Goal: Task Accomplishment & Management: Manage account settings

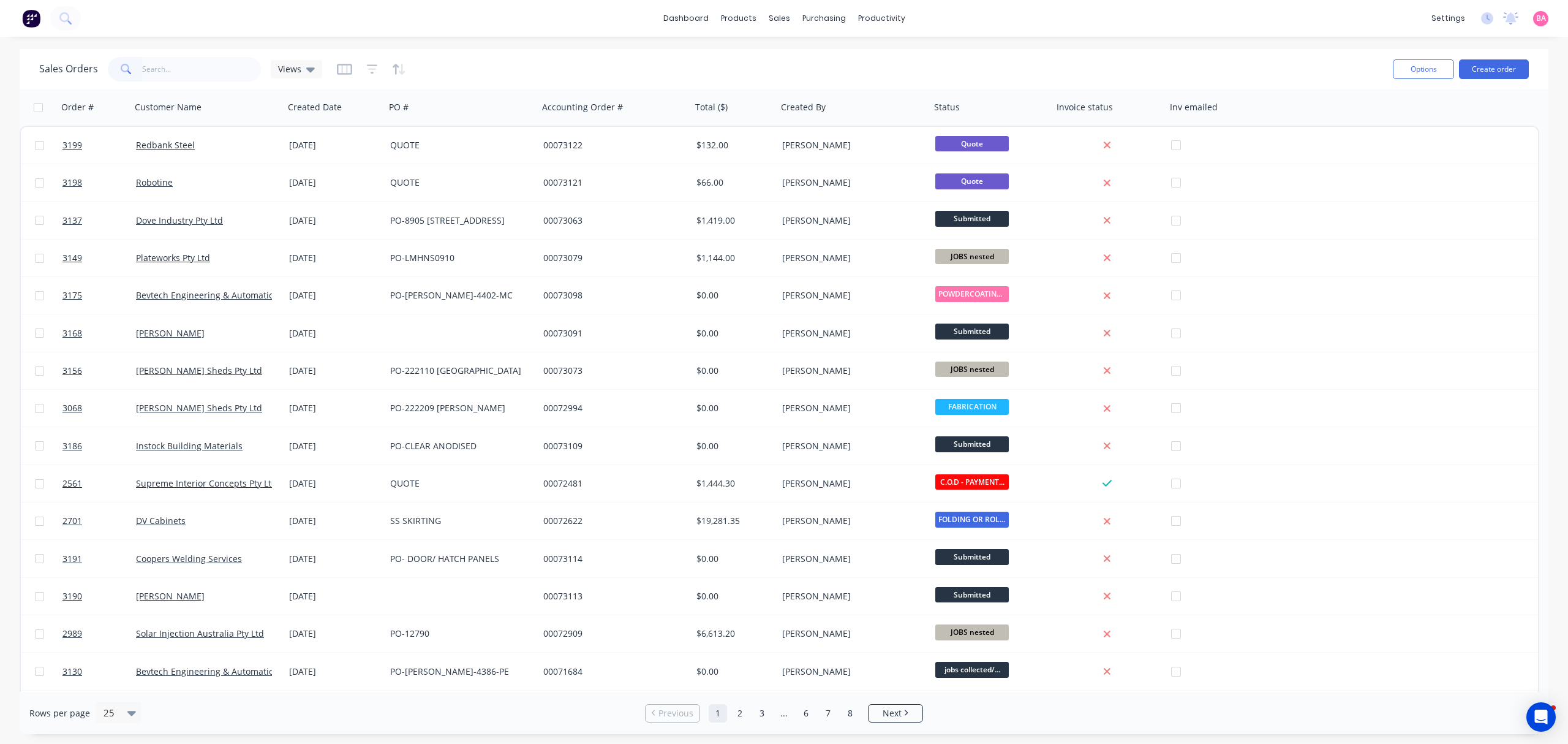
click at [179, 62] on input "text" at bounding box center [202, 69] width 120 height 24
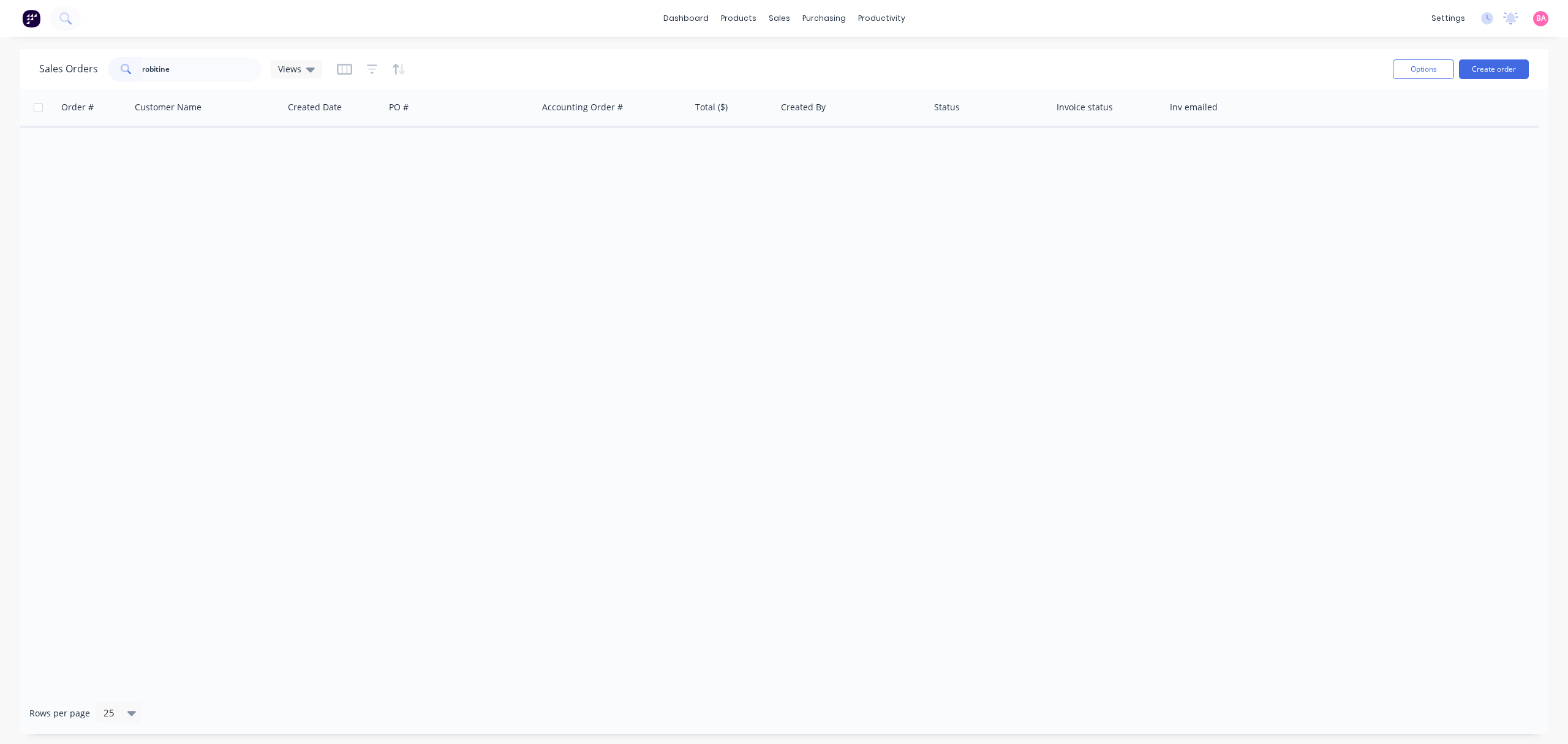
drag, startPoint x: 179, startPoint y: 62, endPoint x: 49, endPoint y: 62, distance: 130.0
click at [49, 62] on div "Sales Orders robitine Views" at bounding box center [181, 69] width 283 height 24
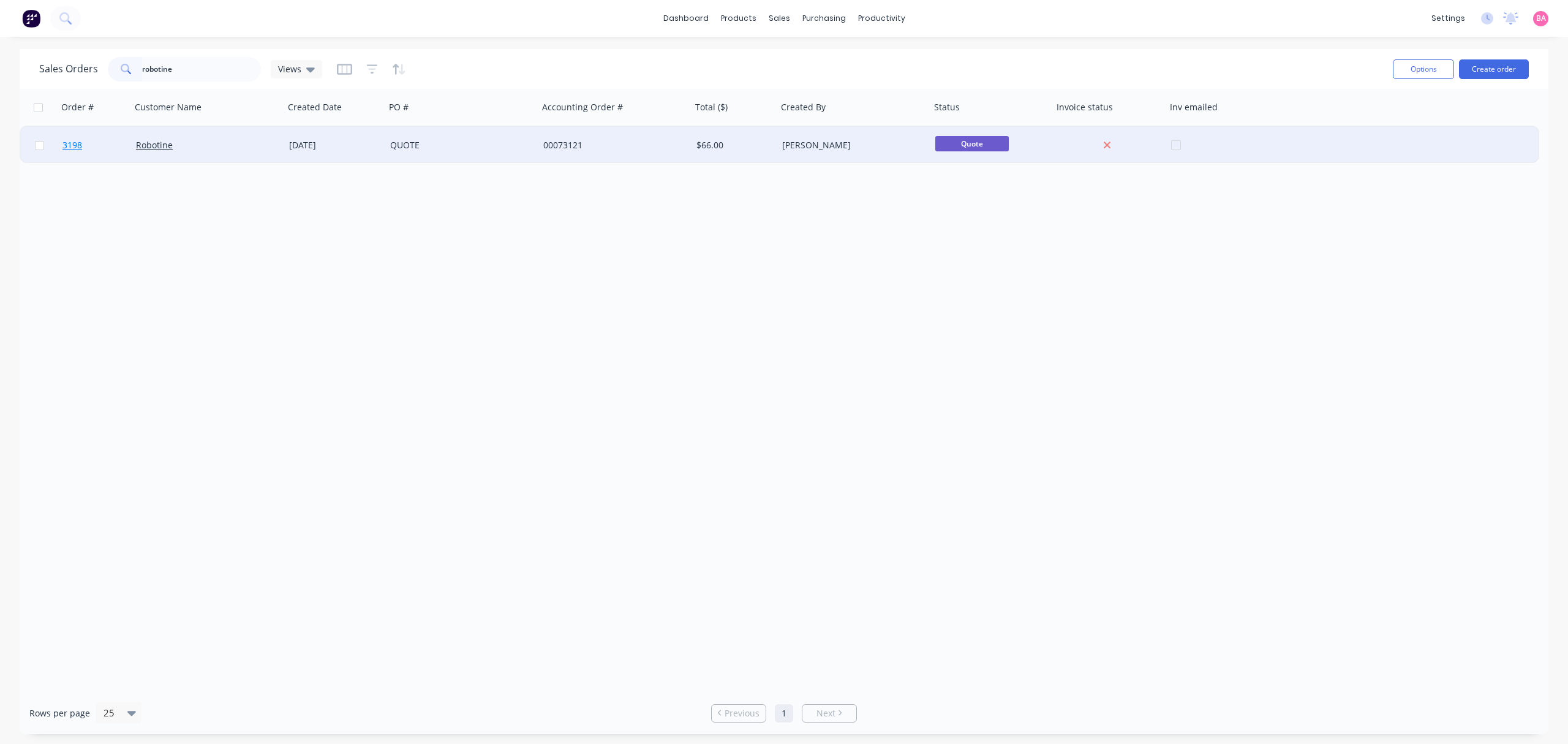
type input "robotine"
click at [71, 143] on span "3198" at bounding box center [72, 145] width 20 height 12
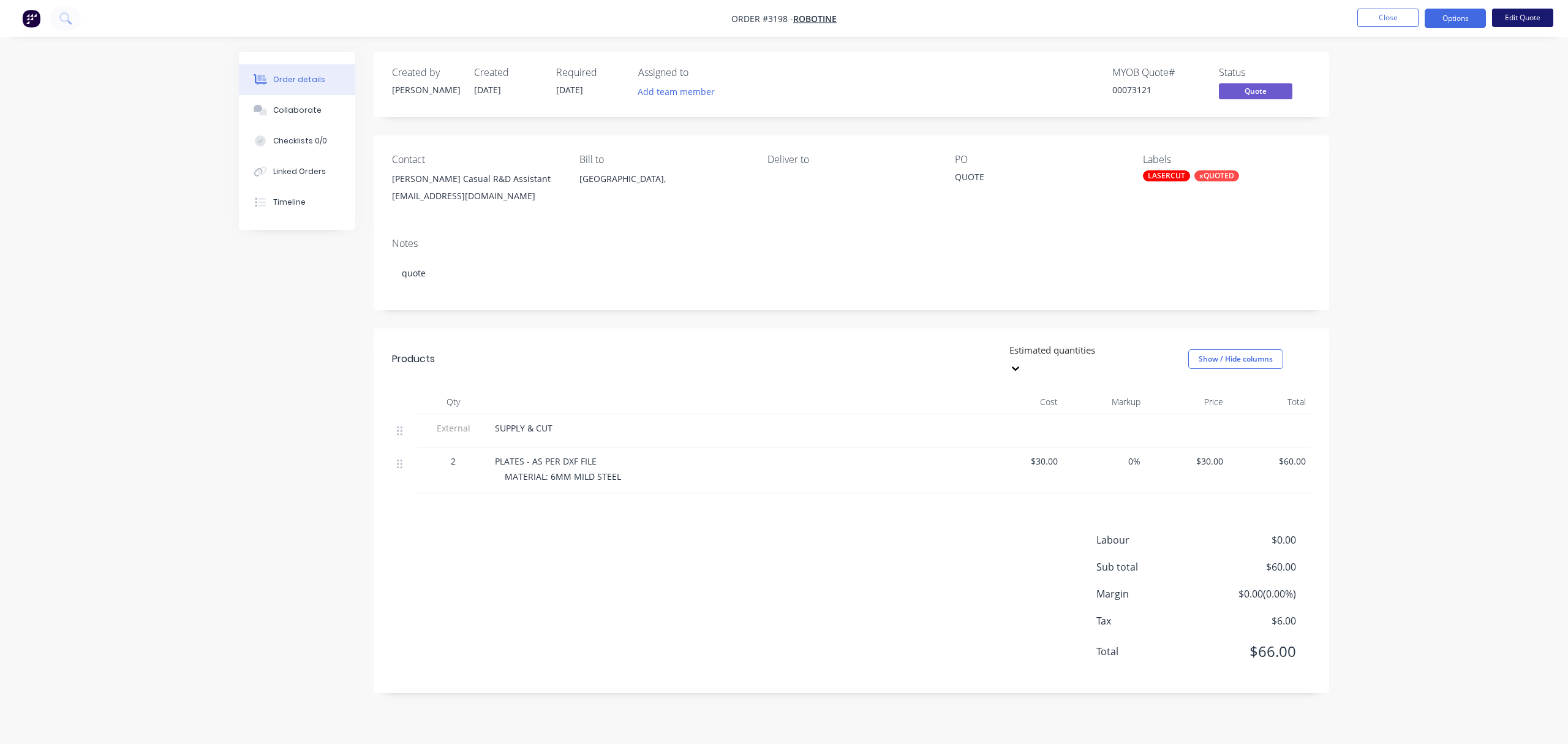
click at [1529, 15] on button "Edit Quote" at bounding box center [1522, 17] width 61 height 18
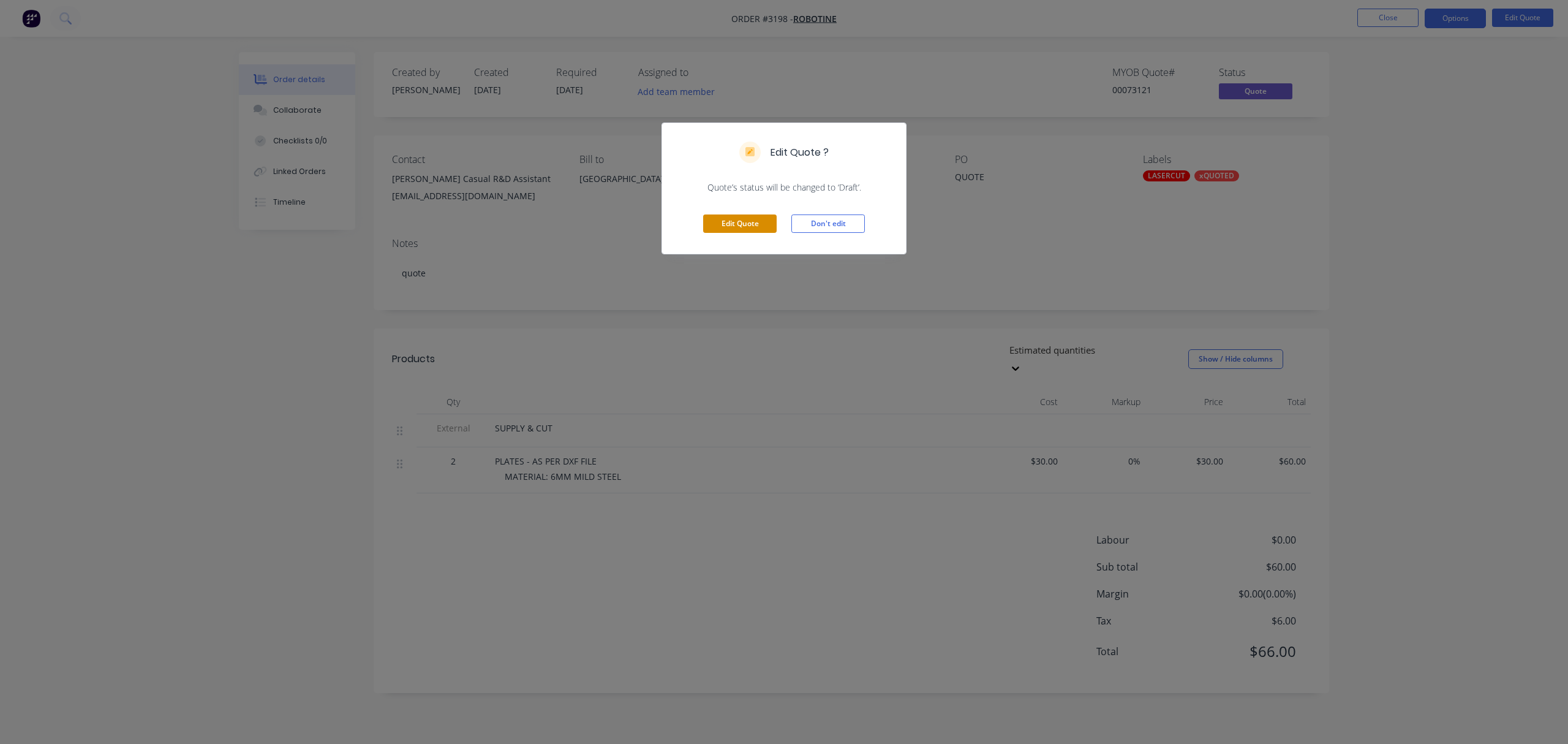
click at [738, 215] on button "Edit Quote" at bounding box center [739, 224] width 73 height 18
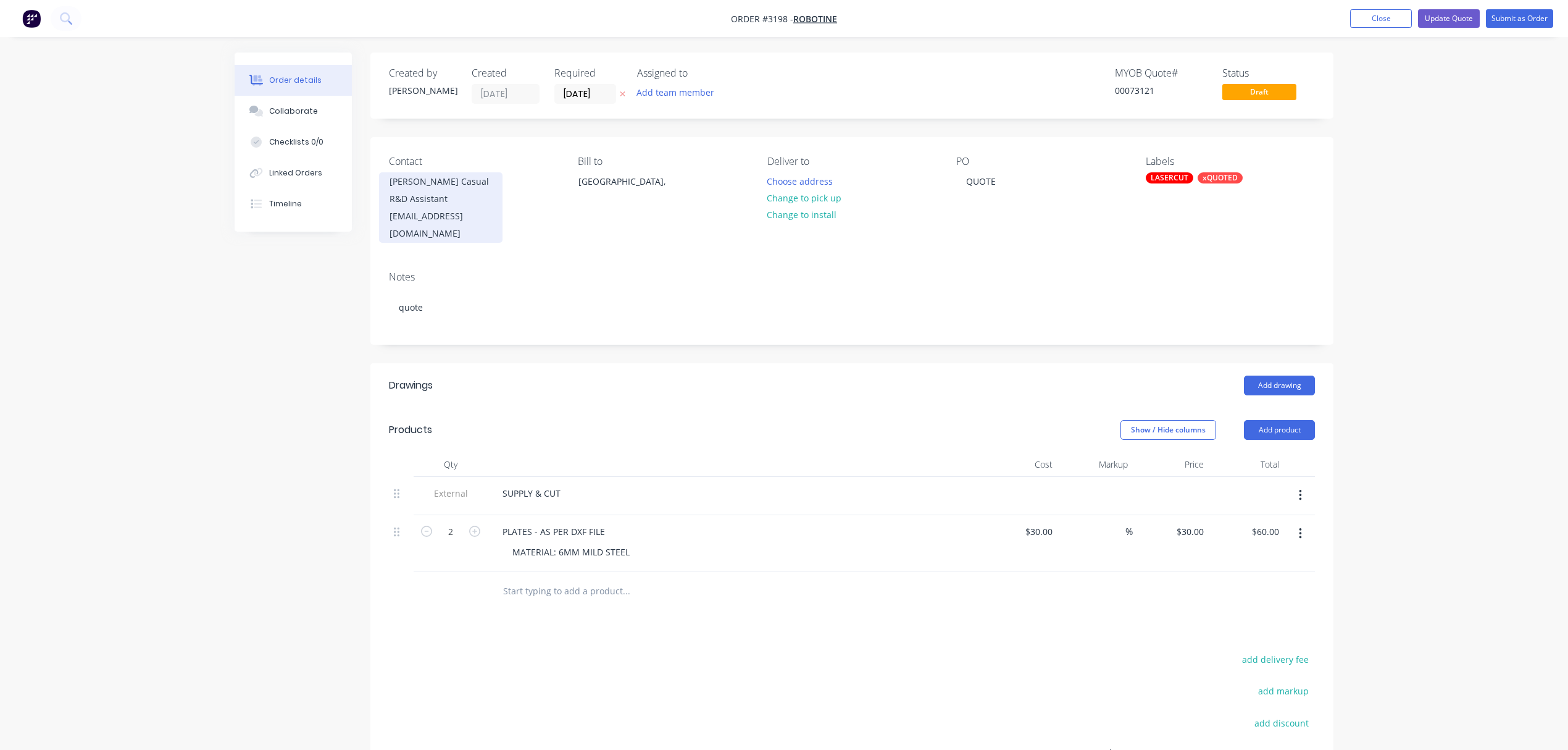
click at [452, 195] on div "Tinko Huston Casual R&D Assistant" at bounding box center [441, 190] width 103 height 35
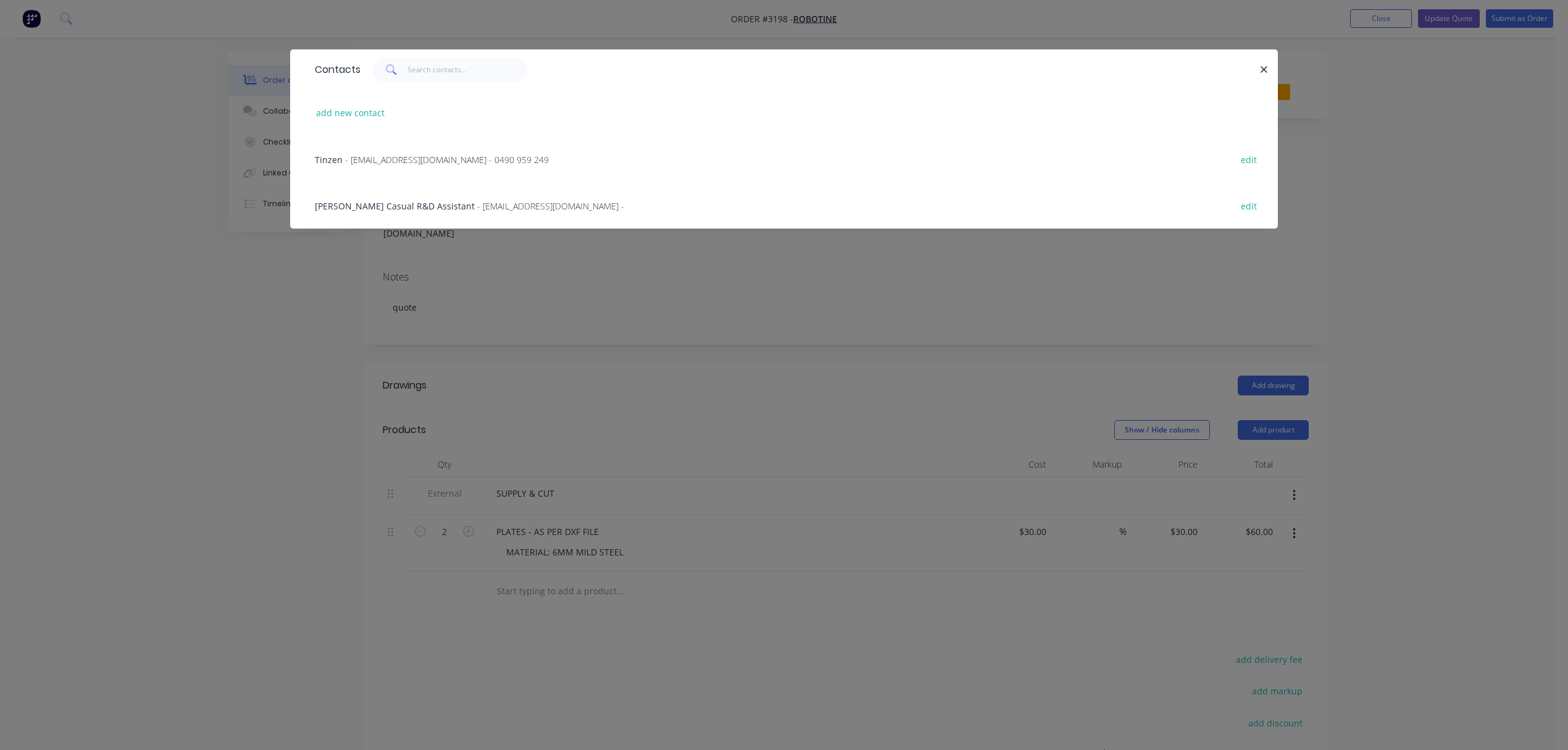
click at [399, 157] on span "- tinzen@robotine.com.au - 0490 959 249" at bounding box center [447, 160] width 203 height 12
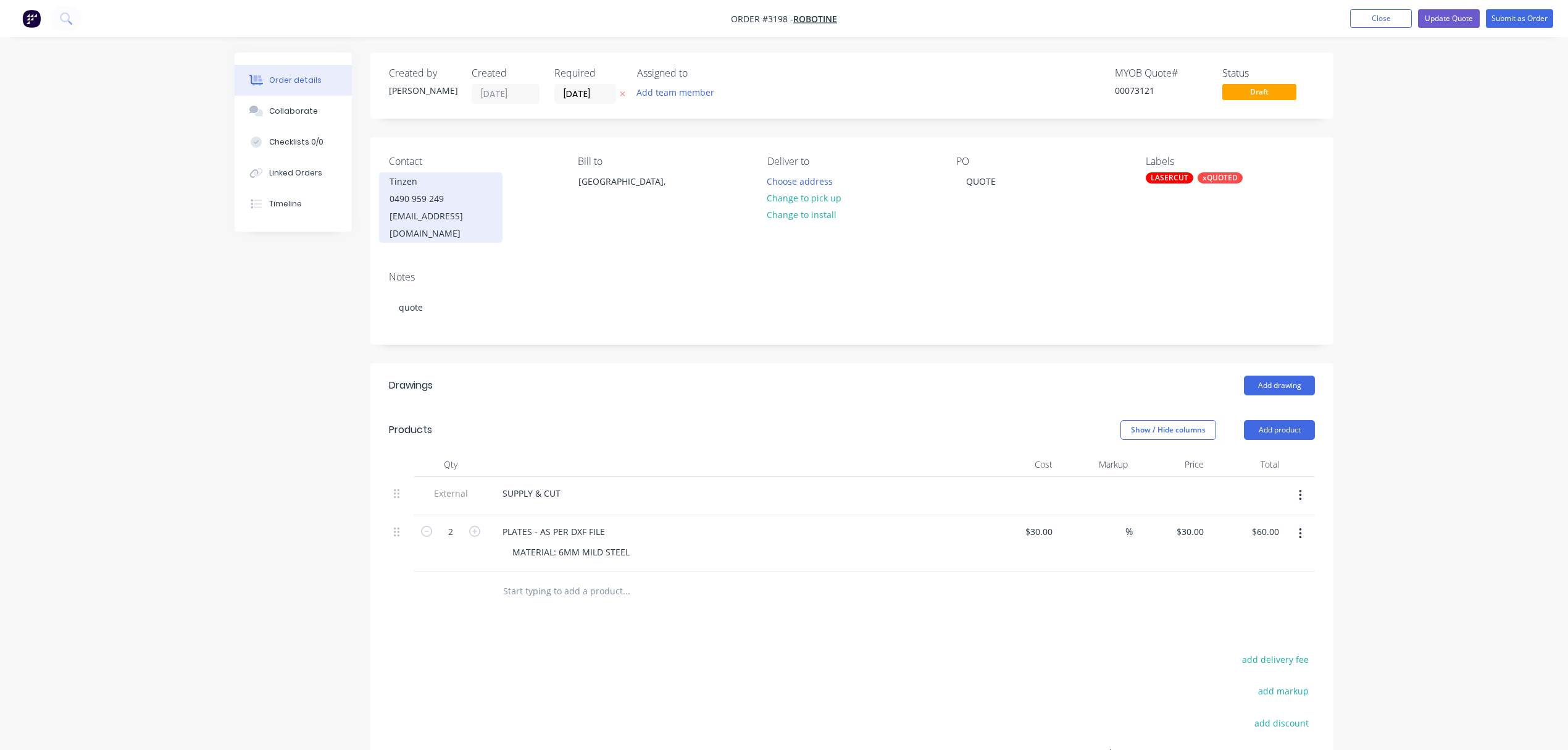
click at [443, 216] on div "tinzen@robotine.com.au" at bounding box center [441, 225] width 103 height 35
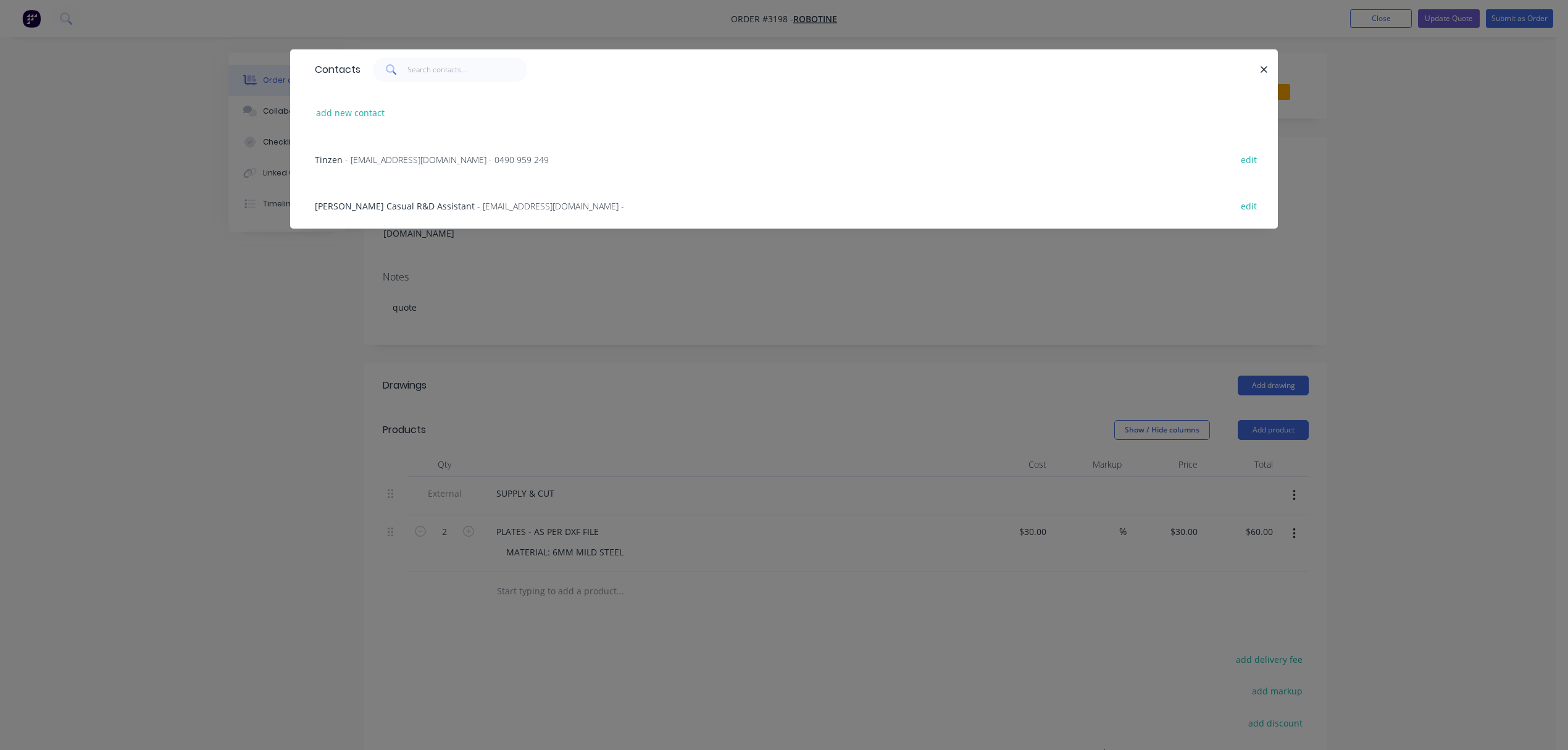
click at [396, 205] on span "Tinko Huston Casual R&D Assistant" at bounding box center [395, 206] width 160 height 12
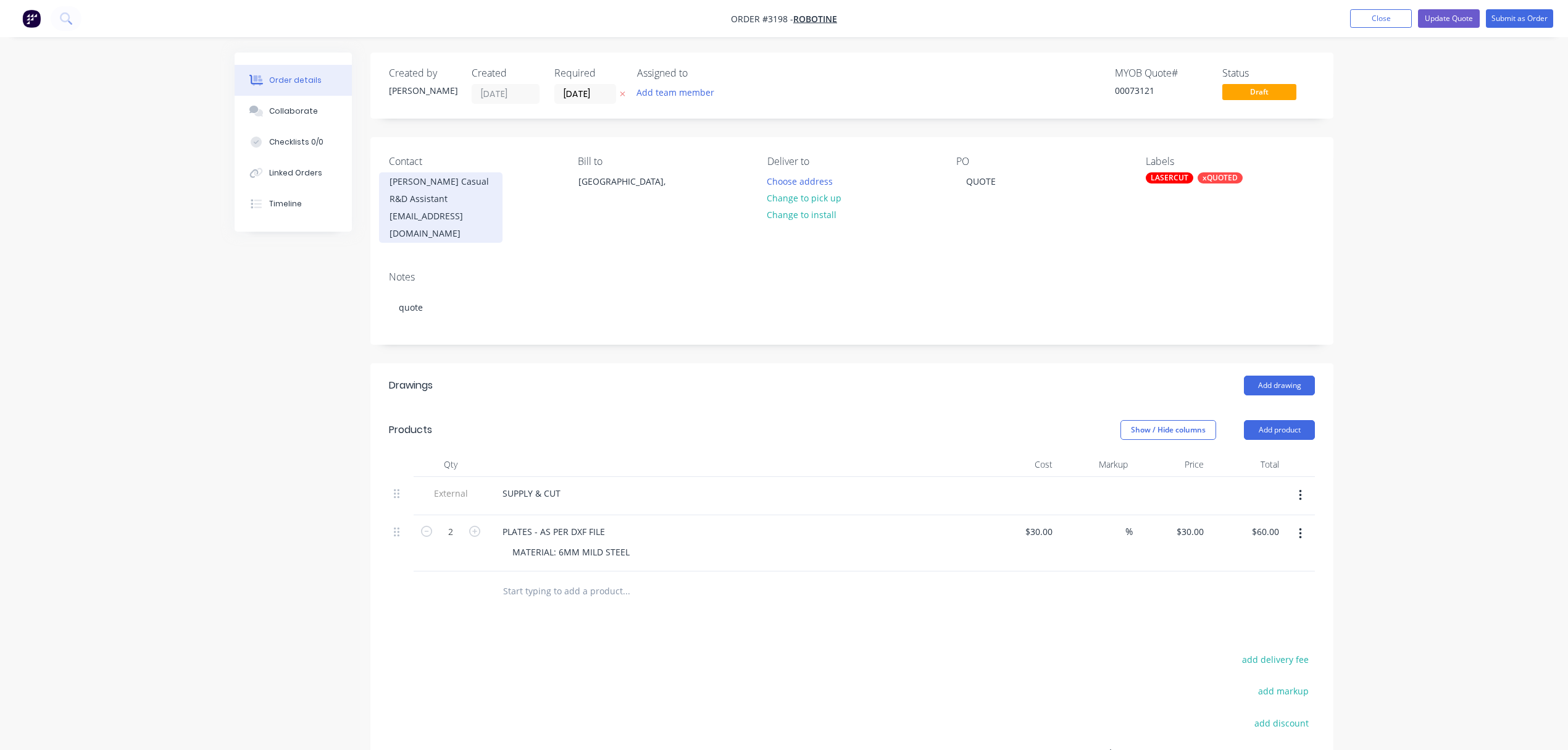
click at [444, 196] on div "Tinko Huston Casual R&D Assistant" at bounding box center [441, 190] width 103 height 35
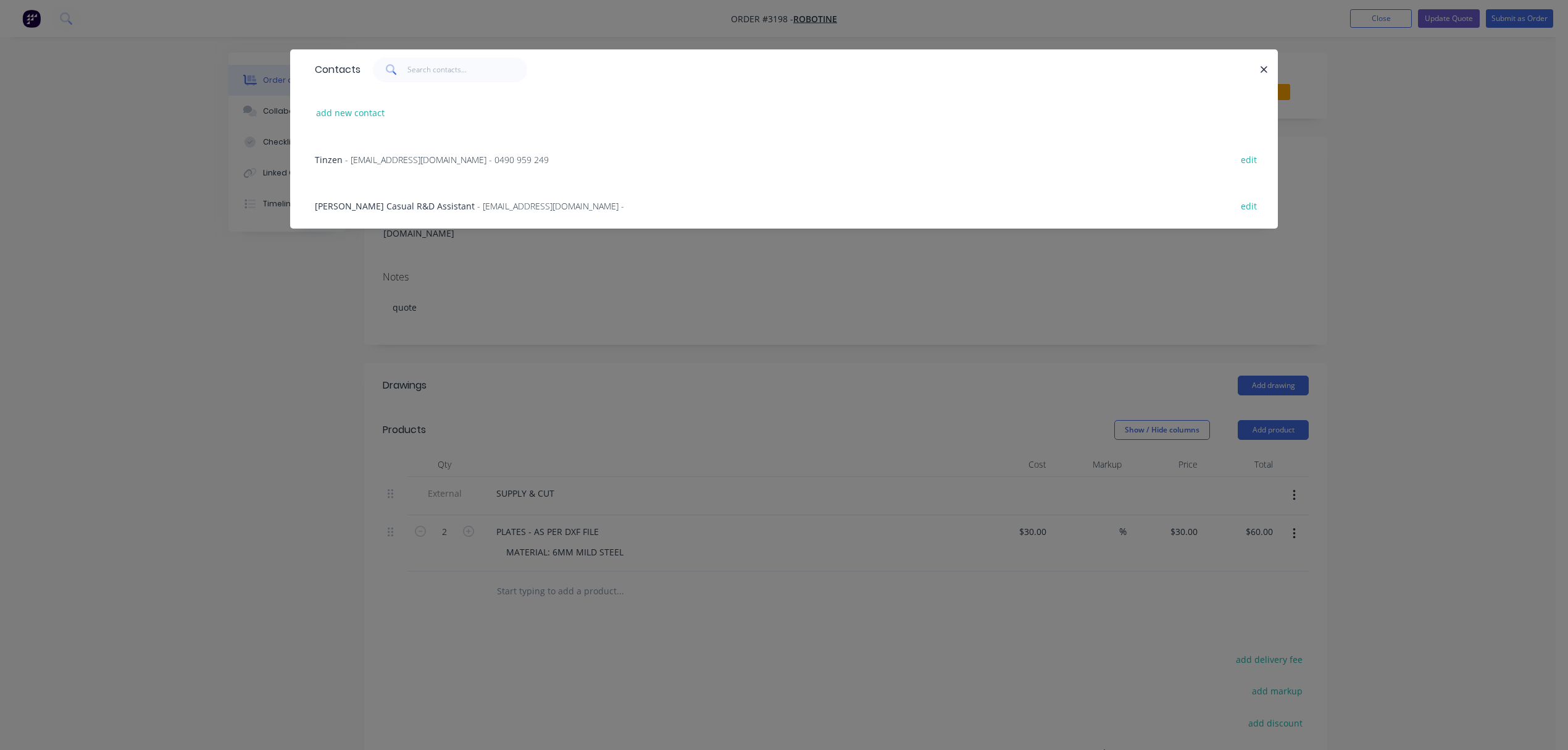
click at [391, 155] on span "- tinzen@robotine.com.au - 0490 959 249" at bounding box center [447, 160] width 203 height 12
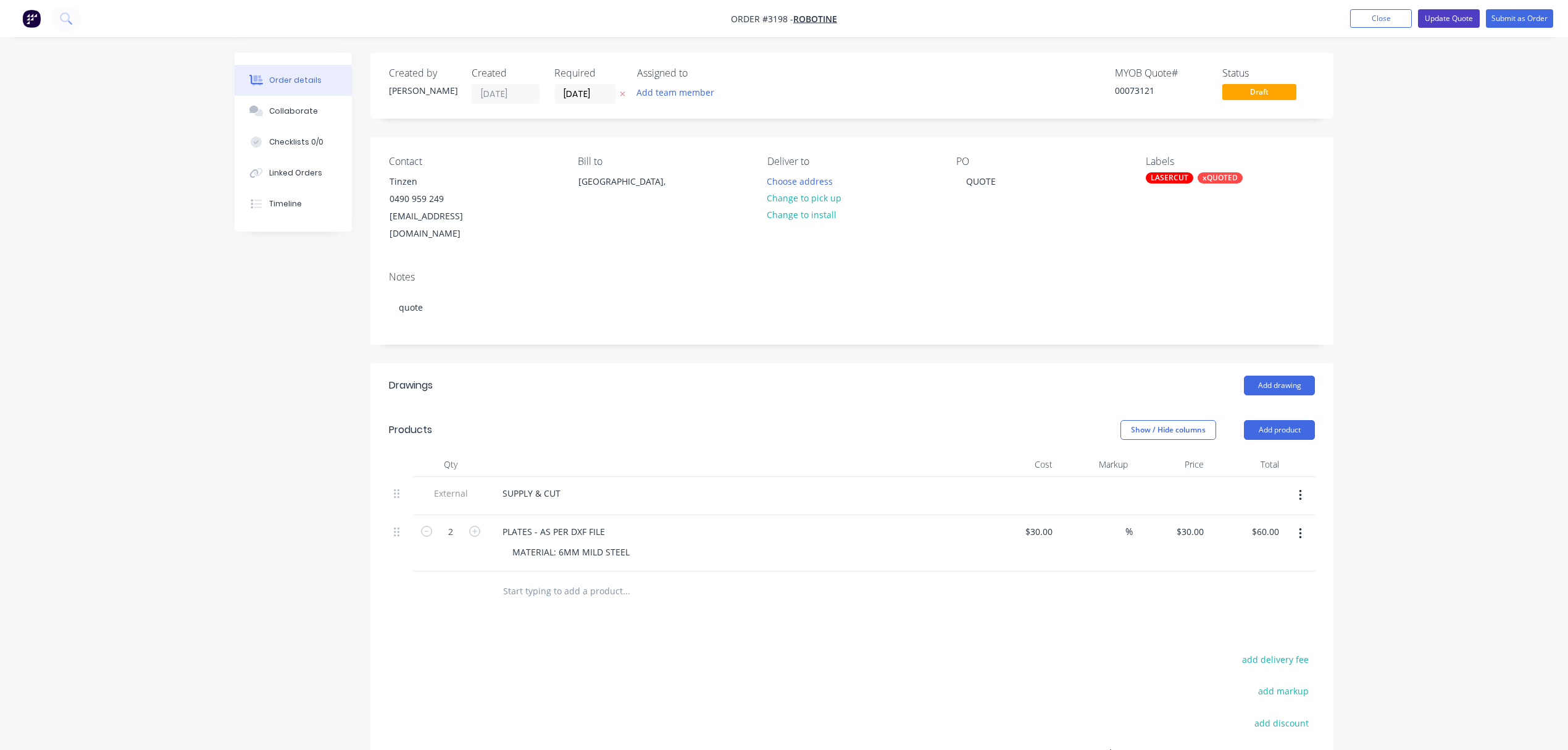
click at [1466, 17] on button "Update Quote" at bounding box center [1449, 18] width 62 height 19
click at [429, 211] on div "tinzen@robotine.com.au" at bounding box center [441, 225] width 103 height 35
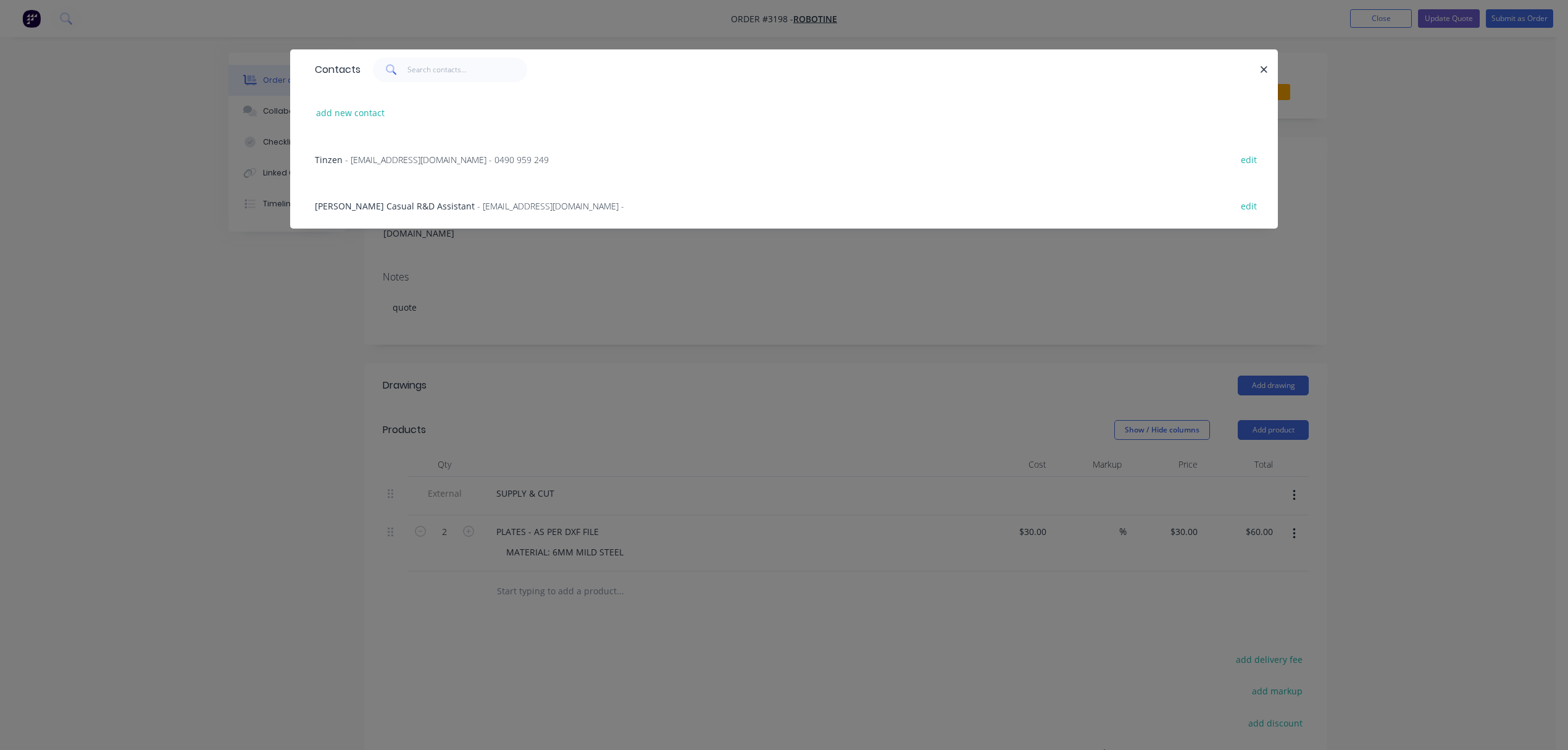
click at [427, 207] on span "Tinko Huston Casual R&D Assistant" at bounding box center [395, 206] width 160 height 12
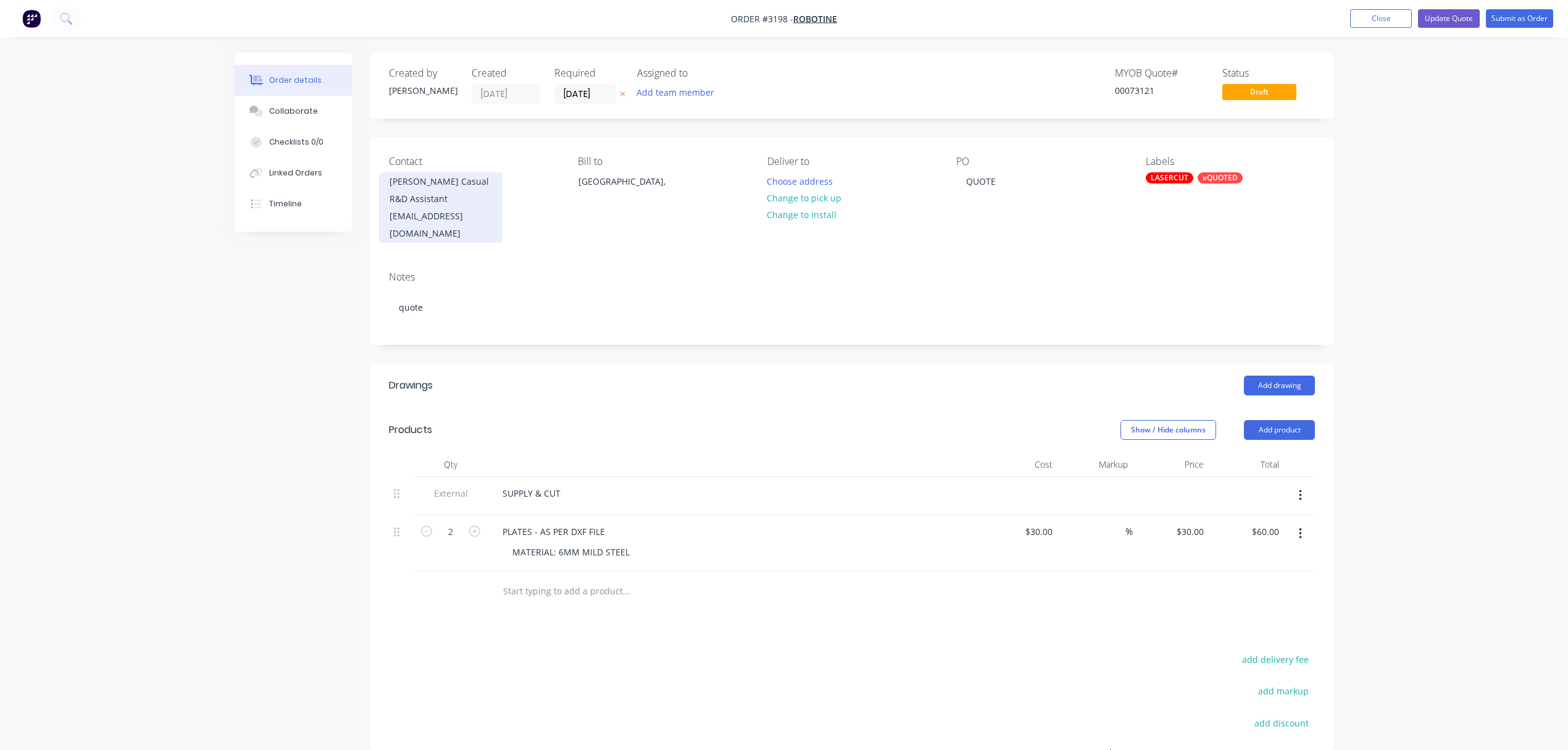
click at [468, 219] on div "tinko@robotine.com.au" at bounding box center [441, 225] width 103 height 35
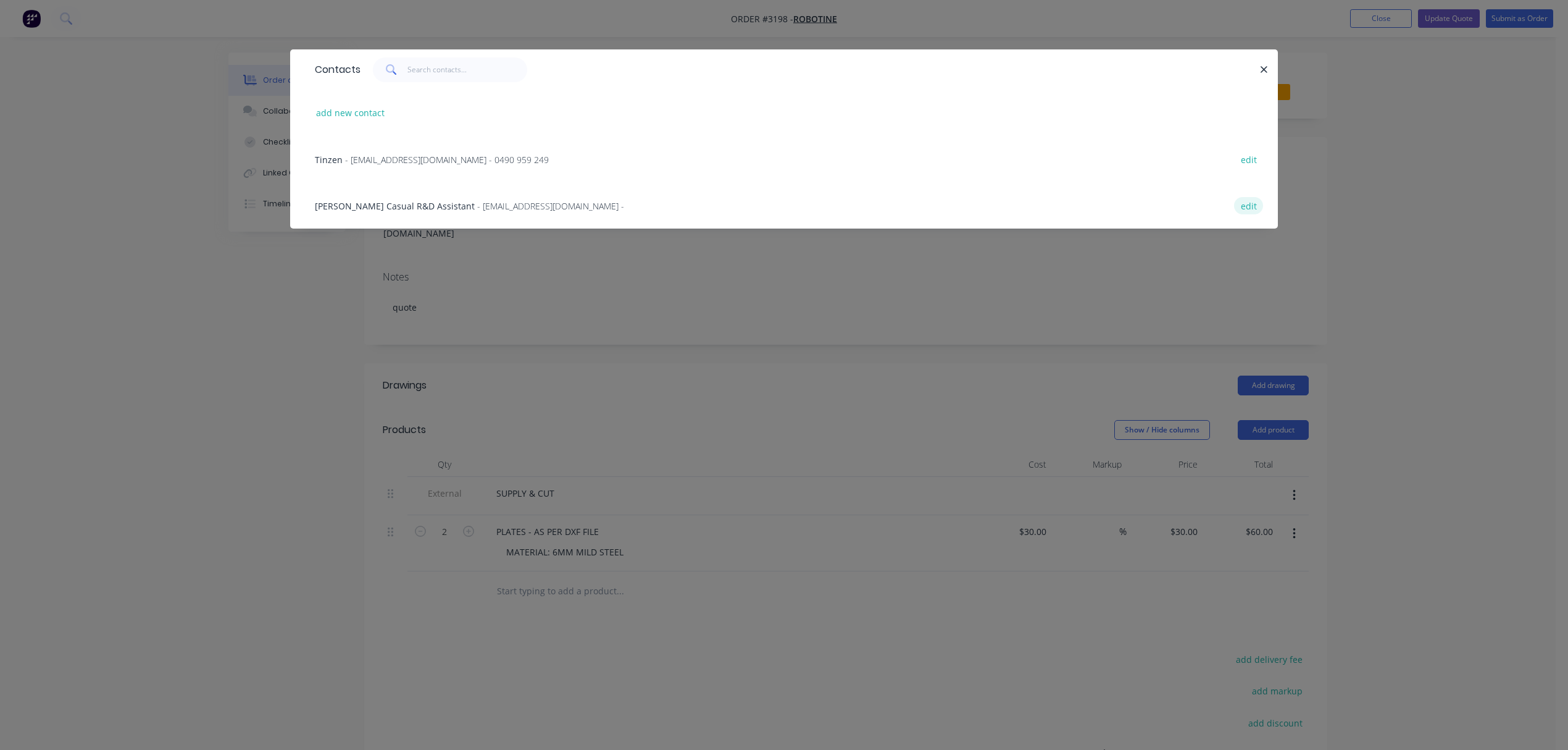
click at [1250, 207] on button "edit" at bounding box center [1248, 205] width 29 height 17
select select "AU"
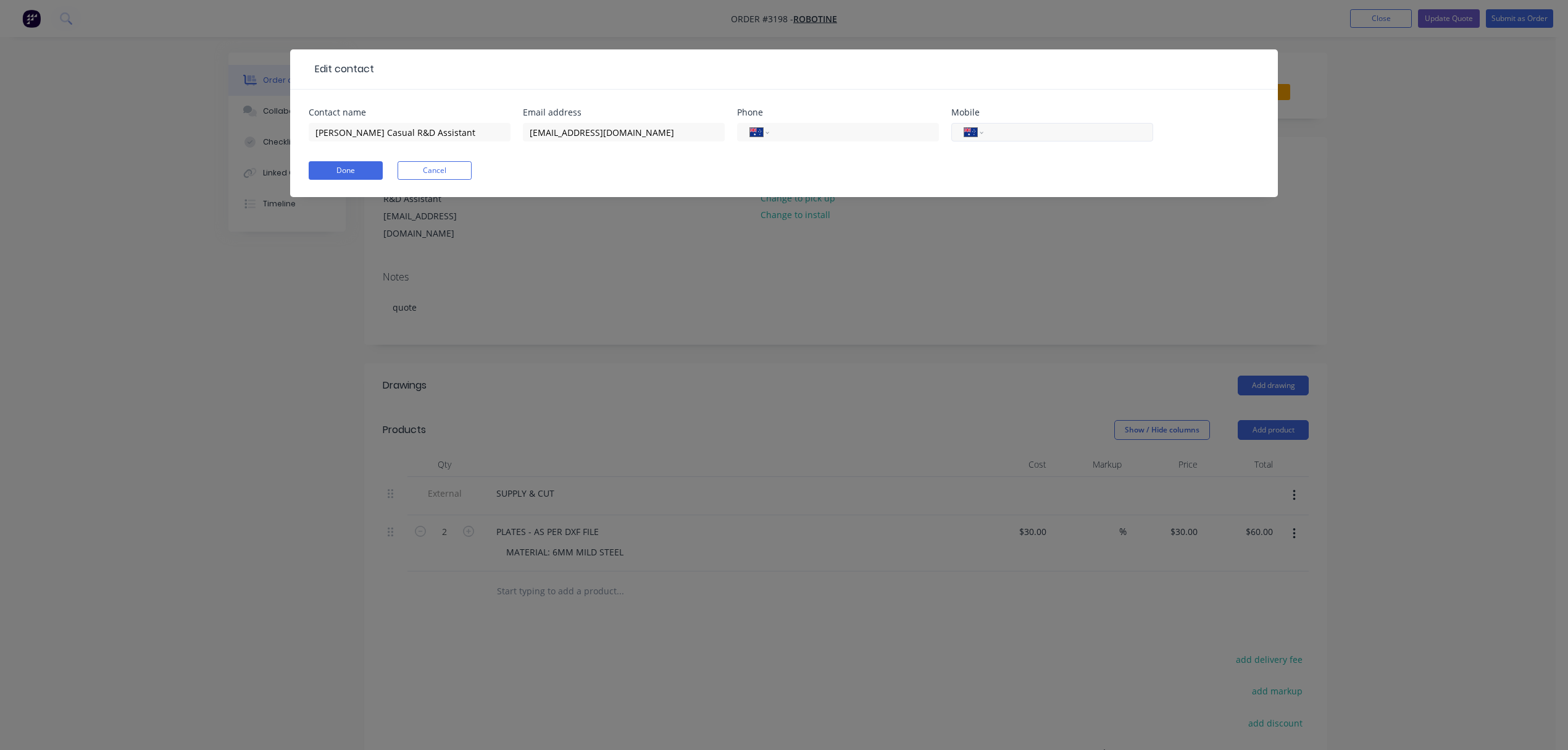
click at [1003, 136] on input "tel" at bounding box center [1066, 132] width 148 height 14
type input "0490 959 249"
click at [349, 166] on button "Done" at bounding box center [345, 170] width 74 height 19
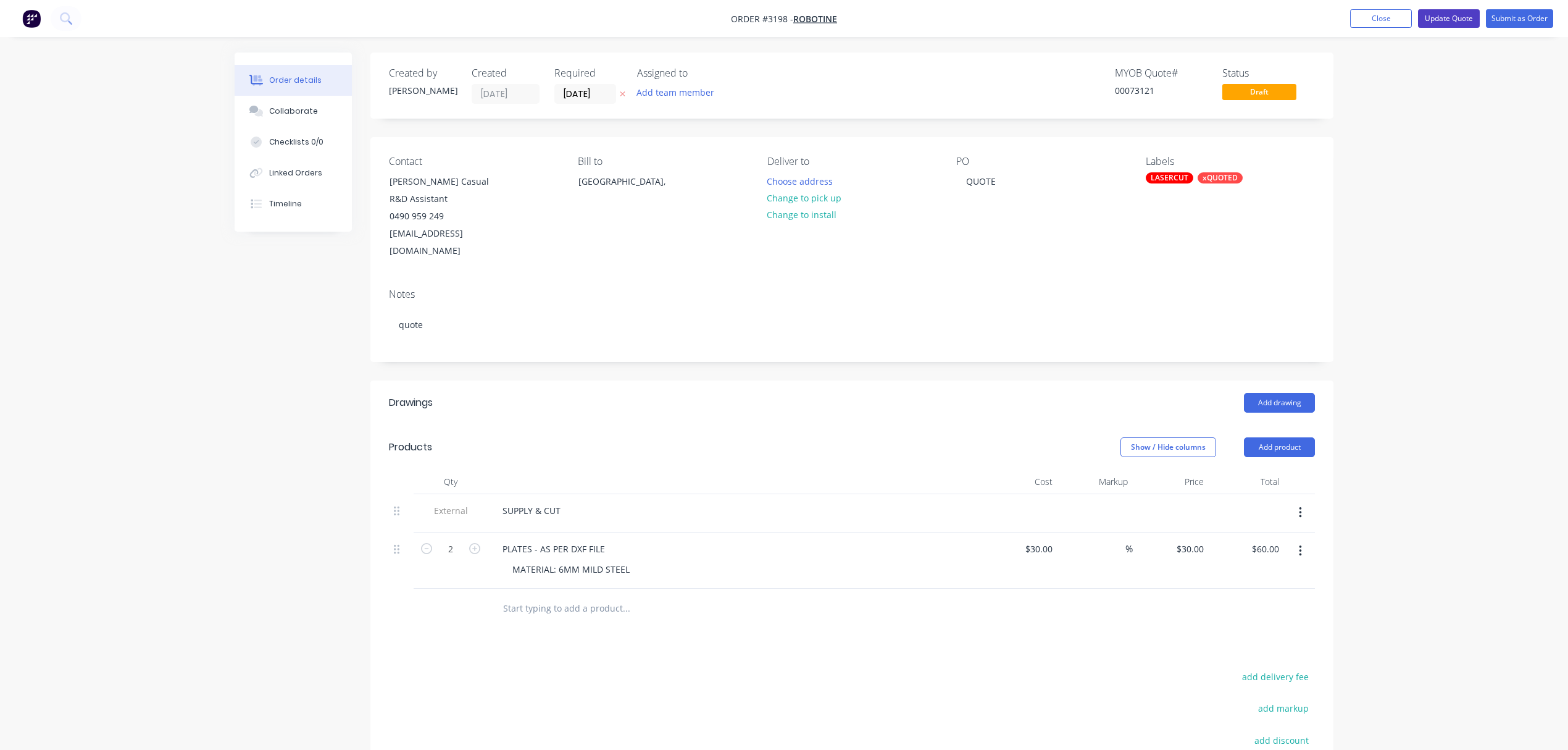
click at [1461, 17] on button "Update Quote" at bounding box center [1449, 18] width 62 height 19
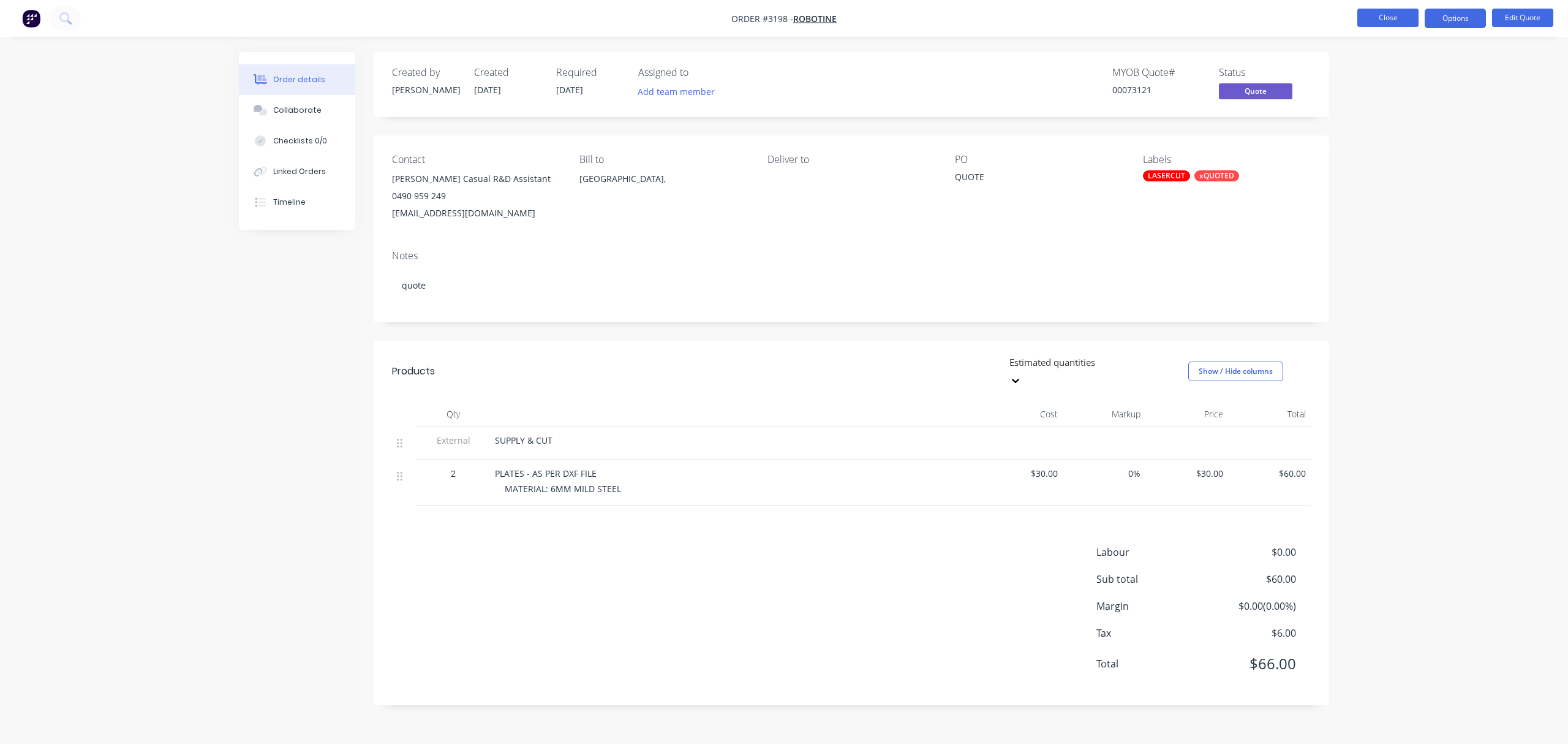
click at [1399, 18] on button "Close" at bounding box center [1388, 17] width 61 height 18
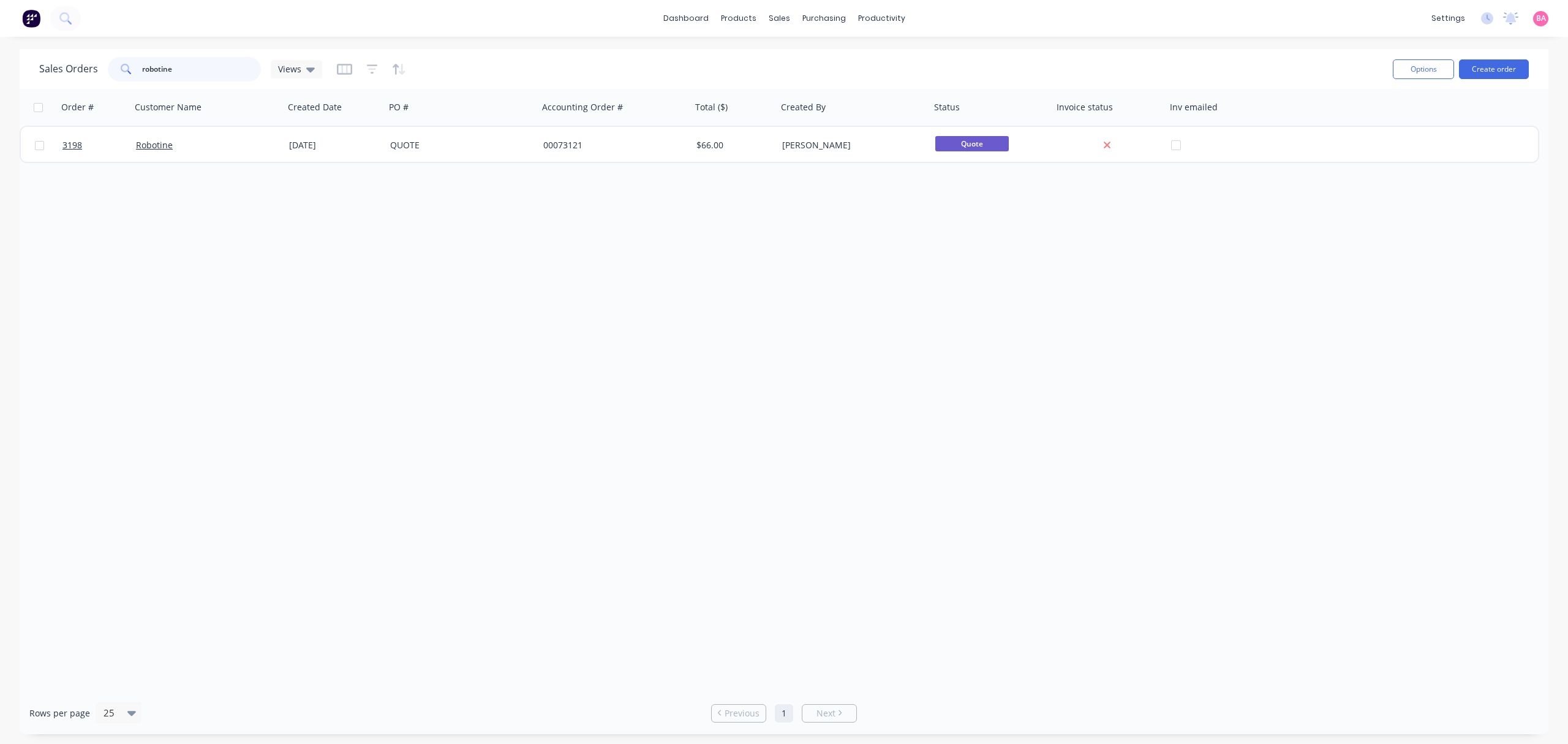
drag, startPoint x: 181, startPoint y: 66, endPoint x: 67, endPoint y: 55, distance: 114.5
click at [67, 55] on div "Sales Orders robotine Views" at bounding box center [711, 69] width 1344 height 30
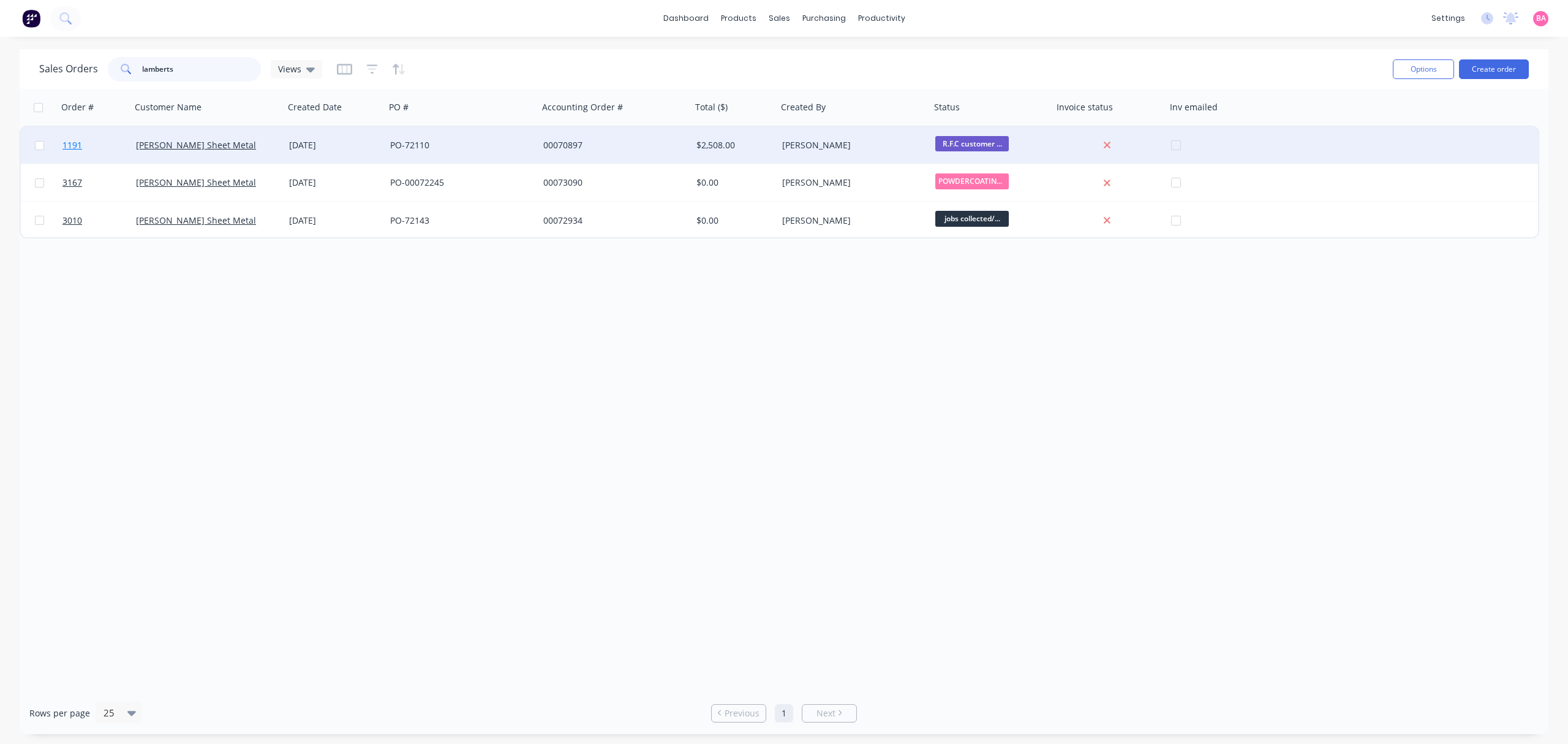
type input "lamberts"
click at [74, 142] on span "1191" at bounding box center [72, 145] width 20 height 12
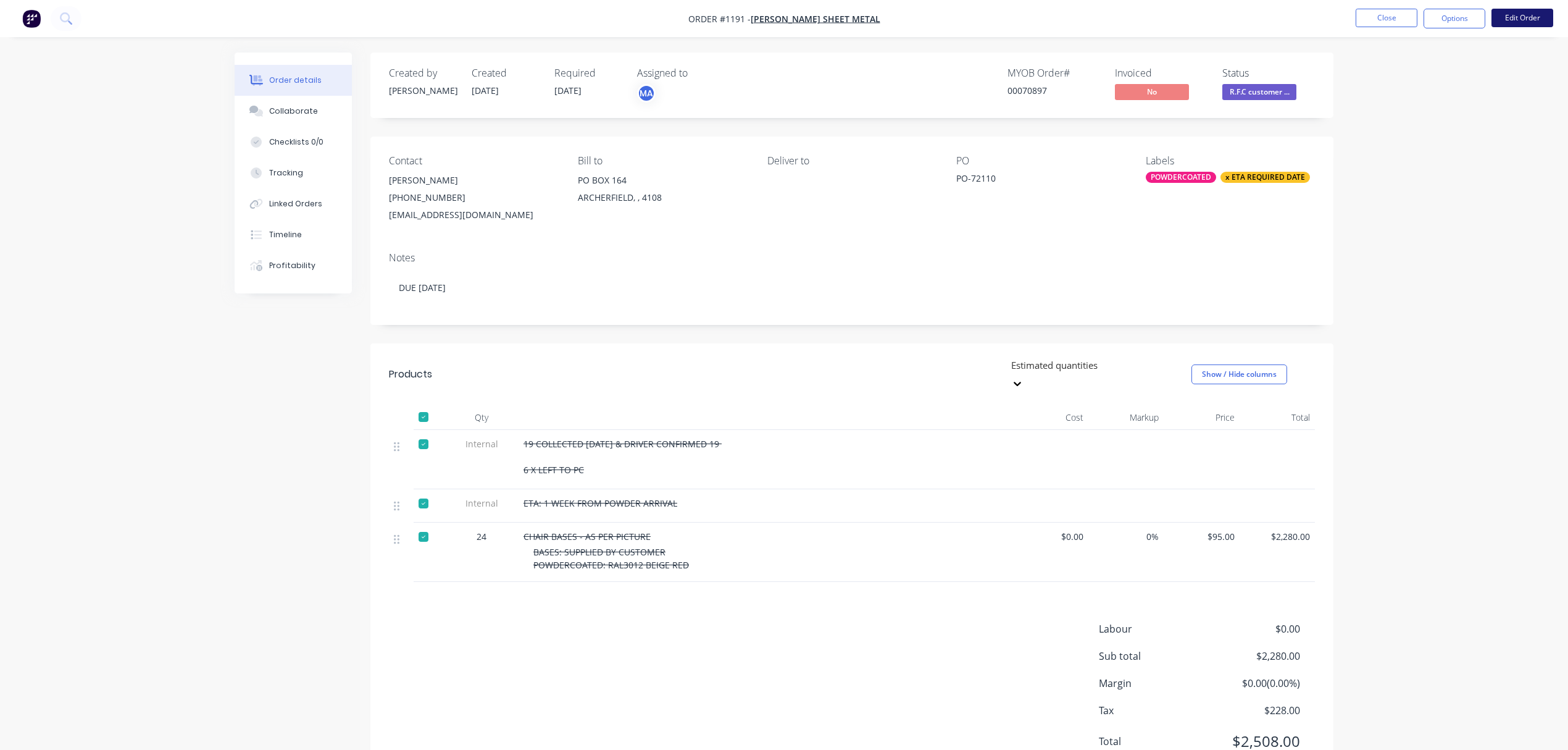
click at [1517, 17] on button "Edit Order" at bounding box center [1522, 17] width 62 height 19
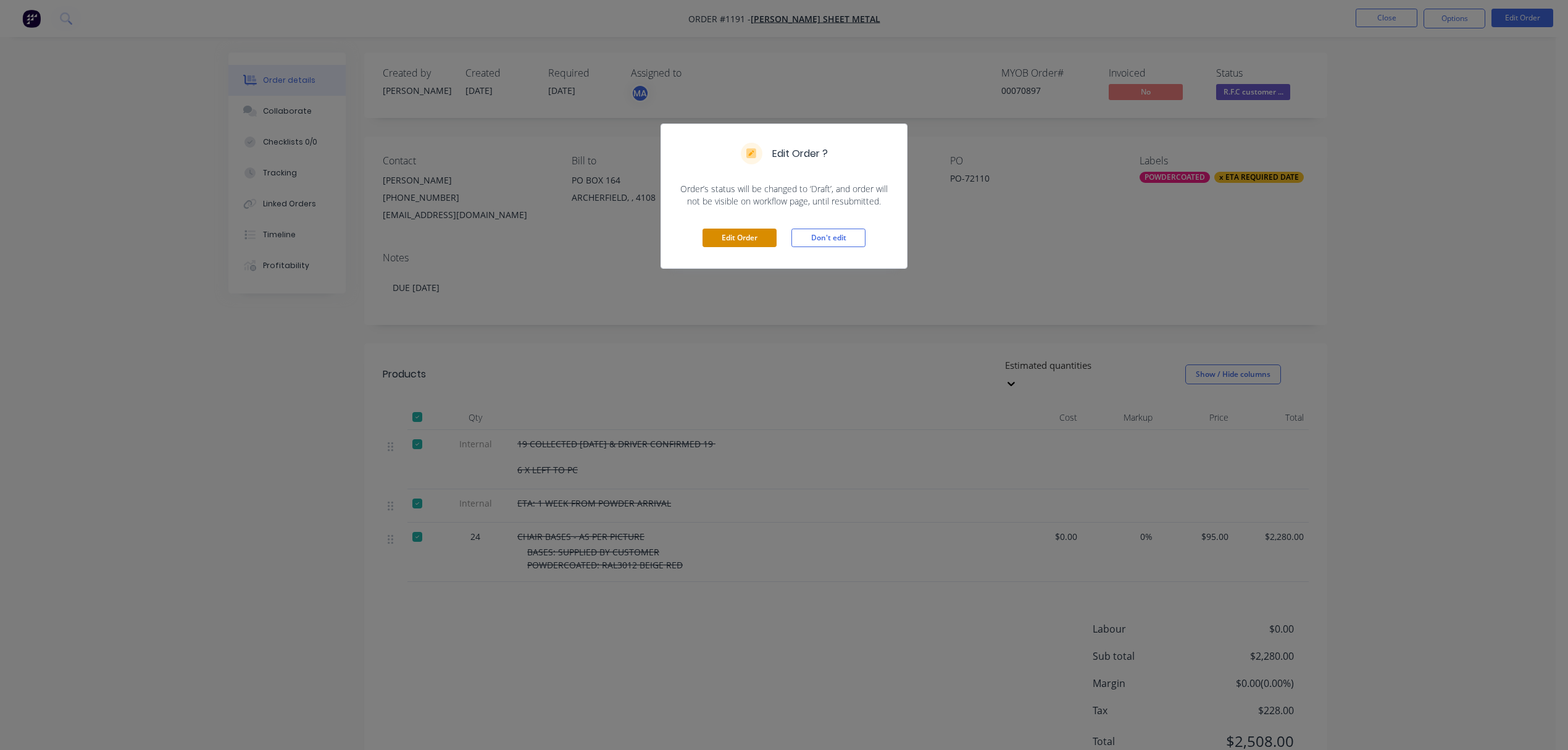
click at [739, 242] on button "Edit Order" at bounding box center [739, 238] width 74 height 19
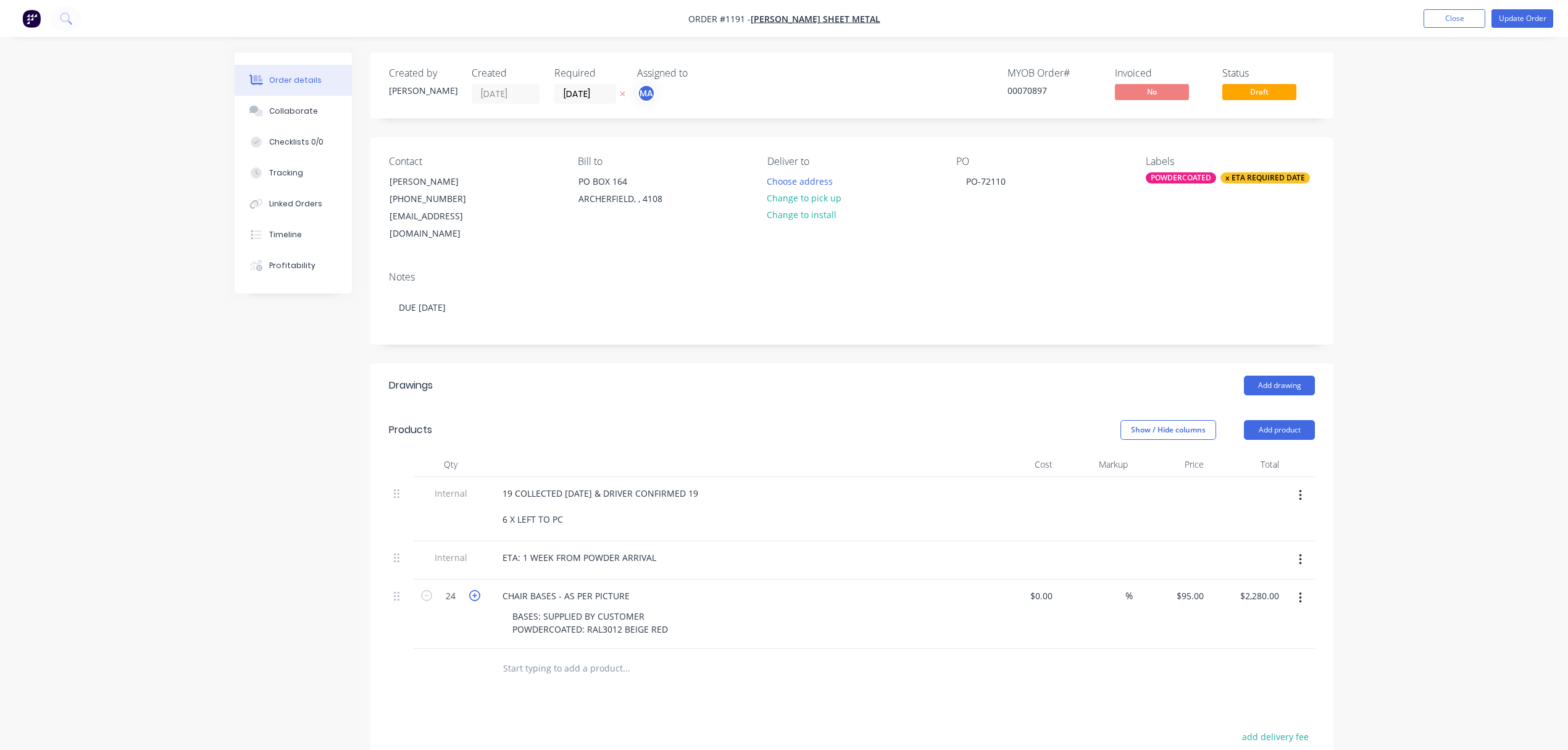
click at [472, 590] on icon "button" at bounding box center [474, 595] width 11 height 11
type input "25"
type input "$2,375.00"
click at [291, 107] on div "Collaborate" at bounding box center [293, 110] width 49 height 11
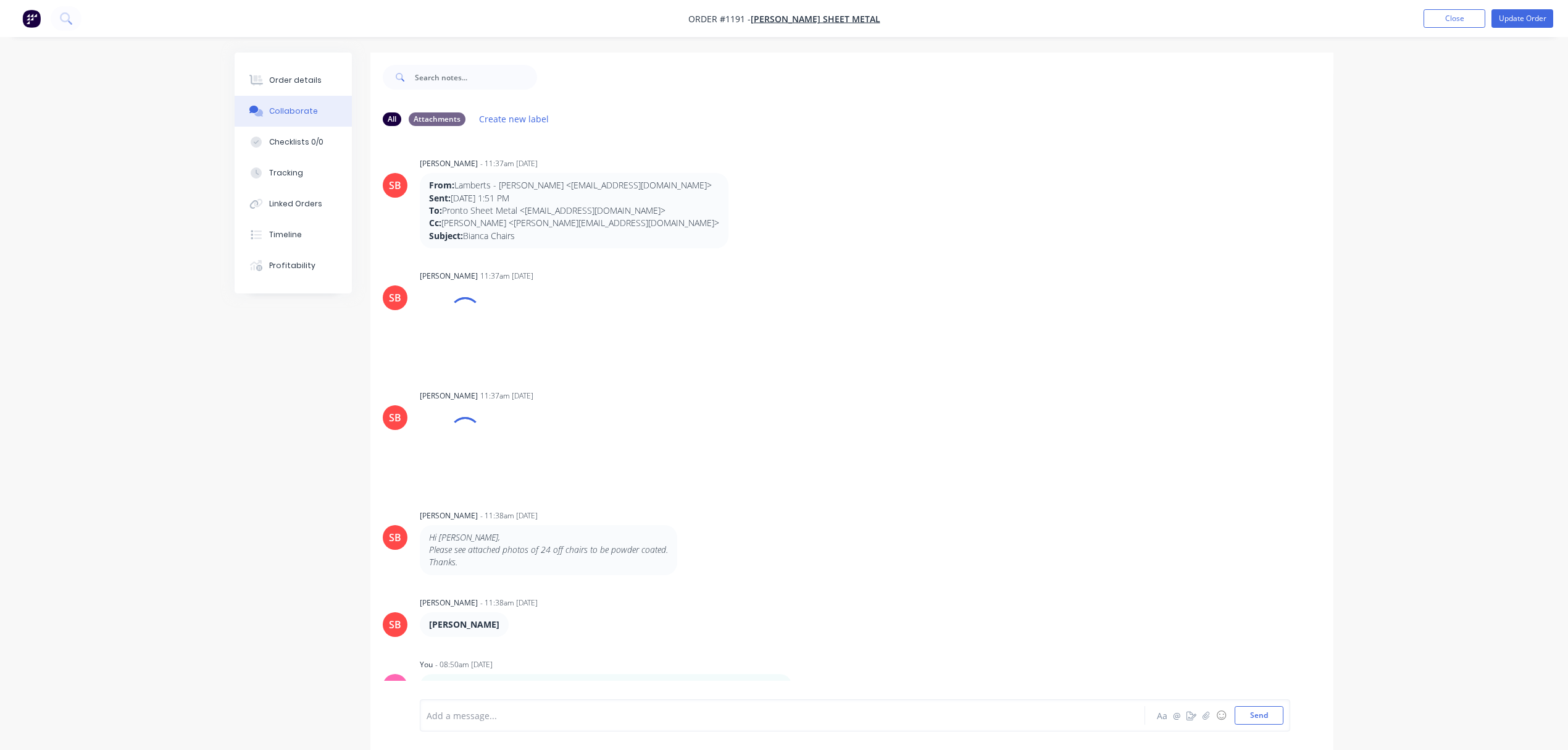
click at [497, 709] on div at bounding box center [748, 715] width 642 height 13
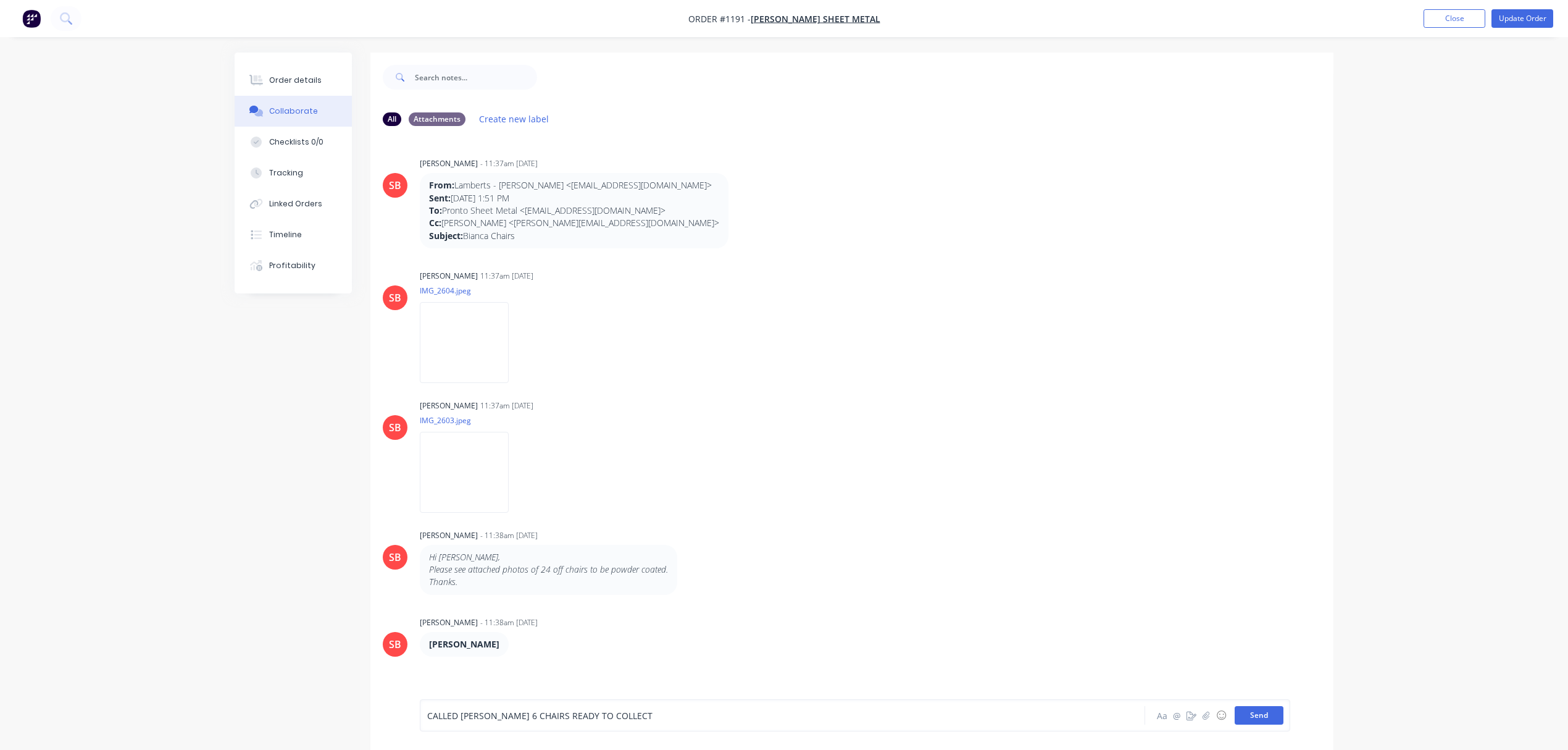
click at [1255, 715] on button "Send" at bounding box center [1259, 715] width 49 height 19
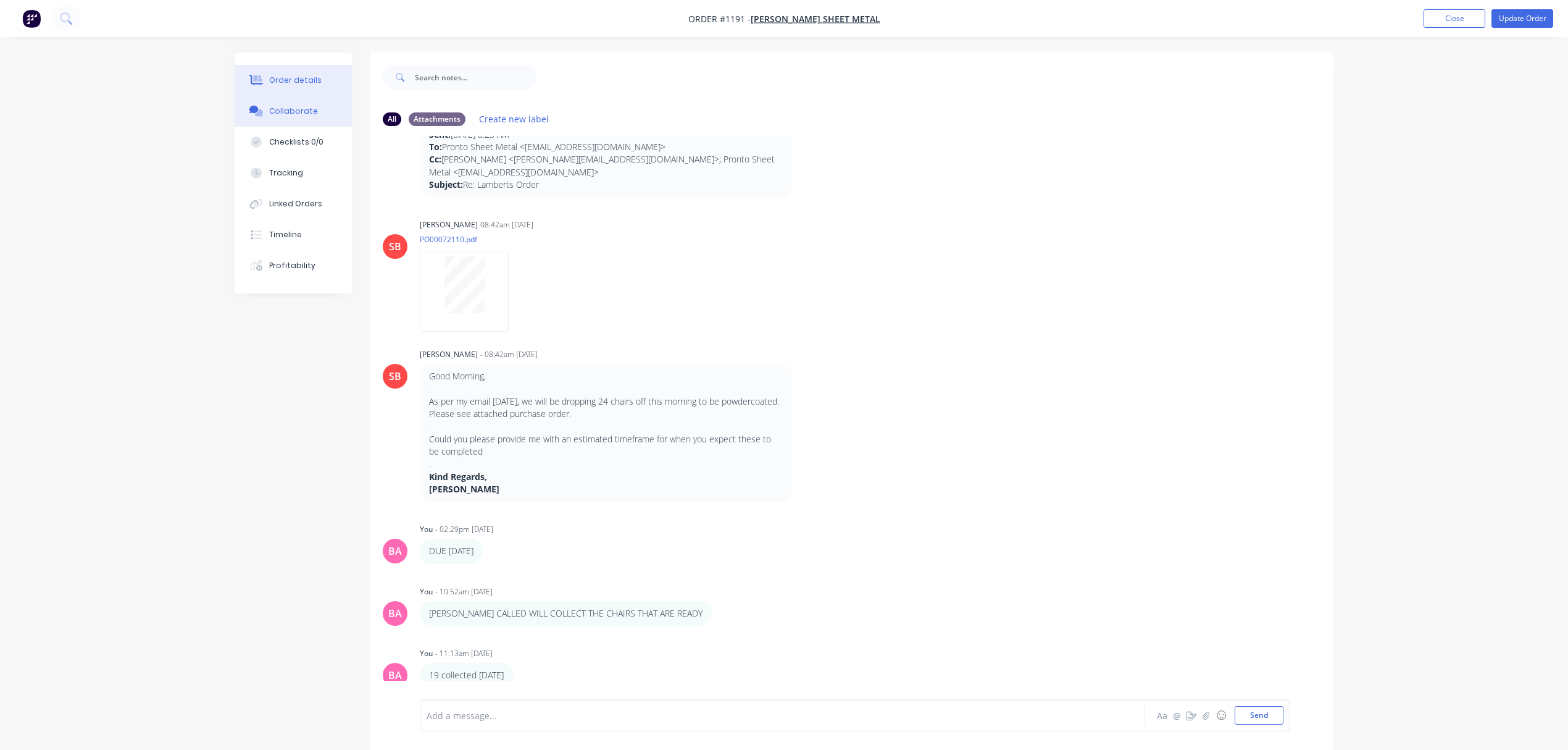
click at [283, 71] on button "Order details" at bounding box center [293, 80] width 117 height 31
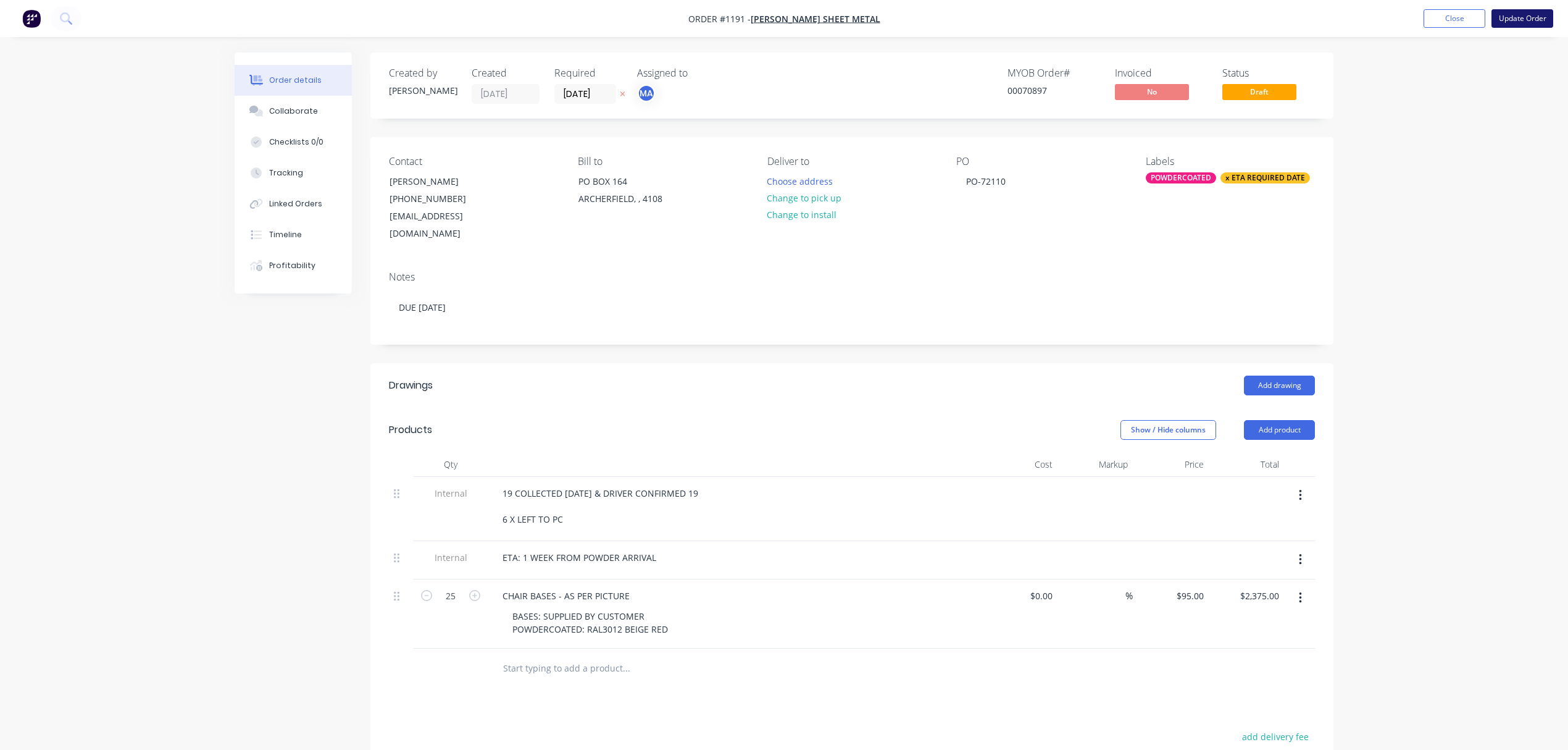
click at [1508, 15] on button "Update Order" at bounding box center [1522, 18] width 62 height 19
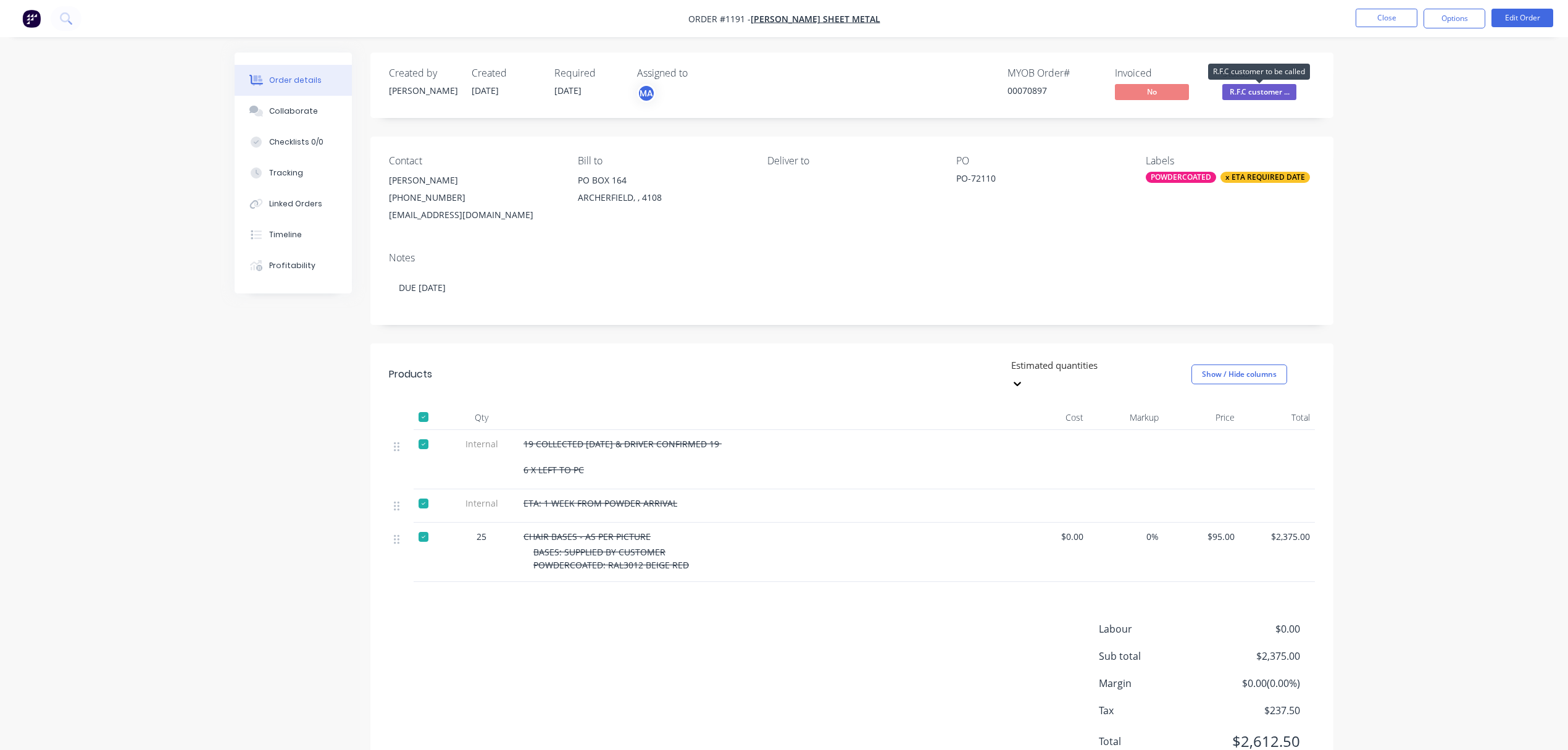
click at [1250, 94] on span "R.F.C customer ..." at bounding box center [1259, 92] width 74 height 15
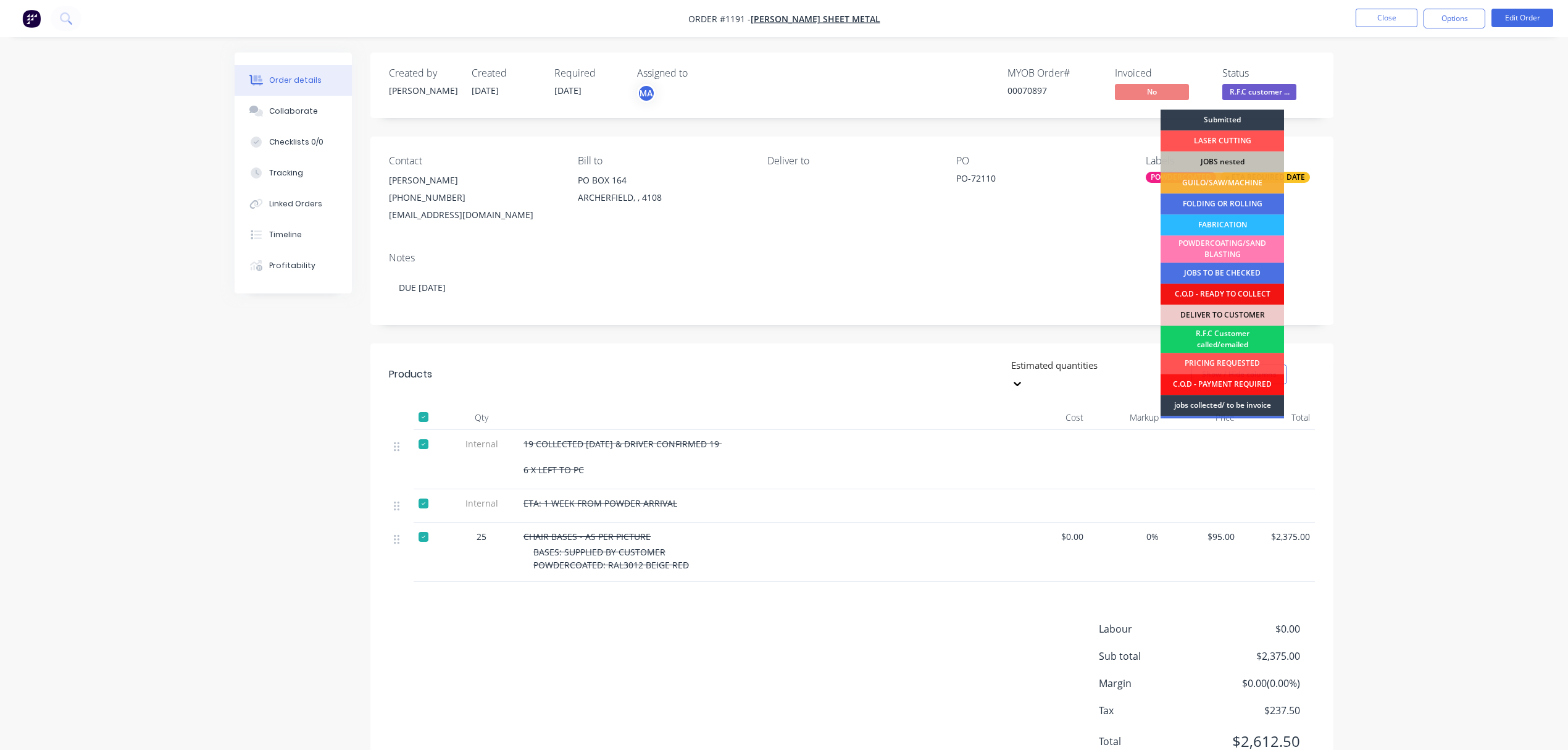
click at [1215, 336] on div "R.F.C Customer called/emailed" at bounding box center [1222, 339] width 123 height 27
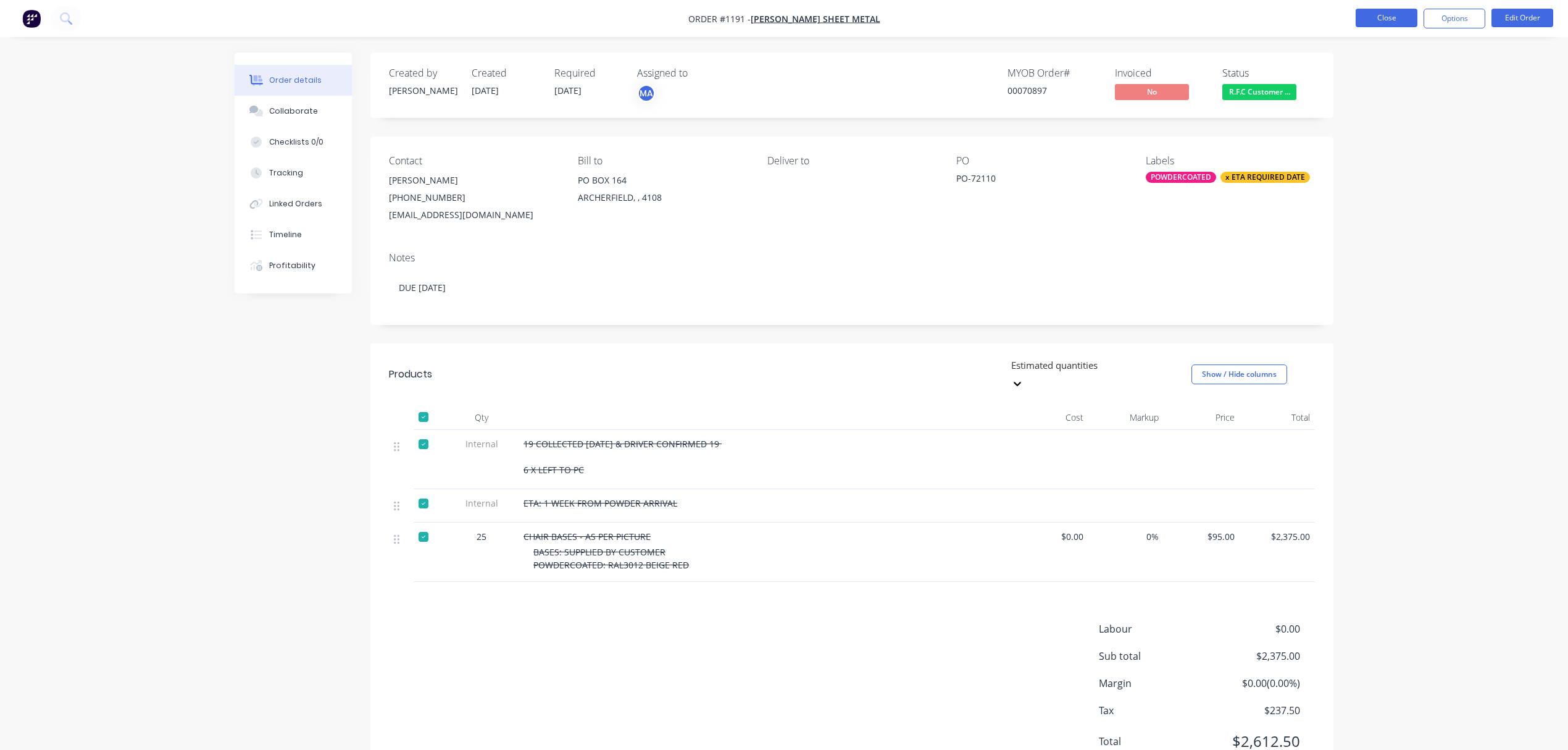
click at [1399, 20] on button "Close" at bounding box center [1386, 17] width 62 height 19
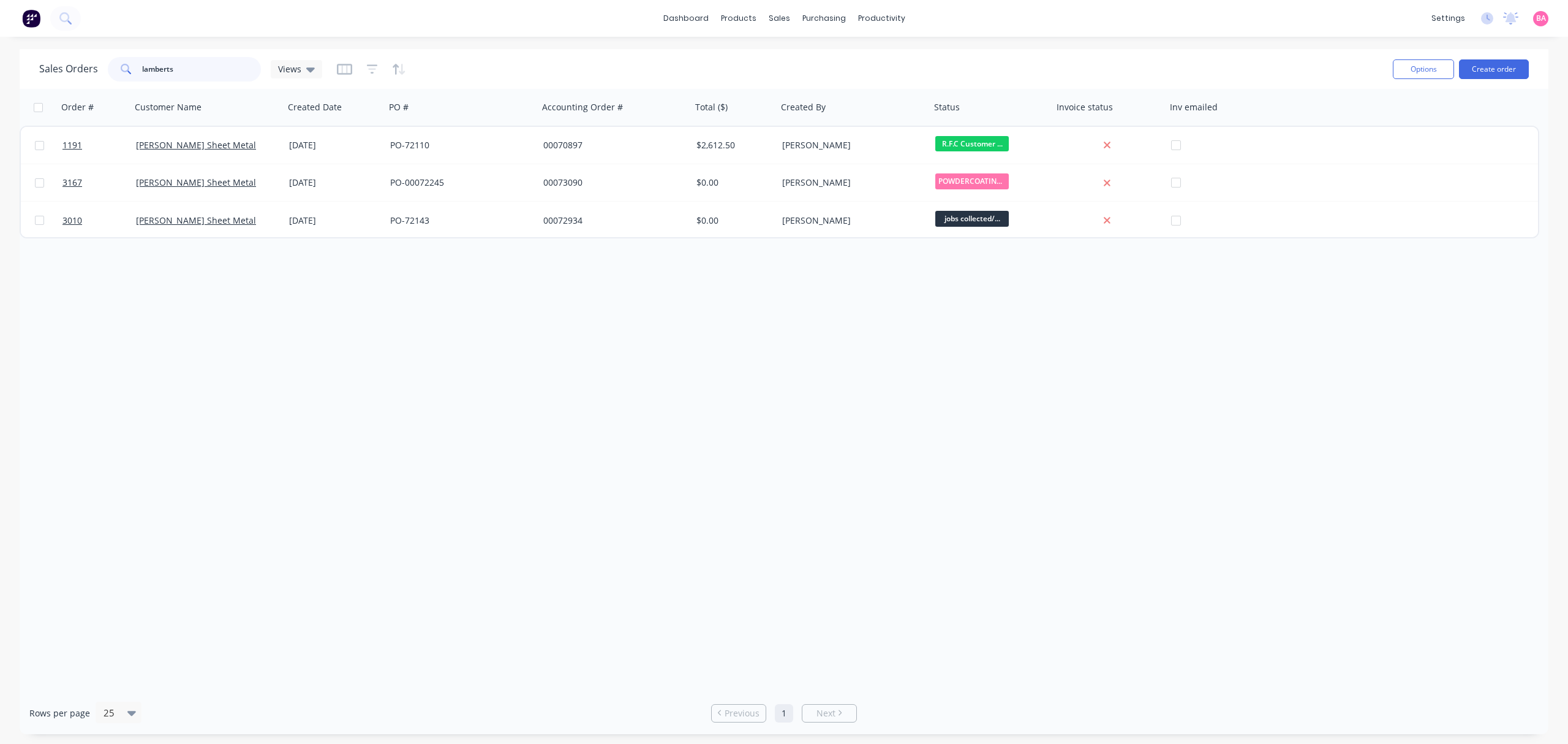
drag, startPoint x: 200, startPoint y: 65, endPoint x: -20, endPoint y: 53, distance: 220.3
click at [0, 53] on html "dashboard products sales purchasing productivity dashboard products Product Cat…" at bounding box center [784, 372] width 1568 height 744
type input "SOLAR"
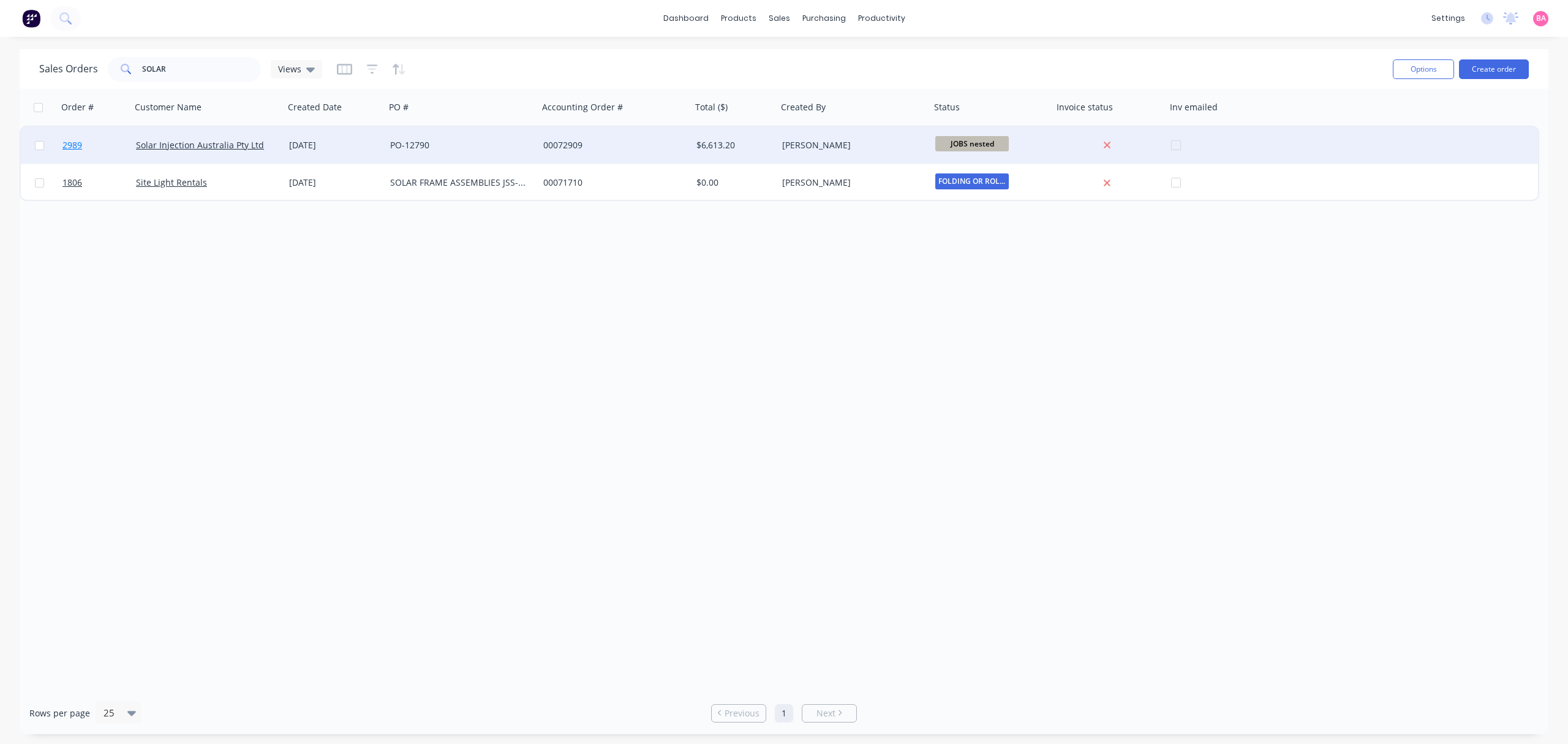
click at [74, 142] on span "2989" at bounding box center [72, 145] width 20 height 12
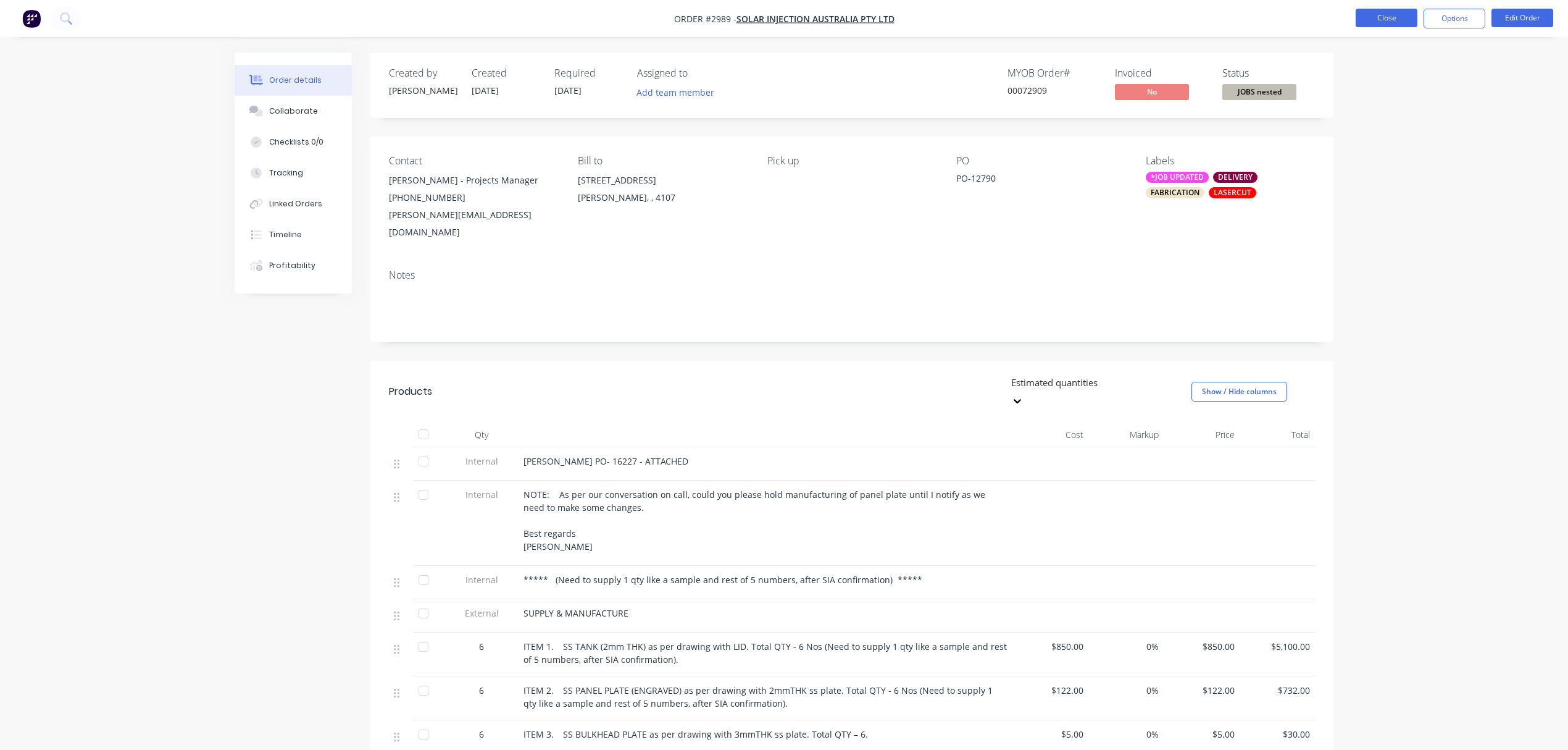
click at [1393, 15] on button "Close" at bounding box center [1386, 17] width 62 height 19
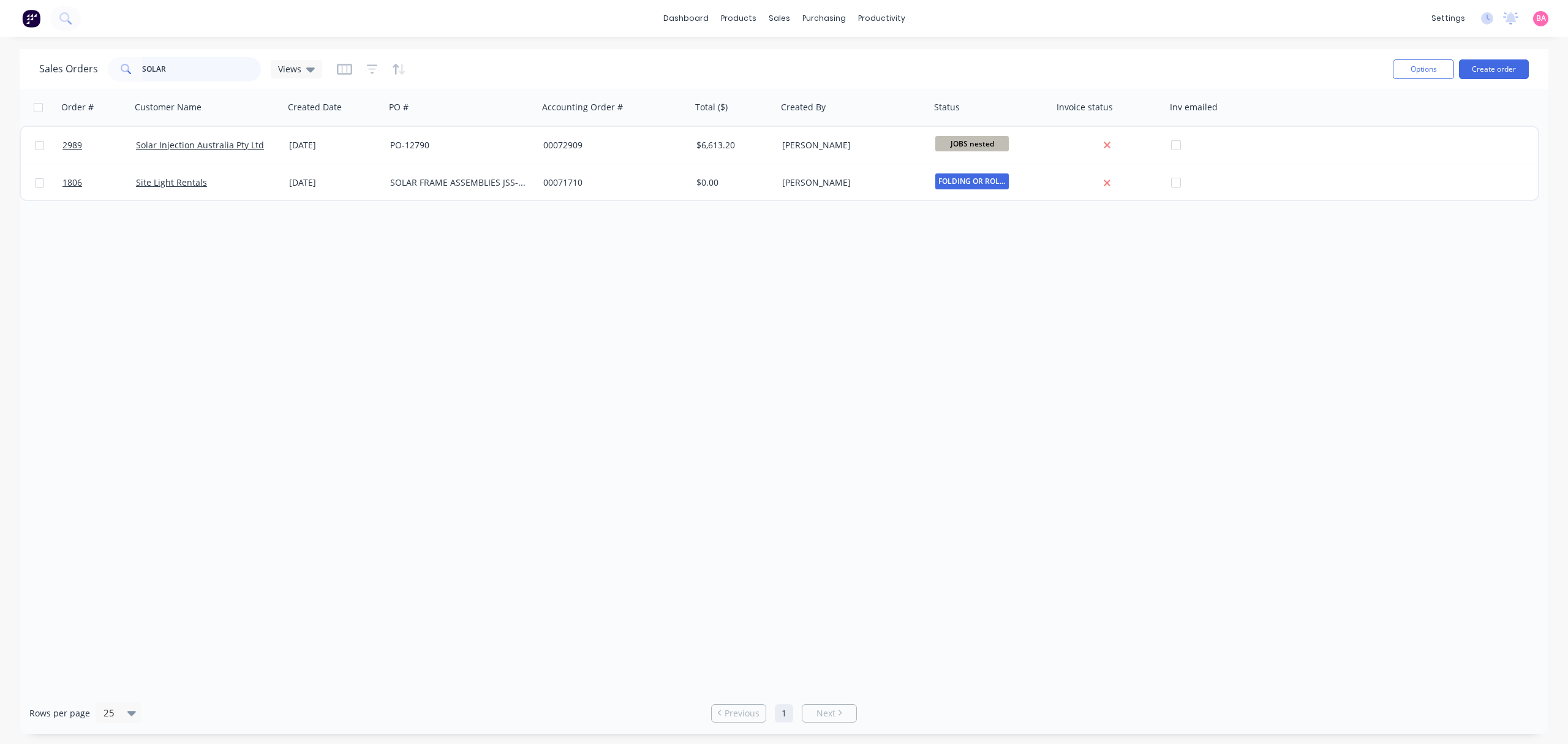
drag, startPoint x: 173, startPoint y: 64, endPoint x: -88, endPoint y: 59, distance: 261.0
click at [0, 59] on html "dashboard products sales purchasing productivity dashboard products Product Cat…" at bounding box center [784, 372] width 1568 height 744
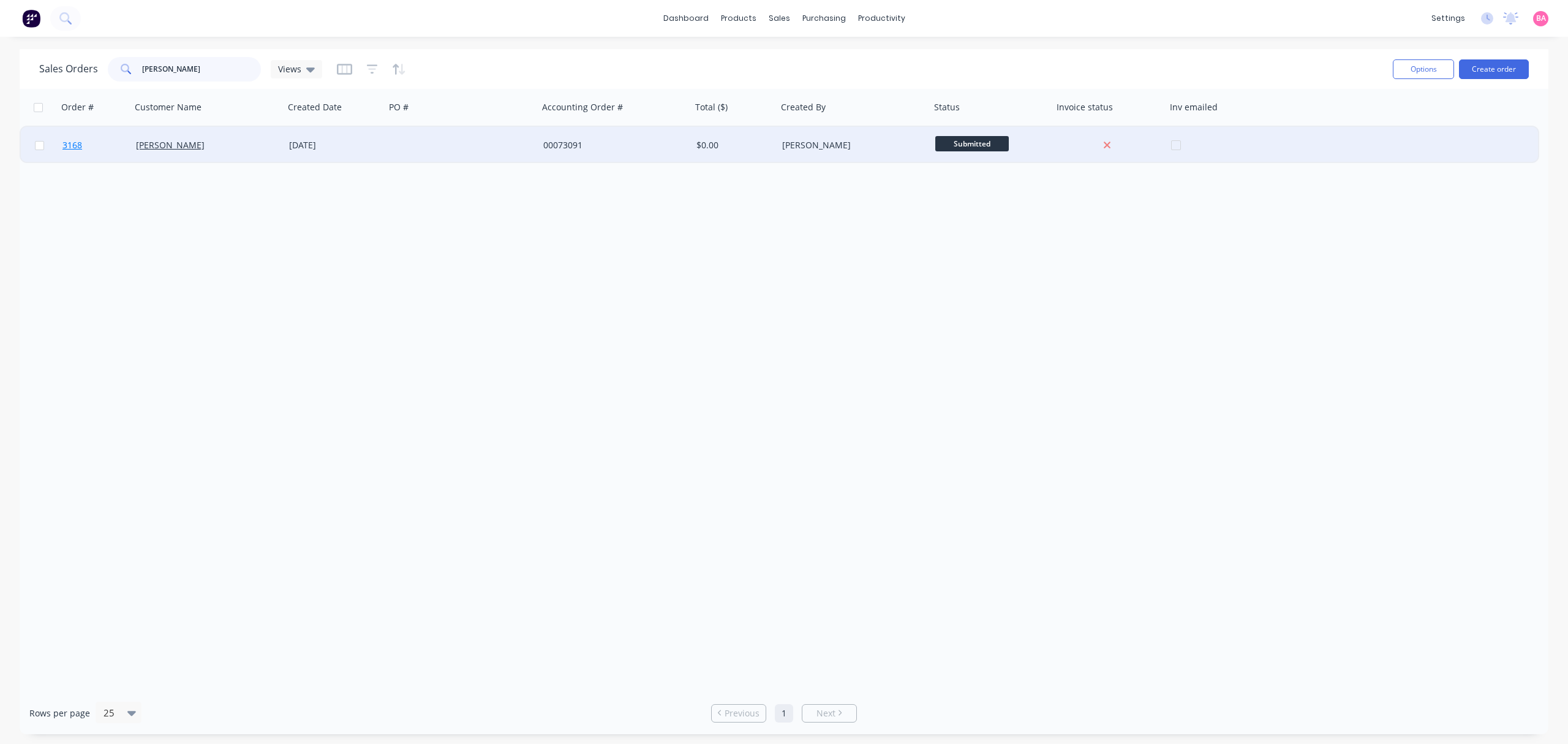
type input "SHANE RYAN"
click at [69, 143] on span "3168" at bounding box center [72, 145] width 20 height 12
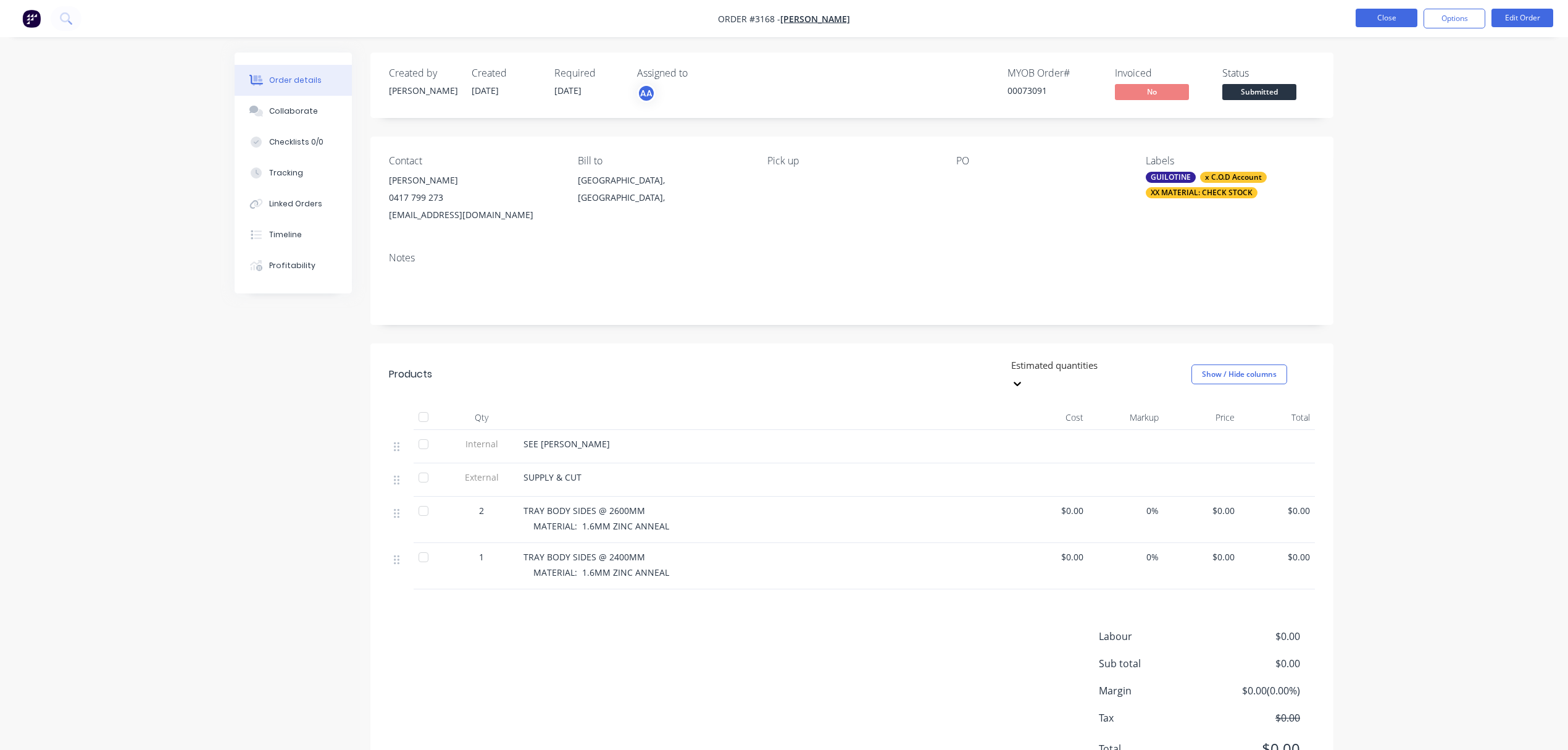
click at [1384, 13] on button "Close" at bounding box center [1386, 17] width 62 height 19
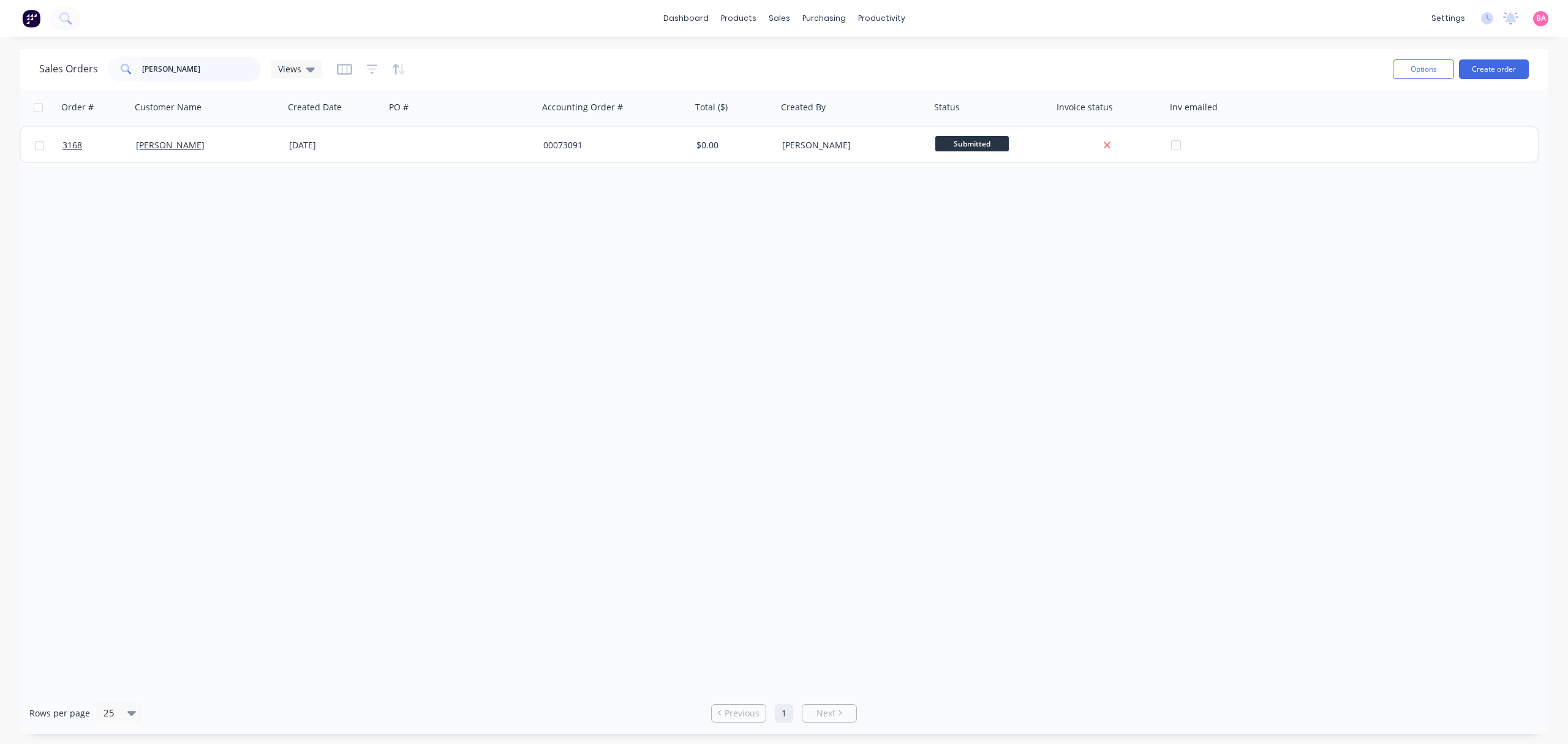
click at [191, 62] on input "SHANE RYAN" at bounding box center [202, 69] width 120 height 24
drag, startPoint x: 201, startPoint y: 66, endPoint x: -46, endPoint y: 73, distance: 247.1
click at [0, 73] on html "dashboard products sales purchasing productivity dashboard products Product Cat…" at bounding box center [784, 372] width 1568 height 744
drag, startPoint x: 192, startPoint y: 68, endPoint x: 57, endPoint y: 56, distance: 135.5
click at [57, 57] on div "Sales Orders SOLAR Views" at bounding box center [181, 69] width 283 height 24
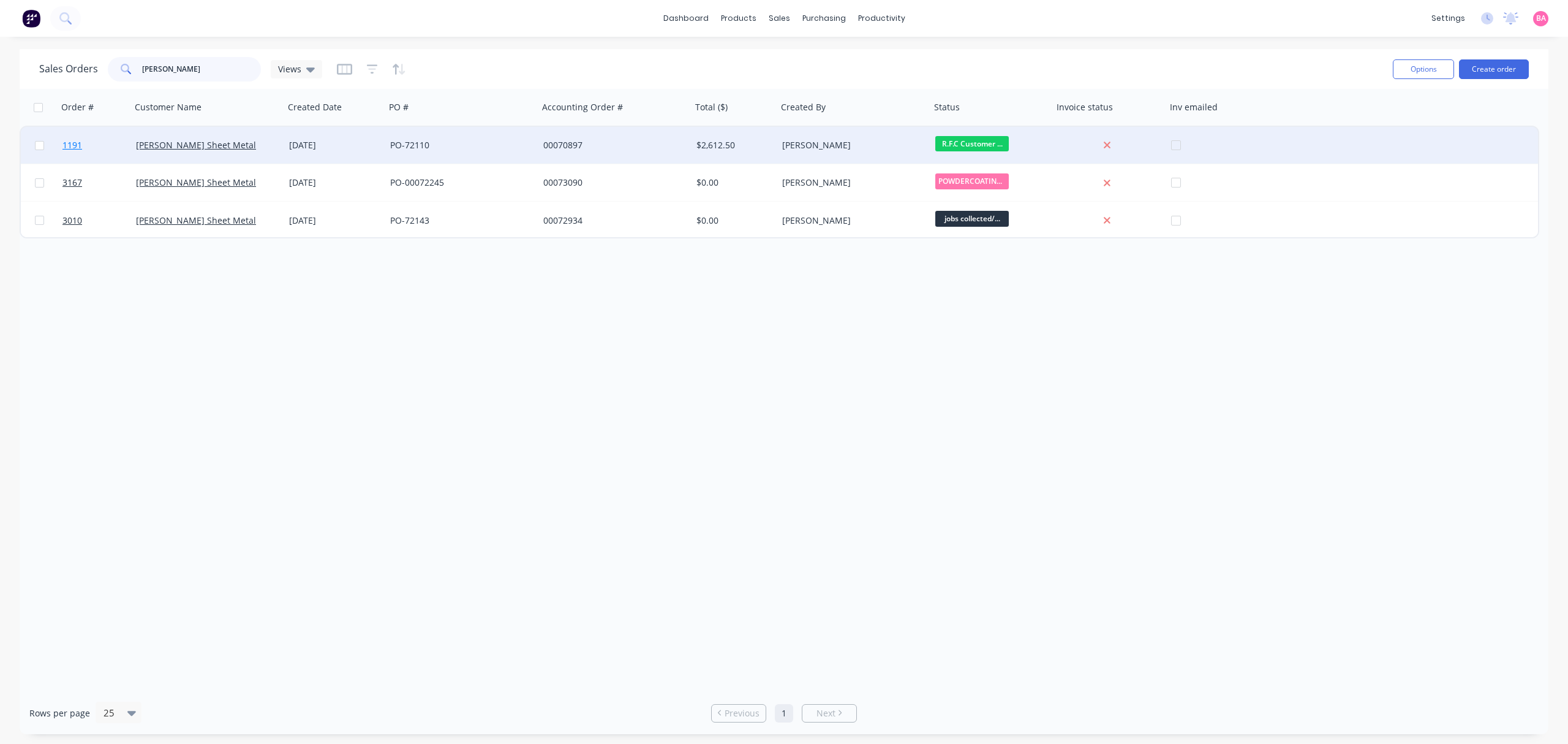
type input "LAMBERT"
click at [74, 143] on span "1191" at bounding box center [72, 145] width 20 height 12
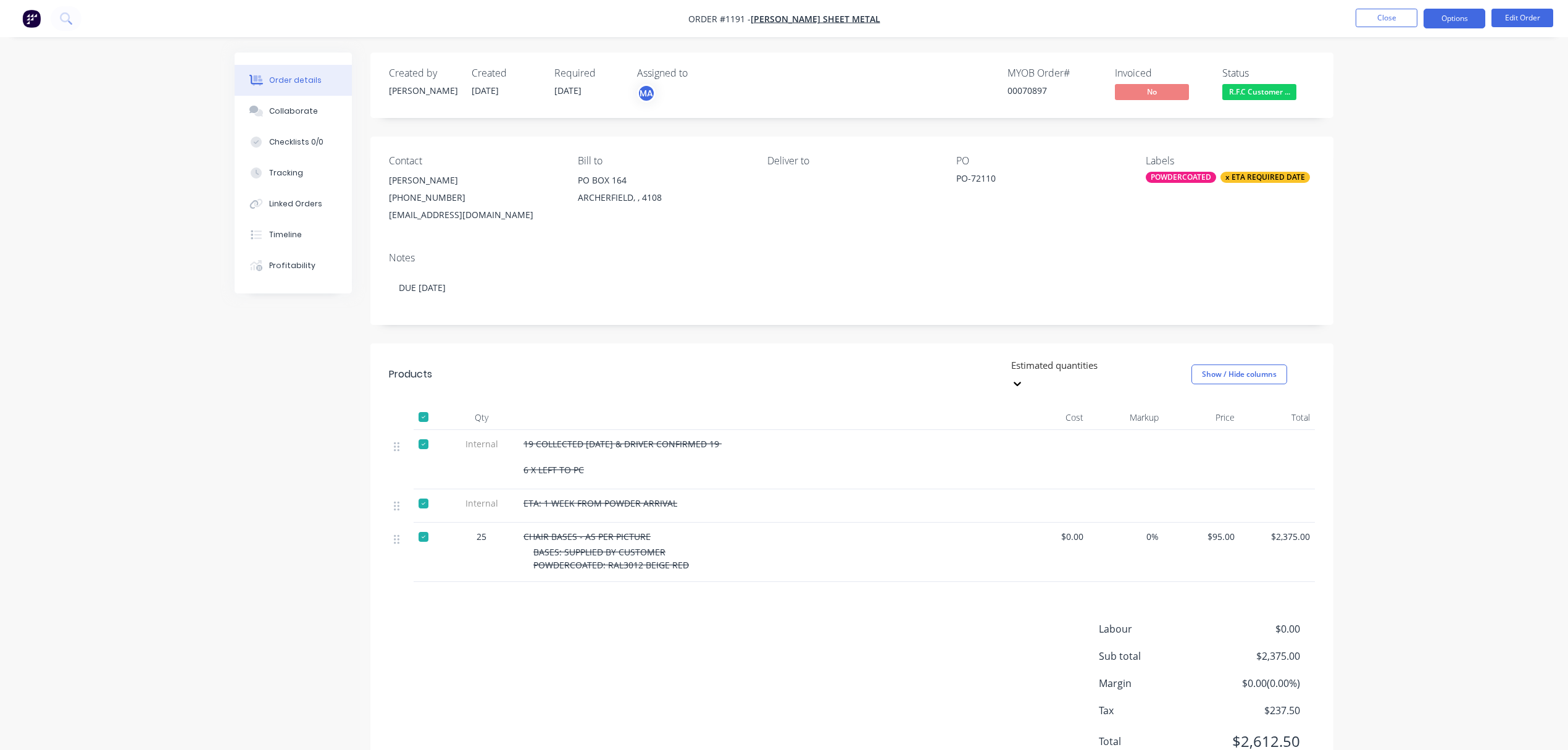
click at [1458, 15] on button "Options" at bounding box center [1454, 18] width 62 height 20
click at [1413, 173] on div "Delivery Docket" at bounding box center [1417, 174] width 114 height 18
click at [1406, 123] on div "Without pricing" at bounding box center [1417, 125] width 114 height 18
click at [297, 112] on div "Collaborate" at bounding box center [293, 110] width 49 height 11
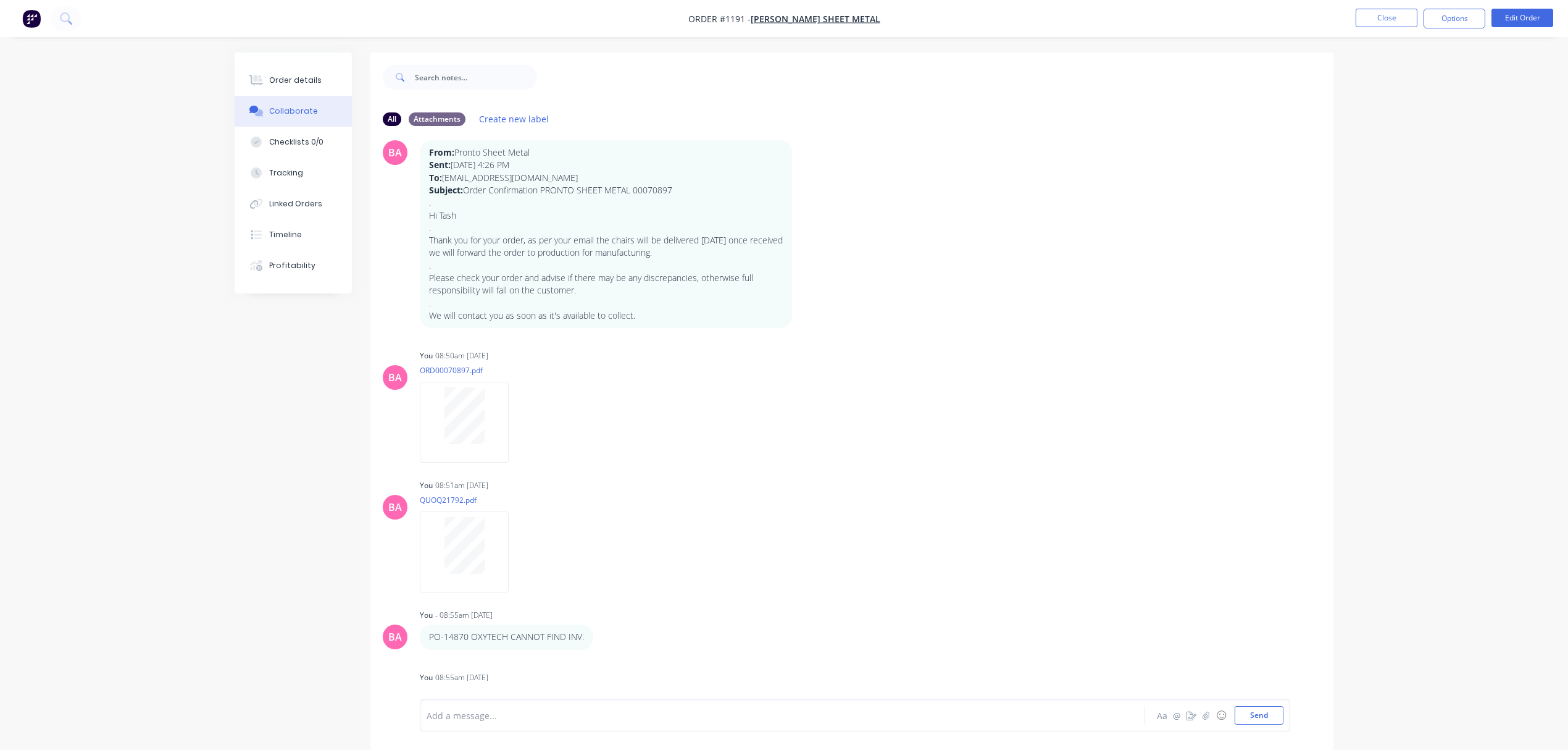
scroll to position [631, 0]
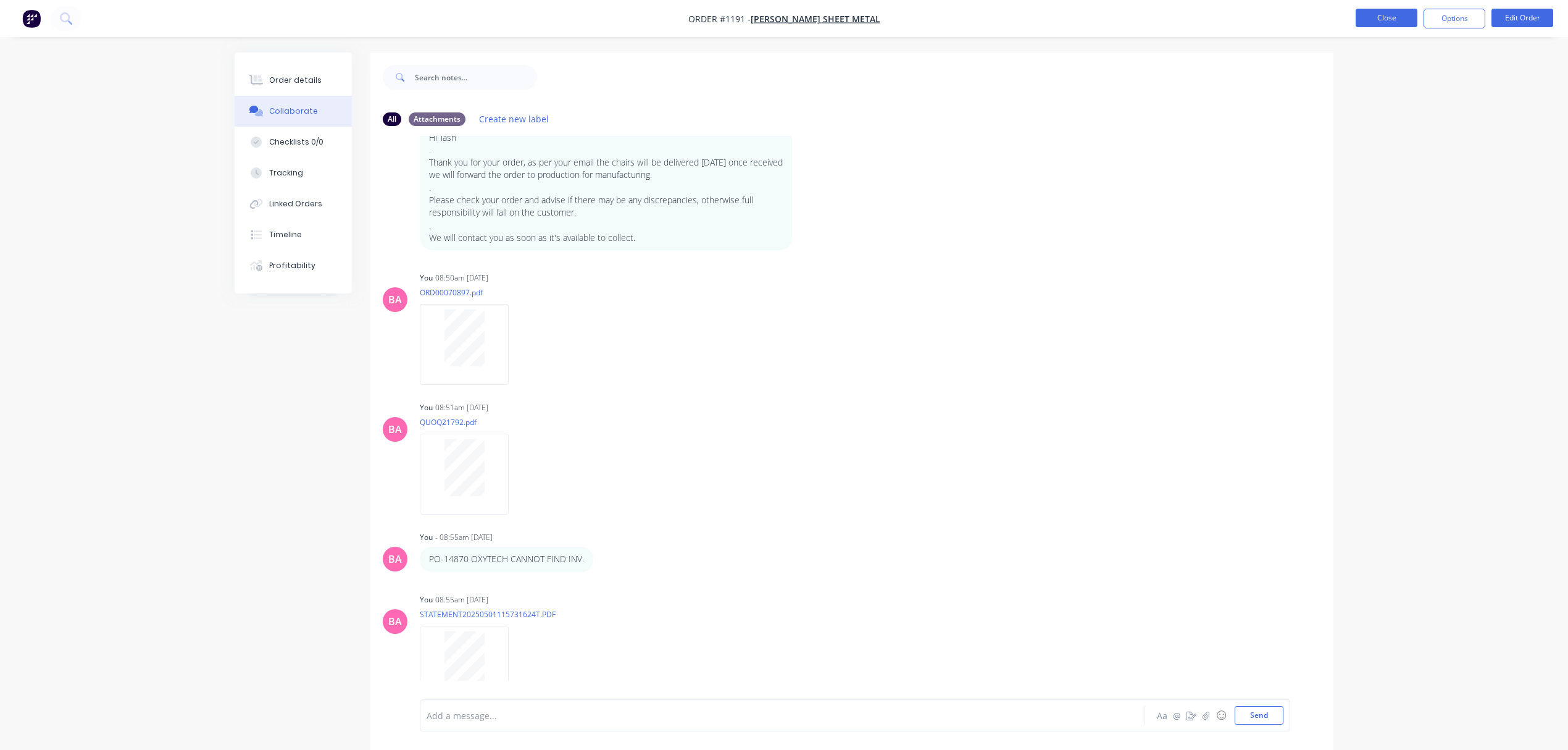
click at [1383, 15] on button "Close" at bounding box center [1386, 17] width 62 height 19
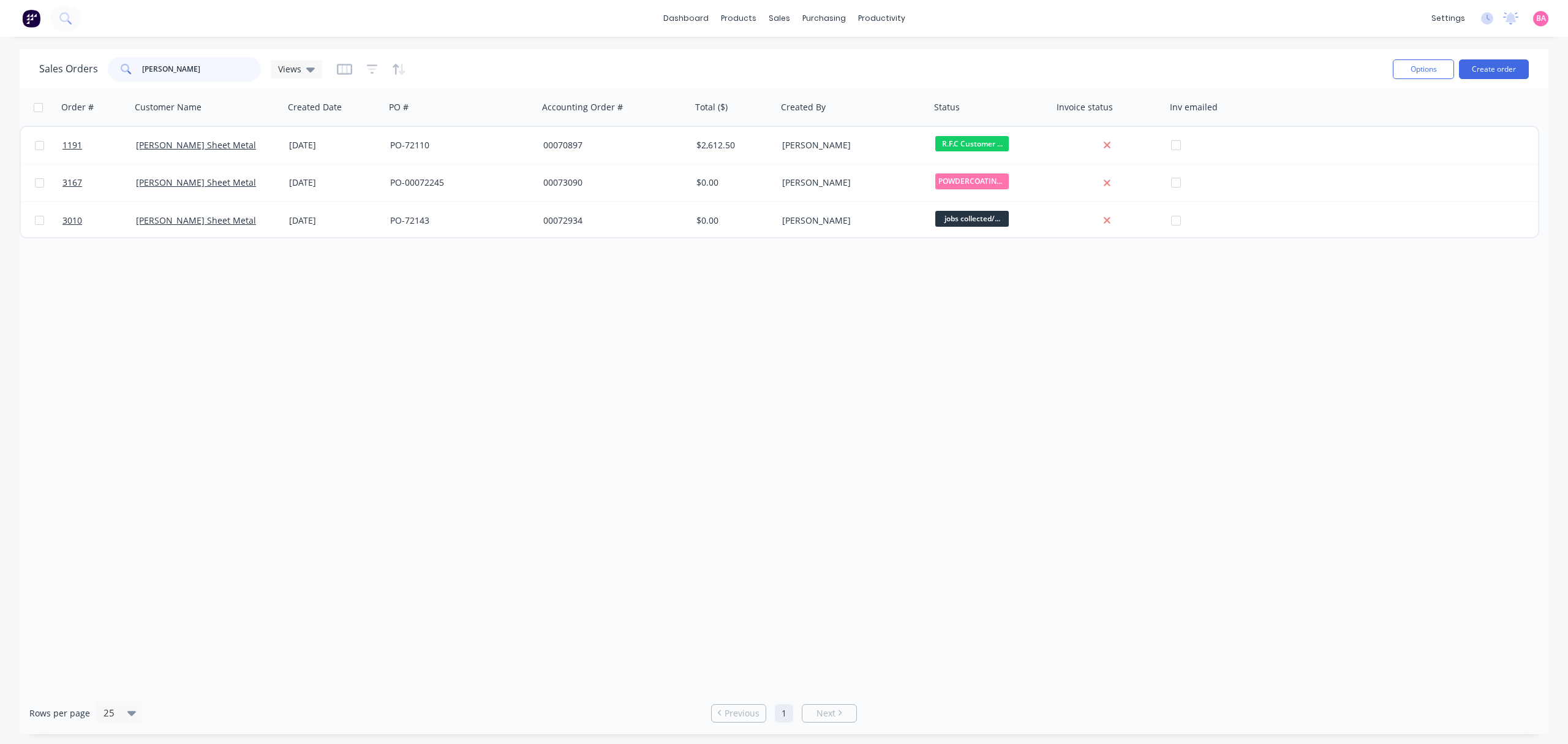
drag, startPoint x: 197, startPoint y: 60, endPoint x: -25, endPoint y: 39, distance: 223.0
click at [0, 39] on html "dashboard products sales purchasing productivity dashboard products Product Cat…" at bounding box center [784, 372] width 1568 height 744
type input "MAJANS"
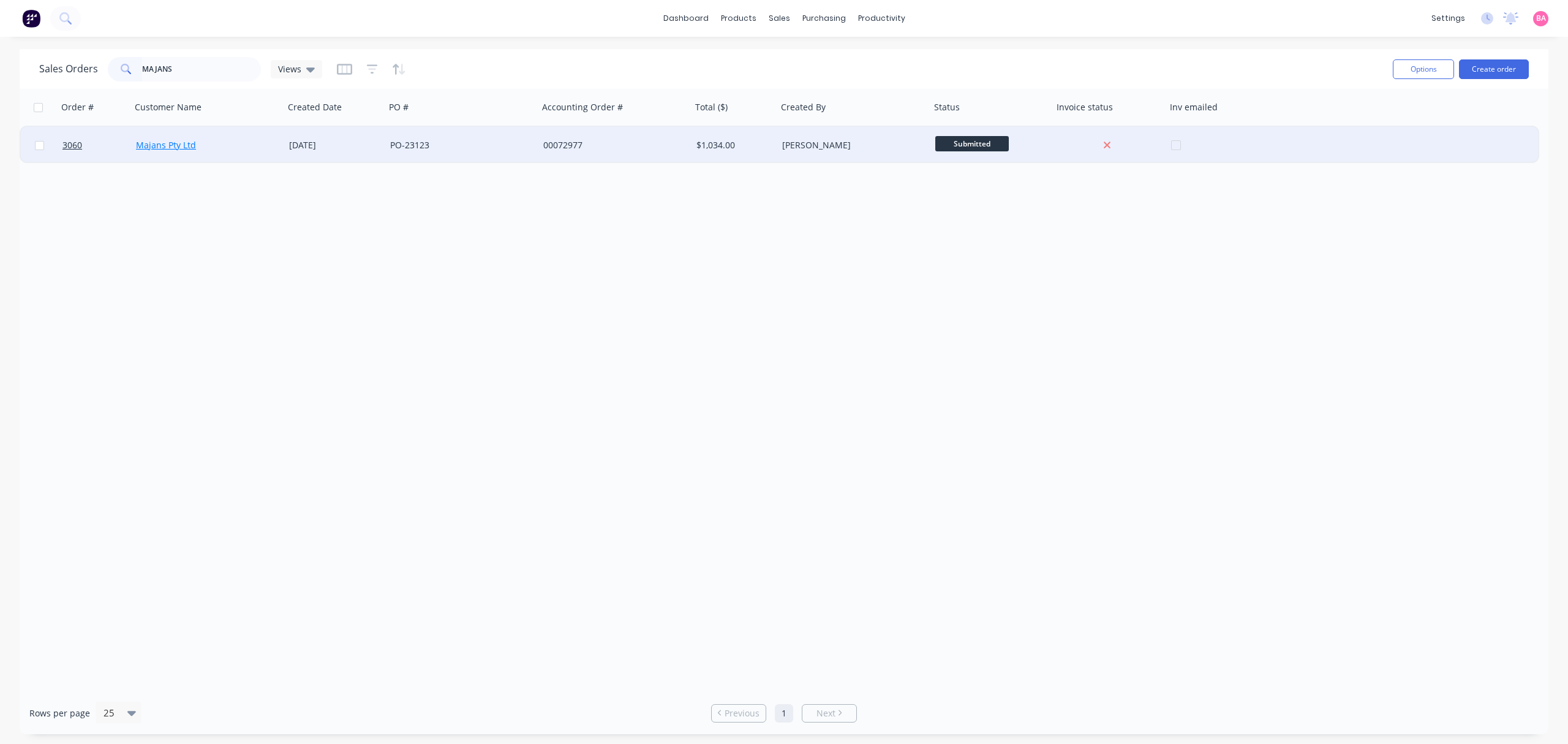
click at [159, 143] on link "Majans Pty Ltd" at bounding box center [166, 145] width 60 height 11
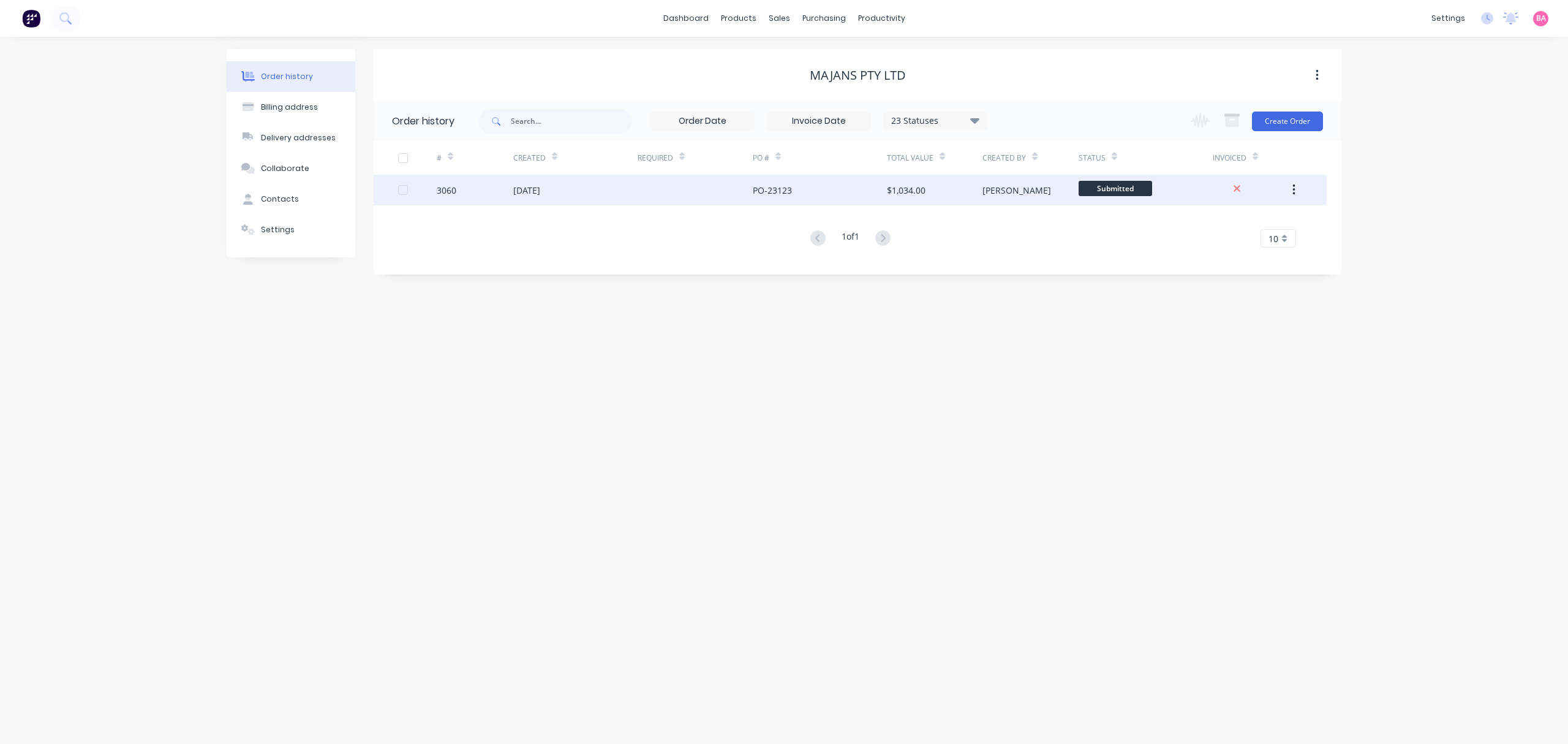
click at [437, 185] on div "3060" at bounding box center [446, 190] width 20 height 13
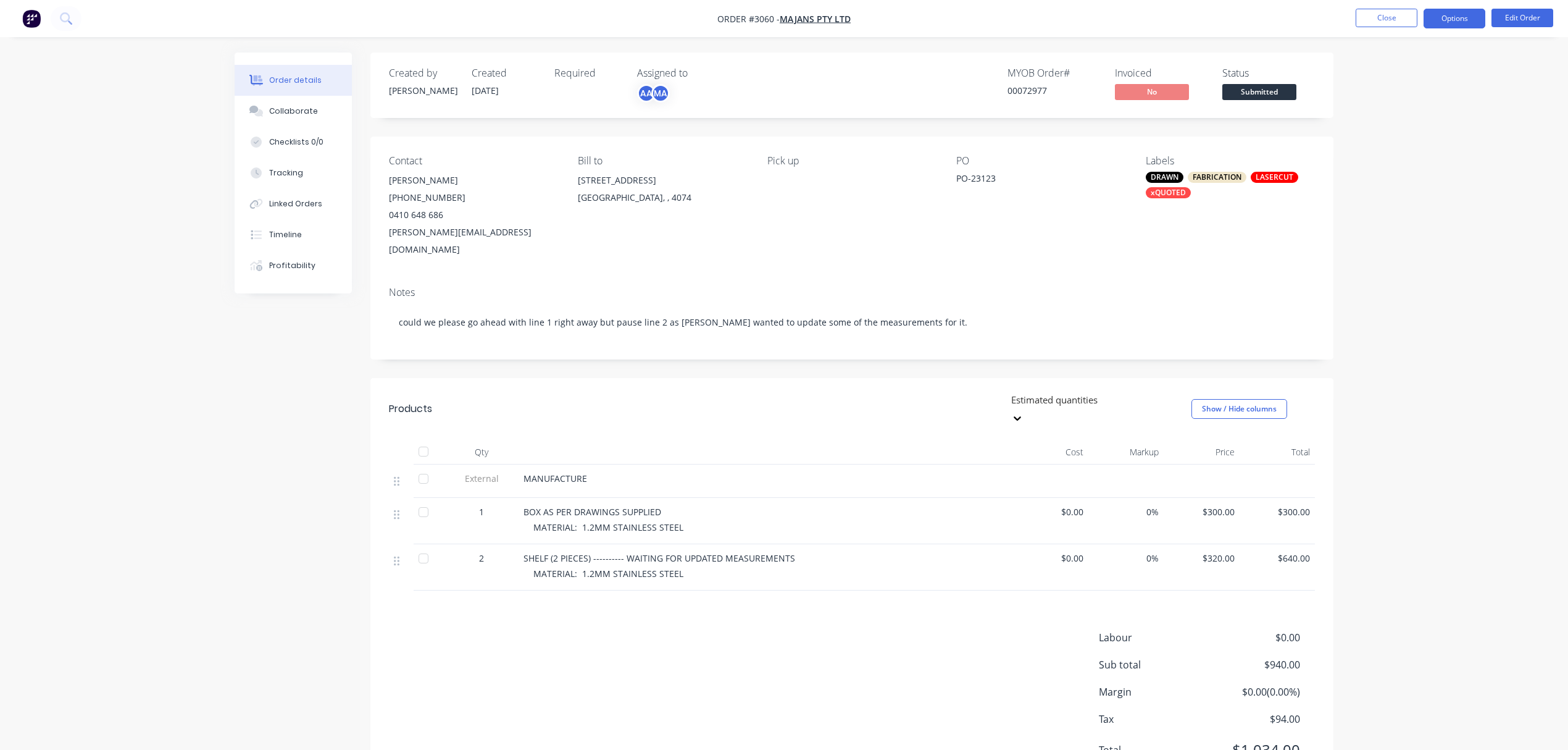
click at [1456, 21] on button "Options" at bounding box center [1454, 18] width 62 height 20
click at [299, 114] on div "Collaborate" at bounding box center [293, 110] width 49 height 11
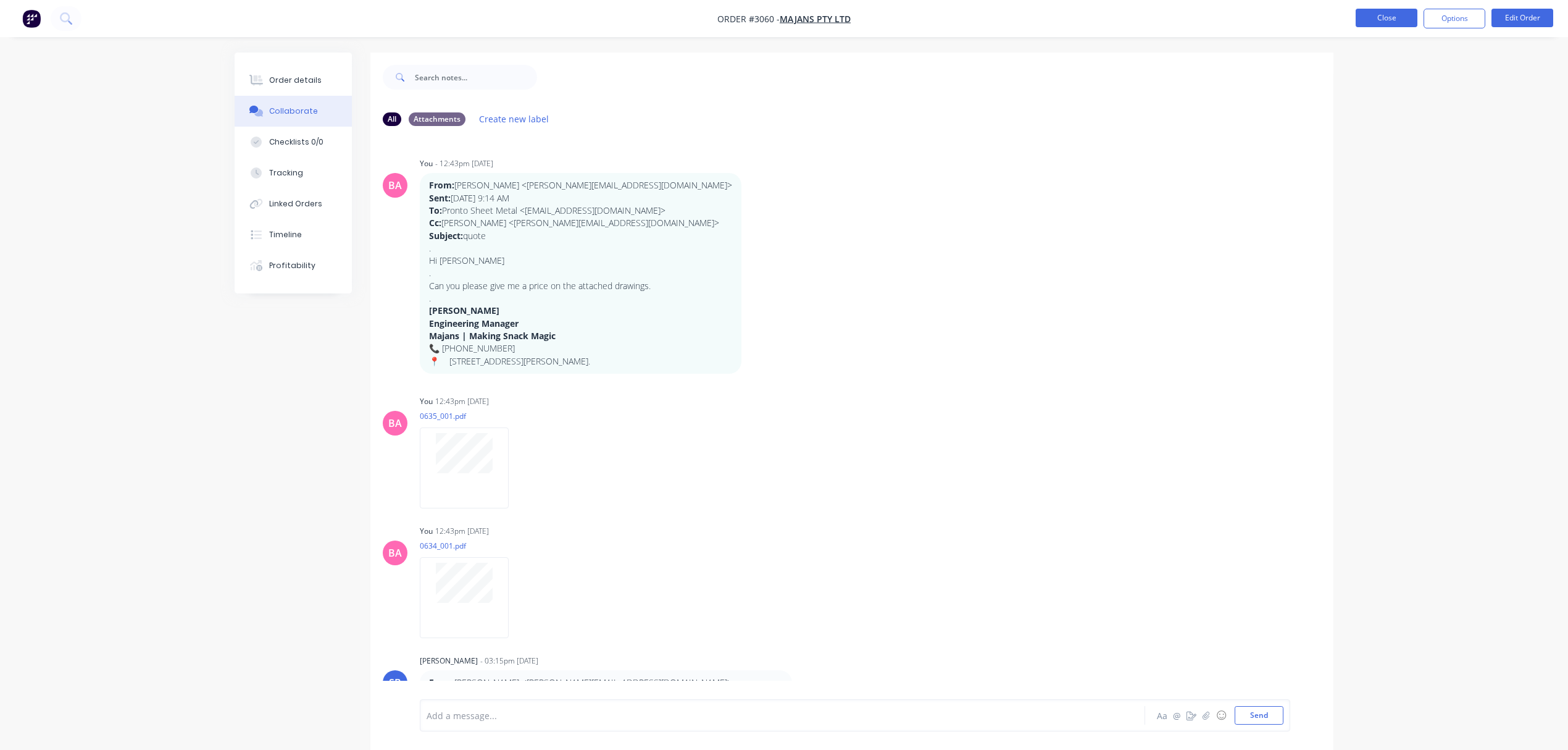
click at [1389, 10] on button "Close" at bounding box center [1386, 17] width 62 height 19
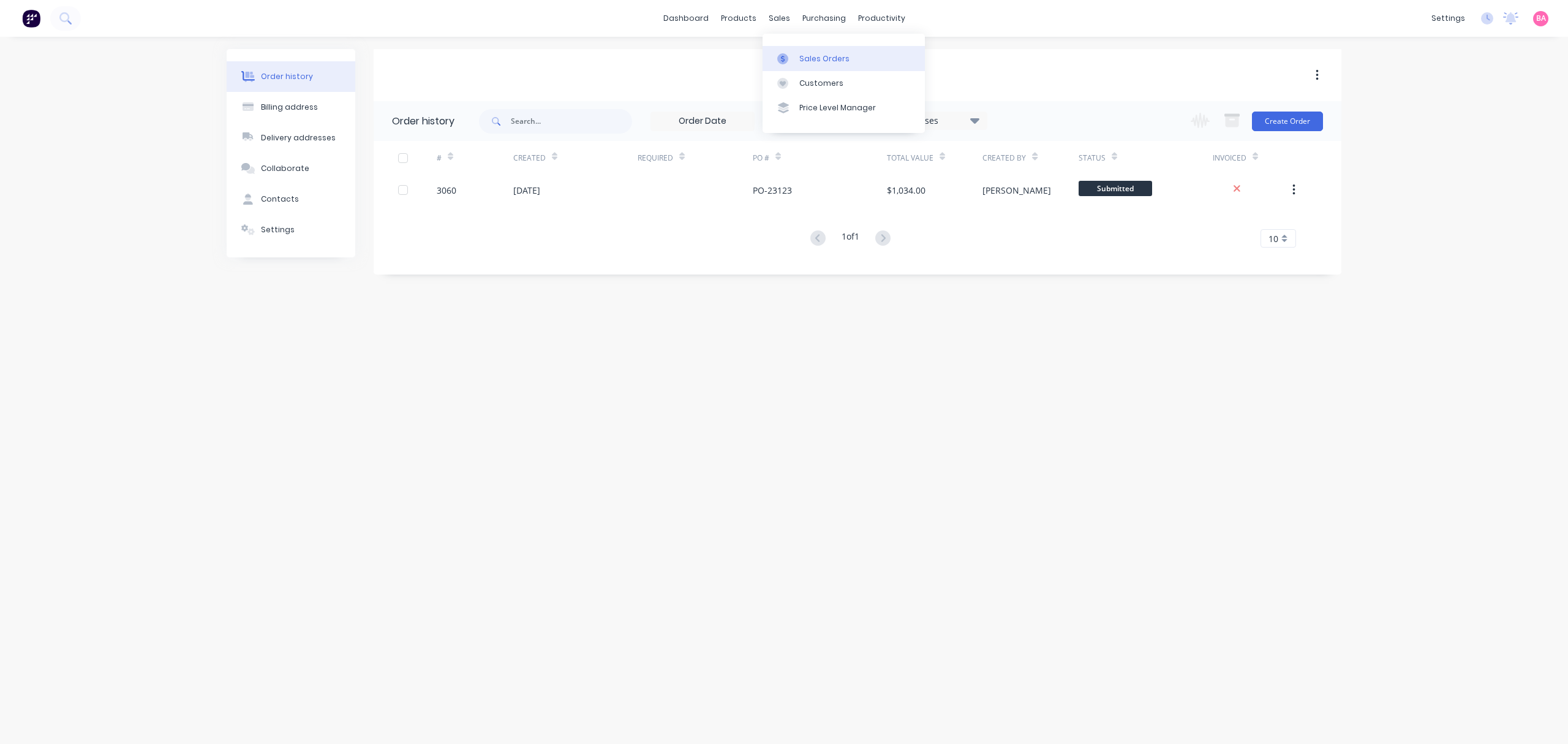
click at [844, 62] on div "Sales Orders" at bounding box center [824, 59] width 50 height 11
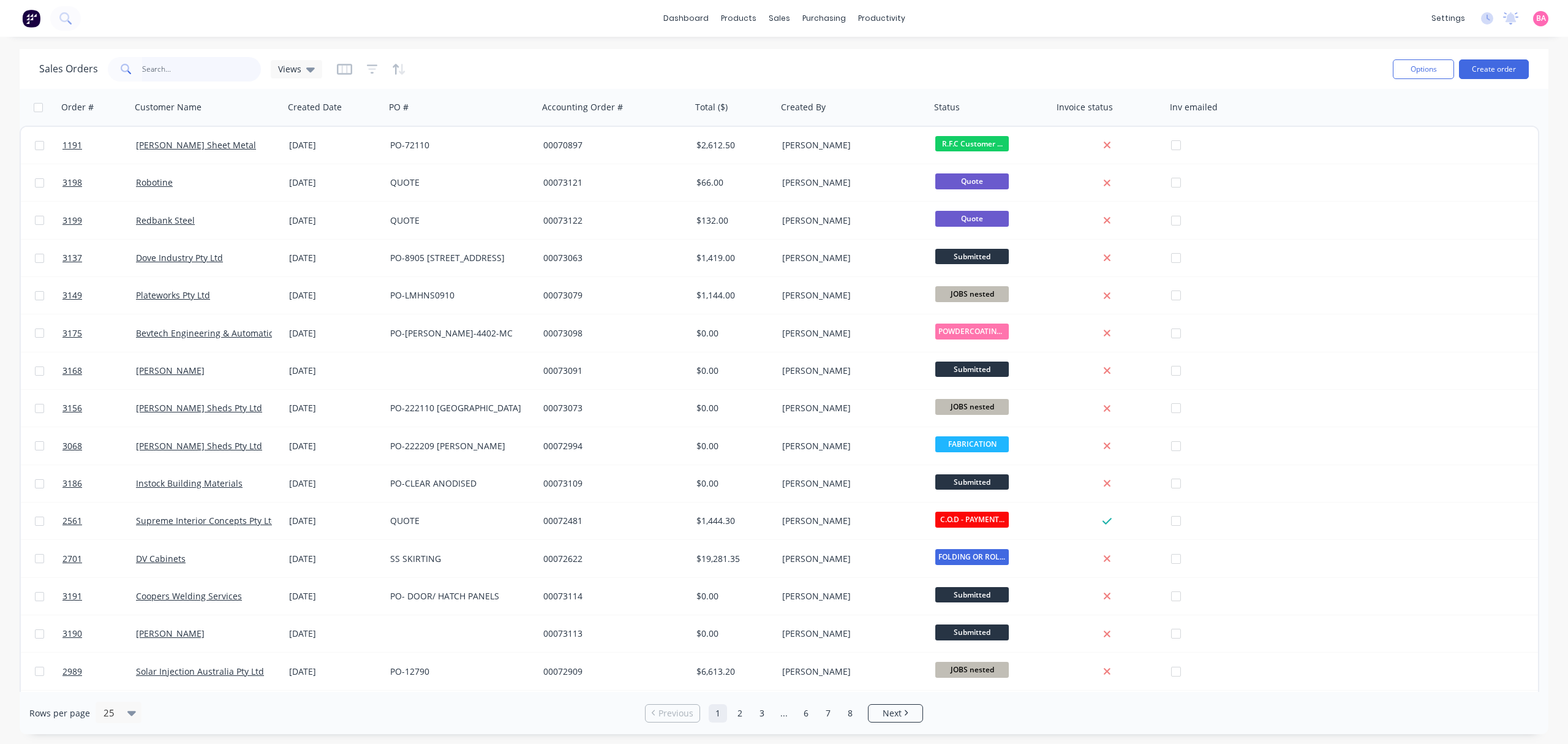
click at [191, 68] on input "text" at bounding box center [202, 69] width 120 height 24
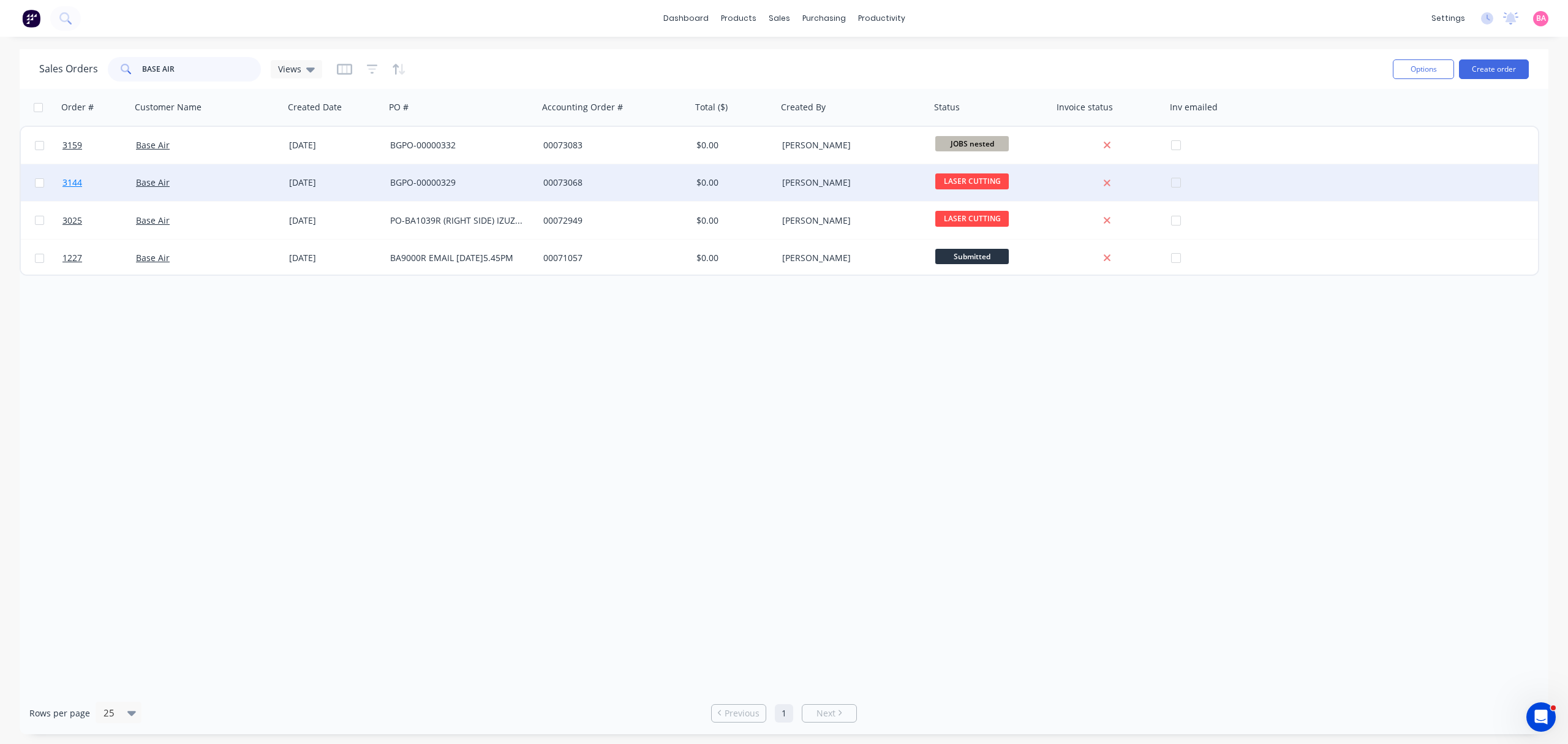
type input "BASE AIR"
click at [72, 182] on span "3144" at bounding box center [72, 182] width 20 height 12
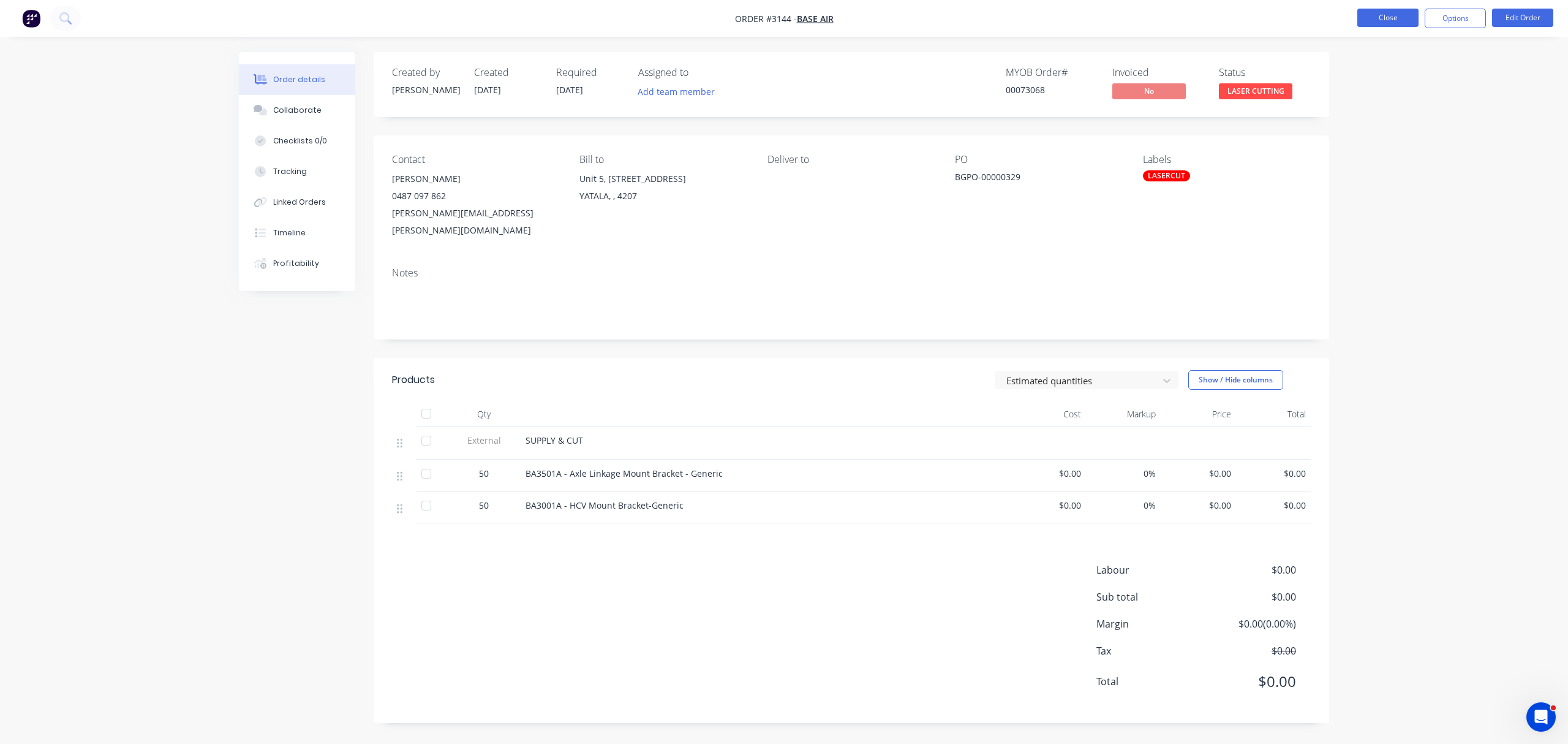
click at [1380, 18] on button "Close" at bounding box center [1388, 17] width 61 height 18
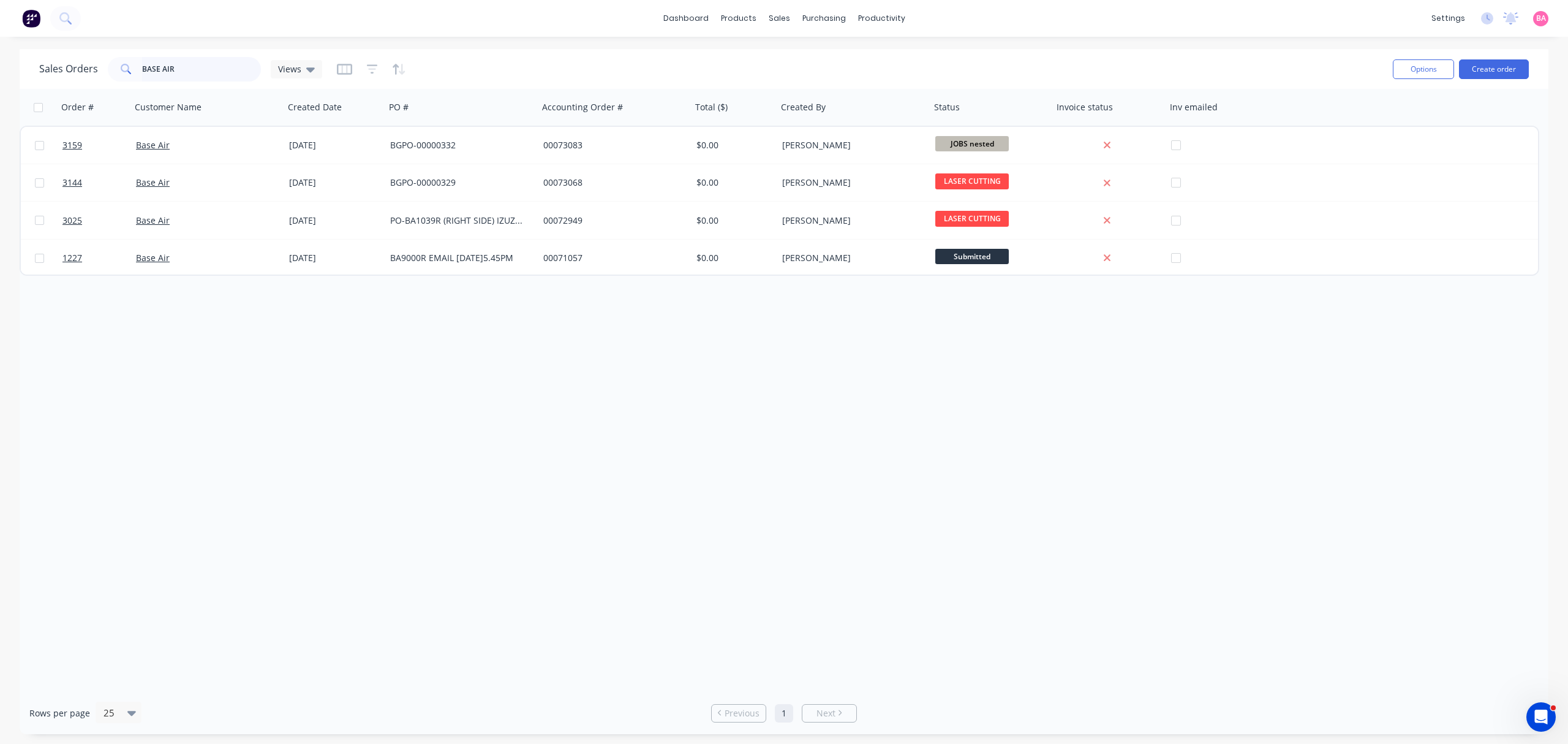
drag, startPoint x: 213, startPoint y: 64, endPoint x: -166, endPoint y: 69, distance: 379.0
click at [0, 69] on html "dashboard products sales purchasing productivity dashboard products Product Cat…" at bounding box center [784, 372] width 1568 height 744
type input "AMIND"
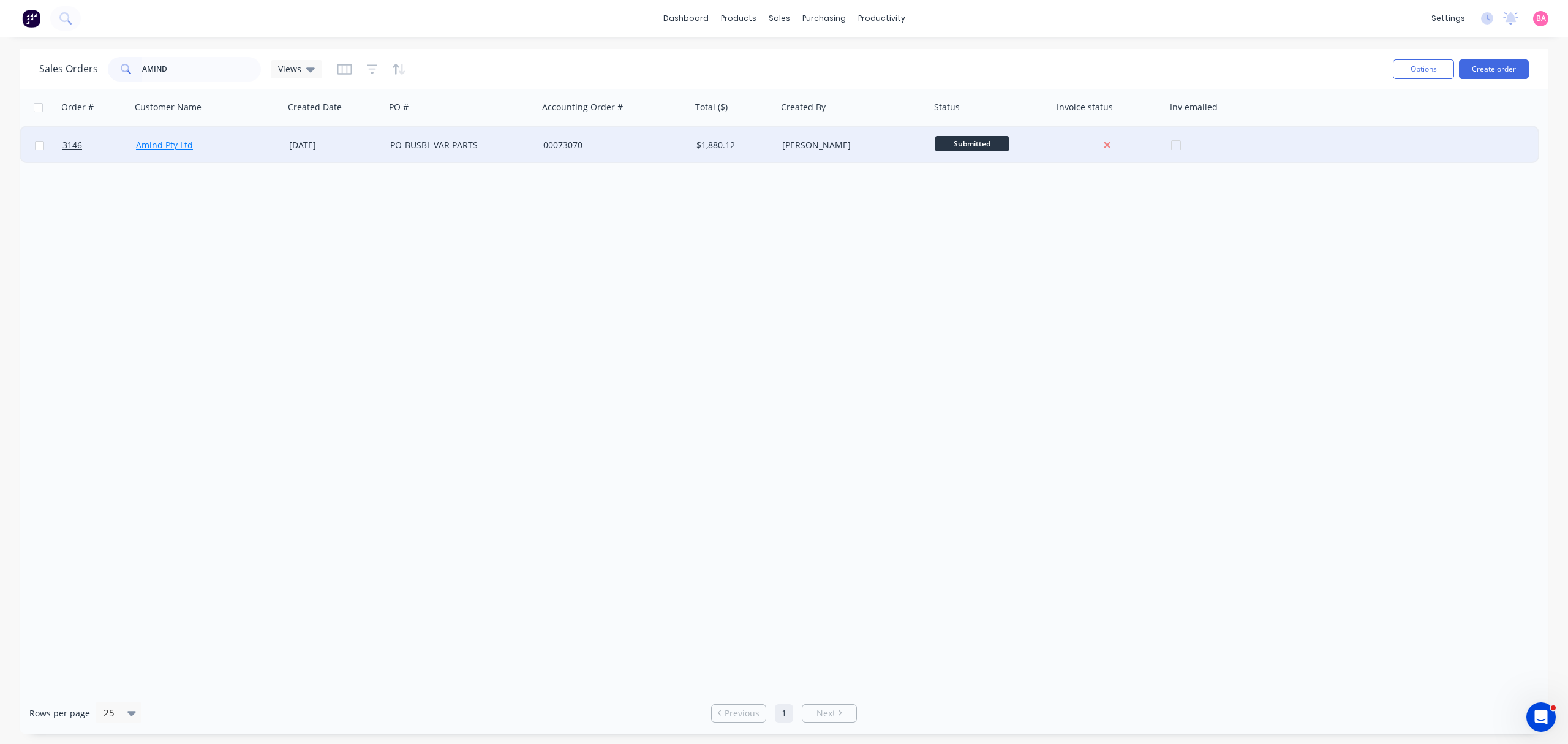
click at [160, 145] on link "Amind Pty Ltd" at bounding box center [164, 145] width 57 height 11
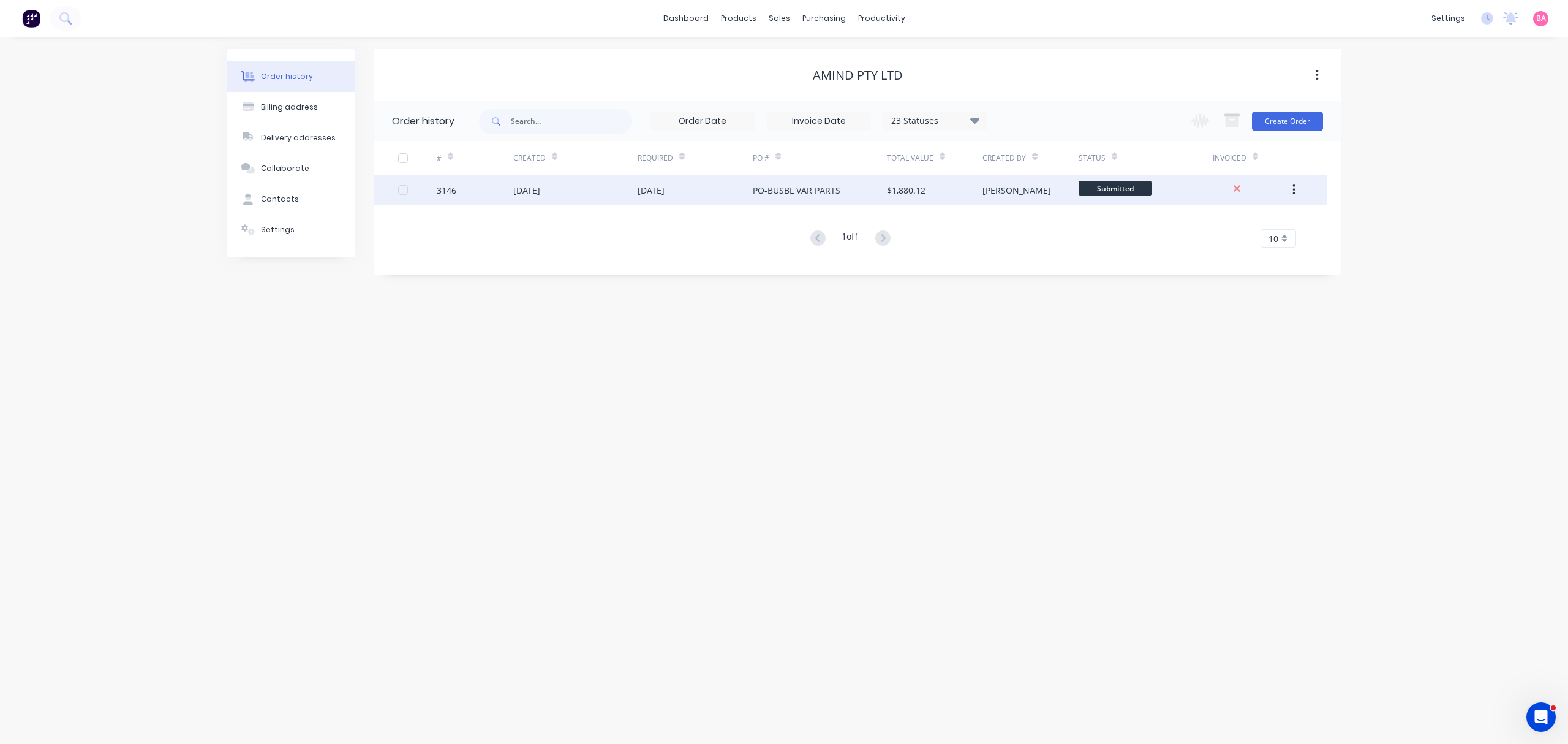
click at [540, 185] on div "[DATE]" at bounding box center [526, 190] width 27 height 13
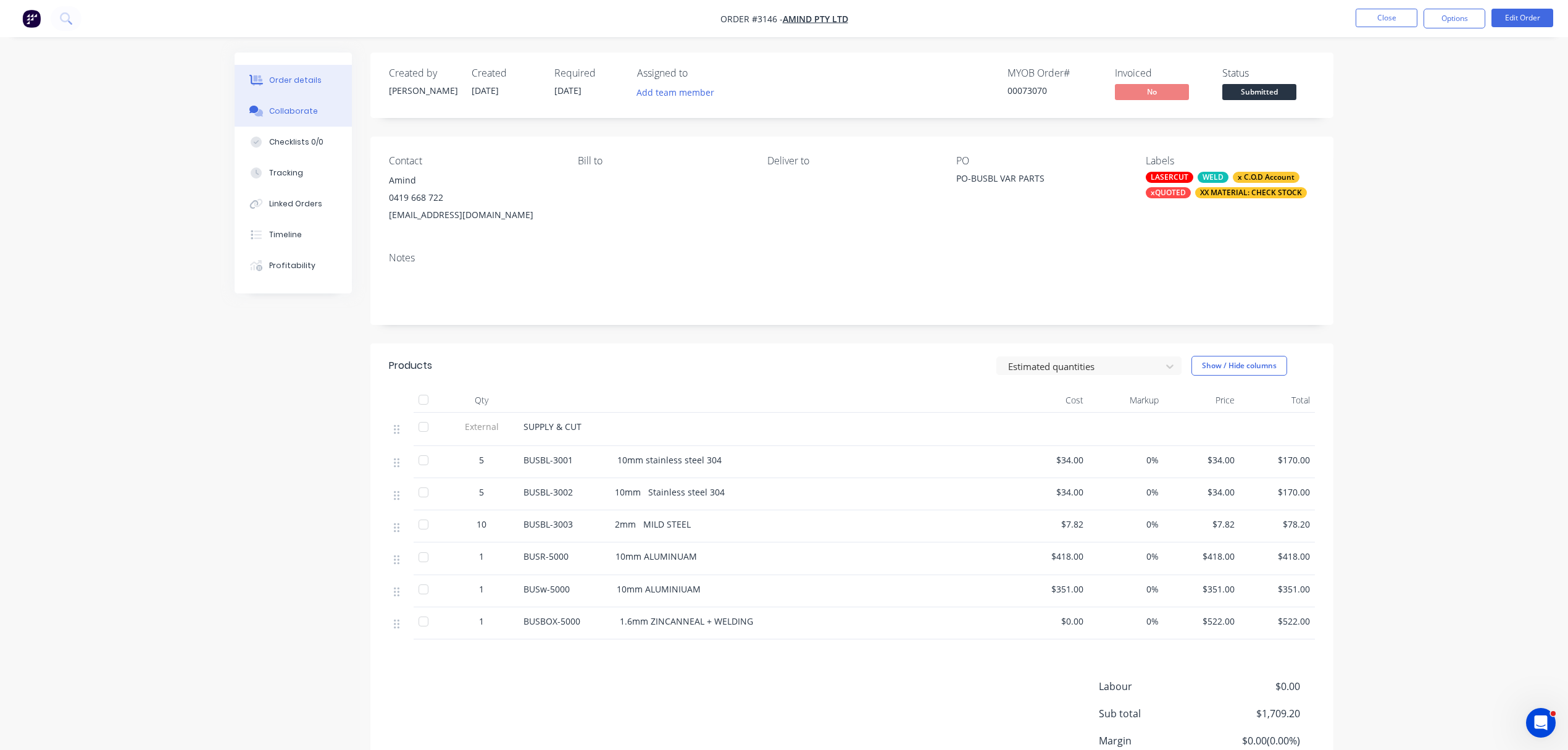
click at [299, 111] on div "Collaborate" at bounding box center [293, 110] width 49 height 11
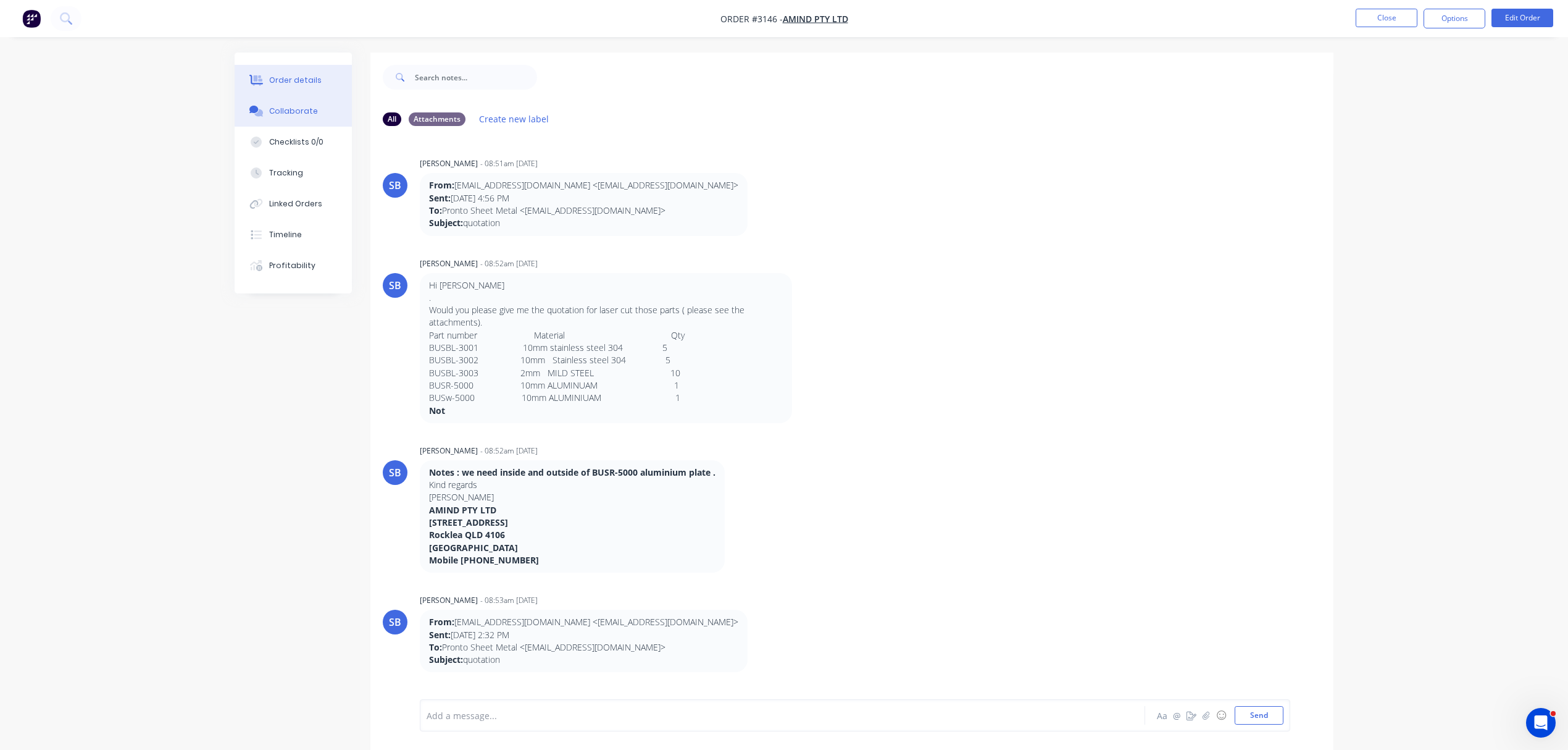
click at [282, 77] on div "Order details" at bounding box center [295, 80] width 53 height 11
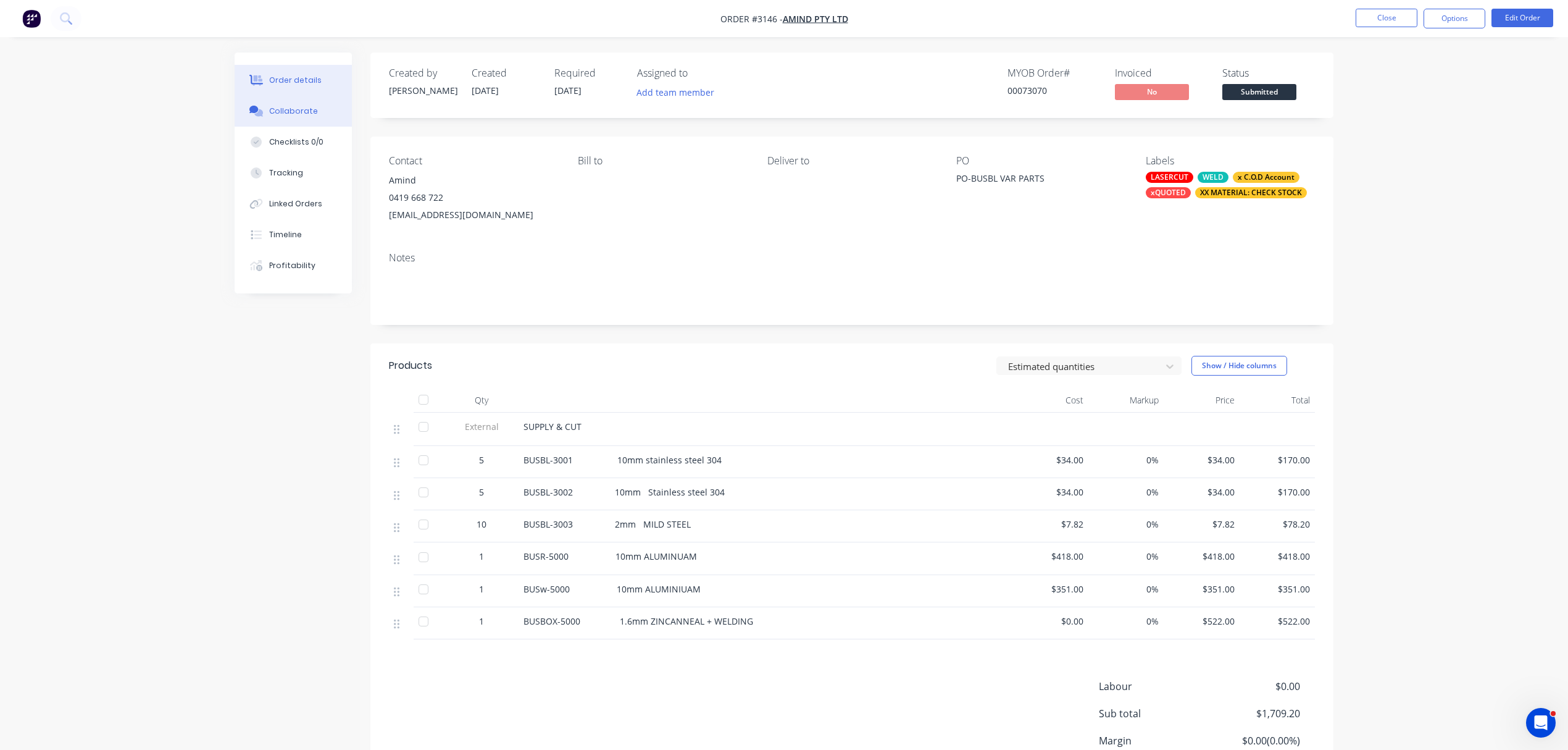
click at [295, 109] on div "Collaborate" at bounding box center [293, 110] width 49 height 11
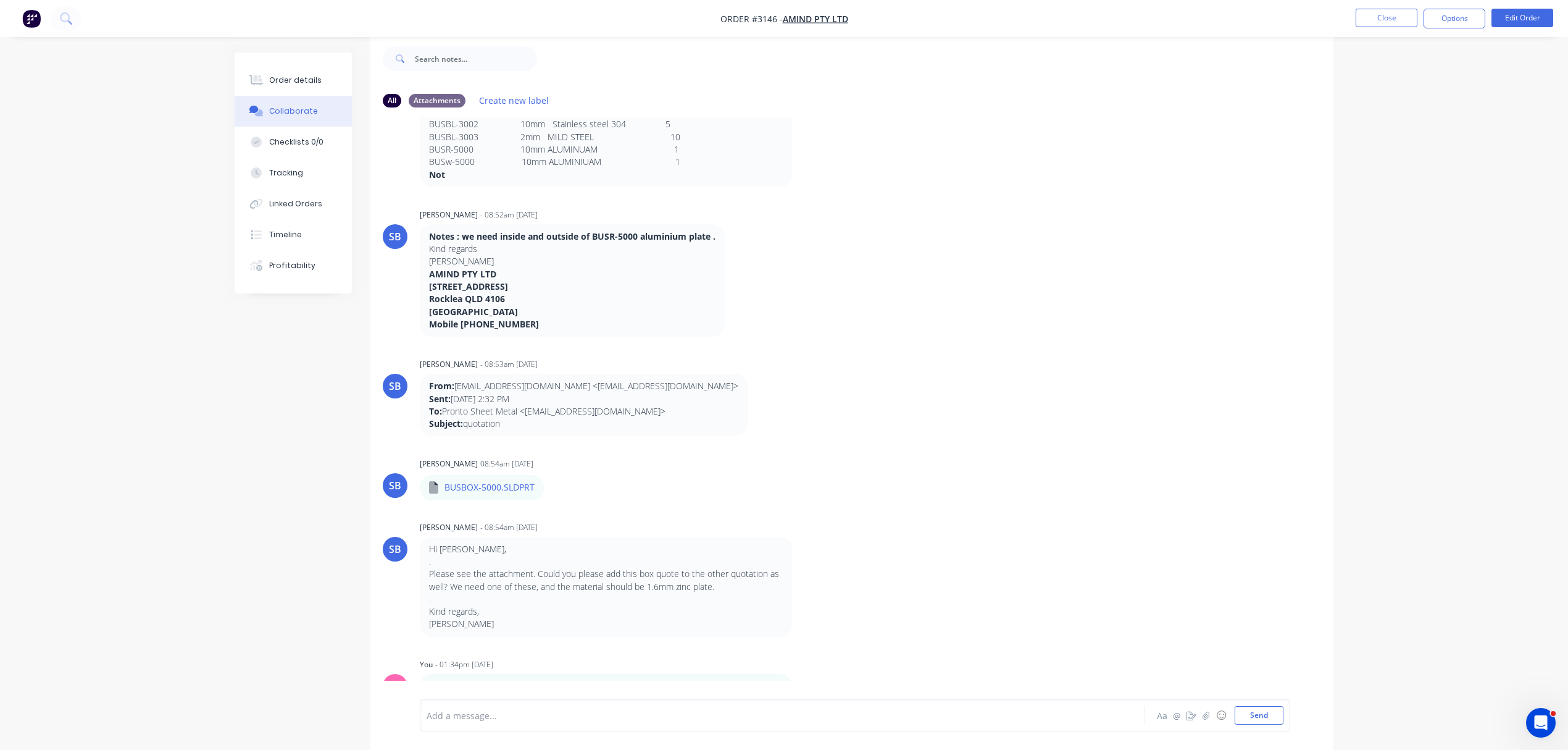
scroll to position [220, 0]
click at [524, 709] on div "Add a message..." at bounding box center [748, 715] width 642 height 19
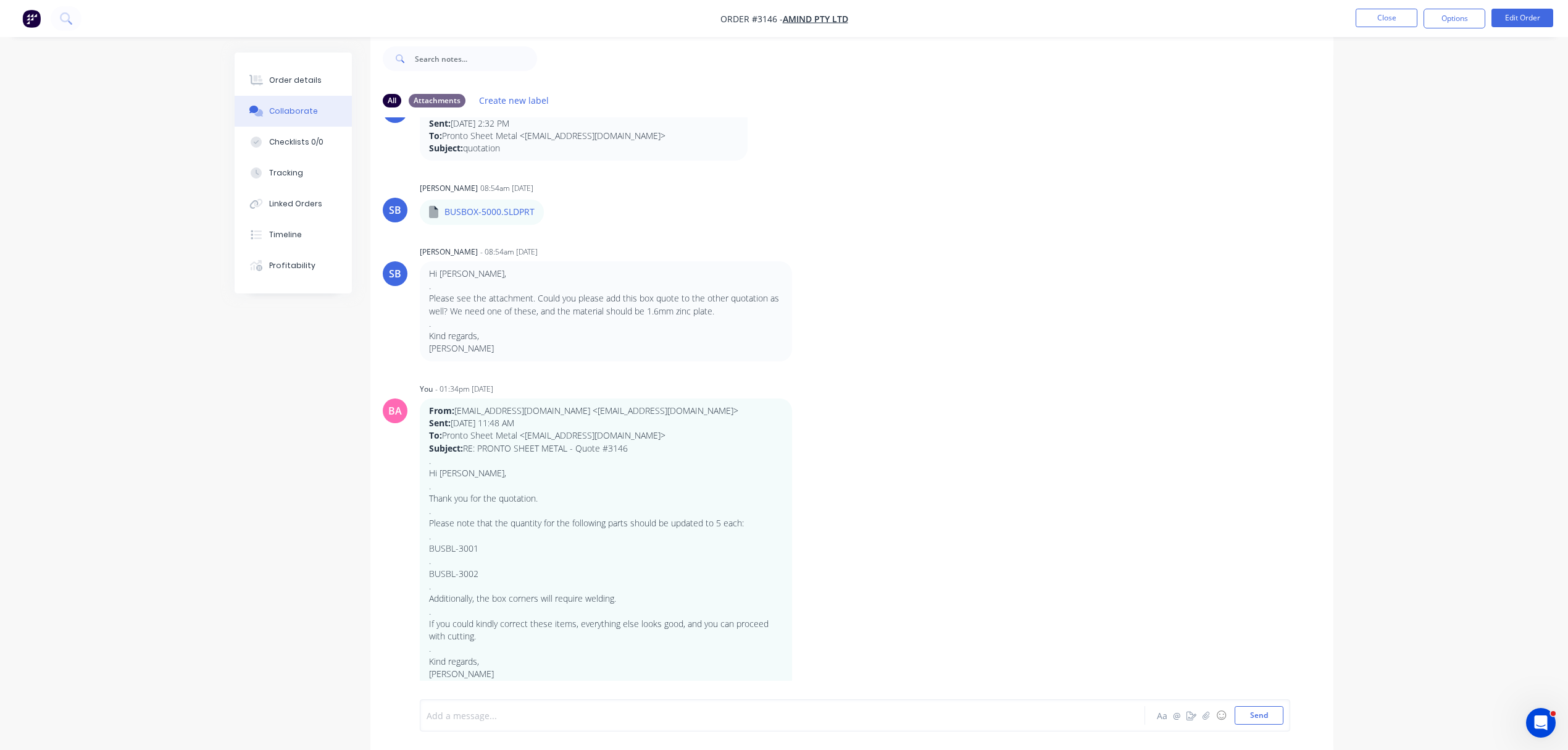
scroll to position [494, 0]
click at [524, 717] on div at bounding box center [748, 715] width 642 height 13
click at [520, 713] on div at bounding box center [748, 715] width 642 height 13
click at [1259, 713] on button "Send" at bounding box center [1259, 715] width 49 height 19
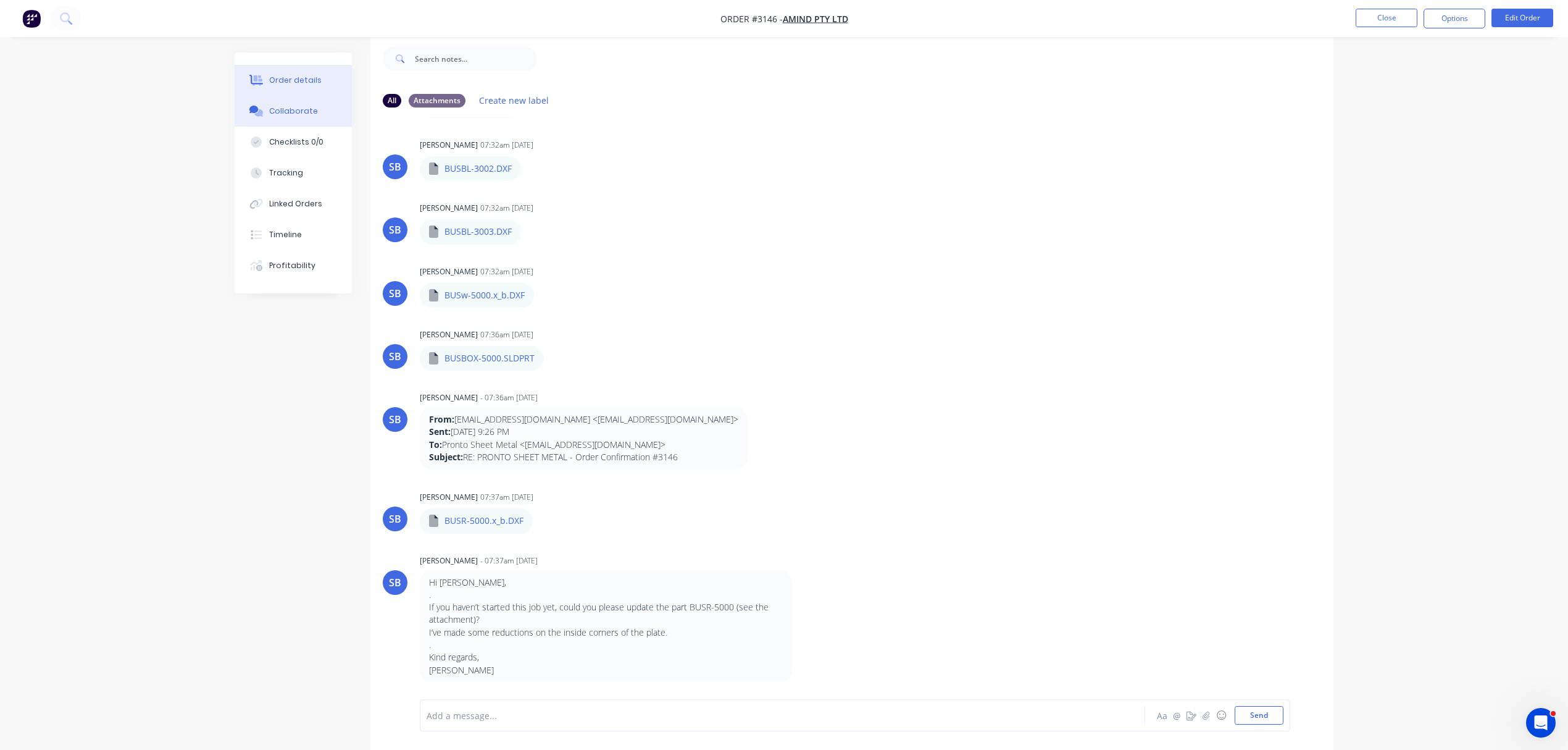
click at [302, 80] on div "Order details" at bounding box center [295, 80] width 53 height 11
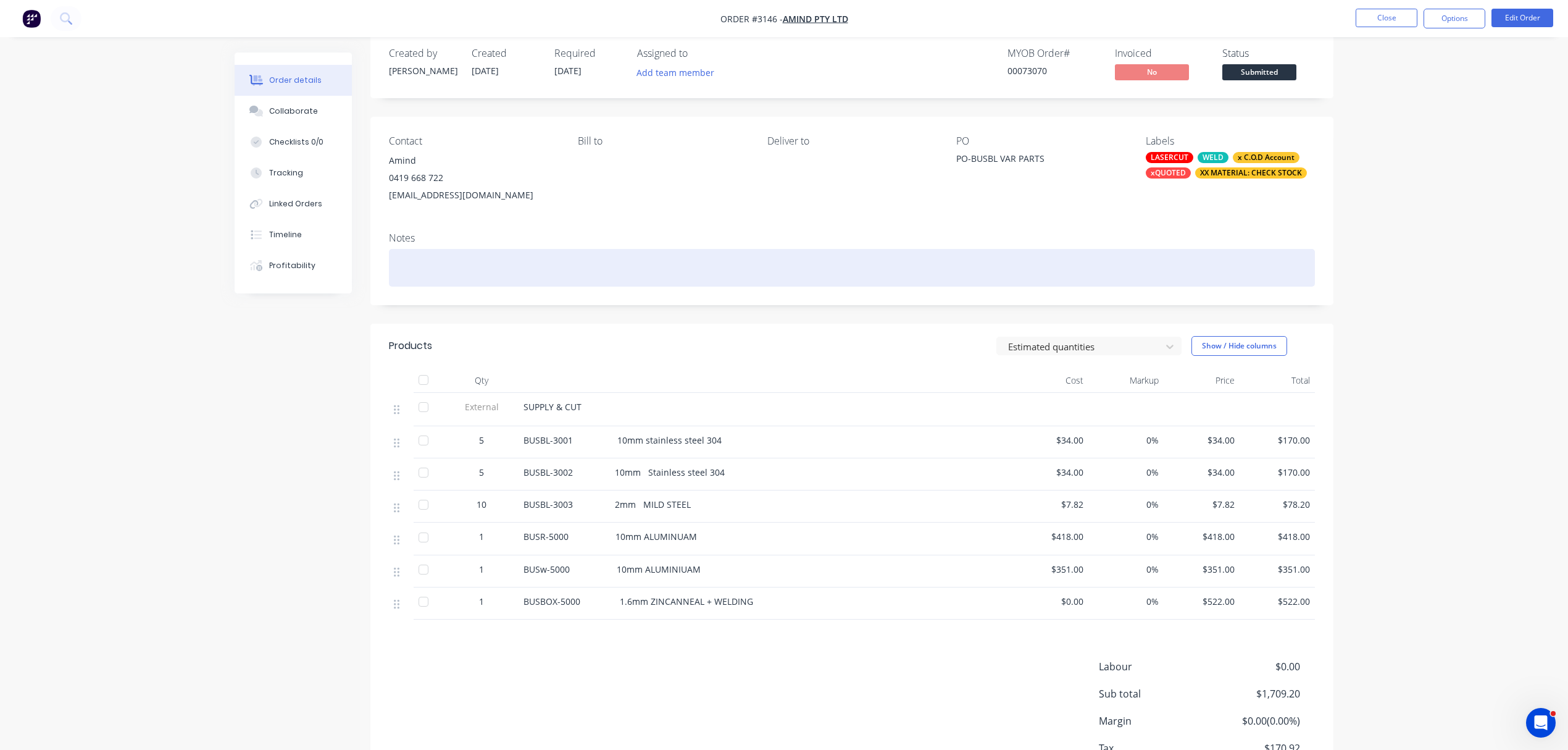
click at [454, 260] on div at bounding box center [852, 268] width 926 height 38
click at [482, 268] on div "DUE BY FRIDAY" at bounding box center [852, 268] width 926 height 38
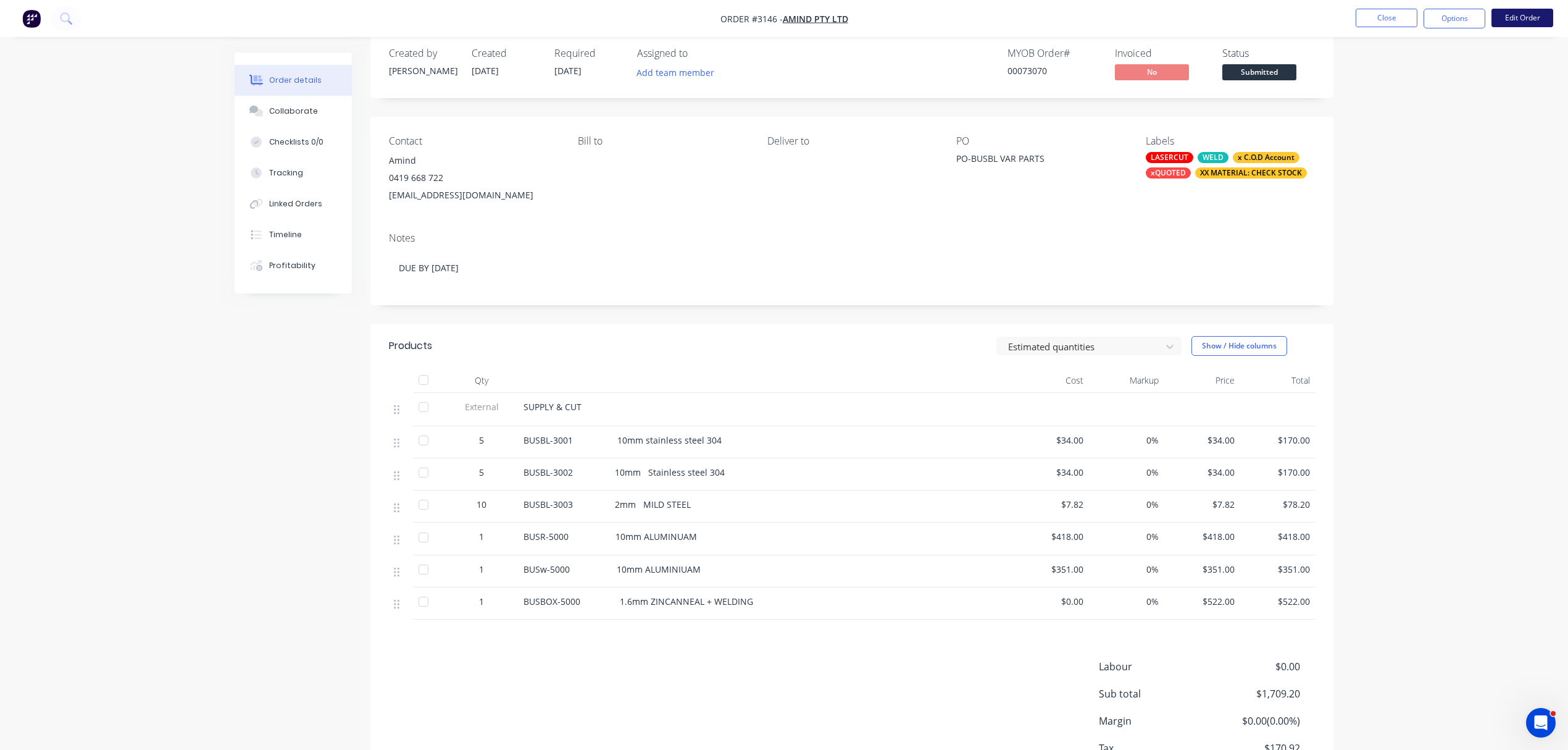
click at [1532, 15] on button "Edit Order" at bounding box center [1522, 17] width 62 height 19
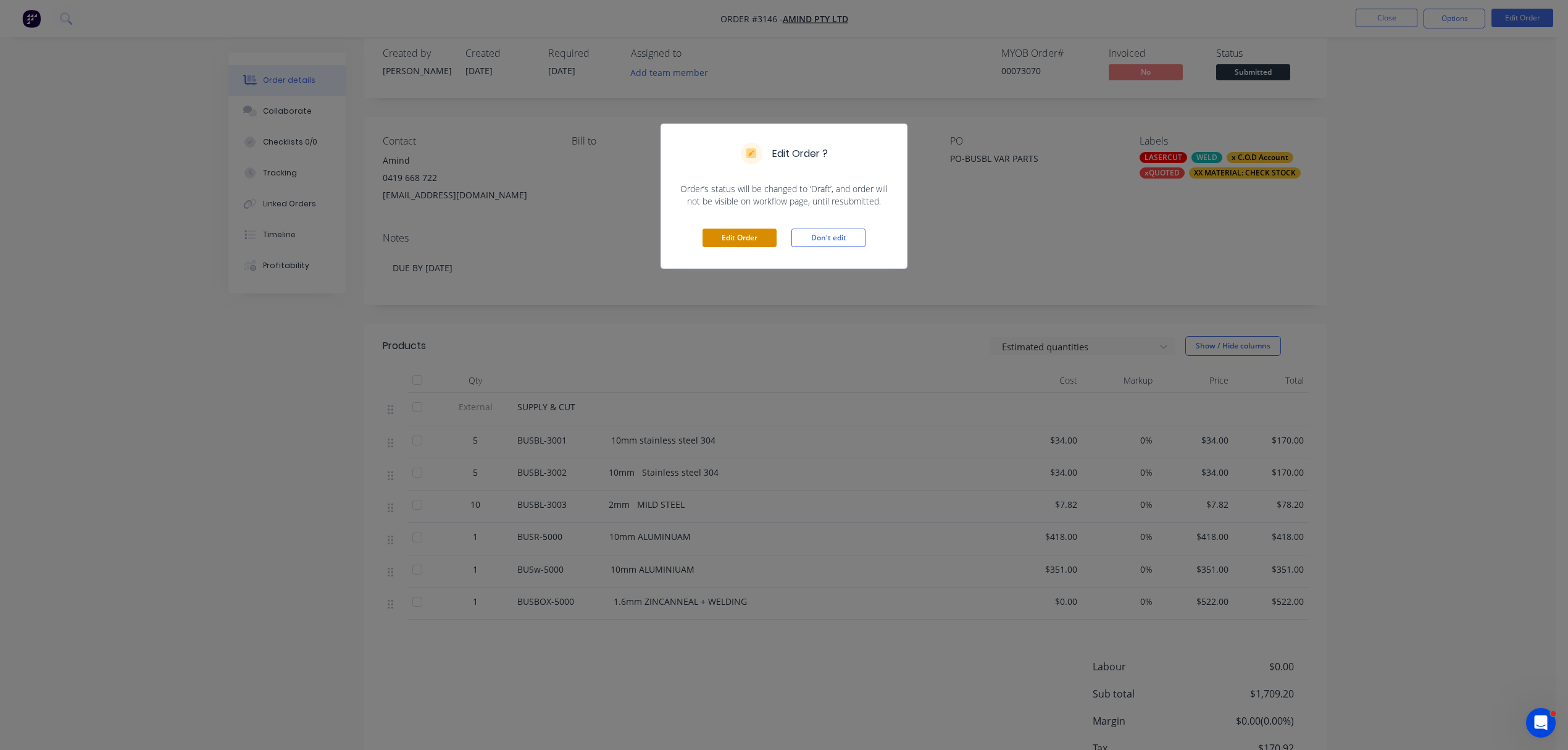
click at [759, 243] on button "Edit Order" at bounding box center [739, 238] width 74 height 19
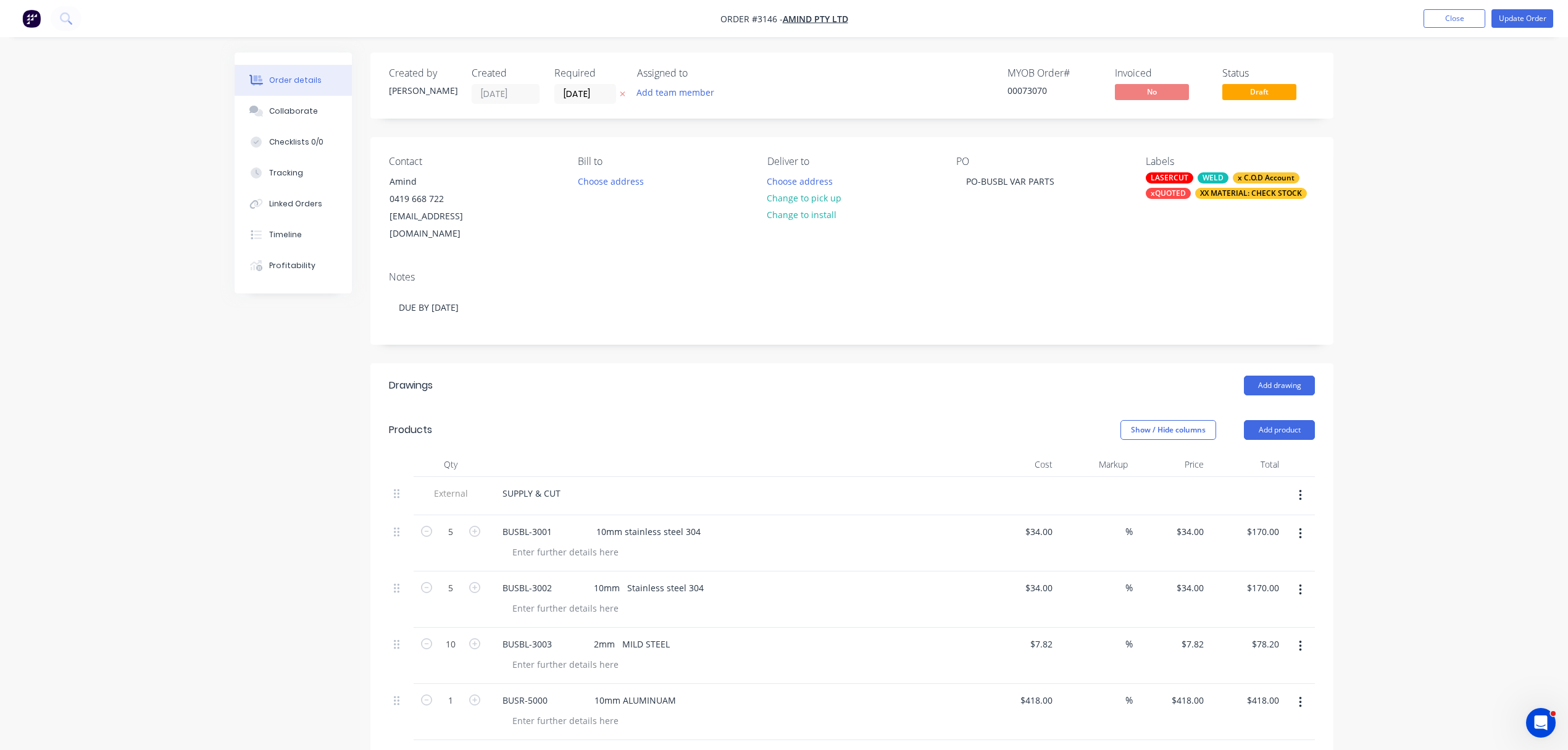
click at [621, 92] on icon "button" at bounding box center [623, 94] width 6 height 8
click at [593, 92] on input at bounding box center [589, 94] width 67 height 19
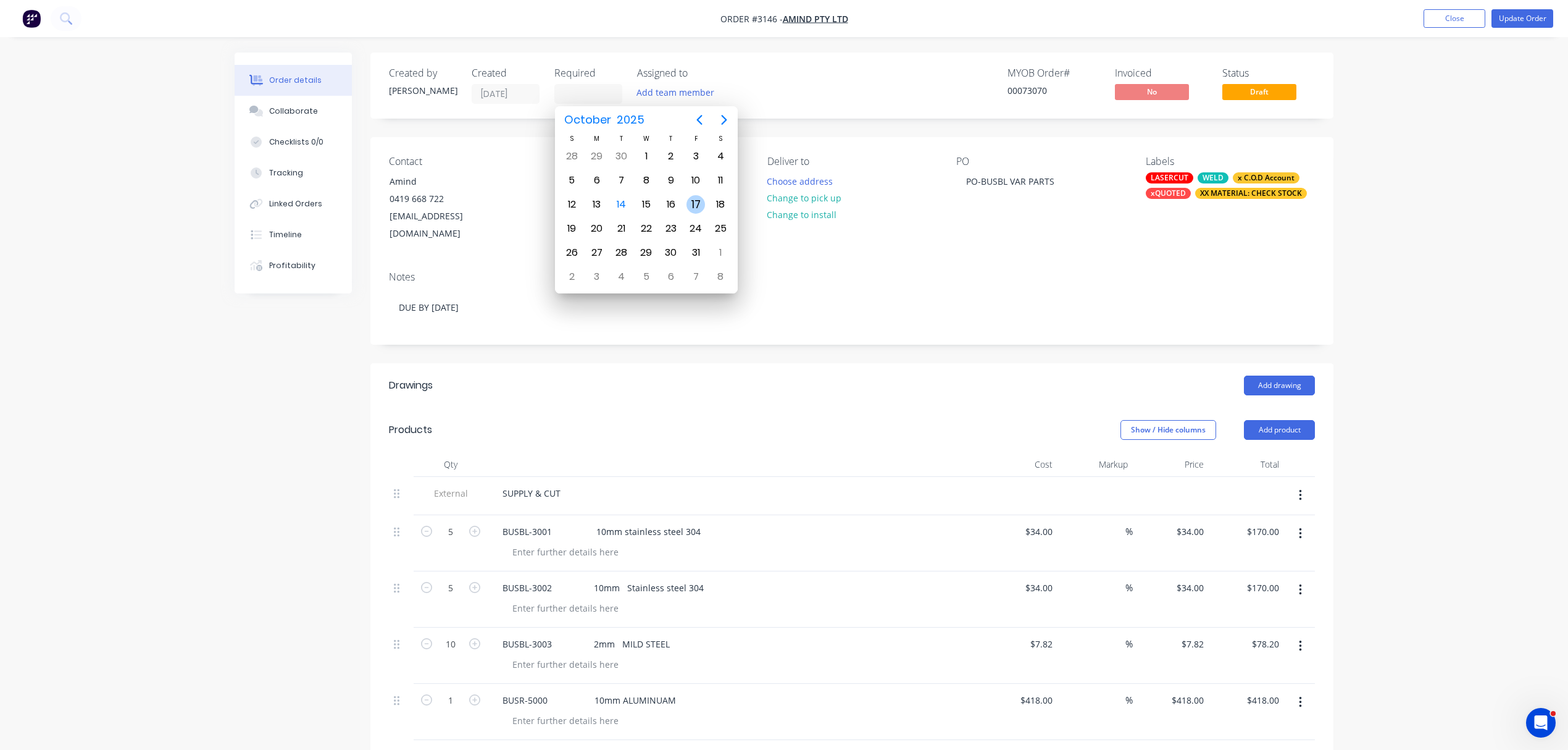
click at [694, 203] on div "17" at bounding box center [696, 204] width 19 height 19
type input "17/10/25"
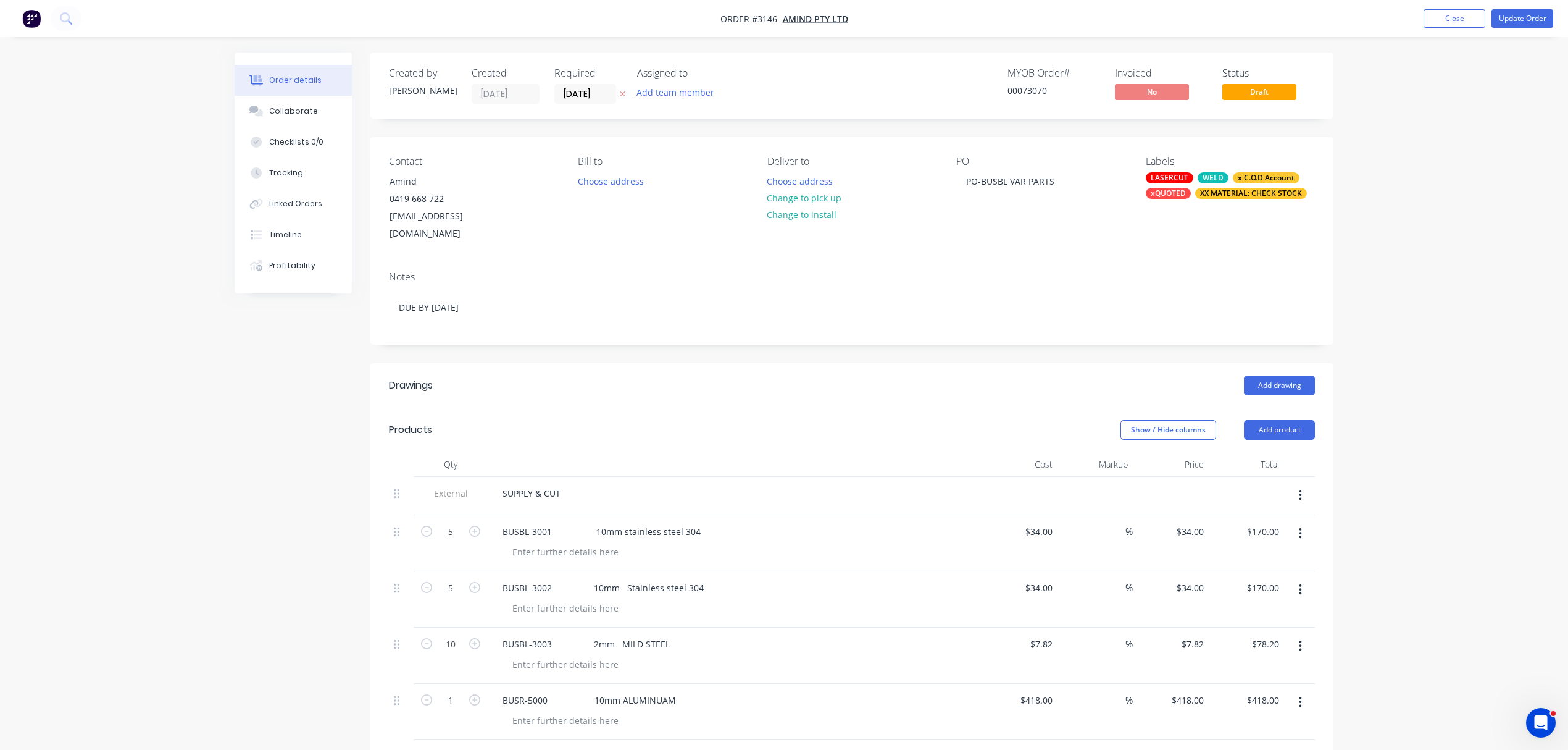
click at [1169, 193] on div "xQUOTED" at bounding box center [1168, 193] width 45 height 11
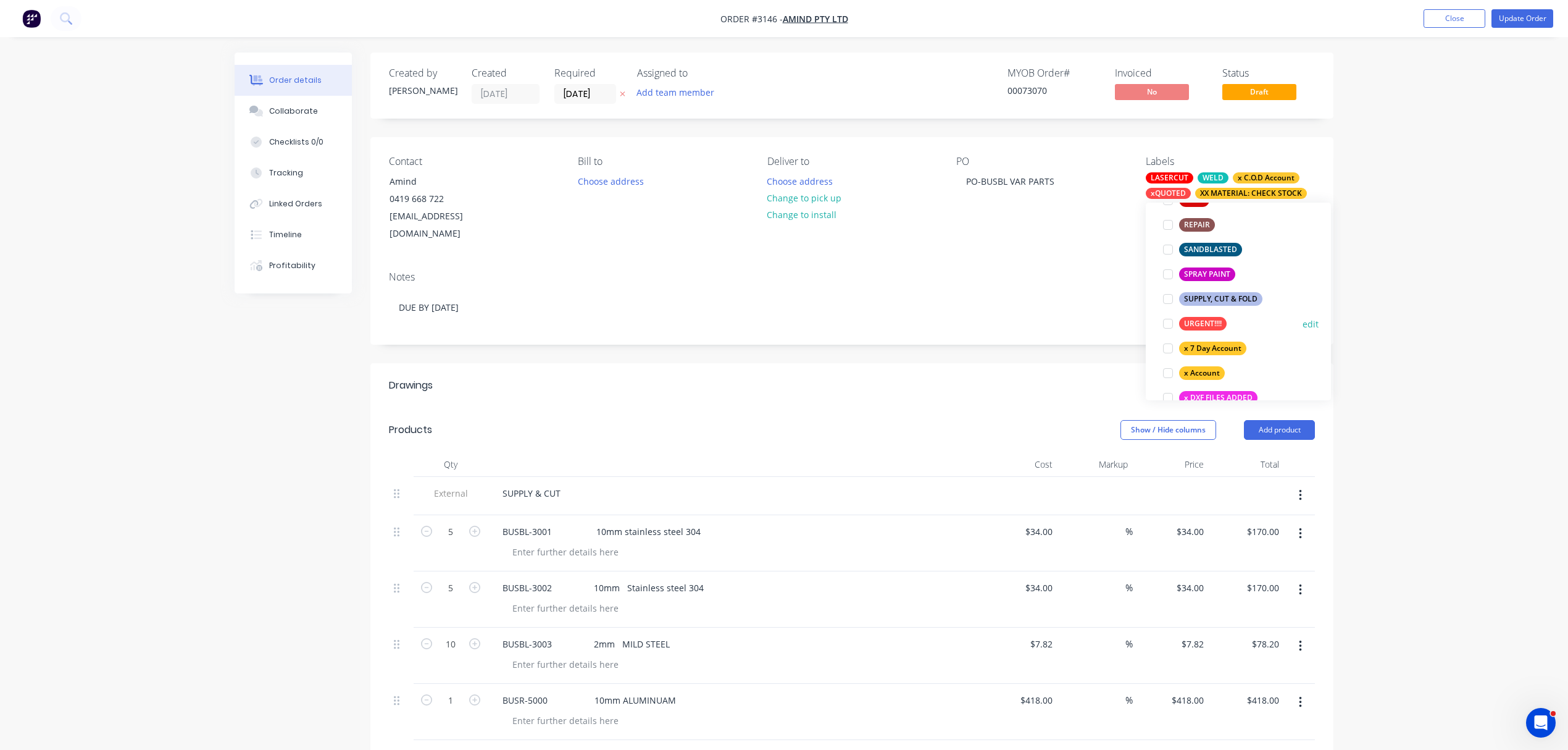
click at [1169, 324] on div at bounding box center [1168, 324] width 24 height 24
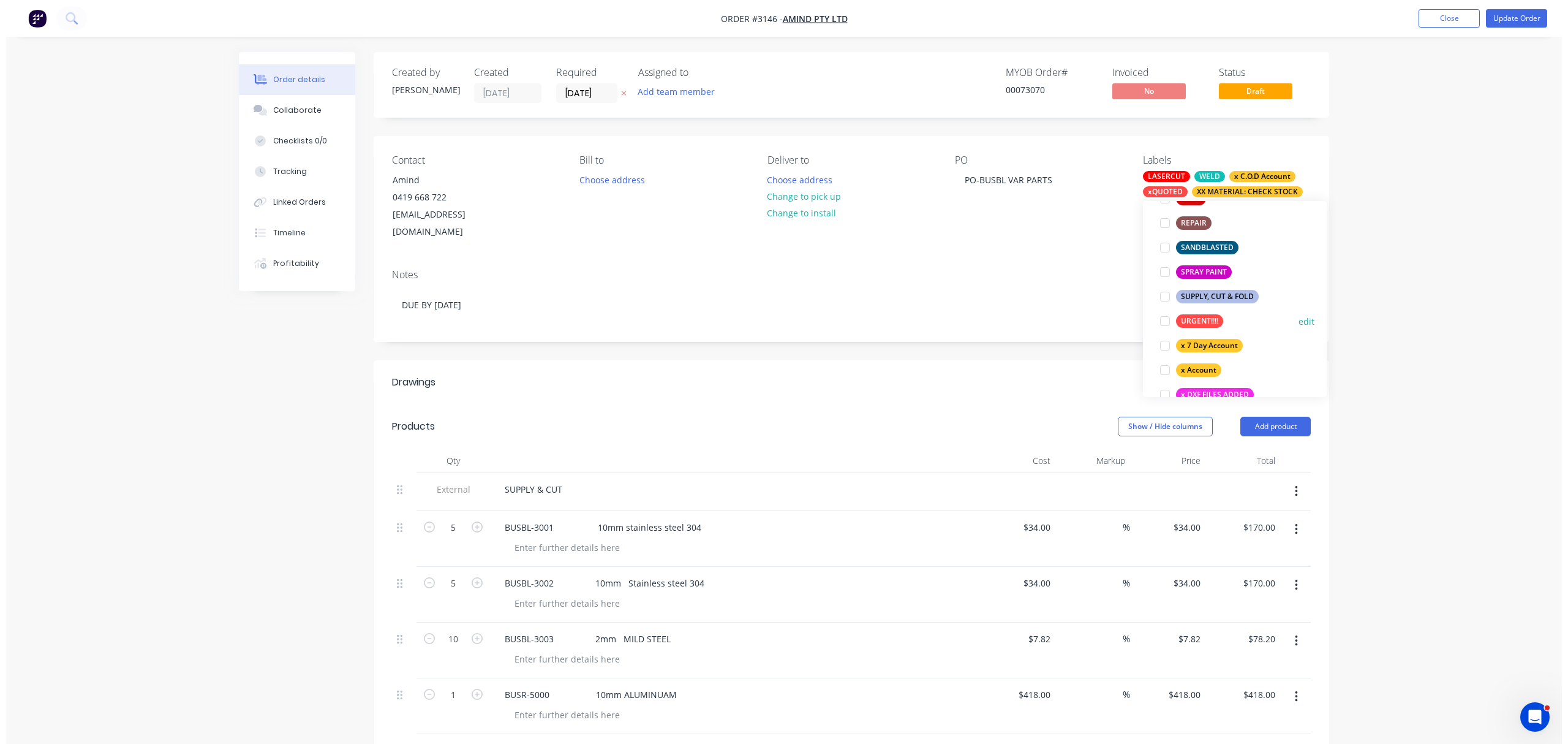
scroll to position [3, 0]
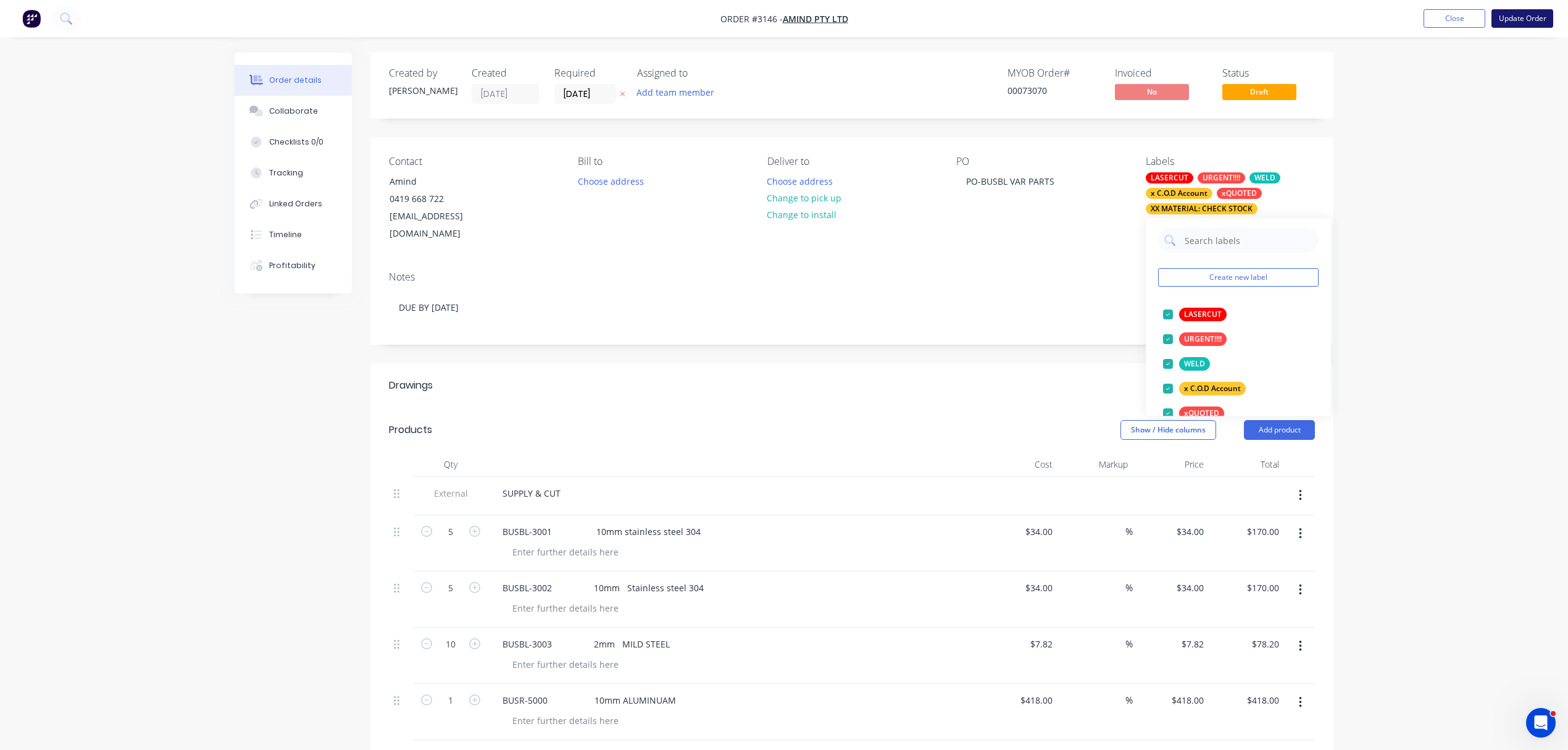
click at [1529, 13] on button "Update Order" at bounding box center [1522, 18] width 62 height 19
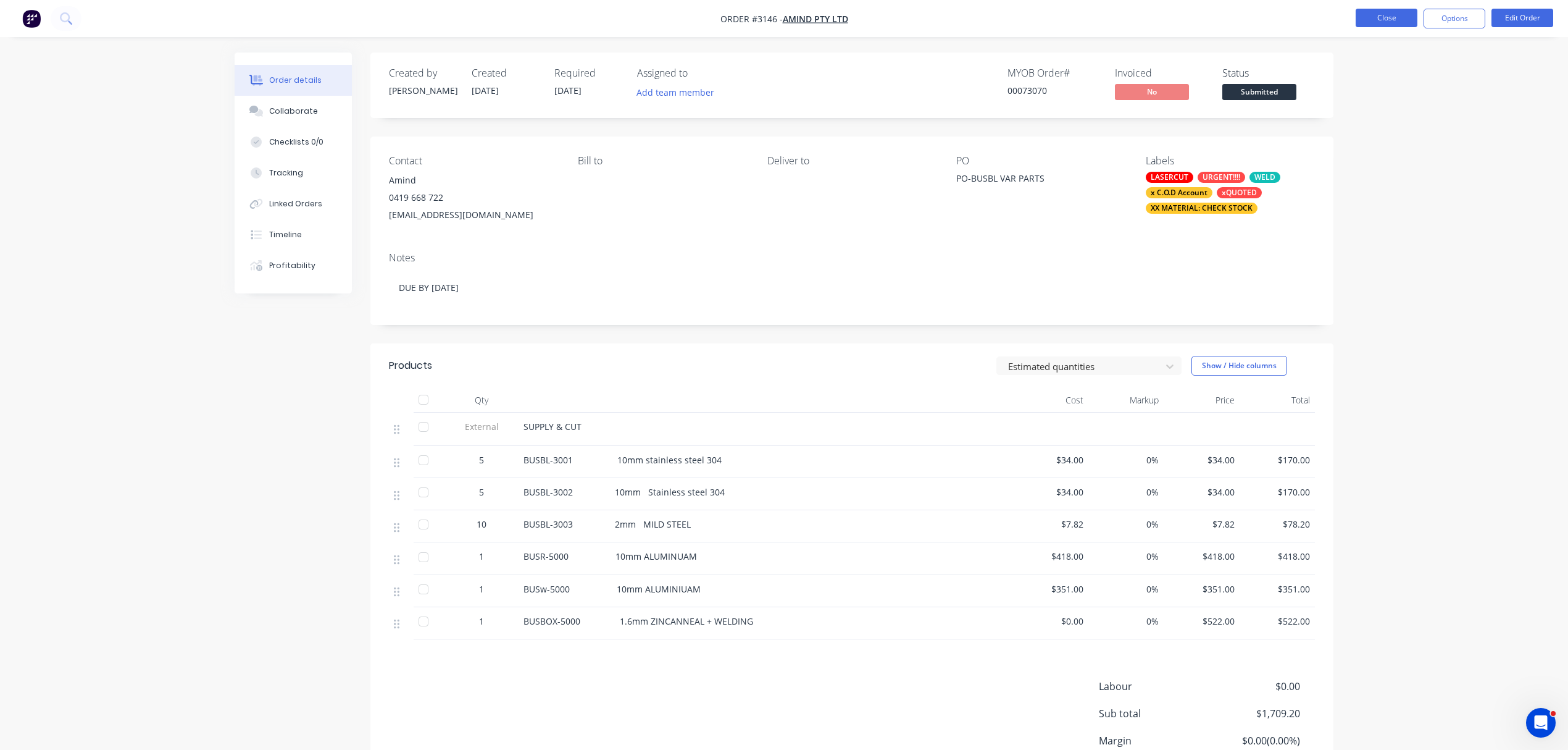
click at [1401, 17] on button "Close" at bounding box center [1386, 17] width 62 height 19
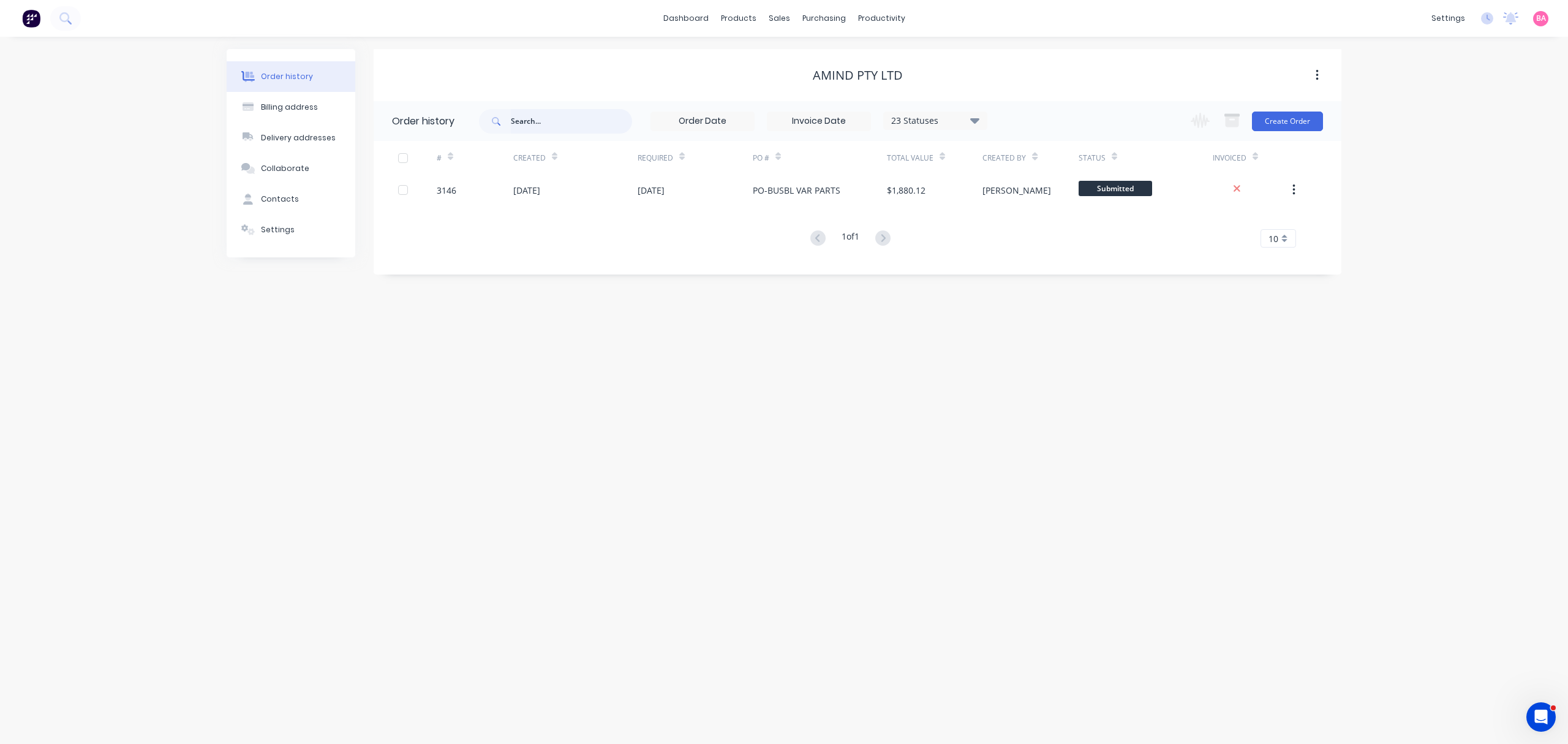
click at [549, 120] on input "text" at bounding box center [571, 121] width 121 height 24
type input "SOLAR"
click at [569, 127] on input "text" at bounding box center [571, 121] width 121 height 24
type input "3195"
click at [814, 55] on div "Sales Orders" at bounding box center [824, 59] width 50 height 11
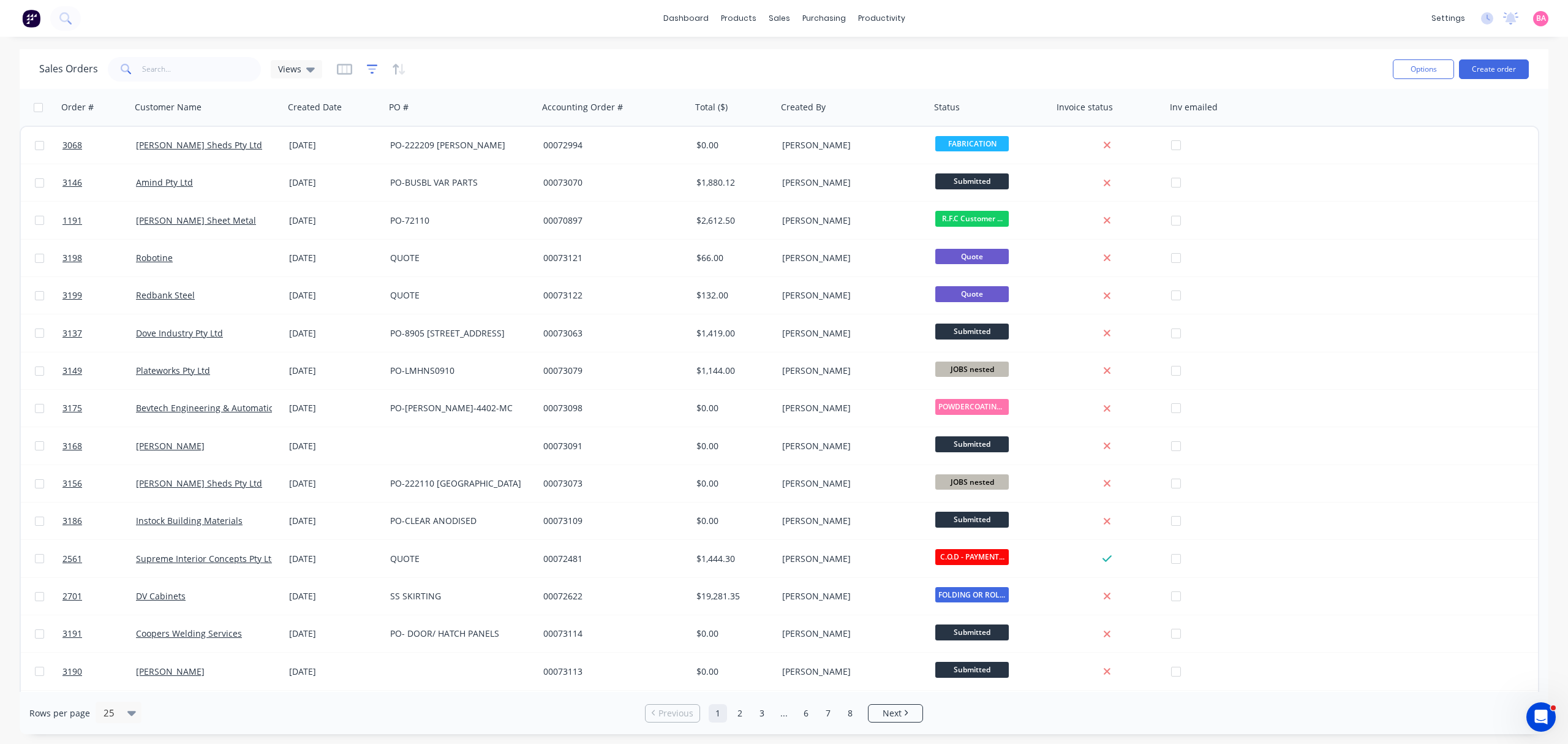
click at [371, 68] on icon "button" at bounding box center [372, 69] width 11 height 12
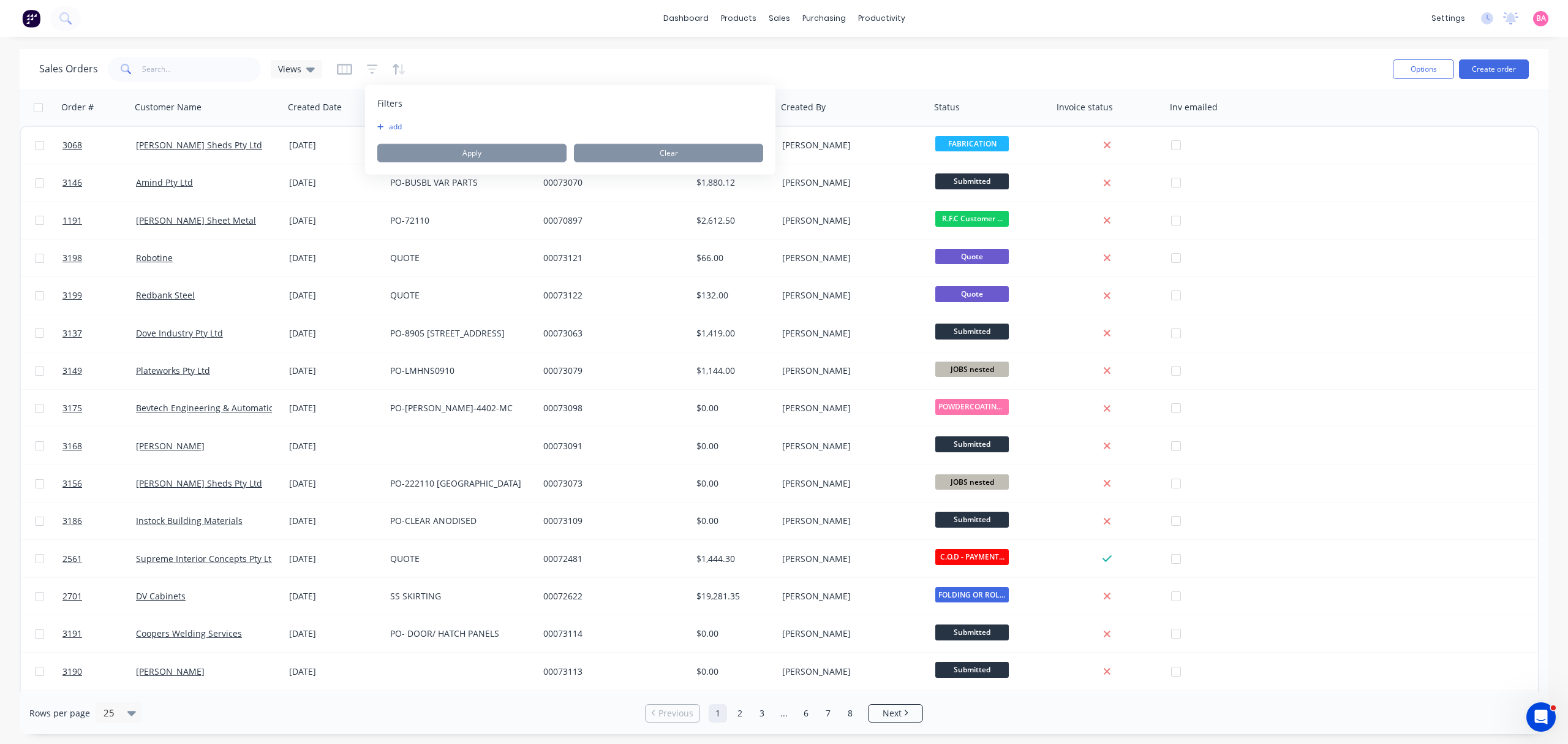
click at [400, 125] on button "add" at bounding box center [393, 126] width 31 height 10
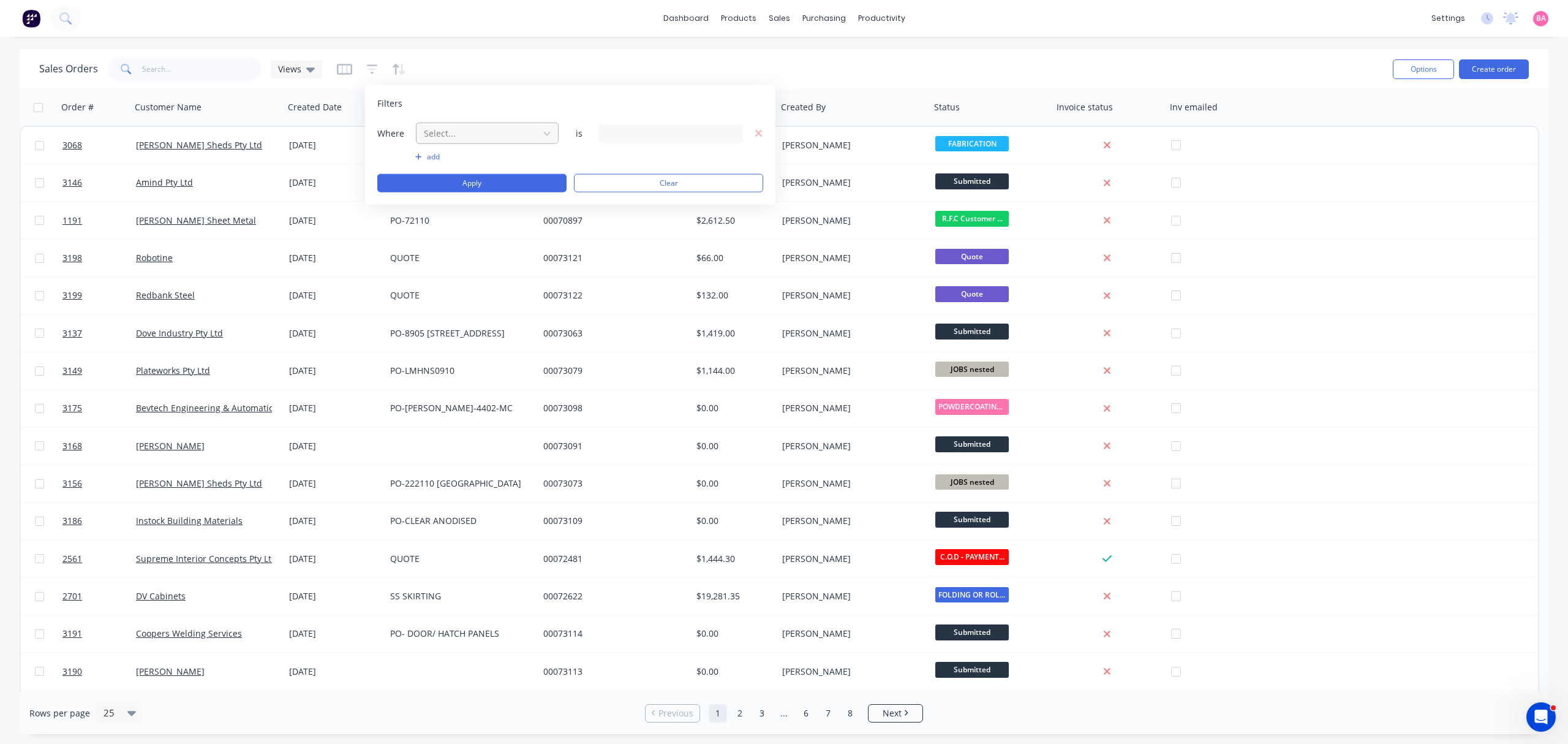
click at [518, 130] on div at bounding box center [477, 133] width 109 height 15
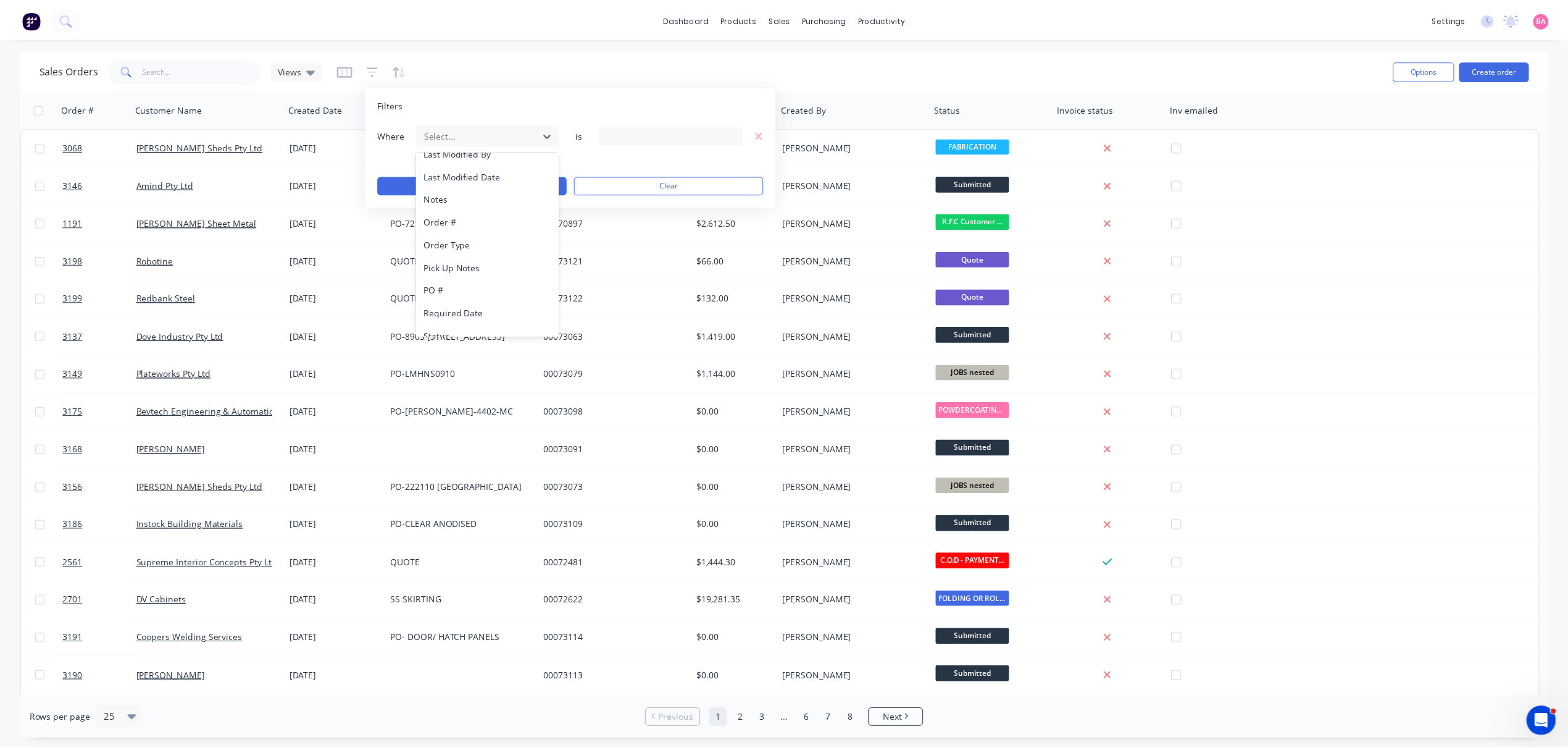
scroll to position [322, 0]
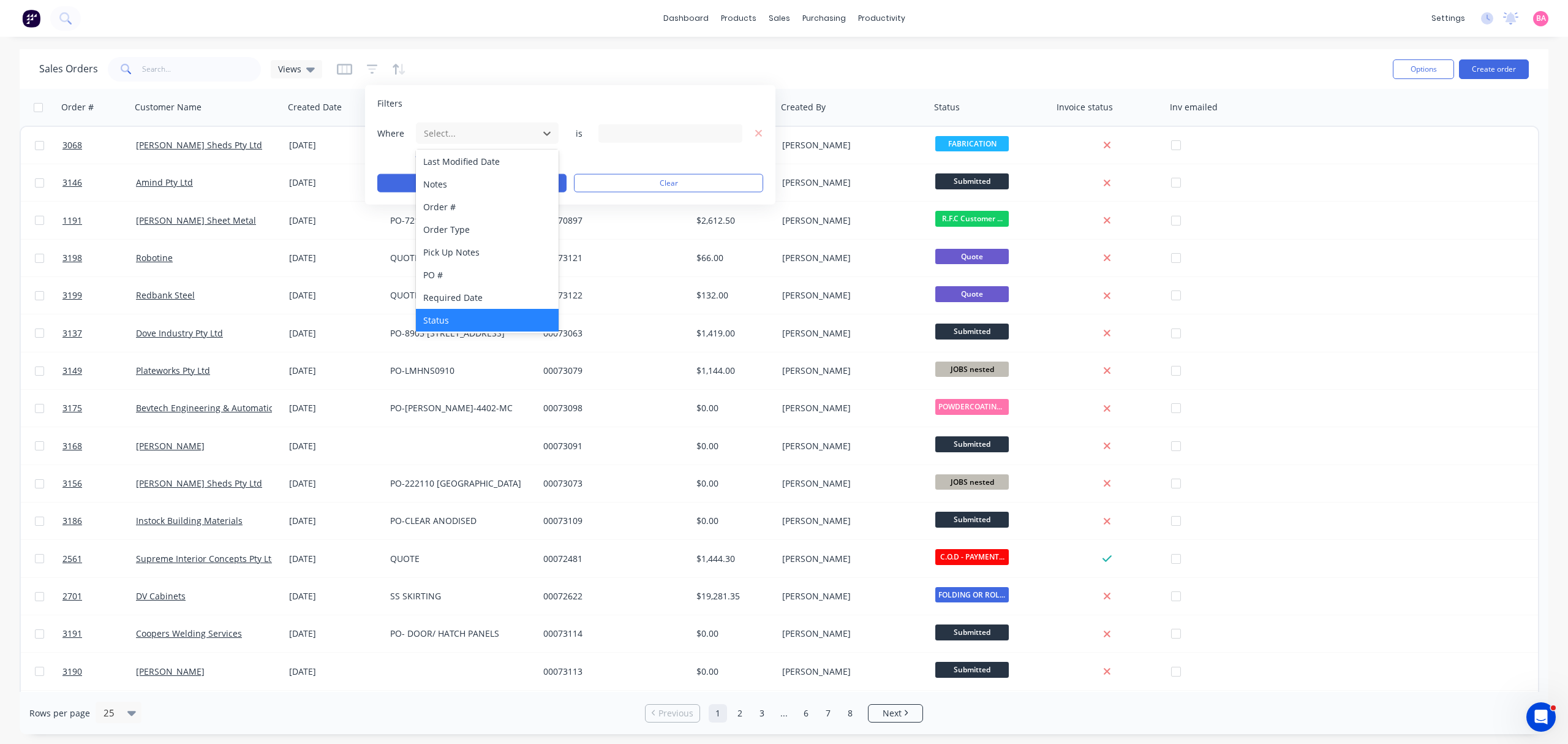
click at [444, 316] on div "Status" at bounding box center [486, 320] width 142 height 23
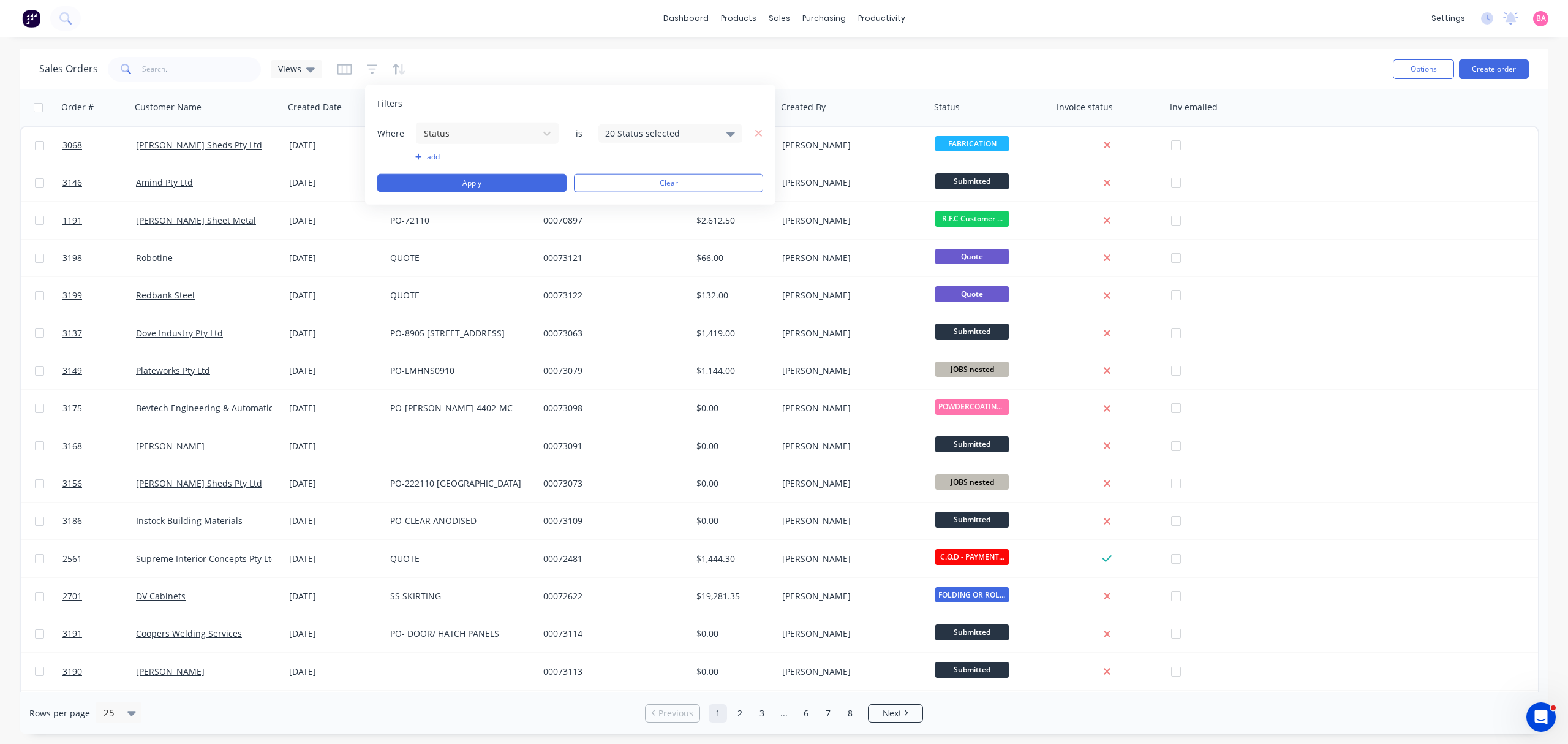
click at [726, 137] on icon at bounding box center [730, 132] width 8 height 13
click at [626, 204] on div at bounding box center [618, 200] width 24 height 24
click at [486, 184] on button "Apply" at bounding box center [472, 183] width 189 height 18
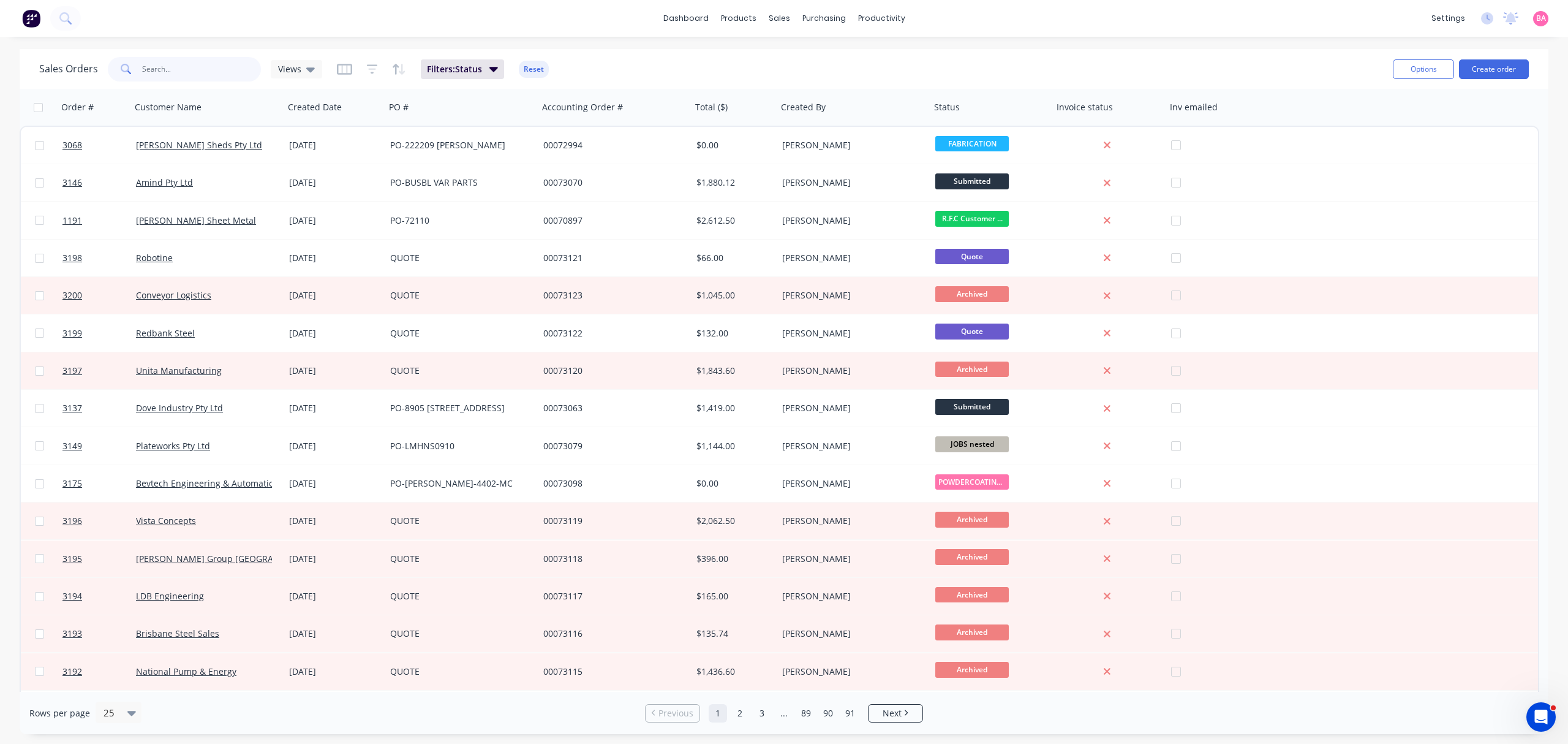
click at [181, 64] on input "text" at bounding box center [202, 69] width 120 height 24
type input "3195"
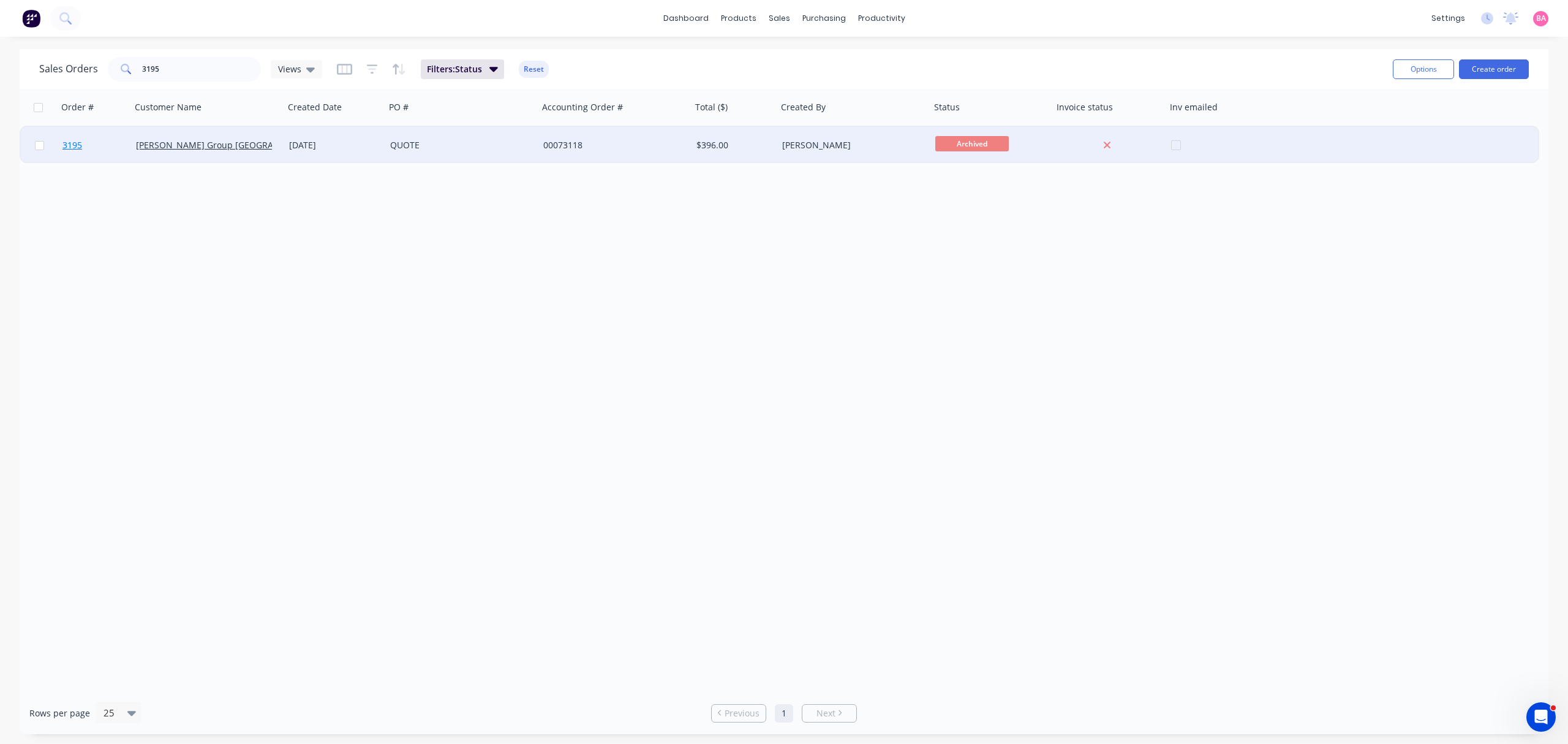
click at [70, 142] on span "3195" at bounding box center [72, 145] width 20 height 12
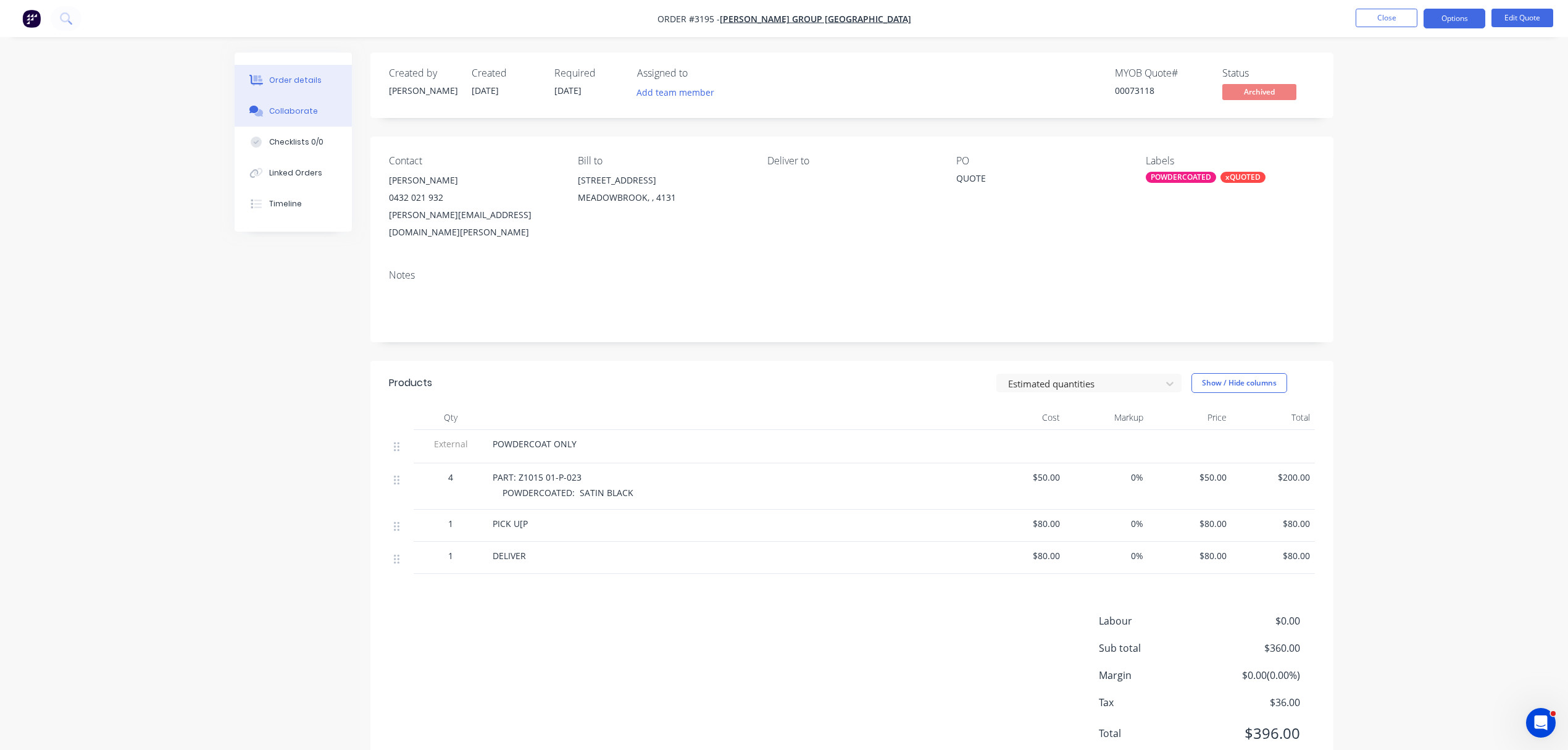
click at [287, 105] on div "Collaborate" at bounding box center [293, 110] width 49 height 11
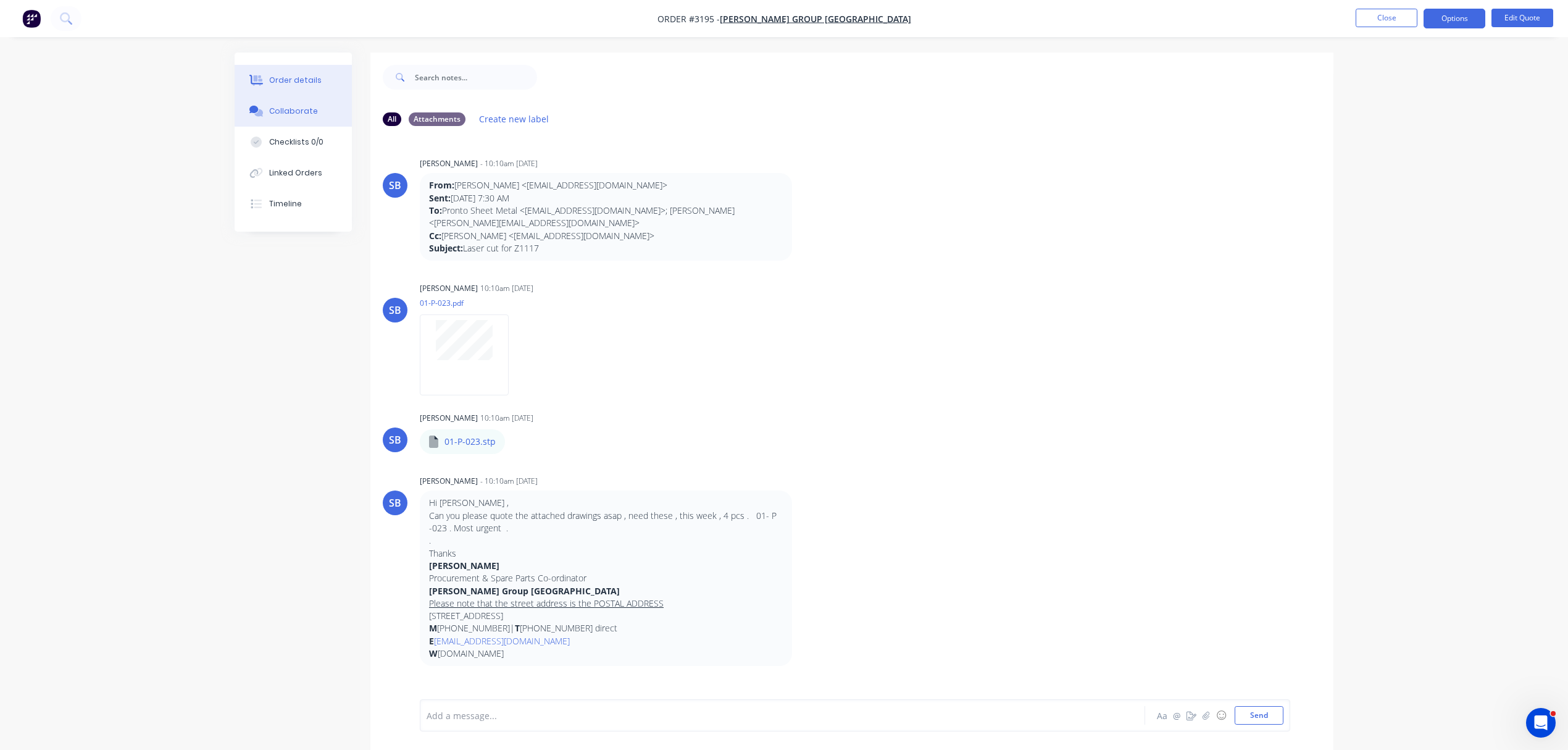
click at [284, 75] on div "Order details" at bounding box center [295, 80] width 53 height 11
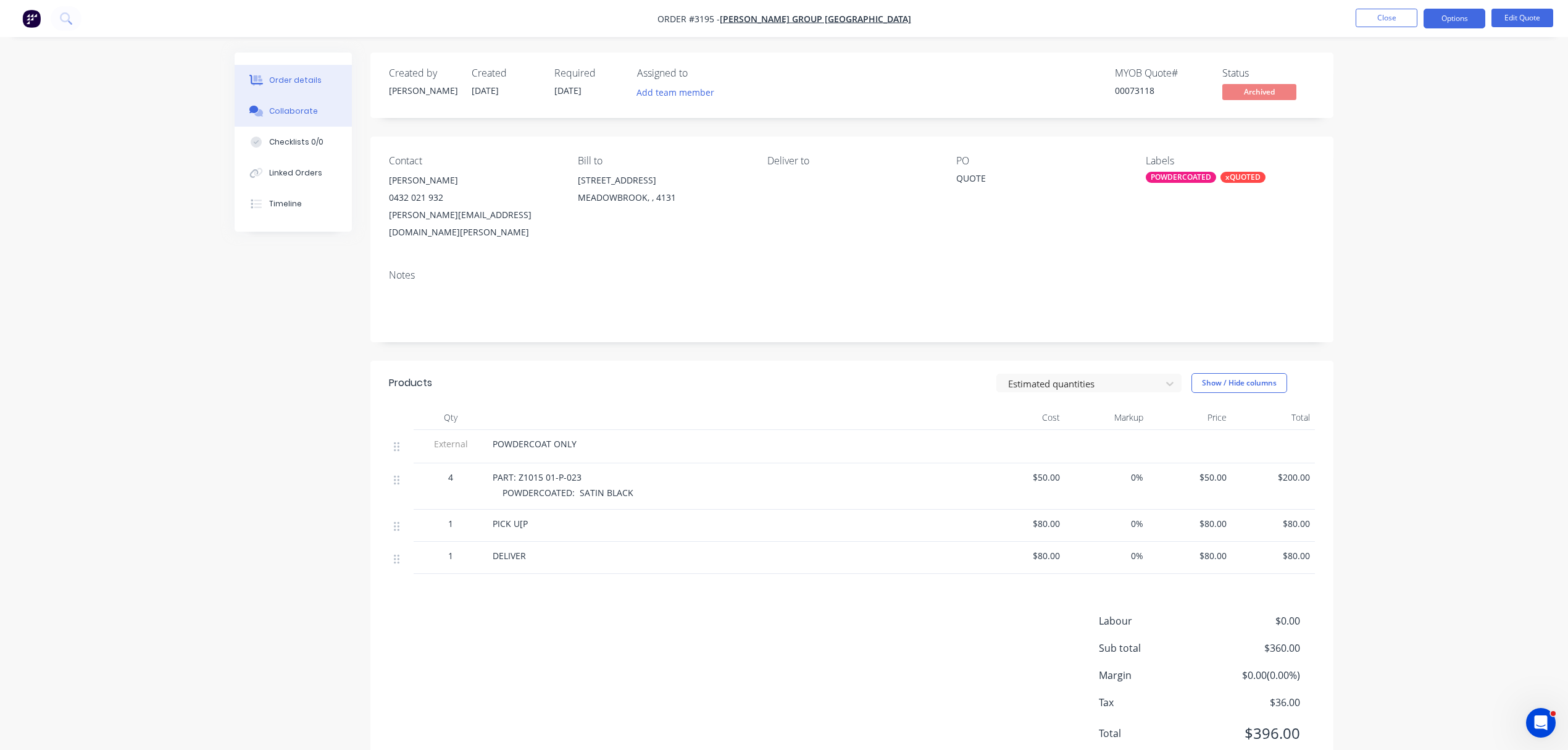
click at [305, 109] on div "Collaborate" at bounding box center [293, 110] width 49 height 11
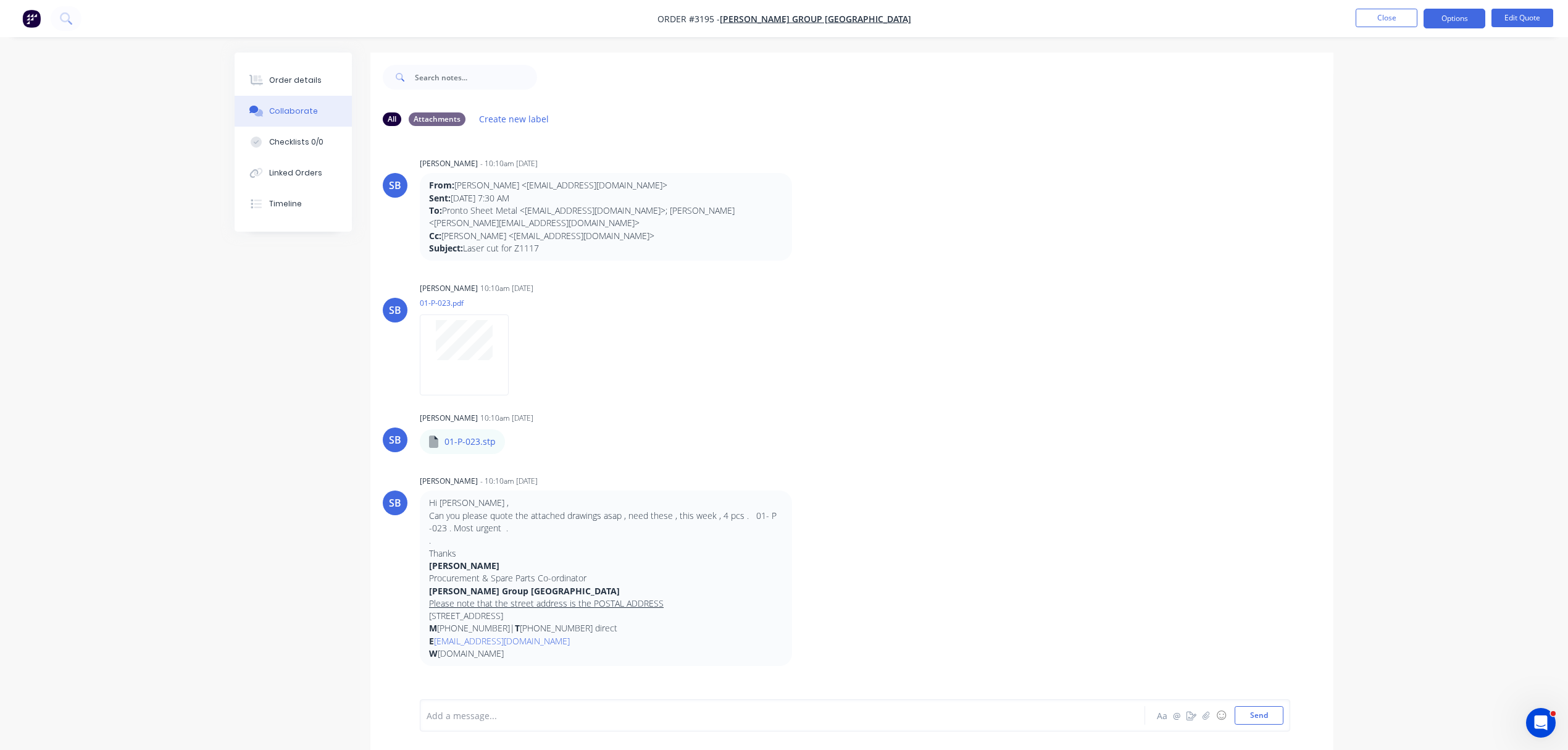
click at [499, 710] on div at bounding box center [748, 715] width 642 height 13
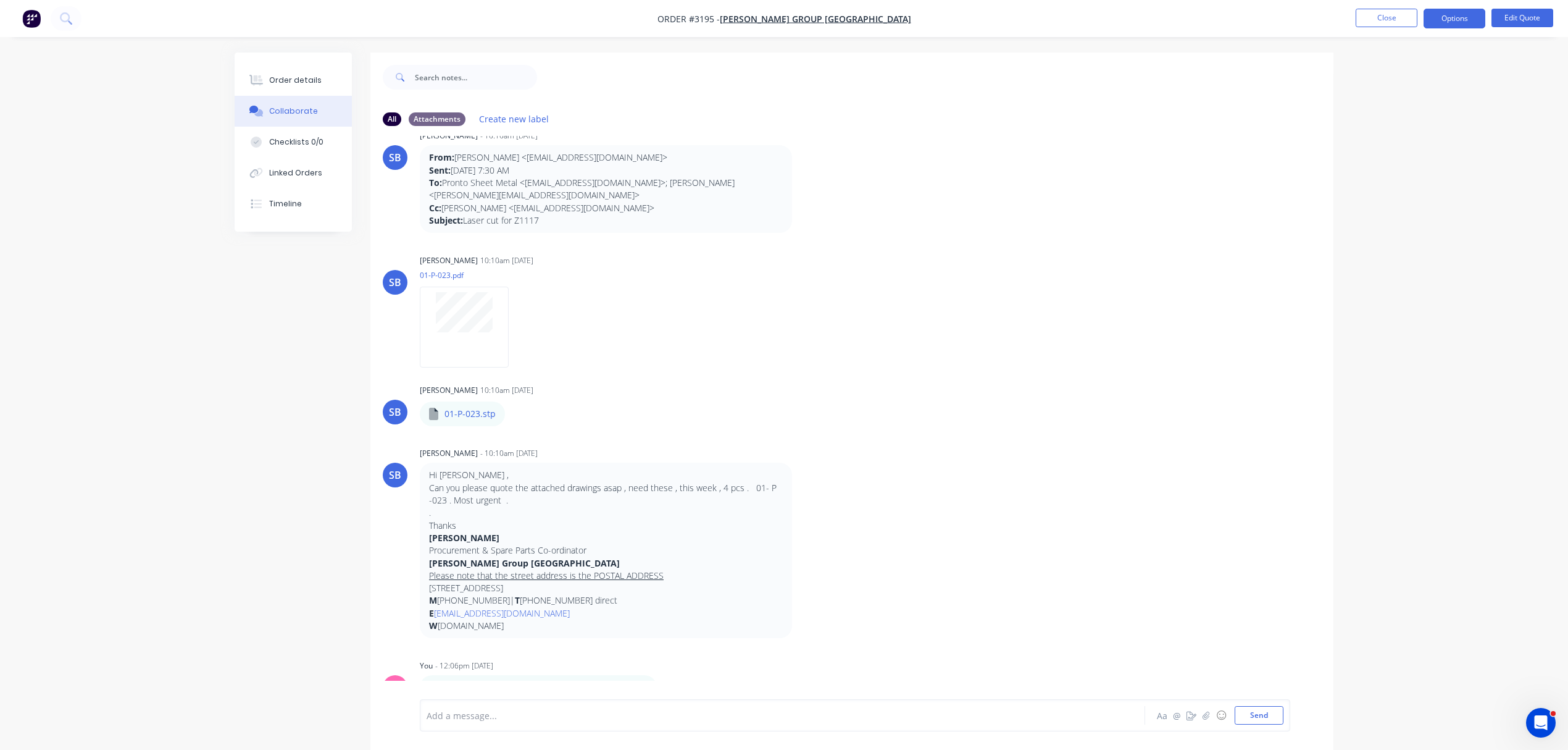
click at [447, 717] on div at bounding box center [748, 715] width 642 height 13
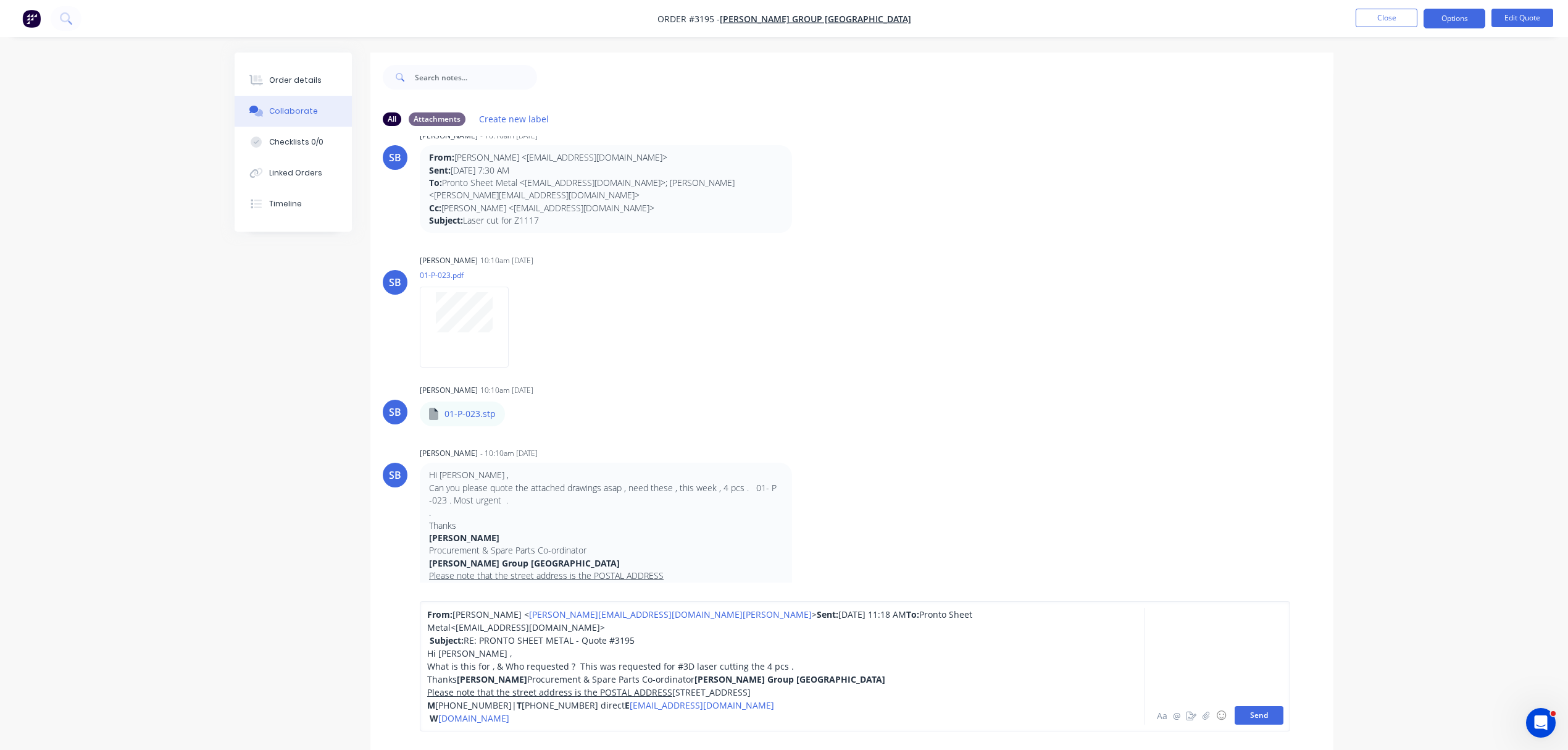
click at [1258, 709] on button "Send" at bounding box center [1259, 715] width 49 height 19
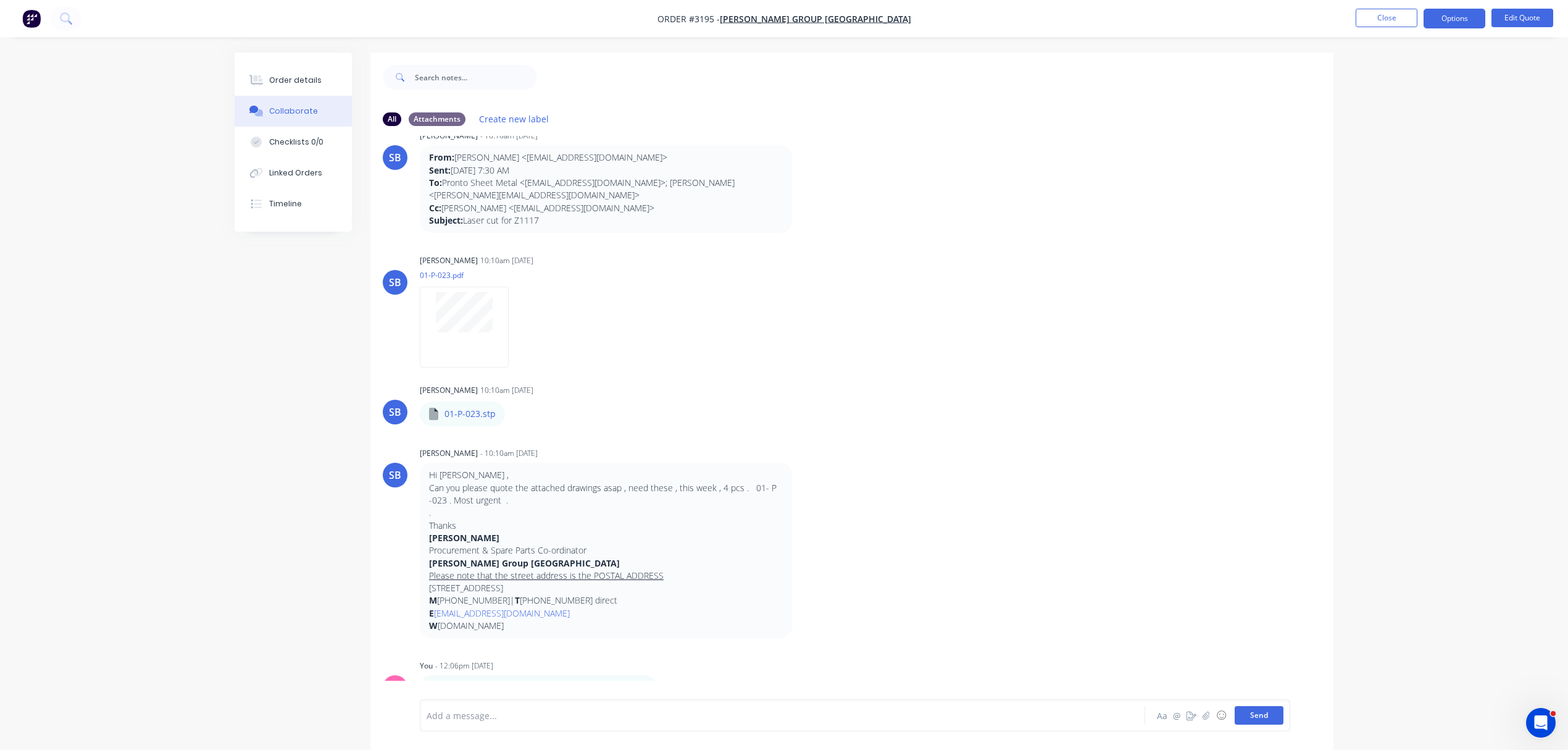
scroll to position [89, 0]
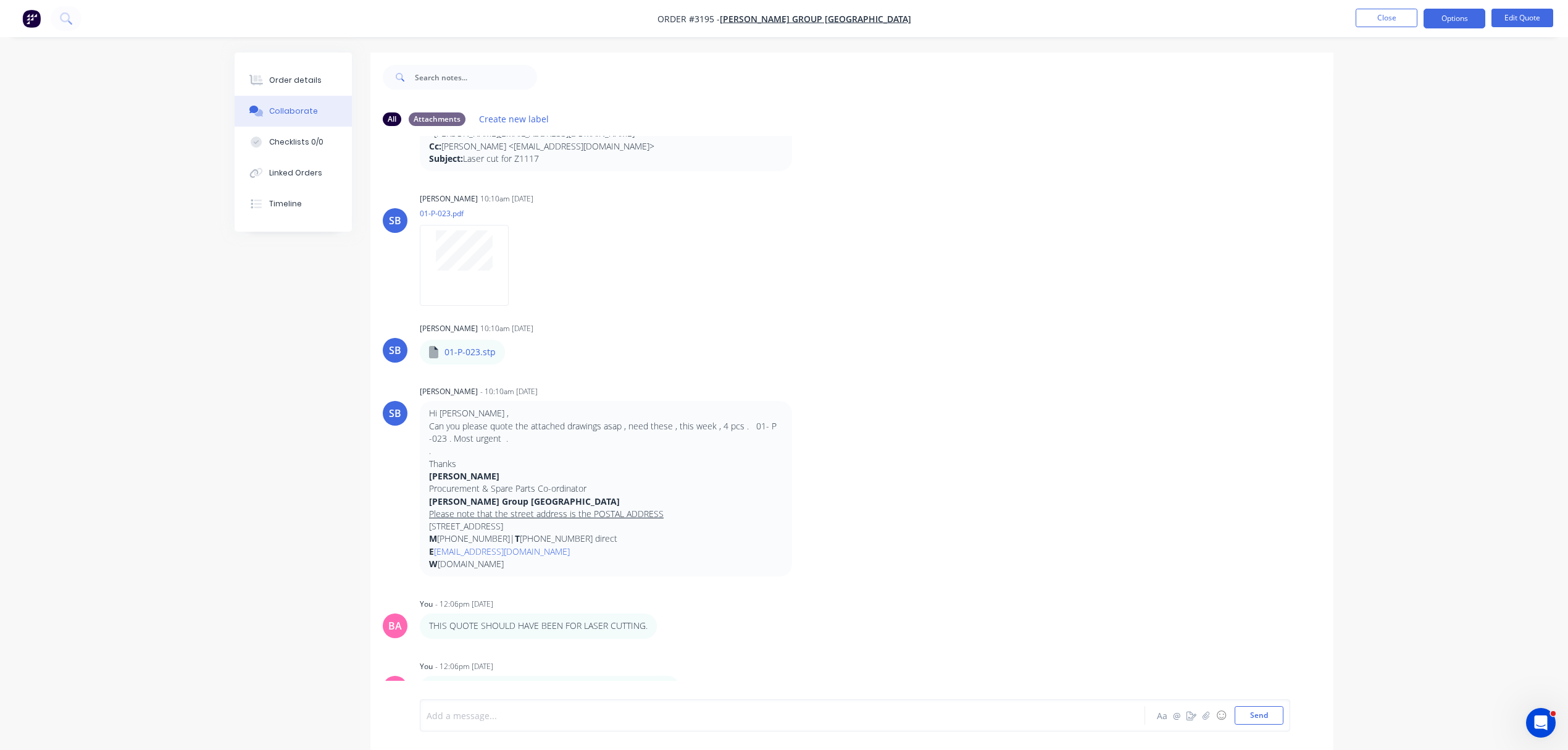
click at [488, 718] on div at bounding box center [748, 715] width 642 height 13
click at [1237, 712] on button "Send" at bounding box center [1259, 715] width 49 height 19
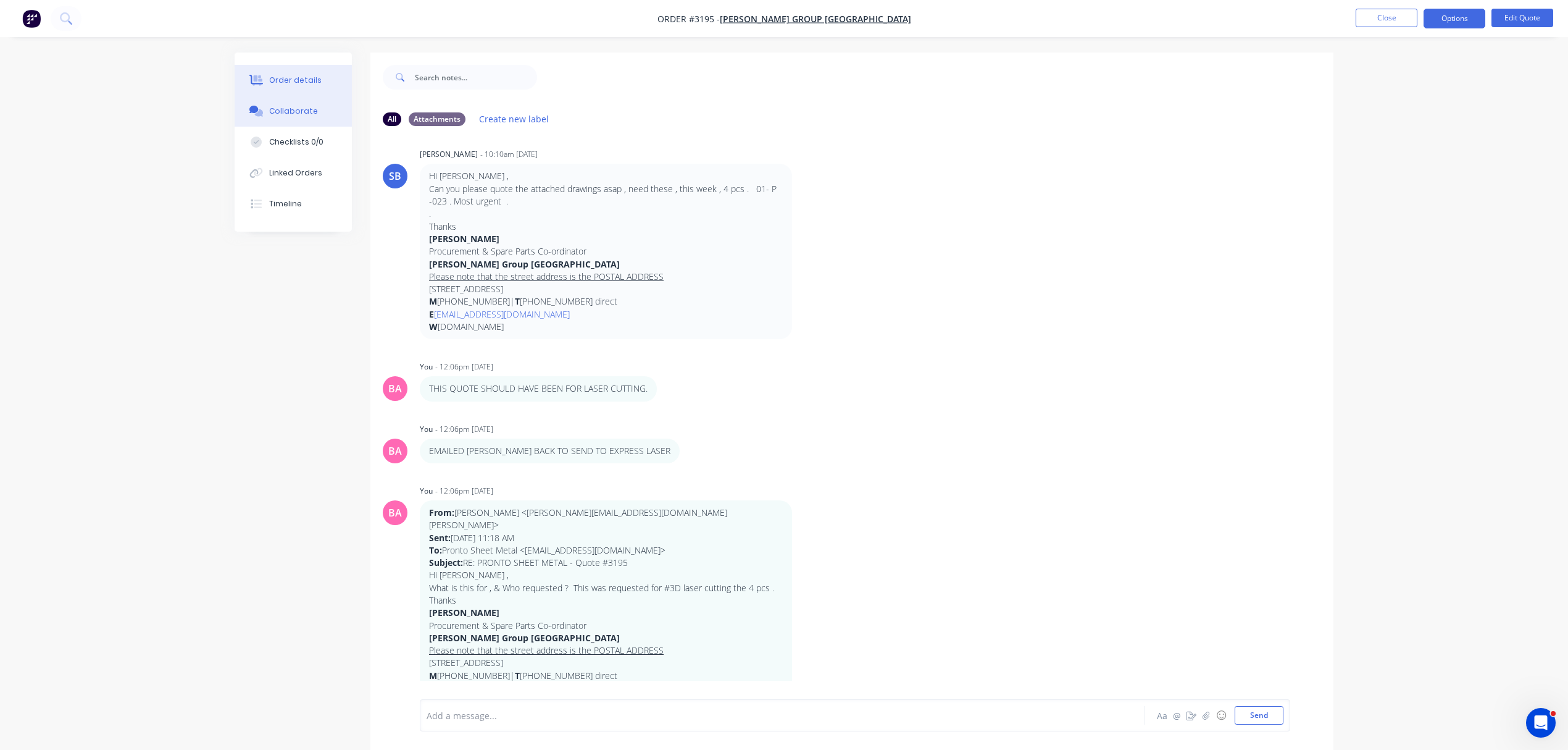
click at [302, 79] on div "Order details" at bounding box center [295, 80] width 53 height 11
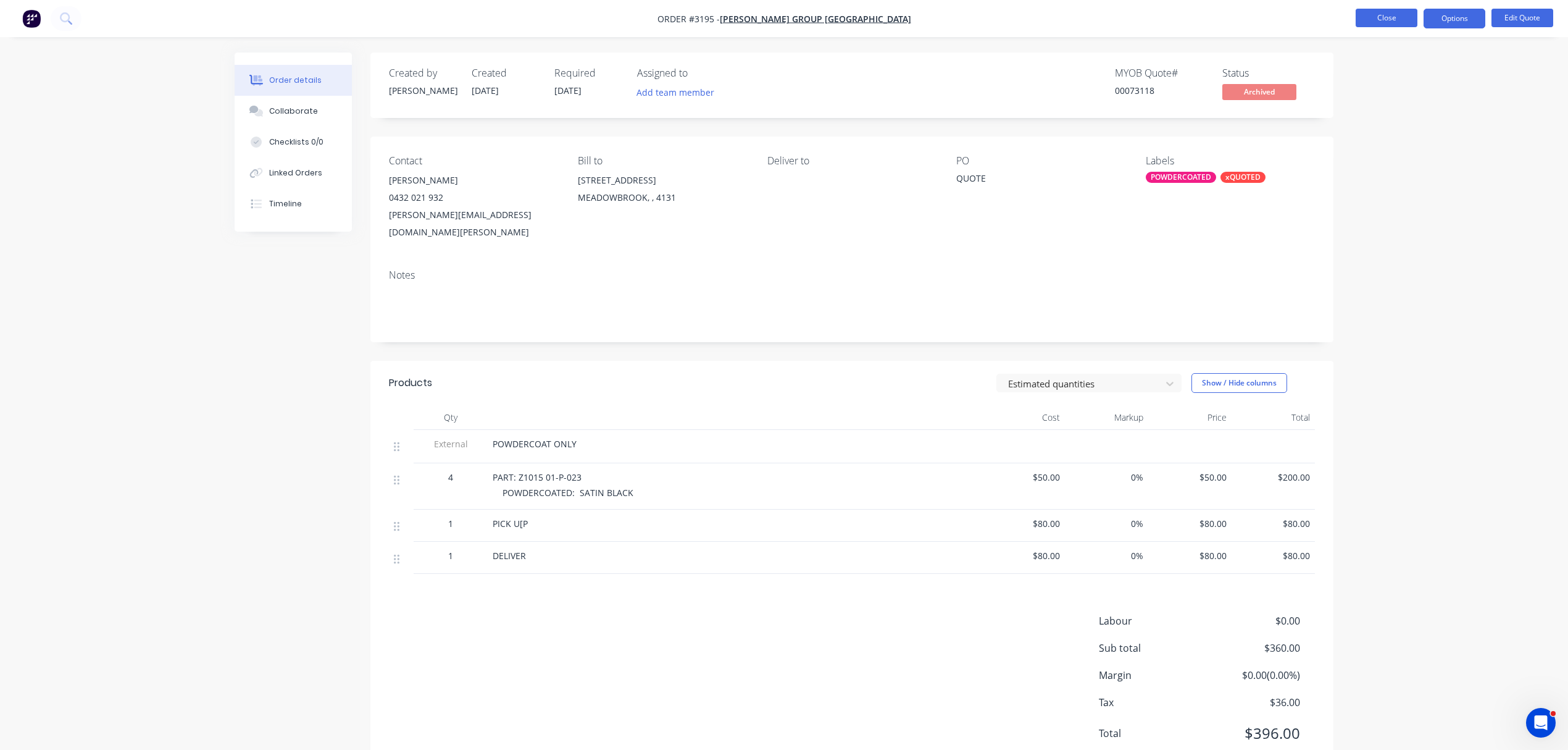
click at [1391, 13] on button "Close" at bounding box center [1386, 17] width 62 height 19
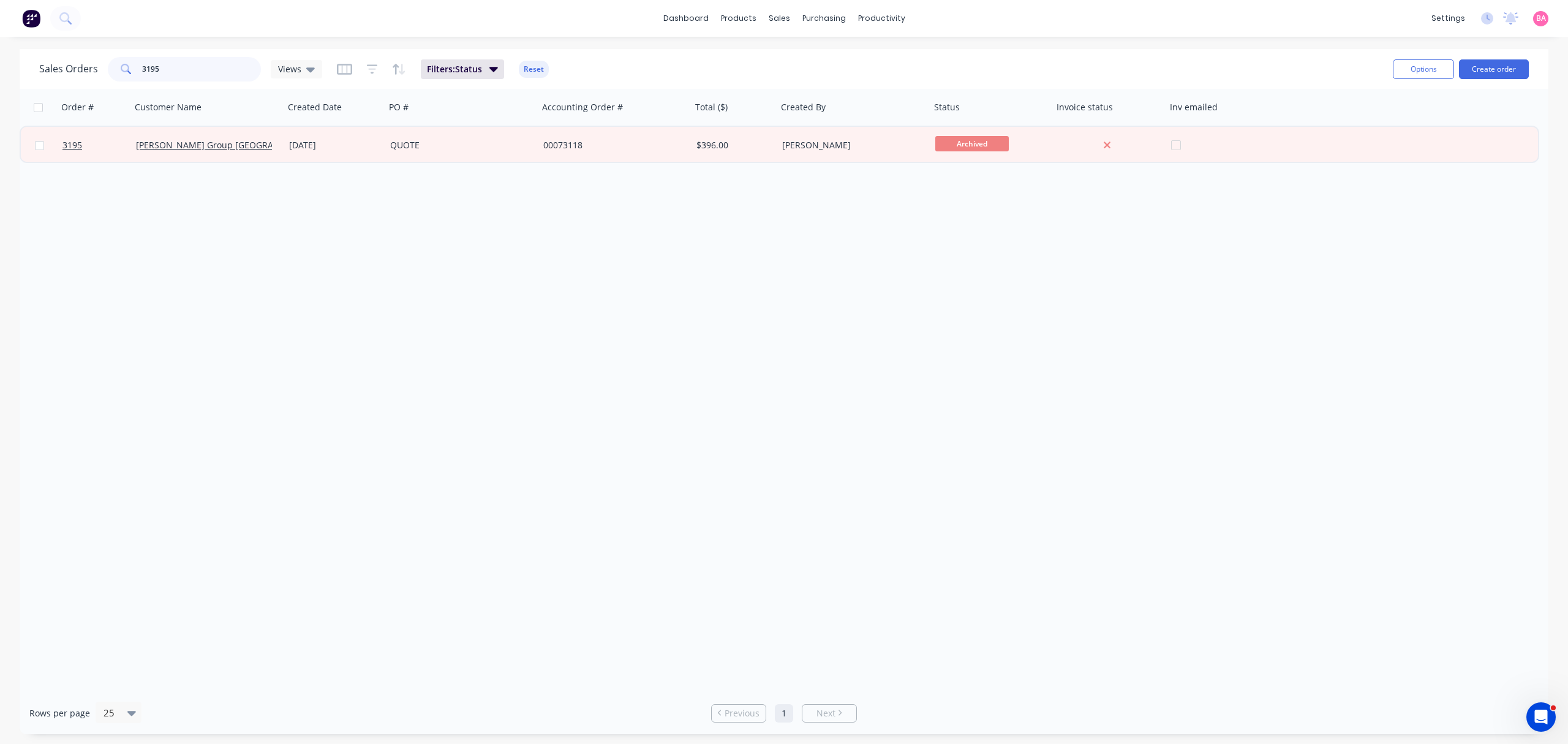
drag, startPoint x: 177, startPoint y: 68, endPoint x: 116, endPoint y: 64, distance: 61.1
click at [116, 64] on div "3195" at bounding box center [184, 69] width 153 height 24
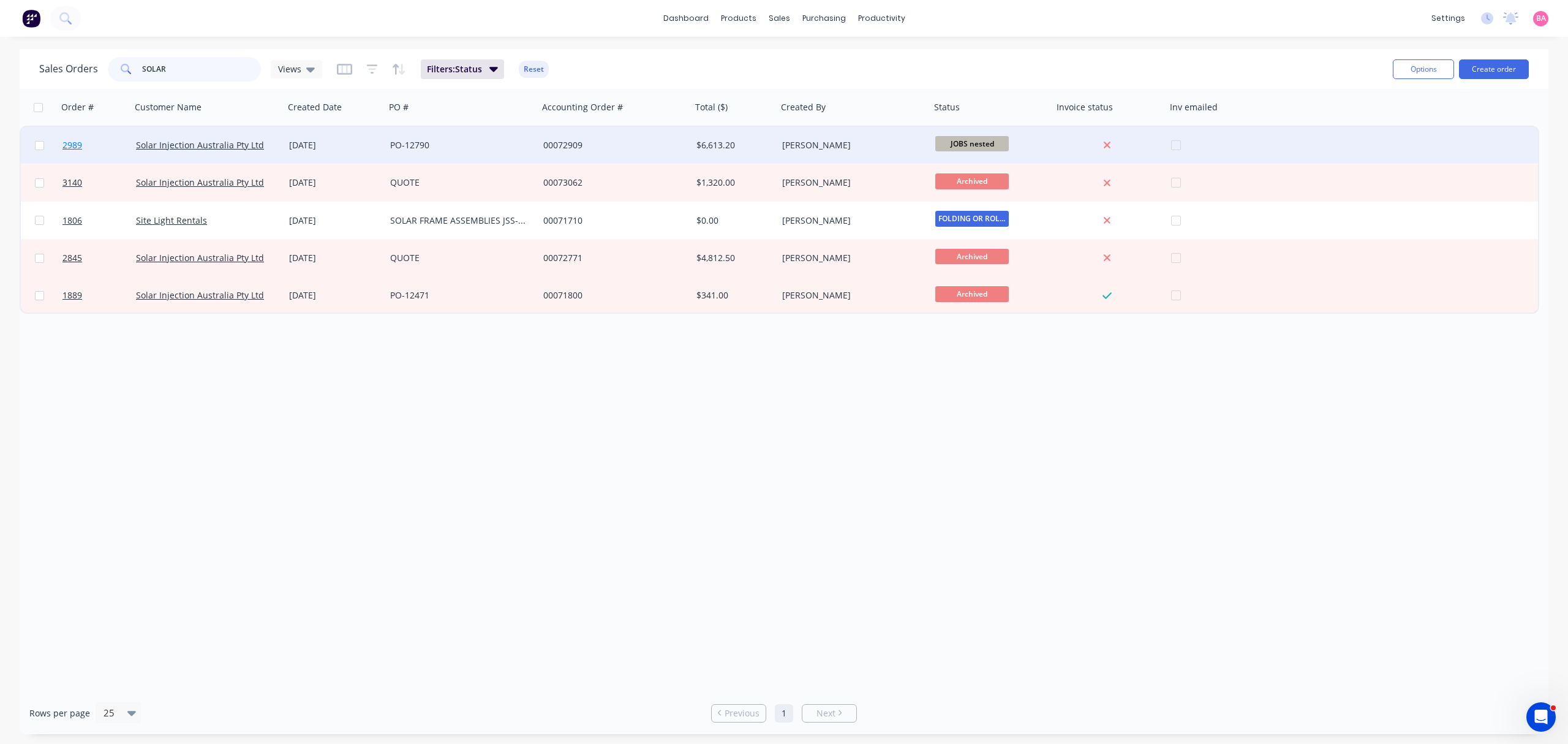
type input "SOLAR"
click at [72, 142] on span "2989" at bounding box center [72, 145] width 20 height 12
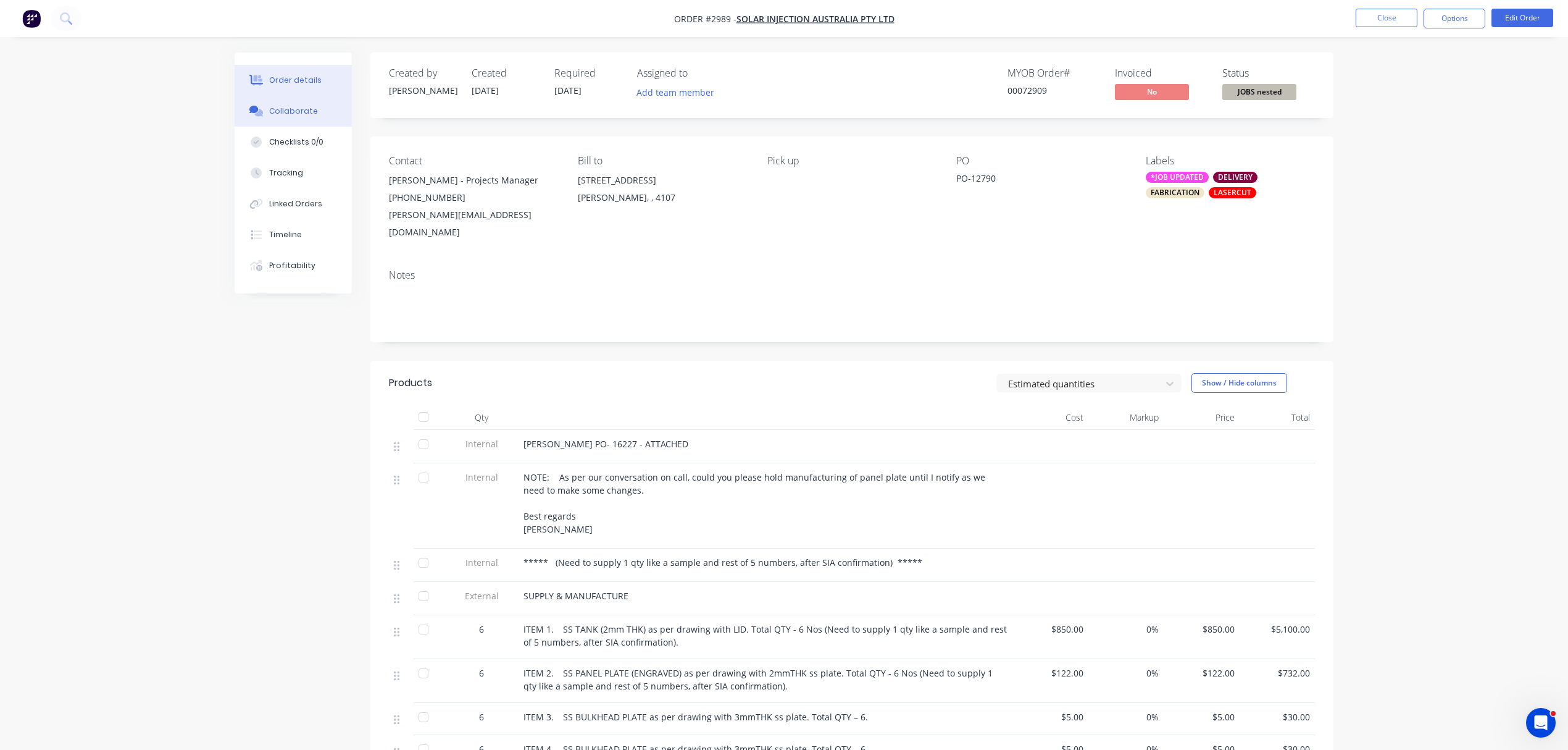
click at [289, 107] on div "Collaborate" at bounding box center [293, 110] width 49 height 11
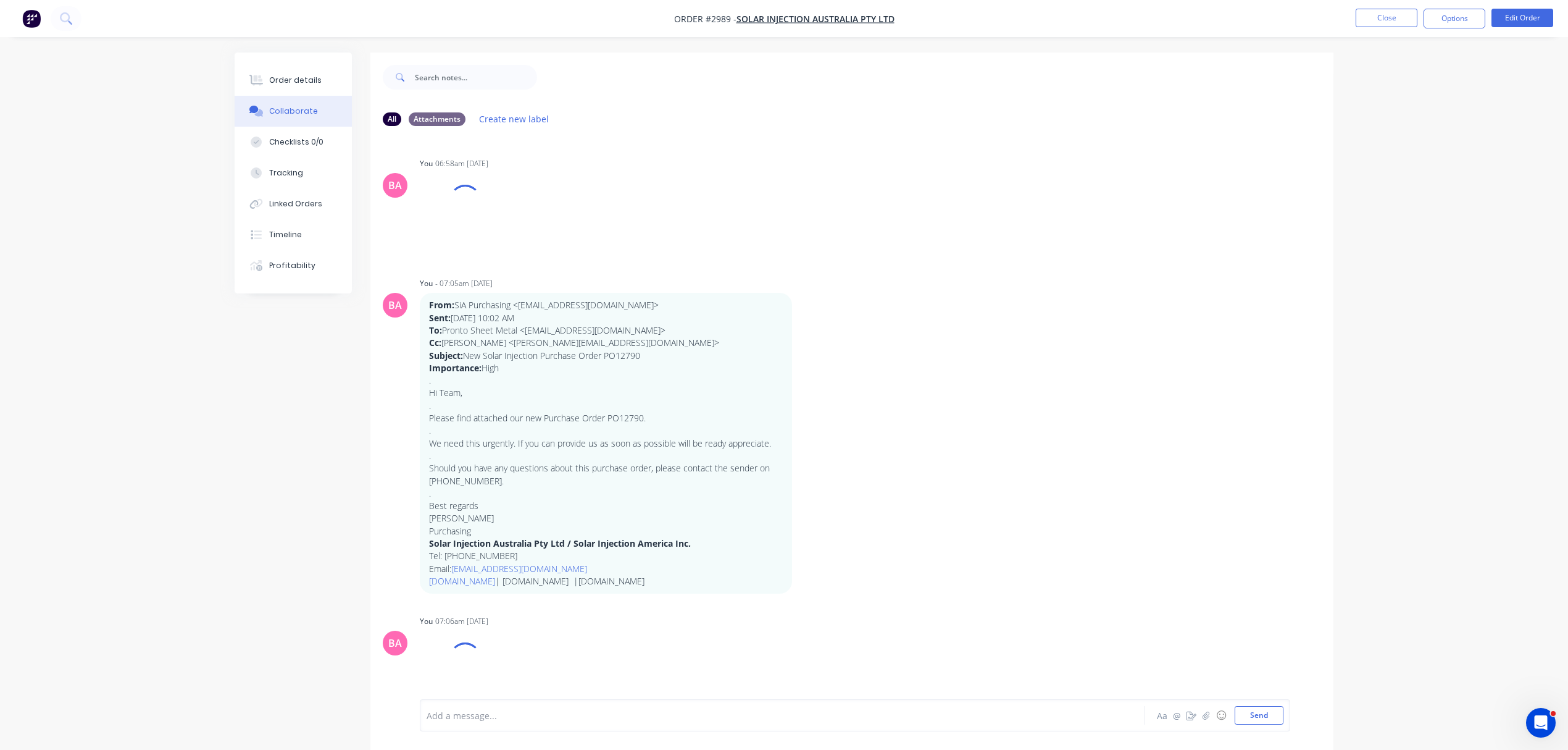
scroll to position [55, 0]
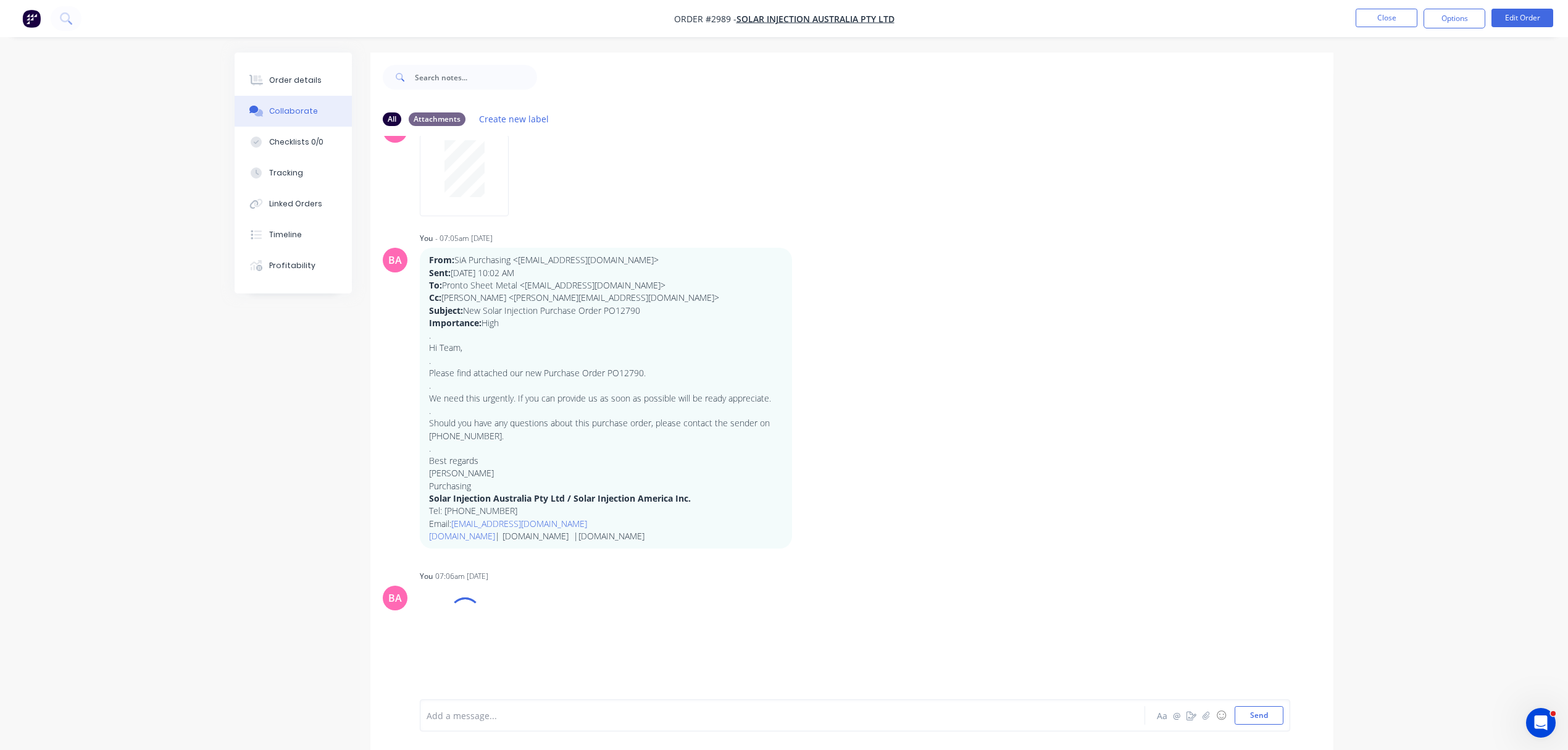
click at [479, 720] on div at bounding box center [748, 715] width 642 height 13
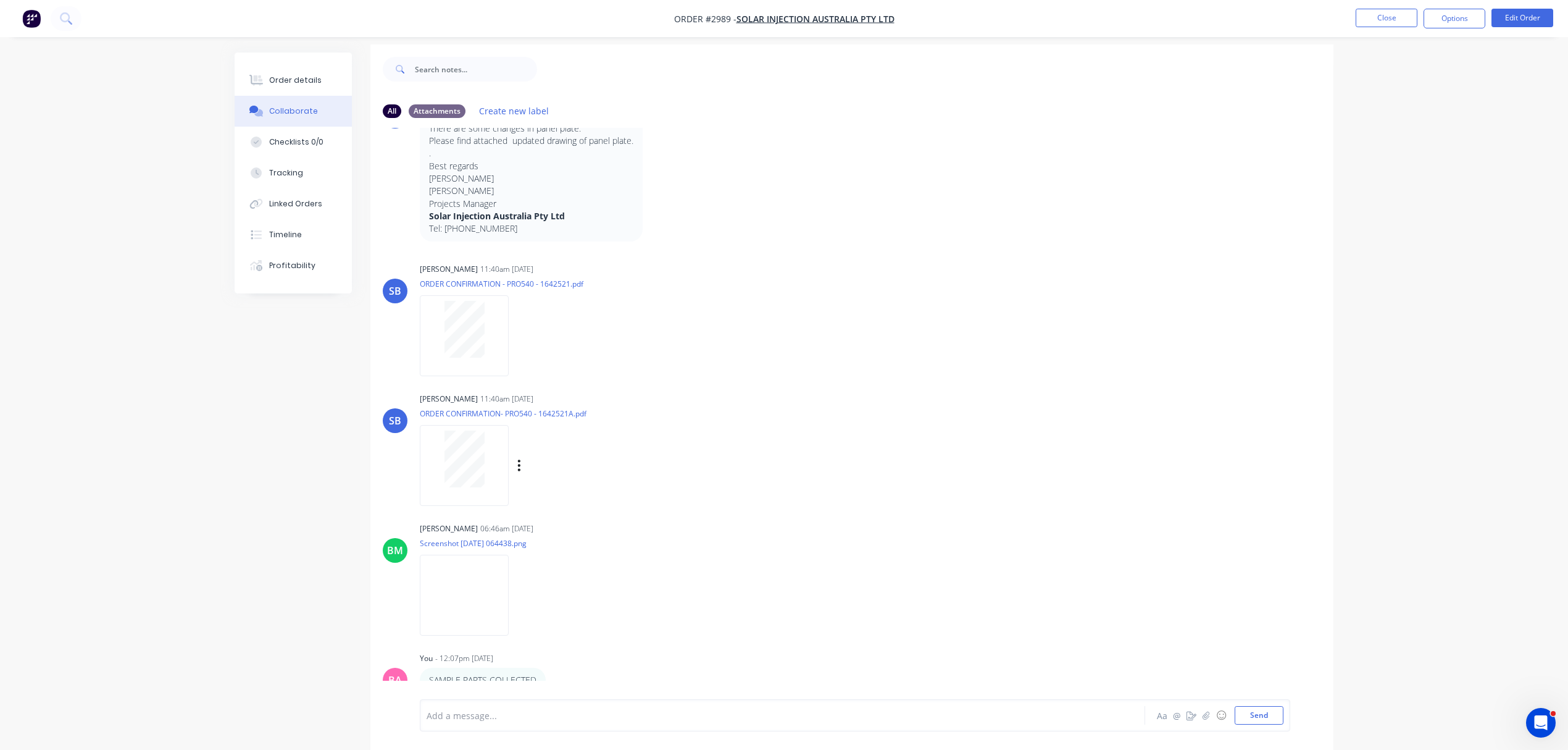
scroll to position [20, 0]
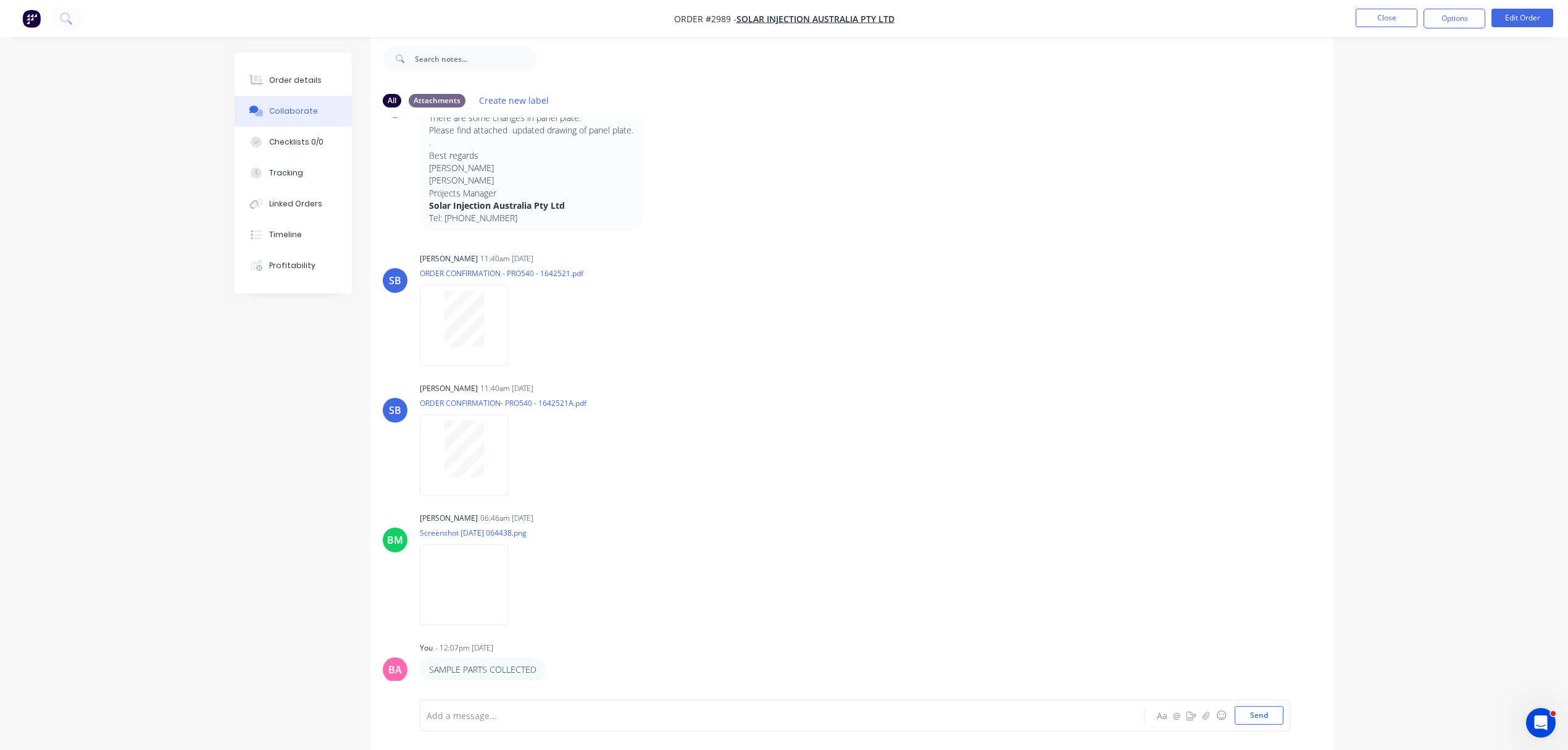
drag, startPoint x: 501, startPoint y: 720, endPoint x: 509, endPoint y: 720, distance: 8.0
click at [505, 720] on div at bounding box center [748, 715] width 642 height 13
click at [295, 82] on div "Order details" at bounding box center [295, 80] width 53 height 11
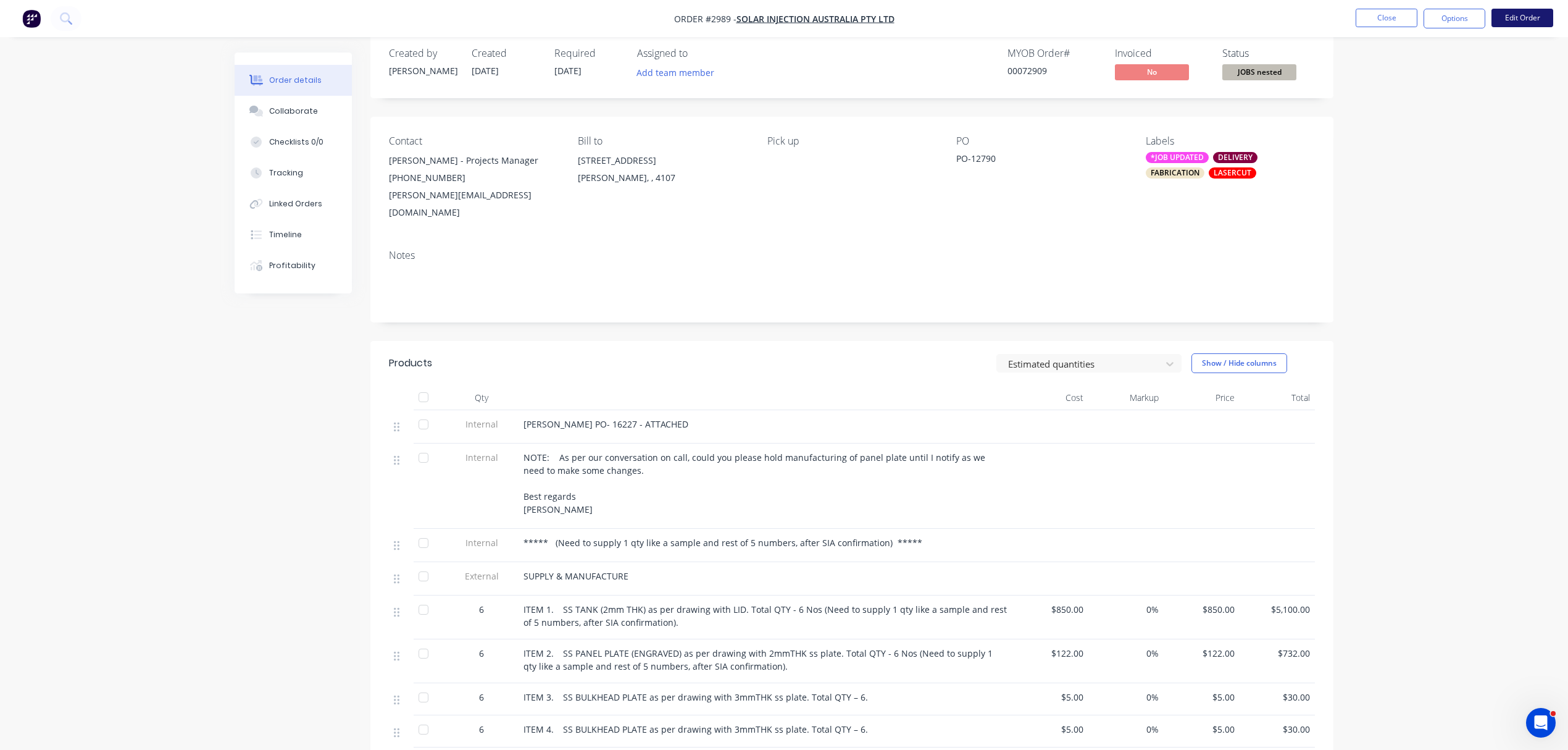
click at [1522, 15] on button "Edit Order" at bounding box center [1522, 17] width 62 height 19
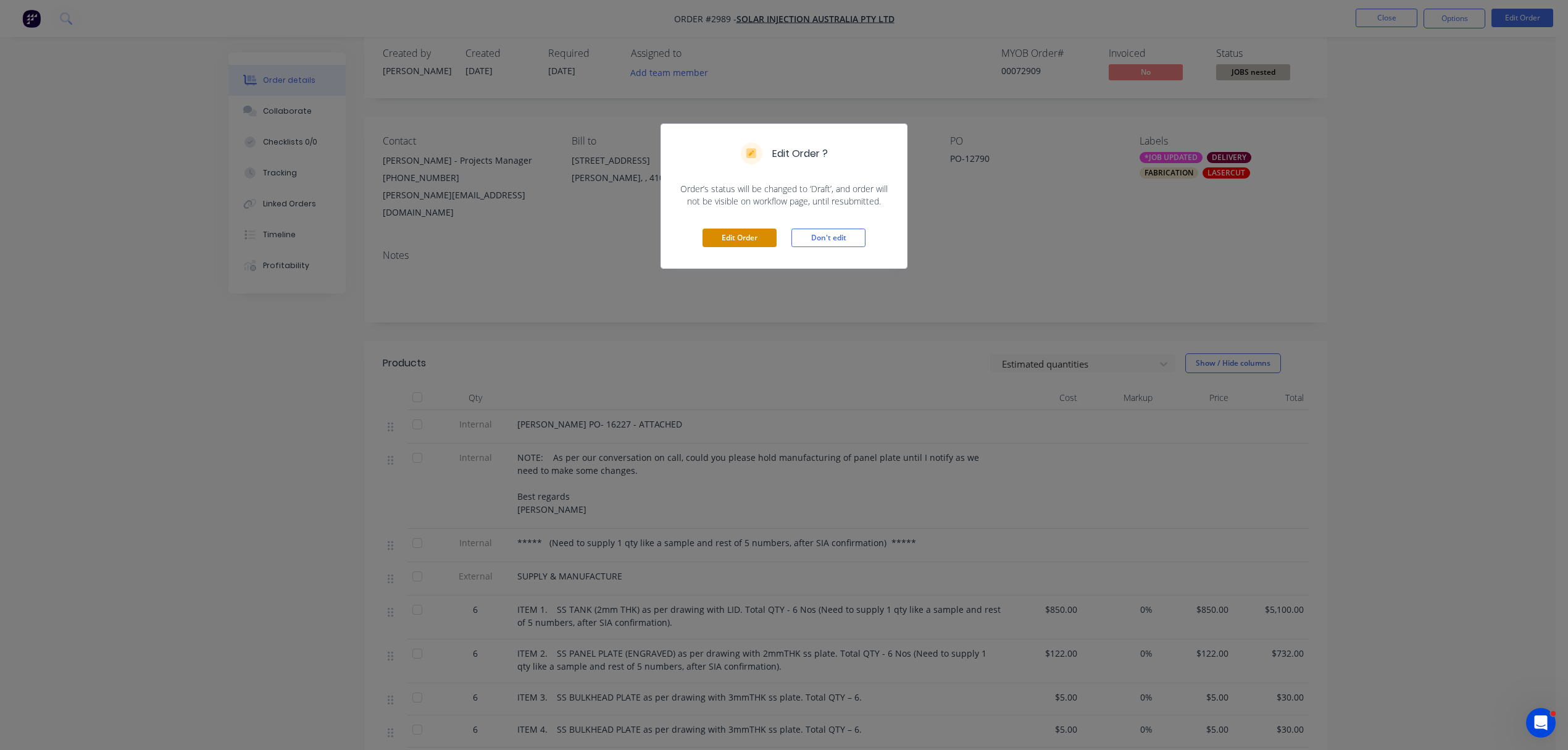
click at [754, 236] on button "Edit Order" at bounding box center [739, 238] width 74 height 19
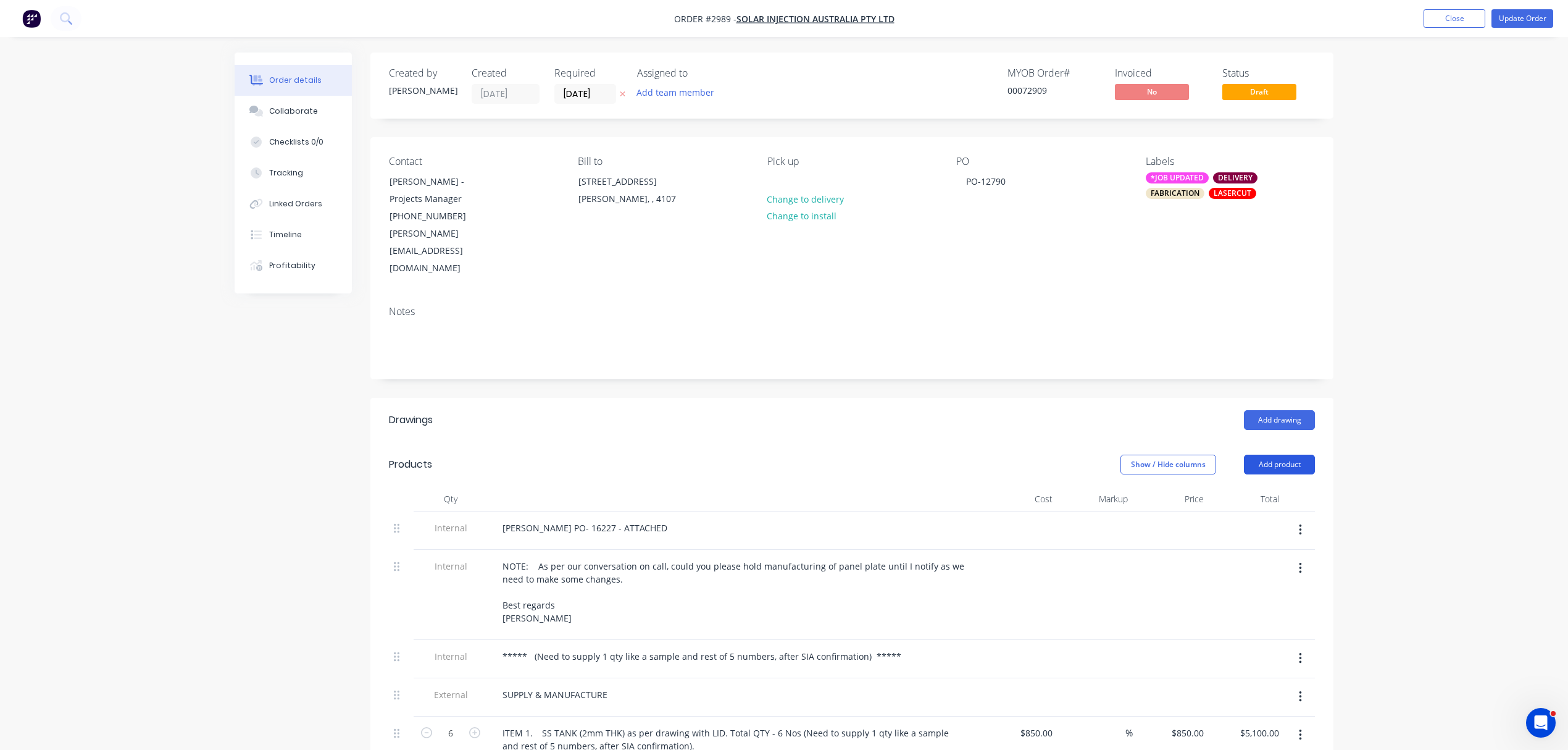
click at [1289, 455] on button "Add product" at bounding box center [1279, 464] width 71 height 20
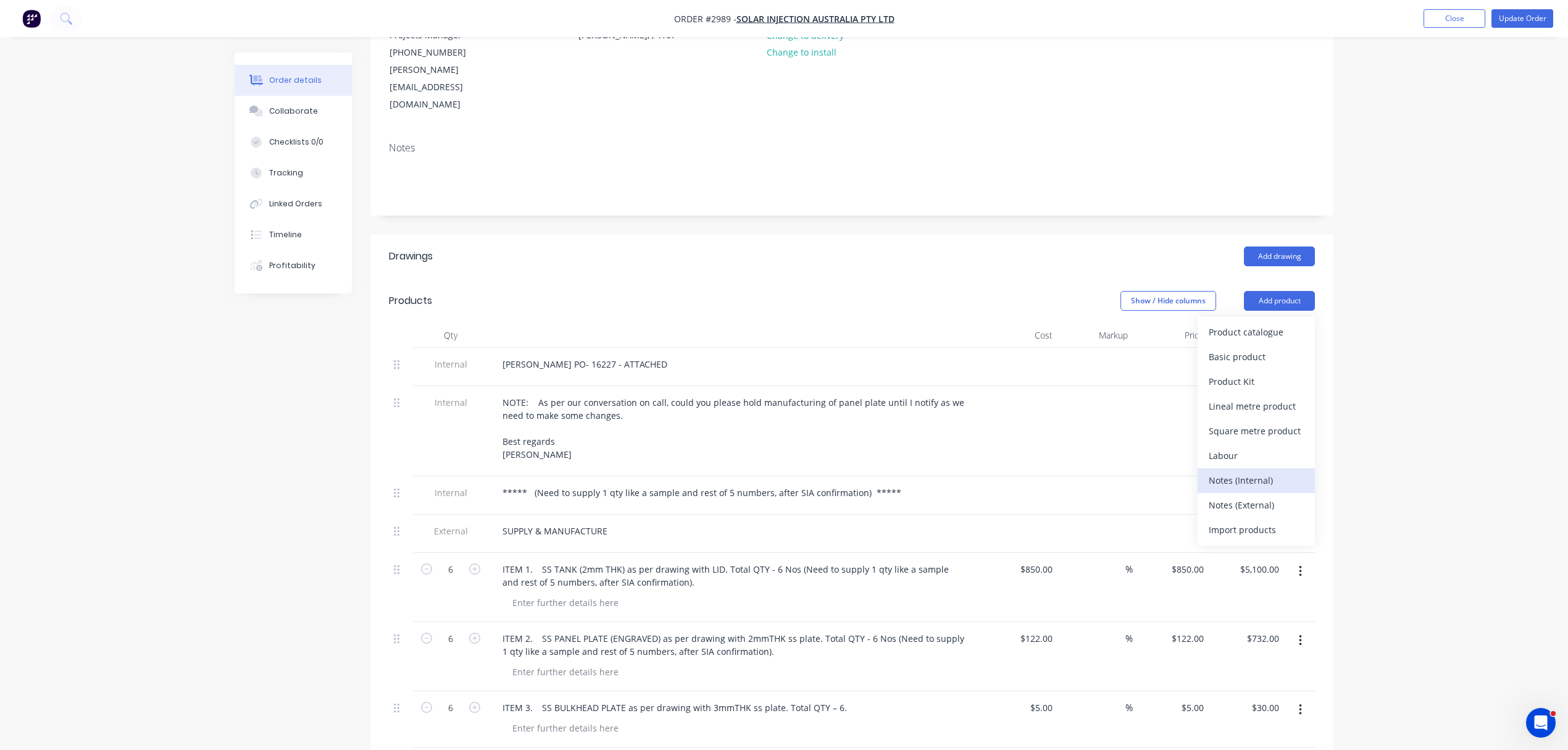
scroll to position [164, 0]
click at [1254, 471] on div "Notes (Internal)" at bounding box center [1256, 480] width 95 height 18
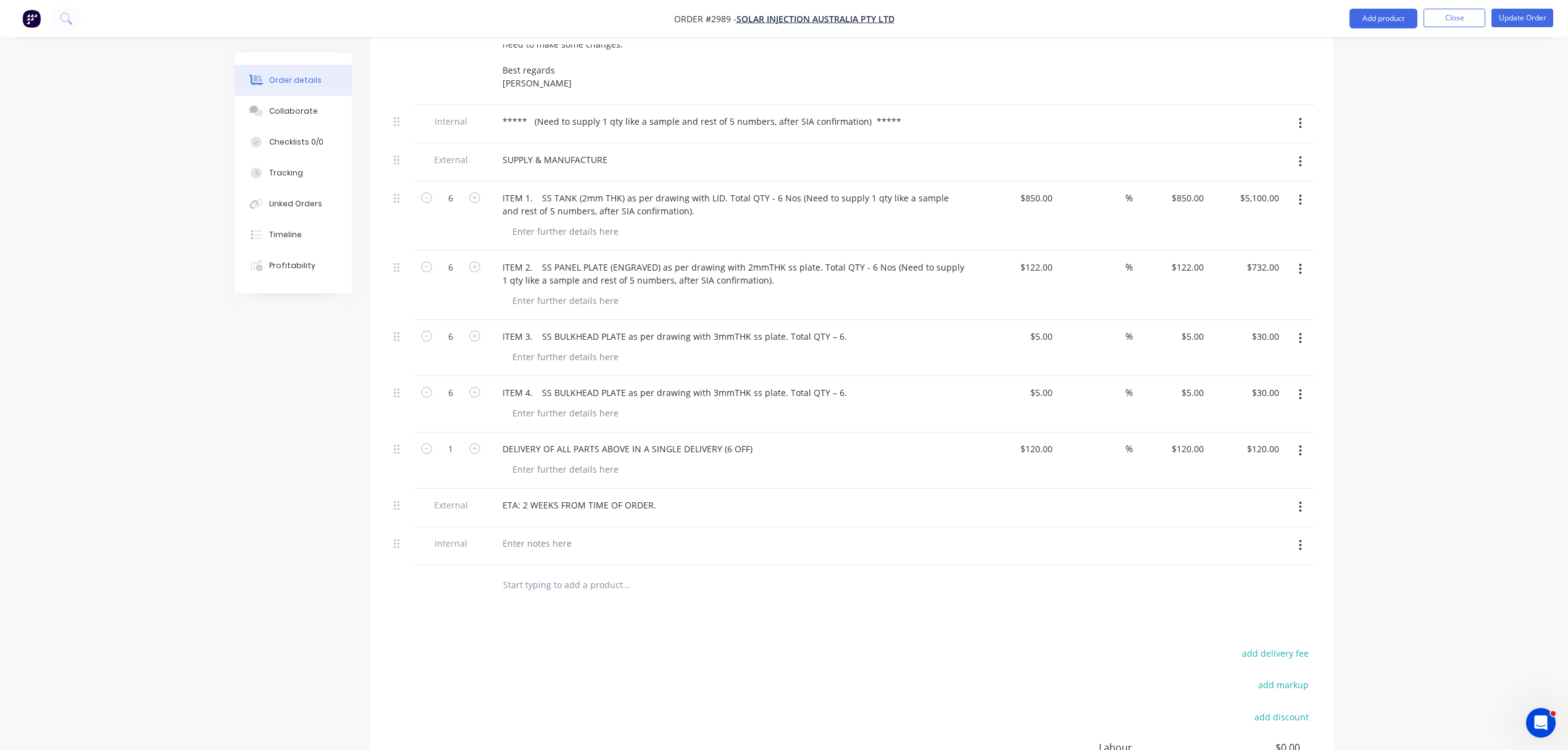
scroll to position [549, 0]
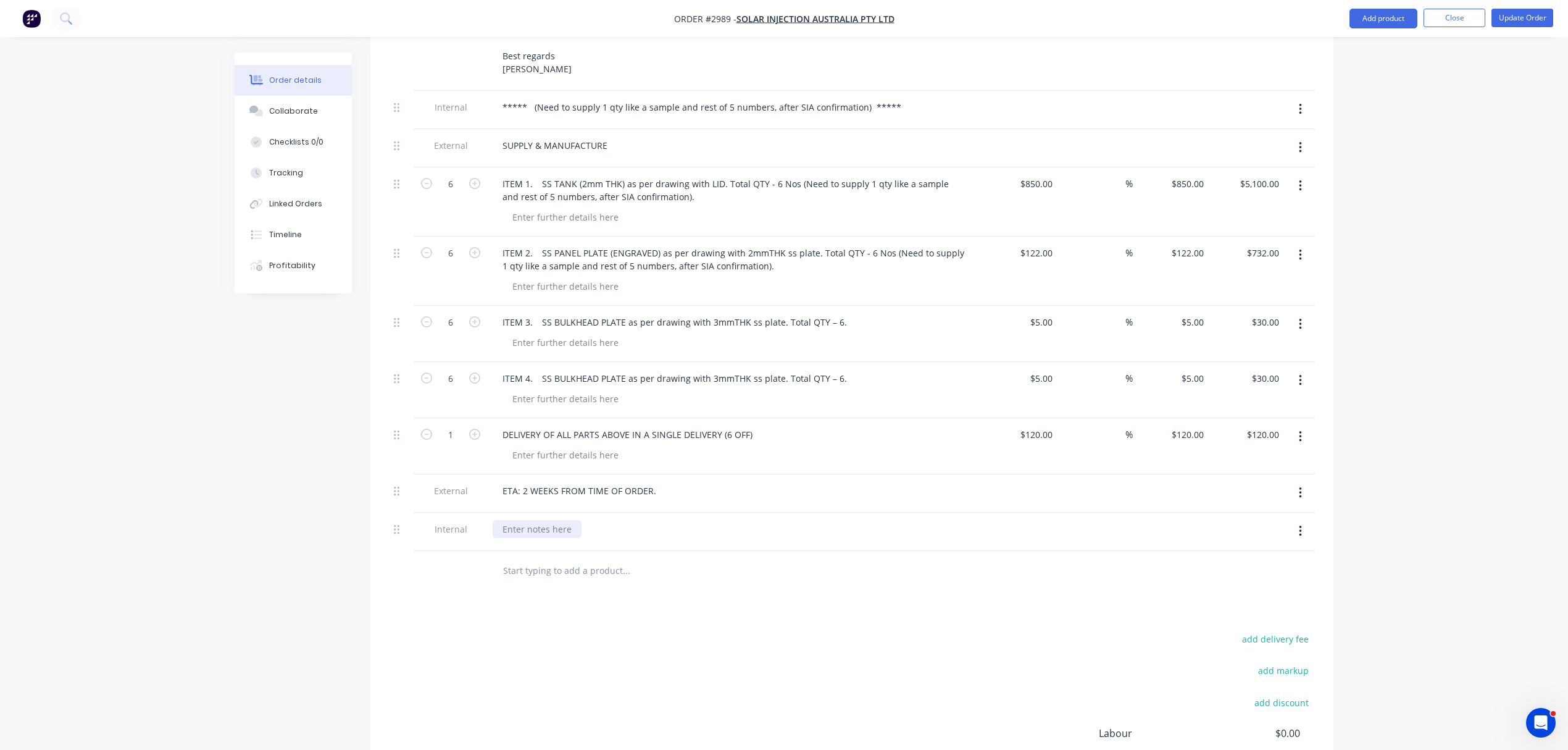
click at [513, 520] on div at bounding box center [537, 529] width 89 height 18
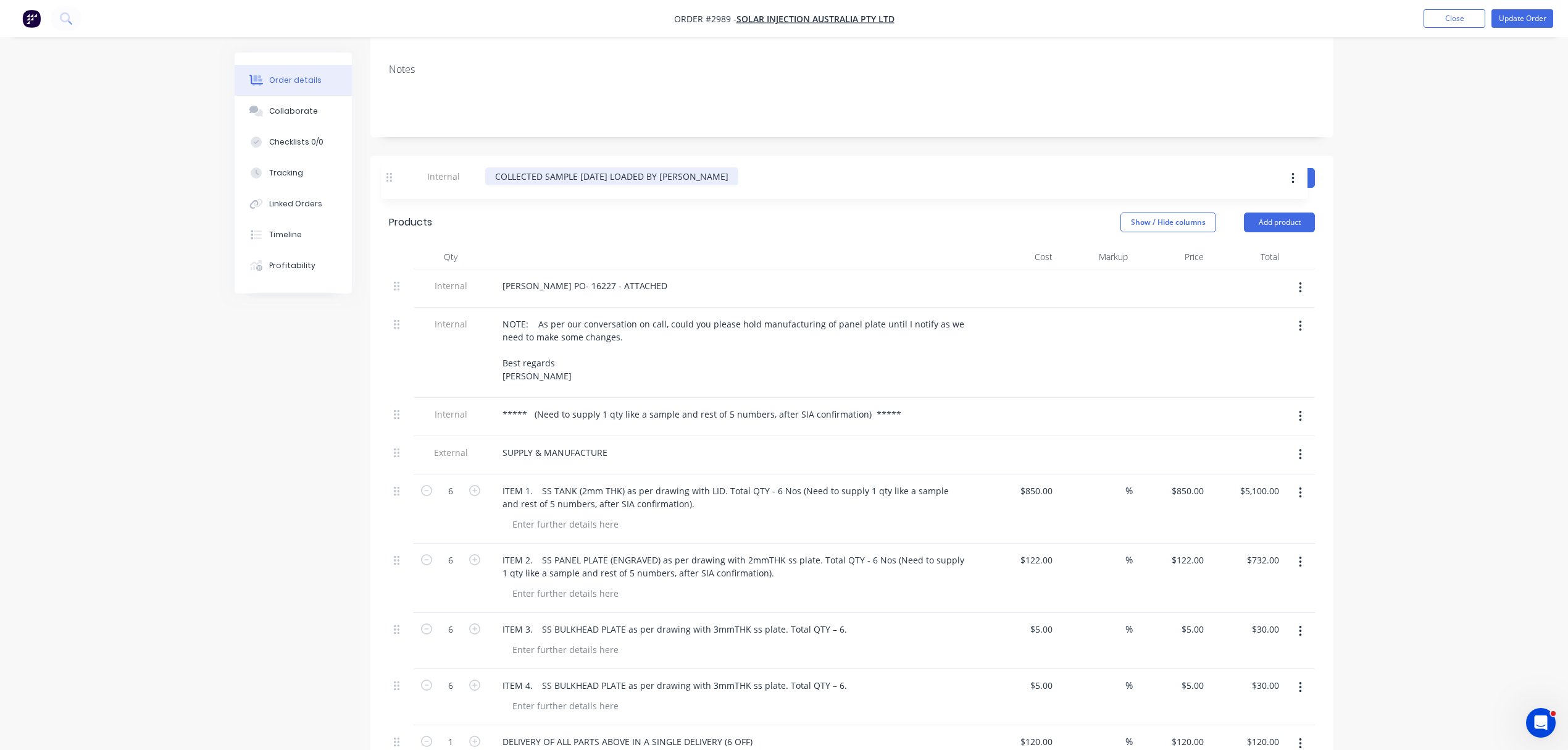
scroll to position [233, 0]
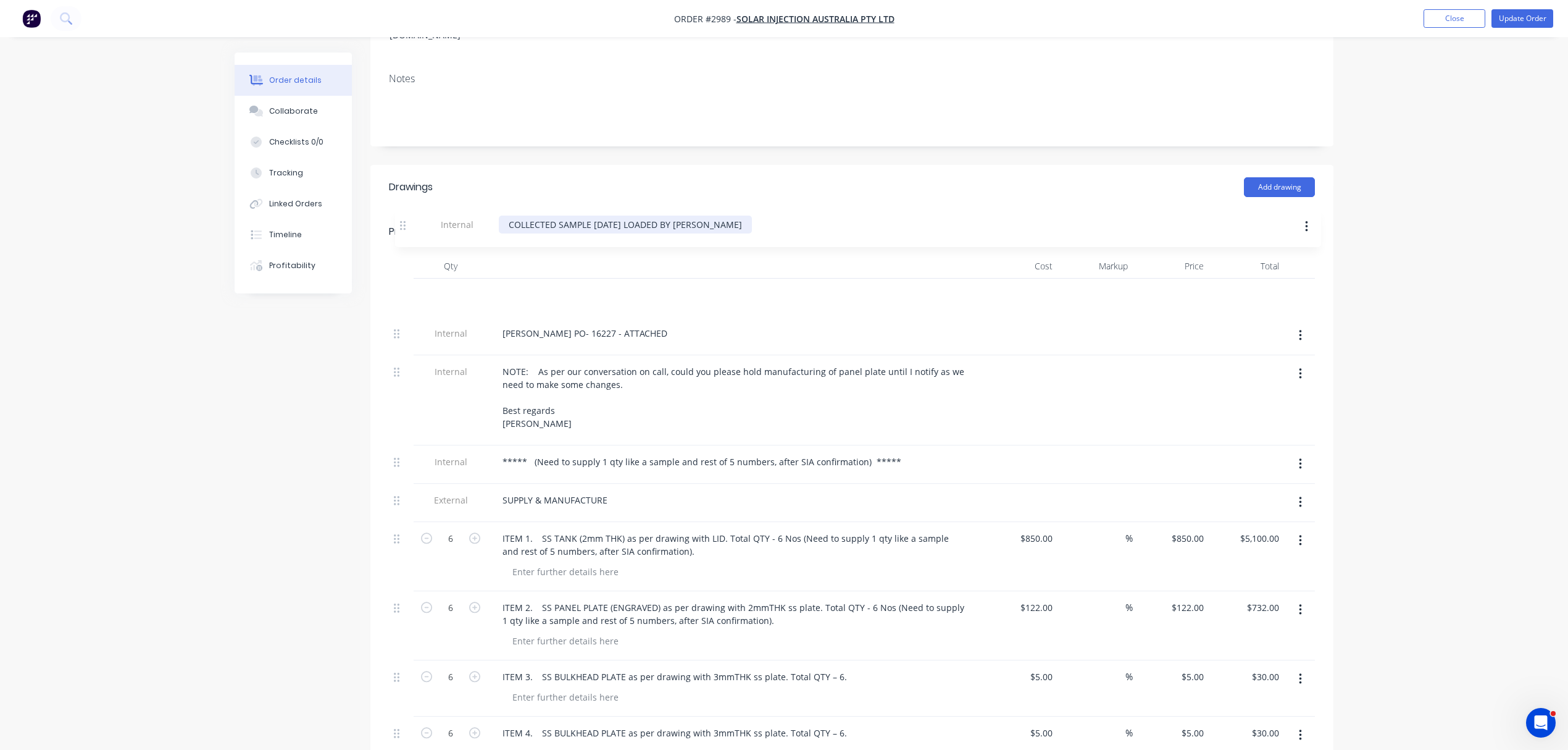
drag, startPoint x: 376, startPoint y: 426, endPoint x: 402, endPoint y: 221, distance: 206.6
click at [402, 254] on div "Qty Cost Markup Price Total Internal STIRLINGS PO- 16227 - ATTACHED Internal NO…" at bounding box center [852, 560] width 926 height 613
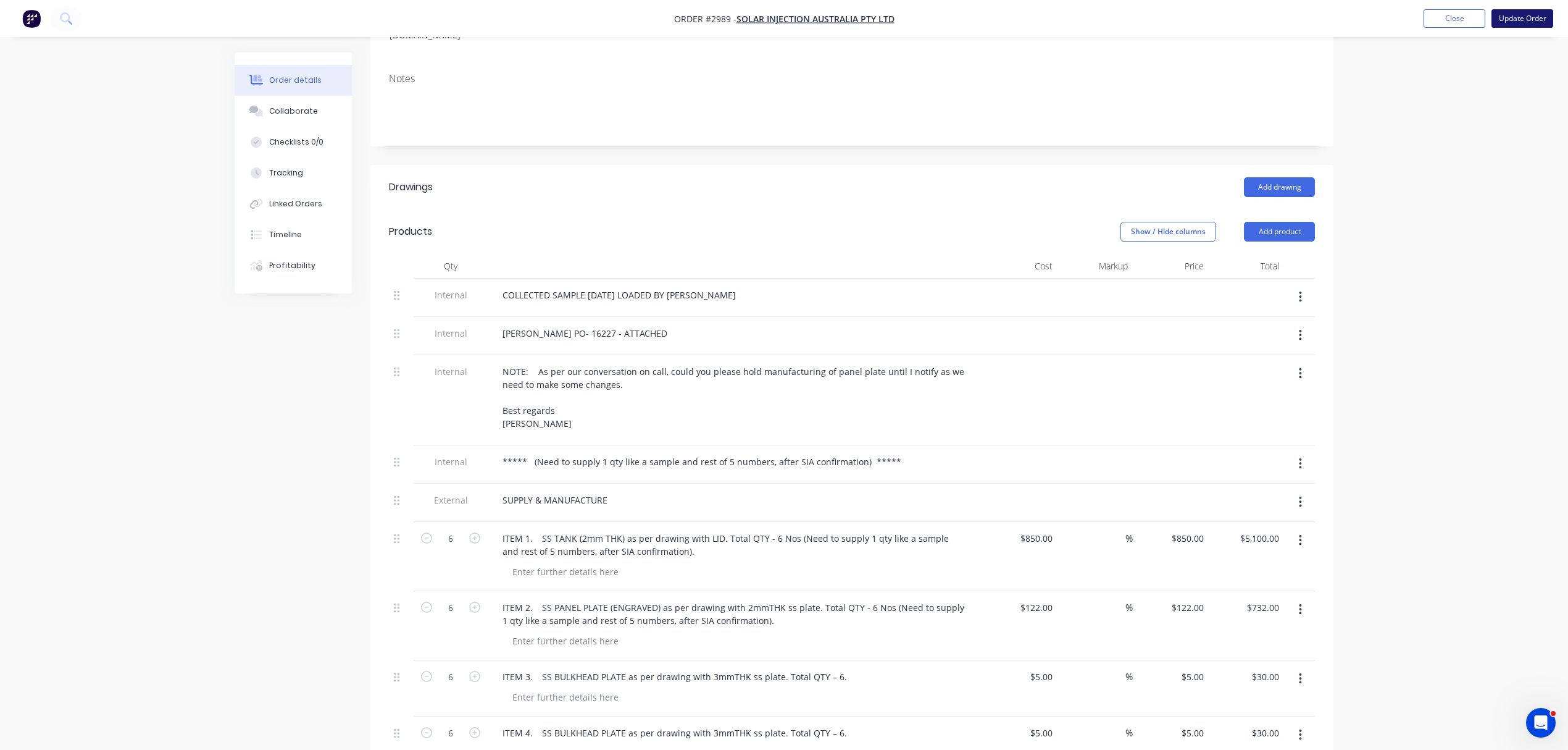
click at [1522, 16] on button "Update Order" at bounding box center [1522, 18] width 62 height 19
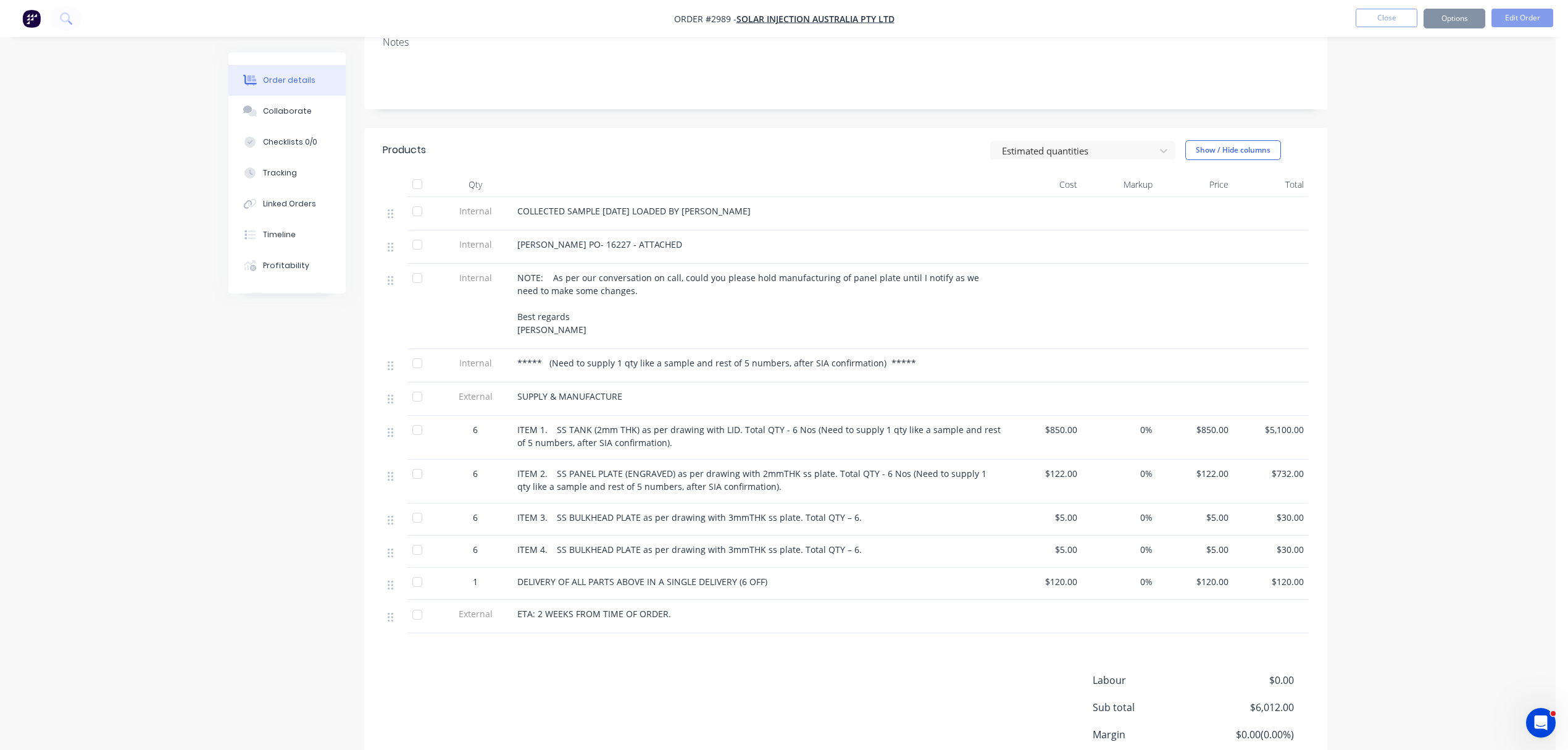
scroll to position [0, 0]
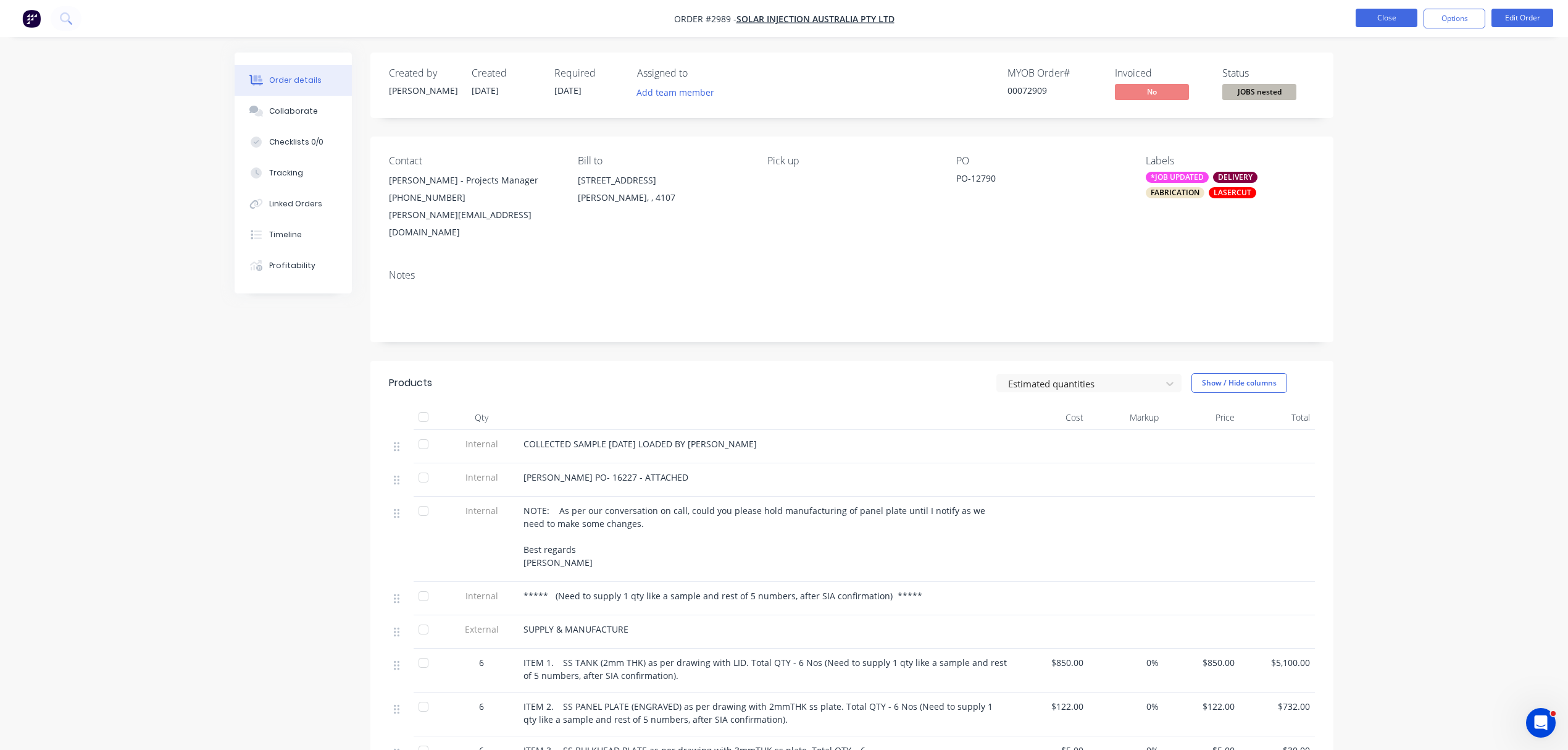
click at [1387, 13] on button "Close" at bounding box center [1386, 17] width 62 height 19
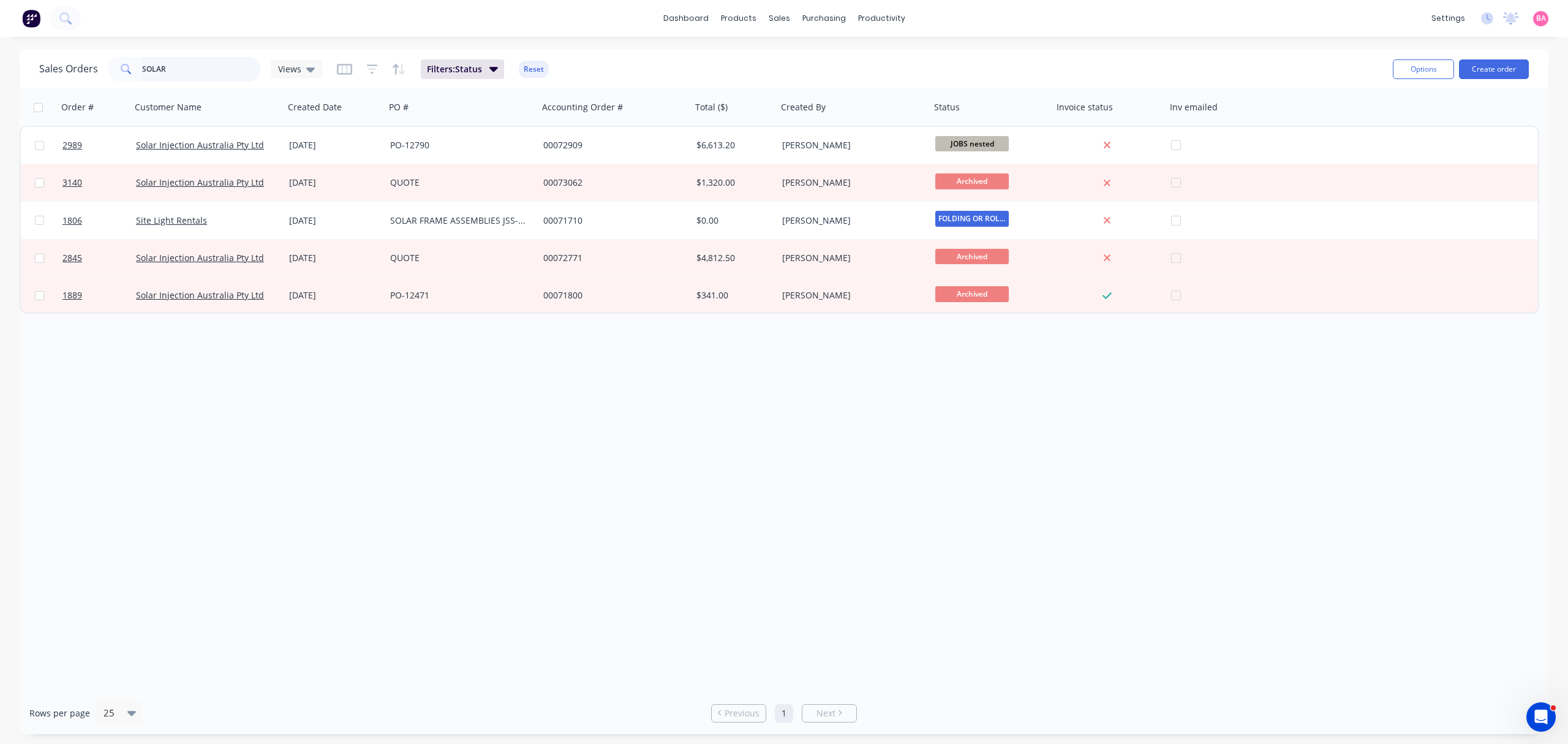
drag, startPoint x: 169, startPoint y: 69, endPoint x: 44, endPoint y: 65, distance: 125.1
click at [44, 65] on div "Sales Orders SOLAR Views" at bounding box center [181, 69] width 283 height 24
type input "JOHN"
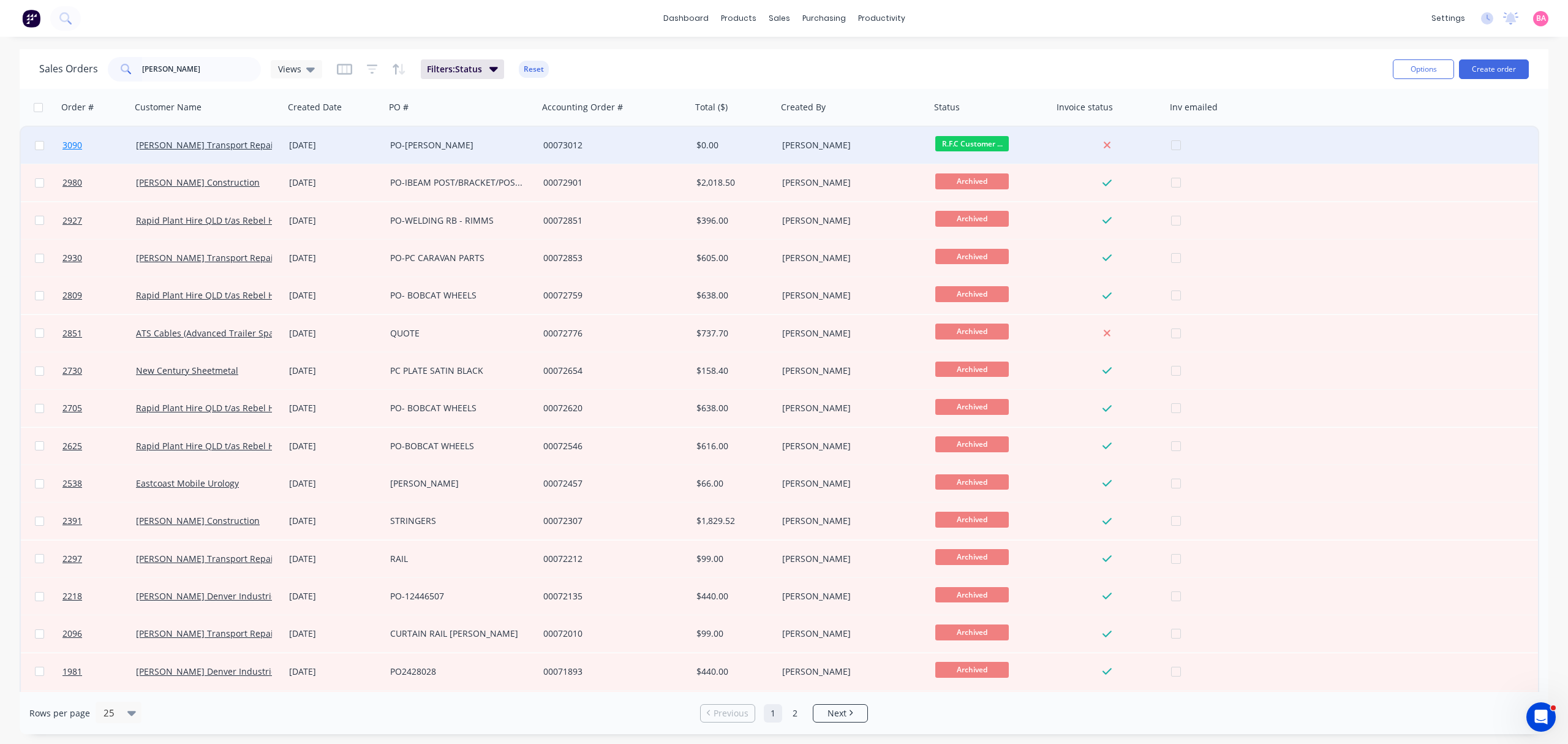
click at [74, 142] on span "3090" at bounding box center [72, 145] width 20 height 12
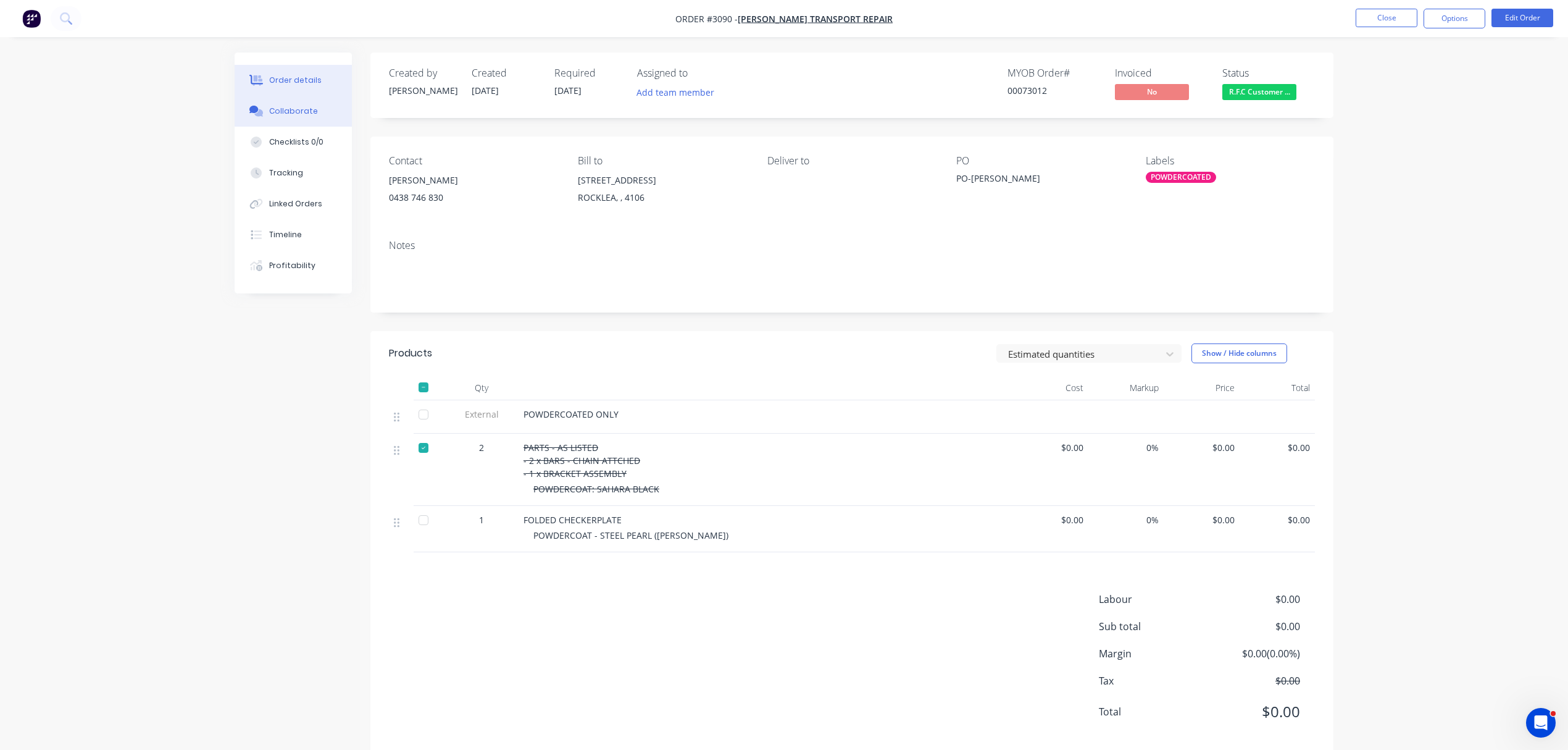
click at [314, 114] on button "Collaborate" at bounding box center [293, 111] width 117 height 31
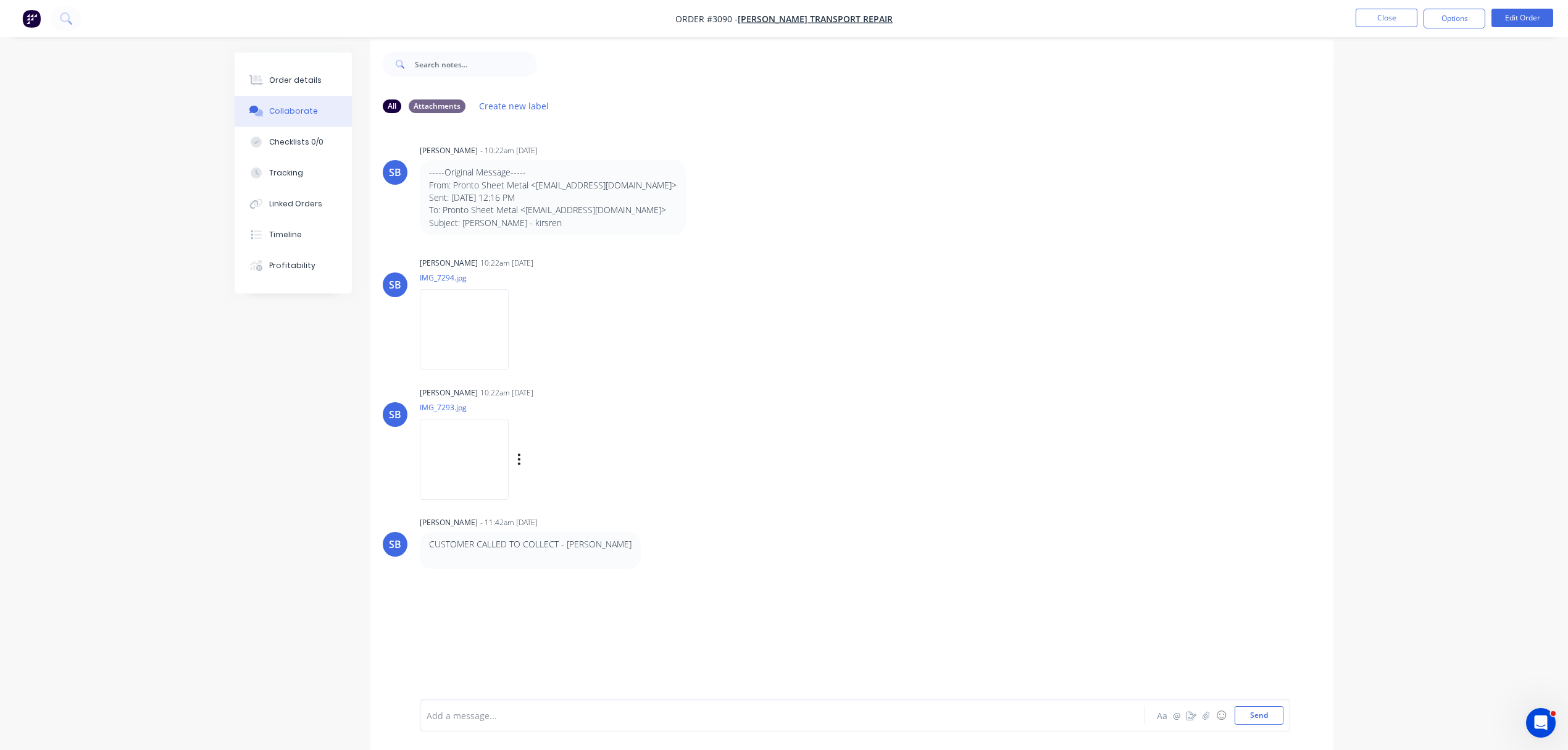
scroll to position [20, 0]
click at [533, 720] on div at bounding box center [748, 715] width 642 height 13
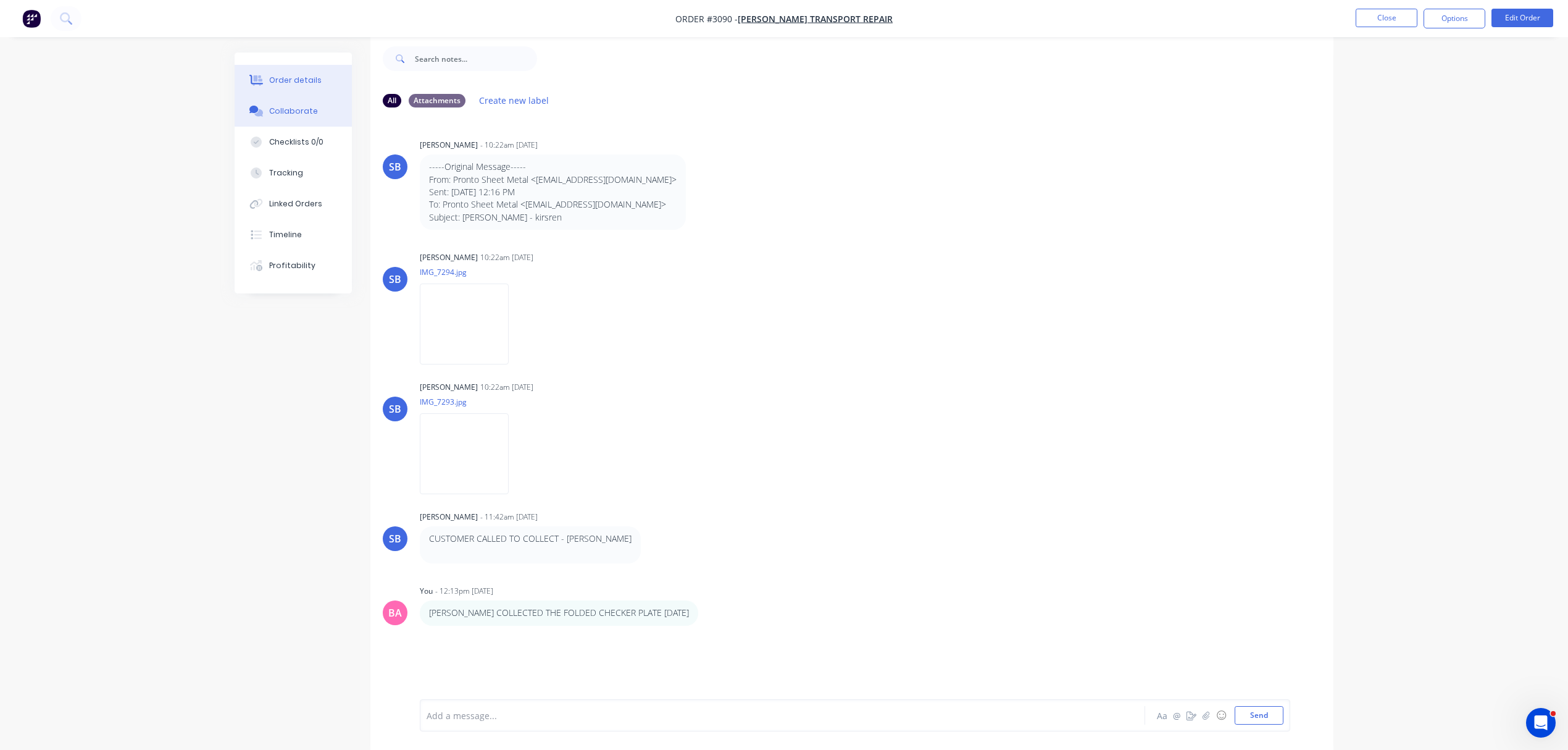
click at [285, 74] on div "Order details" at bounding box center [295, 80] width 53 height 11
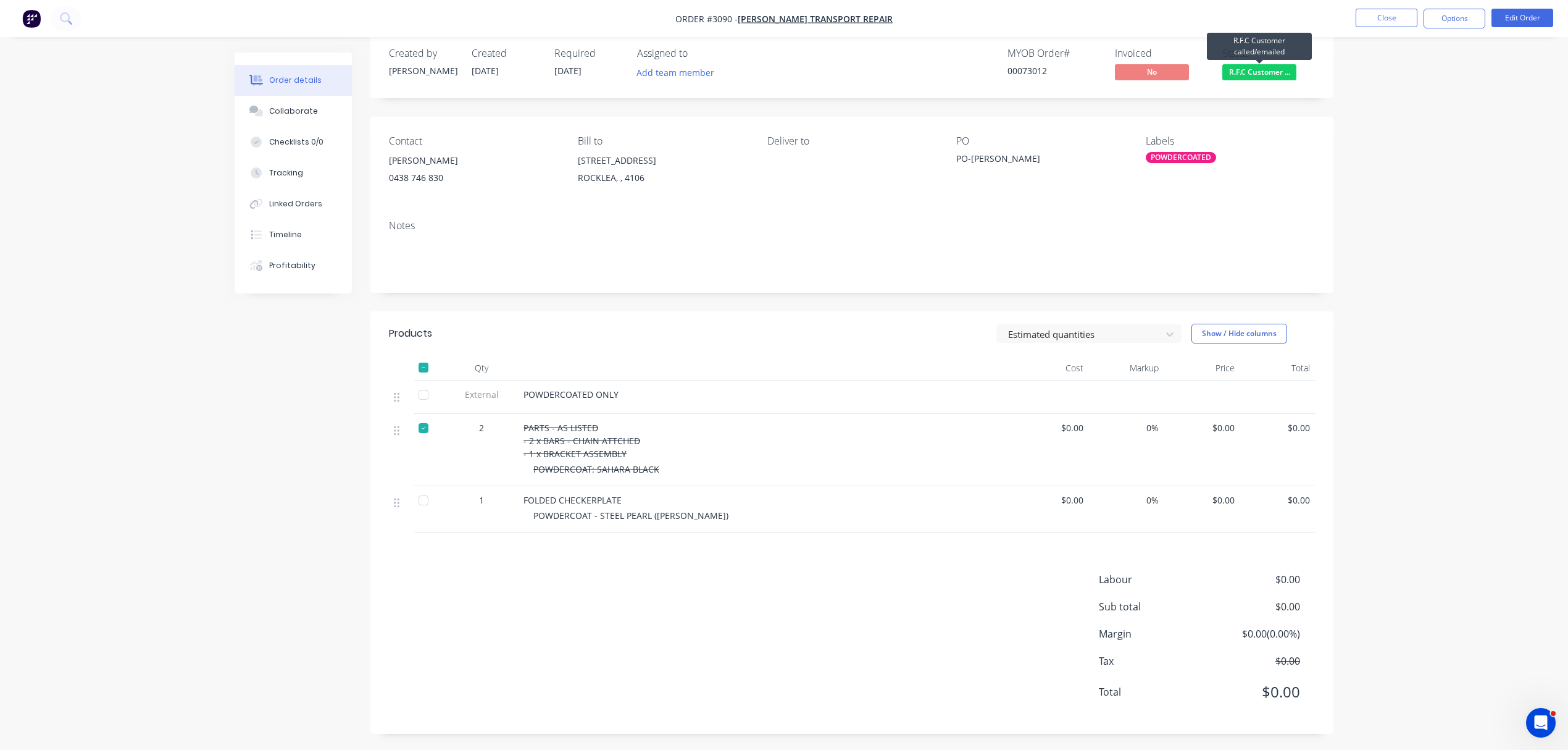
click at [1257, 71] on span "R.F.C Customer ..." at bounding box center [1259, 72] width 74 height 15
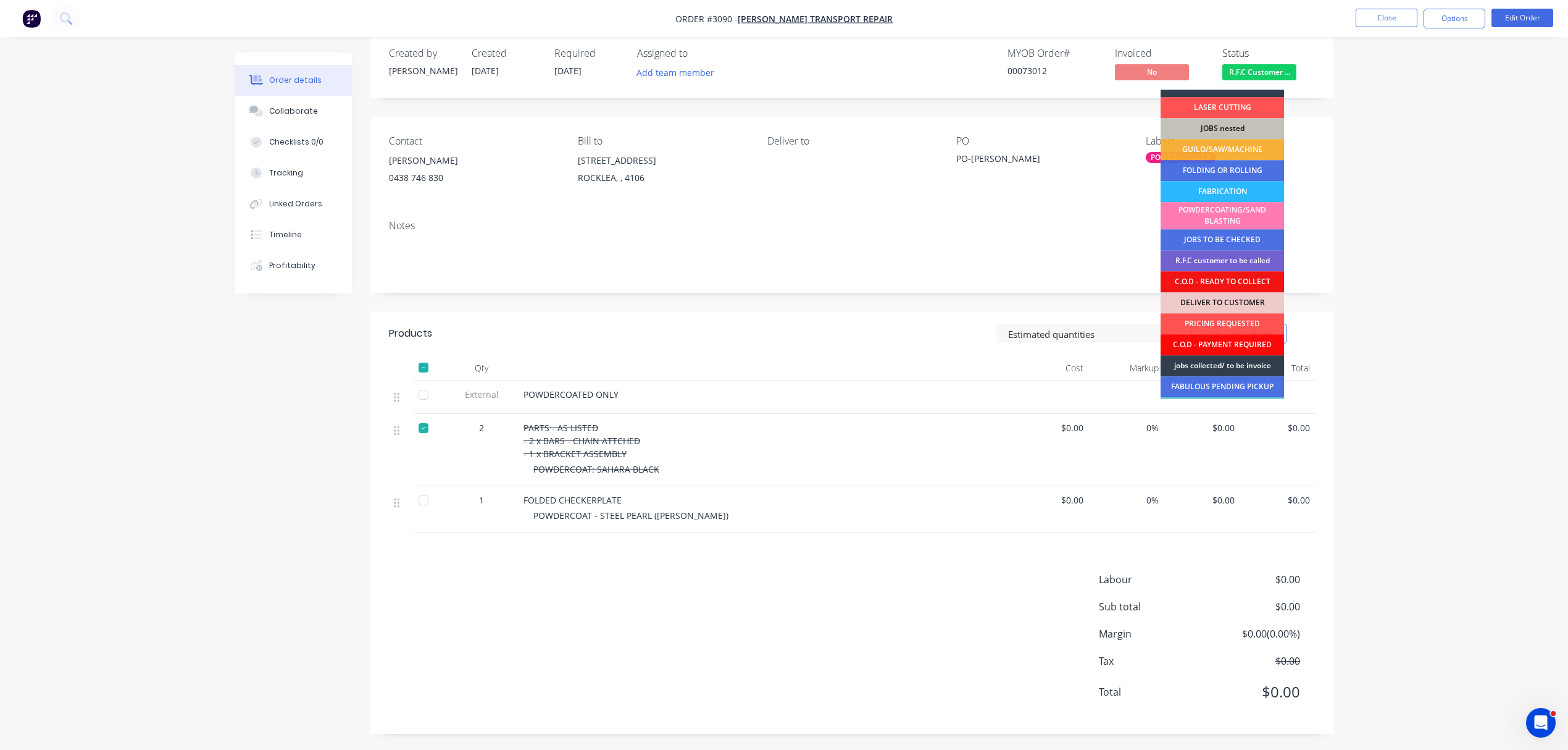
scroll to position [55, 0]
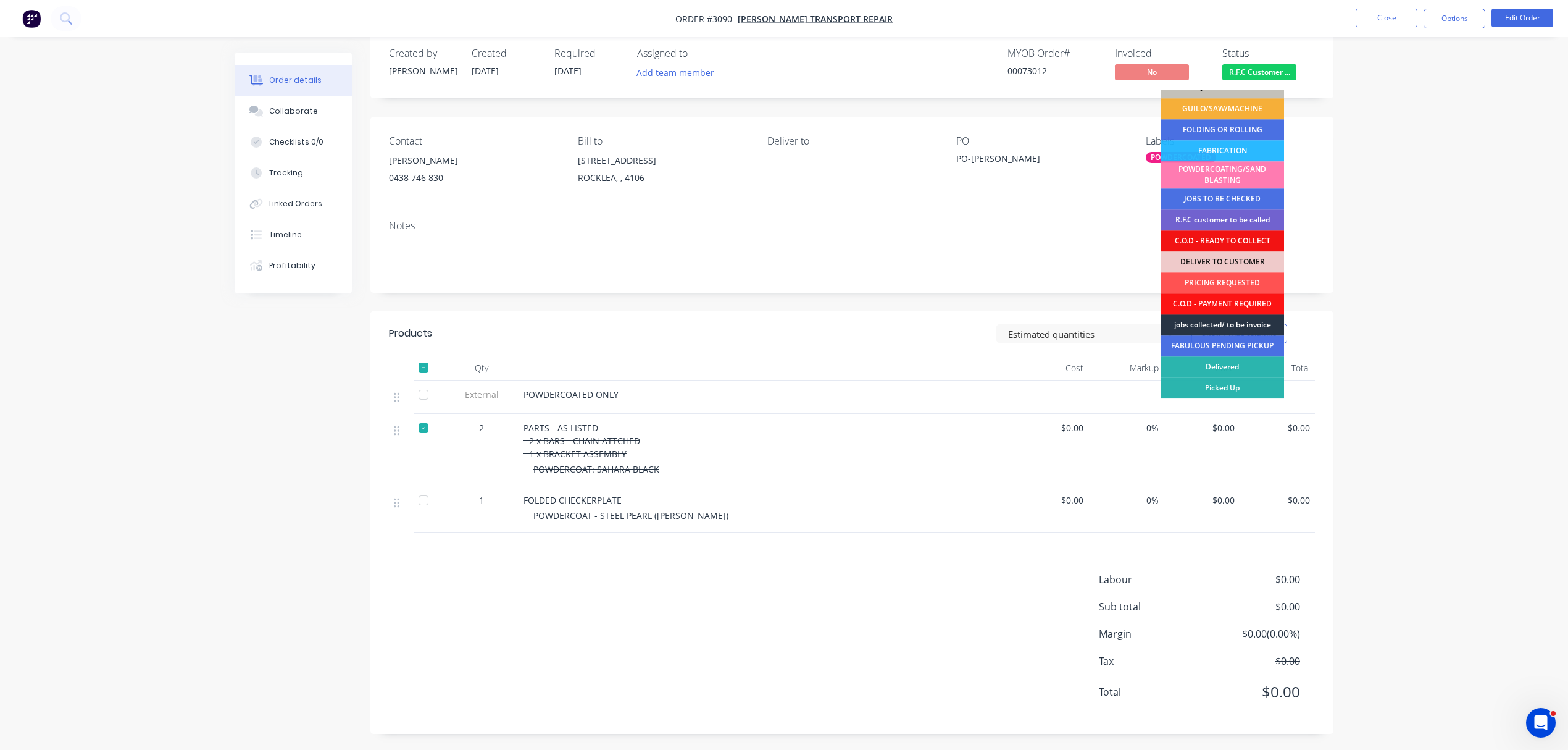
click at [1253, 321] on div "jobs collected/ to be invoice" at bounding box center [1222, 325] width 123 height 21
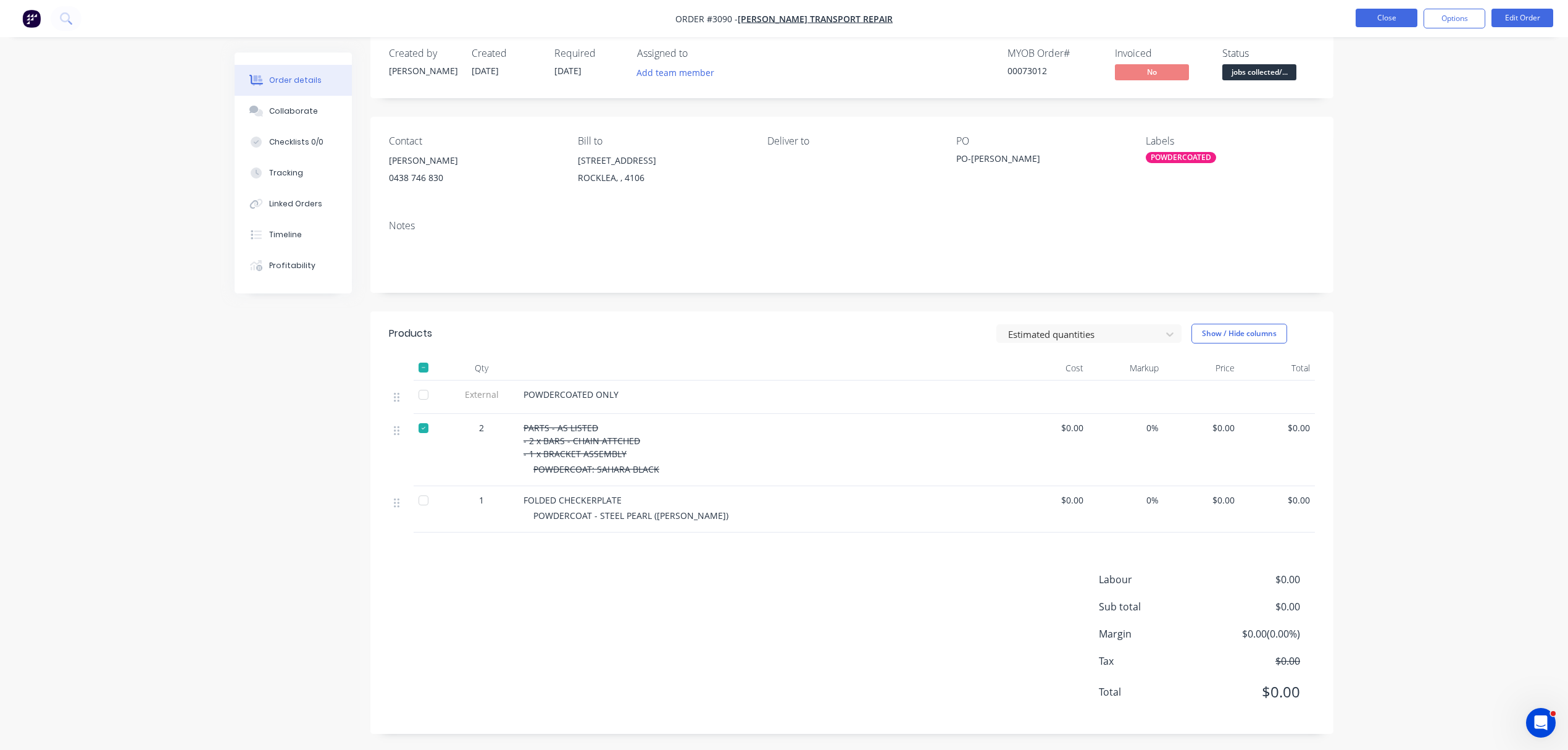
click at [1386, 13] on button "Close" at bounding box center [1386, 17] width 62 height 19
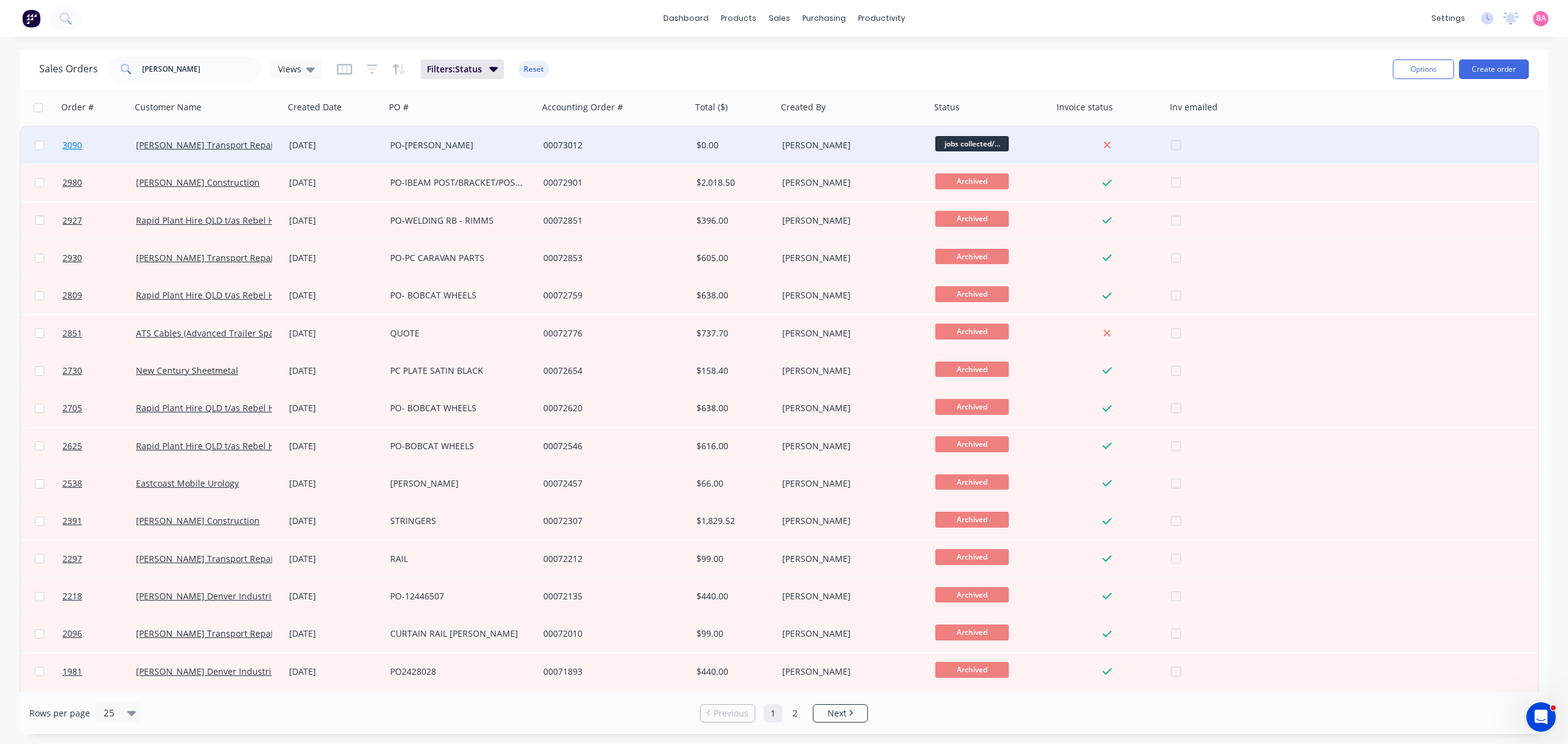
click at [72, 143] on span "3090" at bounding box center [72, 145] width 20 height 12
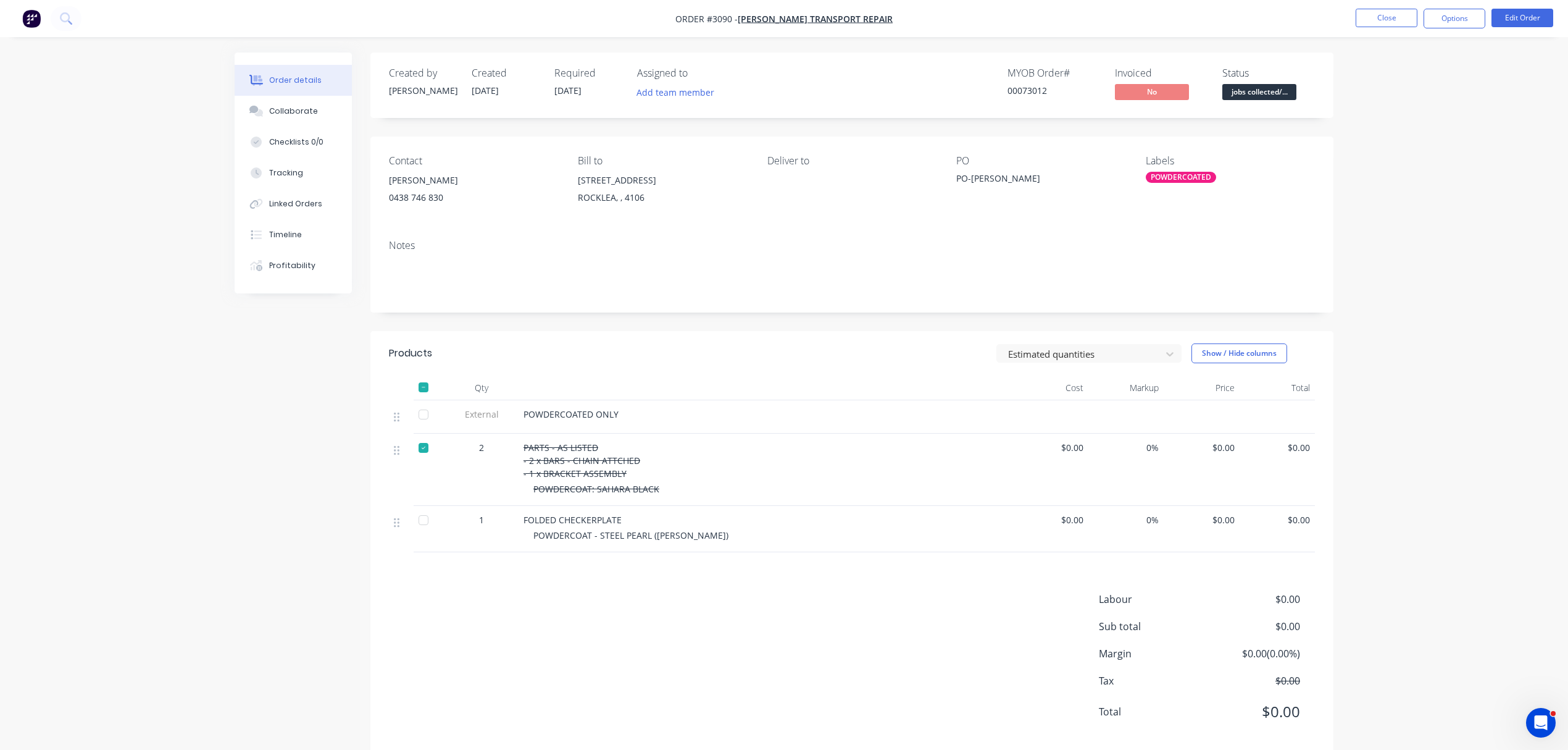
drag, startPoint x: 302, startPoint y: 111, endPoint x: 6, endPoint y: 144, distance: 297.8
click at [302, 111] on div "Collaborate" at bounding box center [293, 110] width 49 height 11
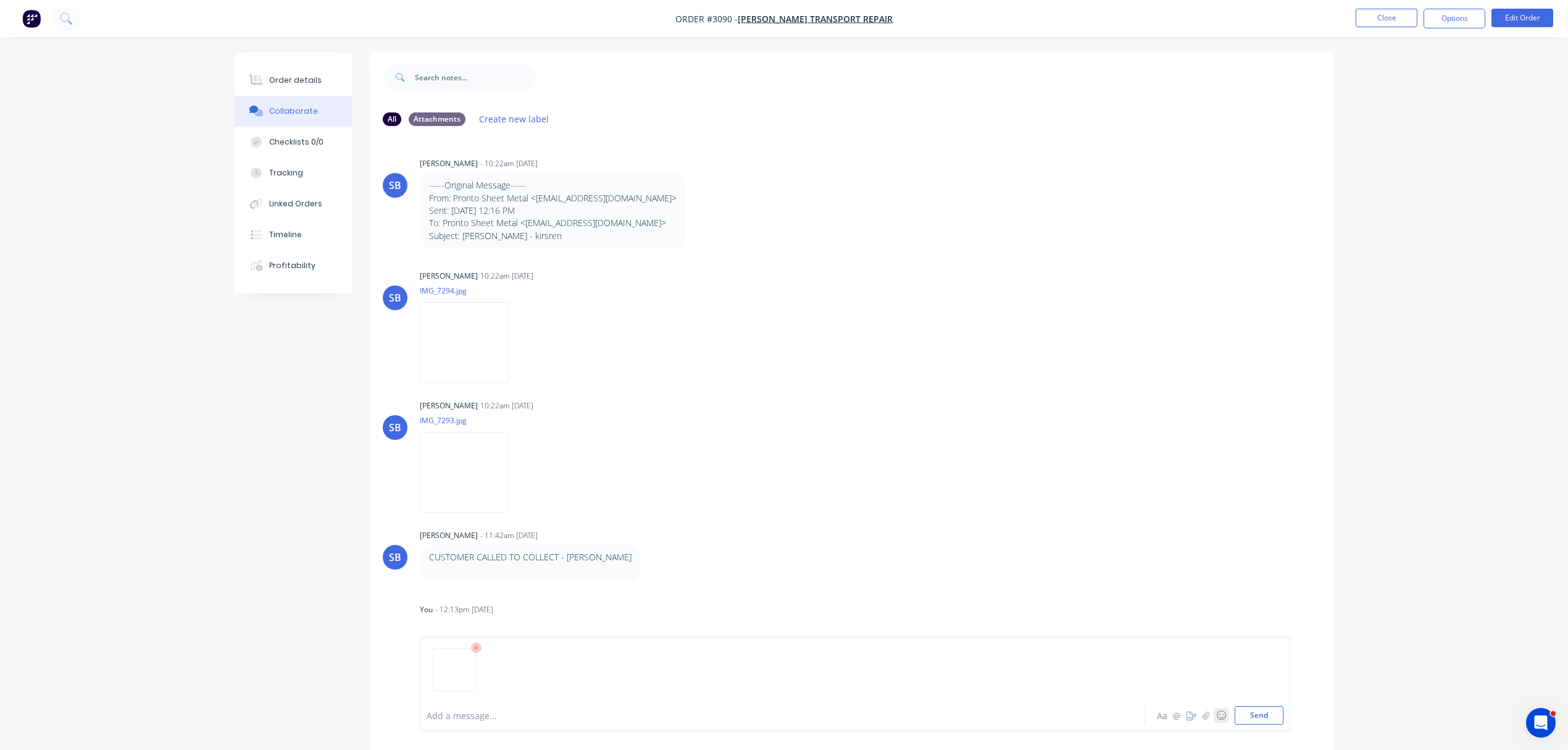
click at [1221, 708] on button "☺" at bounding box center [1221, 715] width 15 height 15
click at [1257, 711] on button "Send" at bounding box center [1259, 715] width 49 height 19
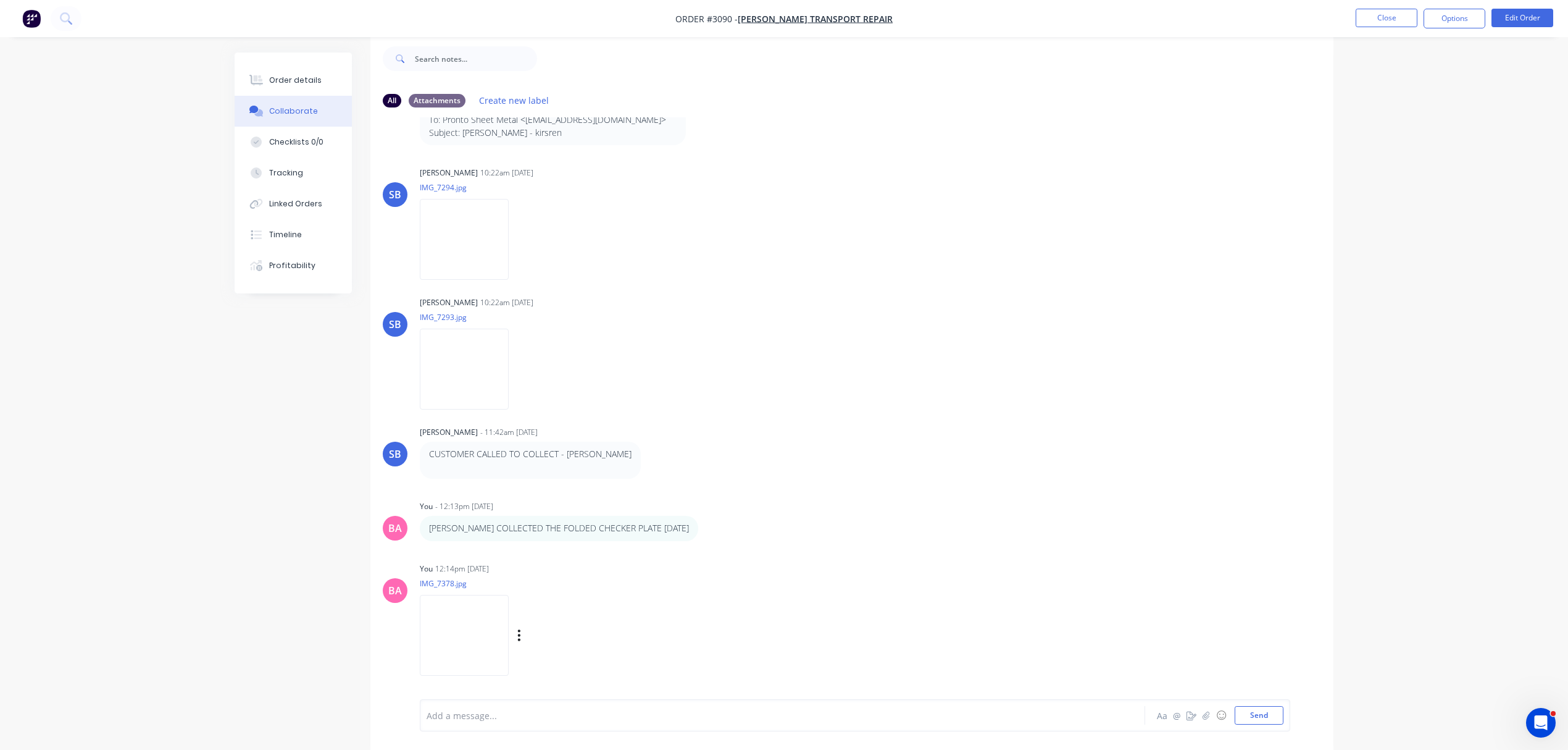
scroll to position [20, 0]
click at [472, 628] on img at bounding box center [464, 635] width 89 height 81
click at [475, 719] on div at bounding box center [748, 715] width 642 height 13
click at [1258, 717] on button "Send" at bounding box center [1259, 715] width 49 height 19
click at [277, 75] on div "Order details" at bounding box center [295, 80] width 53 height 11
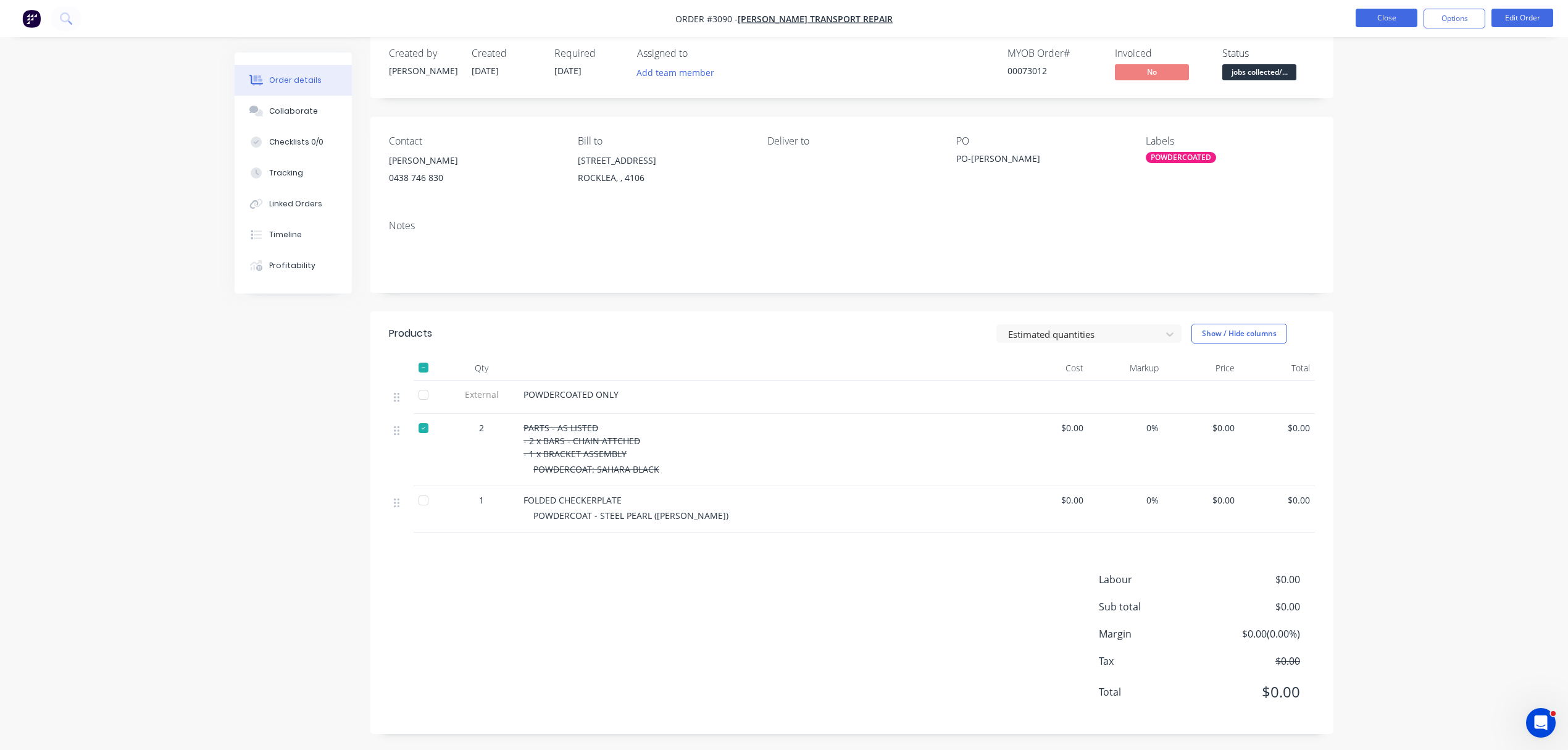
click at [1384, 15] on button "Close" at bounding box center [1386, 17] width 62 height 19
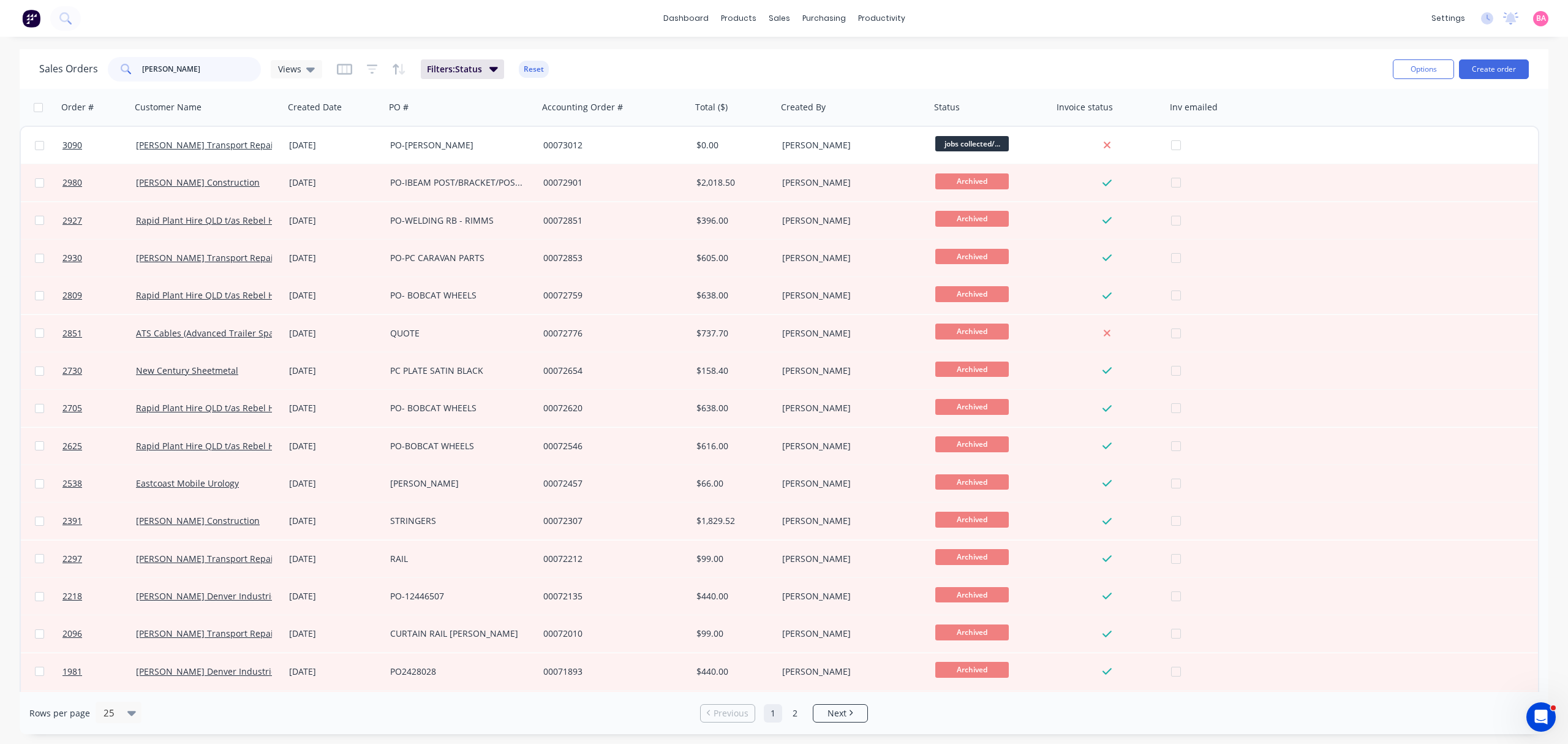
drag, startPoint x: 179, startPoint y: 64, endPoint x: 54, endPoint y: 59, distance: 125.1
click at [60, 68] on div "Sales Orders JOHN Views" at bounding box center [181, 69] width 283 height 24
type input "LAMBERT"
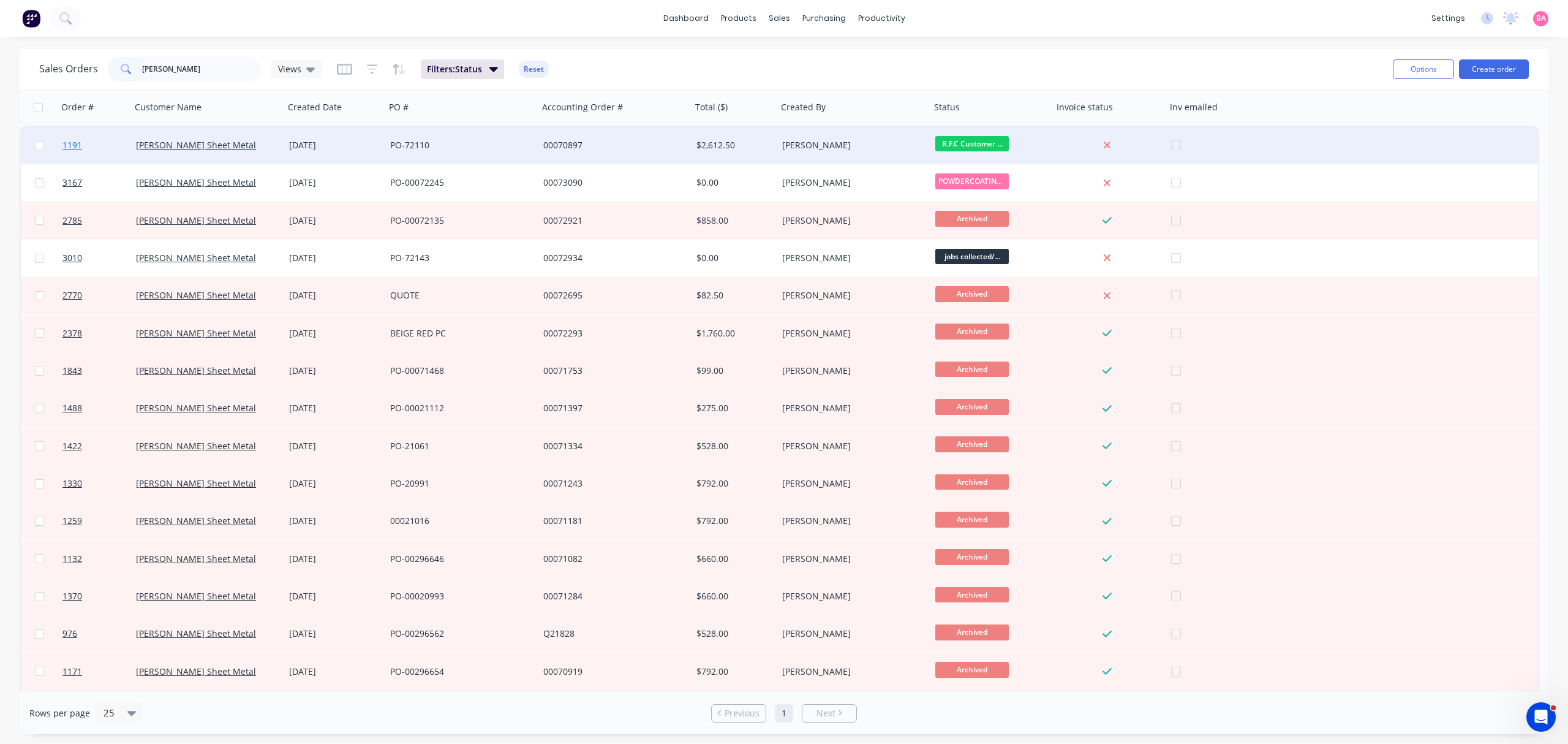
click at [72, 145] on span "1191" at bounding box center [72, 145] width 20 height 12
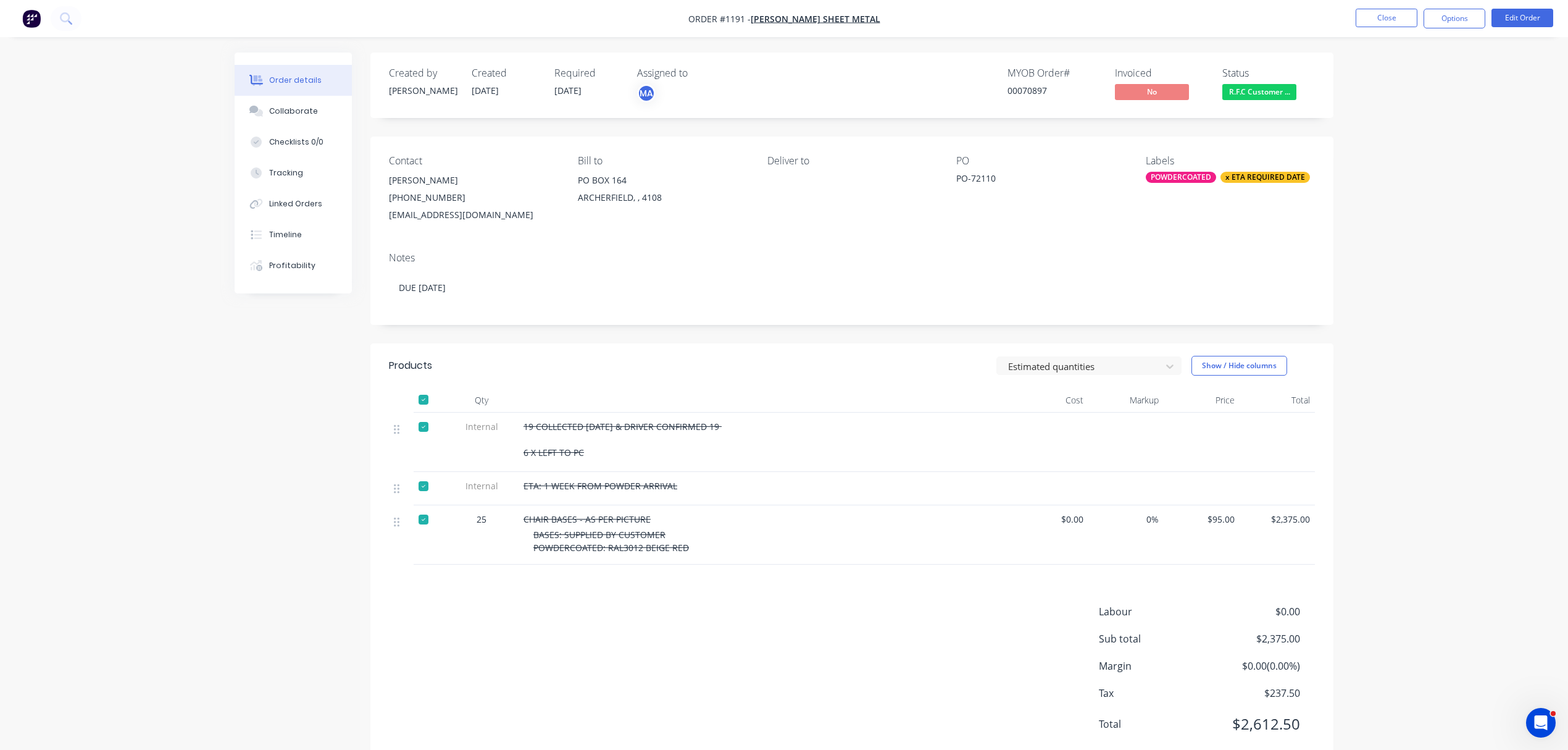
click at [1267, 92] on span "R.F.C Customer ..." at bounding box center [1259, 92] width 74 height 15
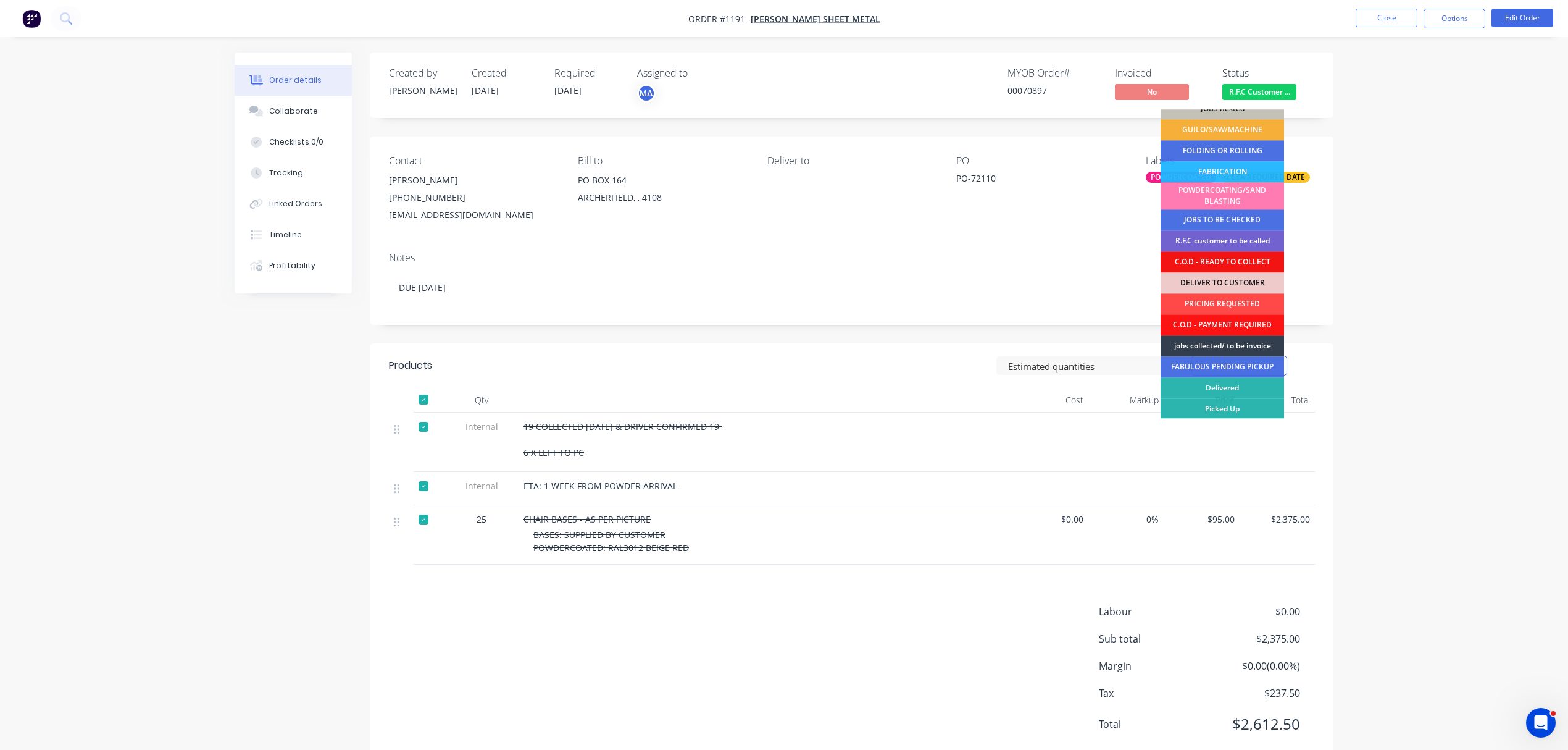
scroll to position [55, 0]
click at [1252, 344] on div "jobs collected/ to be invoice" at bounding box center [1222, 344] width 123 height 21
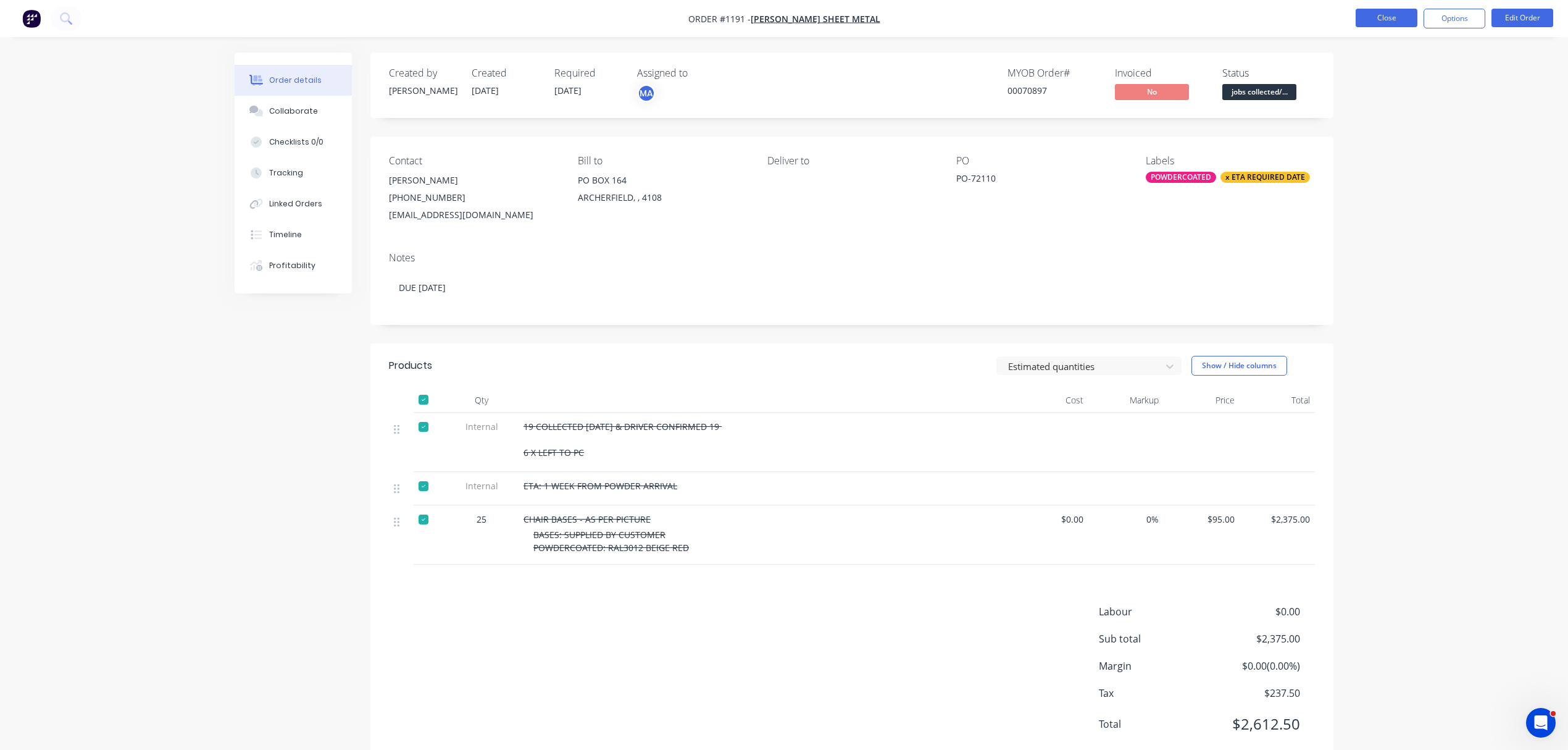
click at [1378, 20] on button "Close" at bounding box center [1386, 17] width 62 height 19
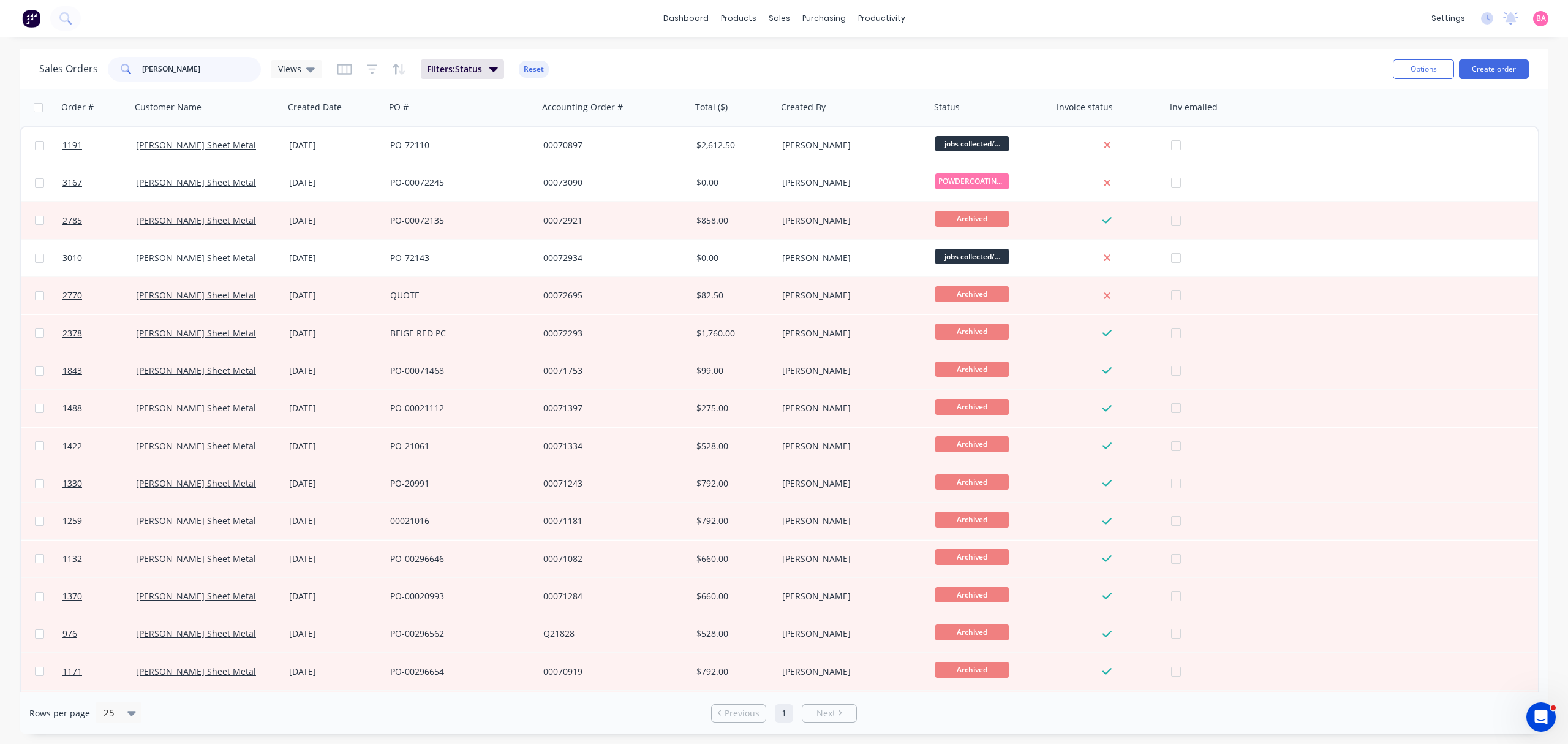
drag, startPoint x: 176, startPoint y: 66, endPoint x: 6, endPoint y: 64, distance: 170.0
click at [6, 64] on div "Sales Orders LAMBERT Views Filters: Status Reset Options Create order Order # C…" at bounding box center [784, 391] width 1568 height 685
type input "AUGERTORQUE"
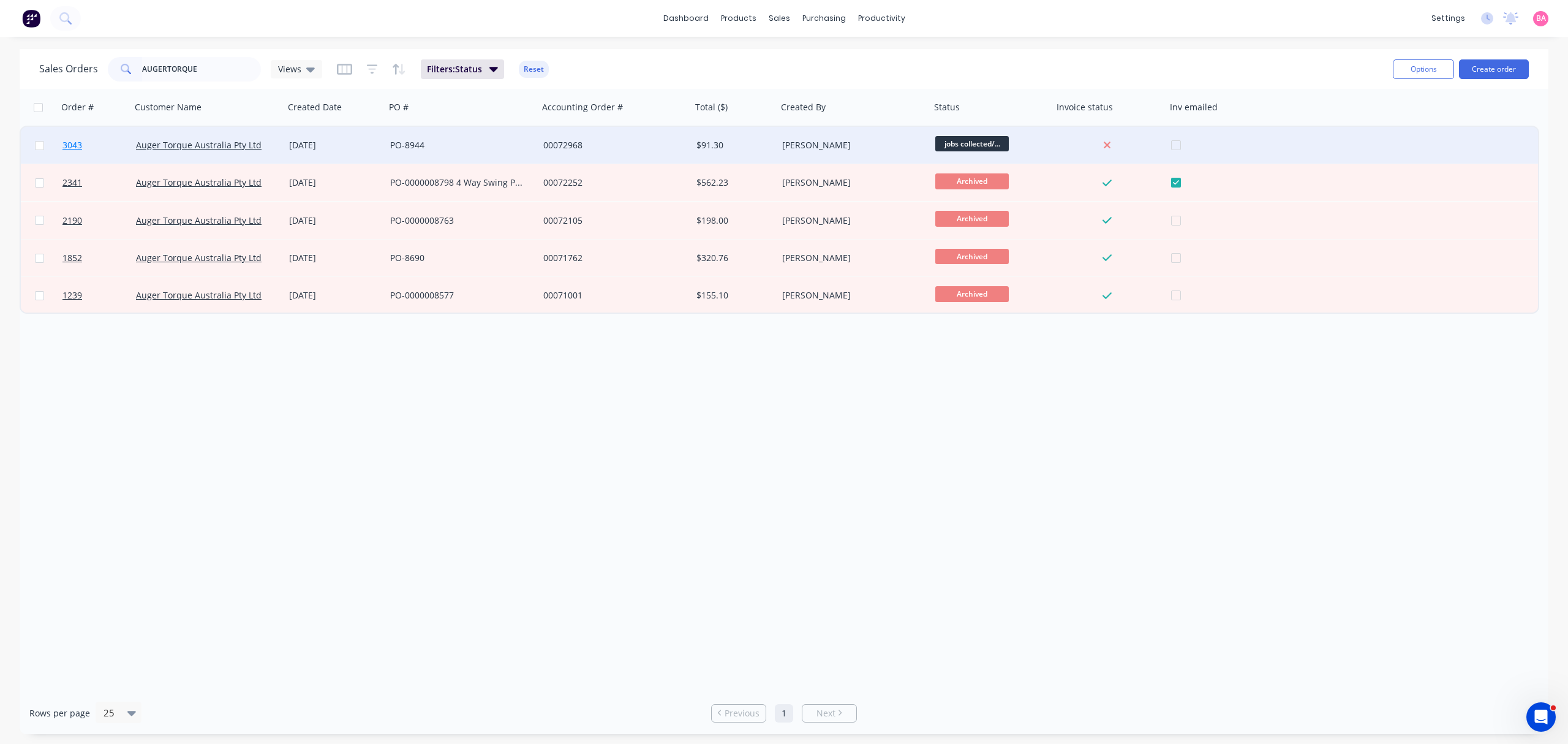
click at [69, 143] on span "3043" at bounding box center [72, 145] width 20 height 12
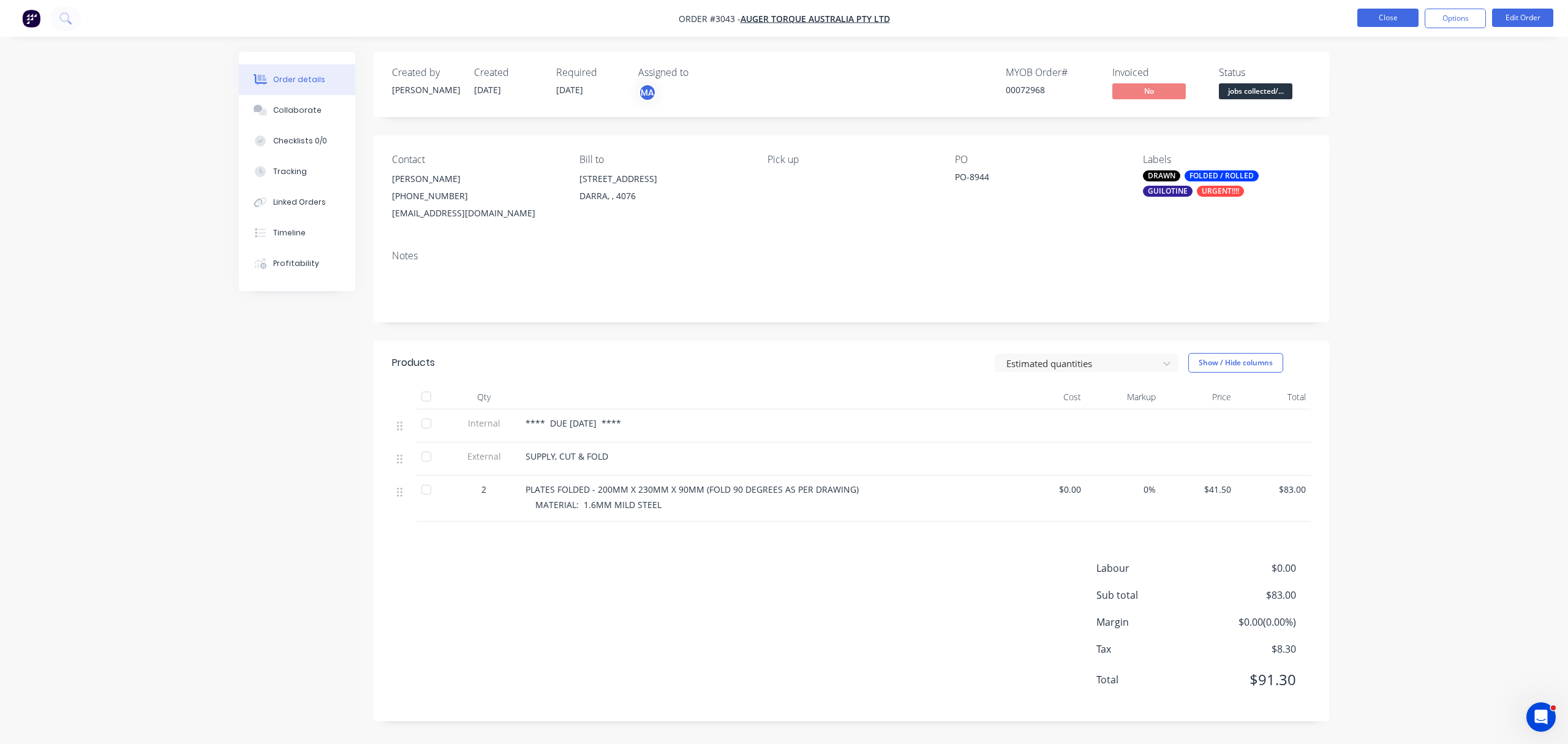
click at [1404, 15] on button "Close" at bounding box center [1388, 17] width 61 height 18
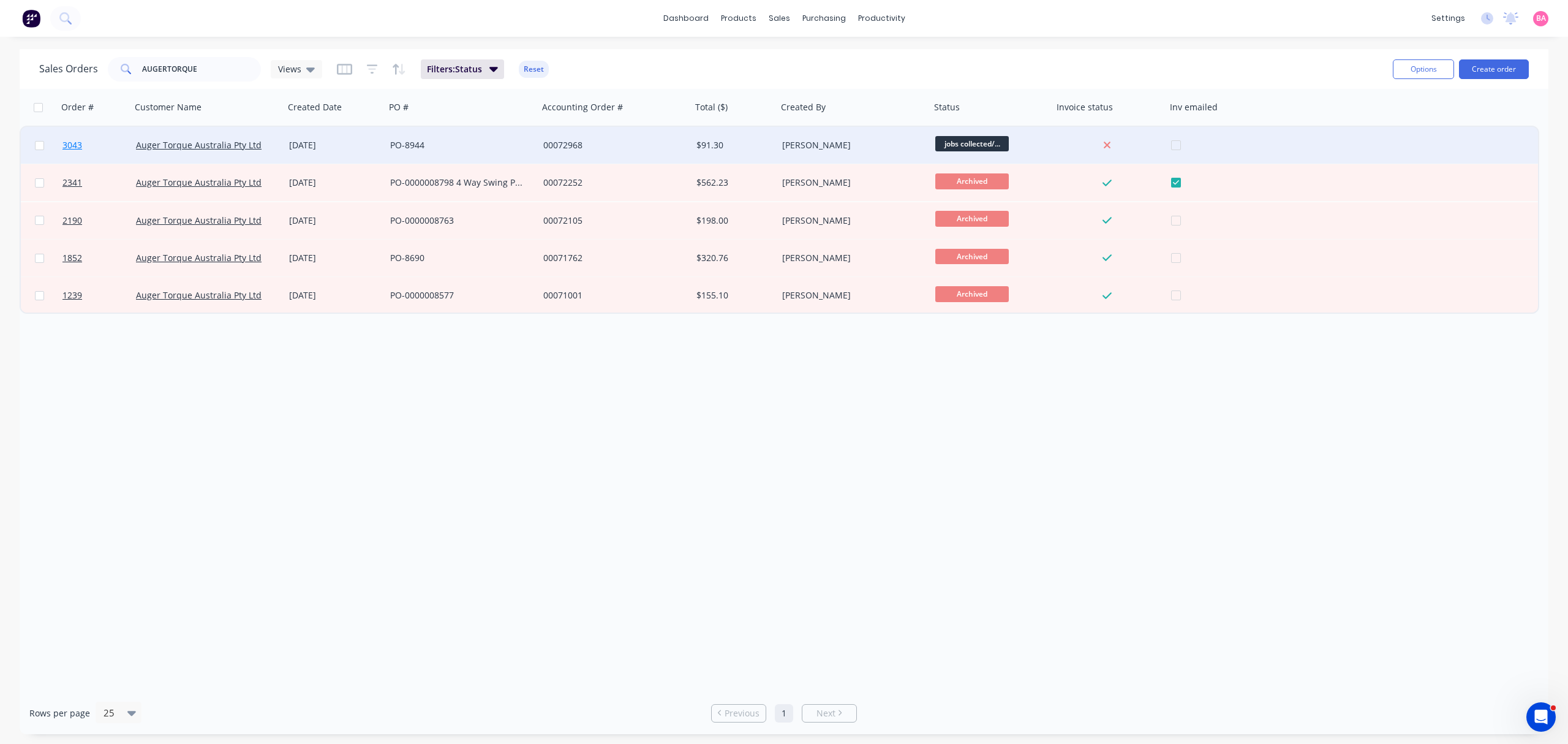
click at [71, 143] on span "3043" at bounding box center [72, 145] width 20 height 12
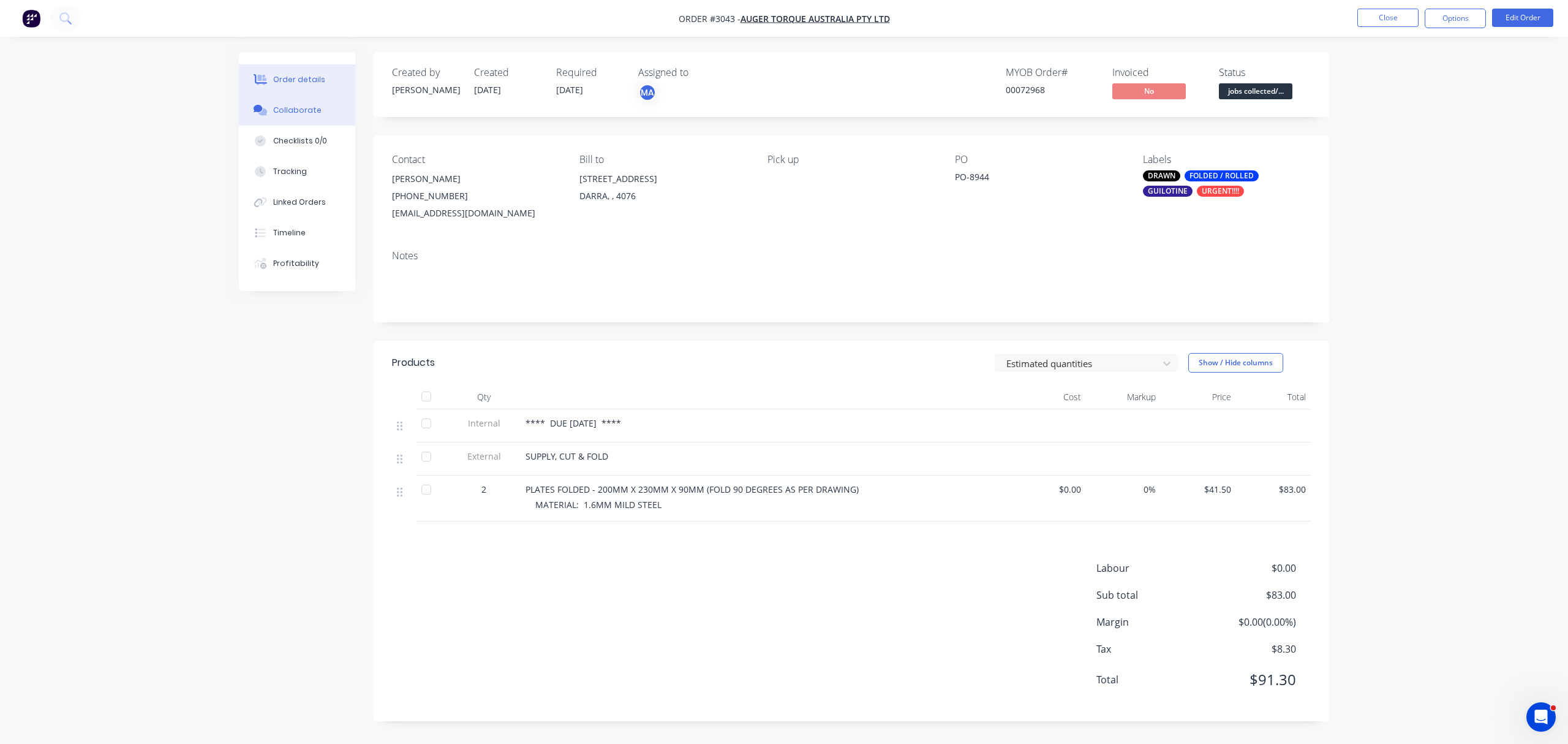
click at [281, 106] on div "Collaborate" at bounding box center [297, 110] width 48 height 11
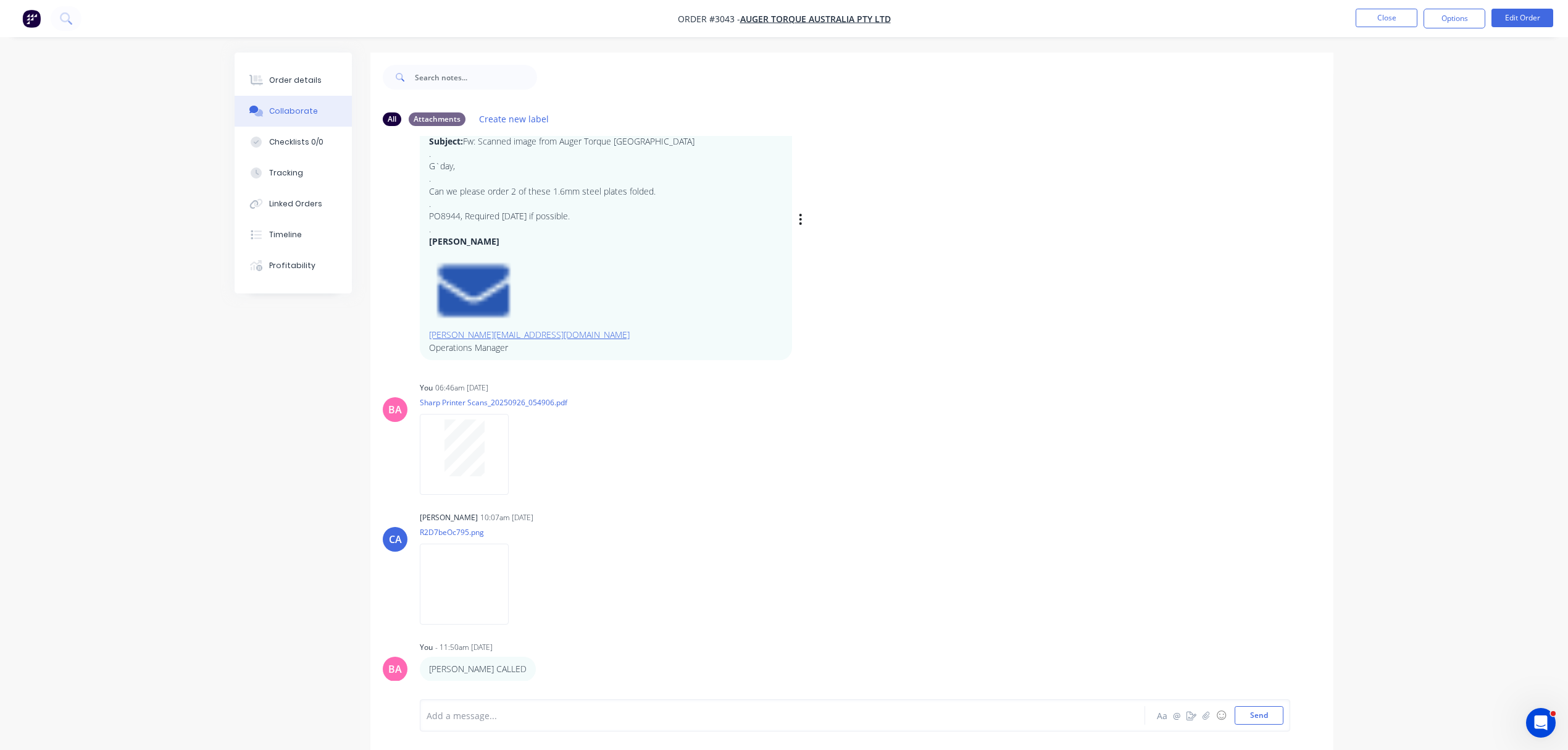
scroll to position [109, 0]
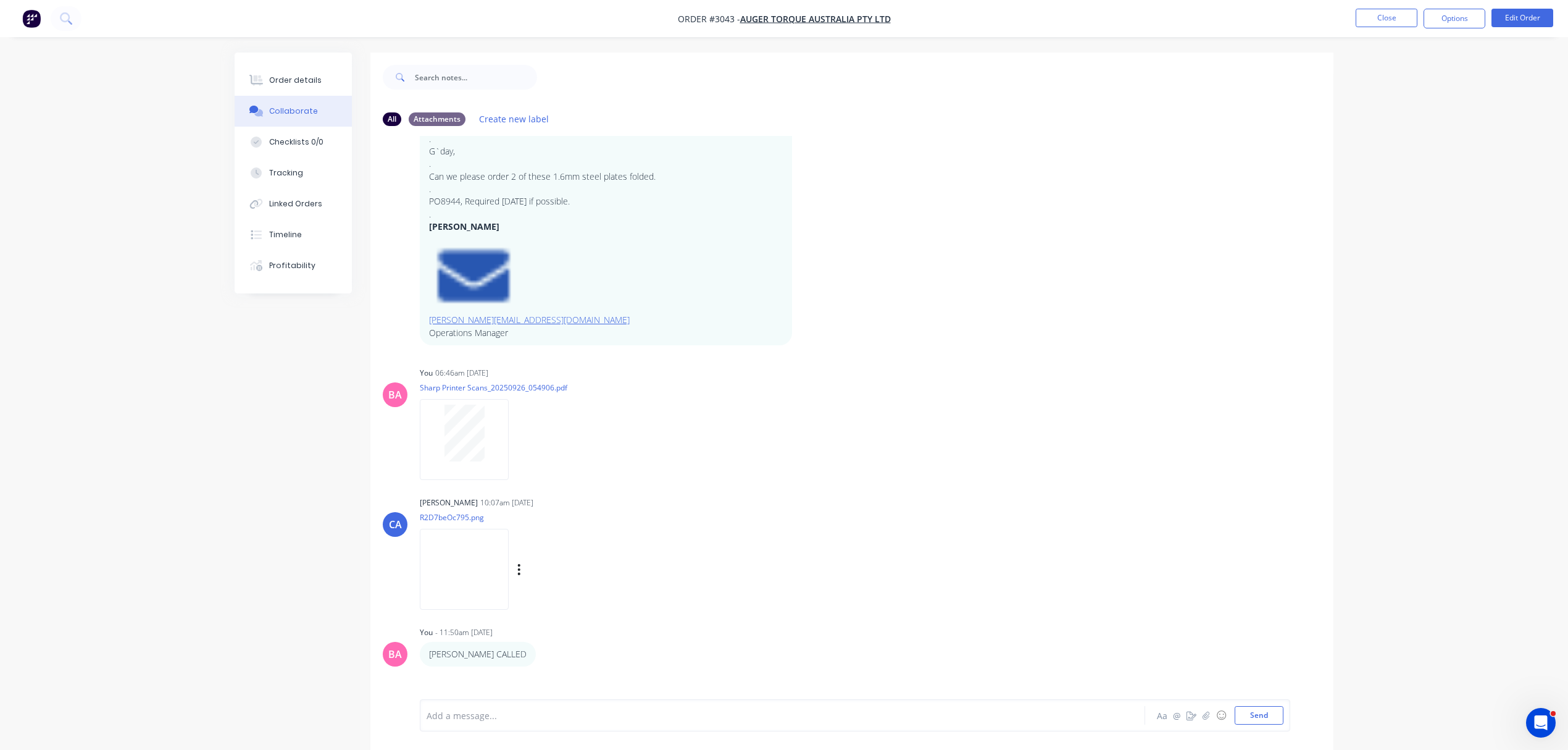
click at [490, 551] on img at bounding box center [464, 569] width 89 height 81
click at [1410, 12] on button "Close" at bounding box center [1386, 17] width 62 height 19
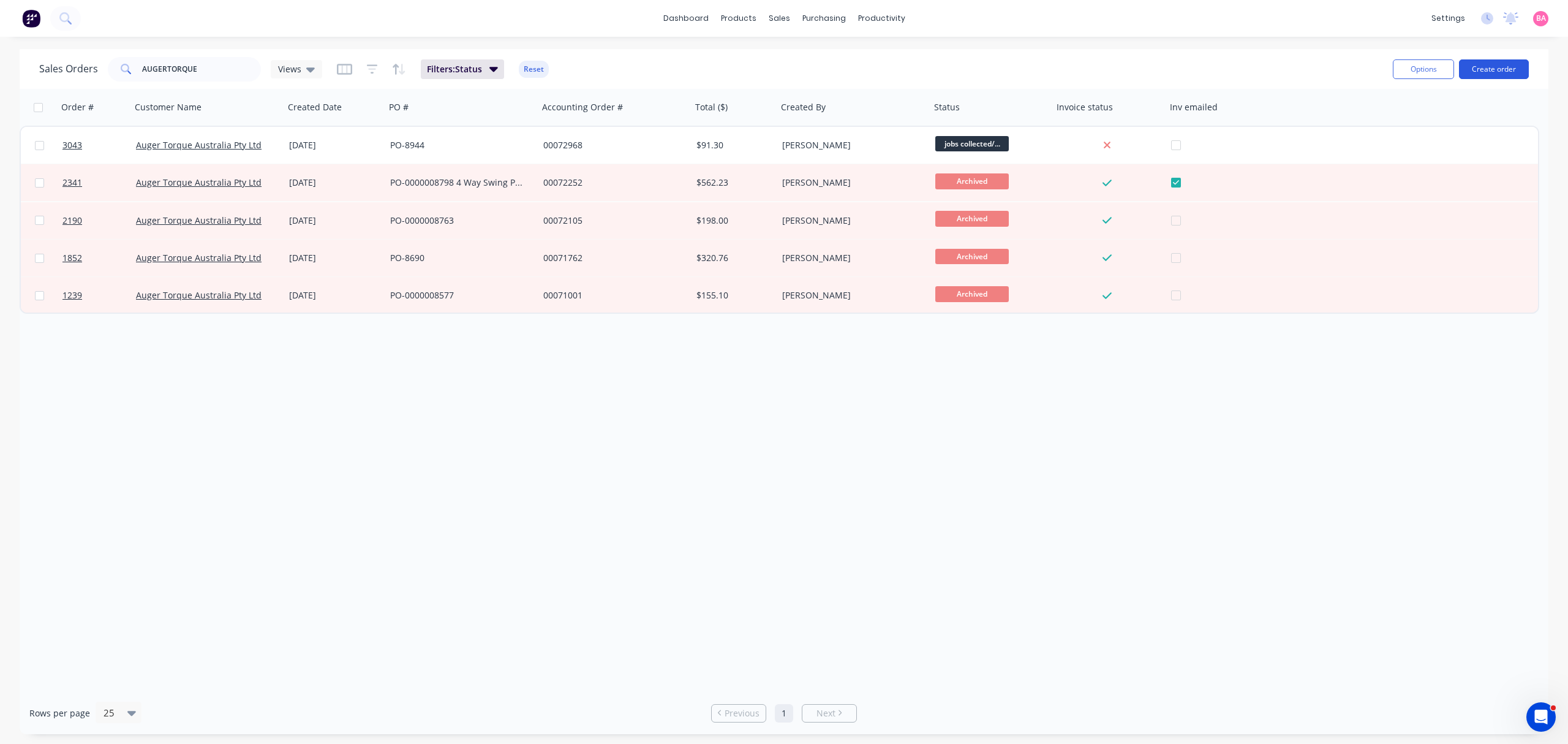
click at [1509, 65] on button "Create order" at bounding box center [1494, 69] width 70 height 20
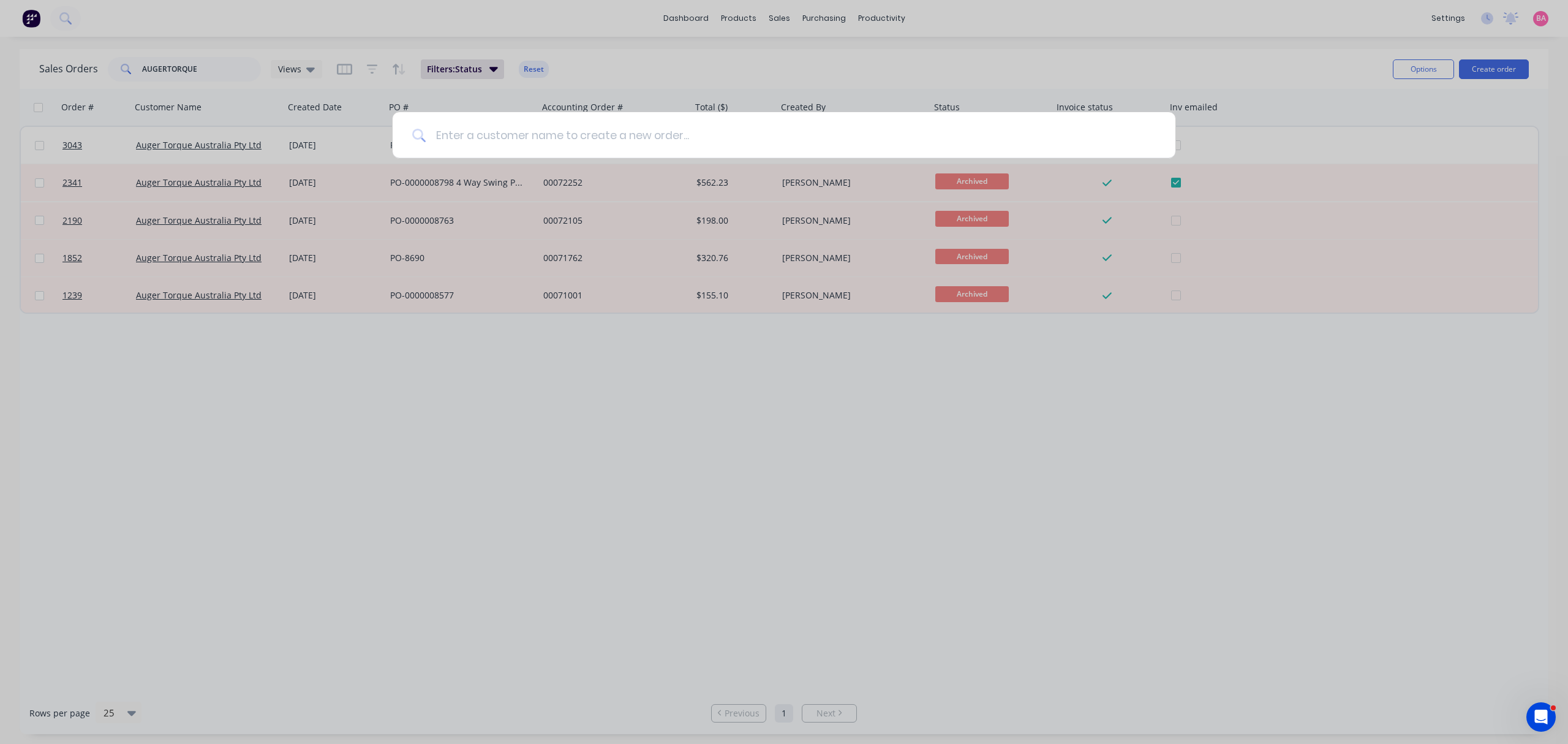
click at [664, 128] on input at bounding box center [791, 135] width 730 height 46
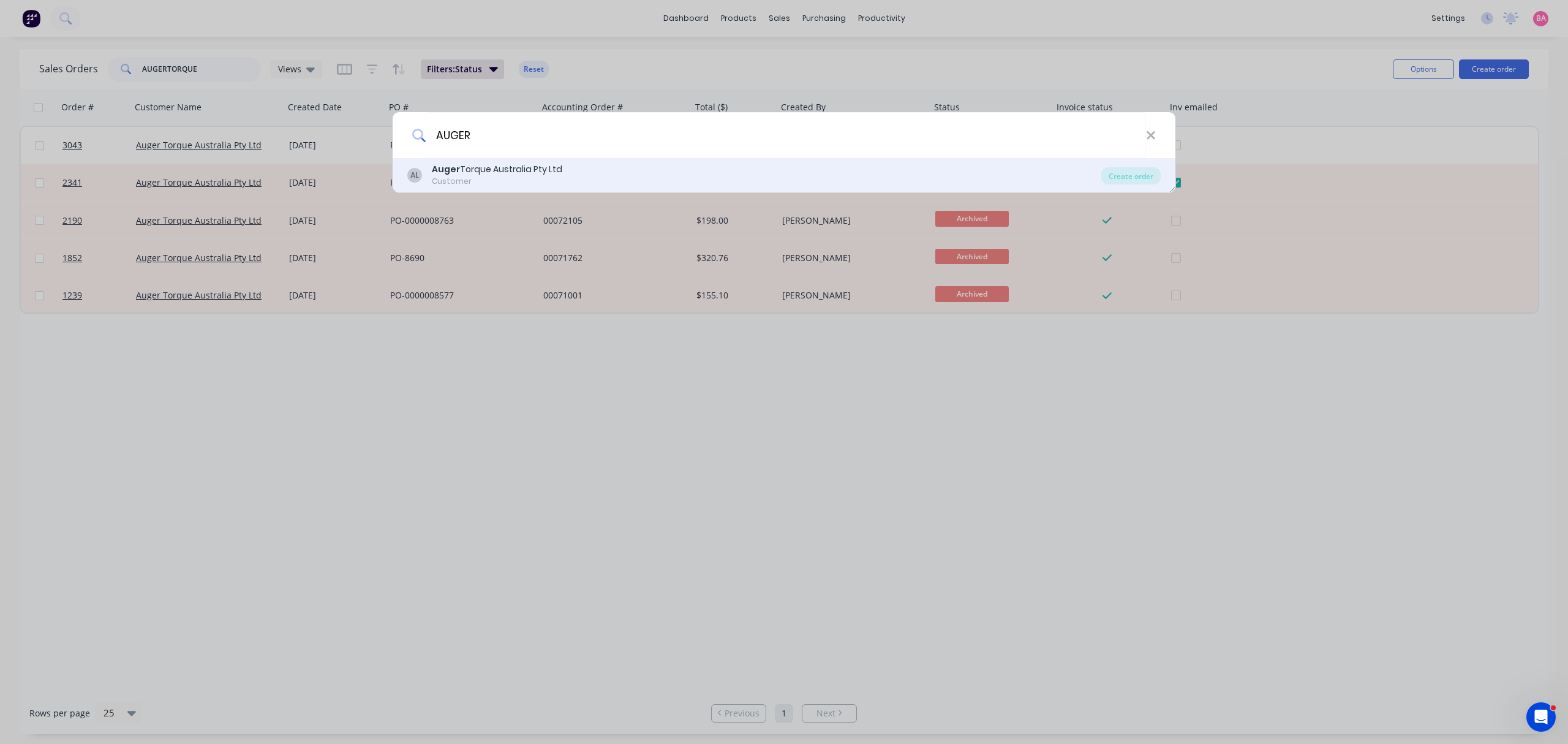
type input "AUGER"
click at [495, 177] on div "Customer" at bounding box center [497, 181] width 131 height 11
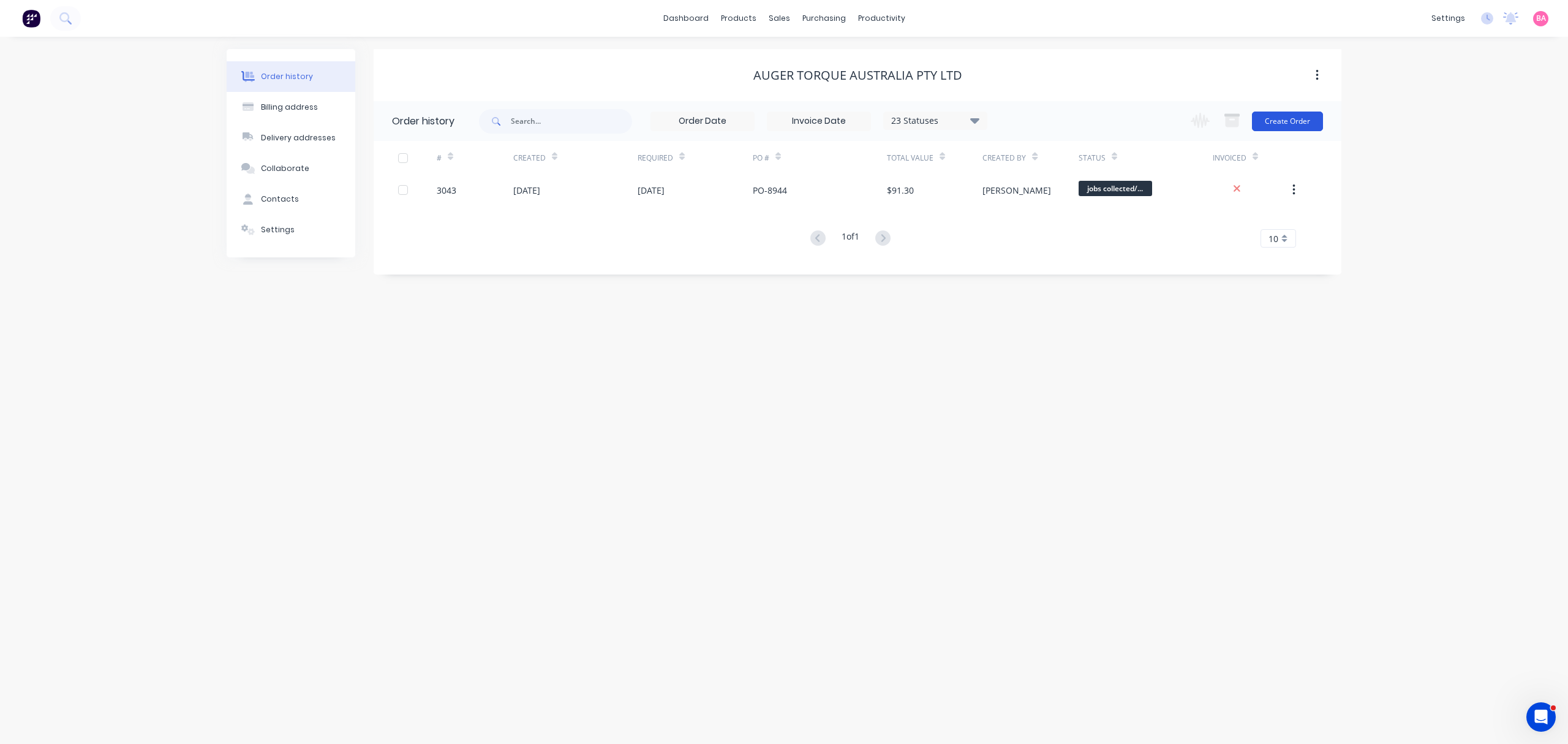
click at [1291, 122] on button "Create Order" at bounding box center [1287, 121] width 71 height 20
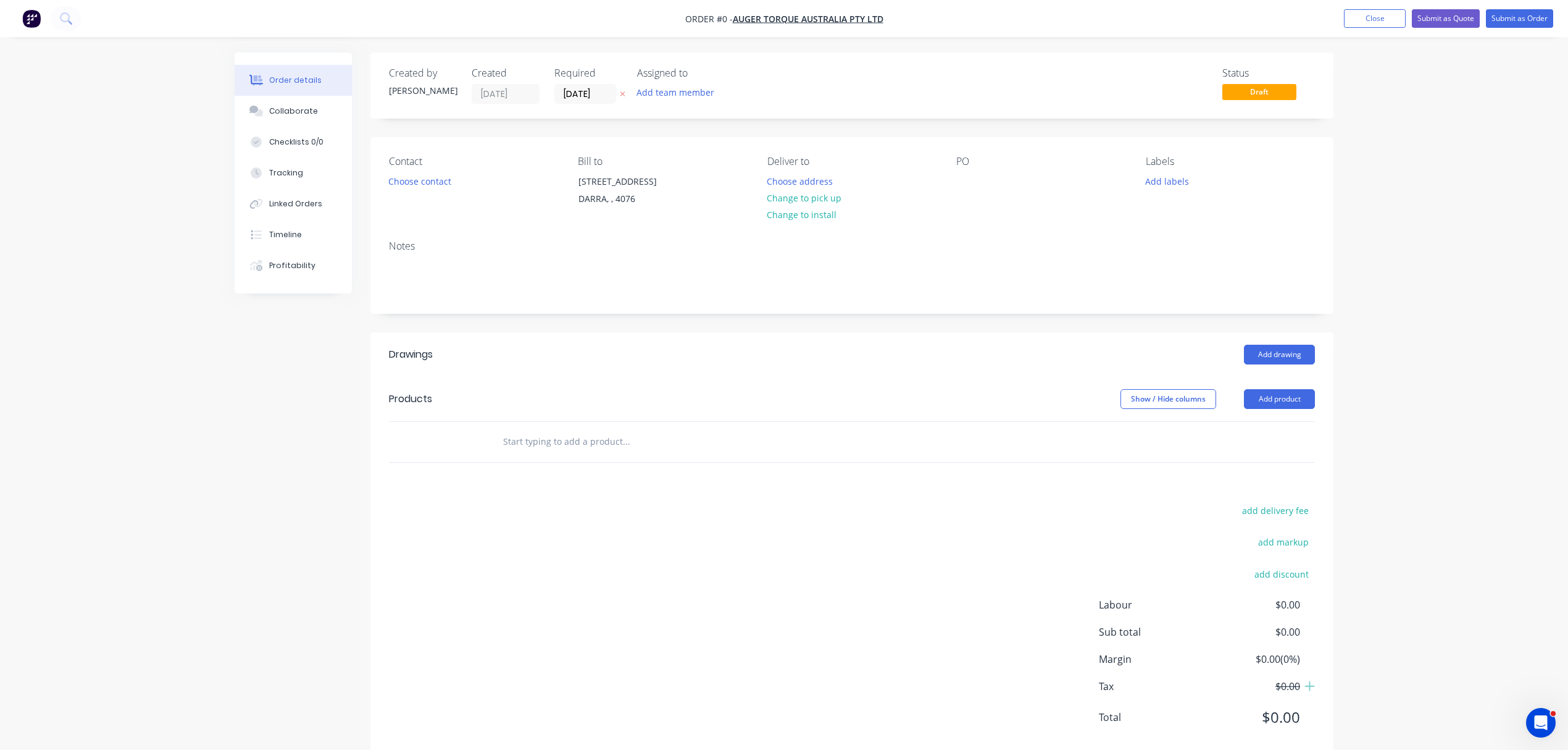
click at [621, 94] on icon "button" at bounding box center [623, 94] width 6 height 8
click at [675, 96] on button "Add team member" at bounding box center [675, 92] width 90 height 17
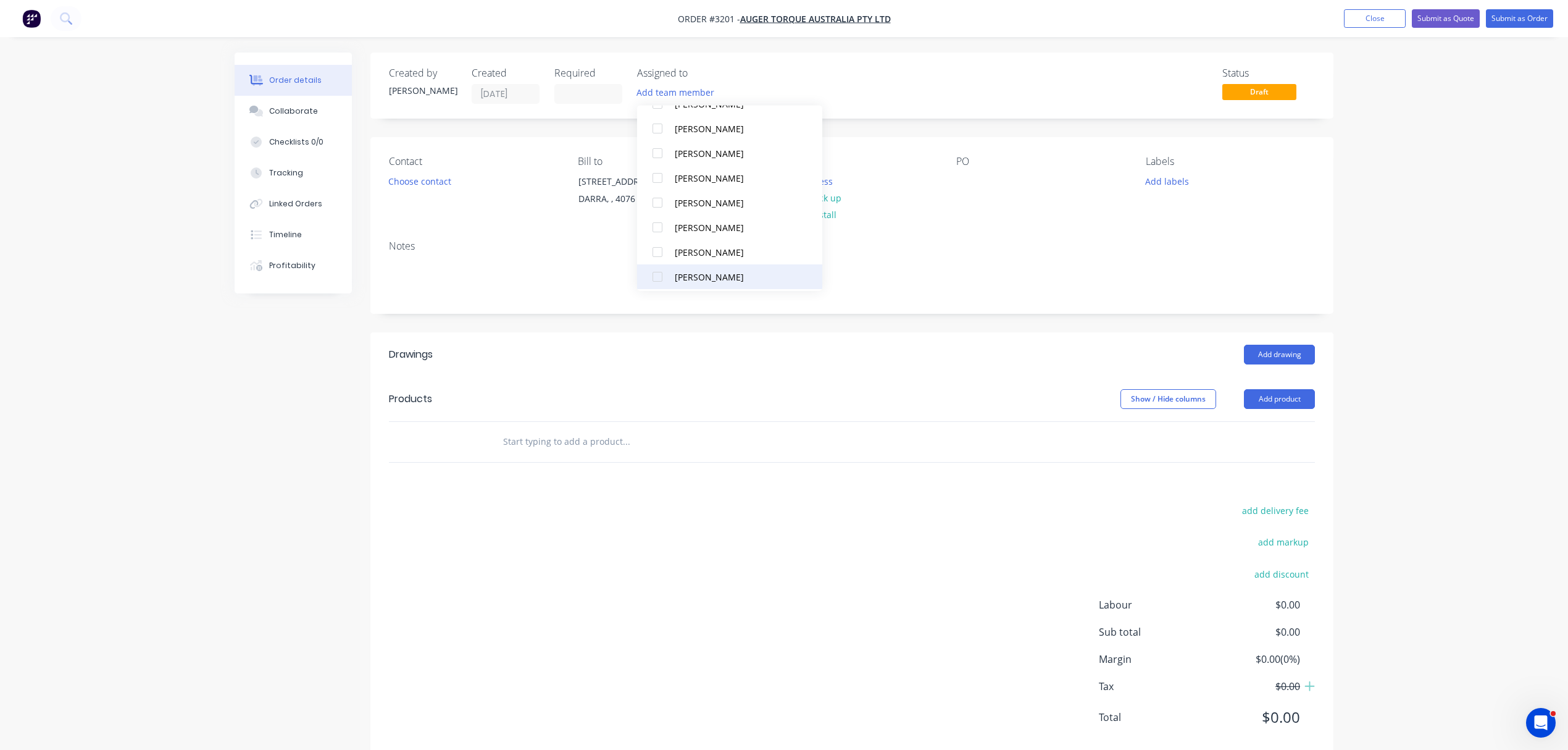
click at [682, 275] on div "Matt Abrahams" at bounding box center [736, 276] width 123 height 13
click at [580, 90] on input at bounding box center [589, 94] width 67 height 19
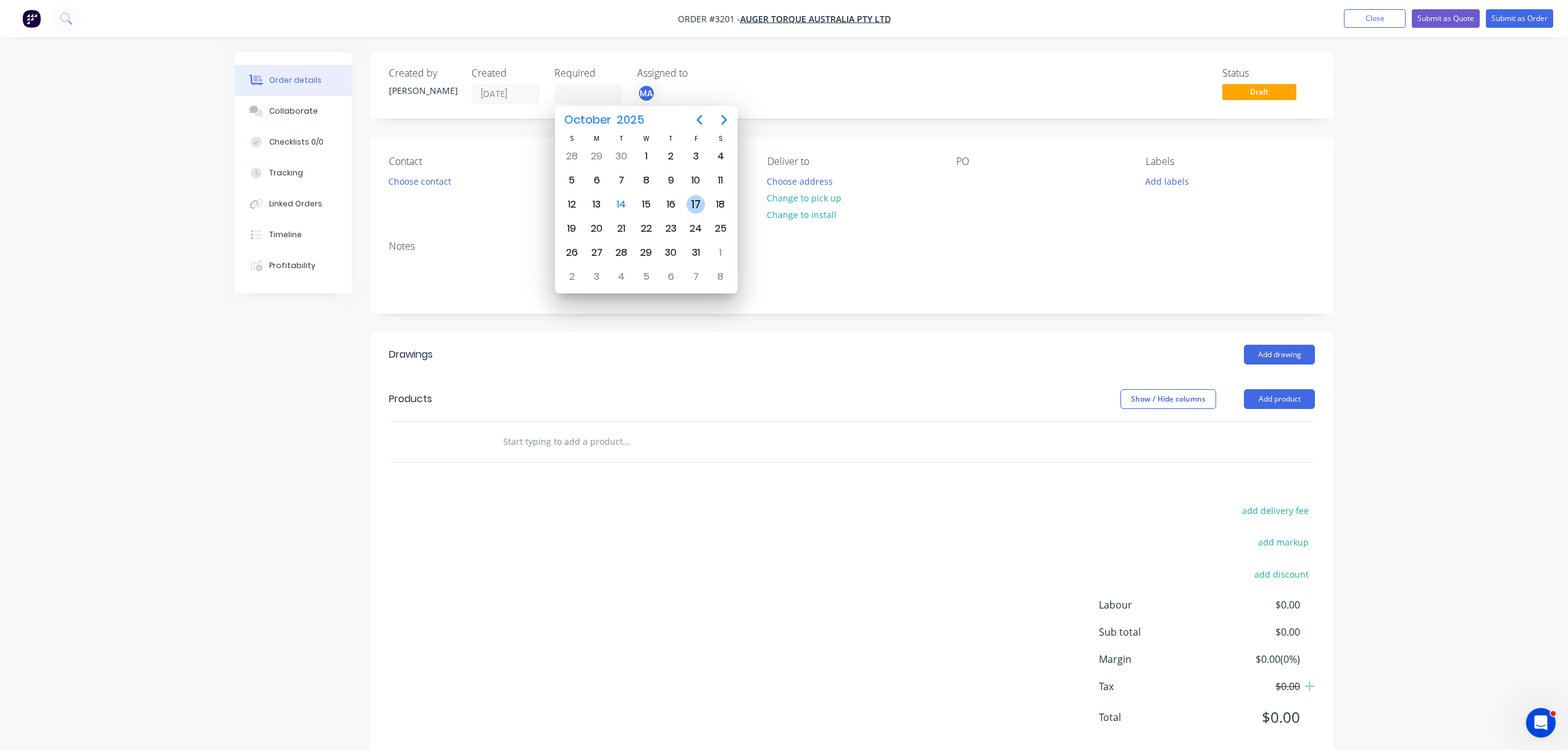
click at [694, 200] on div "17" at bounding box center [696, 204] width 19 height 19
type input "17/10/25"
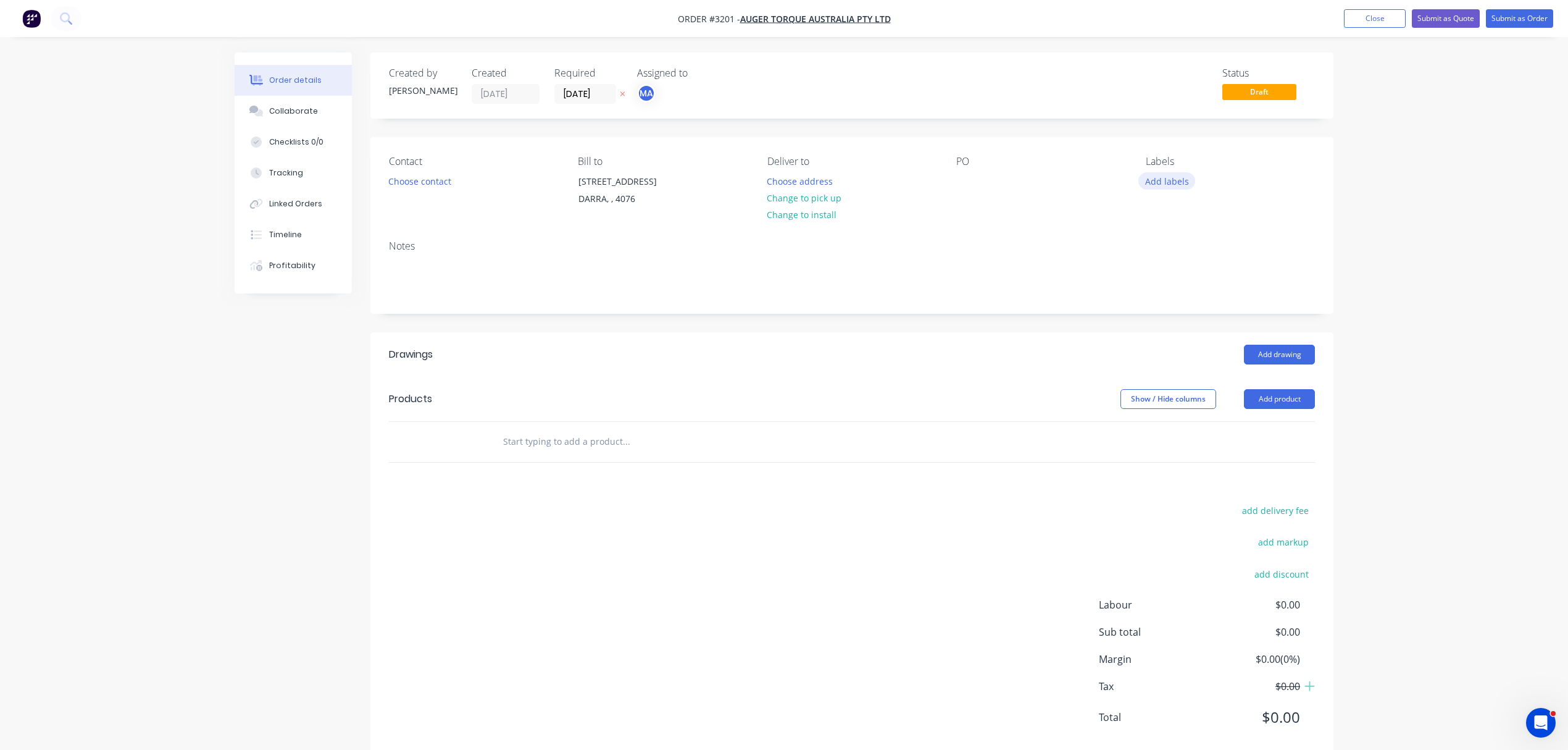
click at [1171, 184] on button "Add labels" at bounding box center [1167, 180] width 56 height 17
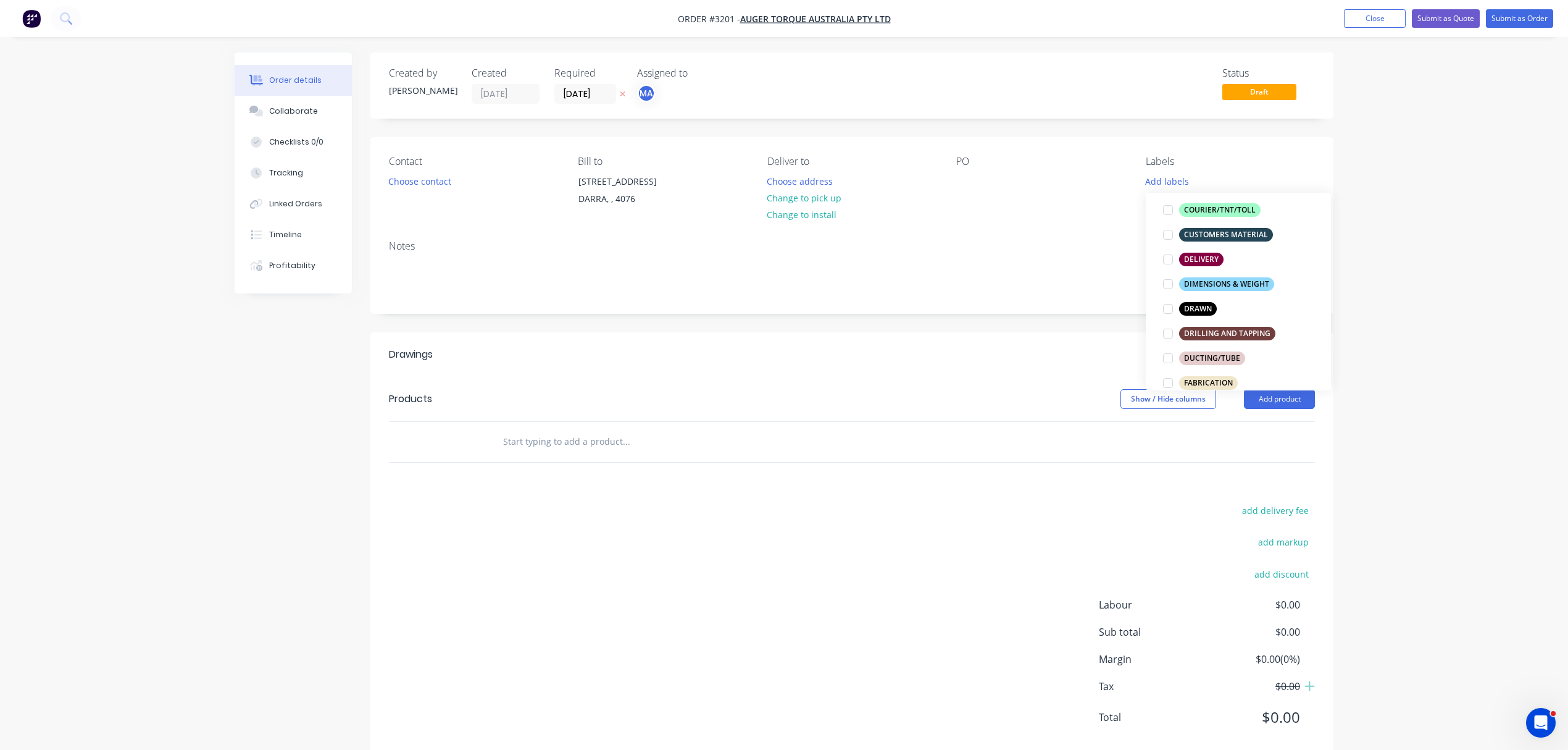
scroll to position [191, 0]
click at [1201, 223] on div "CUSTOMERS MATERIAL" at bounding box center [1226, 223] width 94 height 13
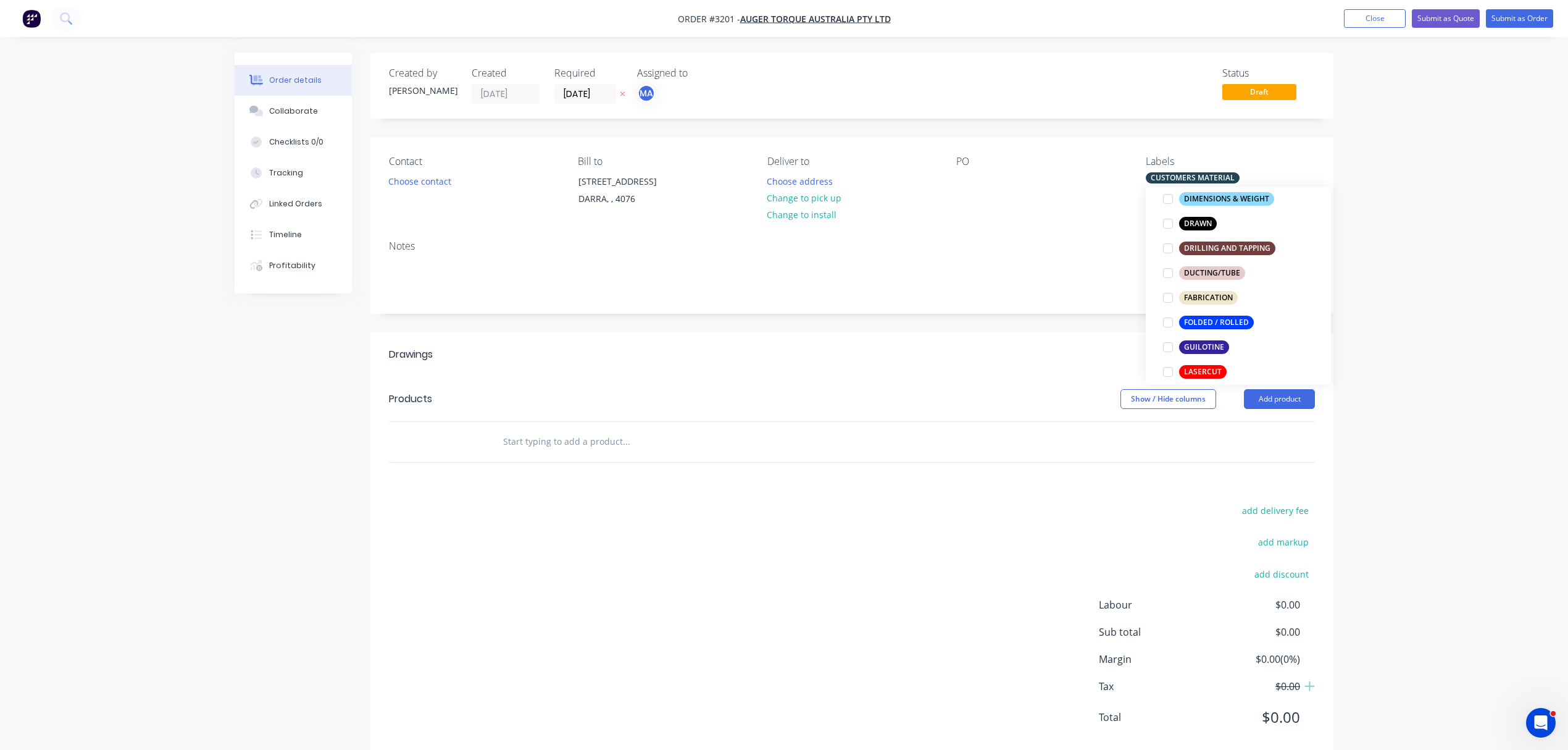
scroll to position [261, 0]
click at [1205, 294] on div "FABRICATION" at bounding box center [1208, 297] width 58 height 13
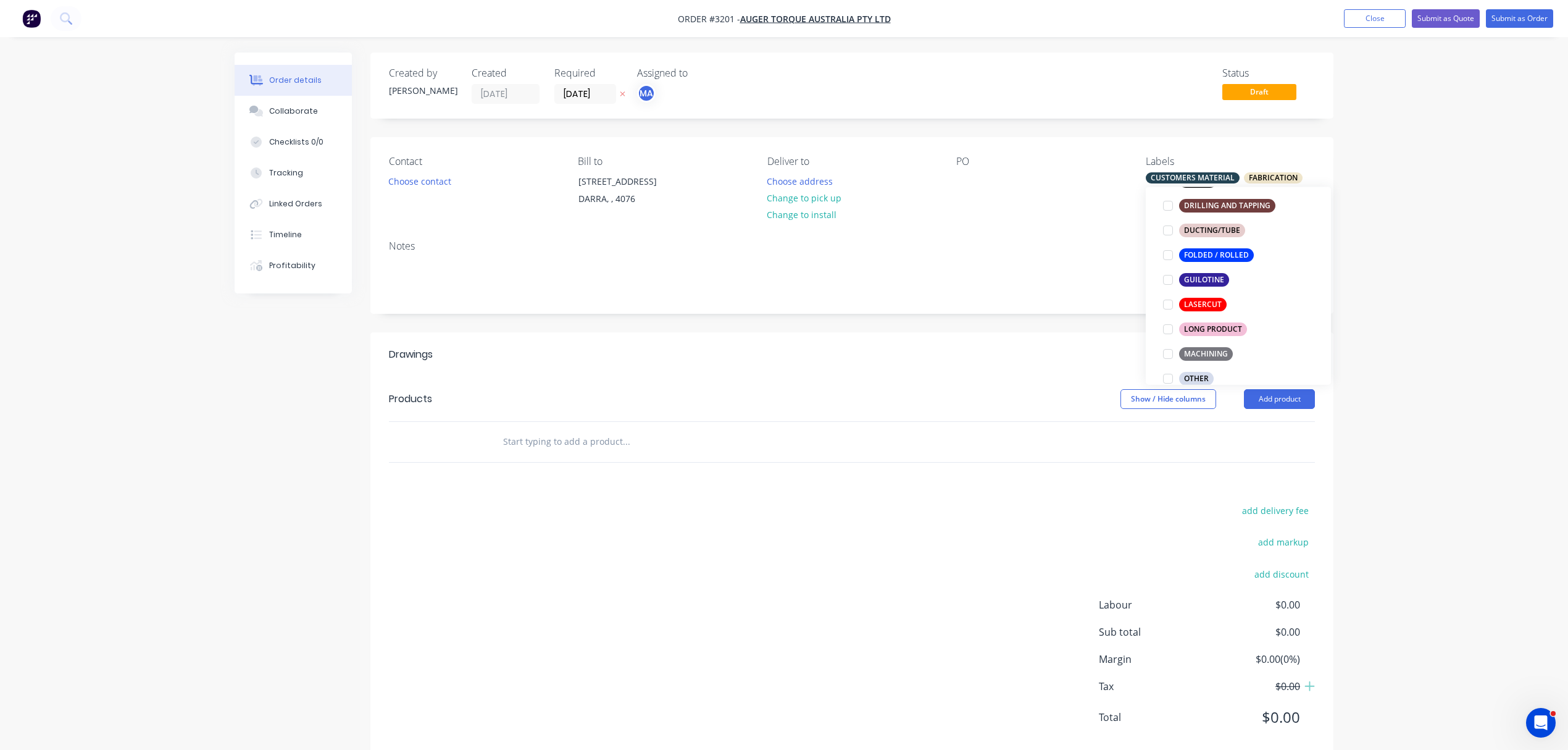
scroll to position [371, 0]
click at [1201, 301] on div "URGENT!!!!" at bounding box center [1203, 305] width 47 height 13
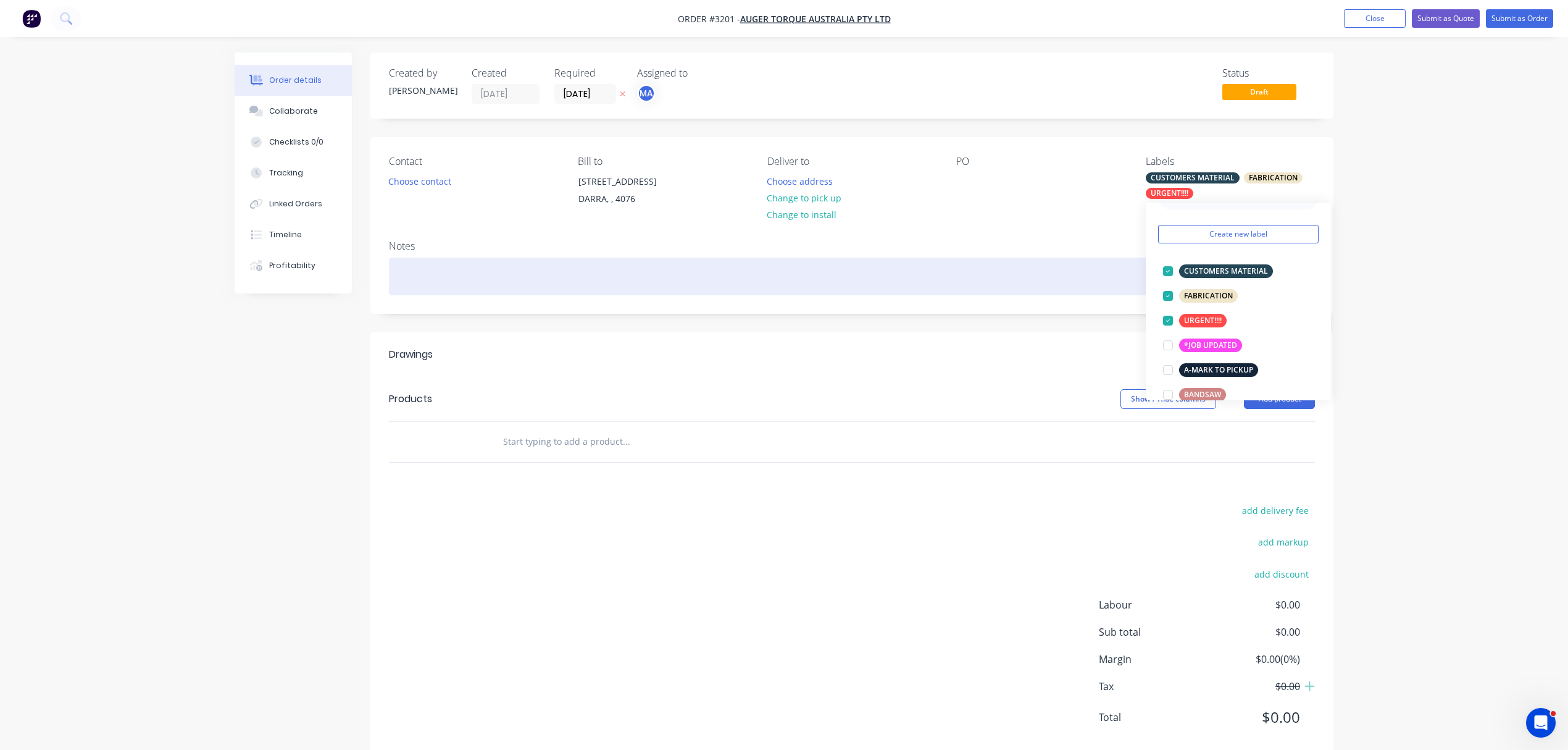
click at [423, 283] on div at bounding box center [852, 276] width 926 height 38
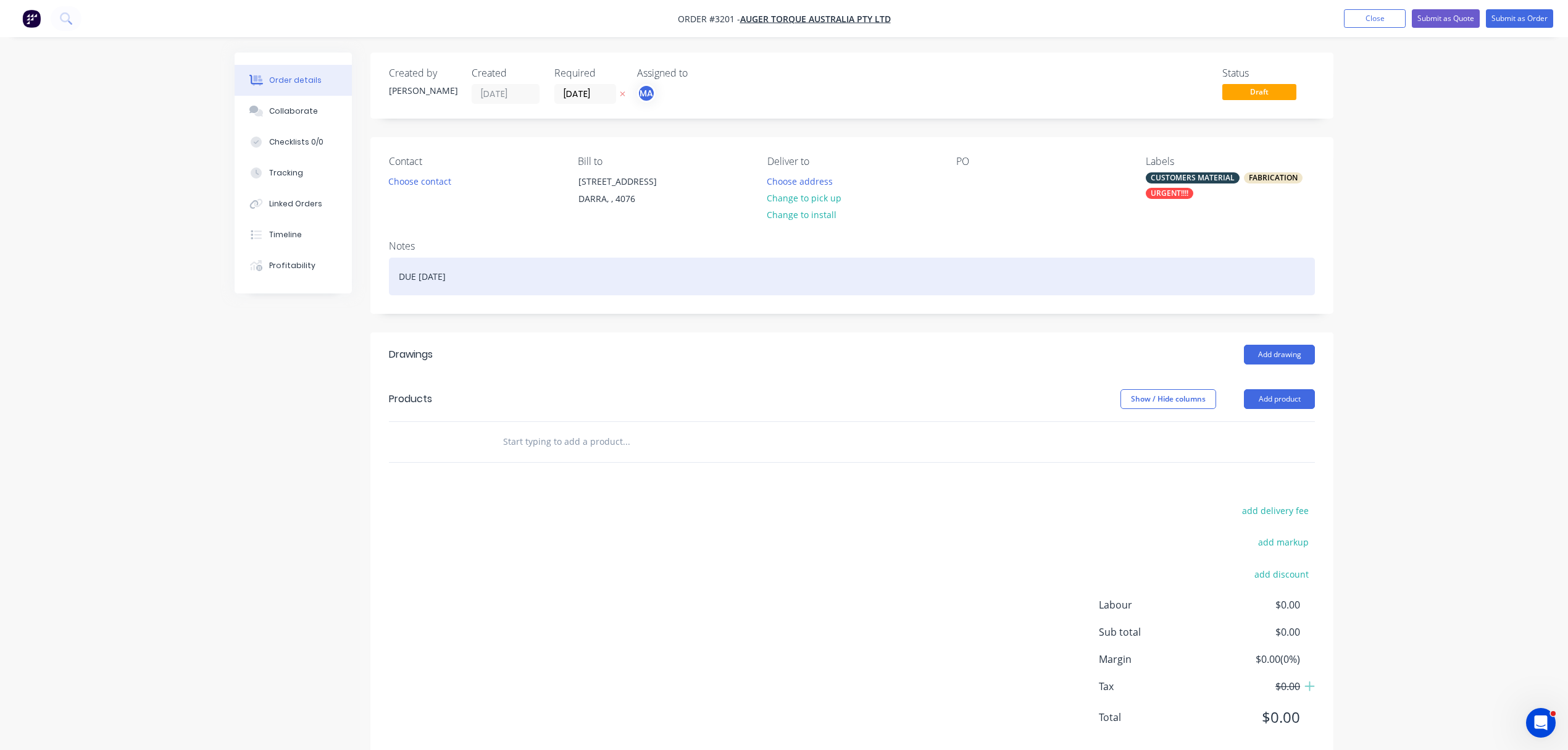
click at [458, 274] on div "DUE FRIDAY" at bounding box center [852, 276] width 926 height 38
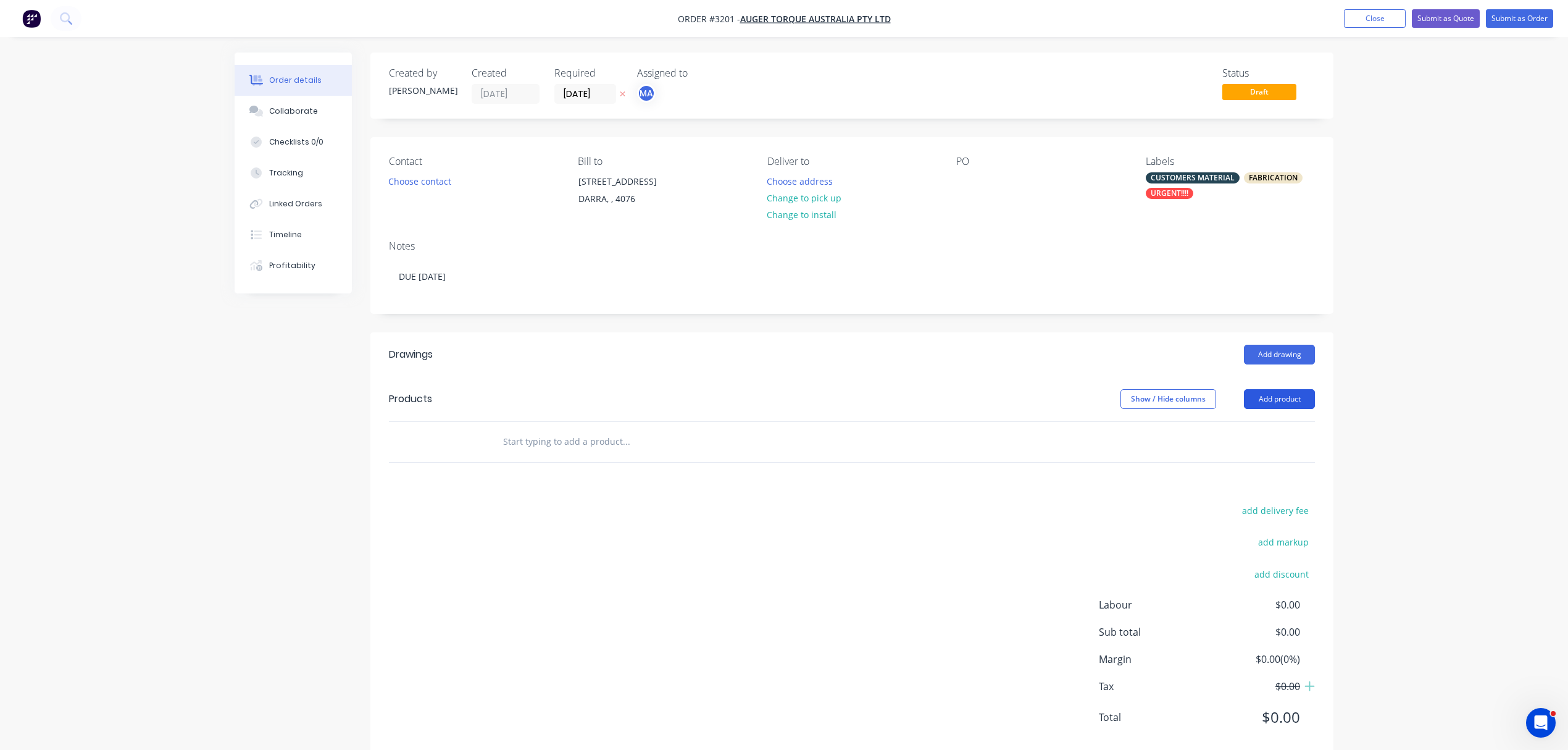
click at [1277, 398] on button "Add product" at bounding box center [1279, 399] width 71 height 20
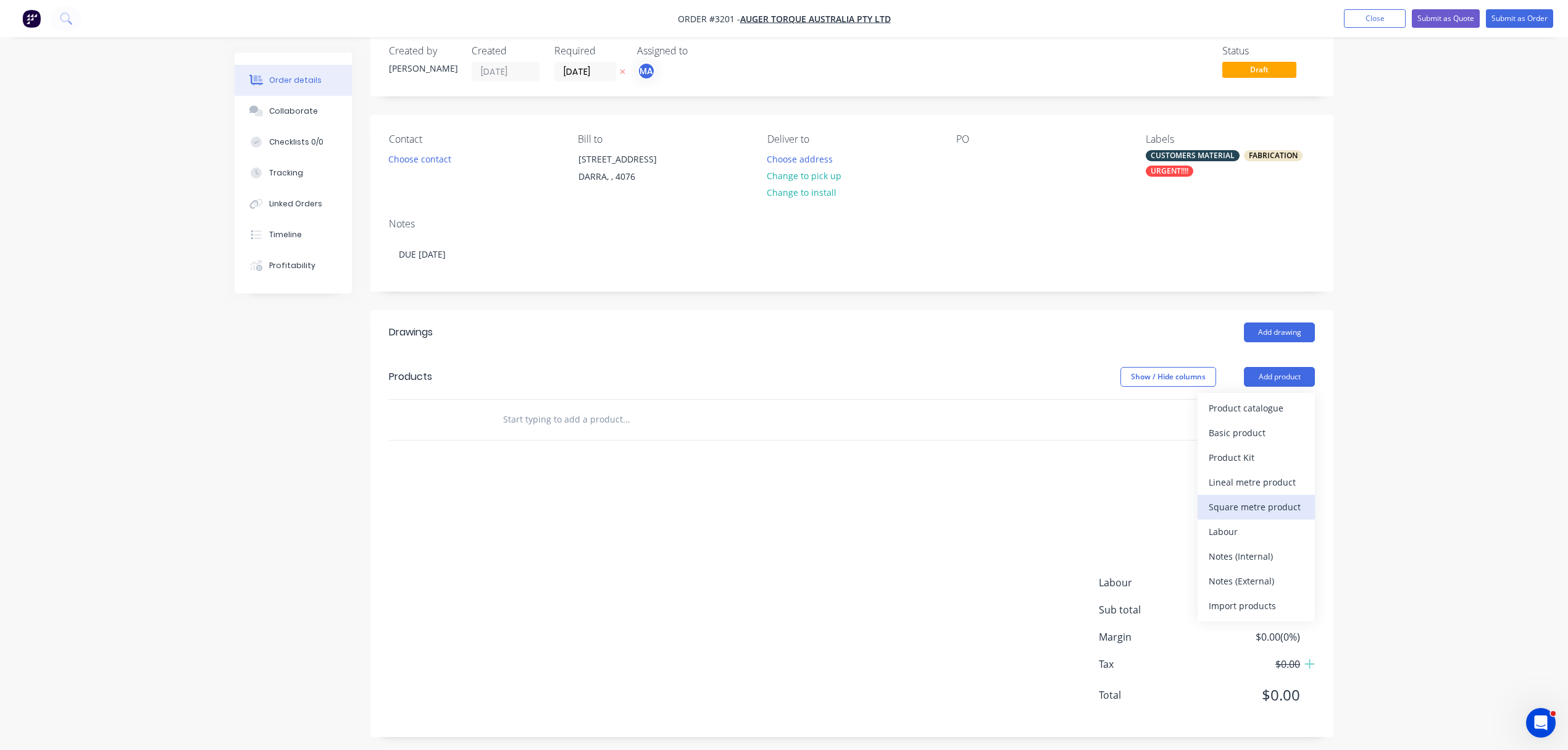
scroll to position [28, 0]
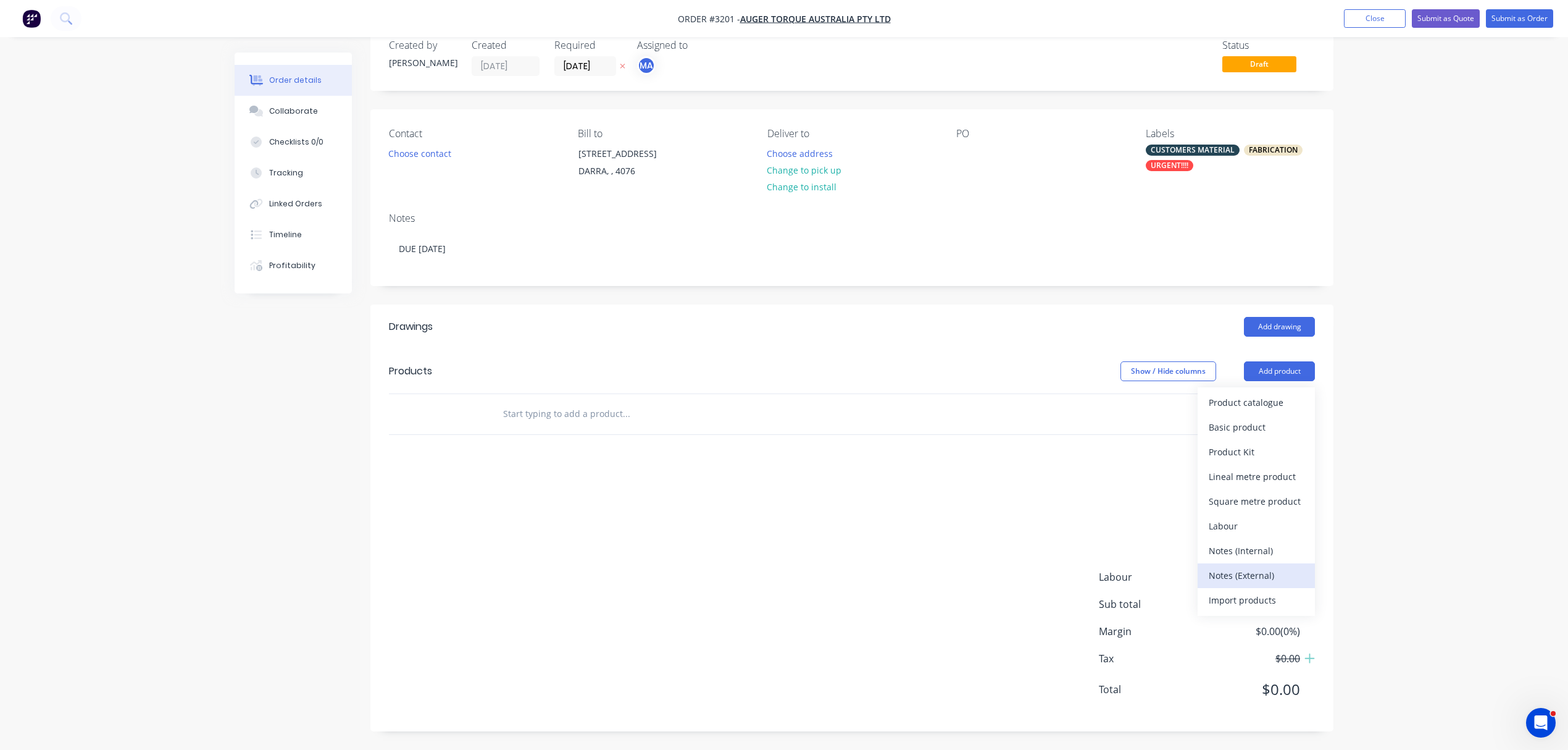
click at [1248, 572] on div "Notes (External)" at bounding box center [1256, 575] width 95 height 18
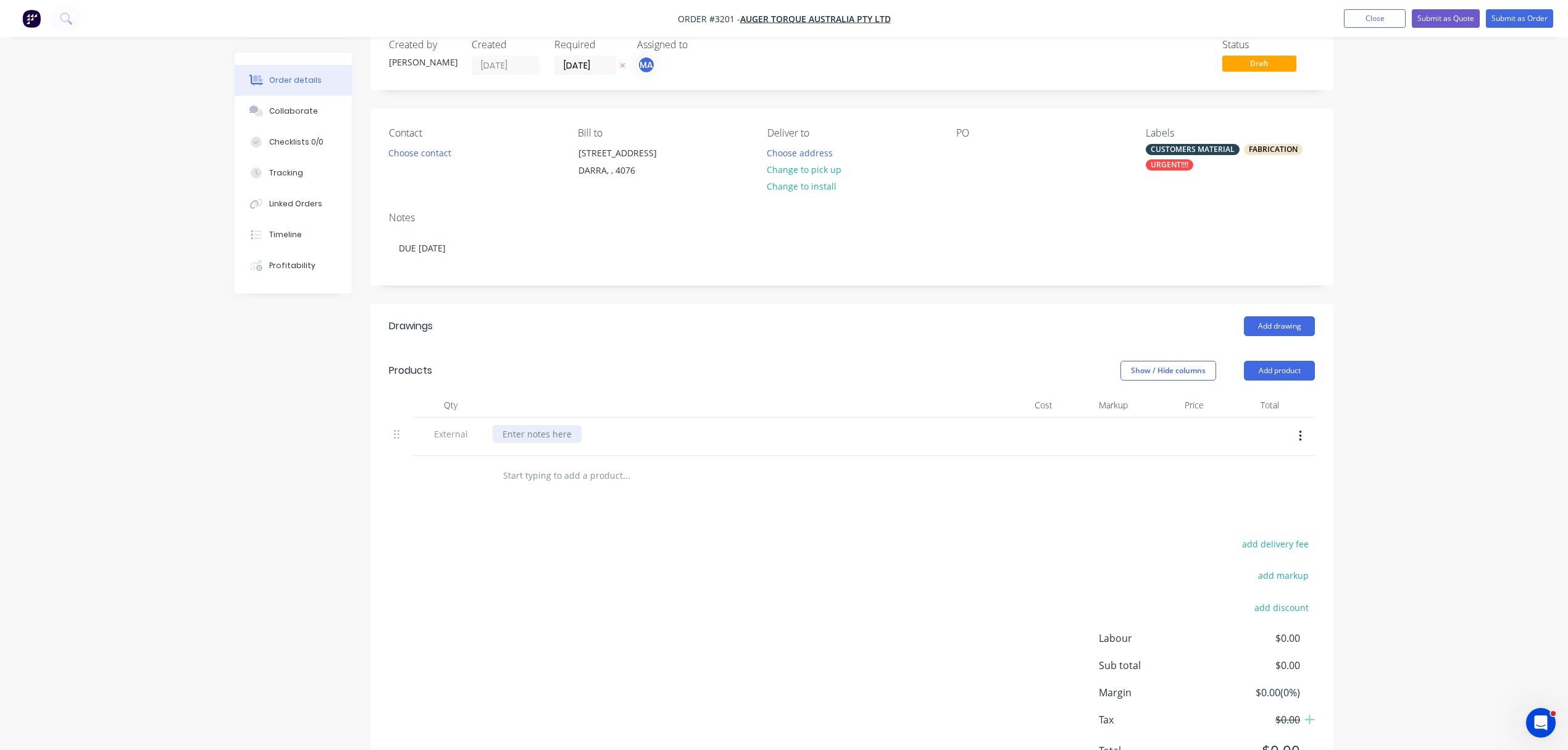
click at [537, 435] on div at bounding box center [537, 434] width 89 height 18
click at [592, 479] on input "text" at bounding box center [626, 475] width 247 height 24
click at [587, 430] on div "MODIFICATIONS" at bounding box center [735, 434] width 484 height 18
click at [574, 433] on div "MODIFICATIONS" at bounding box center [537, 434] width 87 height 18
click at [534, 479] on input "text" at bounding box center [626, 475] width 247 height 24
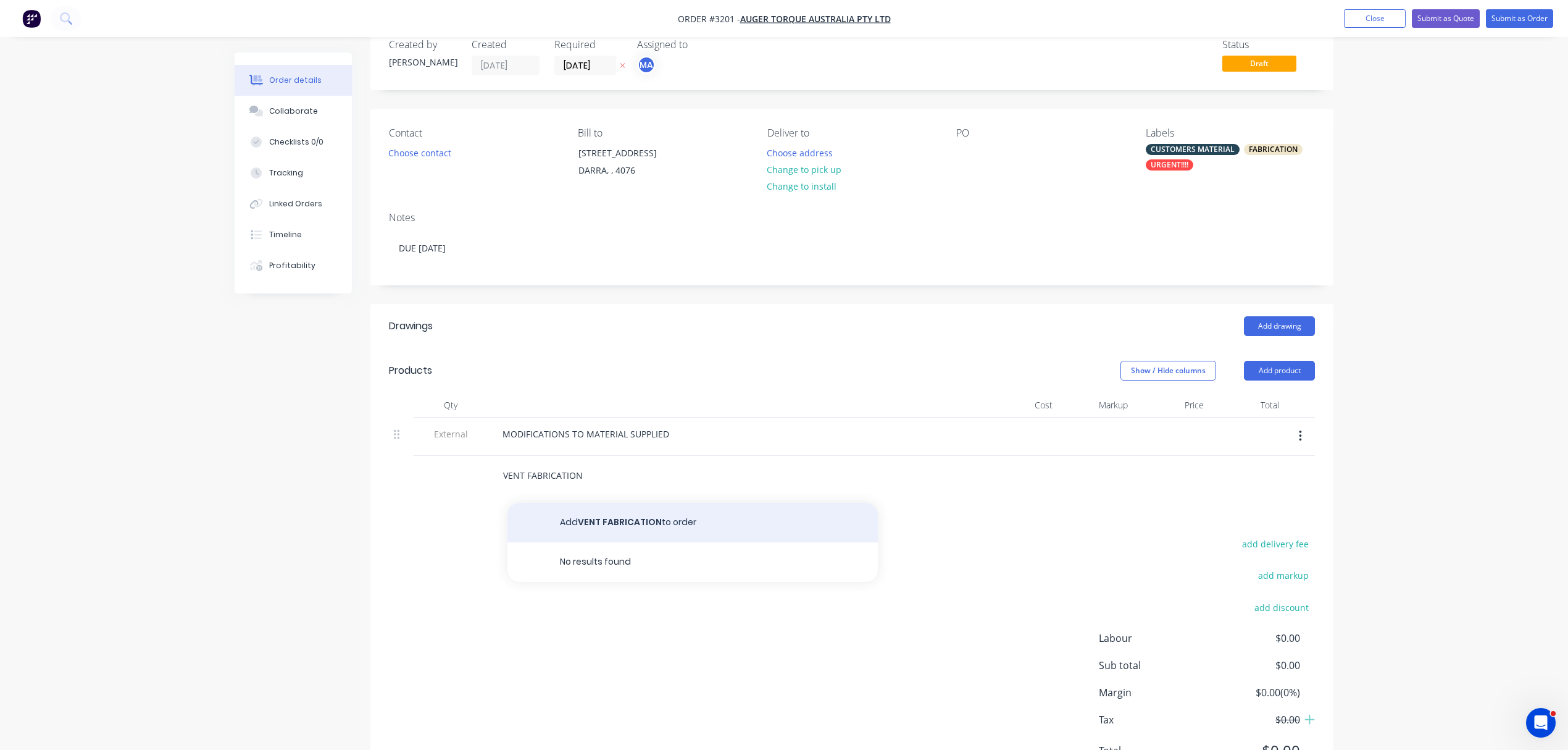
type input "VENT FABRICATION"
click at [619, 519] on button "Add VENT FABRICATION to order" at bounding box center [693, 523] width 370 height 40
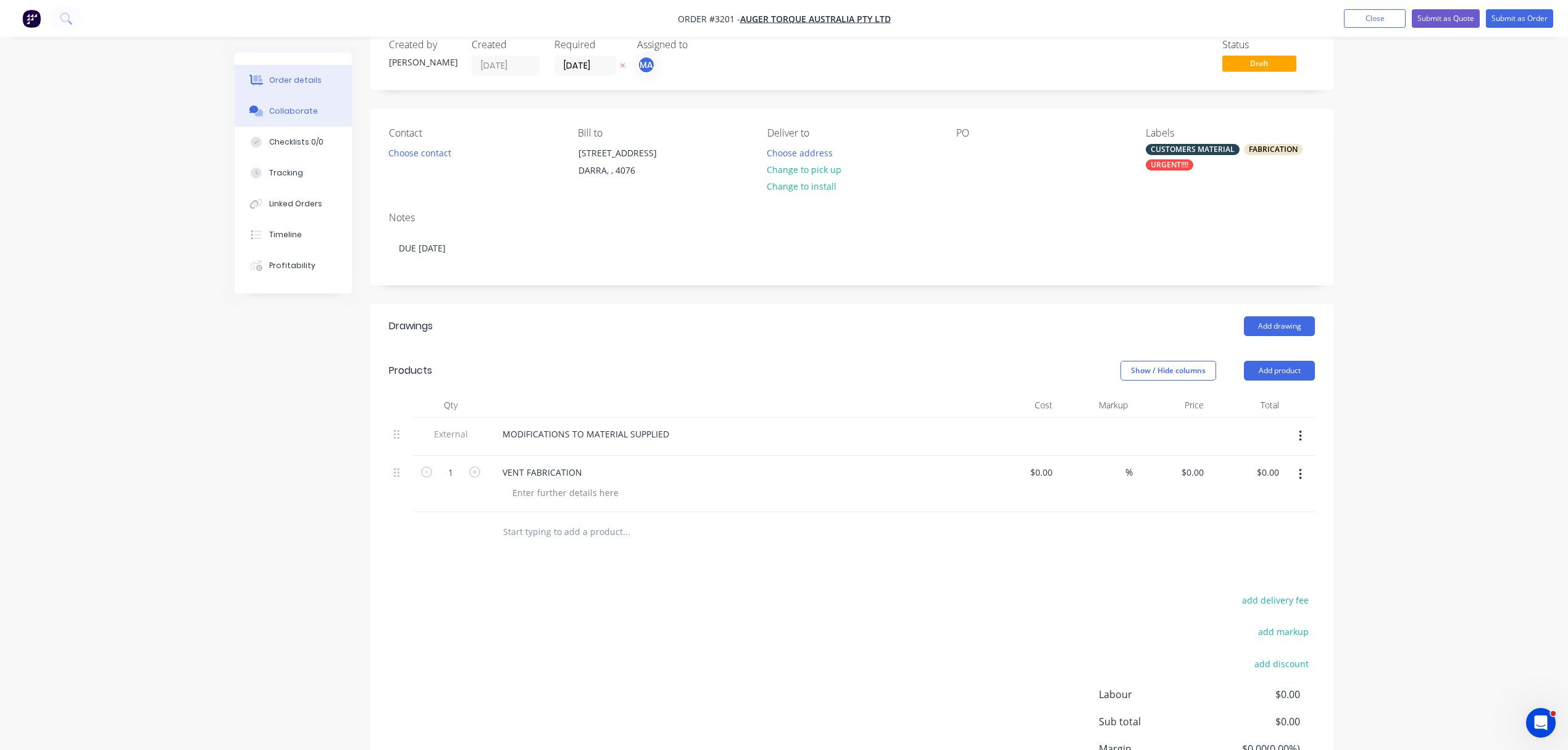
click at [295, 103] on button "Collaborate" at bounding box center [293, 111] width 117 height 31
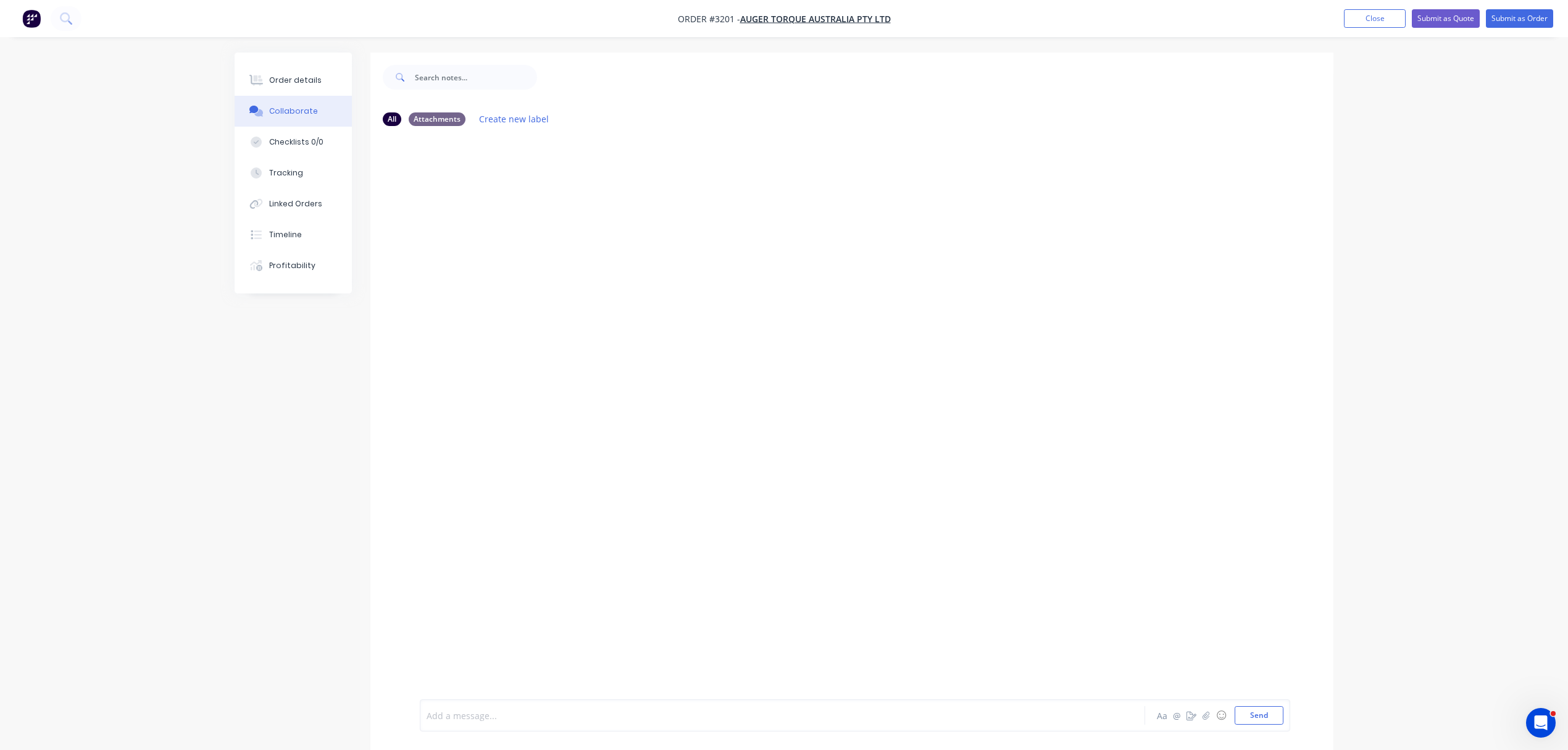
click at [542, 719] on div at bounding box center [748, 715] width 642 height 13
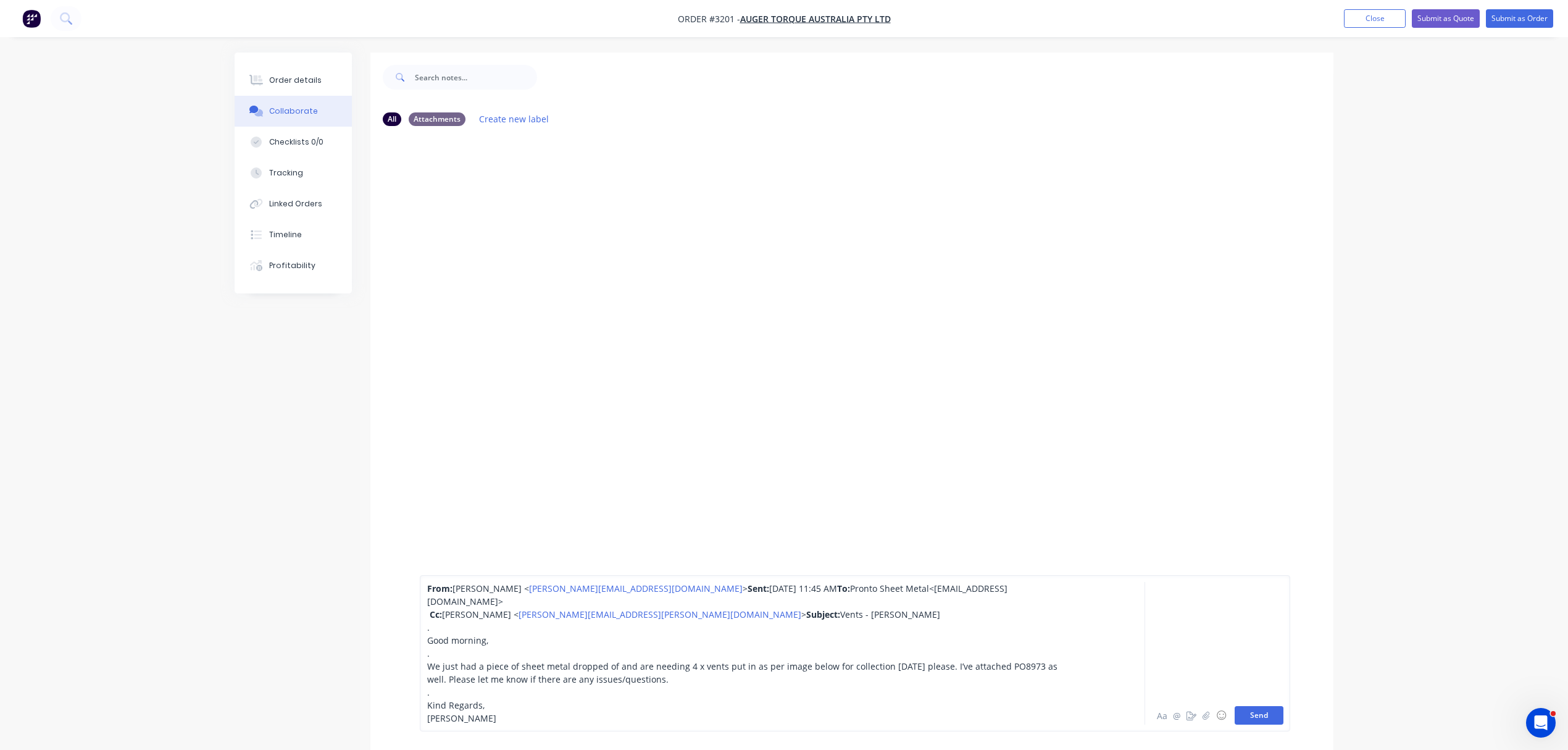
click at [1257, 714] on button "Send" at bounding box center [1259, 715] width 49 height 19
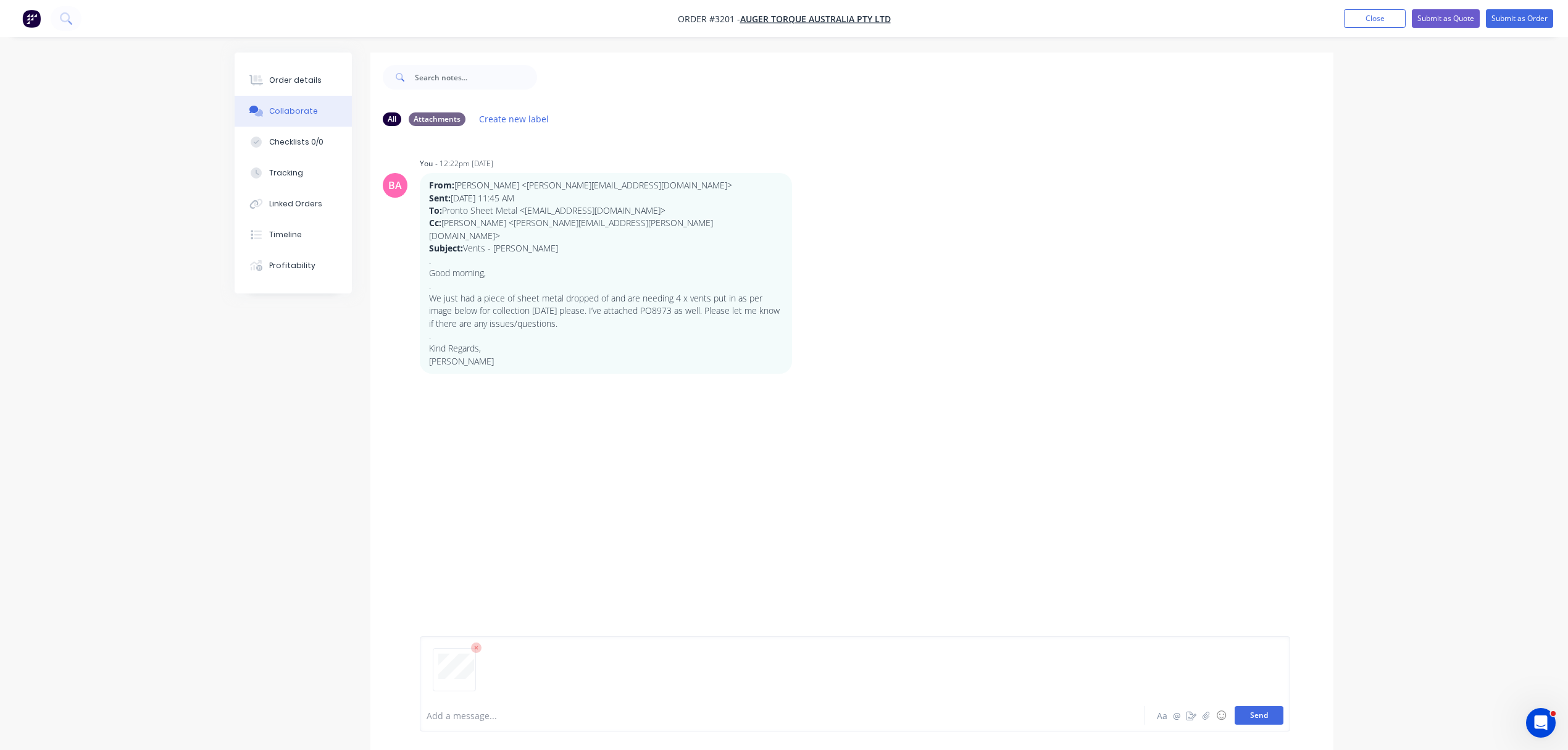
click at [1250, 715] on button "Send" at bounding box center [1259, 715] width 49 height 19
click at [1203, 717] on icon "button" at bounding box center [1207, 715] width 8 height 8
click at [1262, 718] on button "Send" at bounding box center [1259, 715] width 49 height 19
click at [300, 73] on button "Order details" at bounding box center [293, 80] width 117 height 31
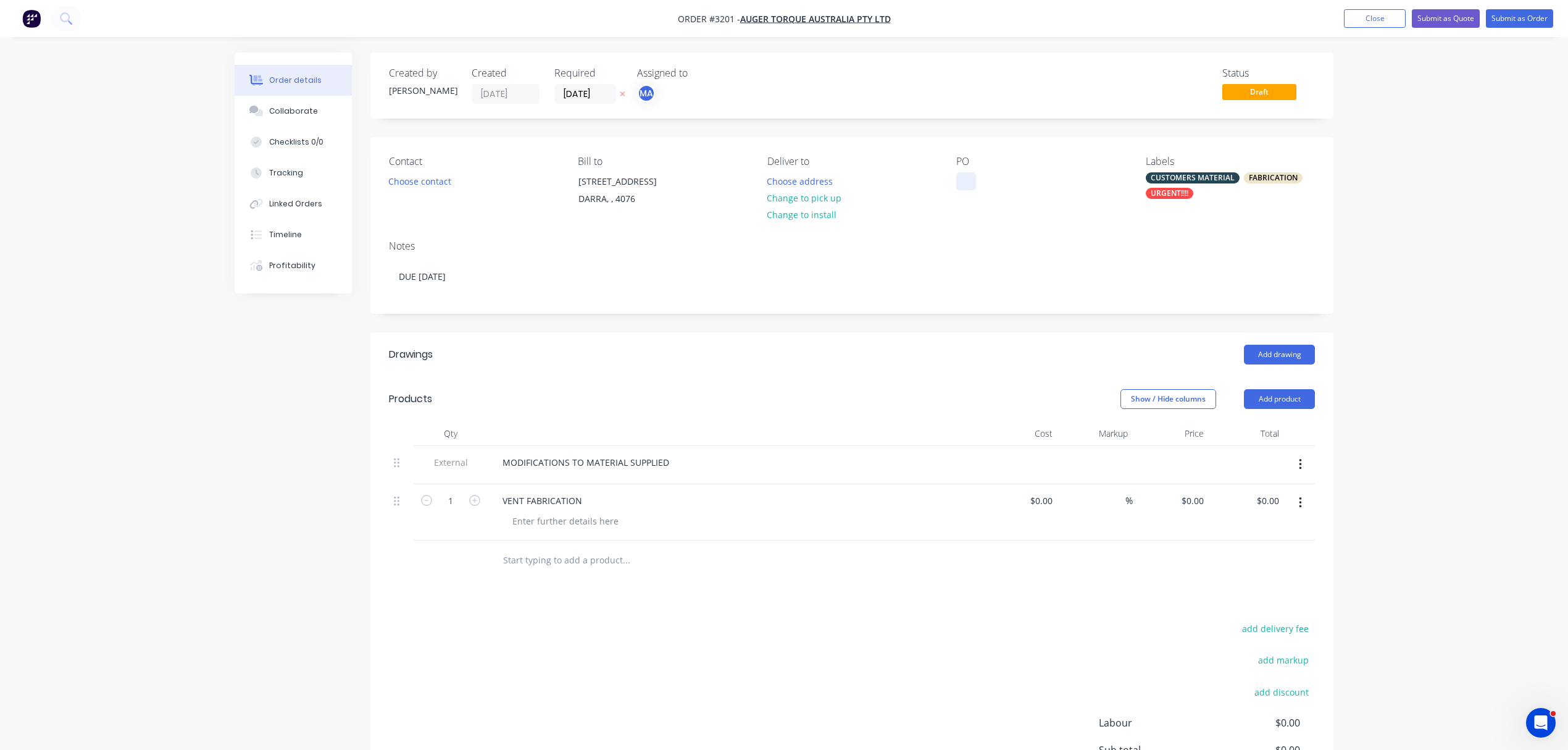
click at [969, 190] on div at bounding box center [966, 181] width 20 height 18
click at [1528, 15] on button "Submit as Order" at bounding box center [1519, 18] width 67 height 19
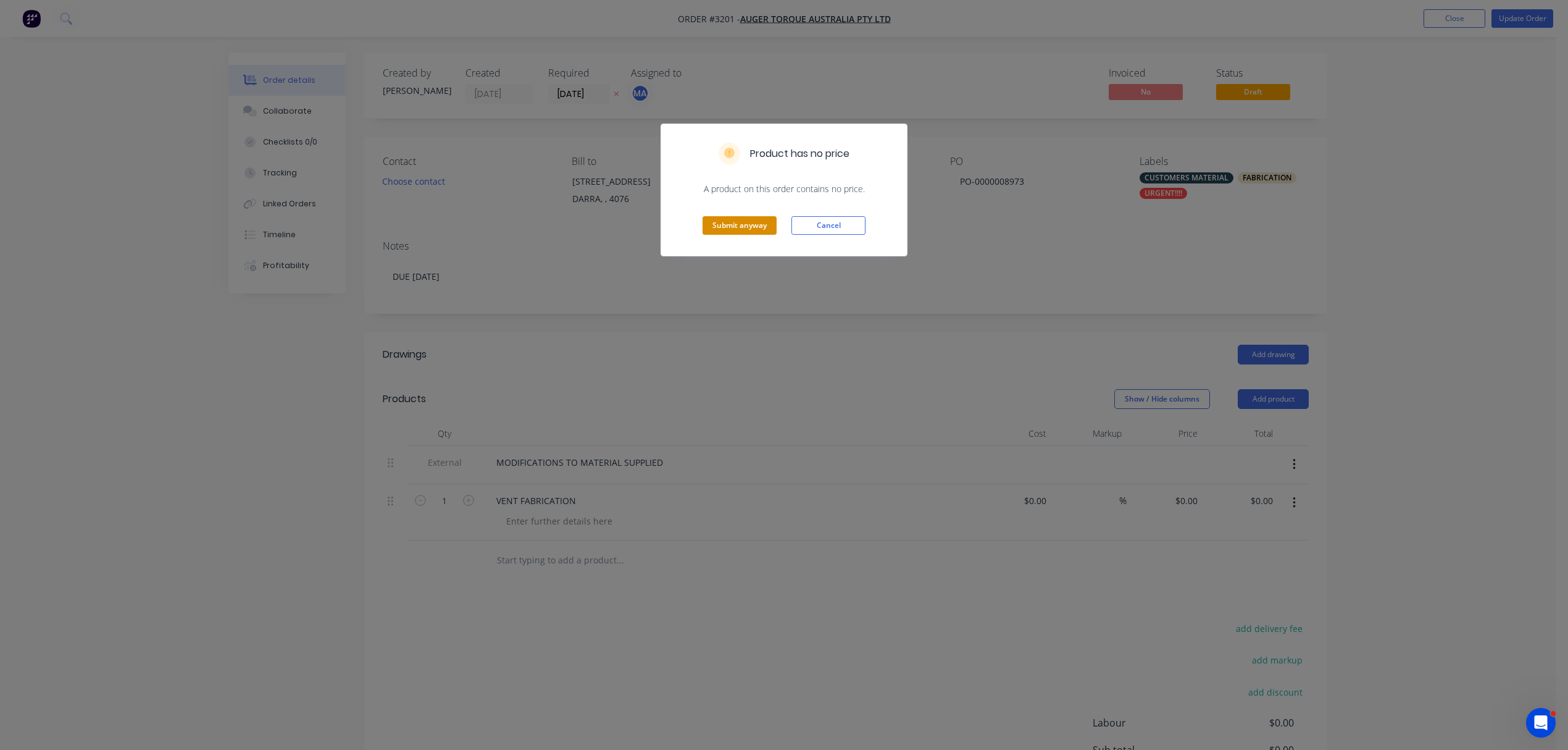
click at [741, 225] on button "Submit anyway" at bounding box center [739, 225] width 74 height 19
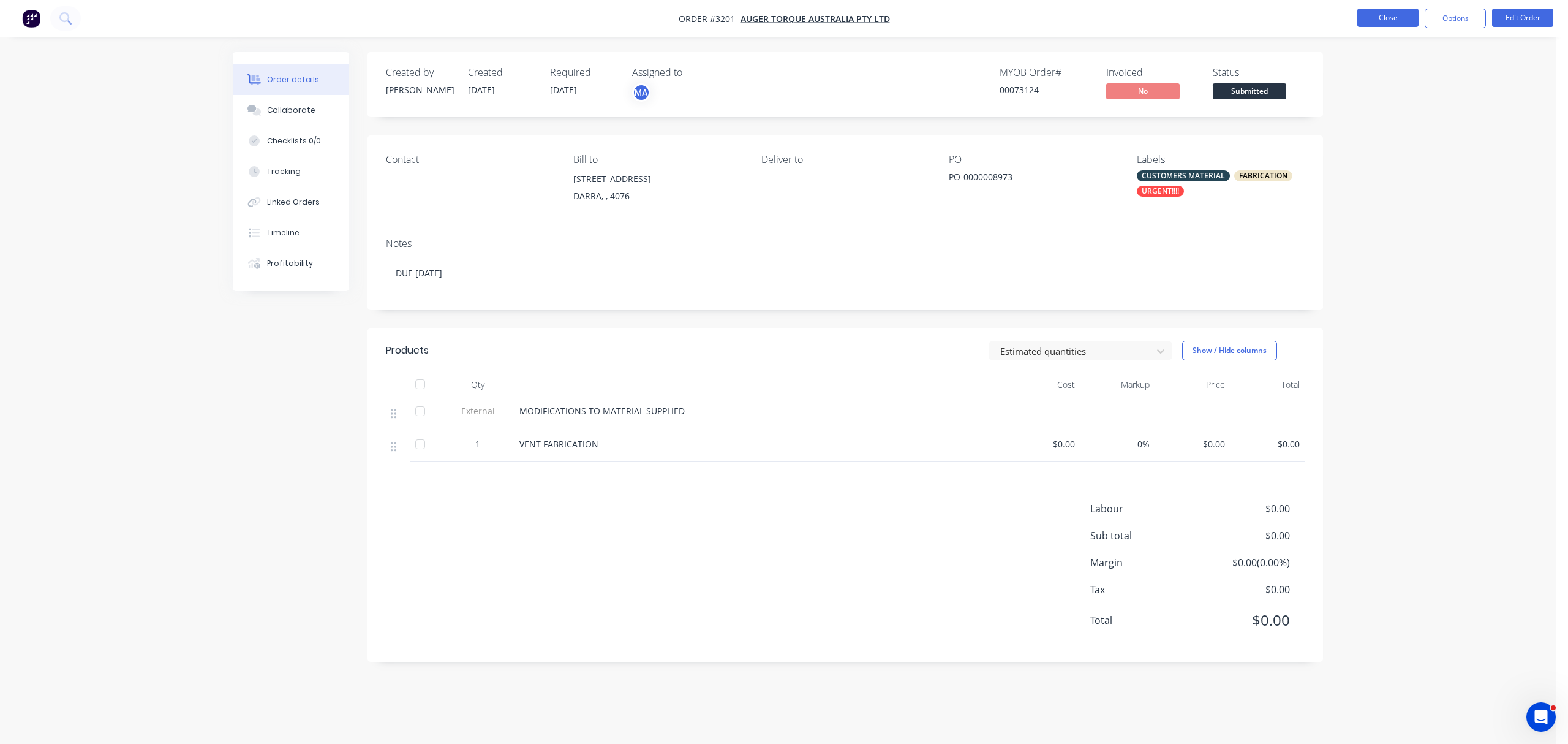
click at [1390, 17] on button "Close" at bounding box center [1388, 17] width 61 height 18
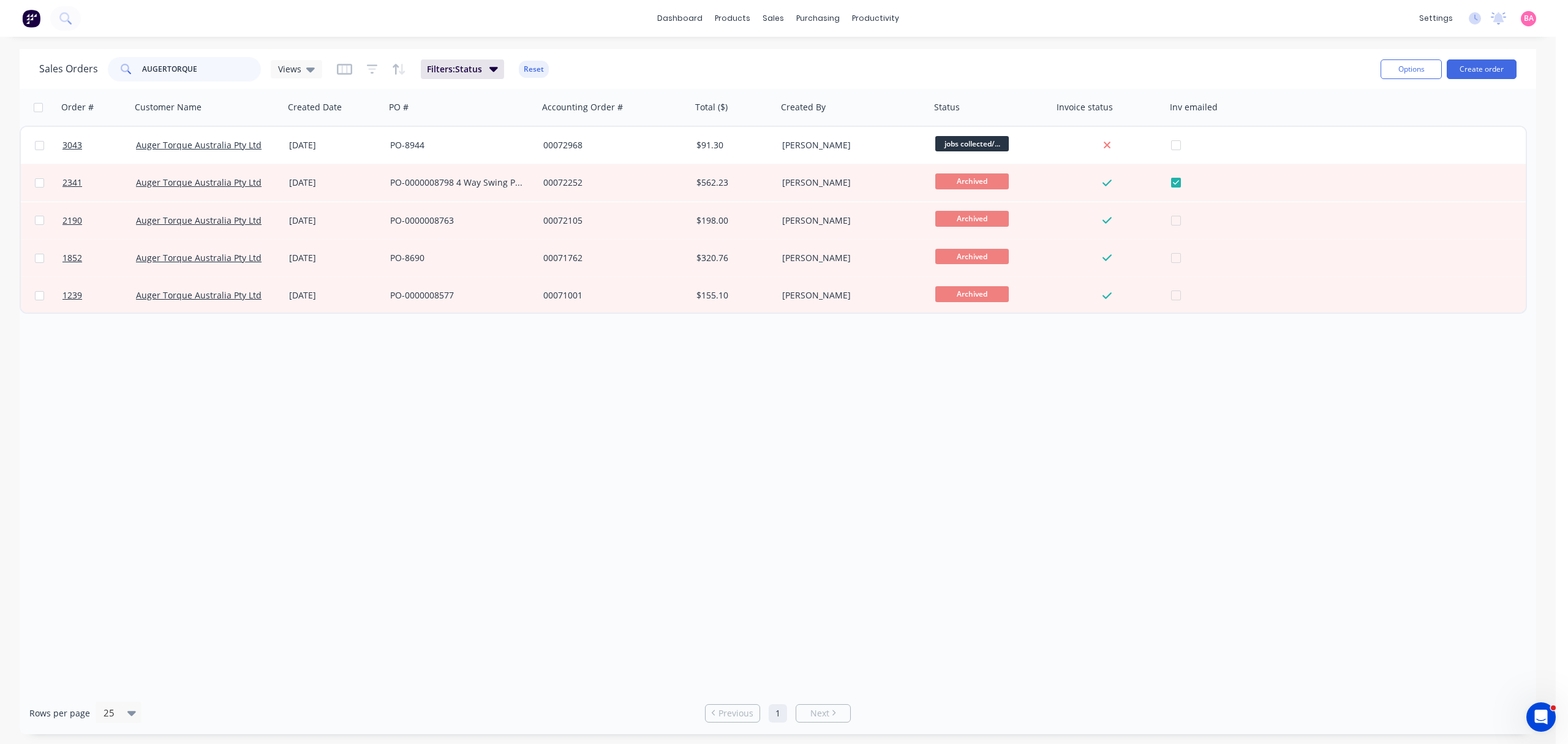
drag, startPoint x: 206, startPoint y: 62, endPoint x: 57, endPoint y: 57, distance: 149.1
click at [57, 57] on div "Sales Orders AUGERTORQUE Views" at bounding box center [181, 69] width 283 height 24
type input "3"
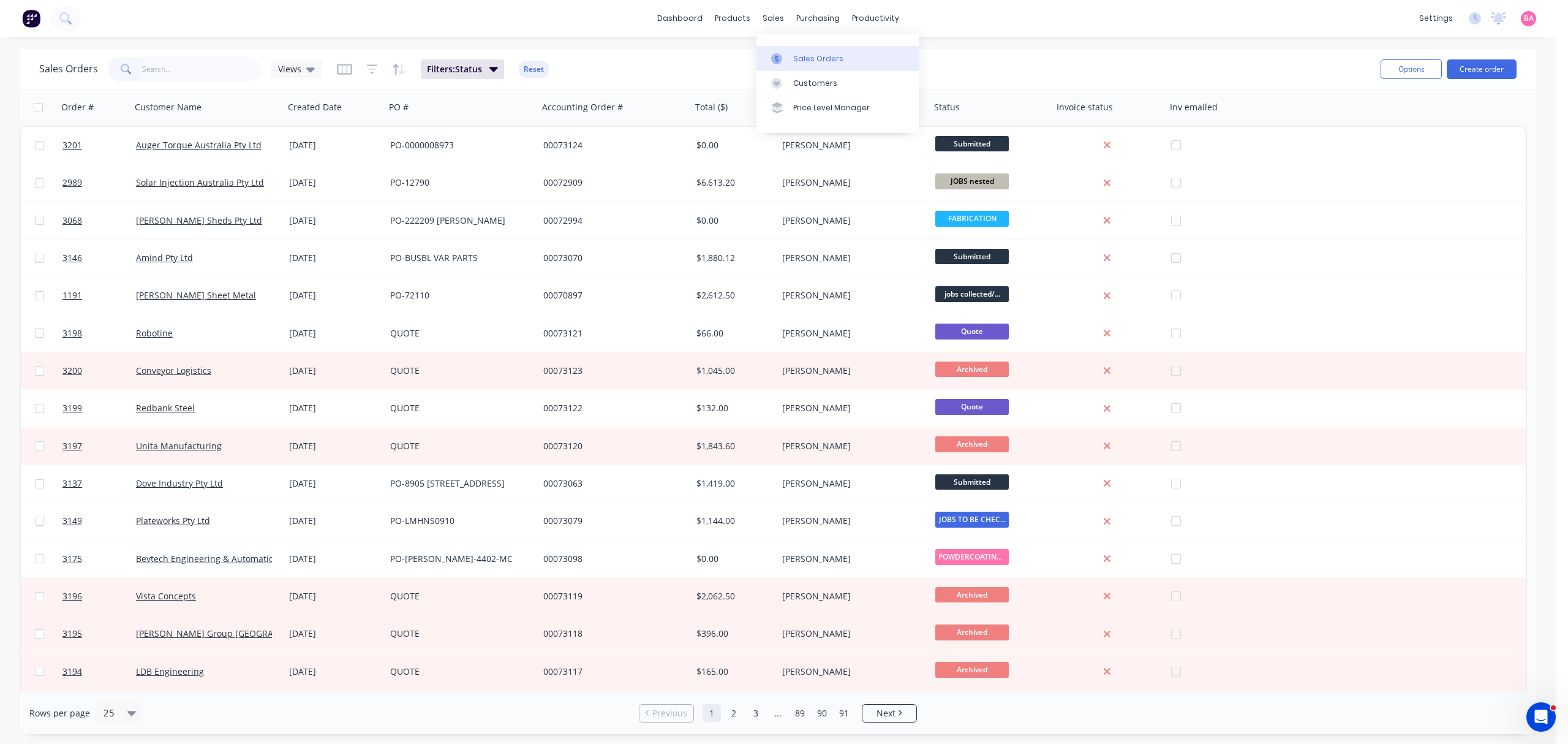
click at [809, 54] on div "Sales Orders" at bounding box center [818, 59] width 50 height 11
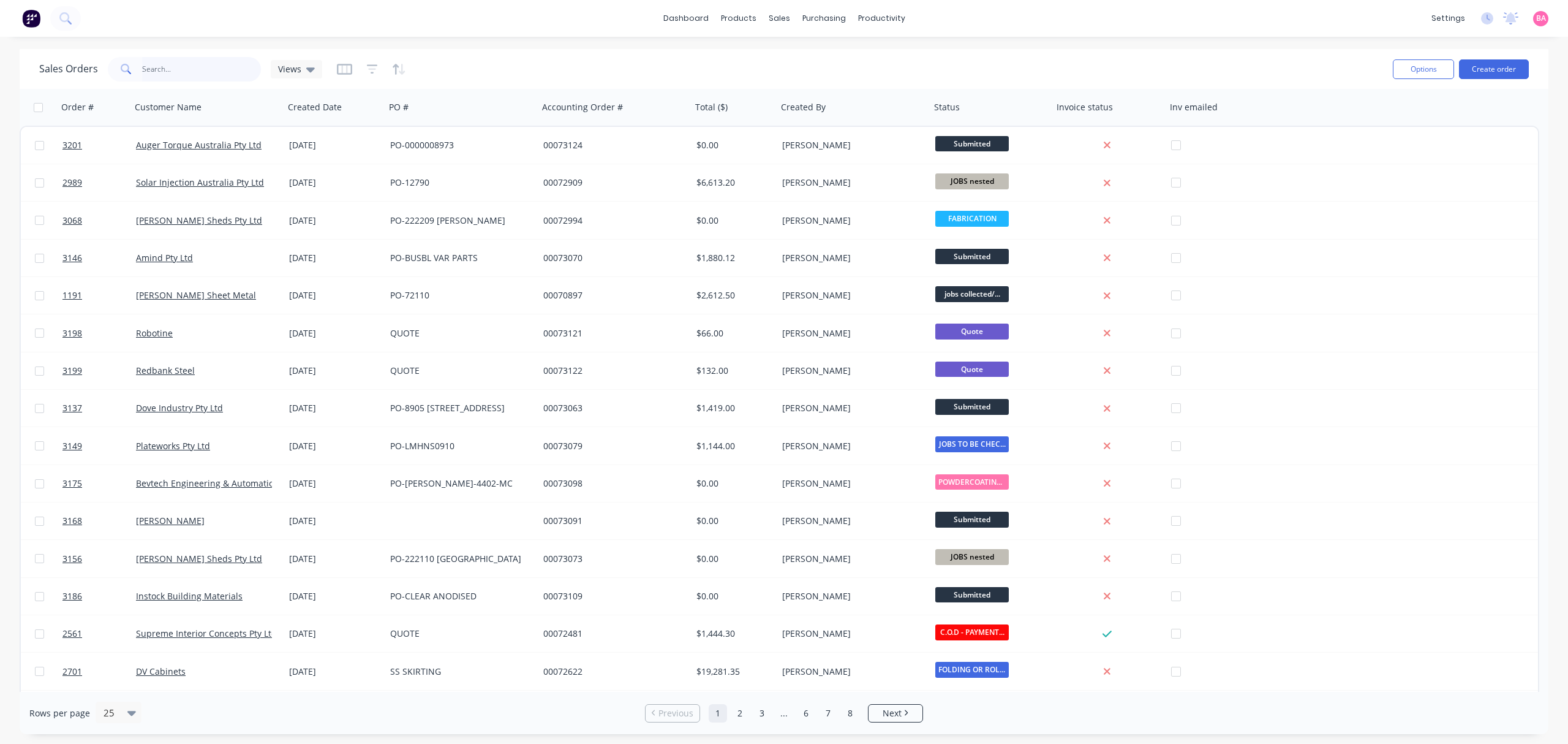
click at [177, 69] on input "text" at bounding box center [202, 69] width 120 height 24
type input "3060"
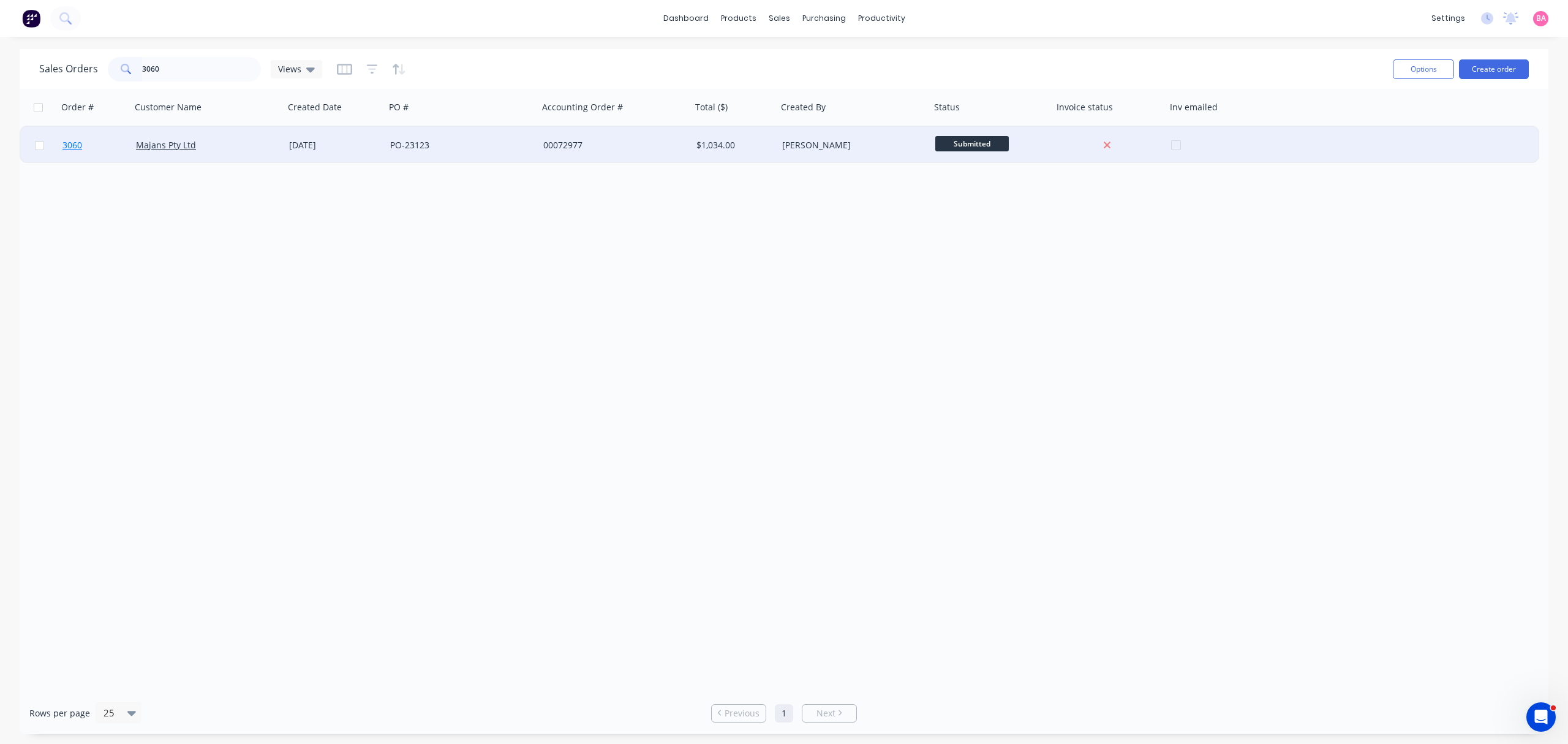
click at [73, 143] on span "3060" at bounding box center [72, 145] width 20 height 12
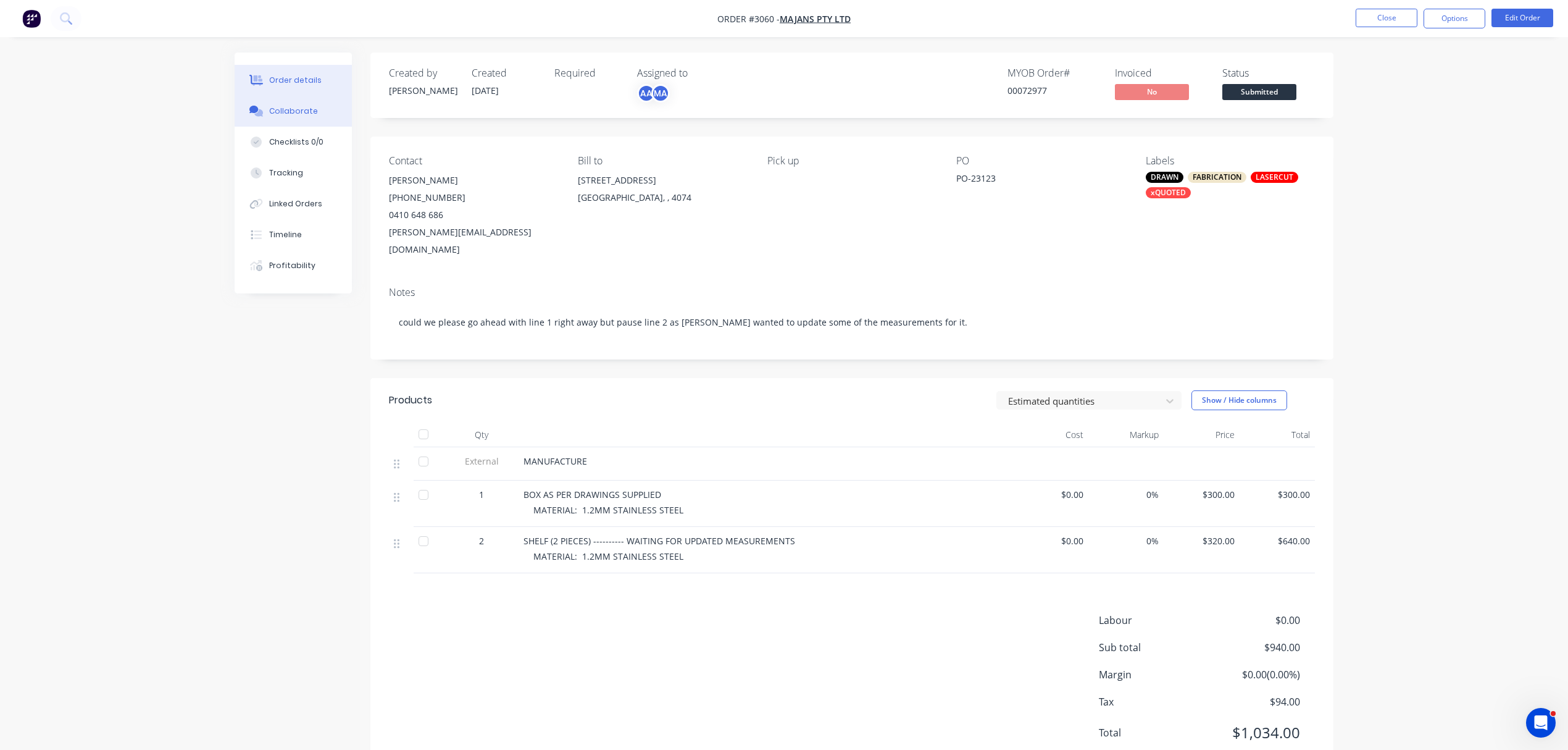
click at [295, 105] on div "Collaborate" at bounding box center [293, 110] width 49 height 11
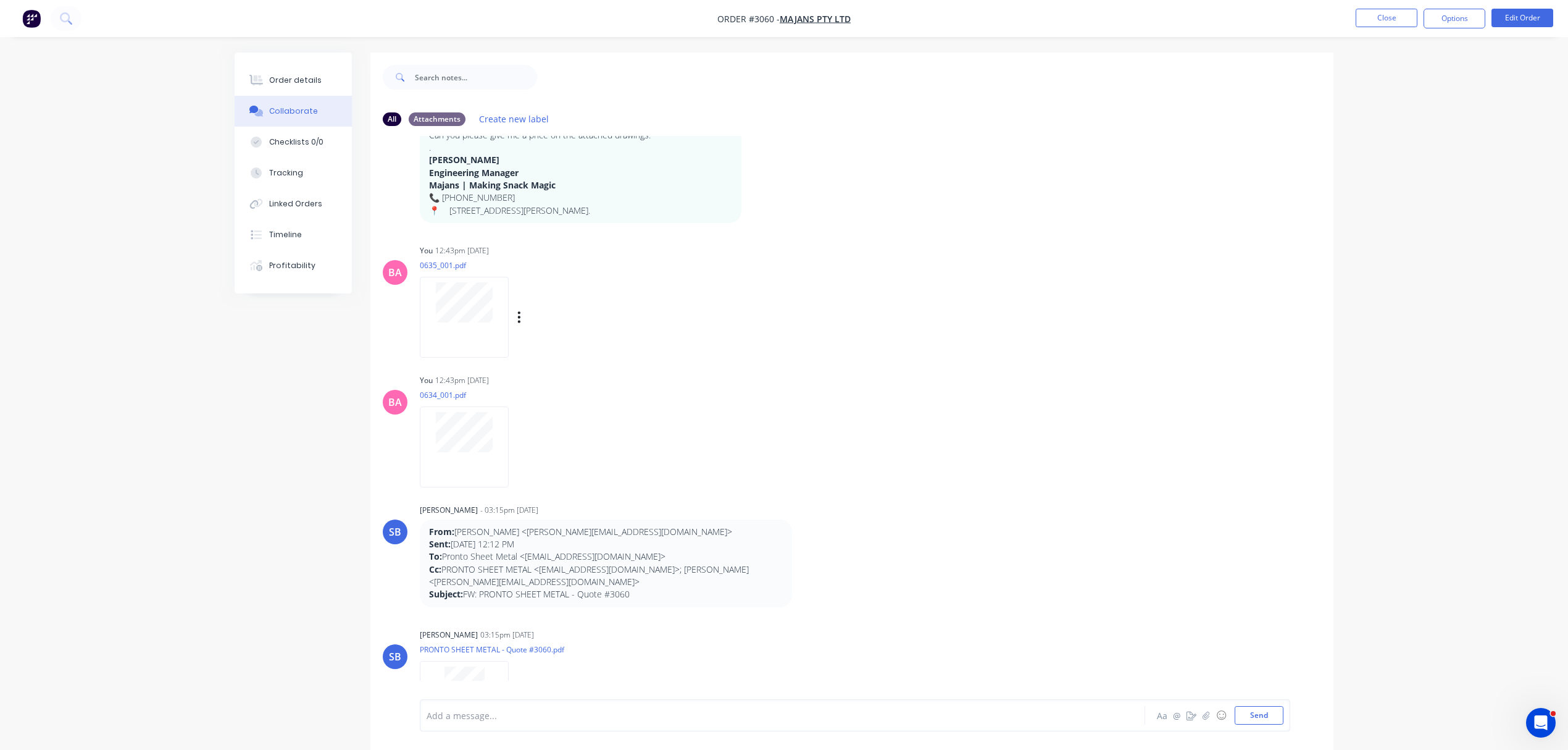
scroll to position [164, 0]
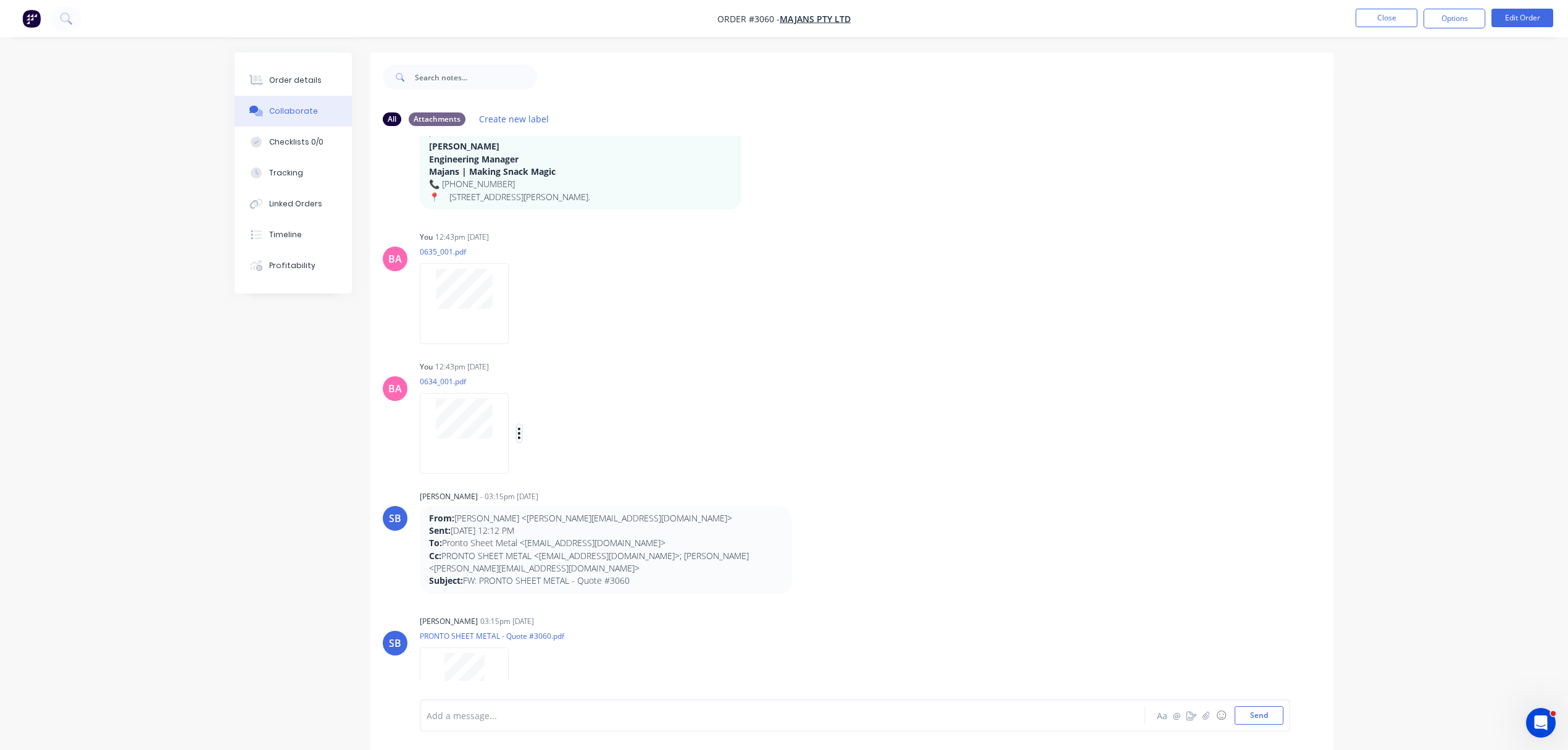
click at [519, 429] on icon "button" at bounding box center [519, 433] width 3 height 11
click at [560, 492] on button "Delete" at bounding box center [601, 493] width 139 height 28
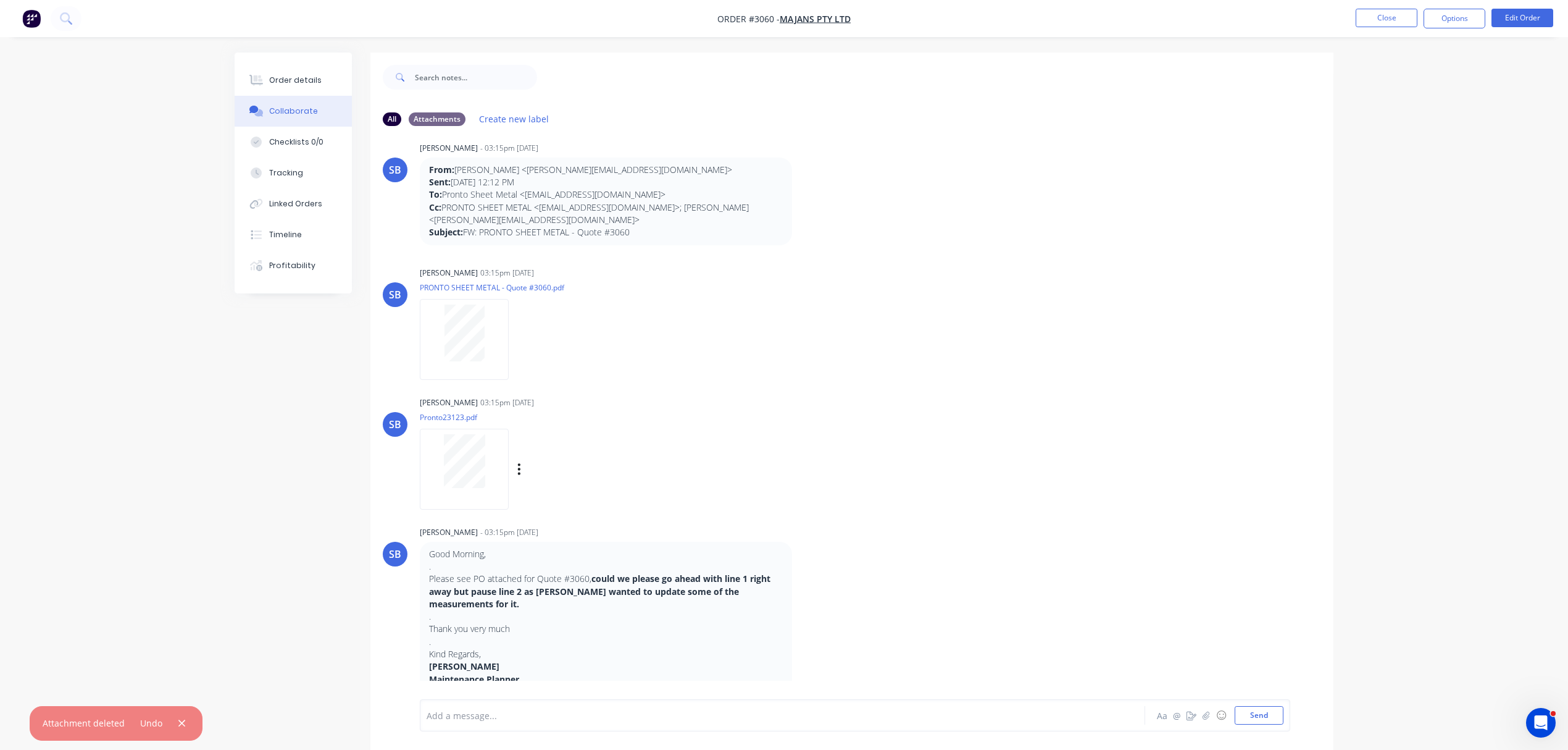
scroll to position [399, 0]
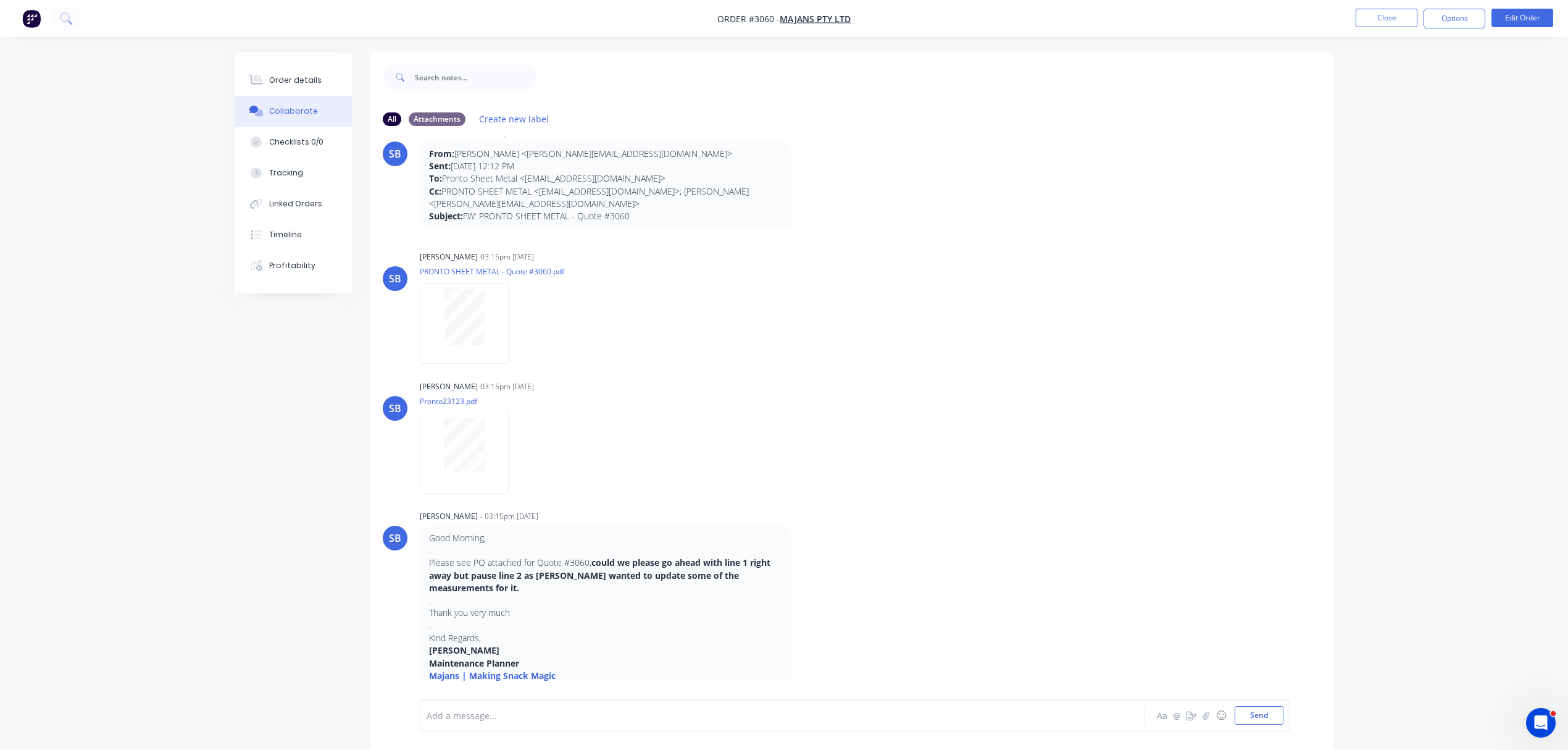
click at [536, 705] on div "Add a message... Aa @ ☺ Send" at bounding box center [855, 715] width 870 height 32
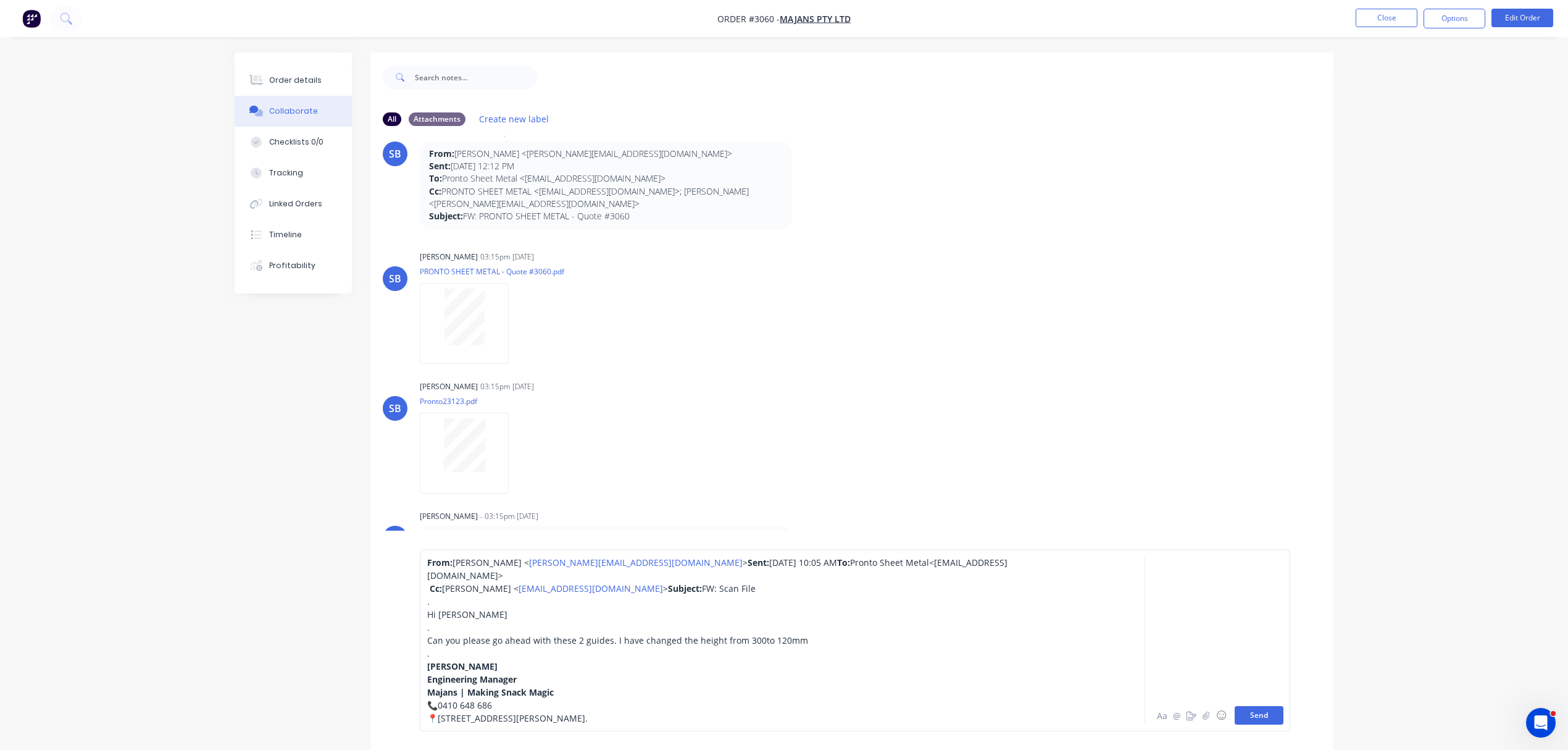
click at [1258, 714] on button "Send" at bounding box center [1259, 715] width 49 height 19
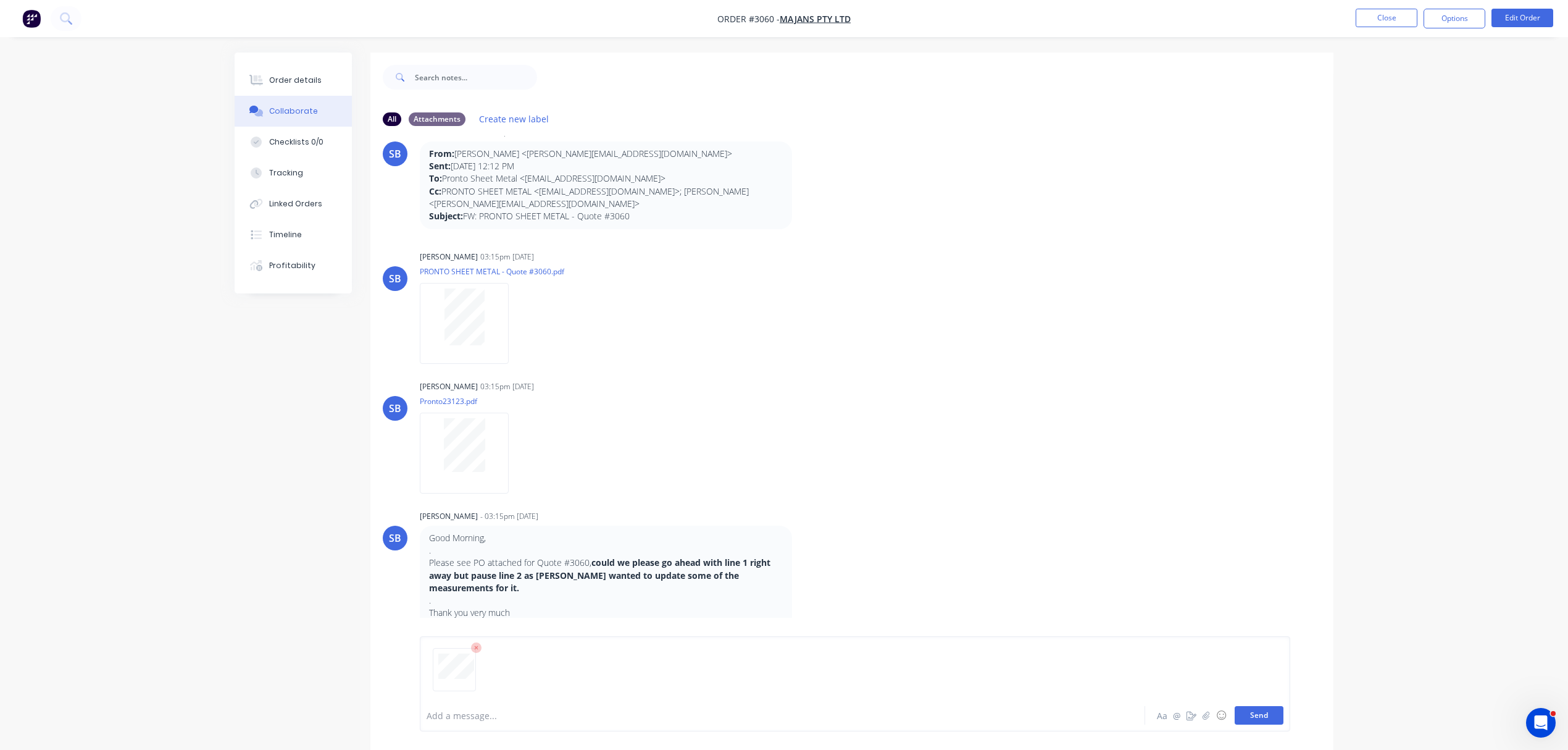
click at [1248, 714] on button "Send" at bounding box center [1259, 715] width 49 height 19
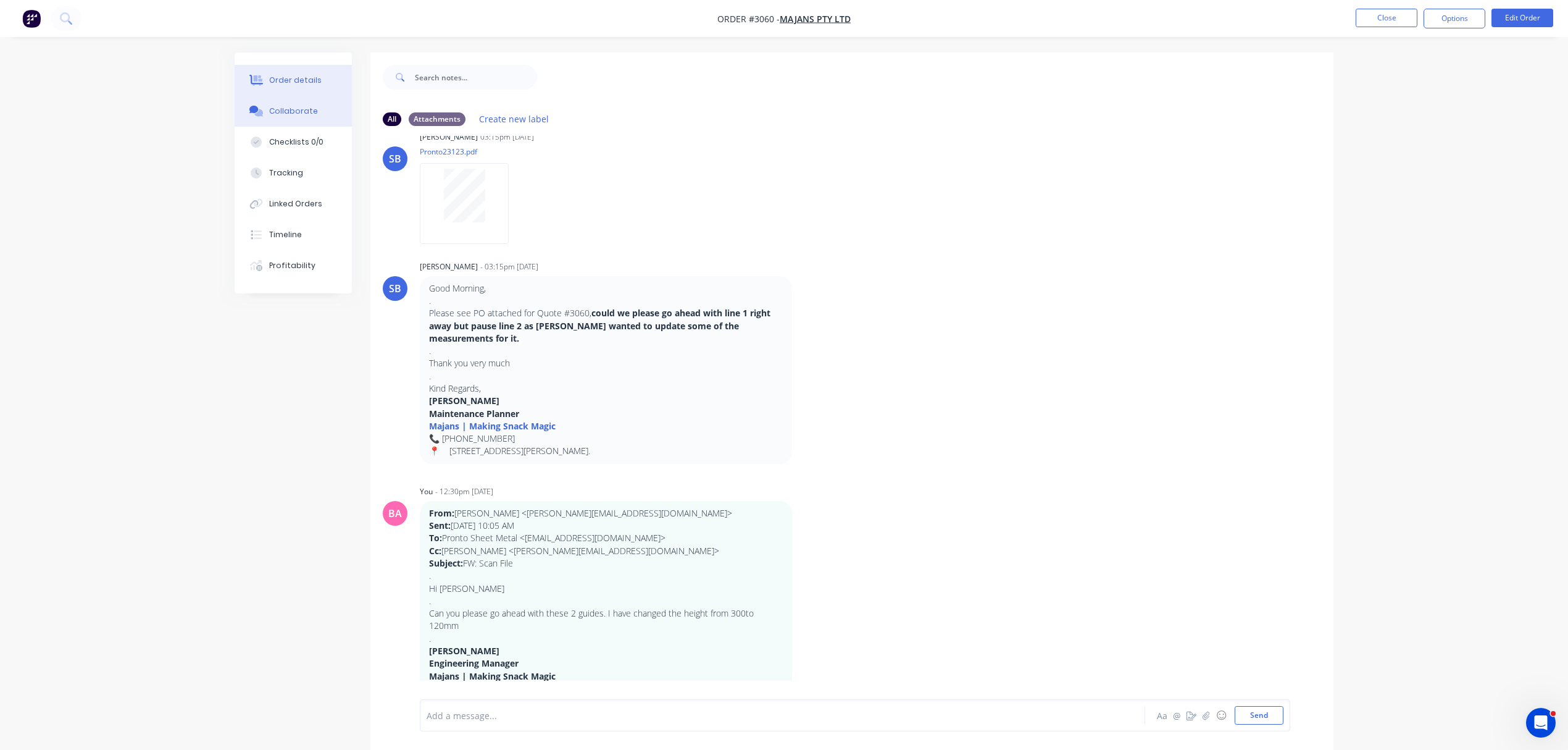
click at [287, 72] on button "Order details" at bounding box center [293, 80] width 117 height 31
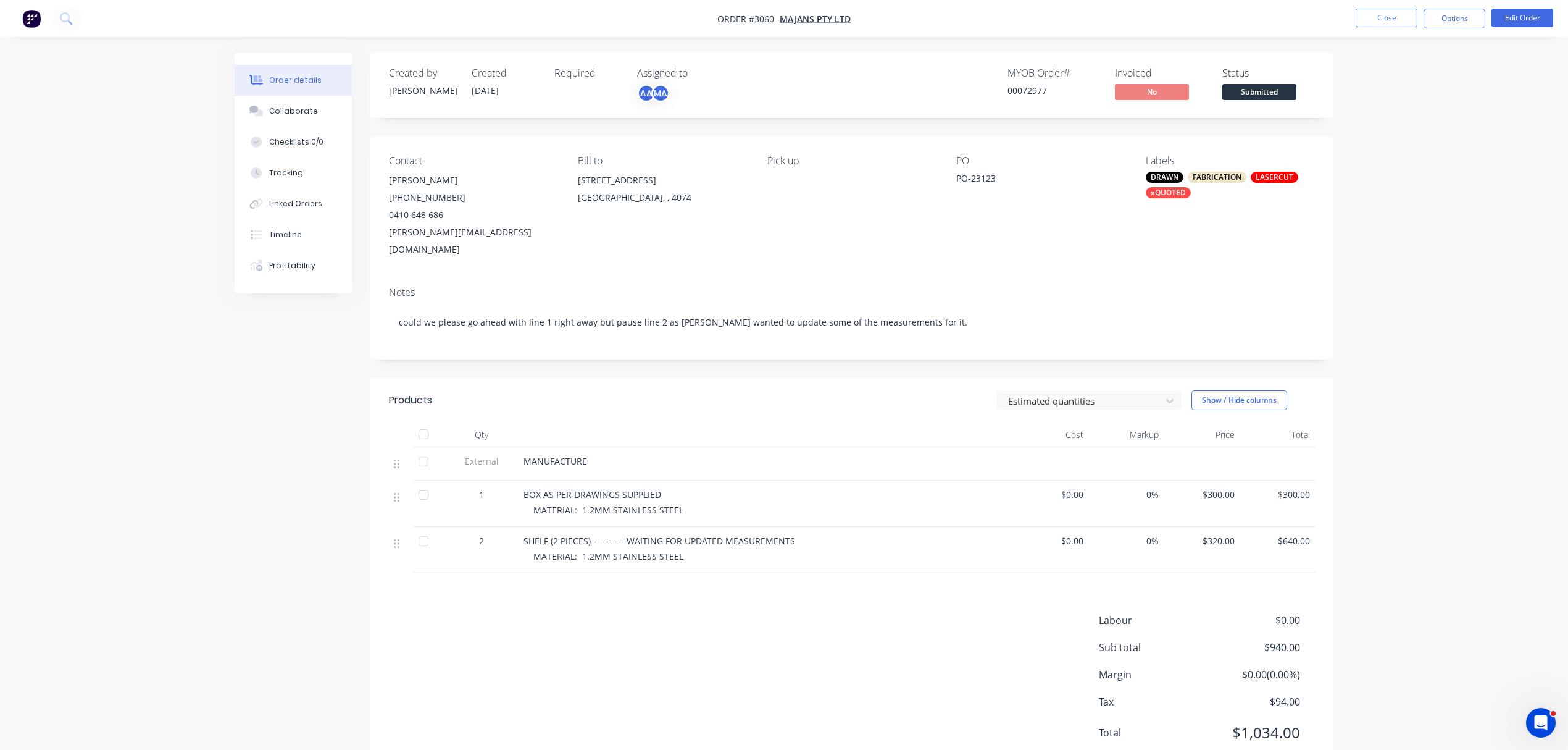
click at [1162, 191] on div "xQUOTED" at bounding box center [1168, 192] width 45 height 11
click at [1187, 340] on div "*JOB UPDATED" at bounding box center [1210, 344] width 63 height 13
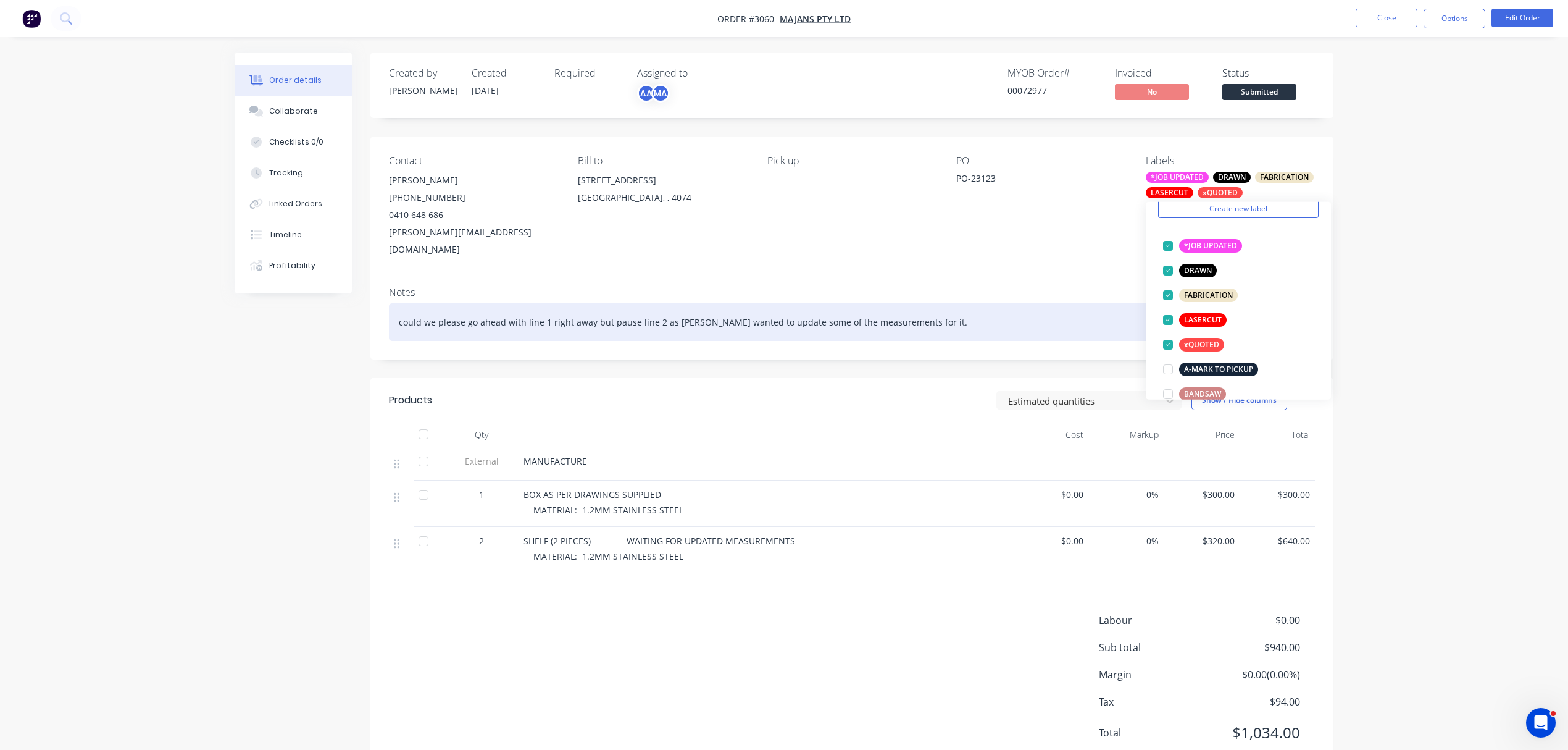
click at [435, 315] on div "could we please go ahead with line 1 right away but pause line 2 as Ralph wante…" at bounding box center [852, 322] width 926 height 38
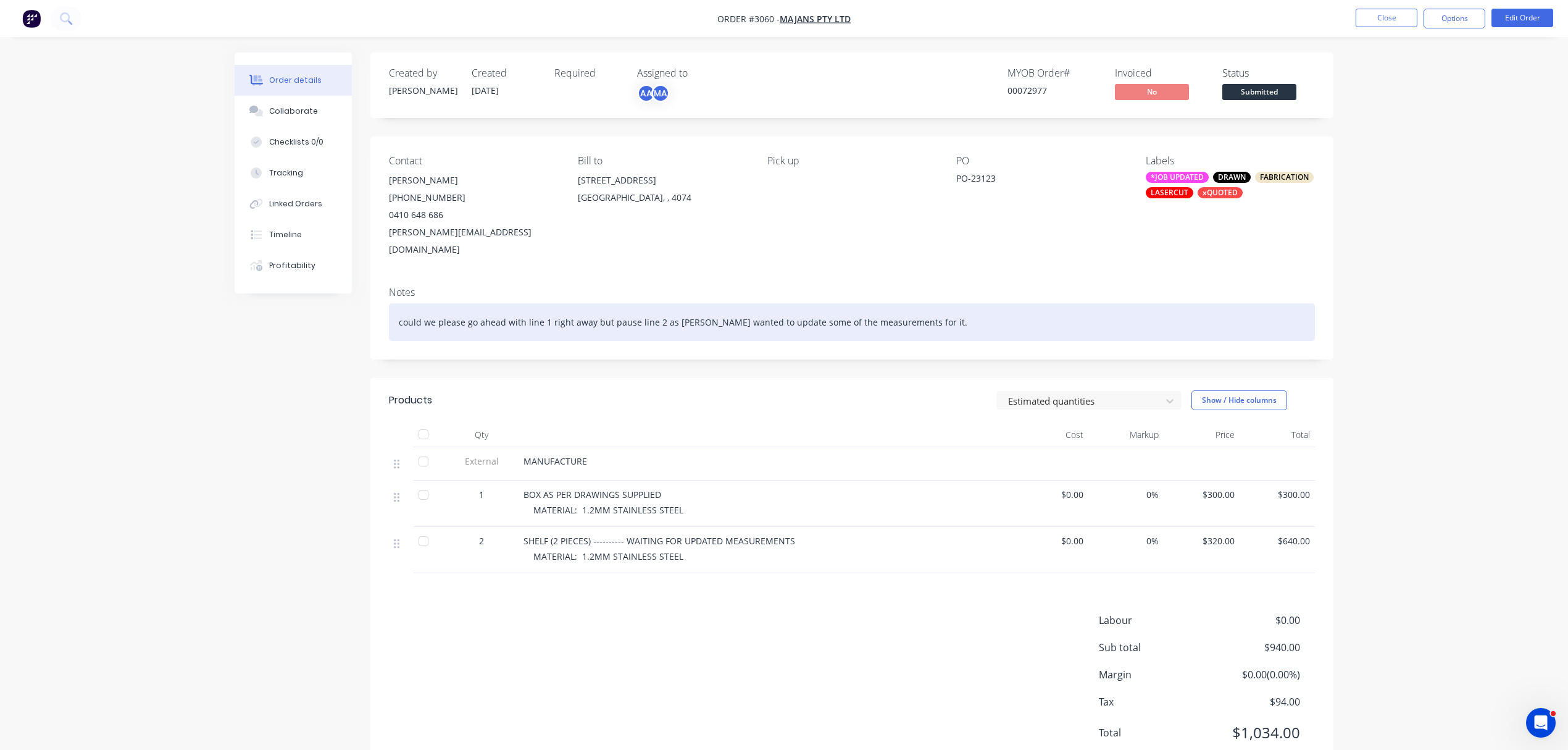
click at [399, 303] on div "could we please go ahead with line 1 right away but pause line 2 as Ralph wante…" at bounding box center [852, 322] width 926 height 38
click at [493, 303] on div "14.10.2025 CHANGES - could we please go ahead with line 1 right away but pause …" at bounding box center [852, 322] width 926 height 38
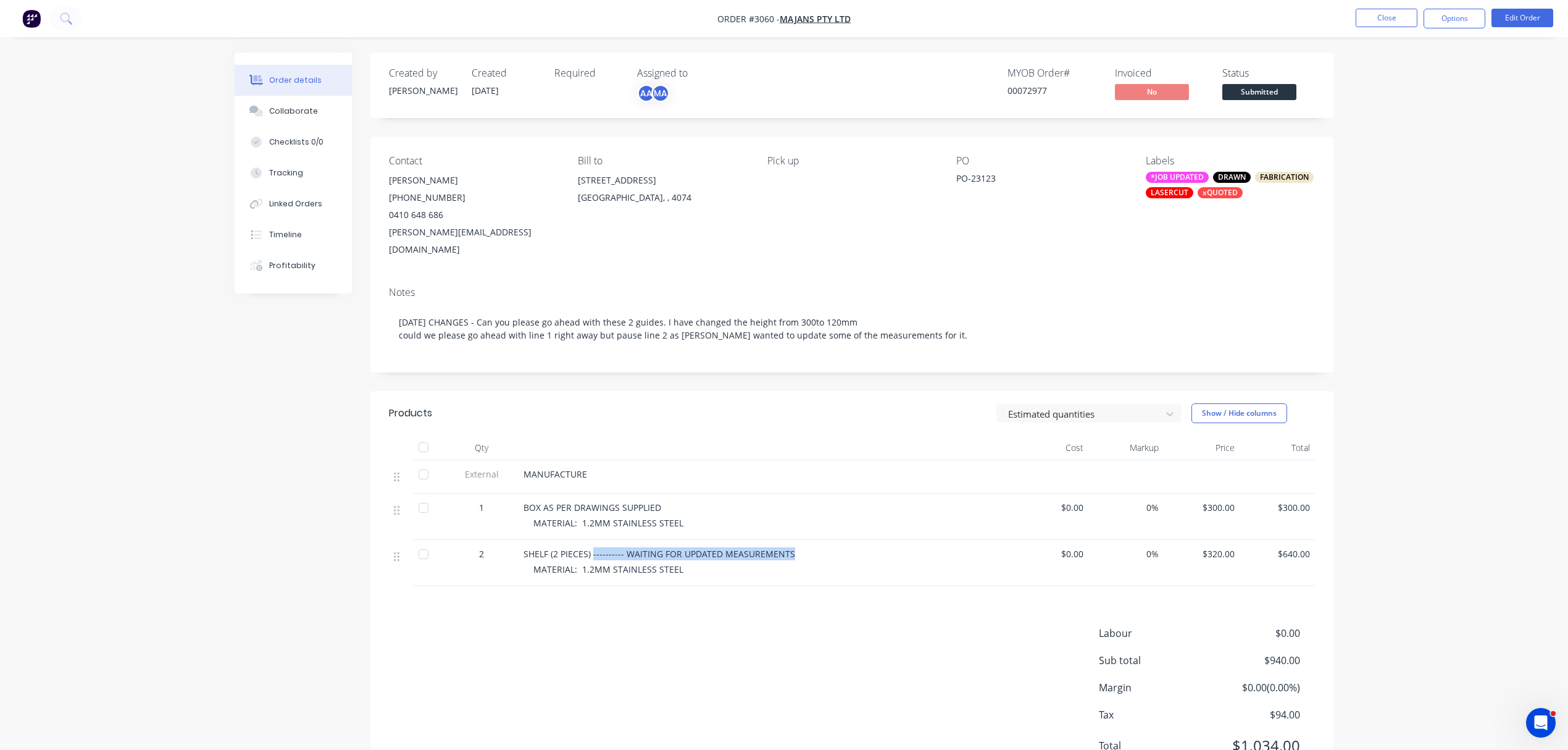
drag, startPoint x: 592, startPoint y: 535, endPoint x: 798, endPoint y: 534, distance: 206.0
click at [798, 547] on div "SHELF (2 PIECES) ---------- WAITING FOR UPDATED MEASUREMENTS" at bounding box center [766, 554] width 484 height 13
click at [1517, 17] on button "Edit Order" at bounding box center [1522, 17] width 62 height 19
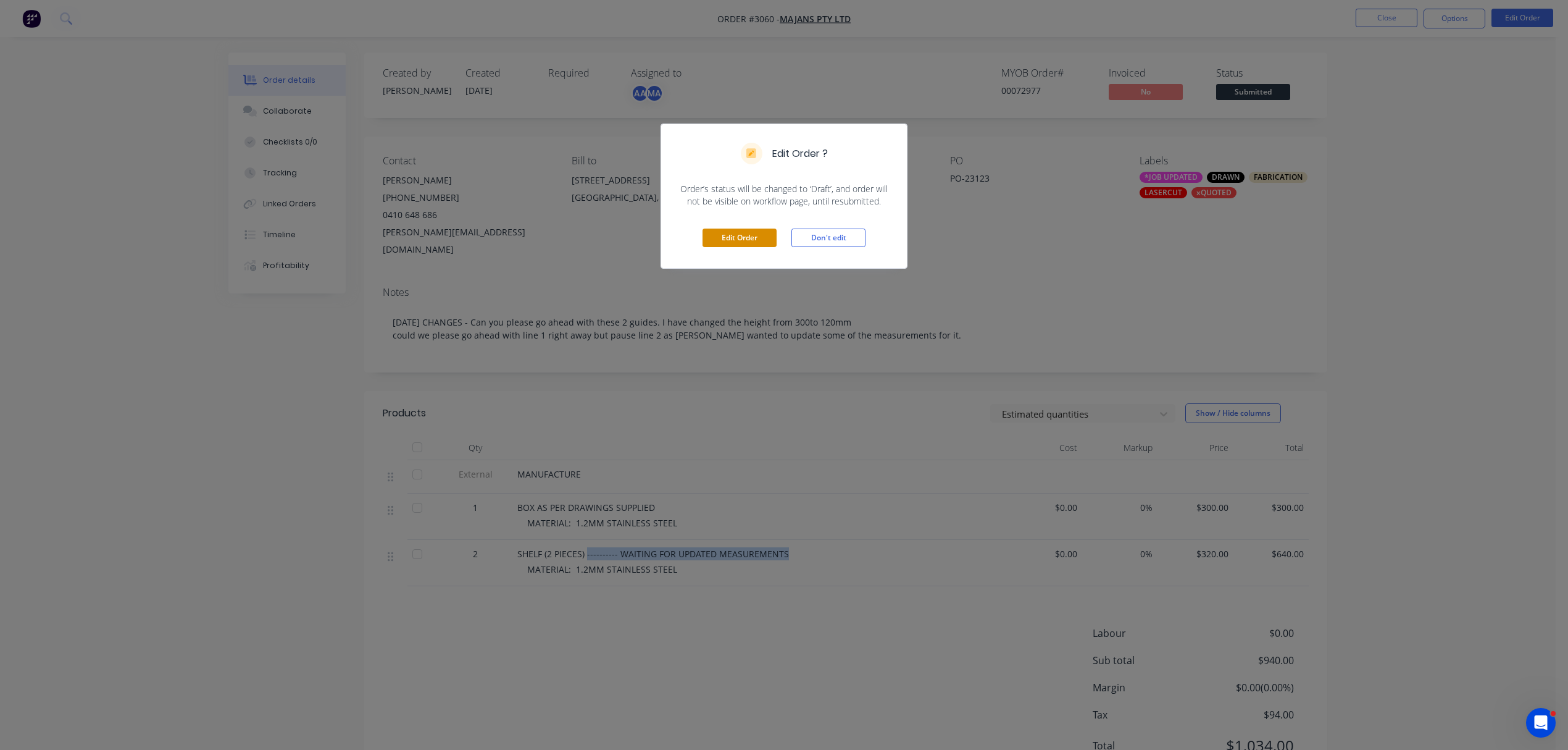
click at [746, 238] on button "Edit Order" at bounding box center [739, 238] width 74 height 19
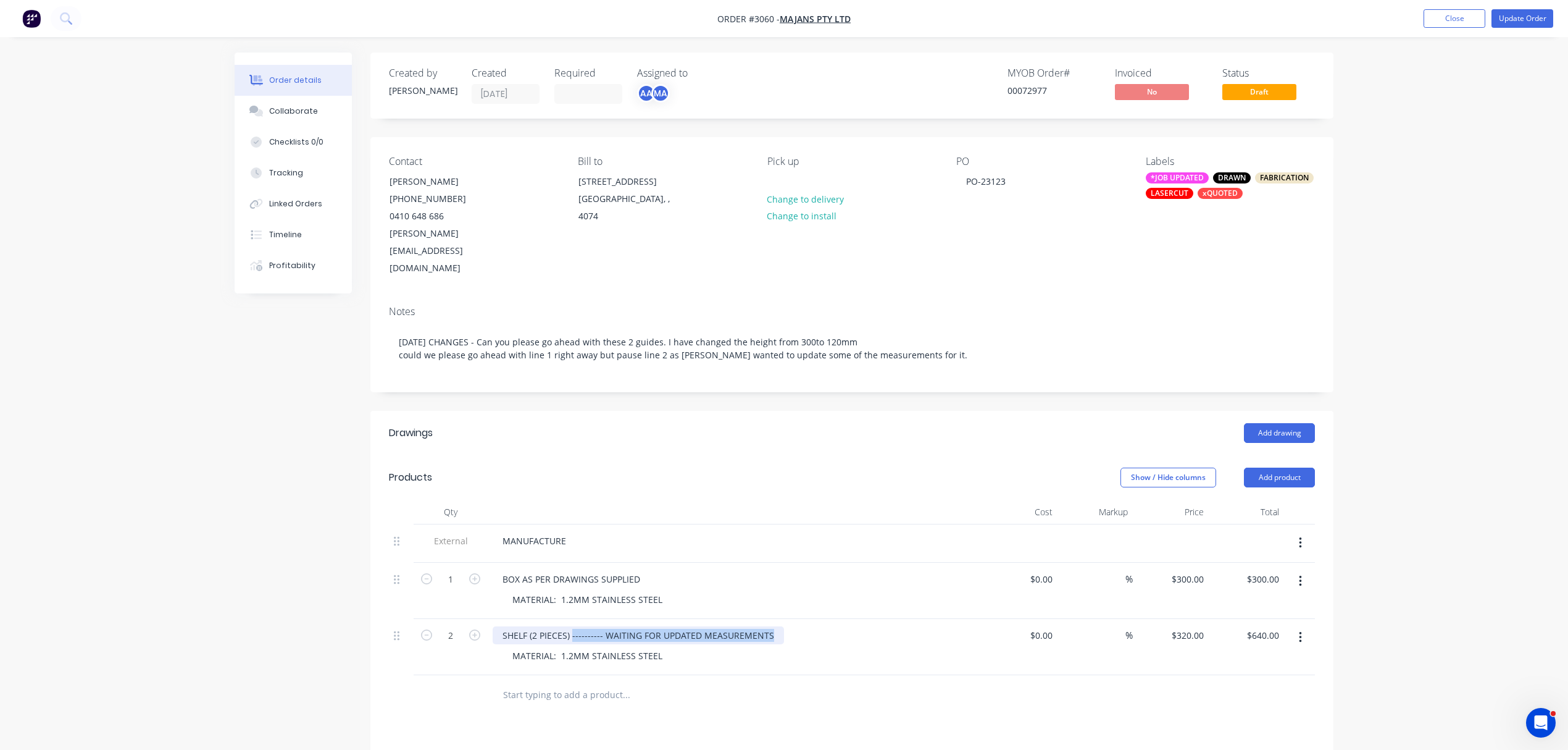
drag, startPoint x: 571, startPoint y: 599, endPoint x: 870, endPoint y: 589, distance: 299.2
click at [870, 619] on div "SHELF (2 PIECES) ---------- WAITING FOR UPDATED MEASUREMENTS MATERIAL: 1.2MM ST…" at bounding box center [735, 647] width 494 height 57
click at [1285, 467] on button "Add product" at bounding box center [1279, 477] width 71 height 20
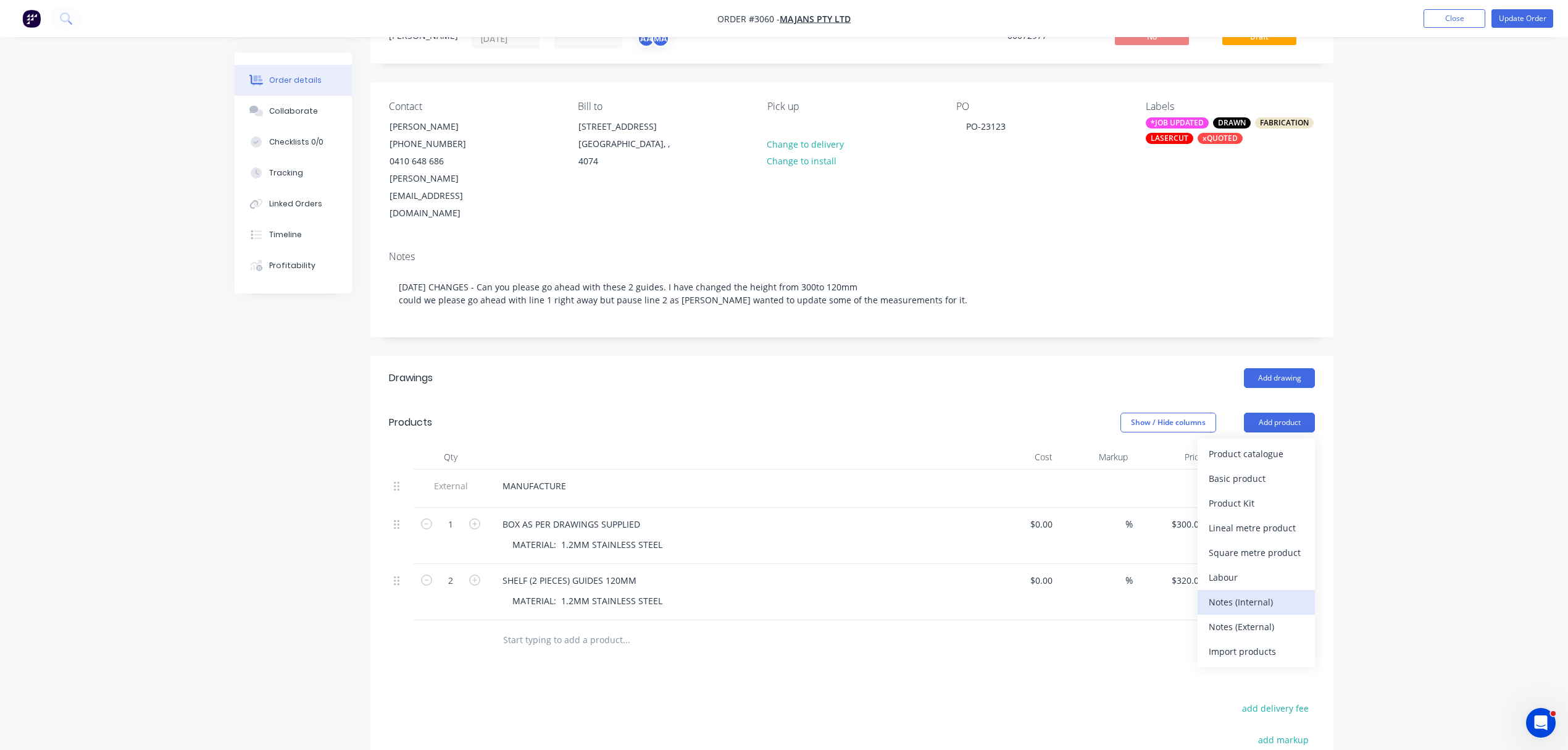
click at [1257, 593] on div "Notes (Internal)" at bounding box center [1256, 602] width 95 height 18
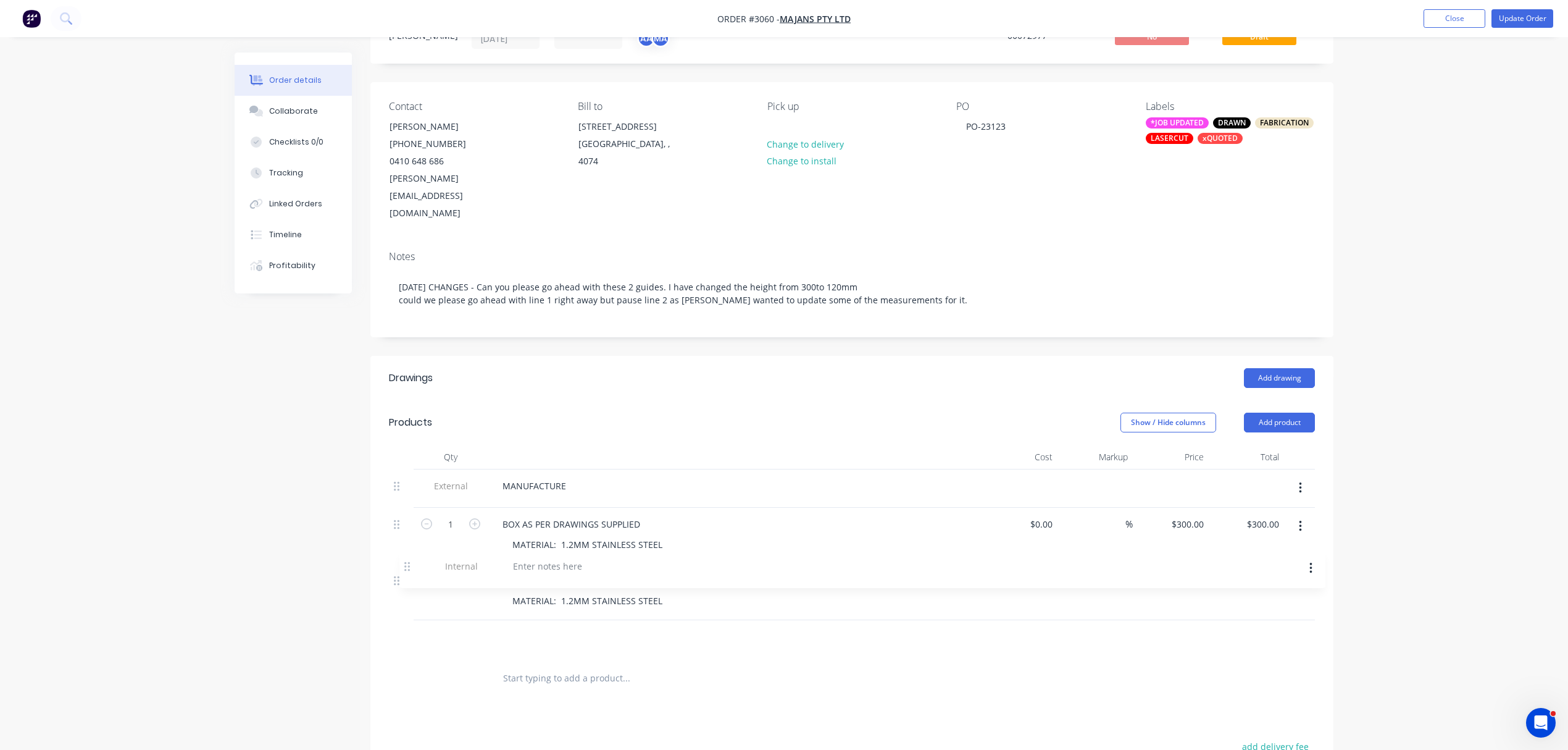
scroll to position [65, 0]
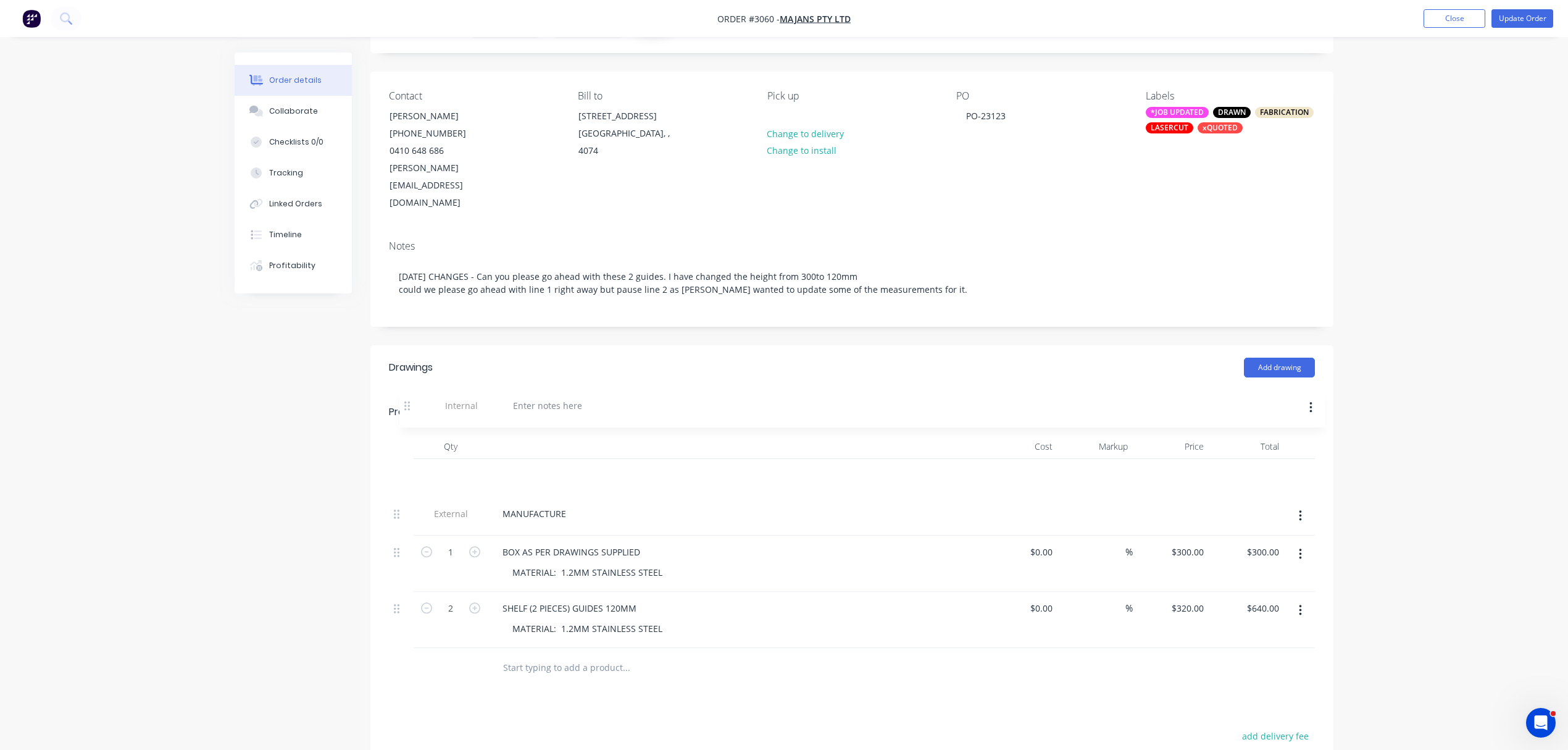
drag, startPoint x: 397, startPoint y: 603, endPoint x: 411, endPoint y: 403, distance: 200.5
click at [411, 434] on div "Qty Cost Markup Price Total External MANUFACTURE 1 BOX AS PER DRAWINGS SUPPLIED…" at bounding box center [852, 541] width 926 height 214
click at [549, 466] on div at bounding box center [537, 475] width 89 height 18
paste div
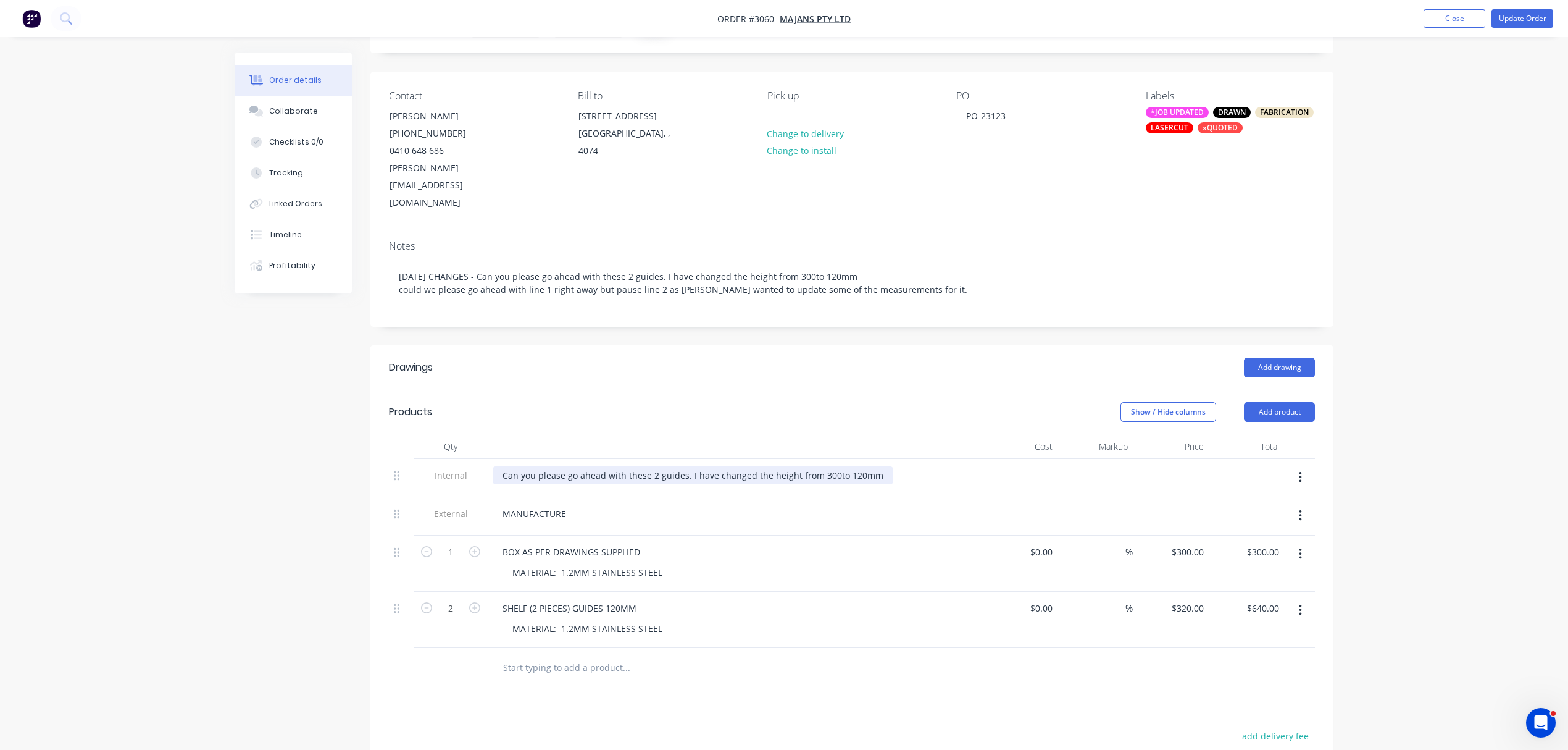
click at [499, 466] on div "Can you please go ahead with these 2 guides. I have changed the height from 300…" at bounding box center [693, 475] width 401 height 18
click at [495, 466] on div "NOTE CHANGE - Can you please go ahead with these 2 guides. I have changed the h…" at bounding box center [728, 475] width 470 height 18
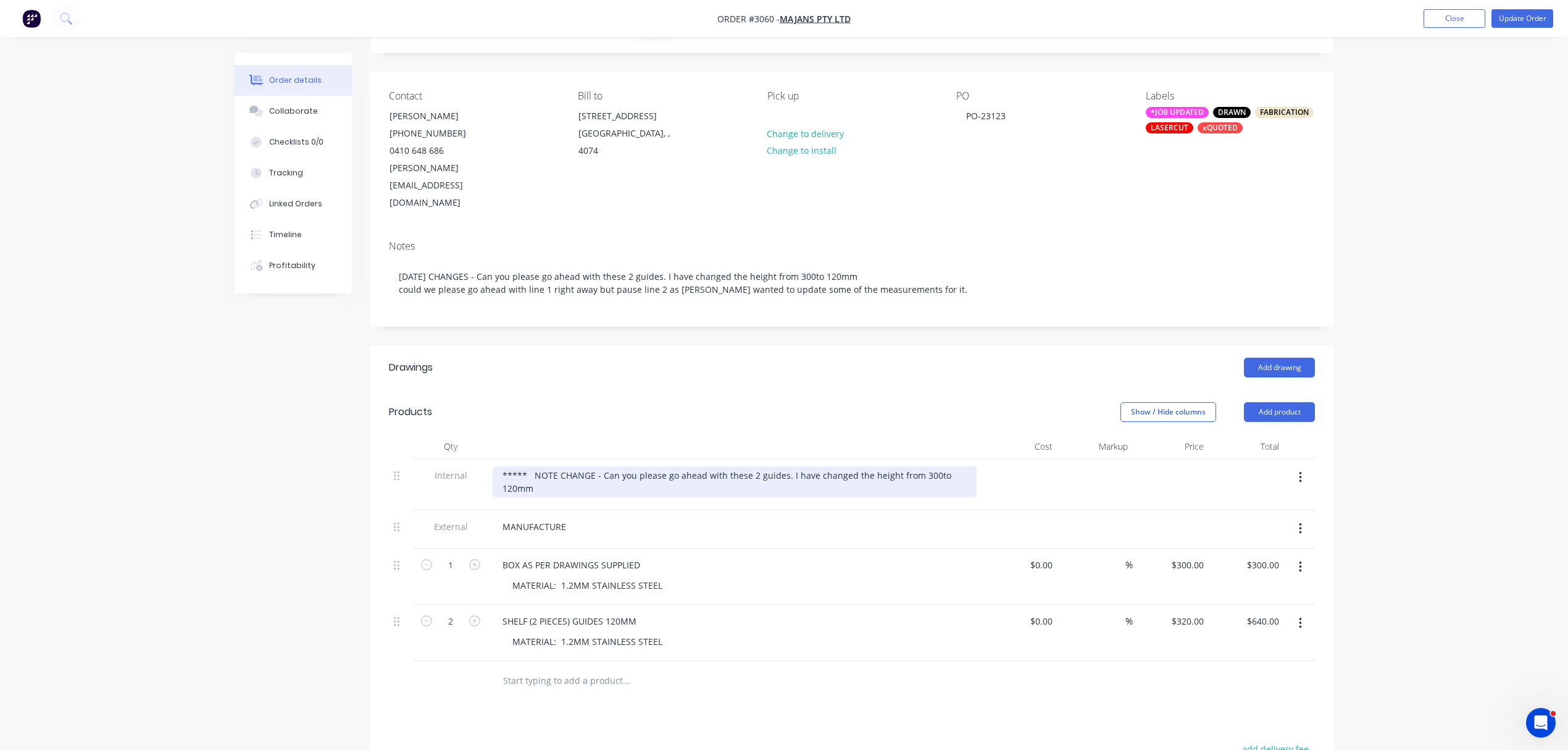
click at [559, 466] on div "***** NOTE CHANGE - Can you please go ahead with these 2 guides. I have changed…" at bounding box center [735, 482] width 484 height 31
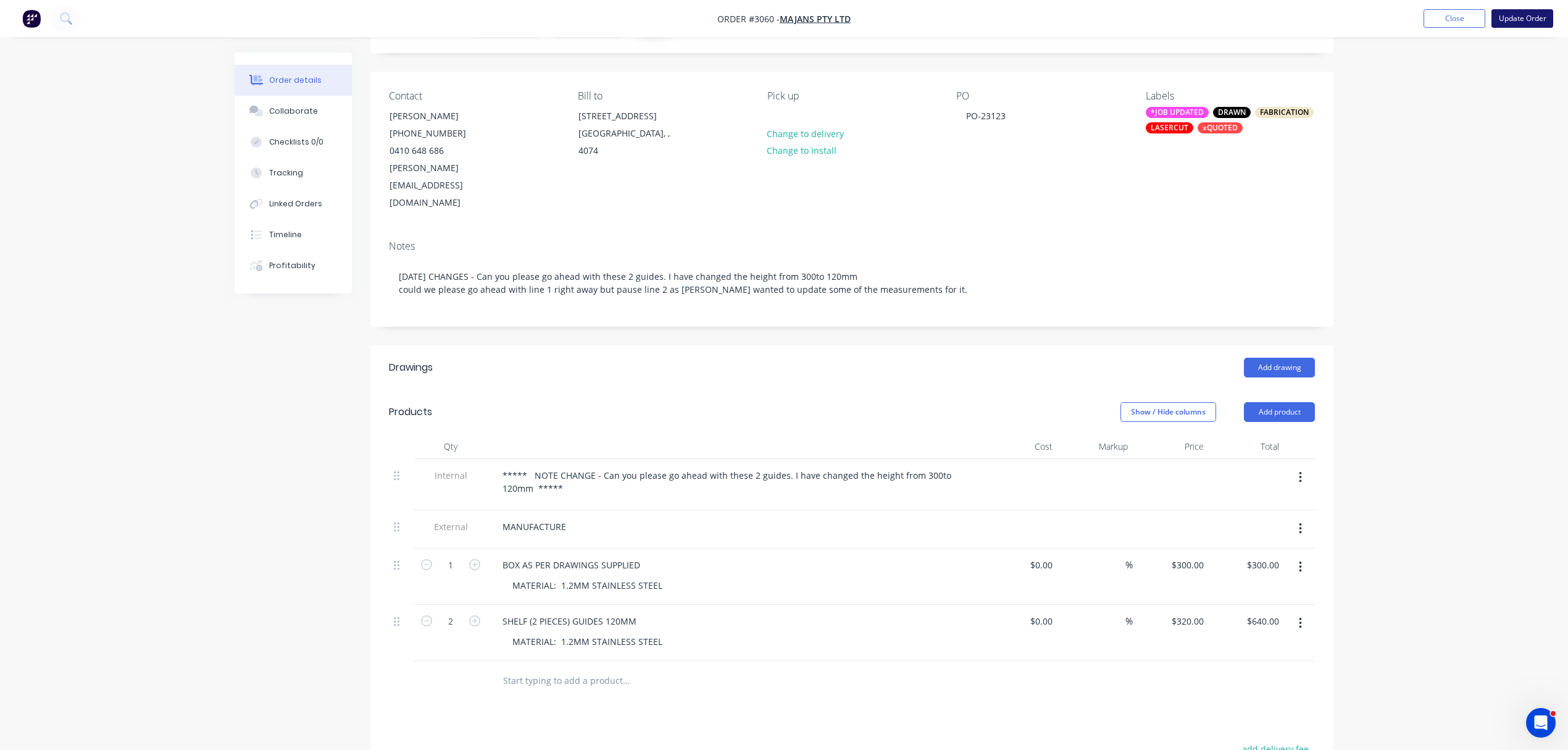
click at [1521, 15] on button "Update Order" at bounding box center [1522, 18] width 62 height 19
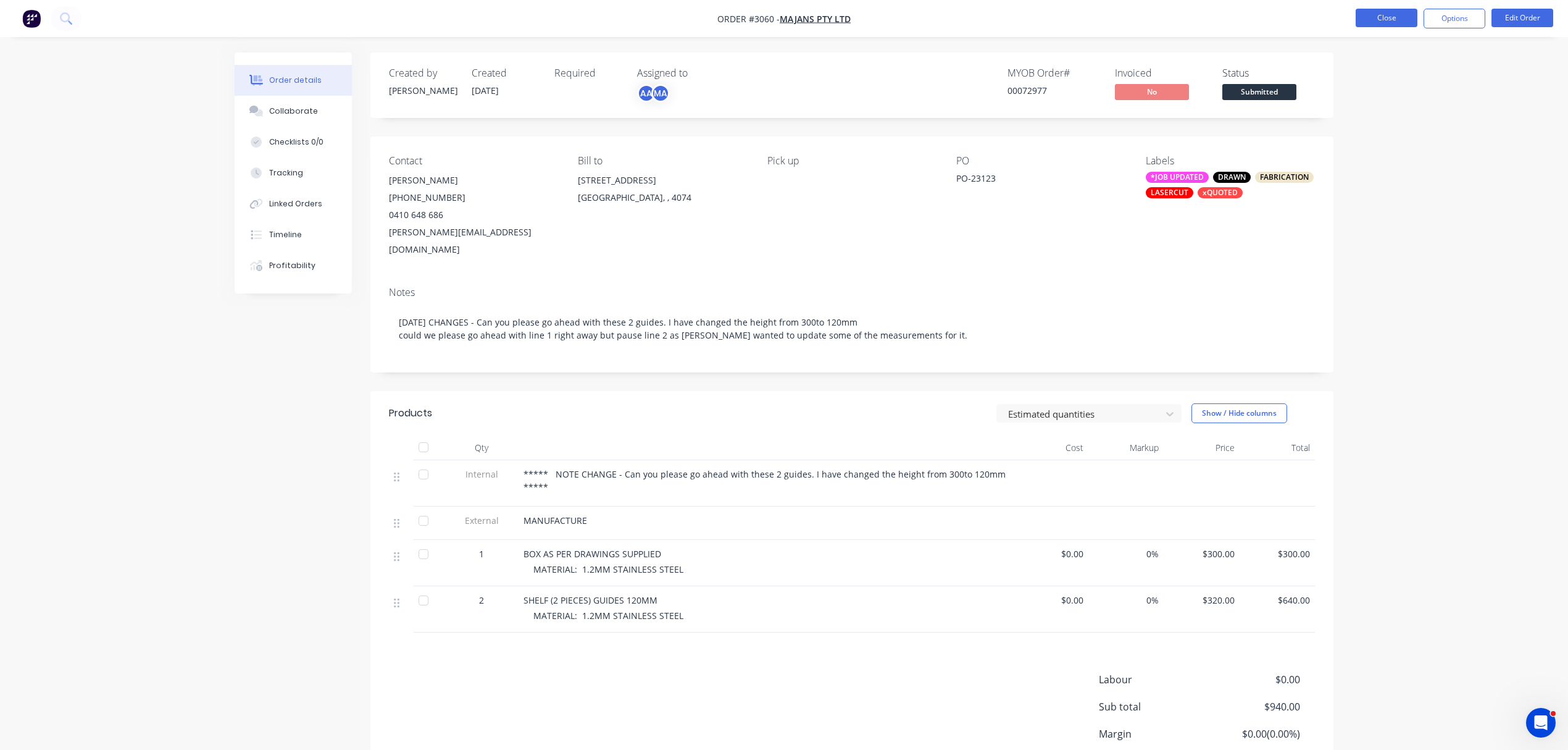
click at [1387, 20] on button "Close" at bounding box center [1386, 17] width 62 height 19
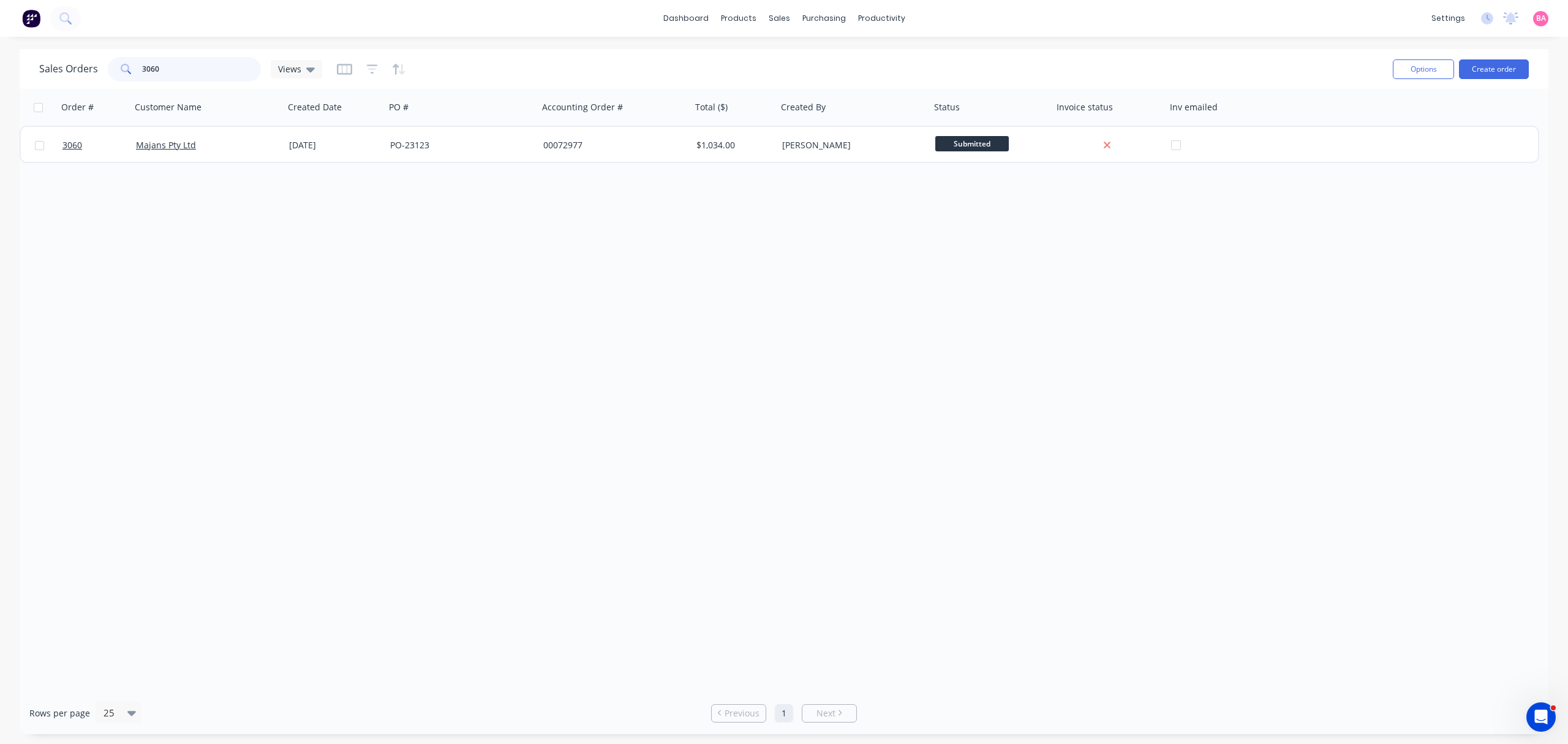
drag, startPoint x: 170, startPoint y: 66, endPoint x: 50, endPoint y: 66, distance: 120.0
click at [50, 66] on div "Sales Orders 3060 Views" at bounding box center [181, 69] width 283 height 24
type input "brisbane steel"
click at [824, 52] on link "Sales Orders" at bounding box center [844, 58] width 162 height 24
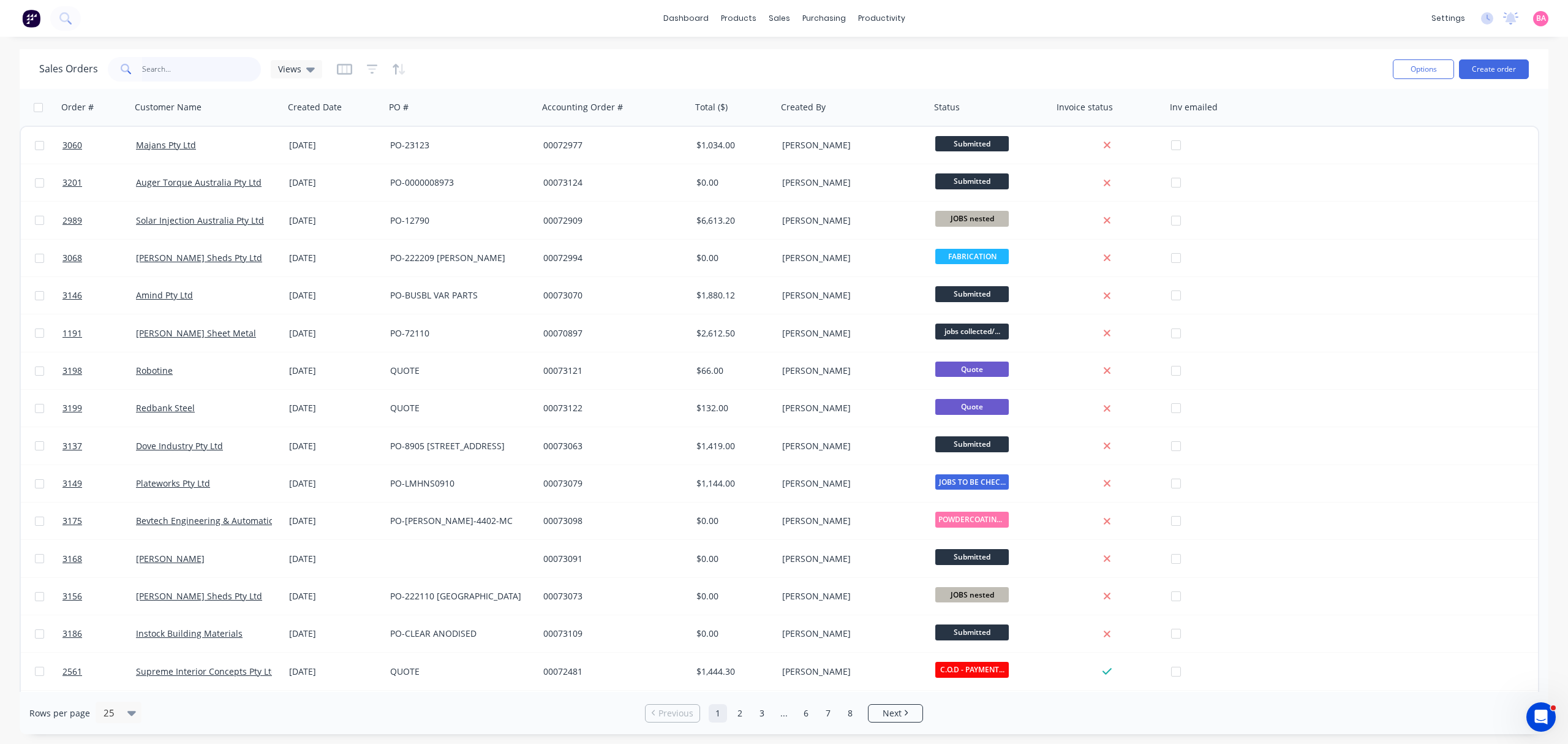
click at [200, 72] on input "text" at bounding box center [202, 69] width 120 height 24
type input "[PERSON_NAME]"
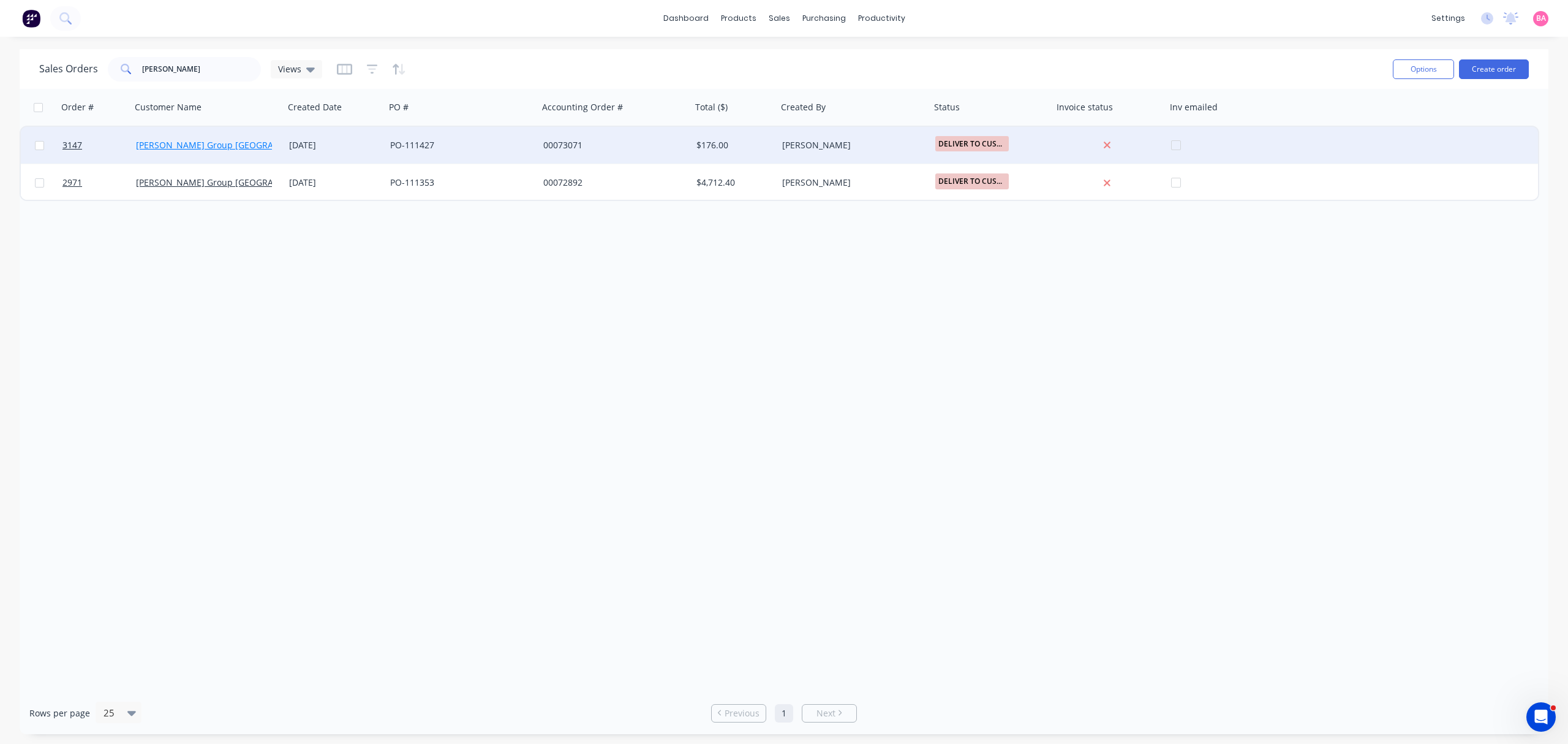
click at [170, 141] on link "[PERSON_NAME] Group [GEOGRAPHIC_DATA]" at bounding box center [228, 145] width 184 height 11
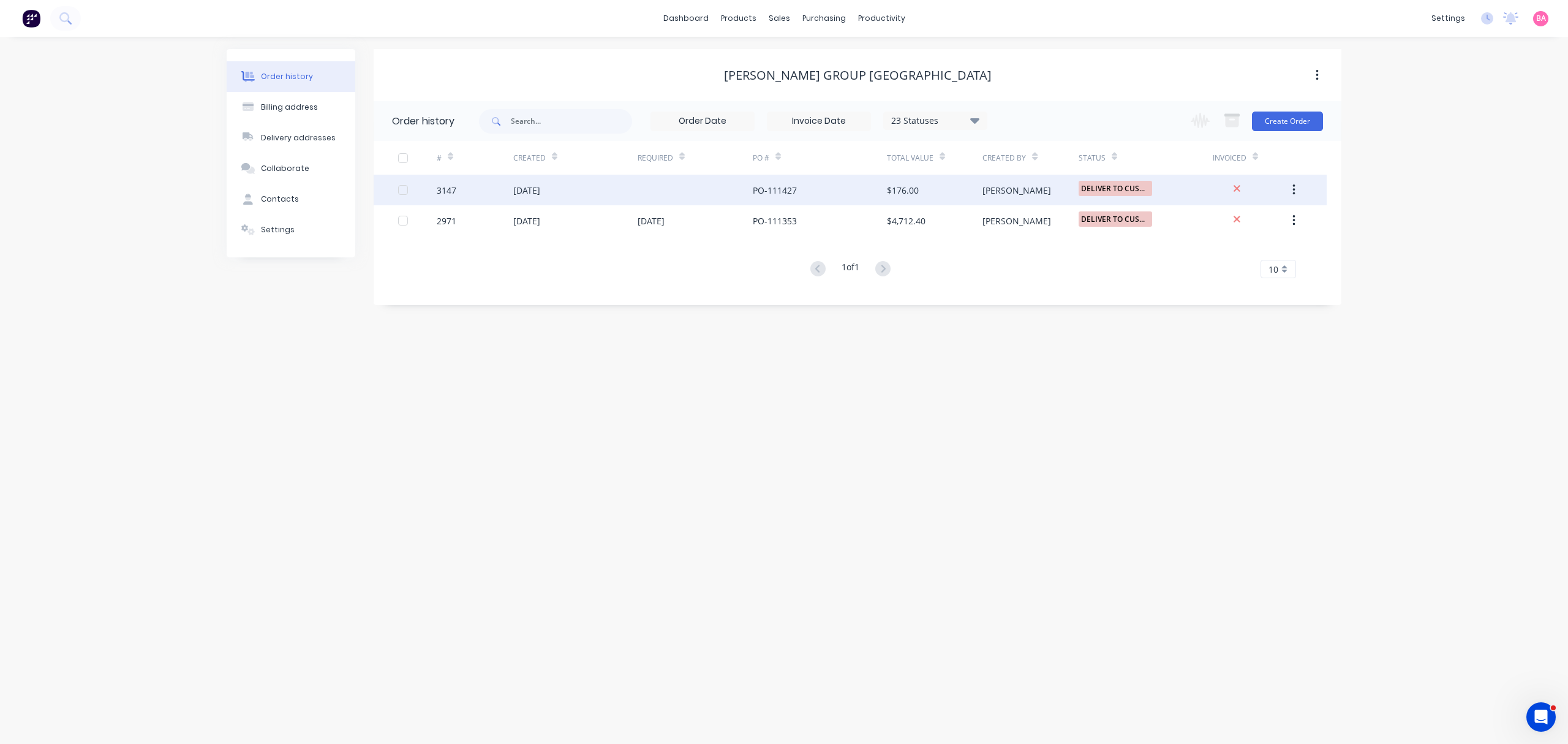
click at [449, 192] on div "3147" at bounding box center [446, 190] width 20 height 13
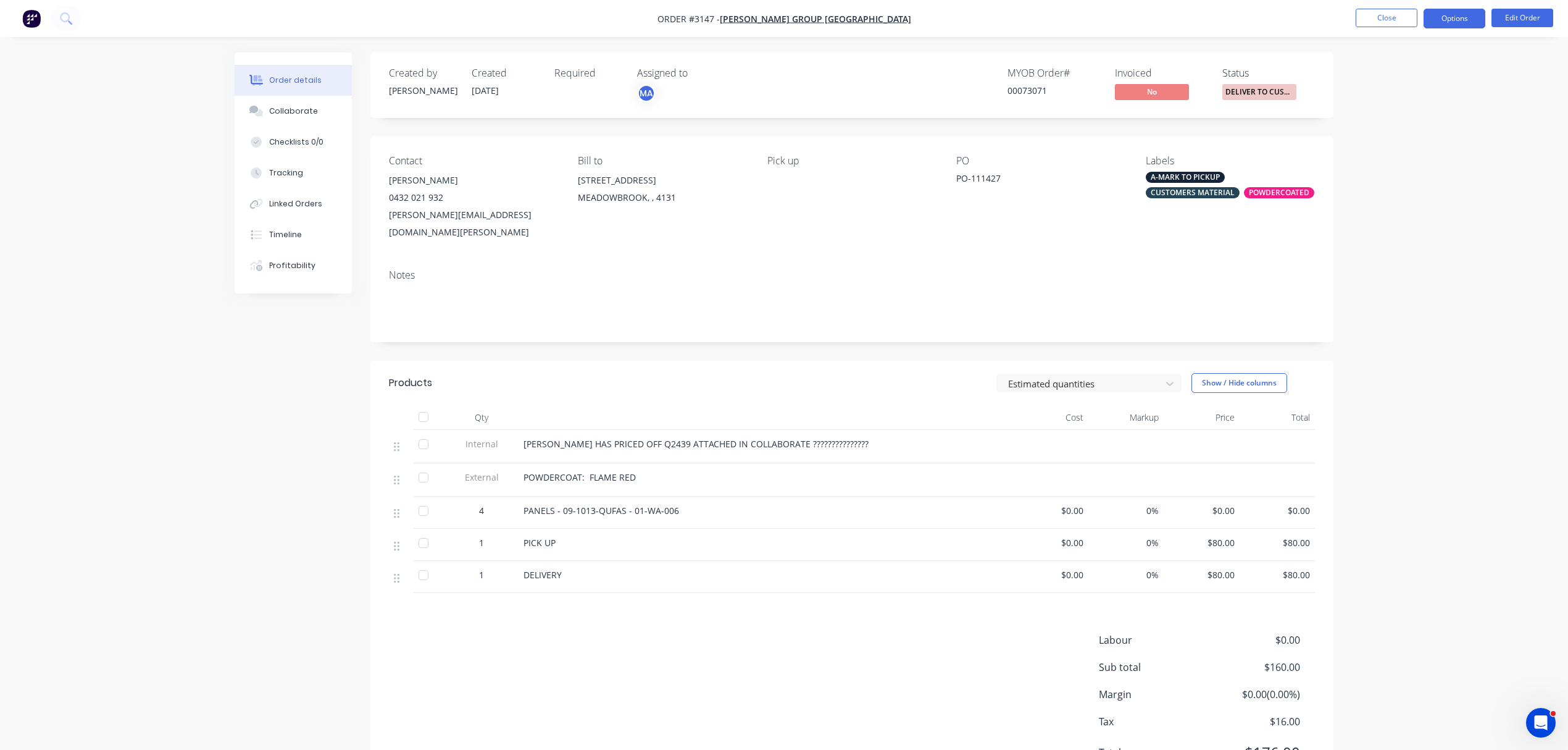
click at [1462, 21] on button "Options" at bounding box center [1454, 18] width 62 height 20
click at [1399, 171] on div "Delivery Docket" at bounding box center [1417, 174] width 114 height 18
click at [1401, 120] on div "Without pricing" at bounding box center [1417, 125] width 114 height 18
click at [1376, 15] on button "Close" at bounding box center [1386, 17] width 62 height 19
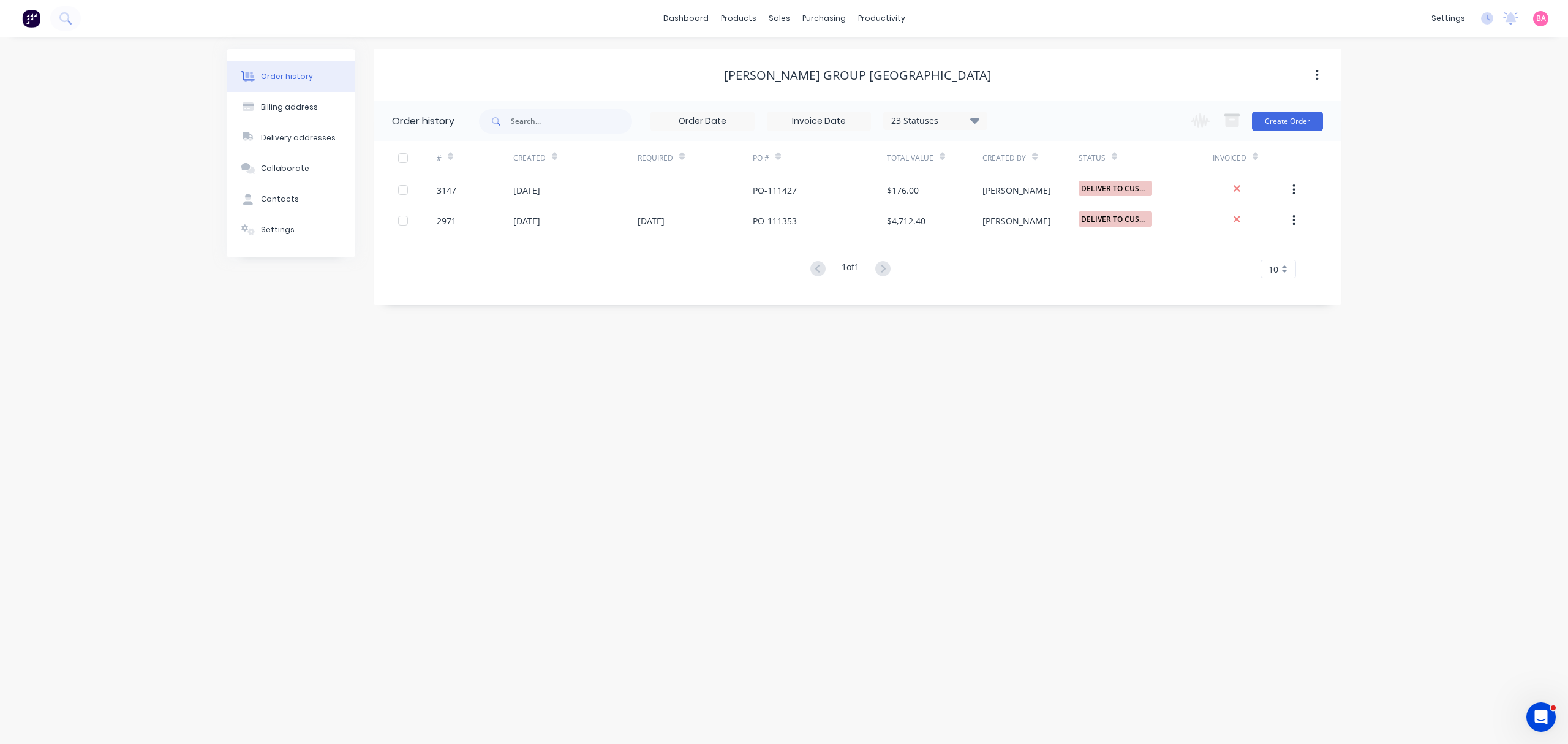
click at [292, 496] on div "Order history Billing address Delivery addresses Collaborate Contacts Settings …" at bounding box center [784, 390] width 1568 height 707
click at [551, 118] on input "text" at bounding box center [571, 121] width 121 height 24
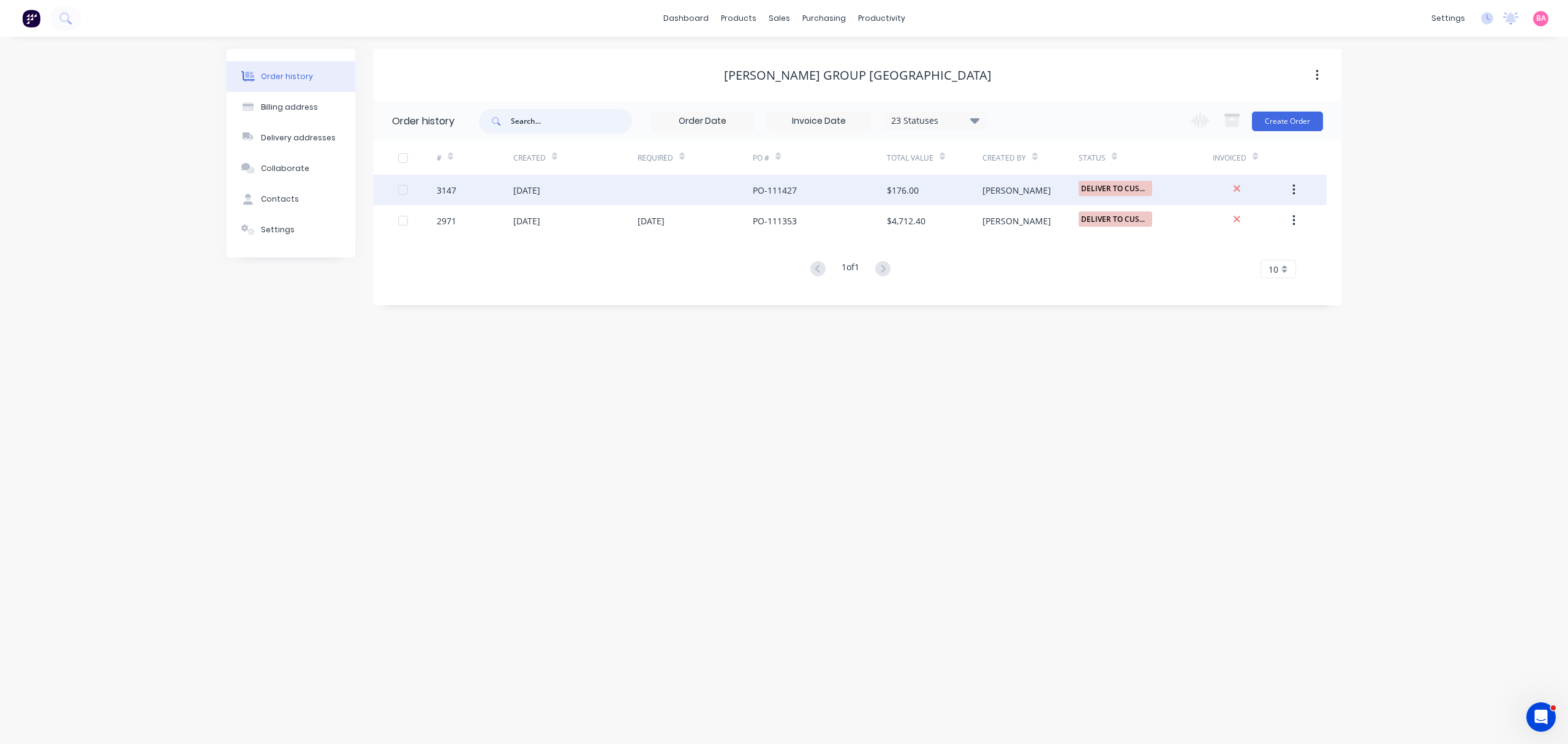
click at [402, 189] on div at bounding box center [403, 190] width 24 height 24
click at [404, 191] on div at bounding box center [403, 190] width 24 height 24
click at [444, 187] on div "3147" at bounding box center [446, 190] width 20 height 13
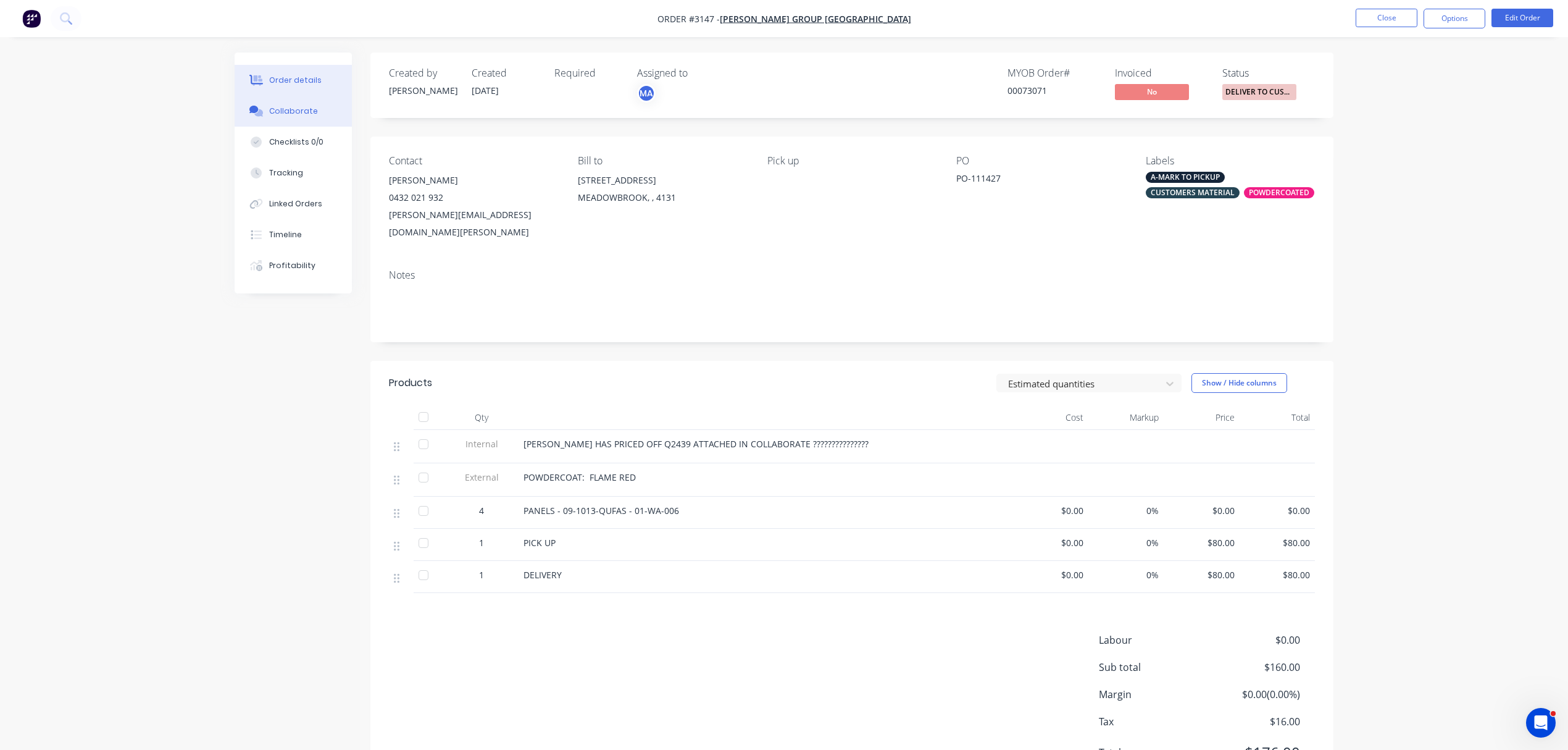
click at [293, 116] on div "Collaborate" at bounding box center [293, 110] width 49 height 11
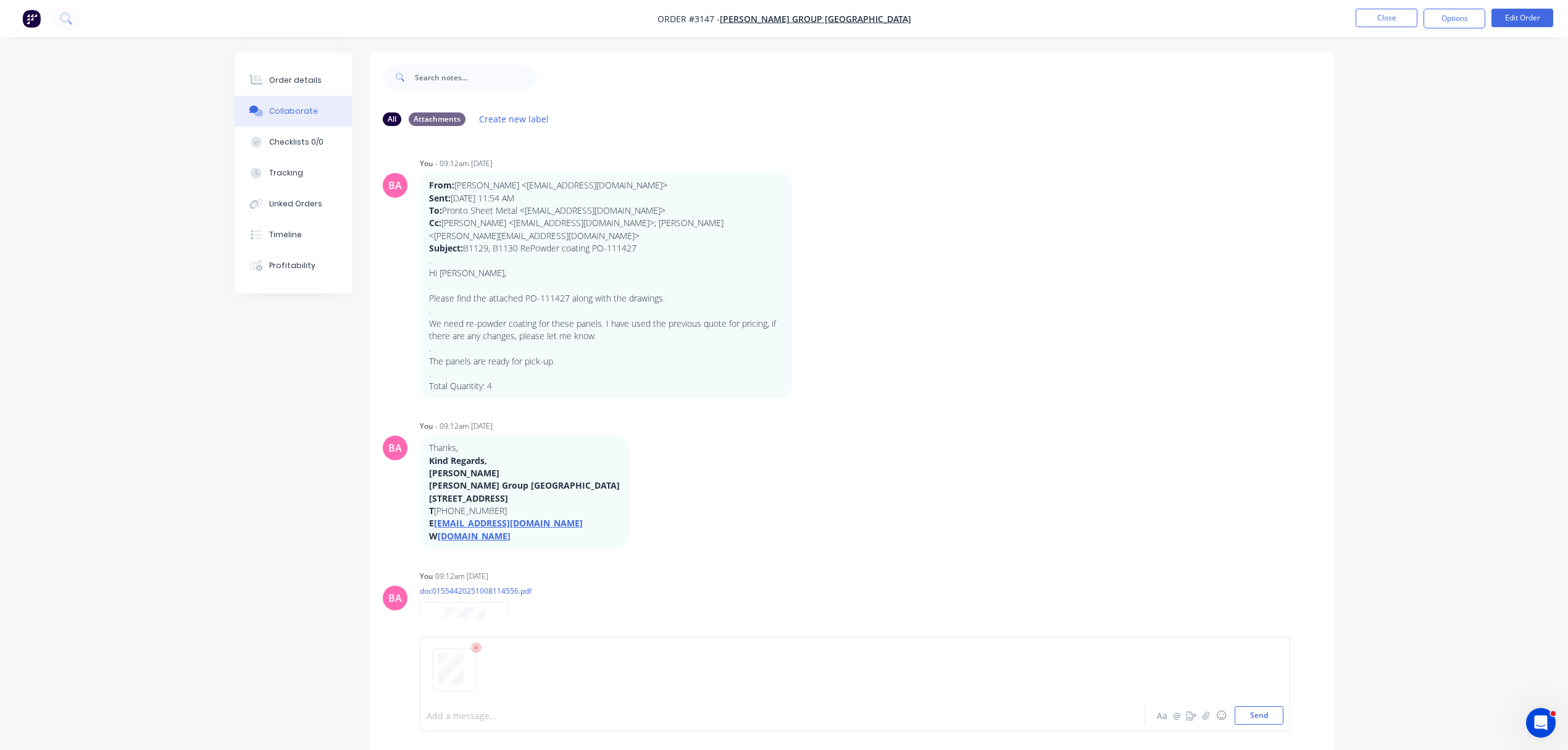
click at [473, 714] on div at bounding box center [748, 715] width 642 height 13
click at [1265, 722] on button "Send" at bounding box center [1259, 715] width 49 height 19
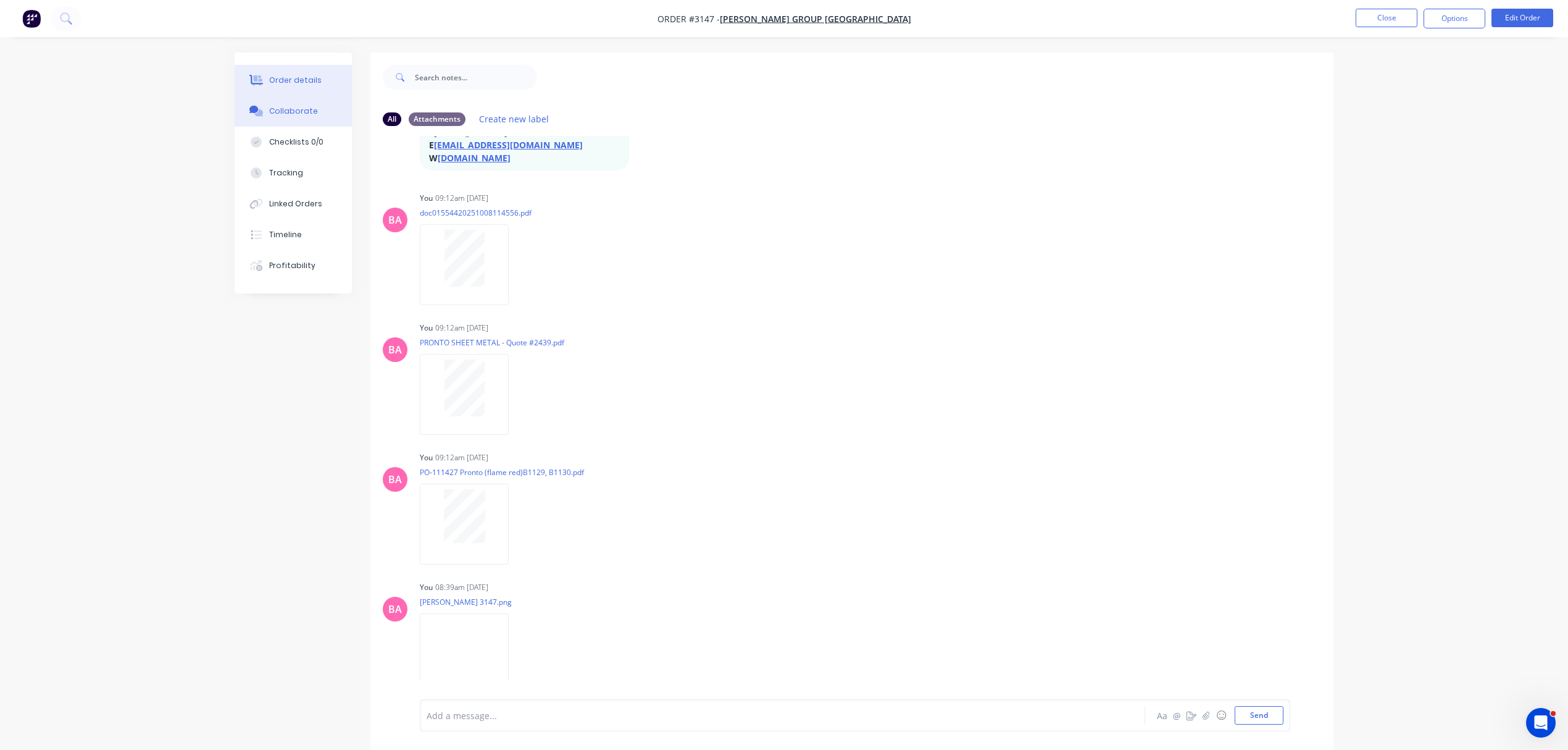
click at [300, 82] on div "Order details" at bounding box center [295, 80] width 53 height 11
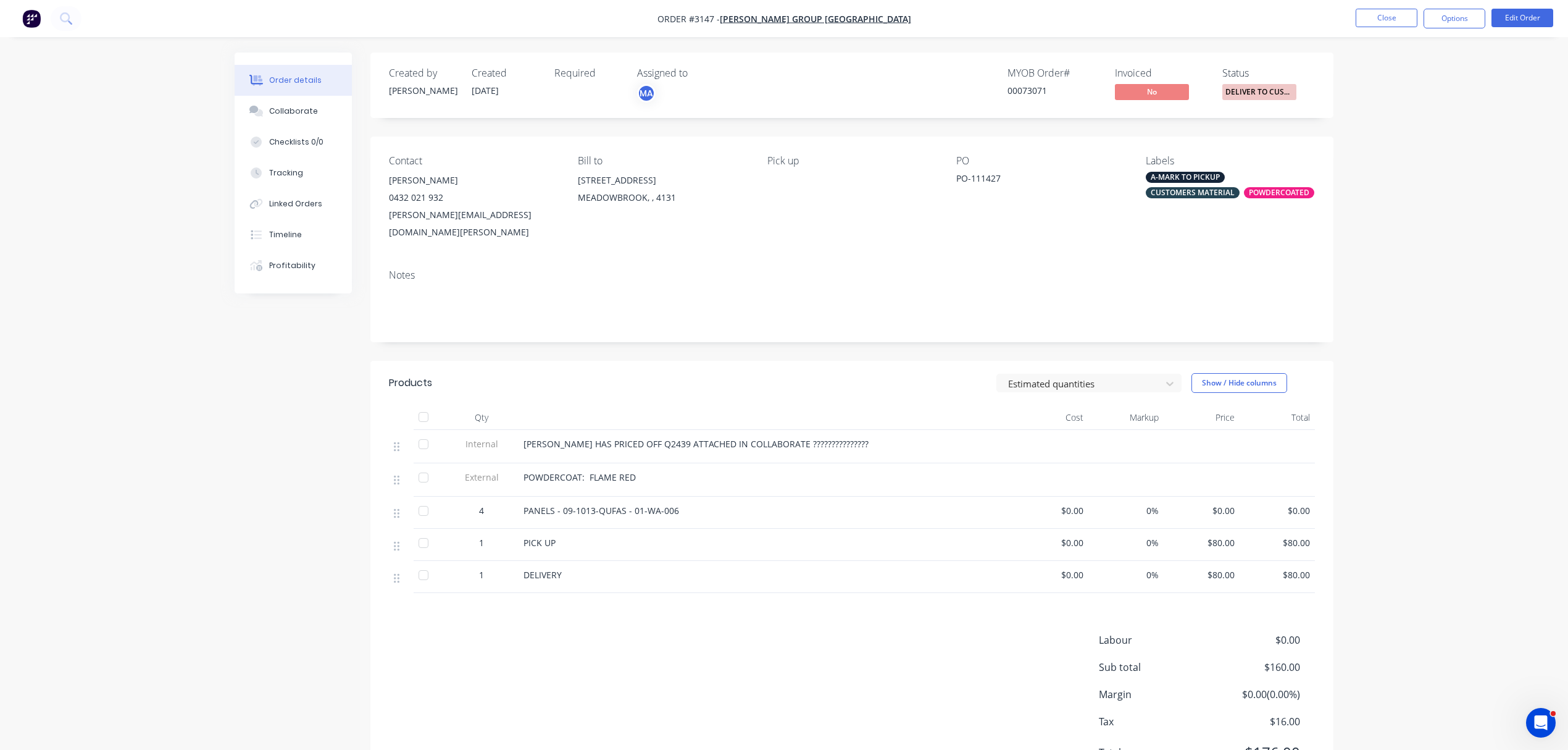
click at [1274, 90] on span "DELIVER TO CUST..." at bounding box center [1259, 92] width 74 height 15
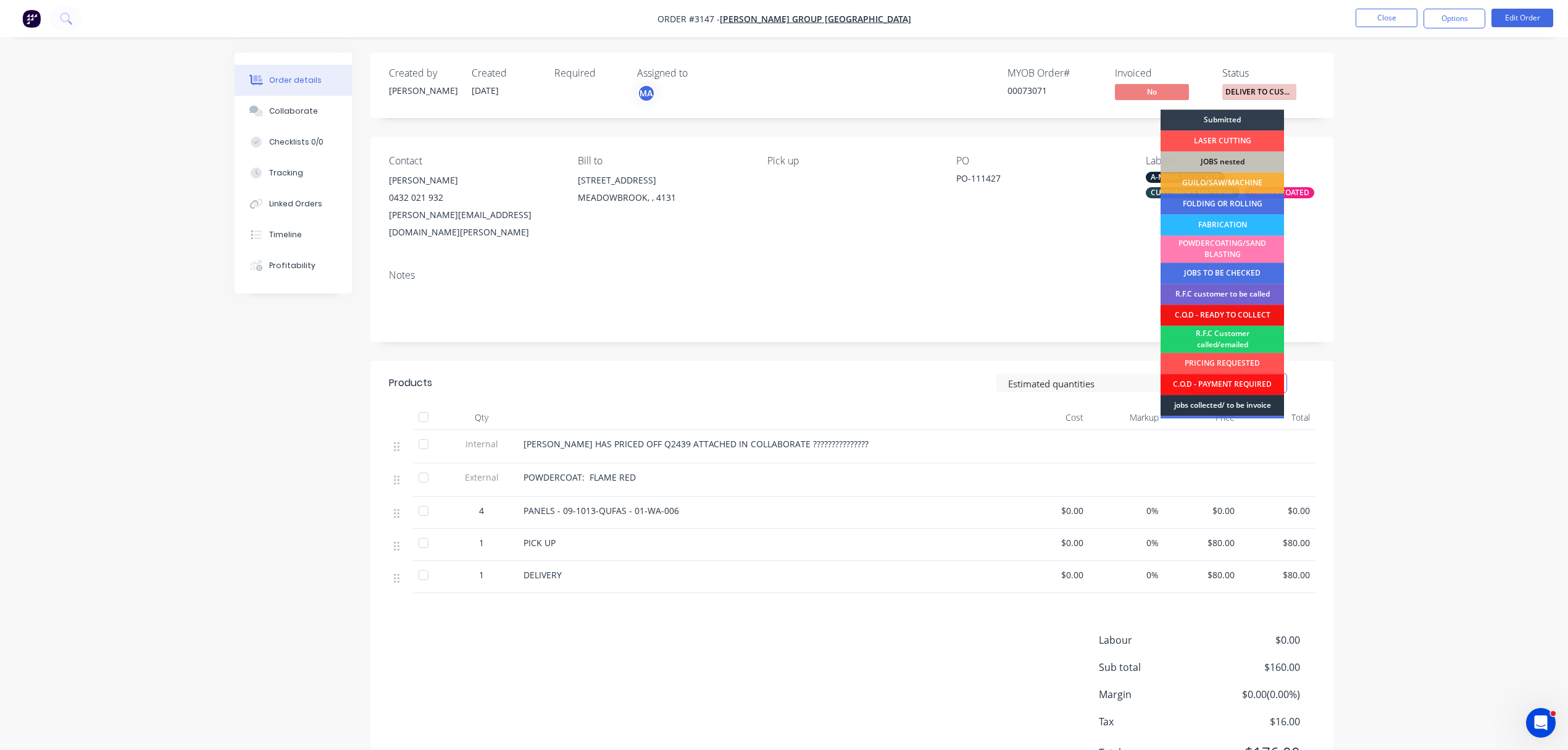
click at [1226, 404] on div "jobs collected/ to be invoice" at bounding box center [1222, 405] width 123 height 21
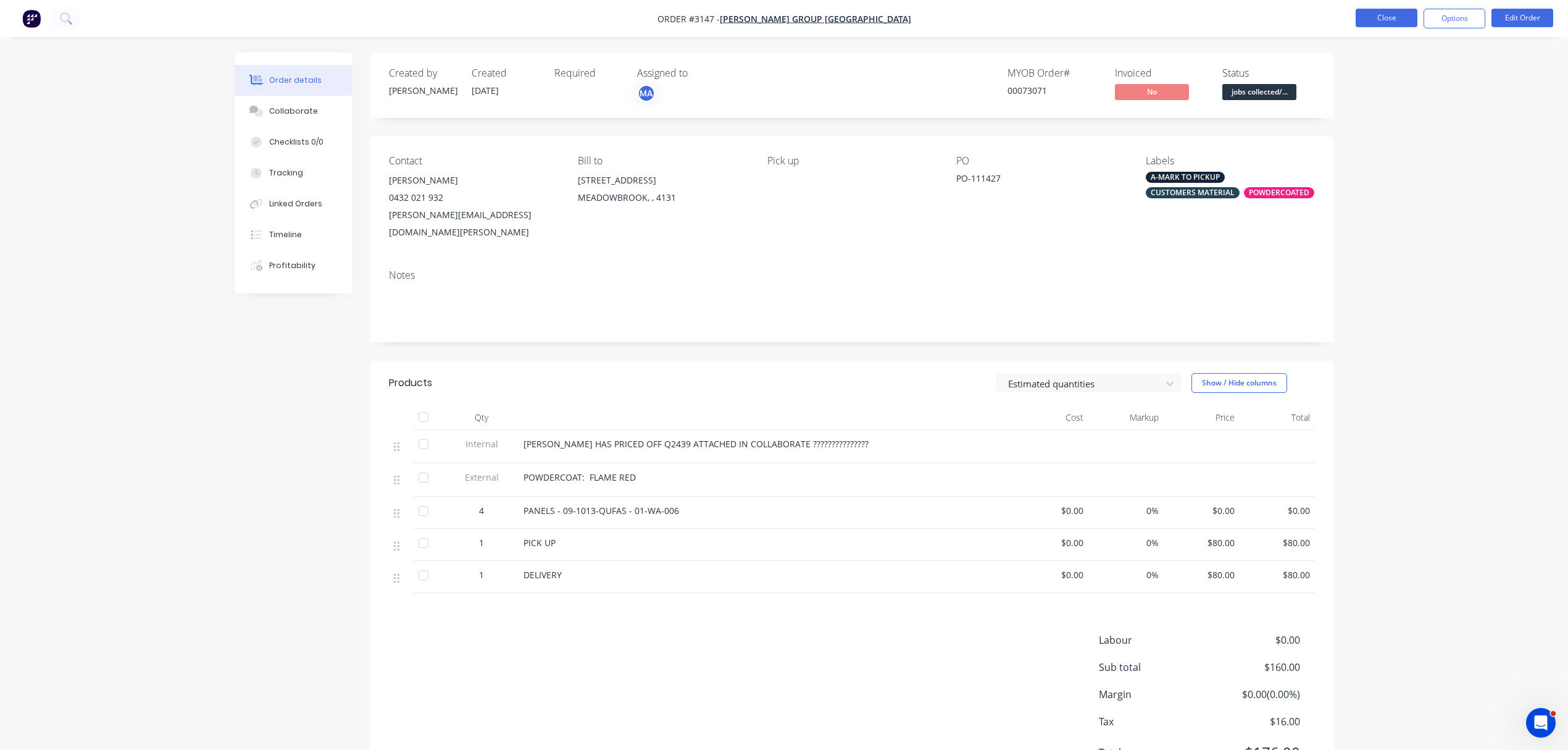
click at [1386, 17] on button "Close" at bounding box center [1386, 17] width 62 height 19
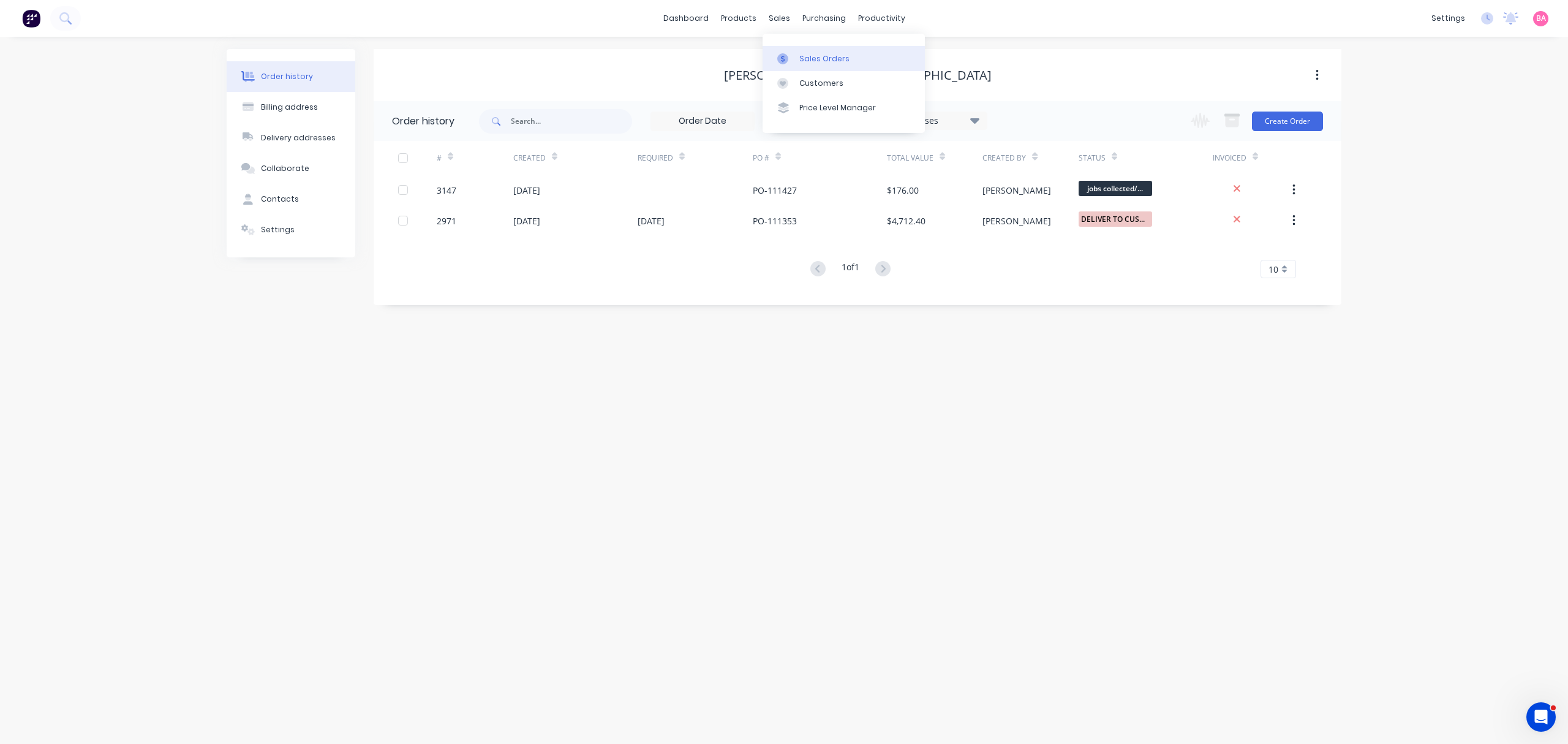
click at [819, 60] on div "Sales Orders" at bounding box center [824, 59] width 50 height 11
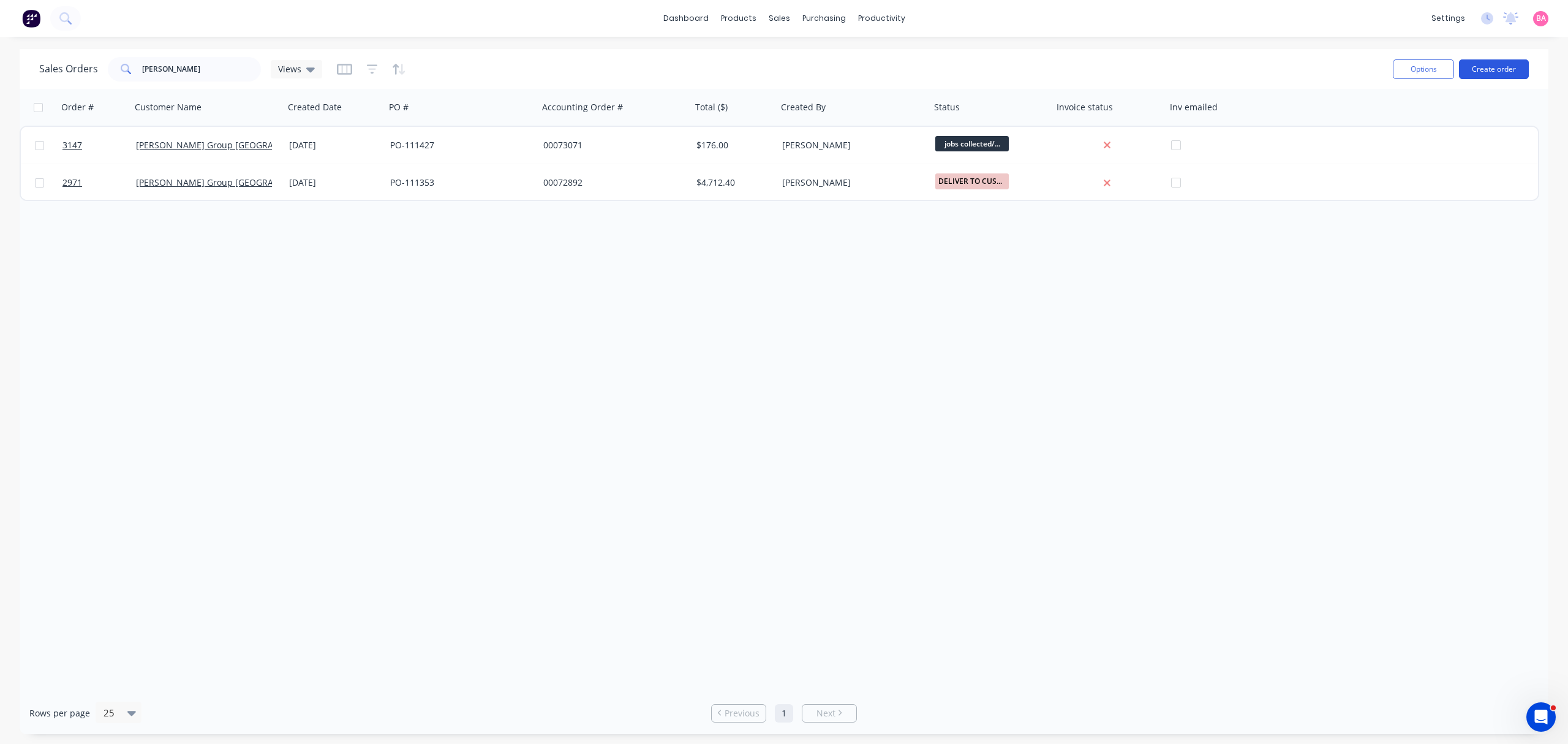
click at [1489, 66] on button "Create order" at bounding box center [1494, 69] width 70 height 20
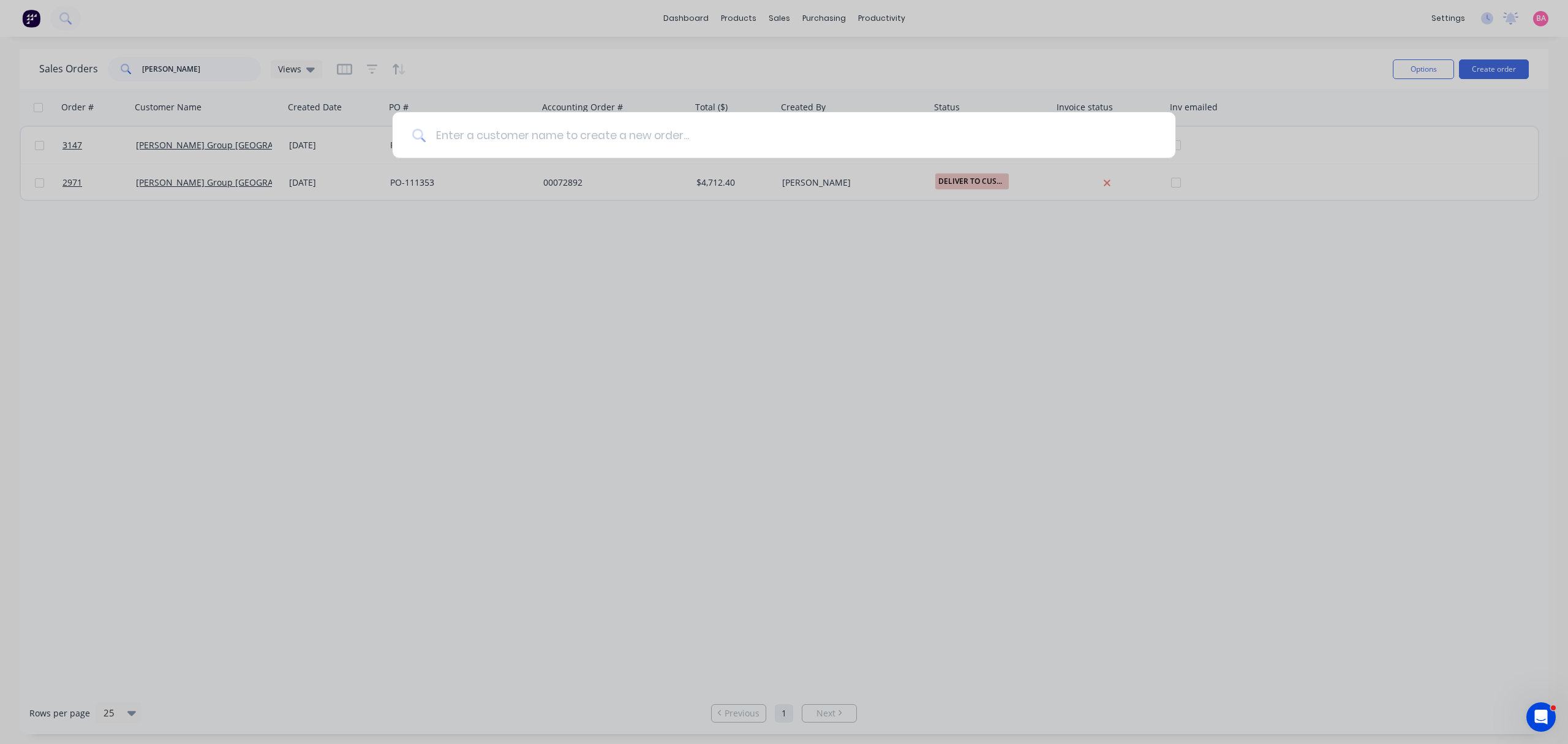
click at [554, 140] on input at bounding box center [791, 135] width 730 height 46
type input "C"
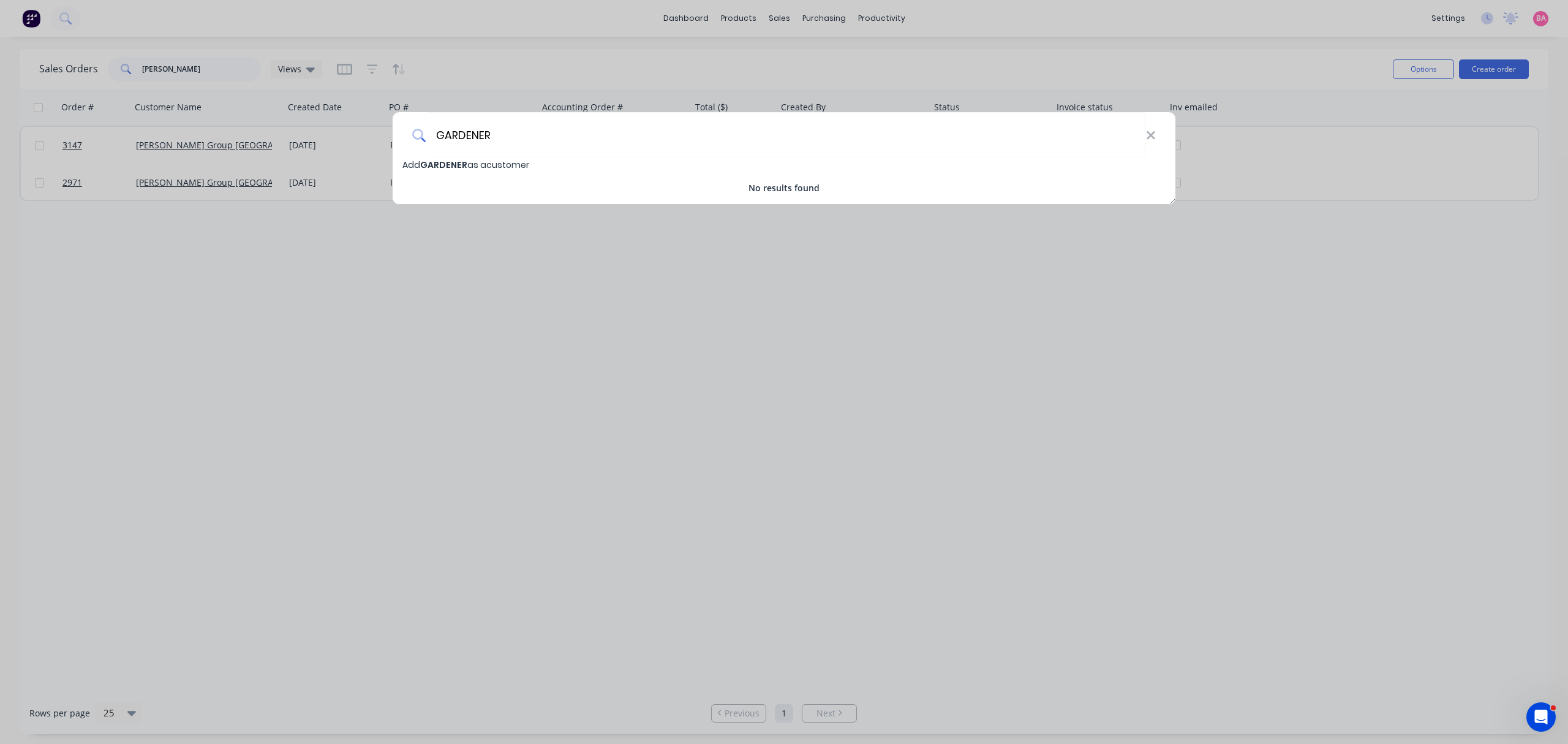
drag, startPoint x: 510, startPoint y: 134, endPoint x: 364, endPoint y: 135, distance: 146.0
click at [364, 135] on div "GARDENER Add GARDENER as a customer No results found" at bounding box center [784, 372] width 1568 height 744
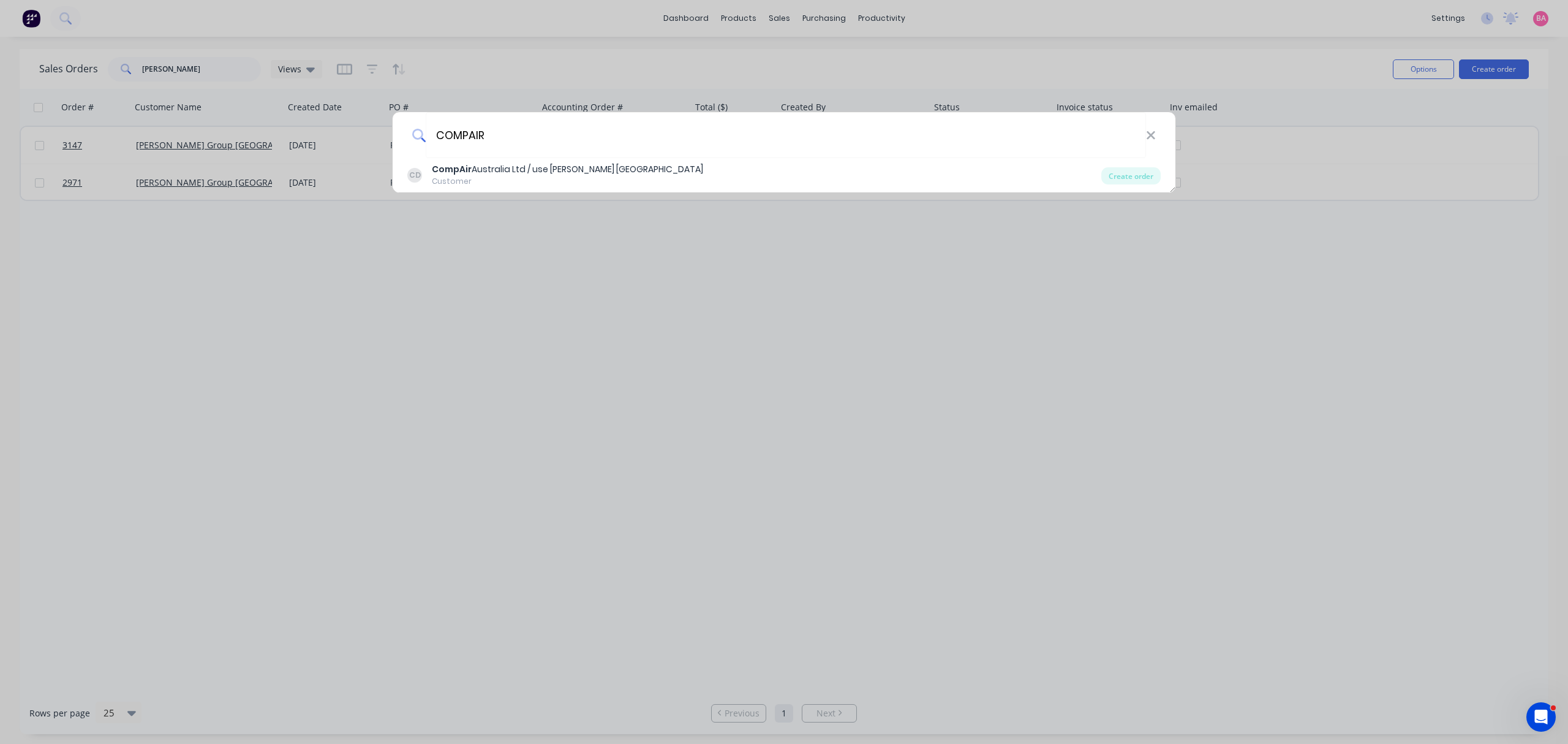
drag, startPoint x: 493, startPoint y: 132, endPoint x: 289, endPoint y: 134, distance: 204.0
click at [289, 134] on div "COMPAIR CD CompAir Australia Ltd / use Gardner Denver Customer Create order" at bounding box center [784, 372] width 1568 height 744
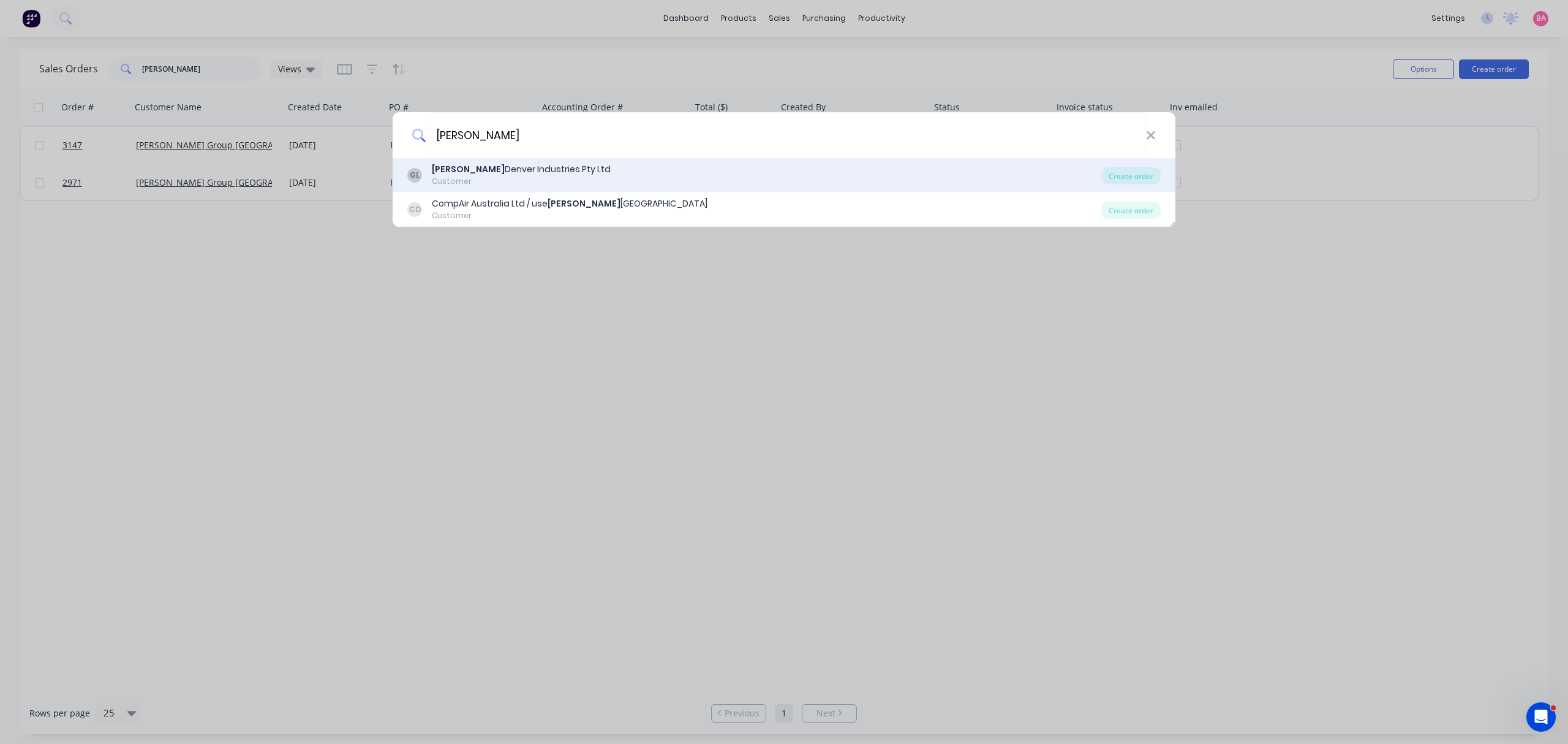
type input "[PERSON_NAME]"
click at [490, 169] on div "Gardner Denver Industries Pty Ltd" at bounding box center [521, 169] width 179 height 13
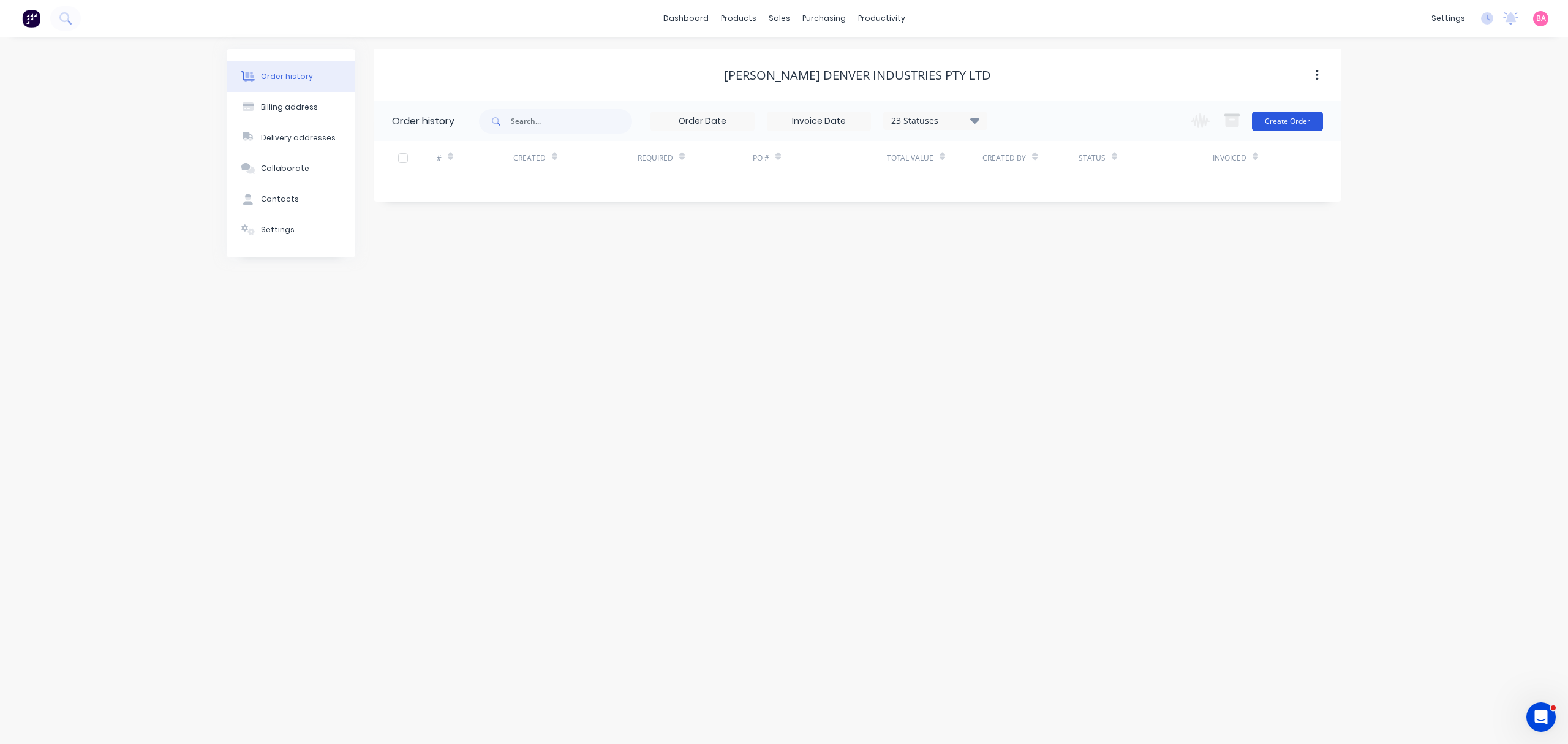
click at [1306, 118] on button "Create Order" at bounding box center [1287, 121] width 71 height 20
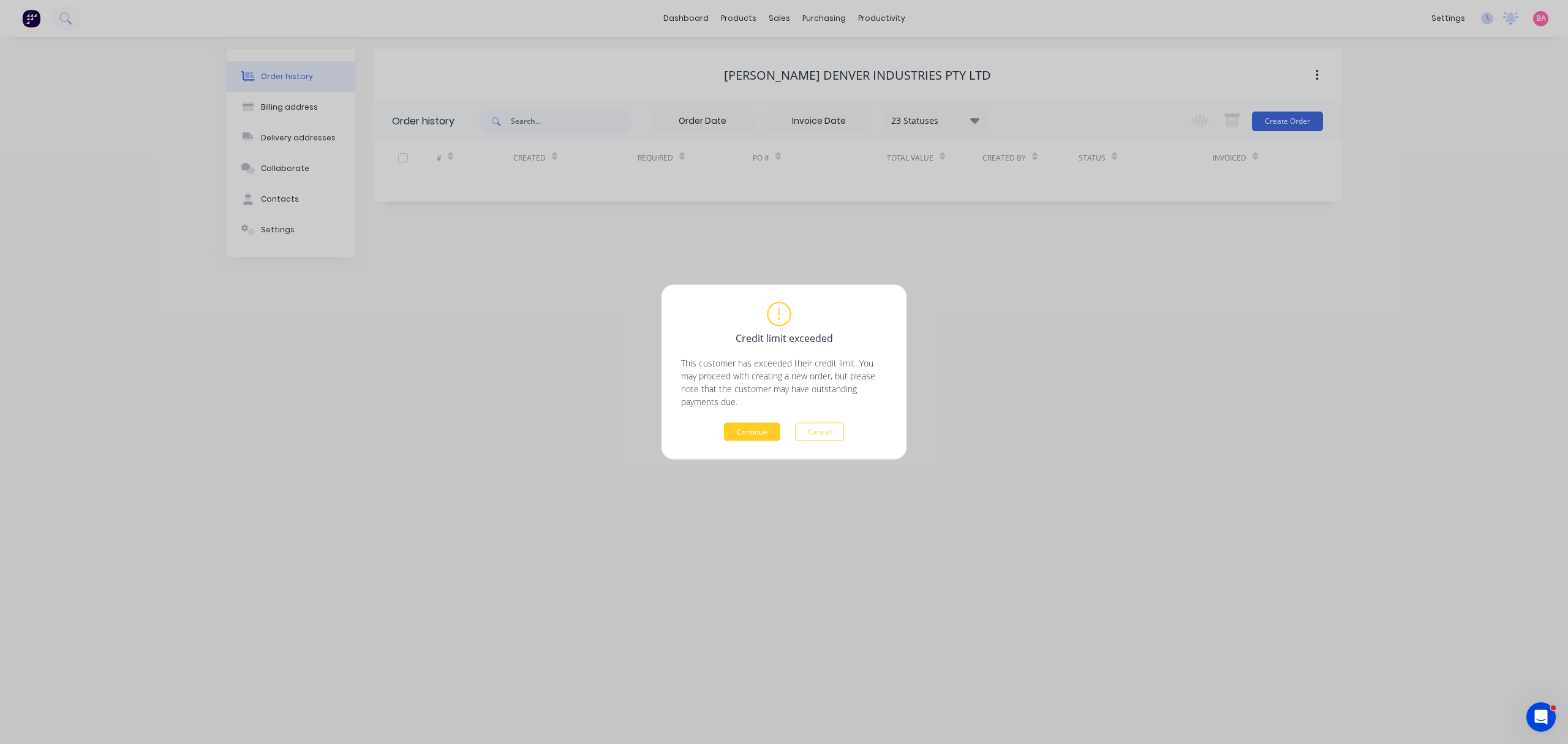
click at [758, 431] on button "Continue" at bounding box center [752, 432] width 56 height 18
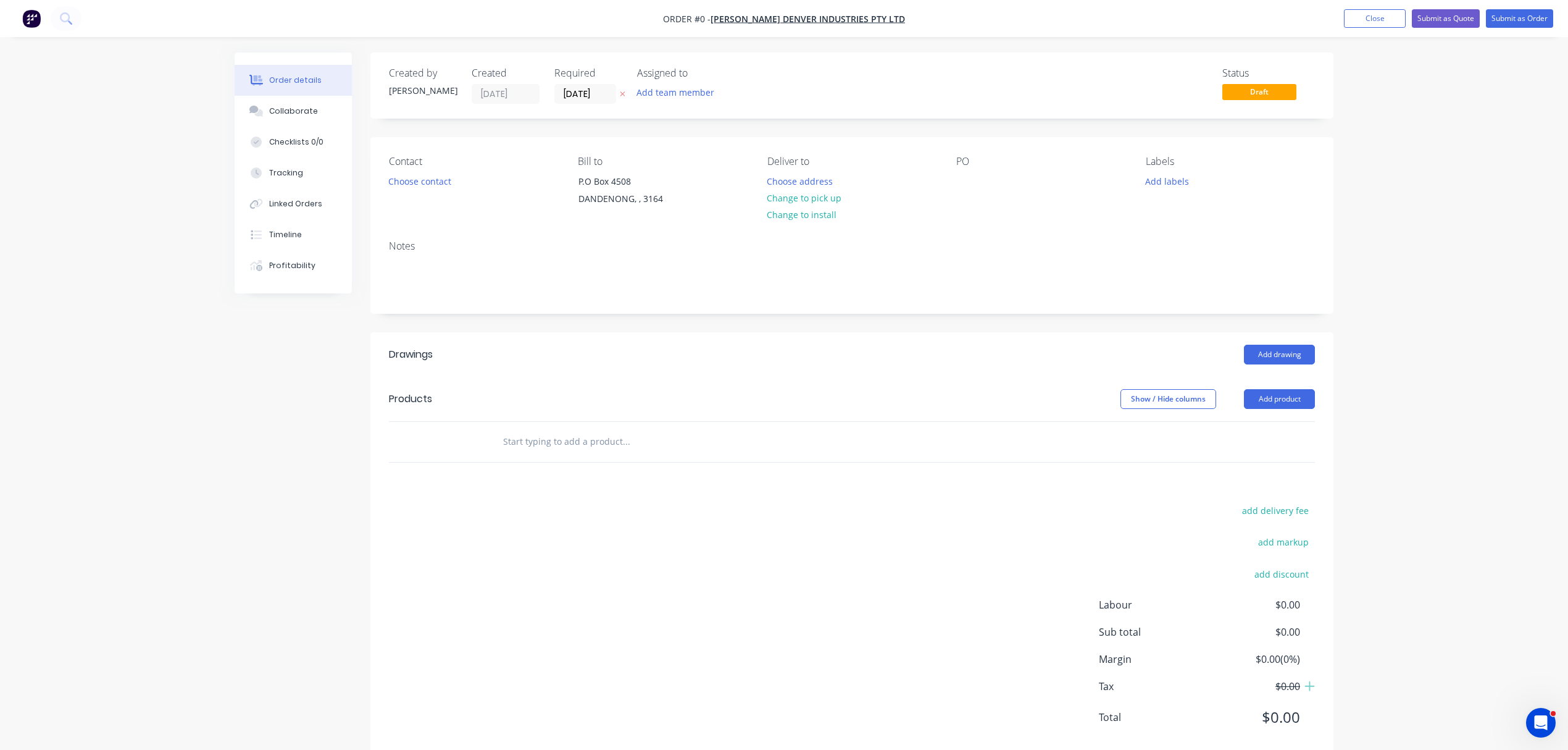
click at [623, 94] on icon "button" at bounding box center [623, 94] width 5 height 5
click at [586, 94] on input at bounding box center [589, 94] width 67 height 19
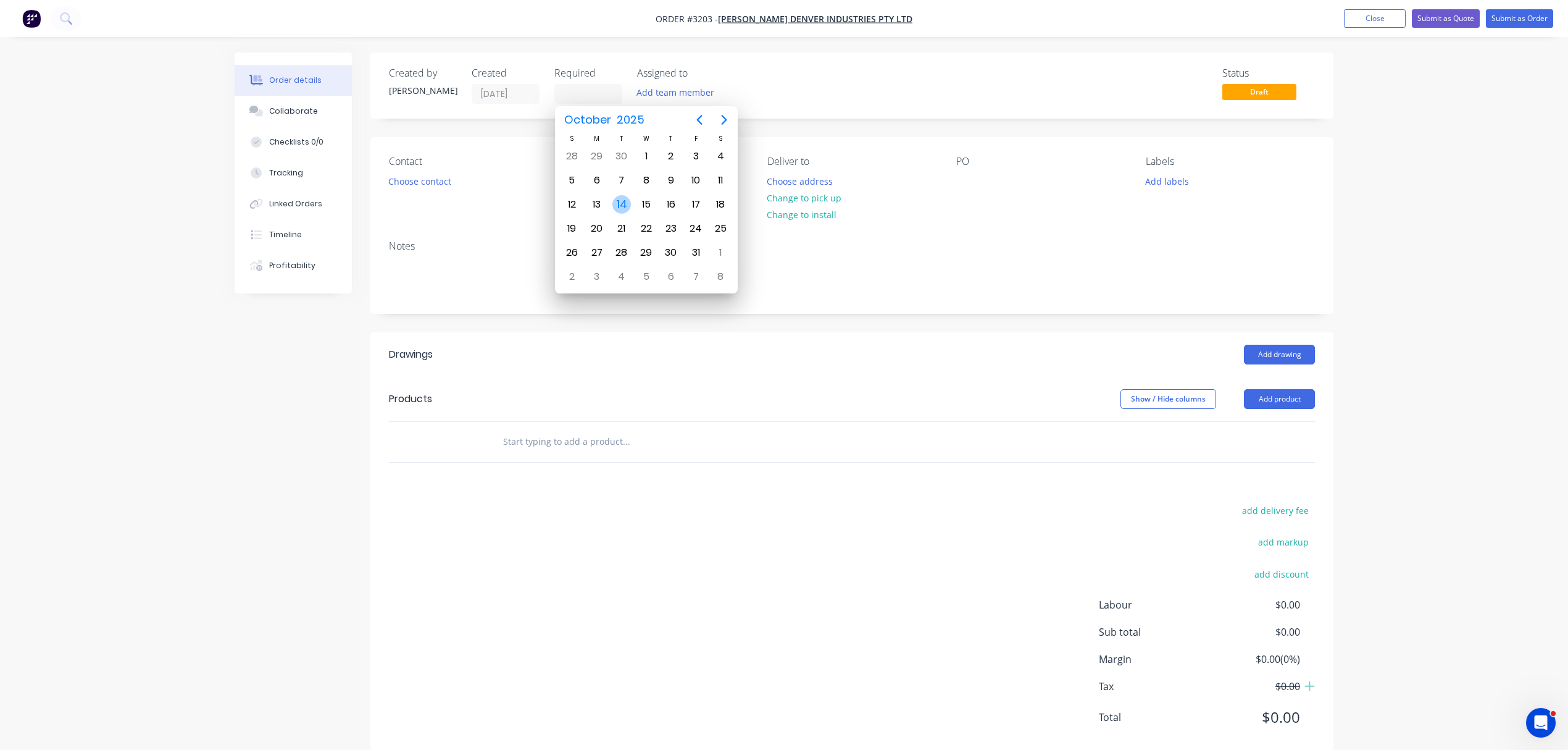
click at [621, 206] on div "14" at bounding box center [621, 204] width 19 height 19
type input "[DATE]"
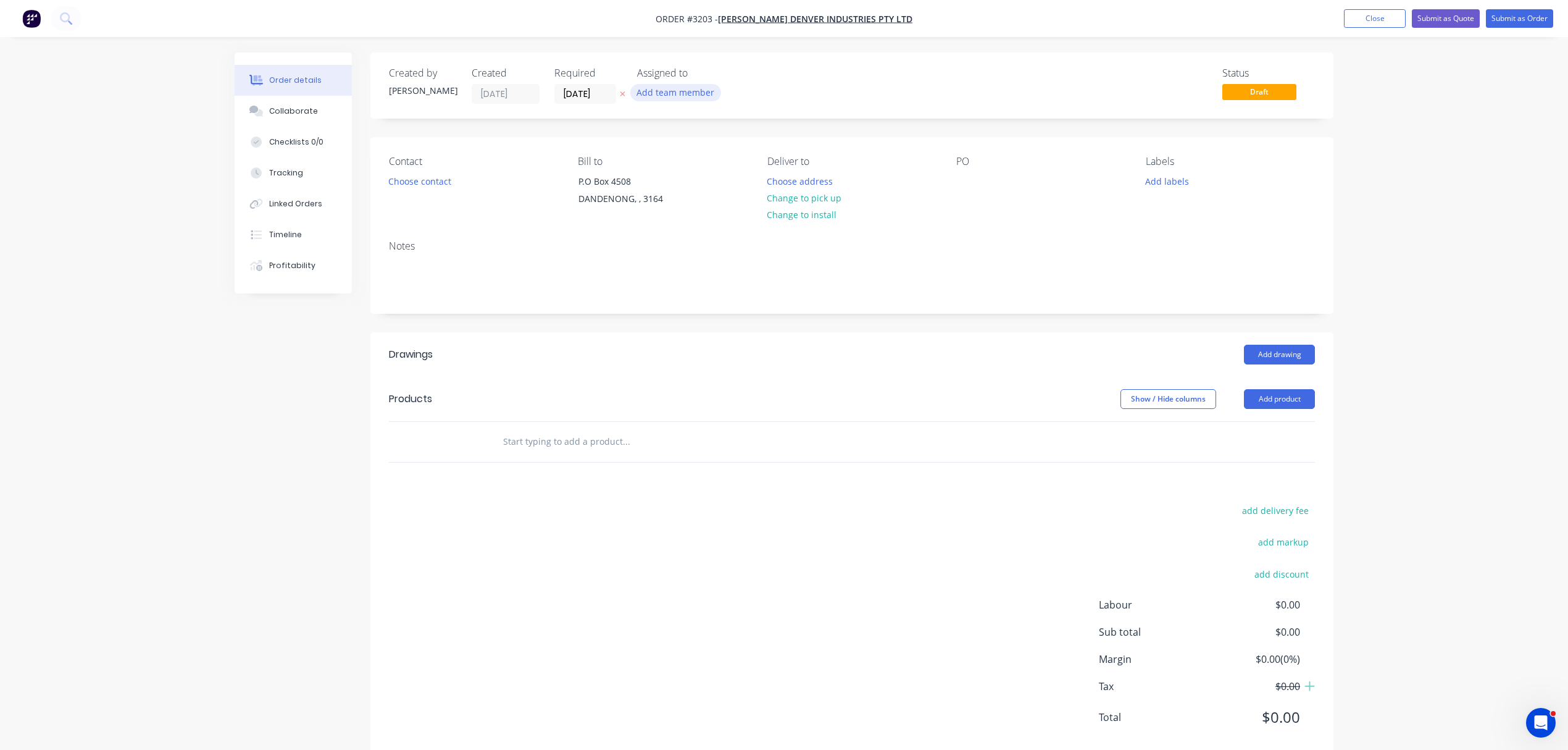
click at [682, 85] on button "Add team member" at bounding box center [675, 92] width 90 height 17
click at [658, 183] on div at bounding box center [657, 186] width 24 height 24
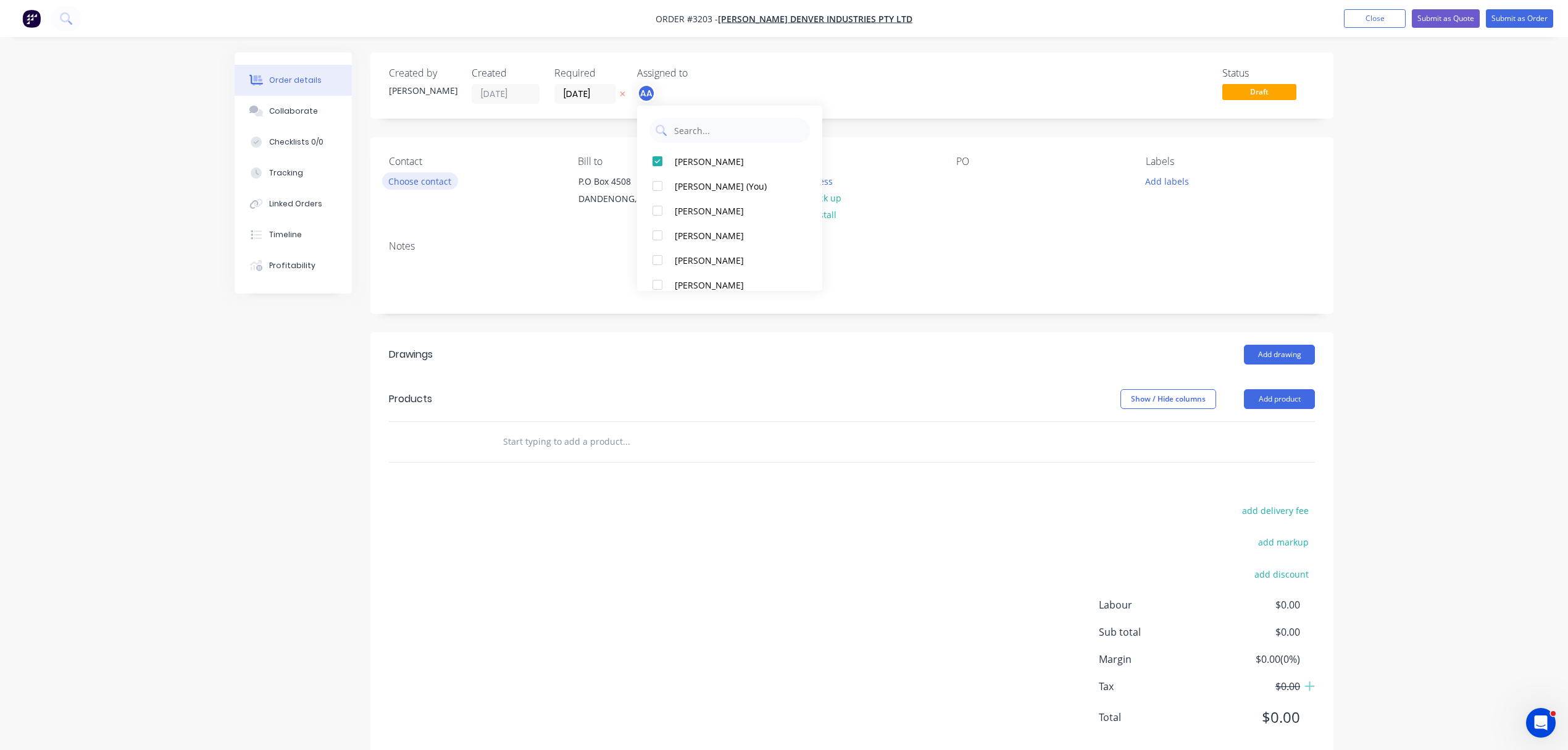
click at [425, 179] on button "Choose contact" at bounding box center [420, 180] width 76 height 17
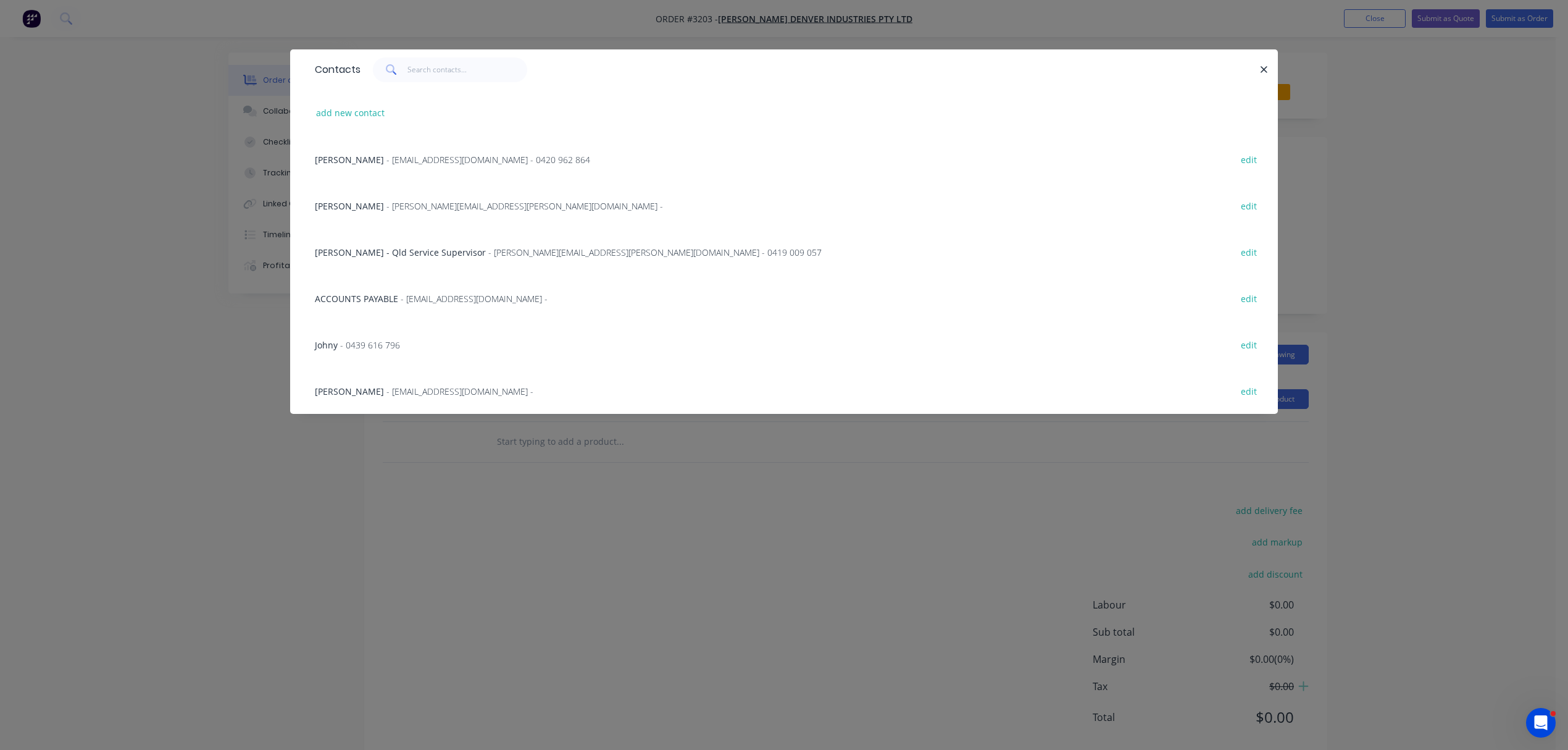
click at [368, 396] on div "Lauren McShane - Service.Brisbane@airco.com -" at bounding box center [424, 391] width 219 height 13
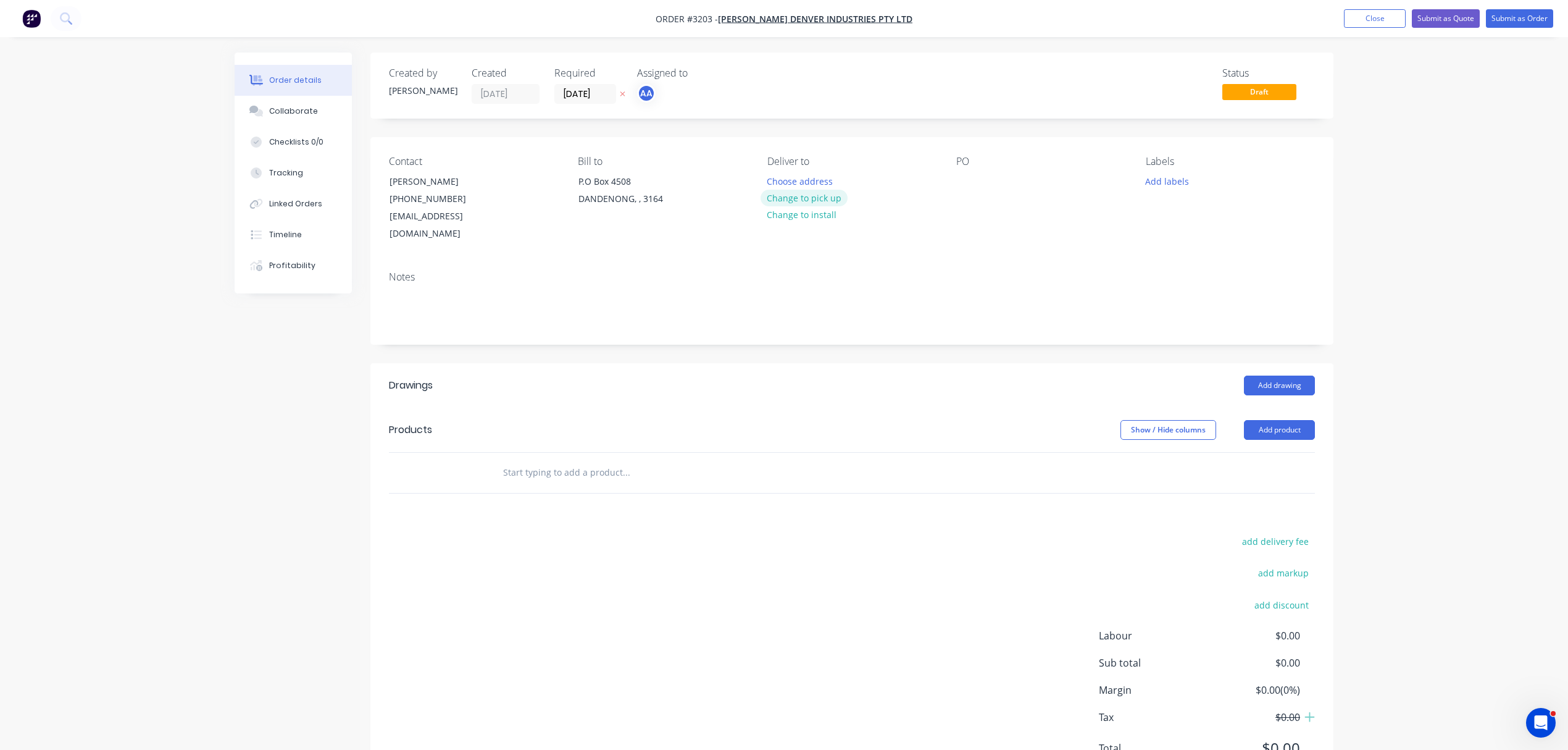
click at [816, 199] on button "Change to pick up" at bounding box center [804, 198] width 88 height 17
click at [964, 181] on div at bounding box center [966, 181] width 20 height 18
click at [1162, 174] on button "Add labels" at bounding box center [1167, 180] width 56 height 17
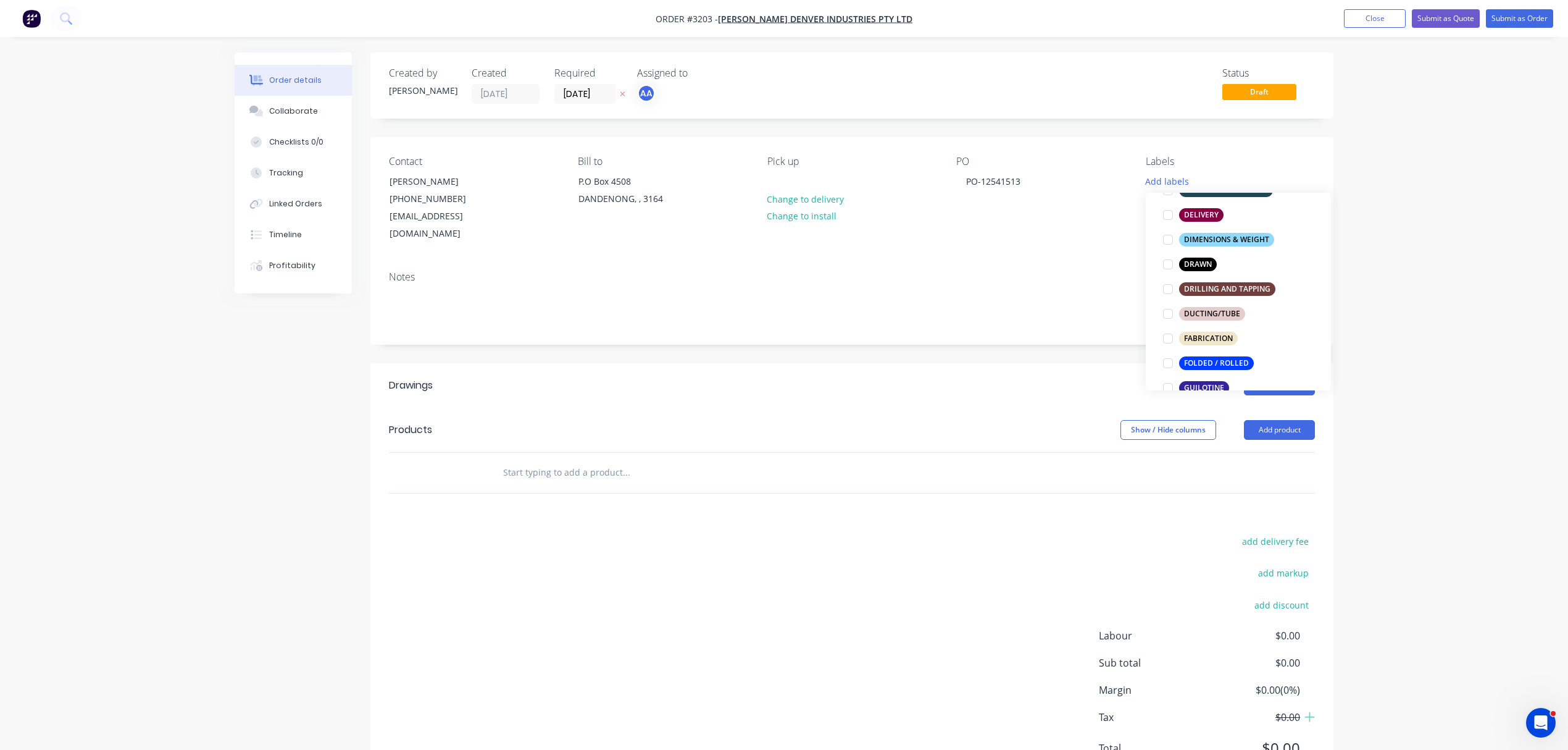
scroll to position [247, 0]
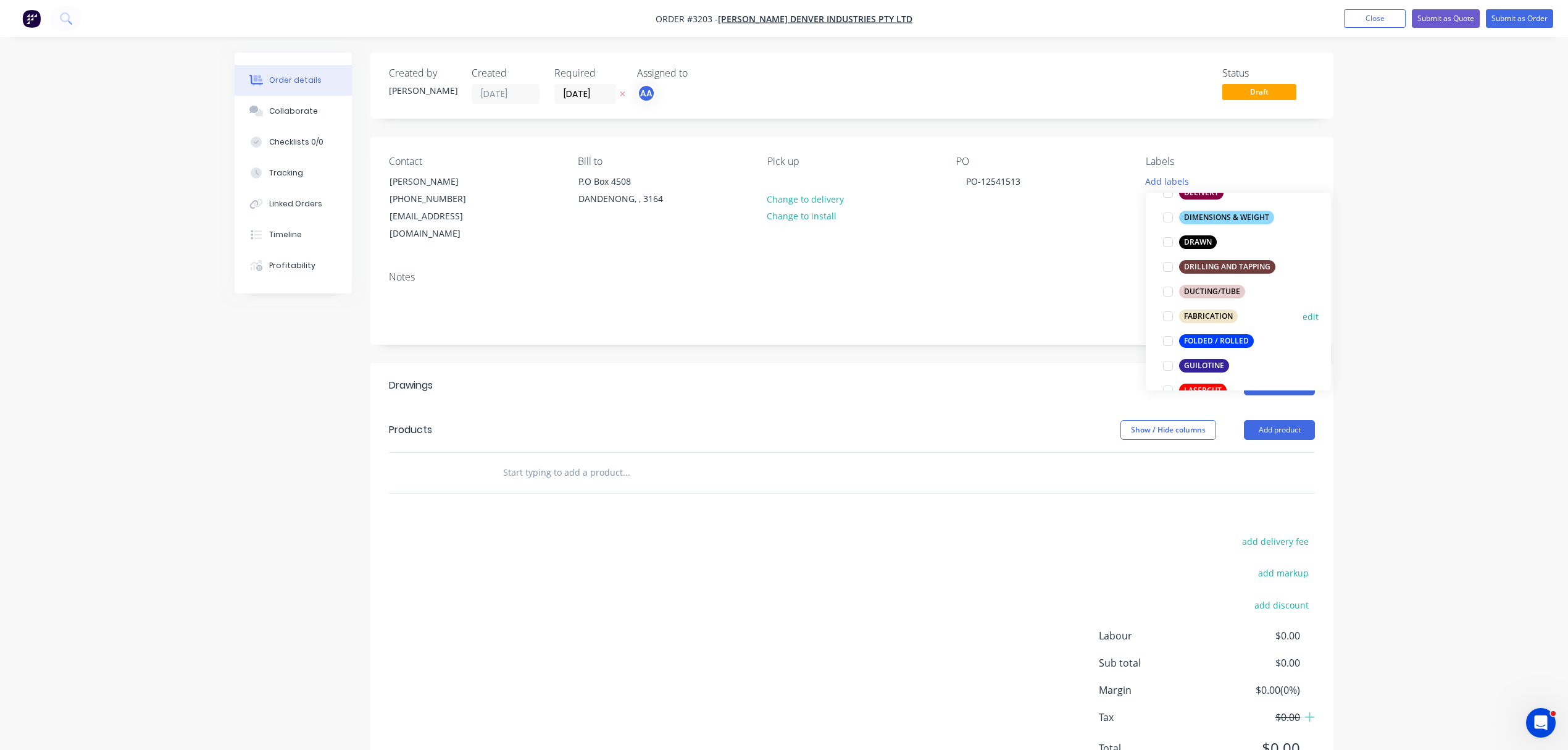
click at [1209, 317] on div "FABRICATION" at bounding box center [1208, 316] width 58 height 13
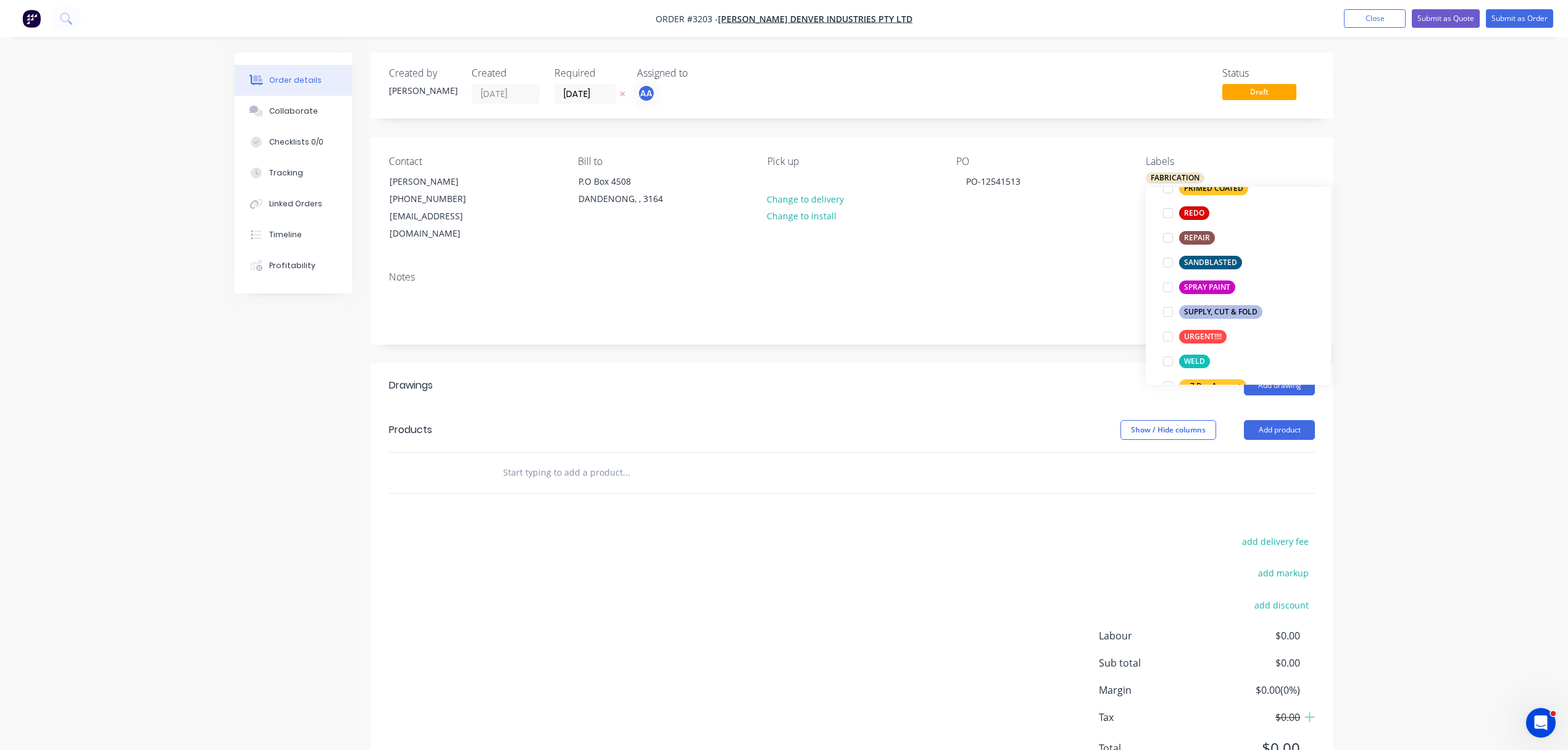
scroll to position [658, 0]
click at [1186, 321] on div "URGENT!!!!" at bounding box center [1203, 319] width 47 height 13
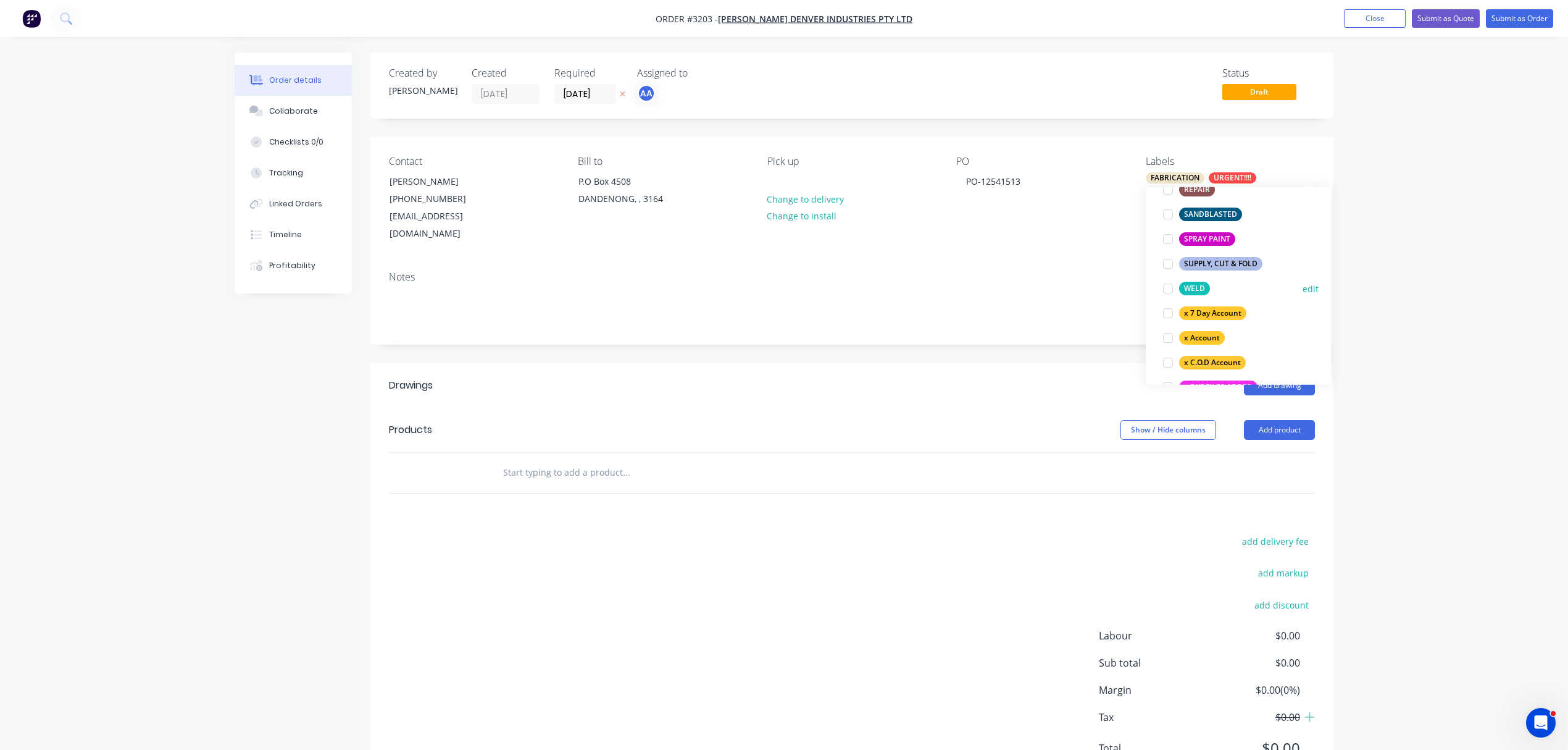
click at [1169, 290] on div at bounding box center [1168, 288] width 24 height 24
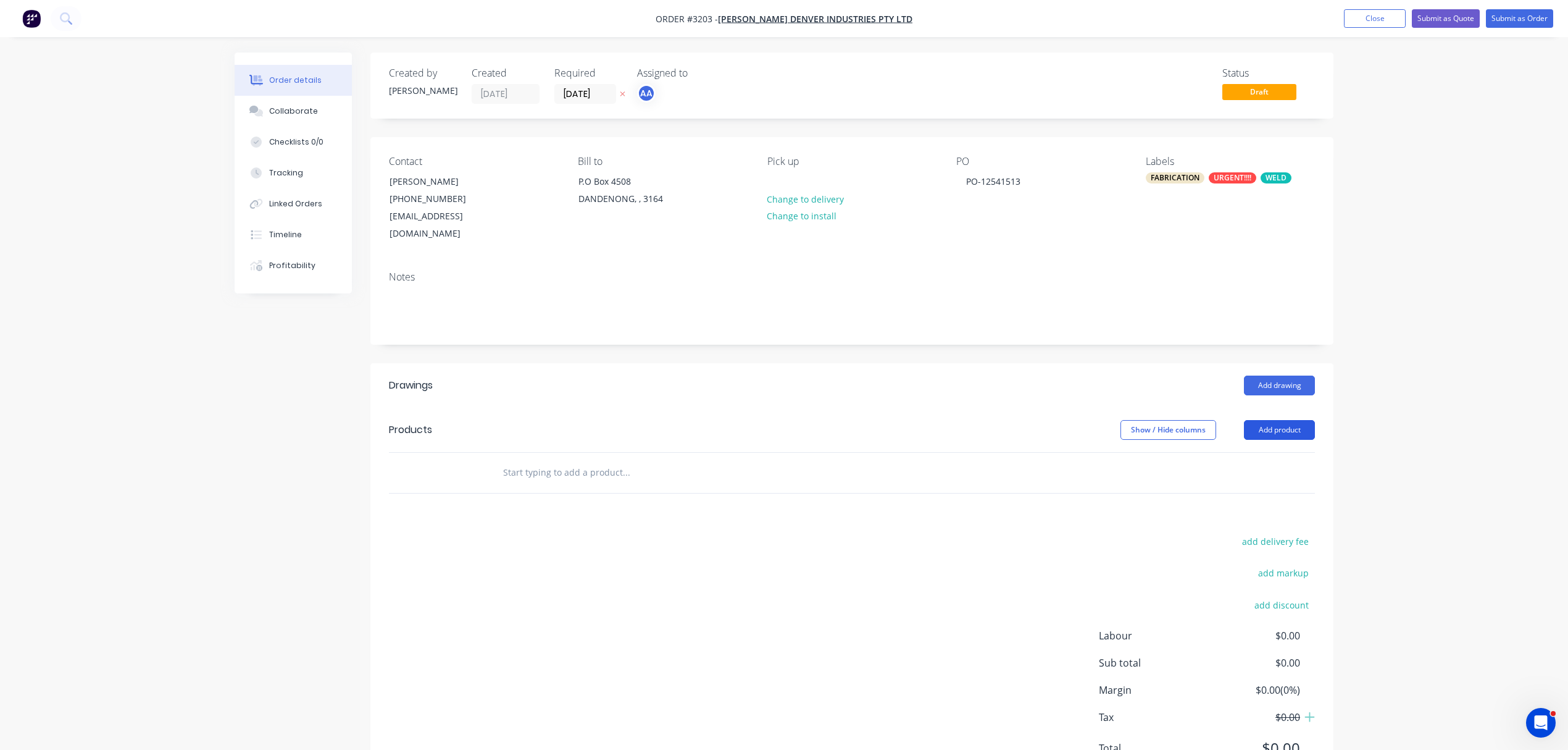
click at [1292, 420] on button "Add product" at bounding box center [1279, 430] width 71 height 20
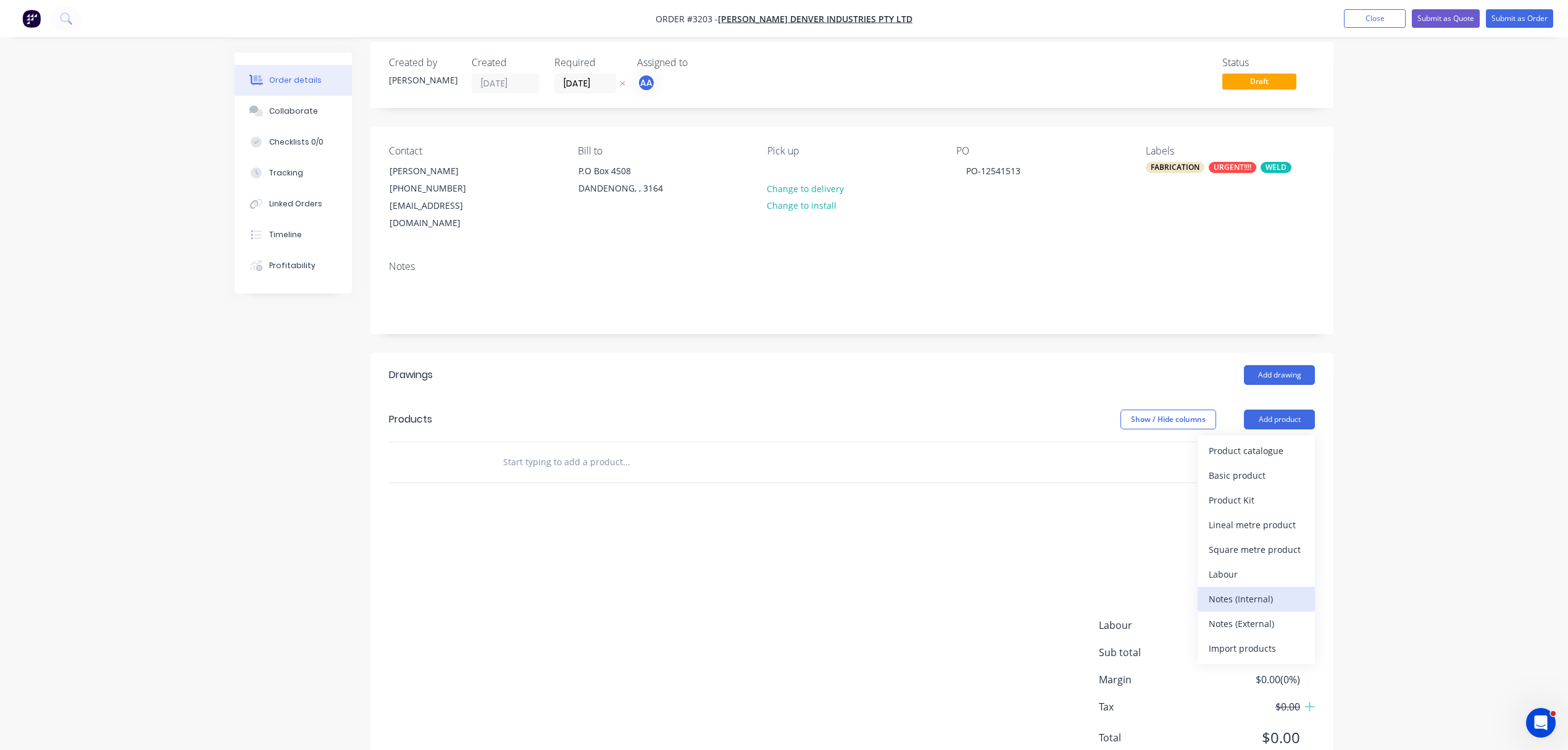
scroll to position [27, 0]
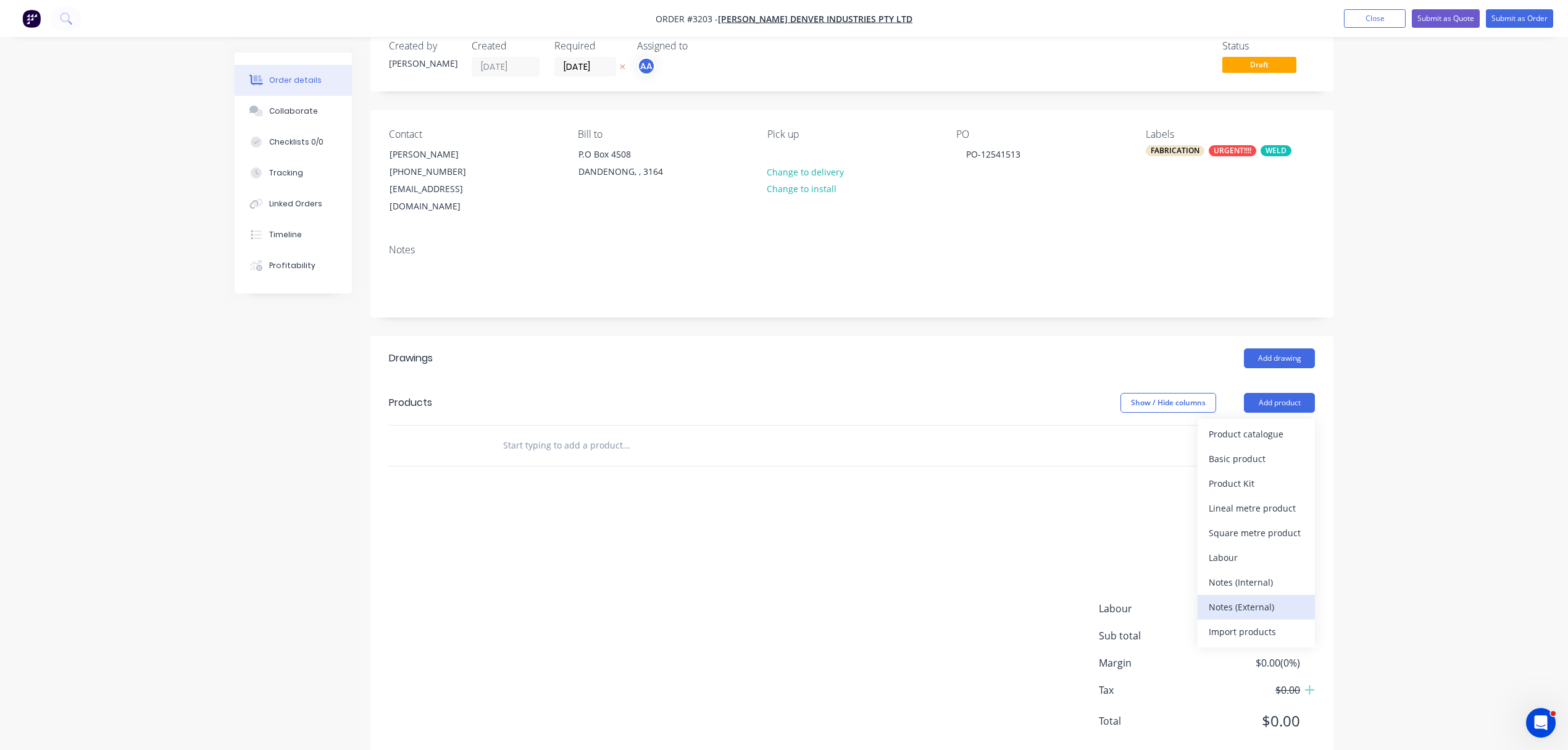
click at [1255, 598] on div "Notes (External)" at bounding box center [1256, 607] width 95 height 18
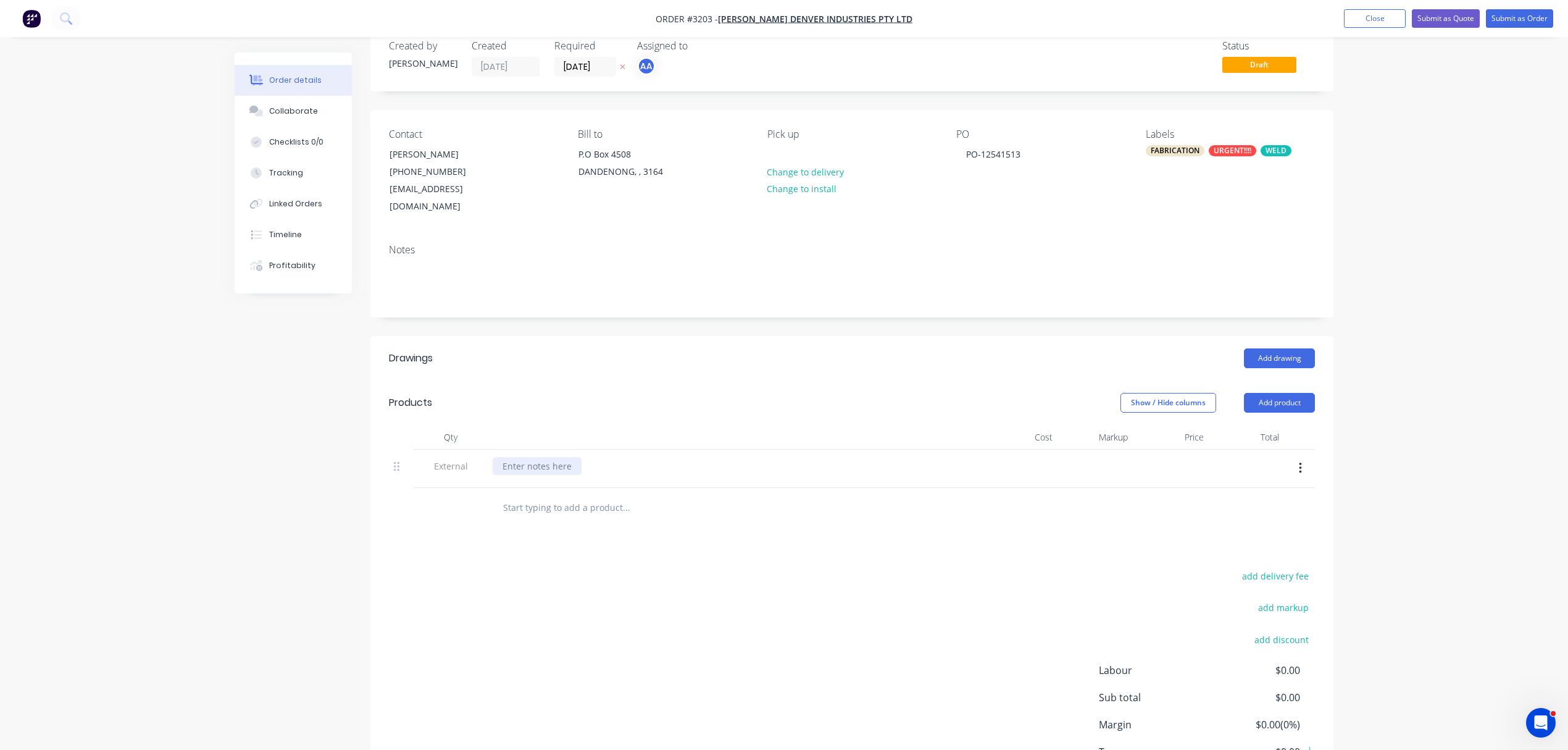
click at [557, 457] on div at bounding box center [537, 466] width 89 height 18
click at [551, 495] on input "text" at bounding box center [626, 507] width 247 height 24
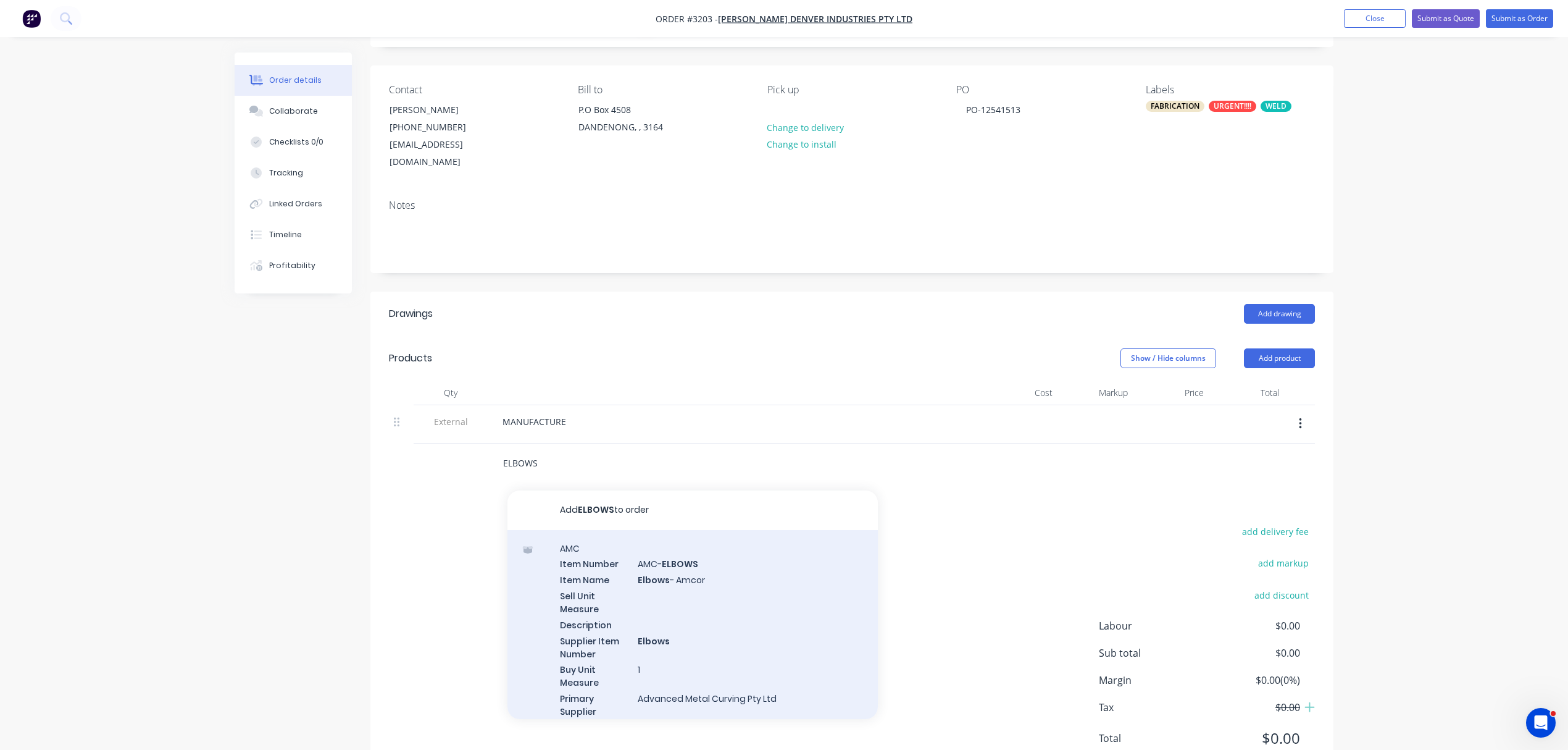
scroll to position [105, 0]
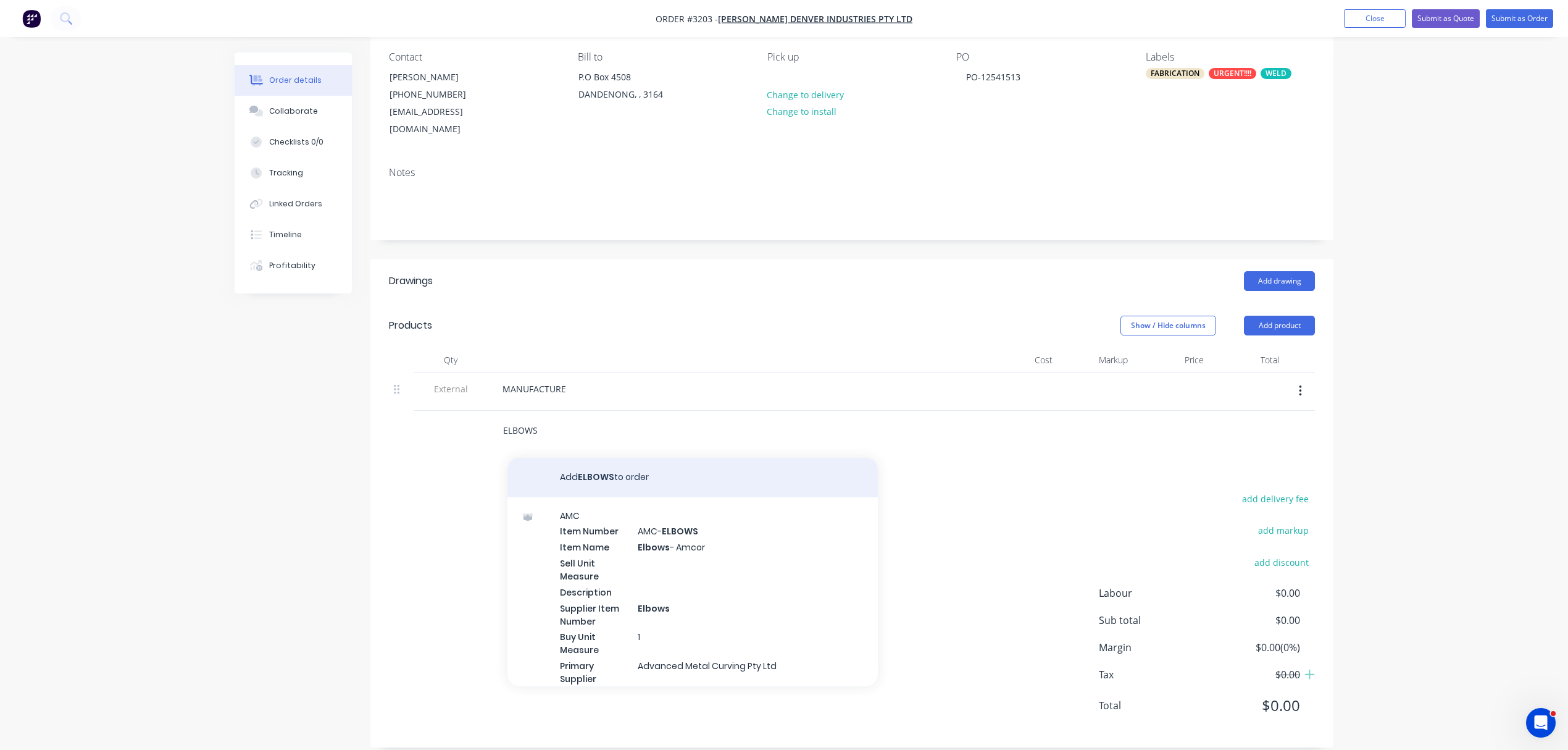
type input "ELBOWS"
click at [576, 458] on button "Add ELBOWS to order" at bounding box center [693, 478] width 370 height 40
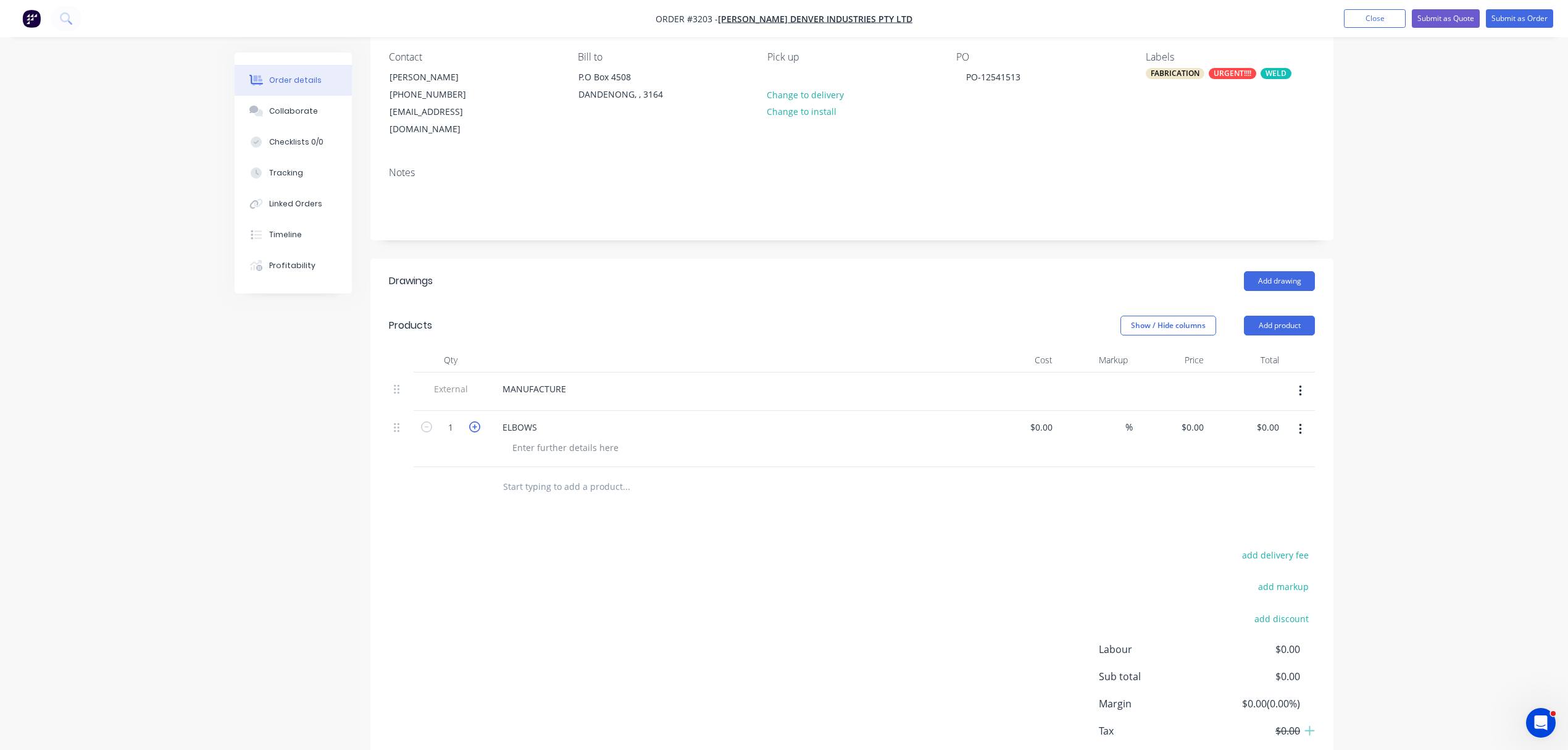
click at [469, 421] on icon "button" at bounding box center [474, 426] width 11 height 11
type input "2"
click at [283, 105] on button "Collaborate" at bounding box center [293, 111] width 117 height 31
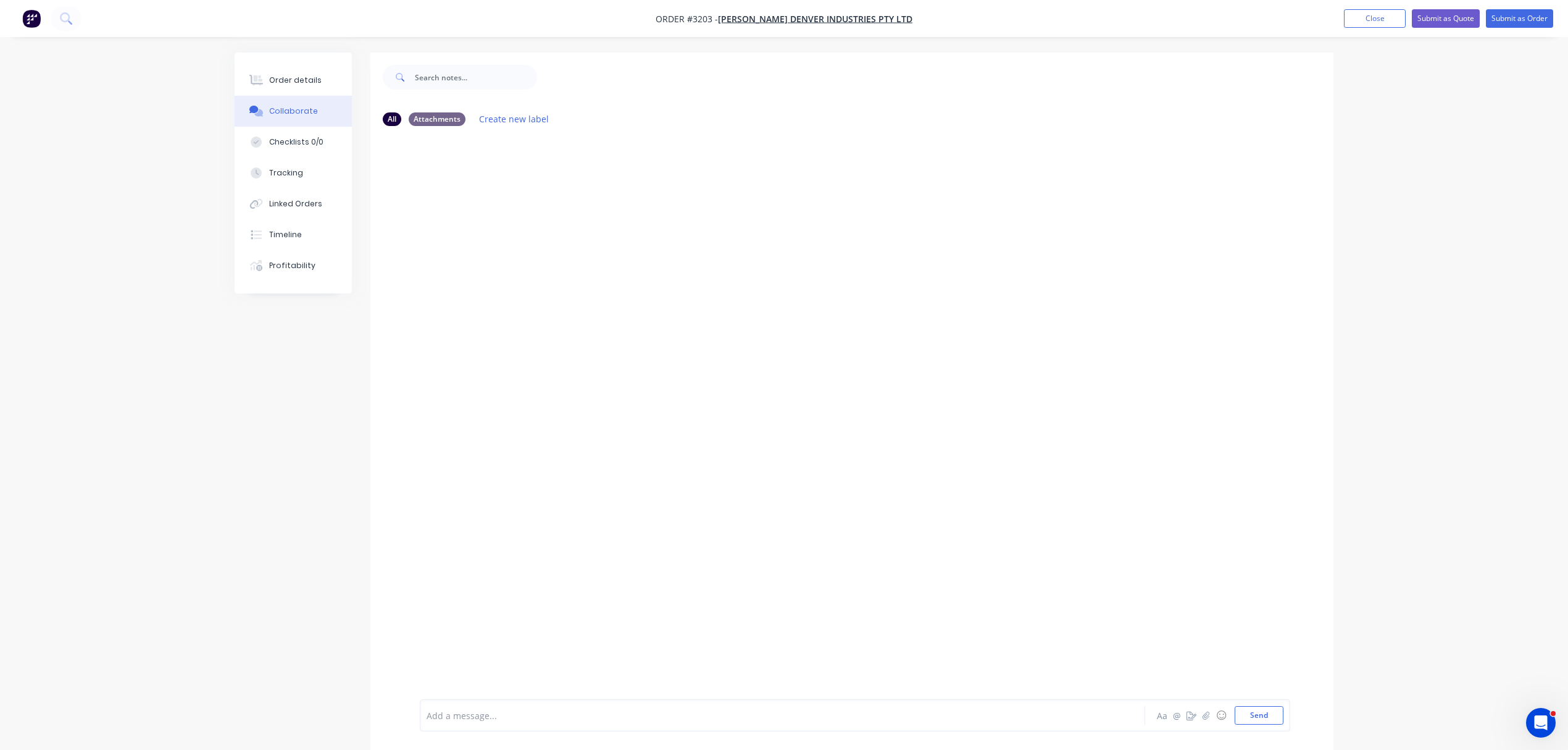
click at [504, 707] on div "Add a message..." at bounding box center [748, 715] width 642 height 19
drag, startPoint x: 504, startPoint y: 707, endPoint x: 454, endPoint y: 715, distance: 50.6
click at [454, 715] on div at bounding box center [748, 715] width 642 height 13
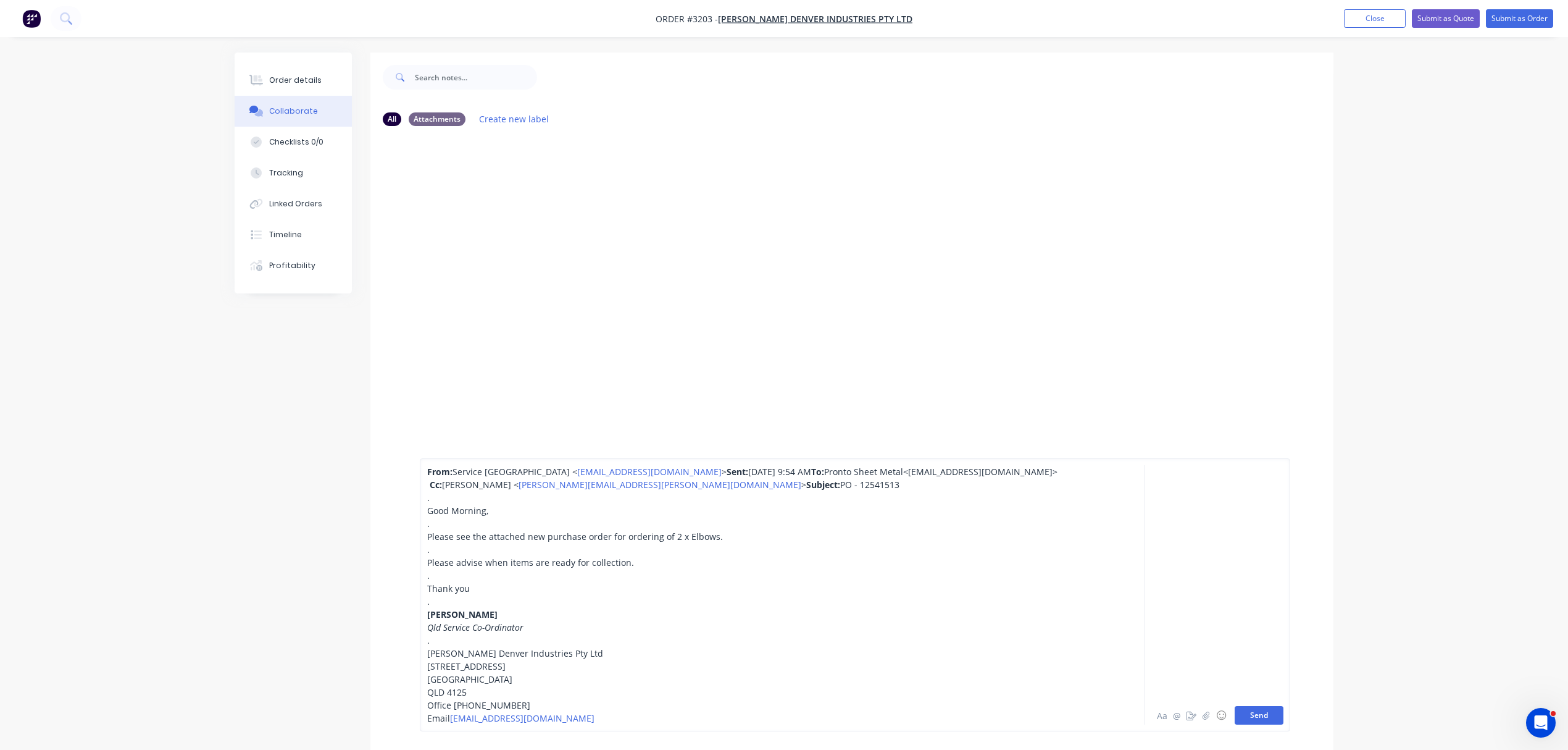
click at [1250, 712] on button "Send" at bounding box center [1259, 715] width 49 height 19
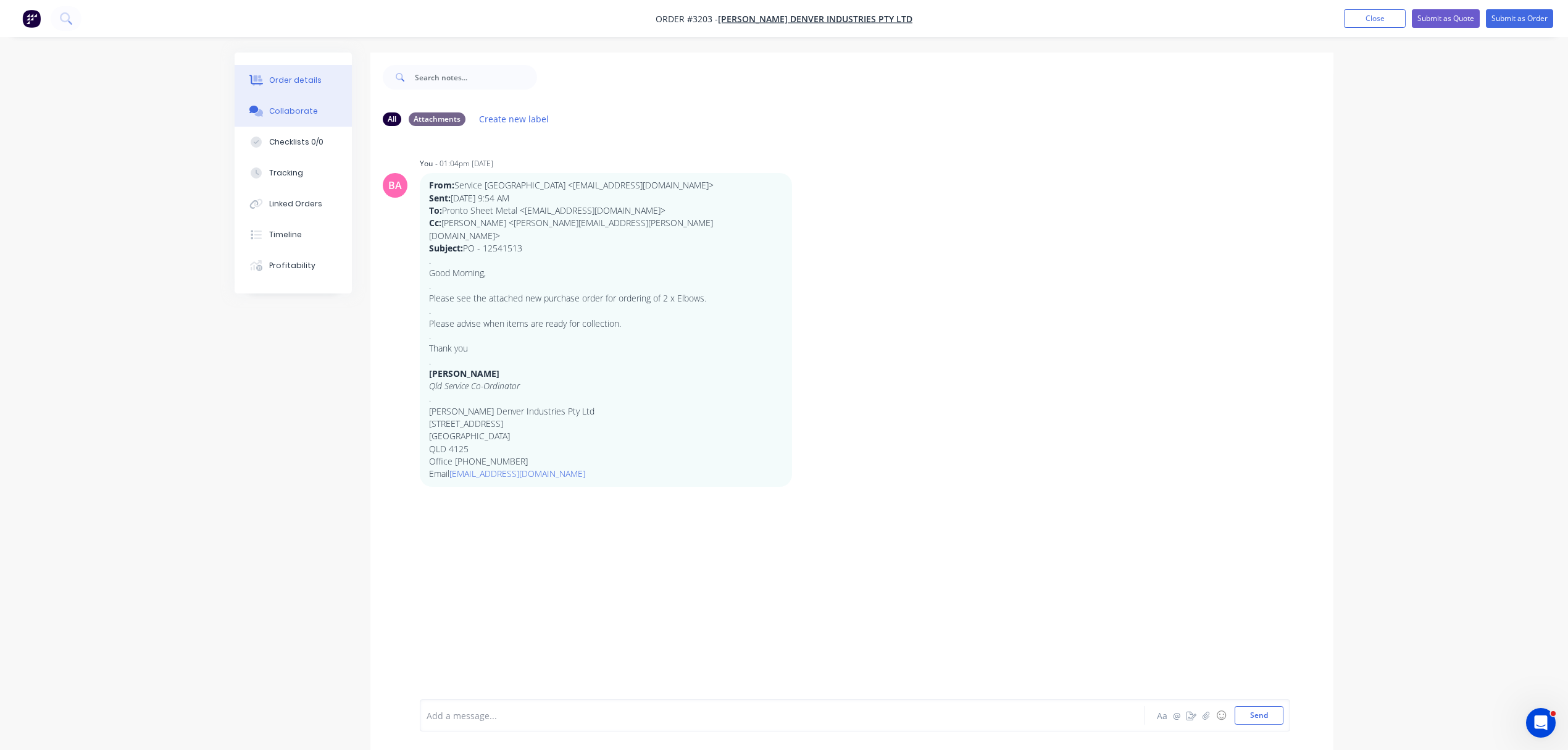
click at [304, 74] on div "Order details" at bounding box center [295, 80] width 53 height 11
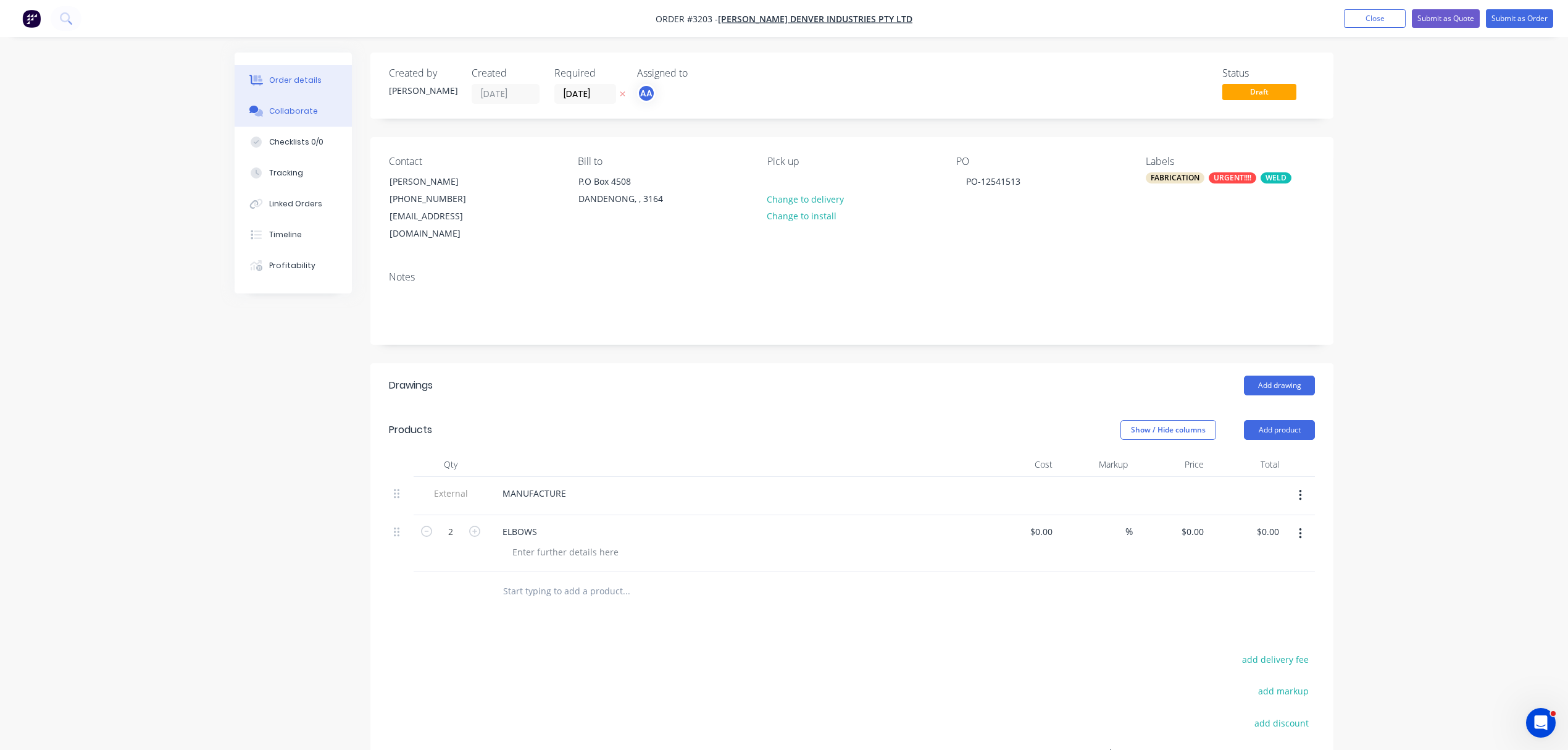
click at [302, 107] on div "Collaborate" at bounding box center [293, 110] width 49 height 11
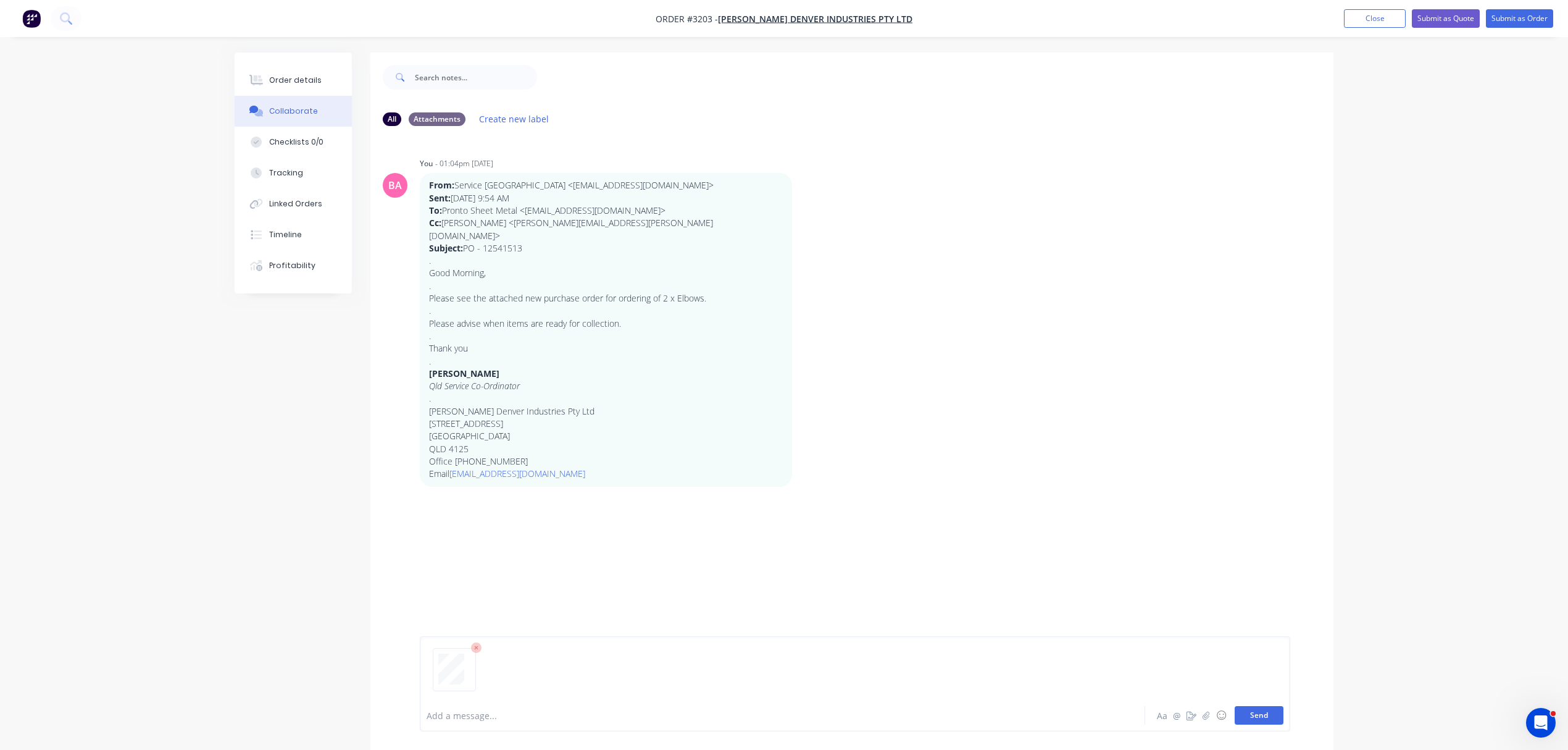
click at [1248, 710] on button "Send" at bounding box center [1259, 715] width 49 height 19
click at [295, 73] on button "Order details" at bounding box center [293, 80] width 117 height 31
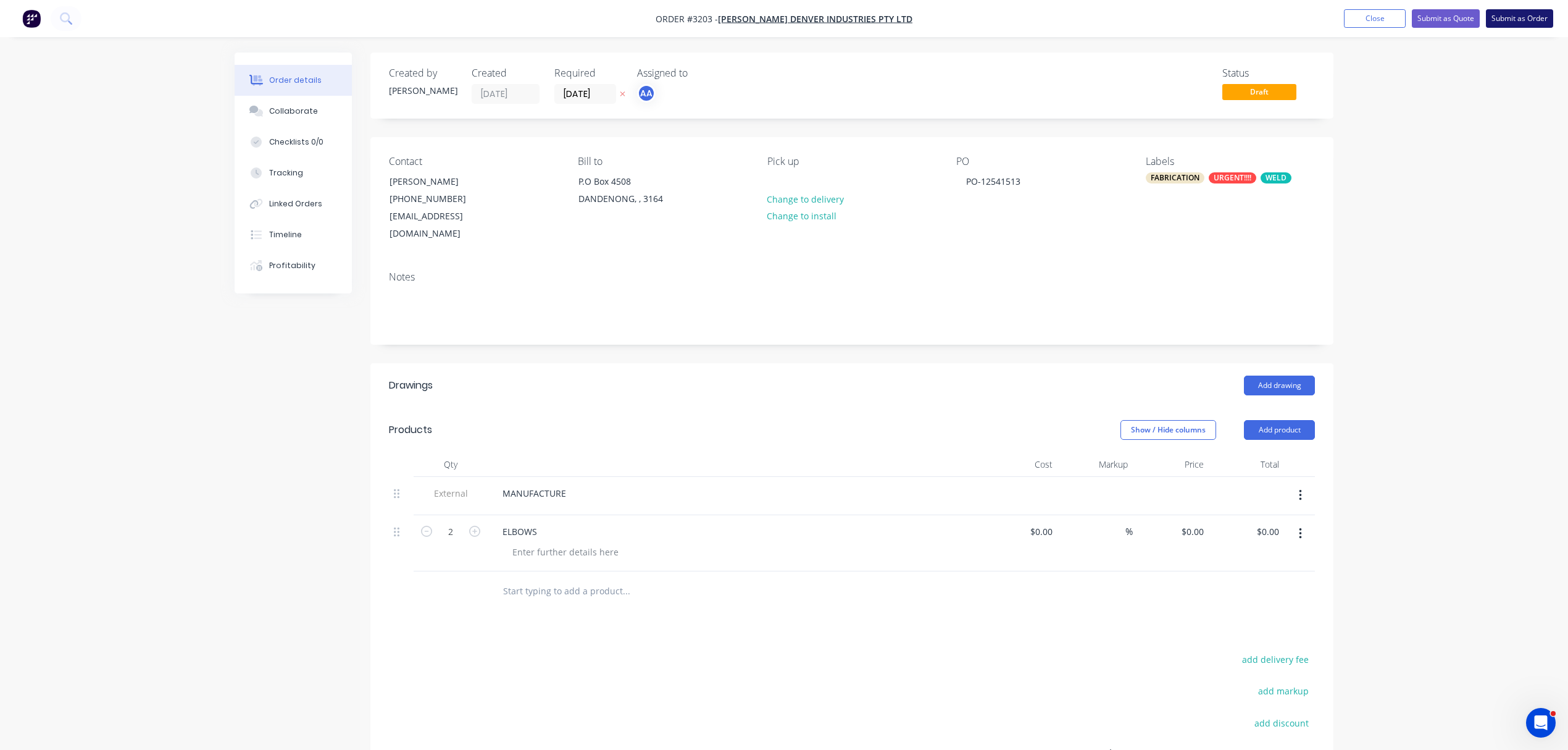
click at [1515, 12] on button "Submit as Order" at bounding box center [1519, 18] width 67 height 19
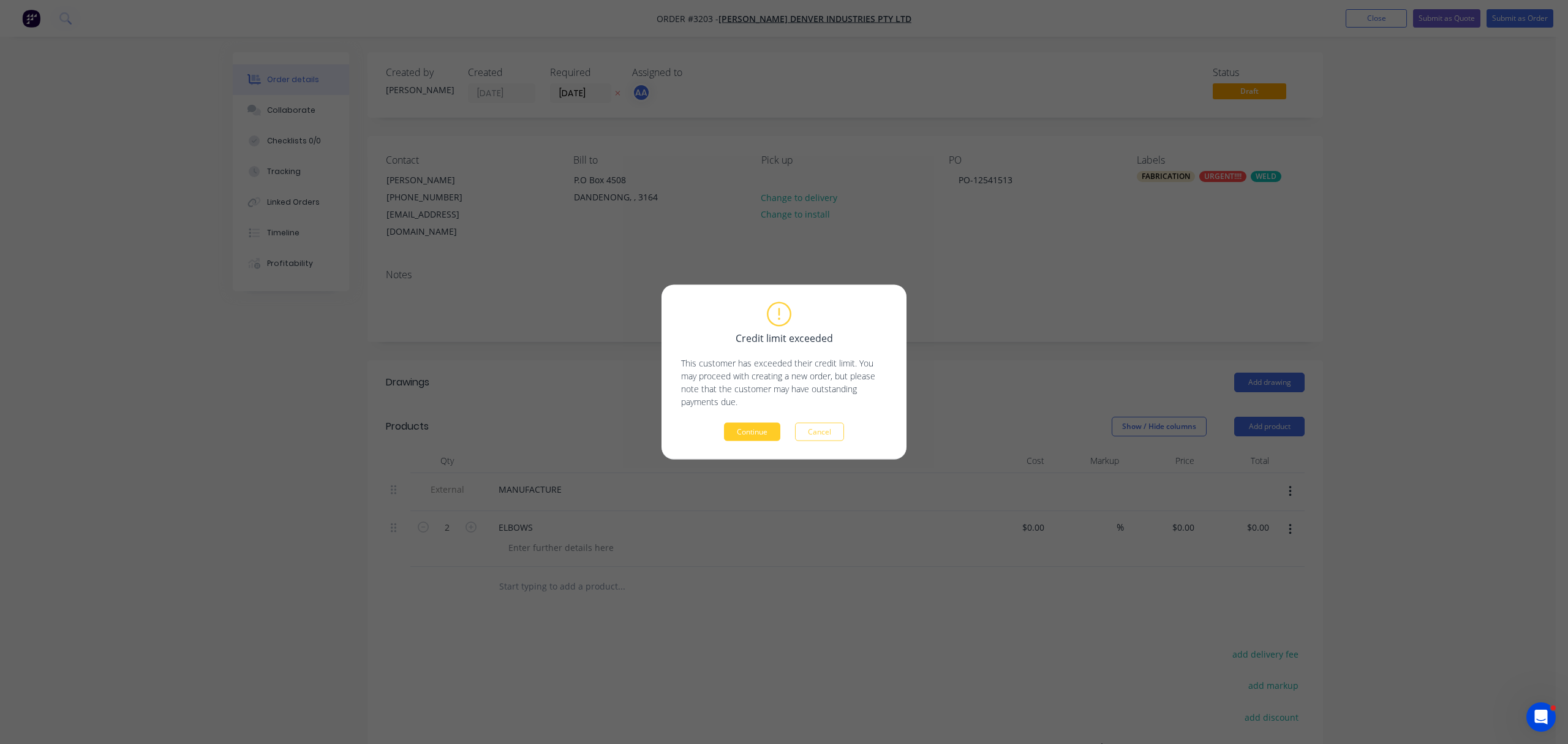
click at [749, 430] on button "Continue" at bounding box center [752, 432] width 56 height 18
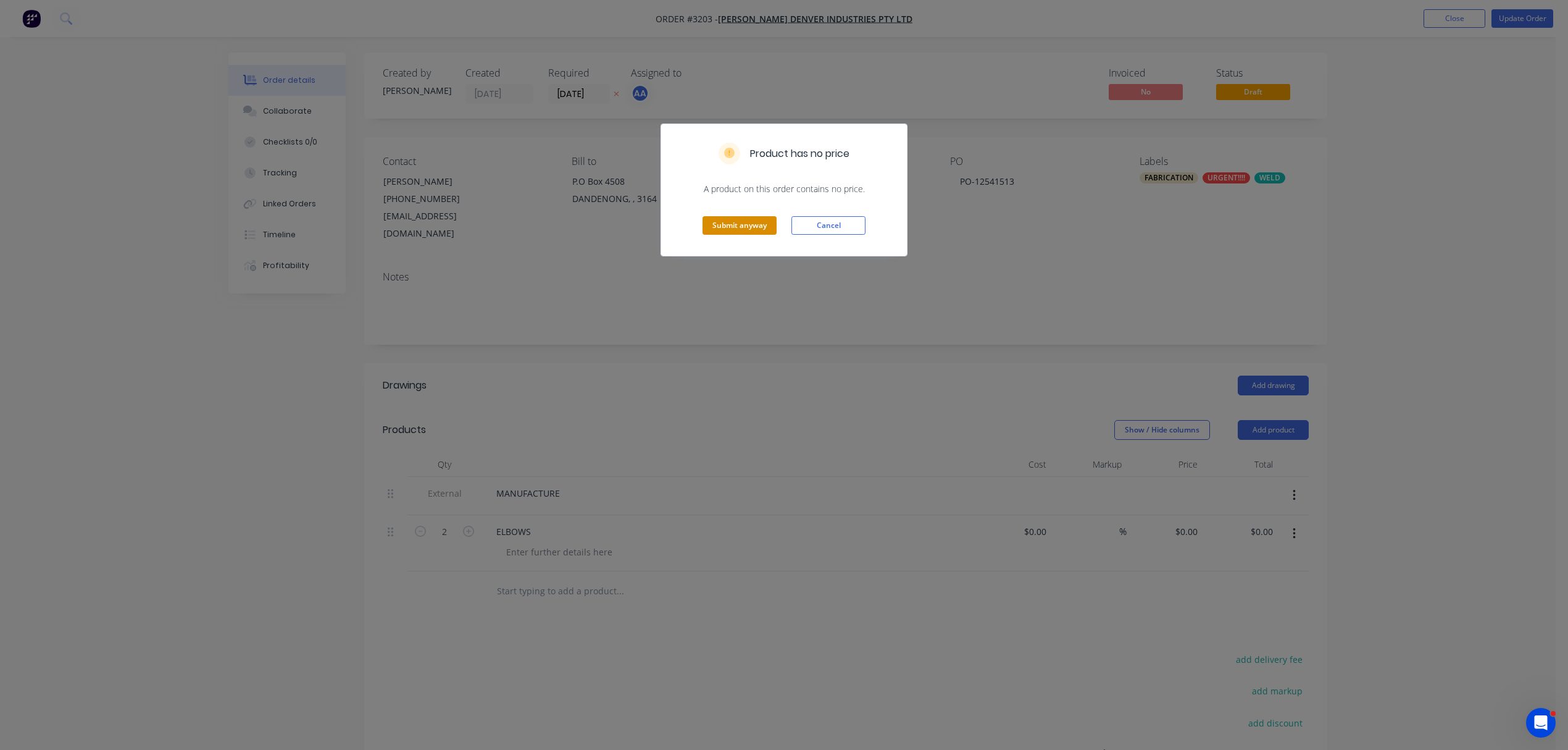
click at [747, 227] on button "Submit anyway" at bounding box center [739, 225] width 74 height 19
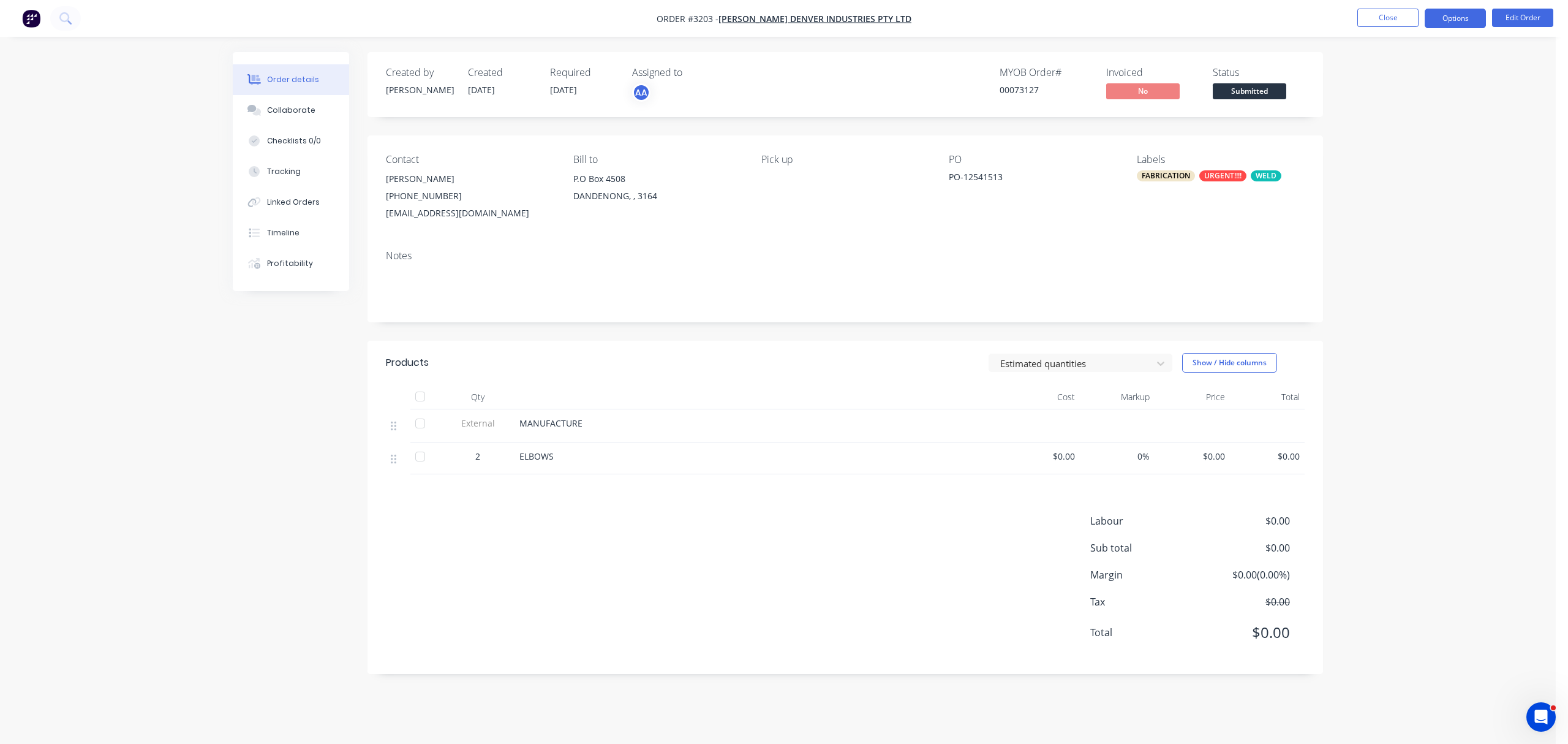
click at [1453, 11] on button "Options" at bounding box center [1455, 18] width 61 height 20
click at [1394, 175] on div "Delivery Docket" at bounding box center [1418, 173] width 113 height 18
click at [1402, 119] on div "Without pricing" at bounding box center [1418, 124] width 113 height 18
click at [280, 104] on button "Collaborate" at bounding box center [291, 110] width 117 height 31
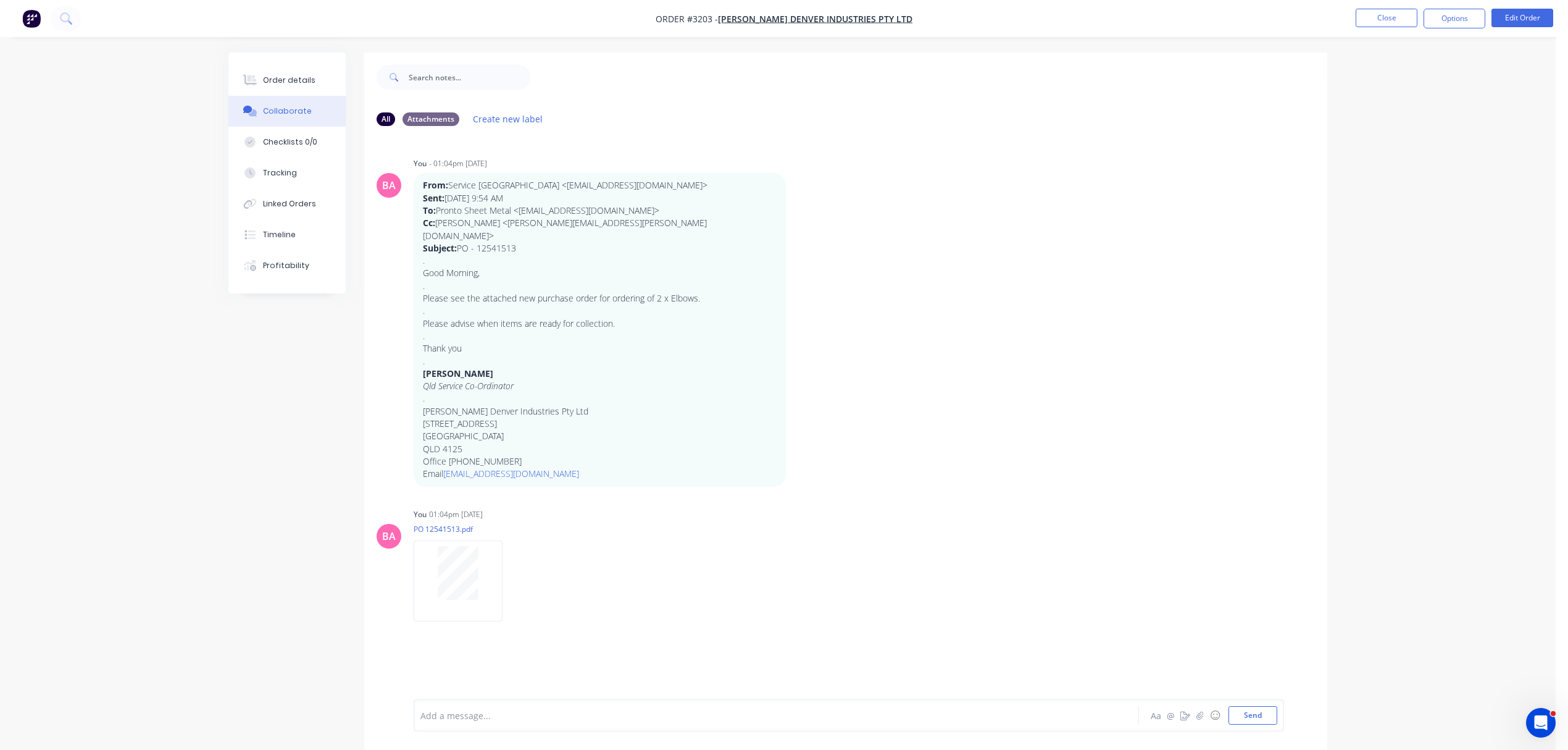
click at [489, 718] on div at bounding box center [742, 715] width 642 height 13
click at [1261, 712] on button "Send" at bounding box center [1253, 715] width 49 height 19
click at [282, 76] on div "Order details" at bounding box center [289, 80] width 53 height 11
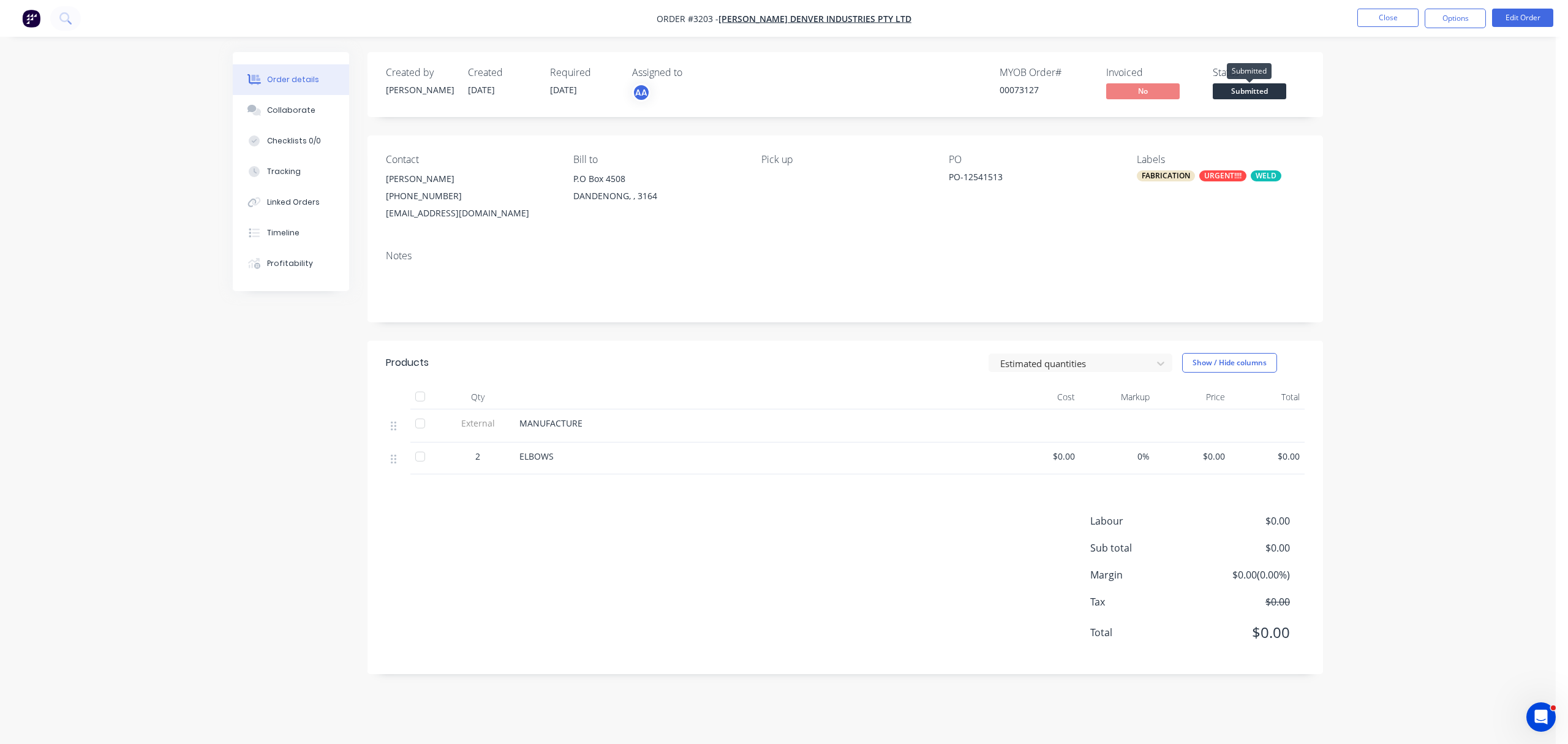
click at [1268, 93] on span "Submitted" at bounding box center [1249, 91] width 73 height 15
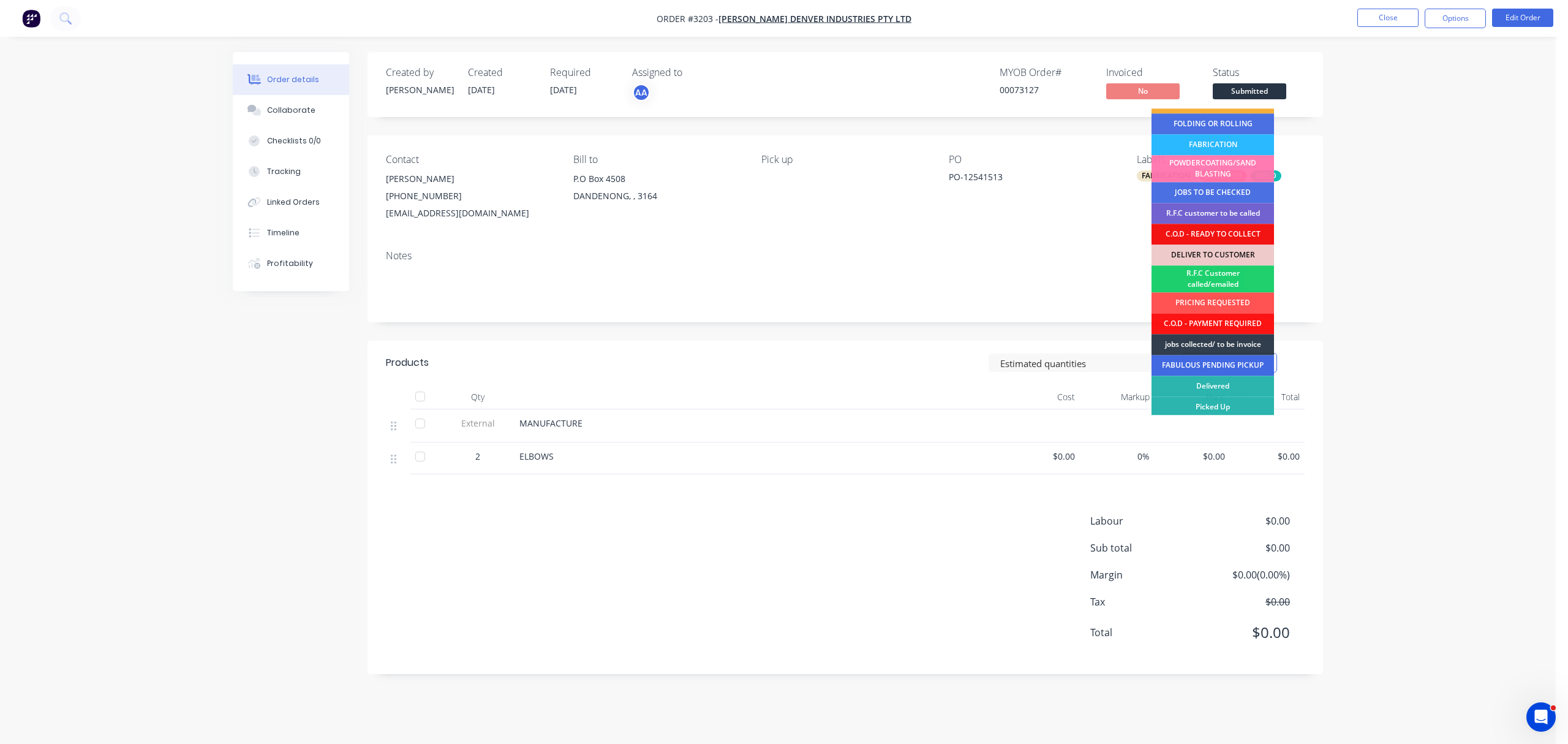
scroll to position [60, 0]
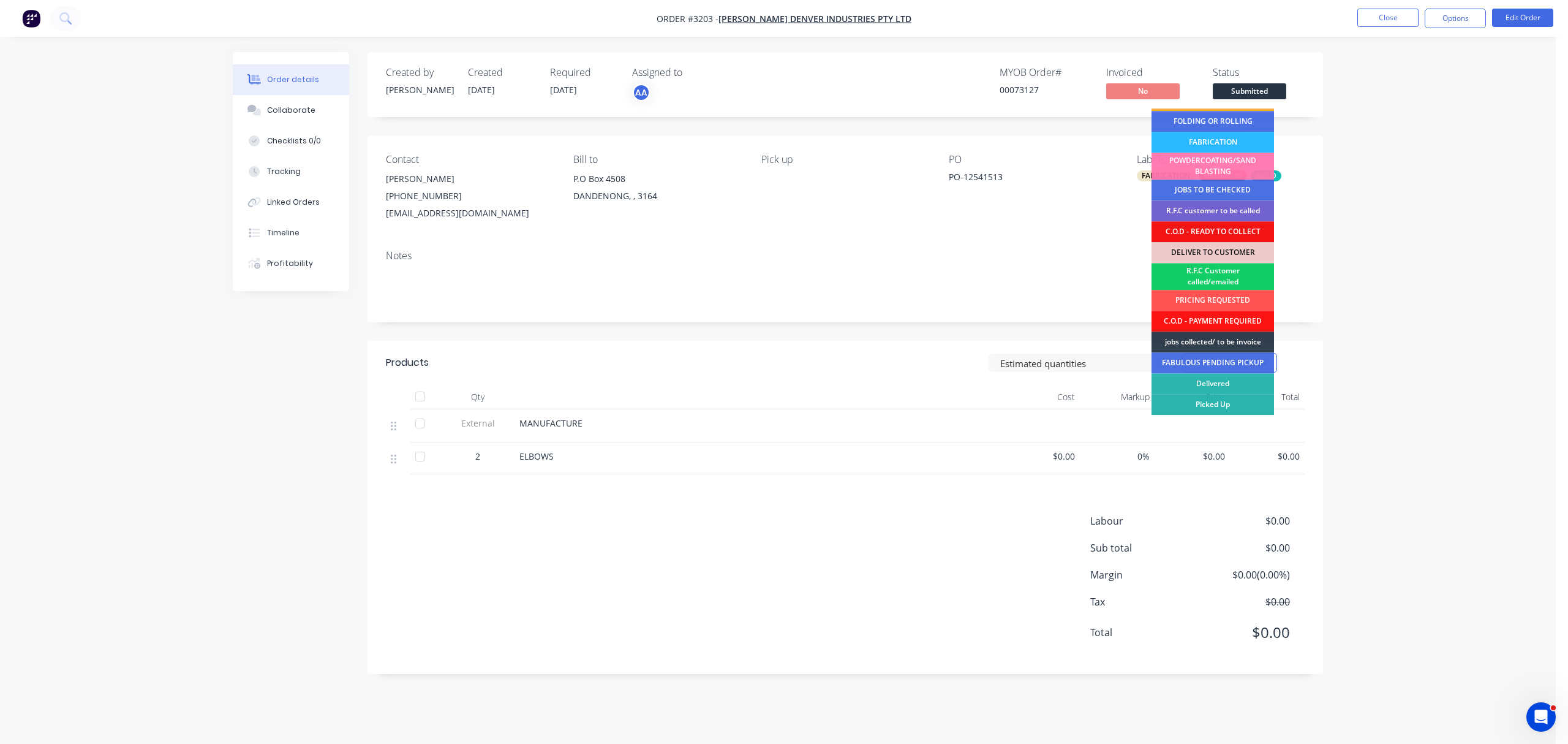
click at [1220, 273] on div "R.F.C Customer called/emailed" at bounding box center [1212, 276] width 122 height 27
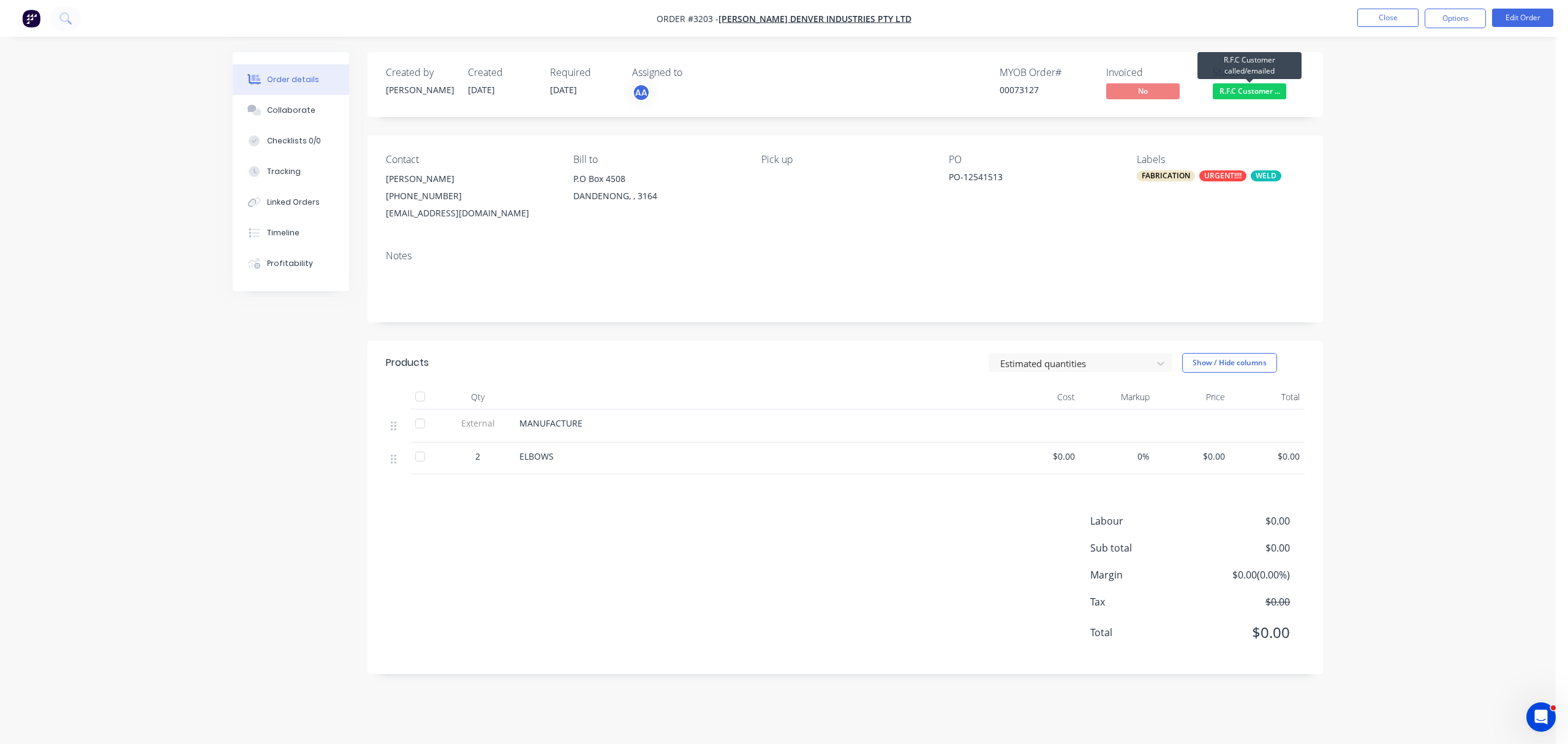
click at [1255, 93] on span "R.F.C Customer ..." at bounding box center [1249, 91] width 73 height 15
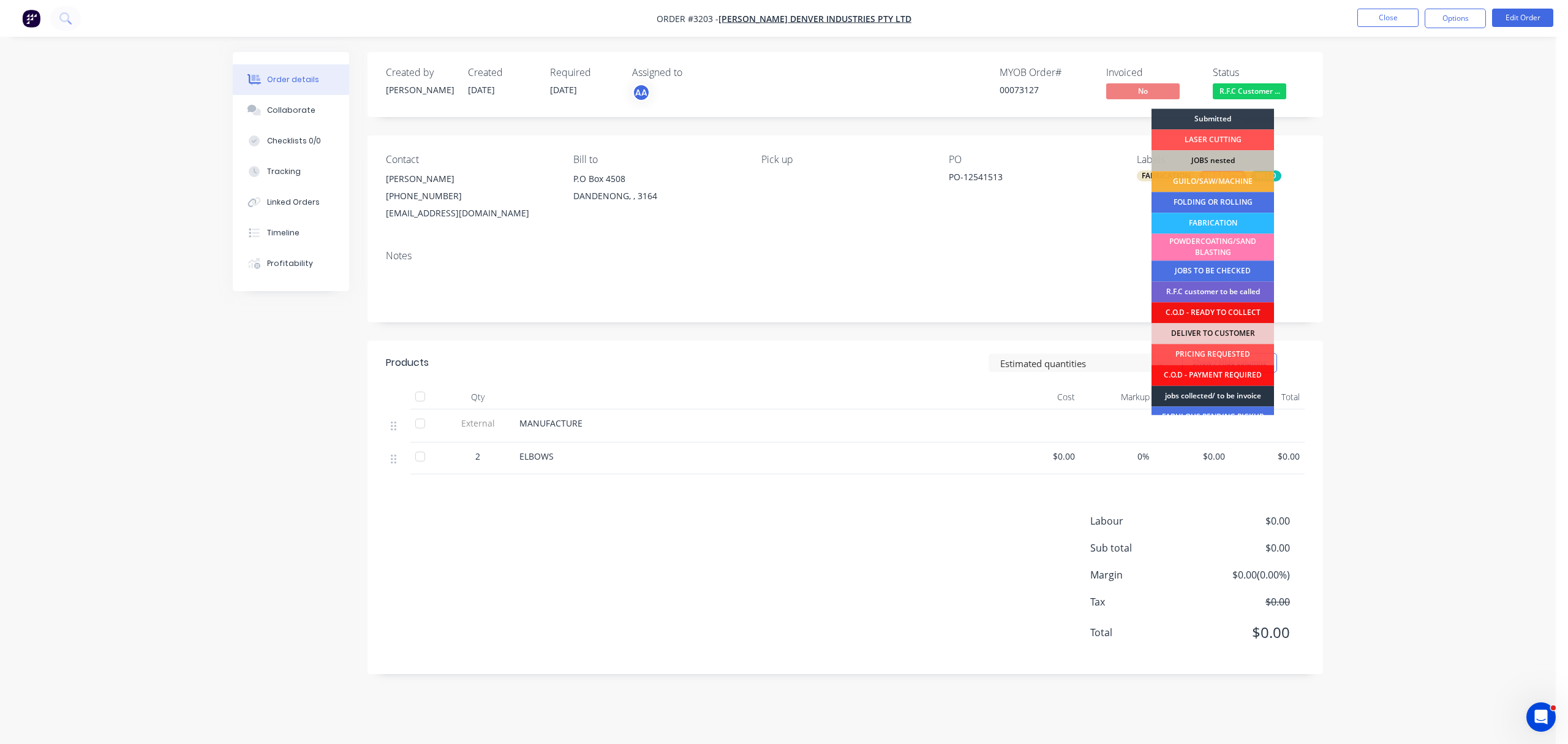
click at [1228, 394] on div "jobs collected/ to be invoice" at bounding box center [1212, 396] width 122 height 21
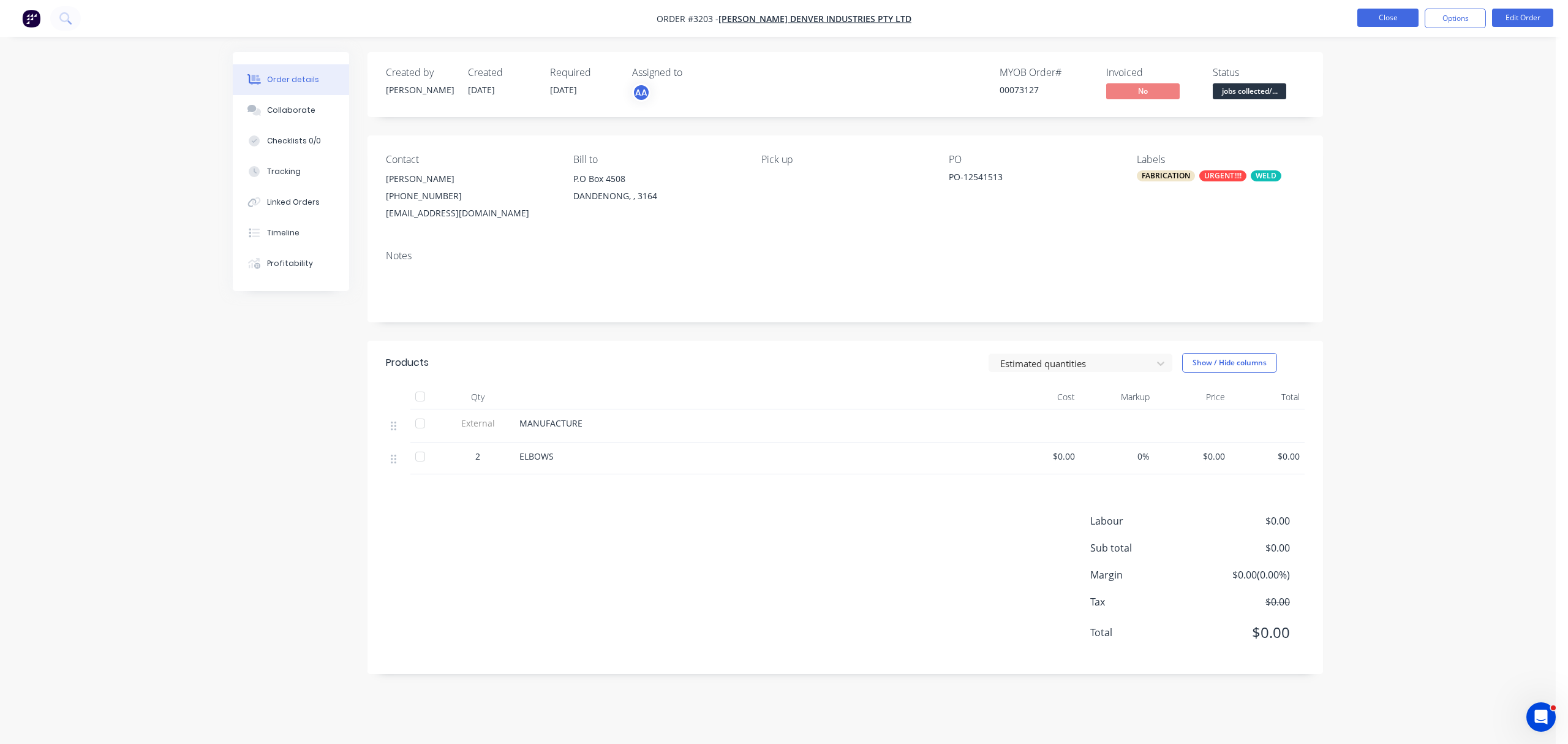
click at [1394, 12] on button "Close" at bounding box center [1388, 17] width 61 height 18
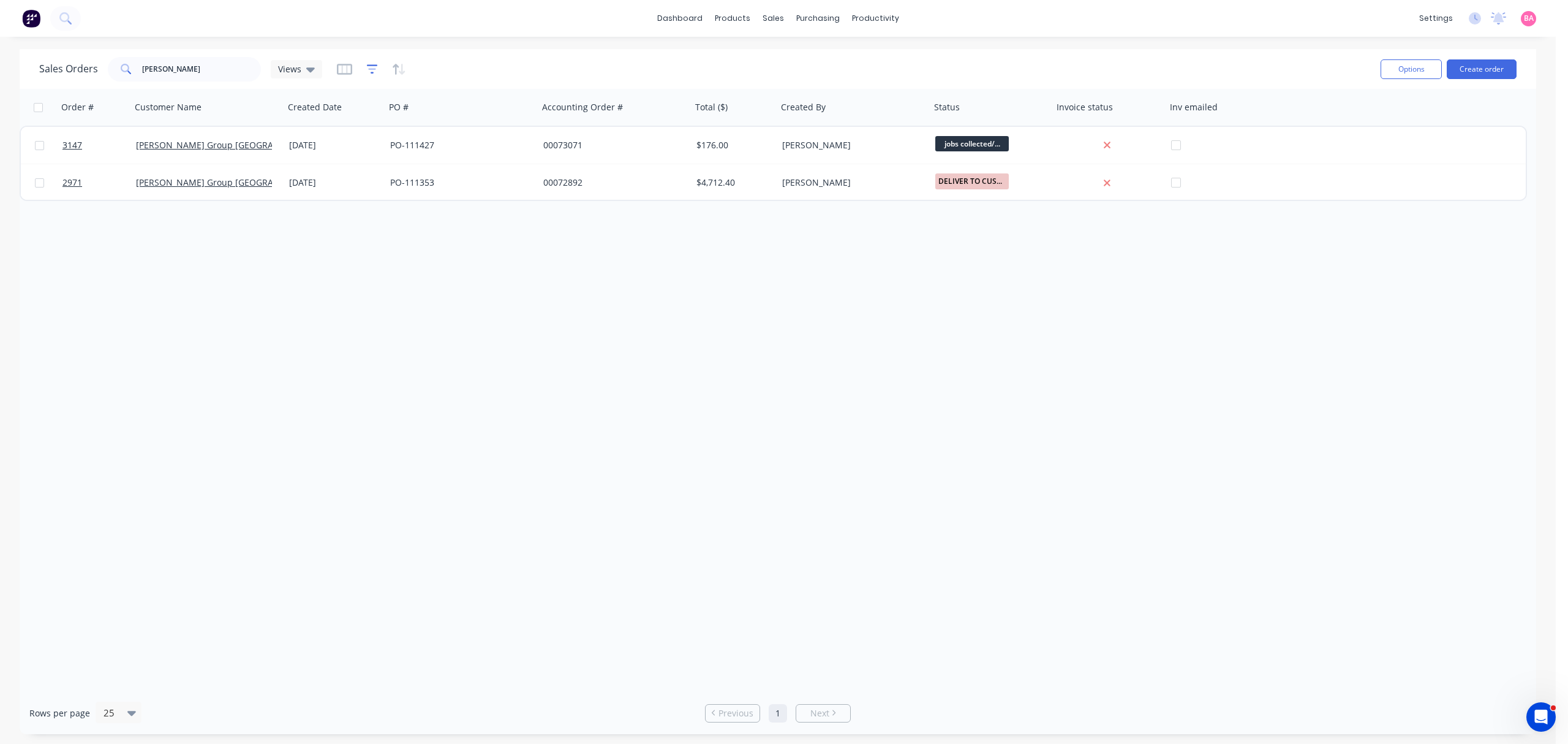
click at [367, 67] on icon "button" at bounding box center [372, 69] width 11 height 12
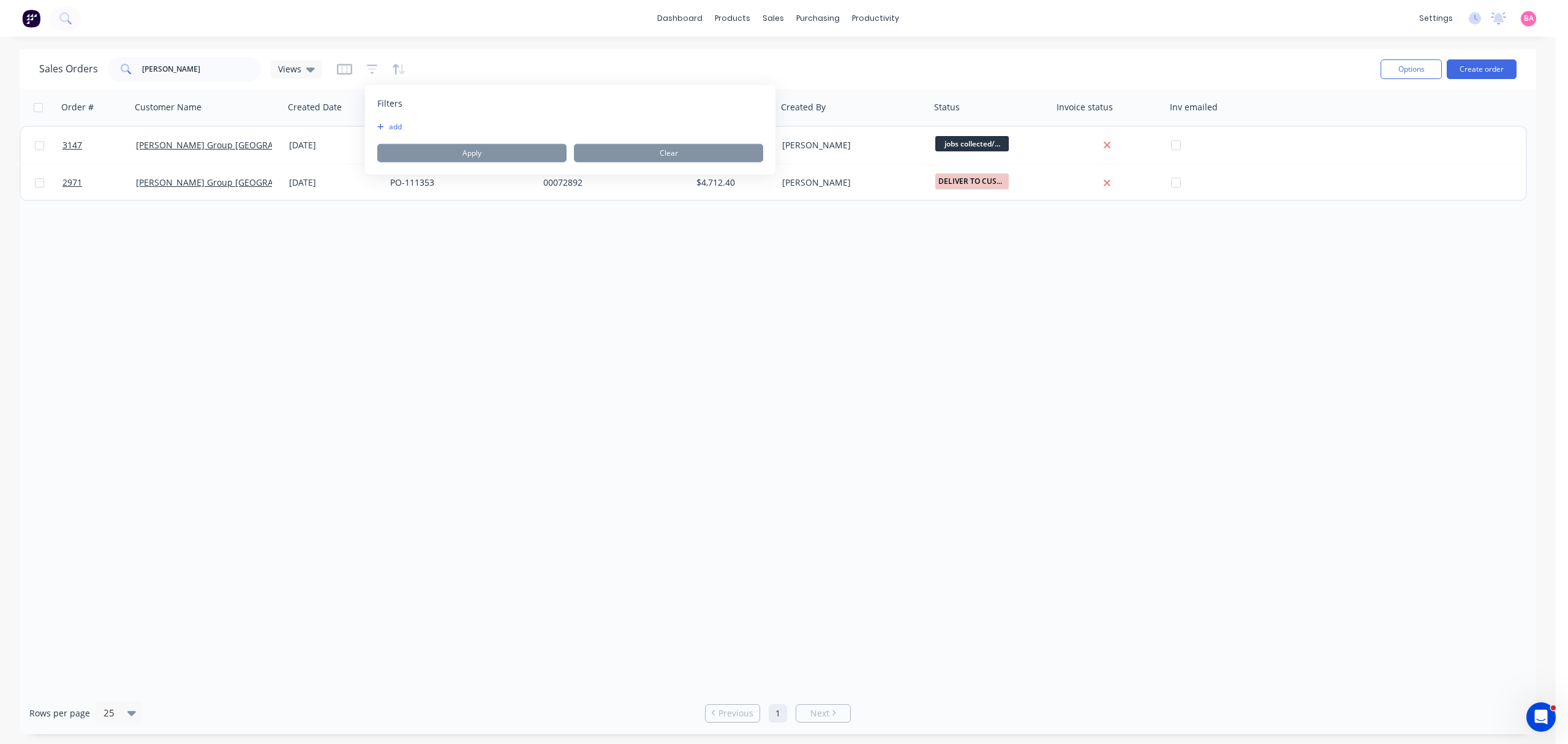
click at [398, 125] on button "add" at bounding box center [393, 126] width 31 height 10
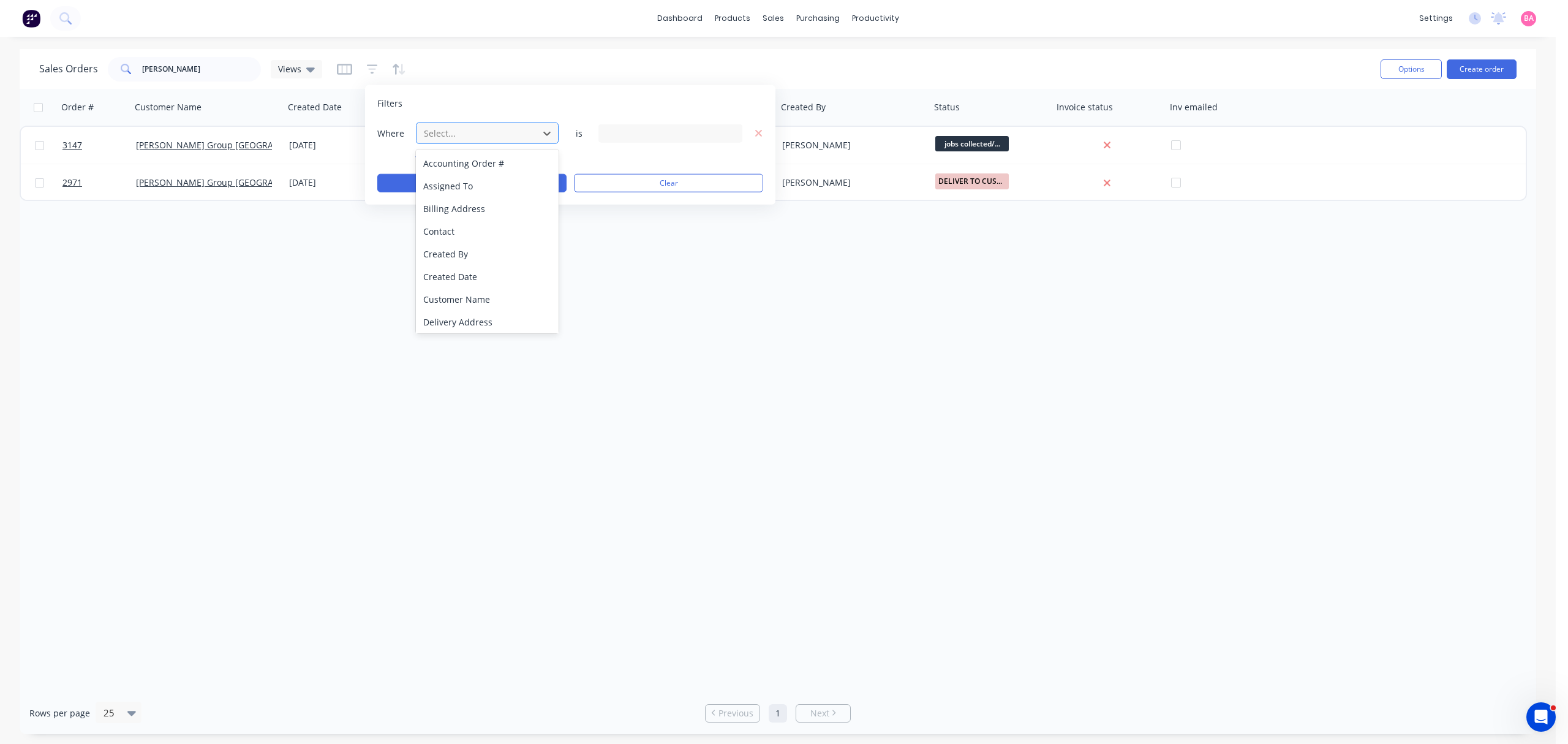
click at [491, 133] on div at bounding box center [477, 133] width 109 height 15
click at [453, 320] on div "Status" at bounding box center [486, 320] width 142 height 23
click at [731, 133] on icon at bounding box center [730, 134] width 8 height 5
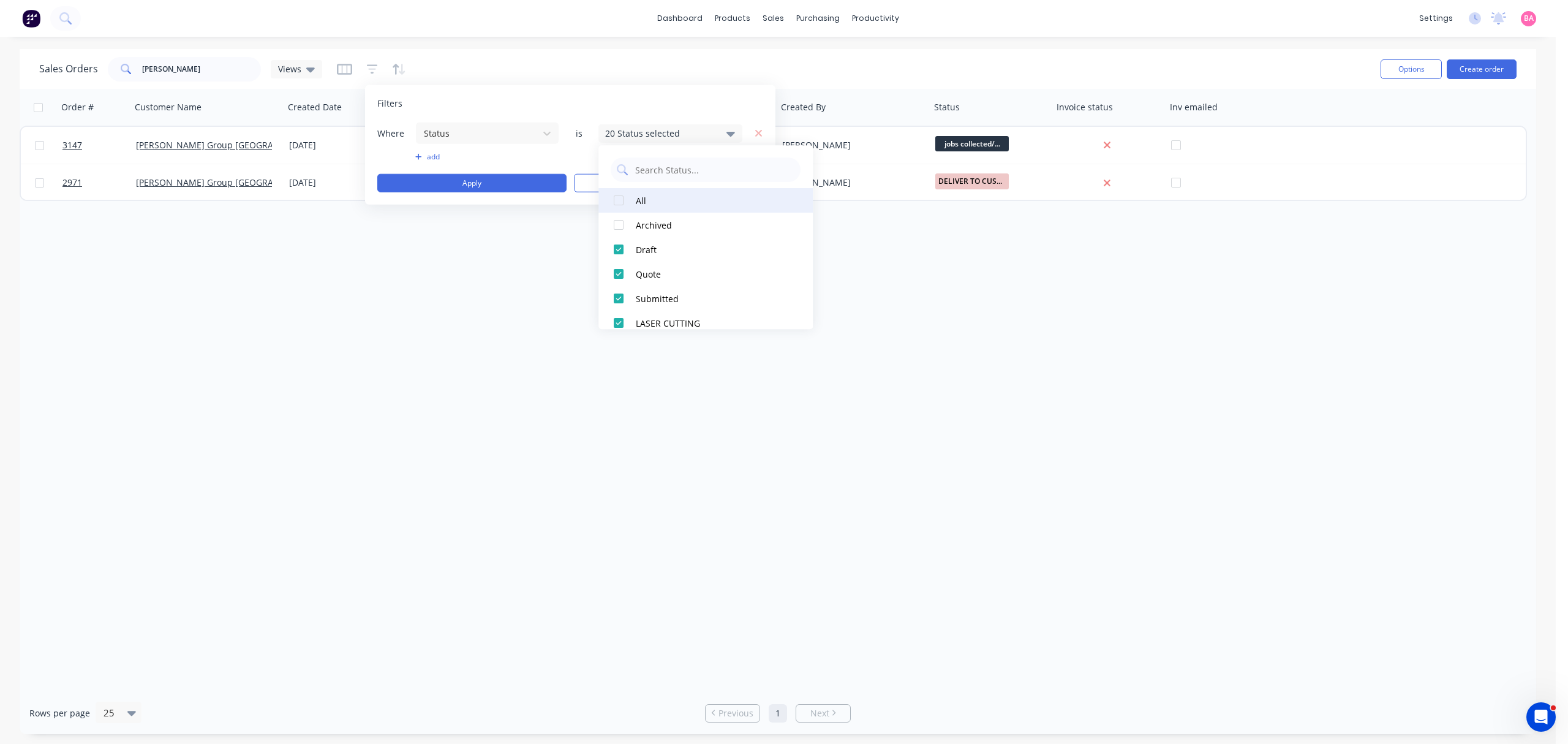
click at [616, 201] on div at bounding box center [618, 200] width 24 height 24
click at [474, 180] on button "Apply" at bounding box center [472, 183] width 189 height 18
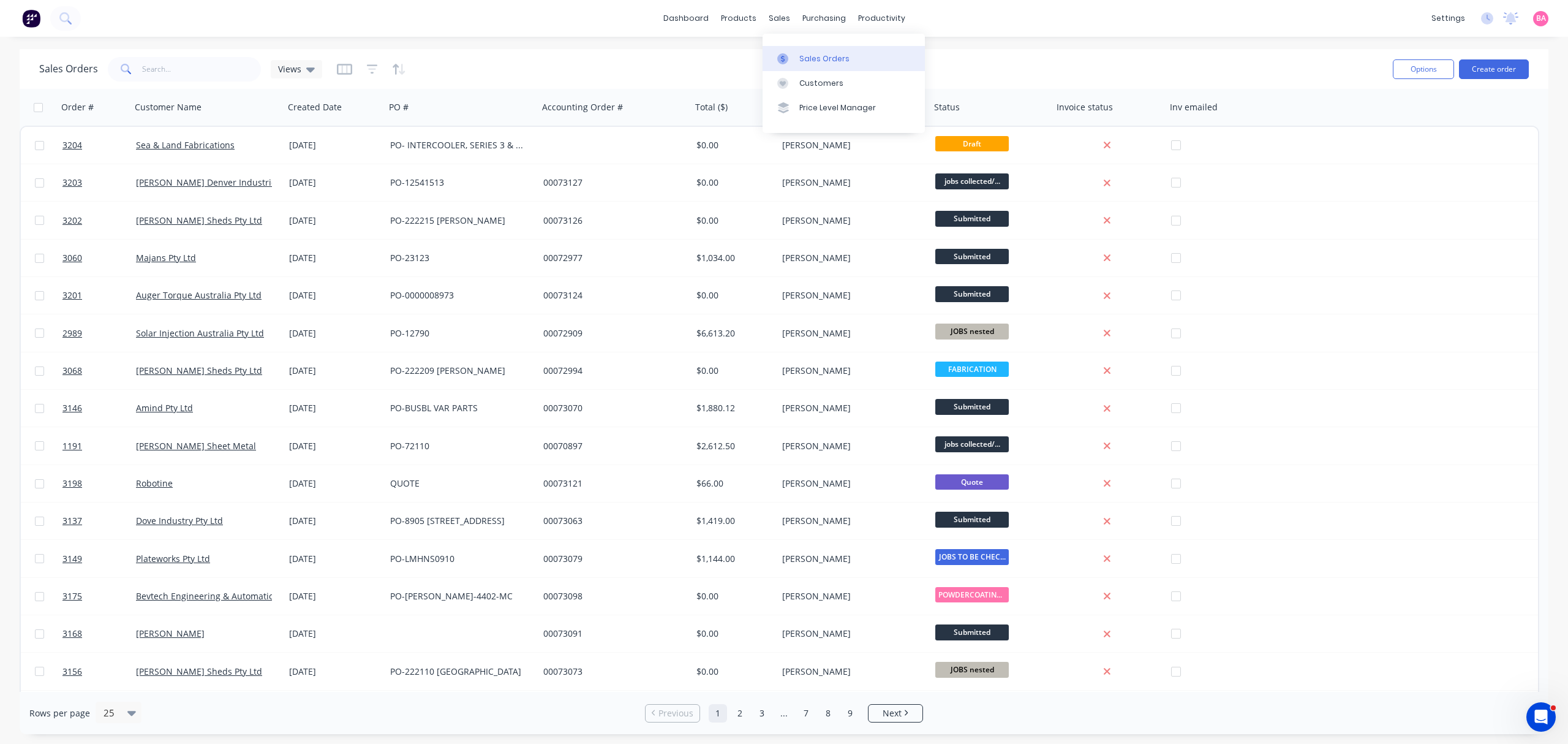
click at [801, 55] on div "Sales Orders" at bounding box center [824, 59] width 50 height 11
click at [372, 67] on icon "button" at bounding box center [372, 69] width 11 height 12
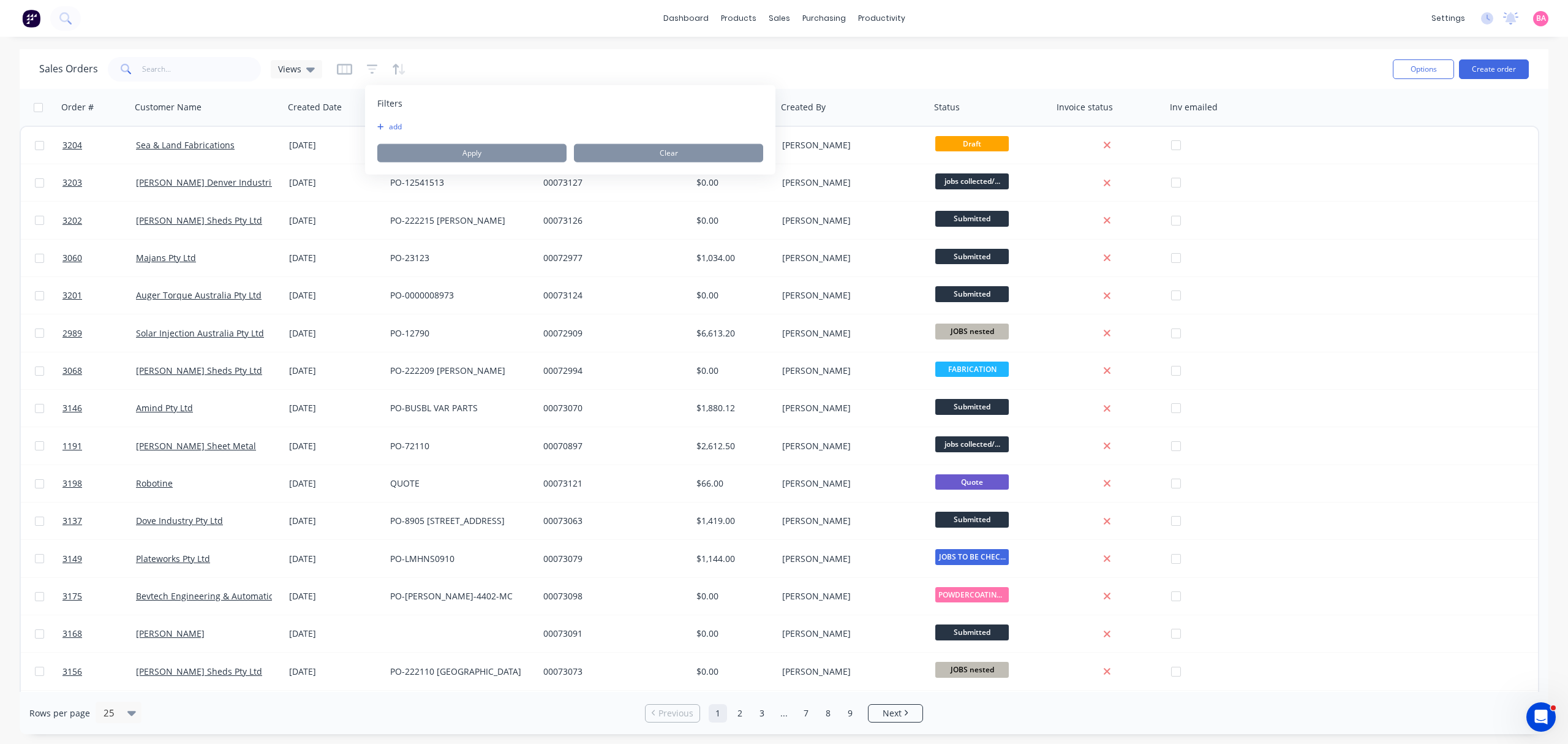
click at [388, 126] on button "add" at bounding box center [393, 126] width 31 height 10
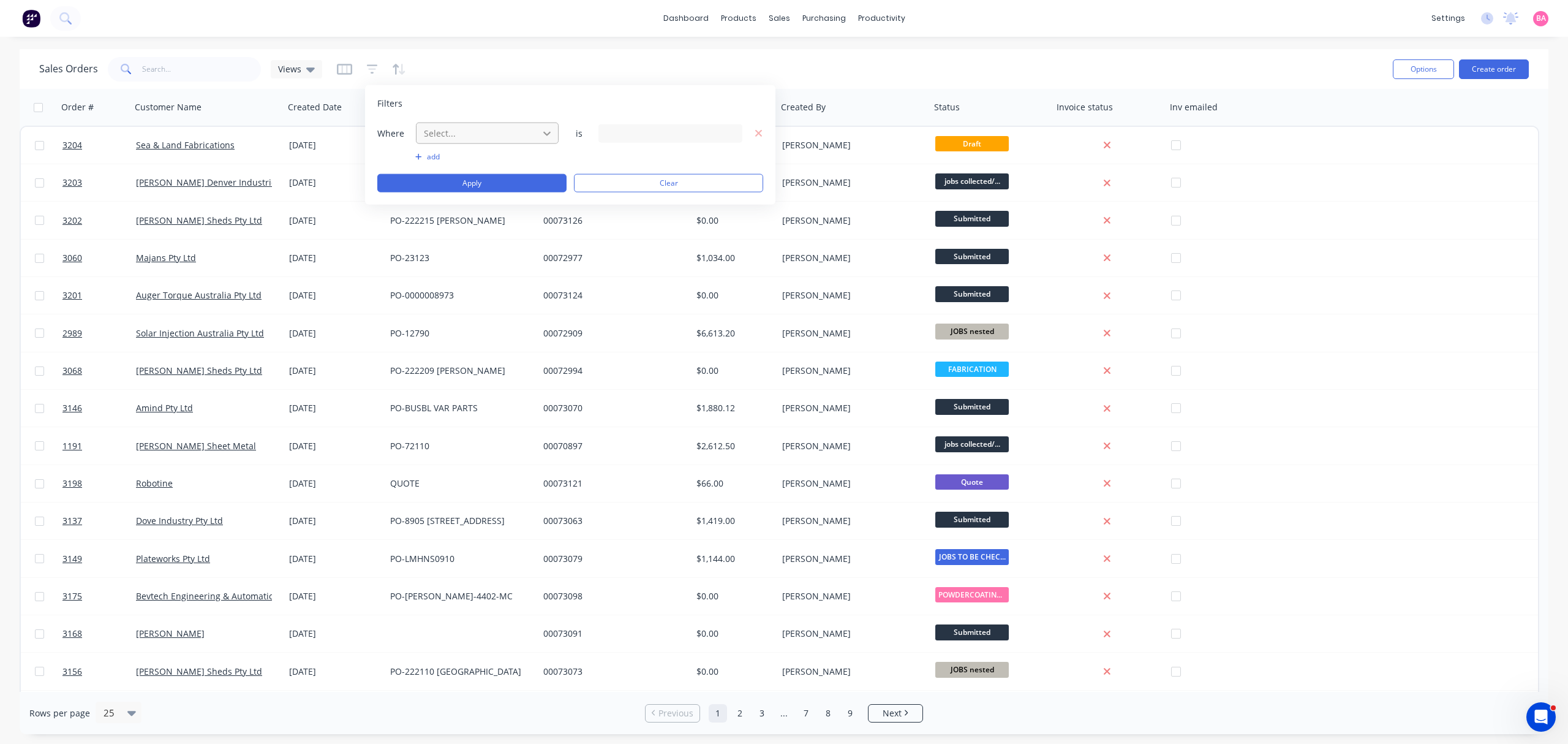
click at [544, 133] on icon at bounding box center [547, 133] width 8 height 4
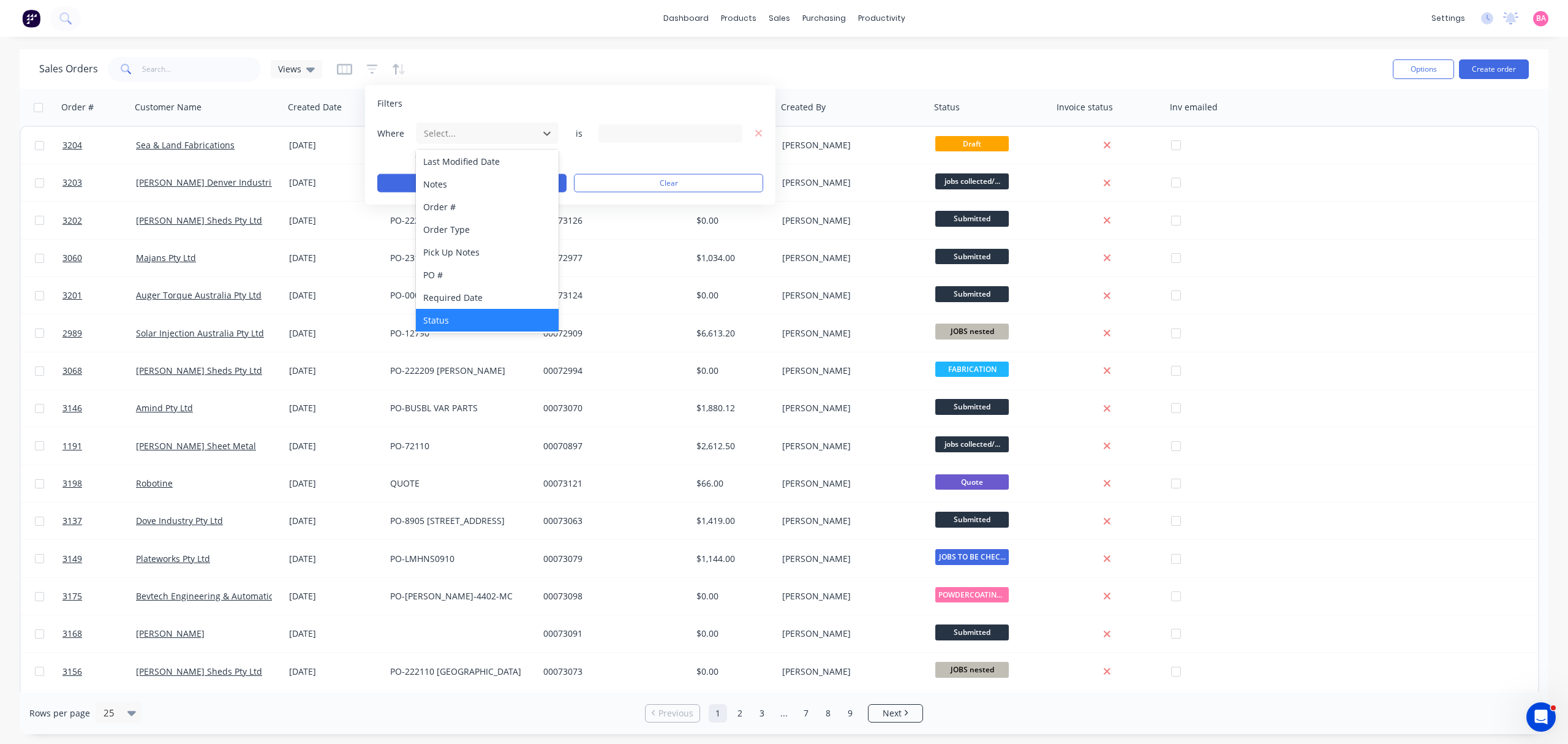
click at [430, 320] on div "Status" at bounding box center [486, 320] width 142 height 23
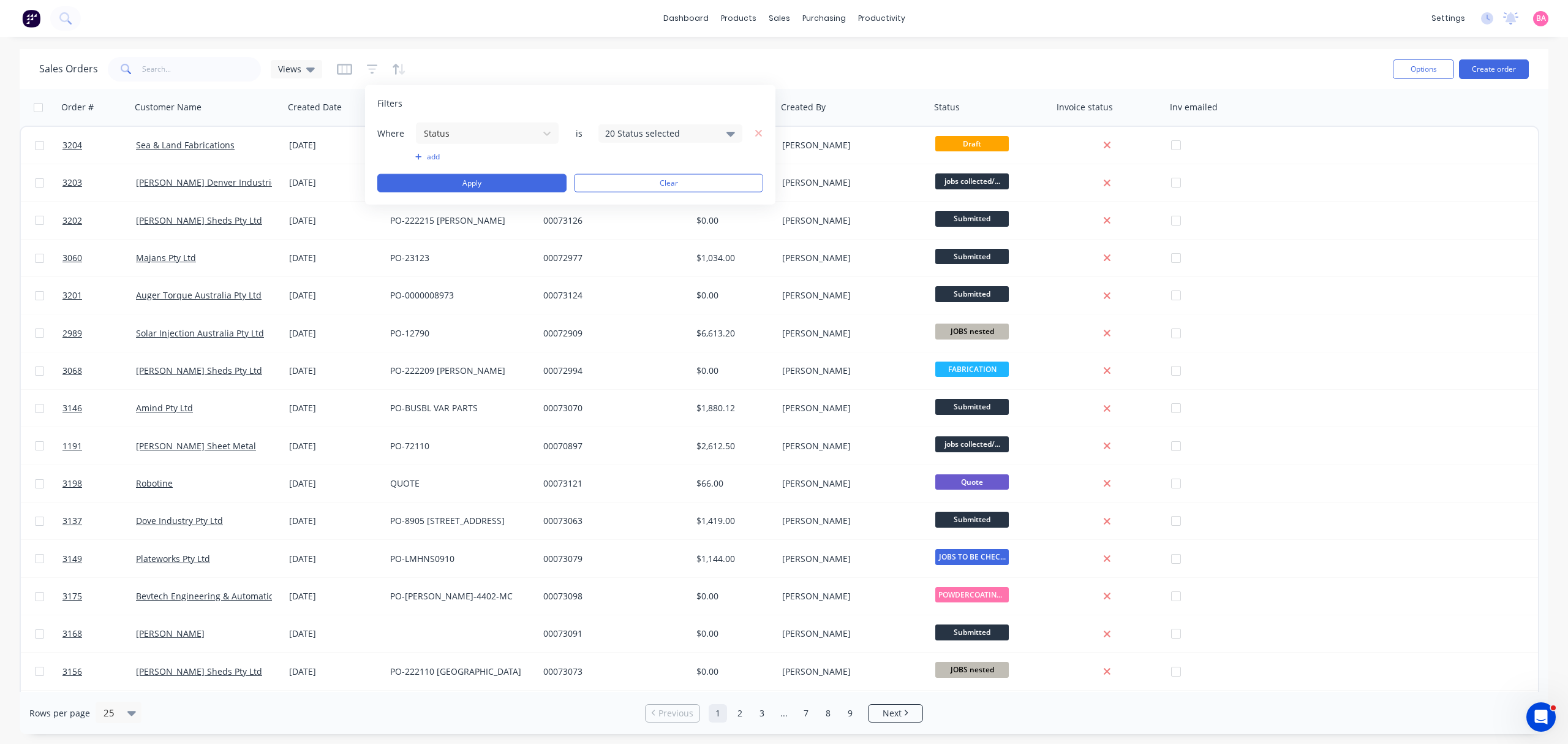
click at [726, 135] on icon at bounding box center [730, 132] width 8 height 13
click at [615, 200] on div at bounding box center [618, 200] width 24 height 24
click at [454, 180] on button "Apply" at bounding box center [472, 183] width 189 height 18
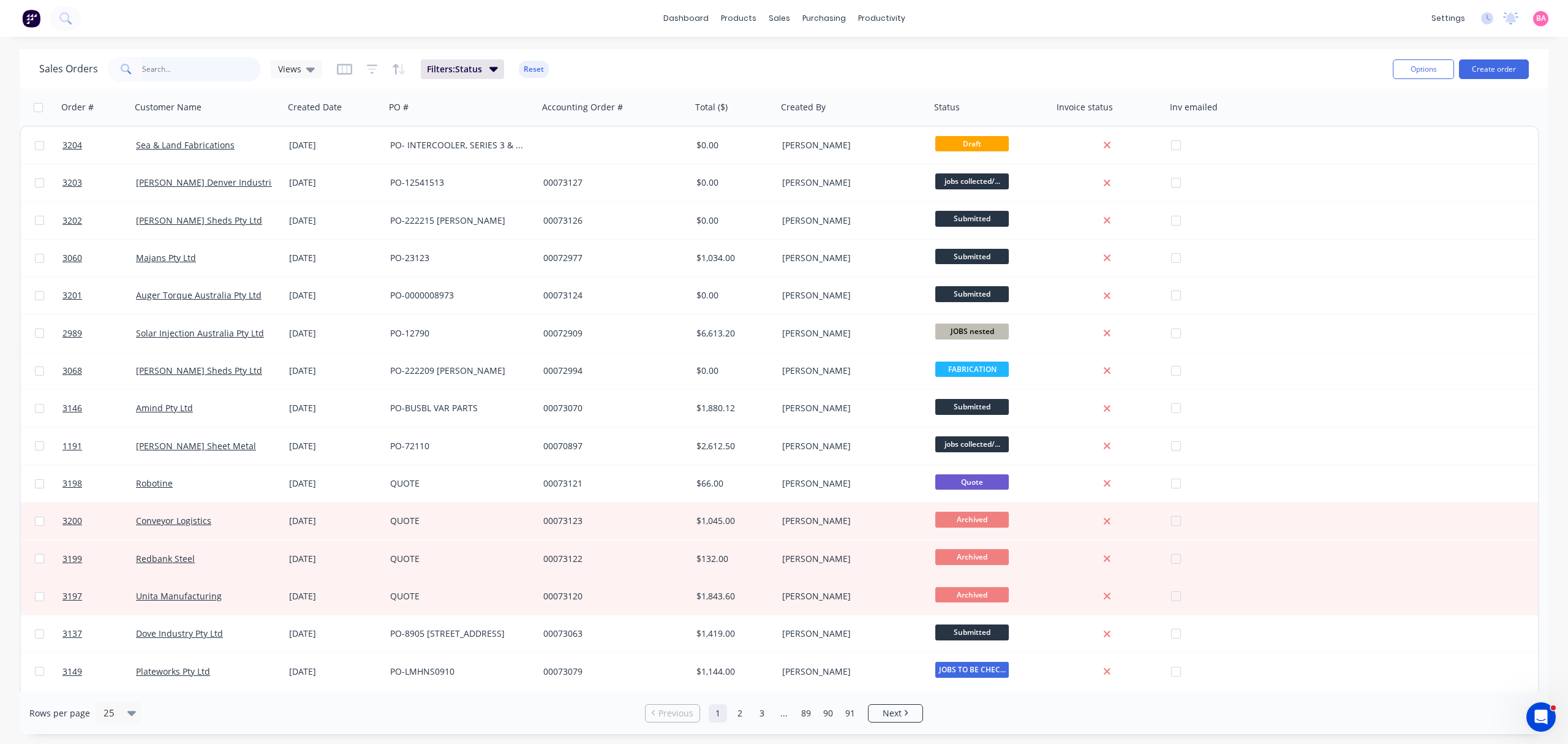
click at [192, 69] on input "text" at bounding box center [202, 69] width 120 height 24
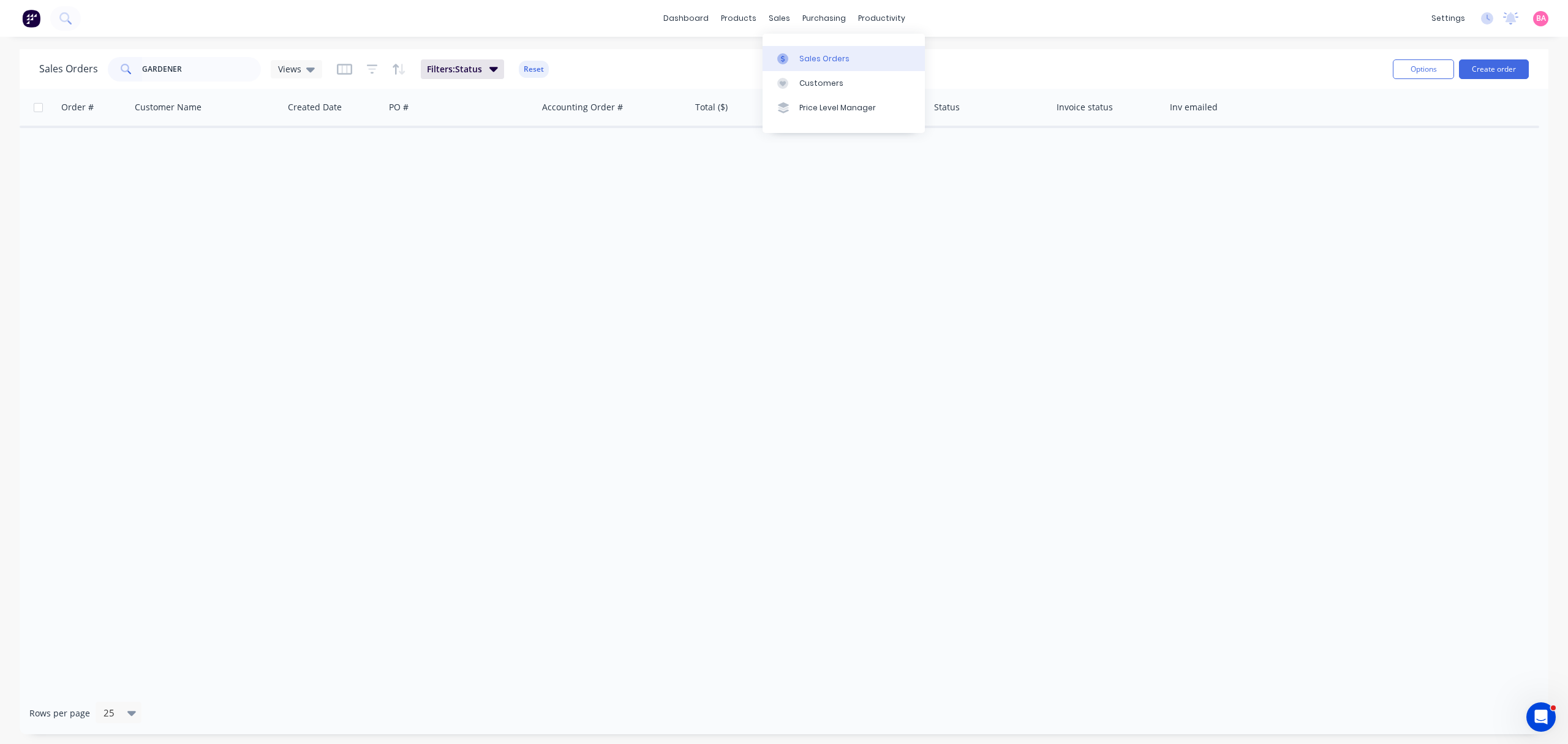
click at [819, 59] on div "Sales Orders" at bounding box center [824, 59] width 50 height 11
click at [375, 69] on icon "button" at bounding box center [372, 69] width 11 height 12
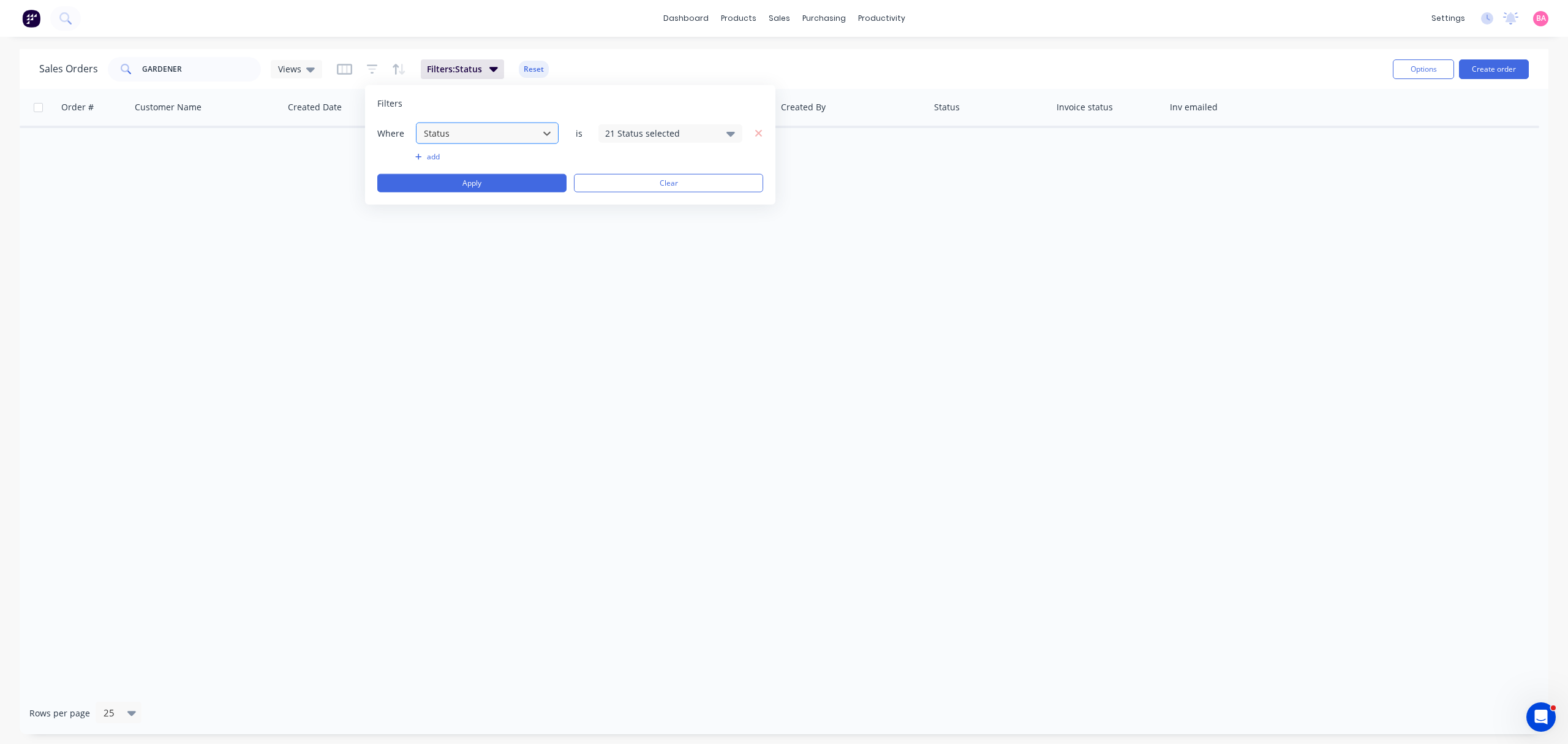
click at [505, 131] on div at bounding box center [477, 133] width 109 height 15
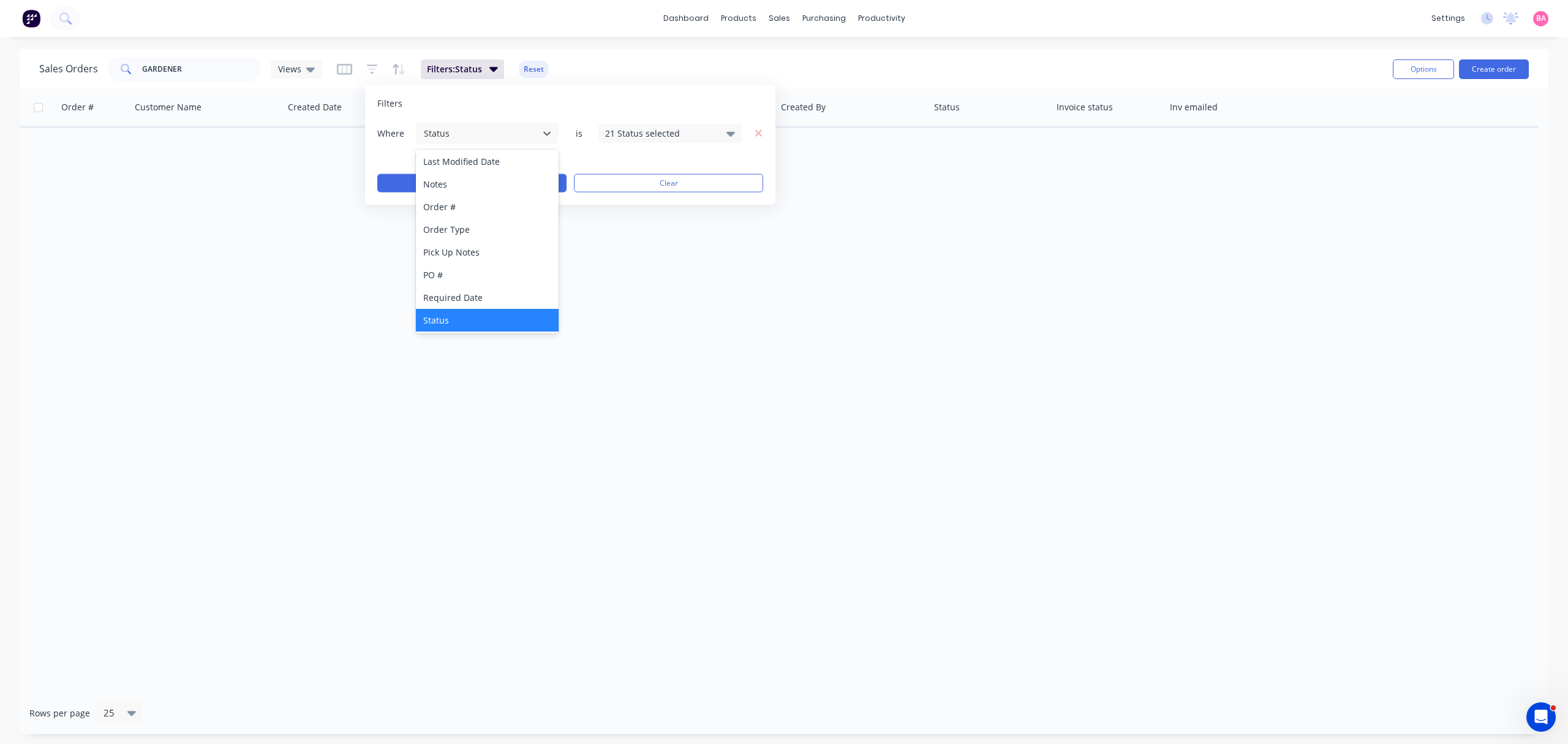
click at [442, 320] on div "Status" at bounding box center [486, 320] width 142 height 23
click at [728, 134] on icon at bounding box center [730, 134] width 8 height 5
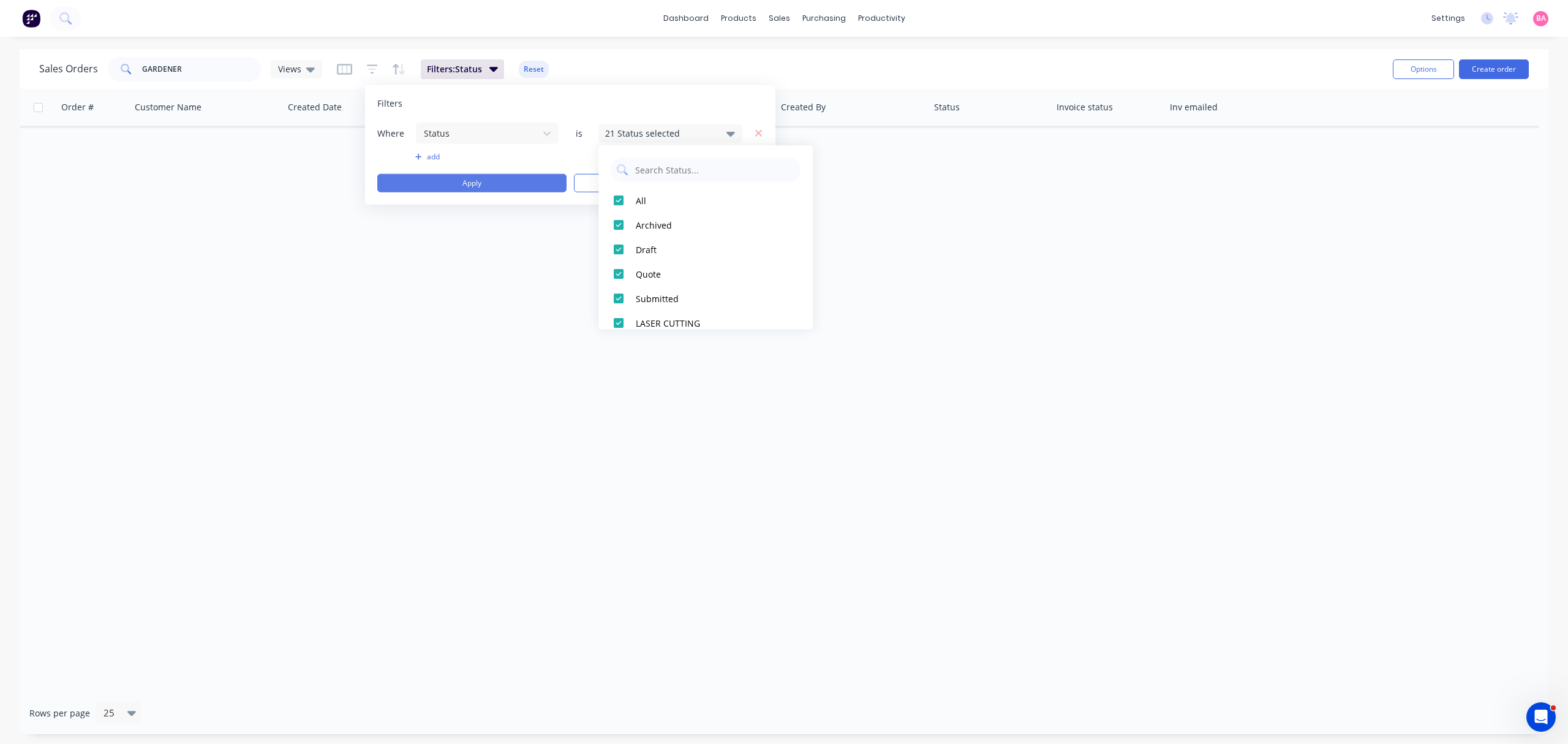
click at [481, 183] on button "Apply" at bounding box center [472, 183] width 189 height 18
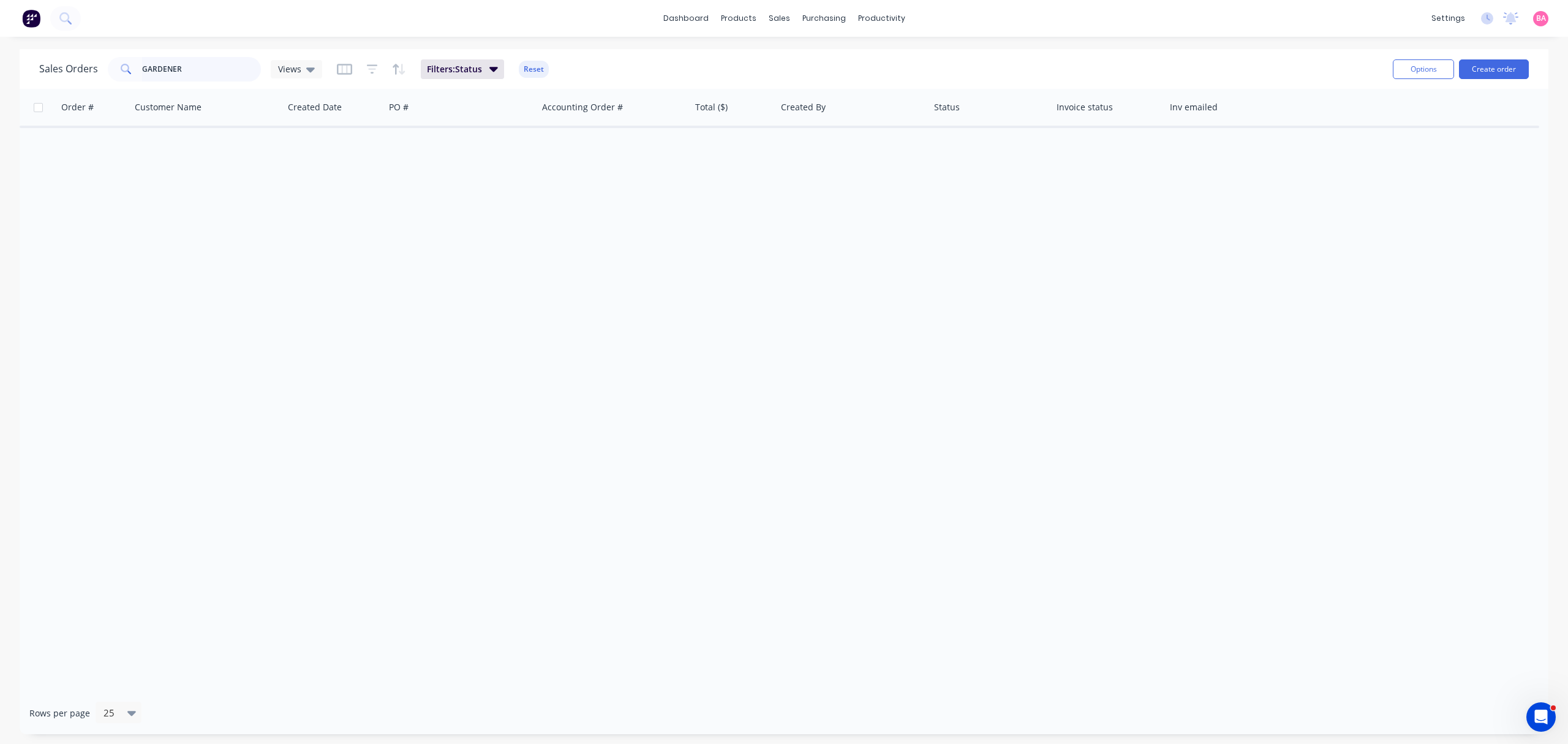
click at [191, 68] on input "GARDENER" at bounding box center [202, 69] width 120 height 24
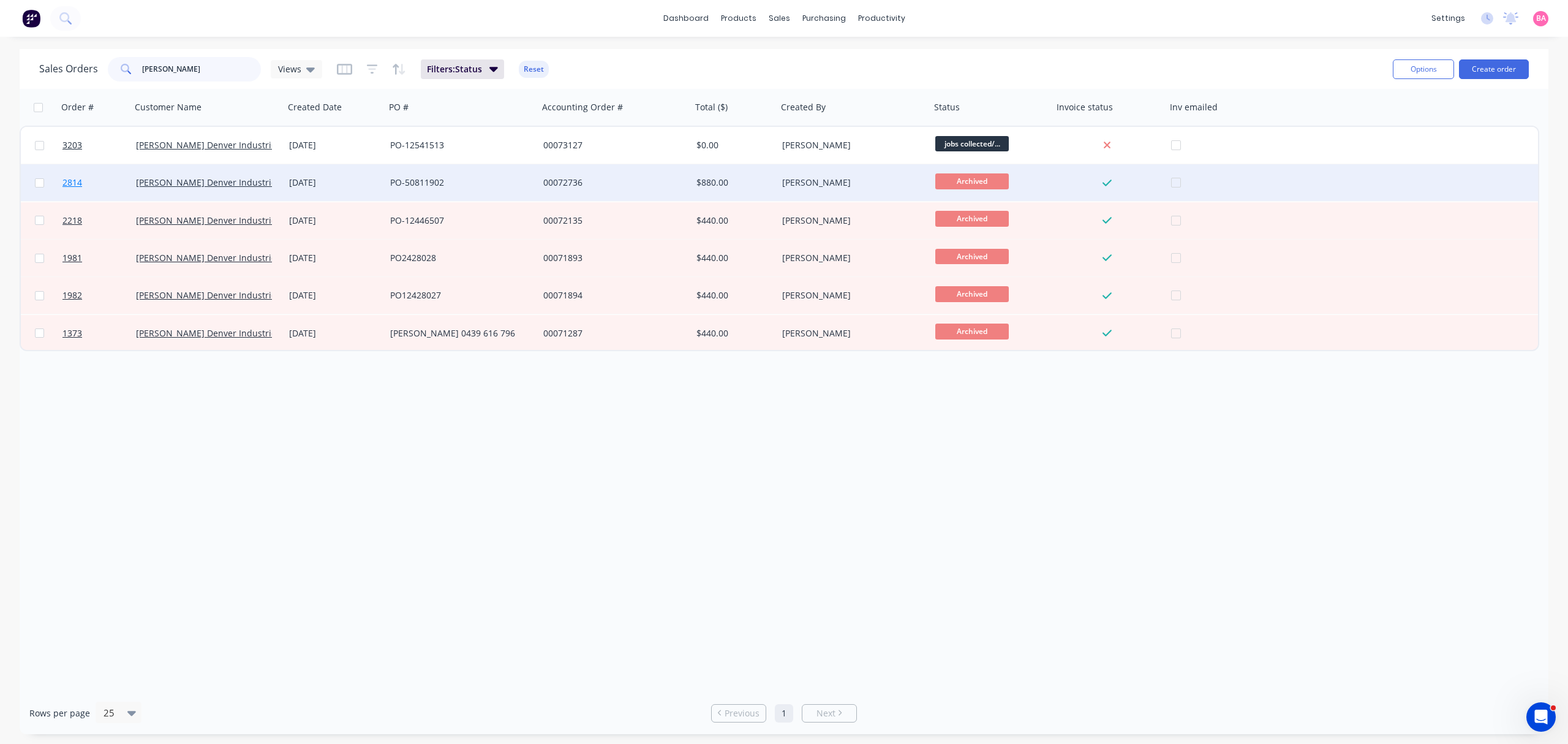
type input "[PERSON_NAME]"
click at [72, 182] on span "2814" at bounding box center [72, 182] width 20 height 12
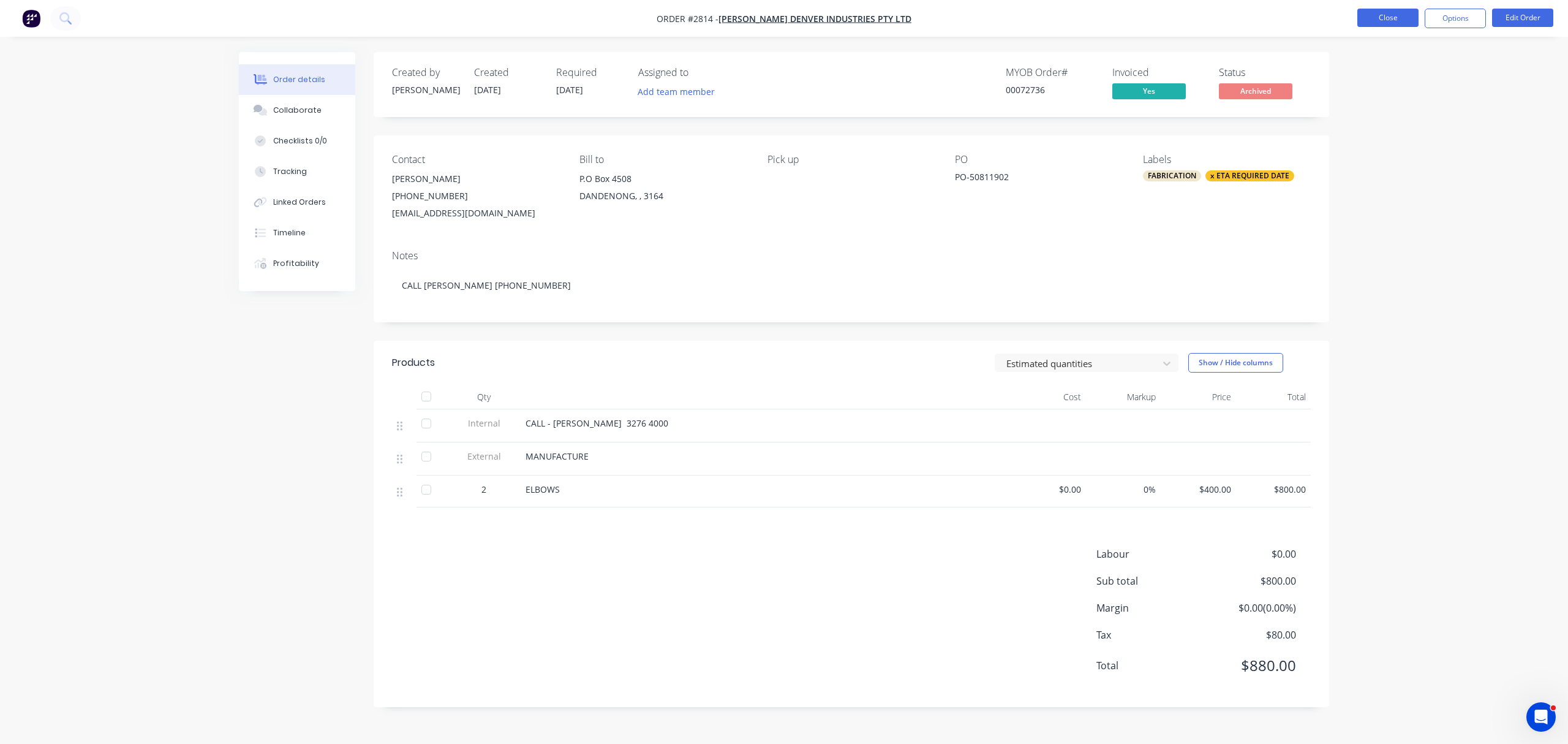
click at [1392, 15] on button "Close" at bounding box center [1388, 17] width 61 height 18
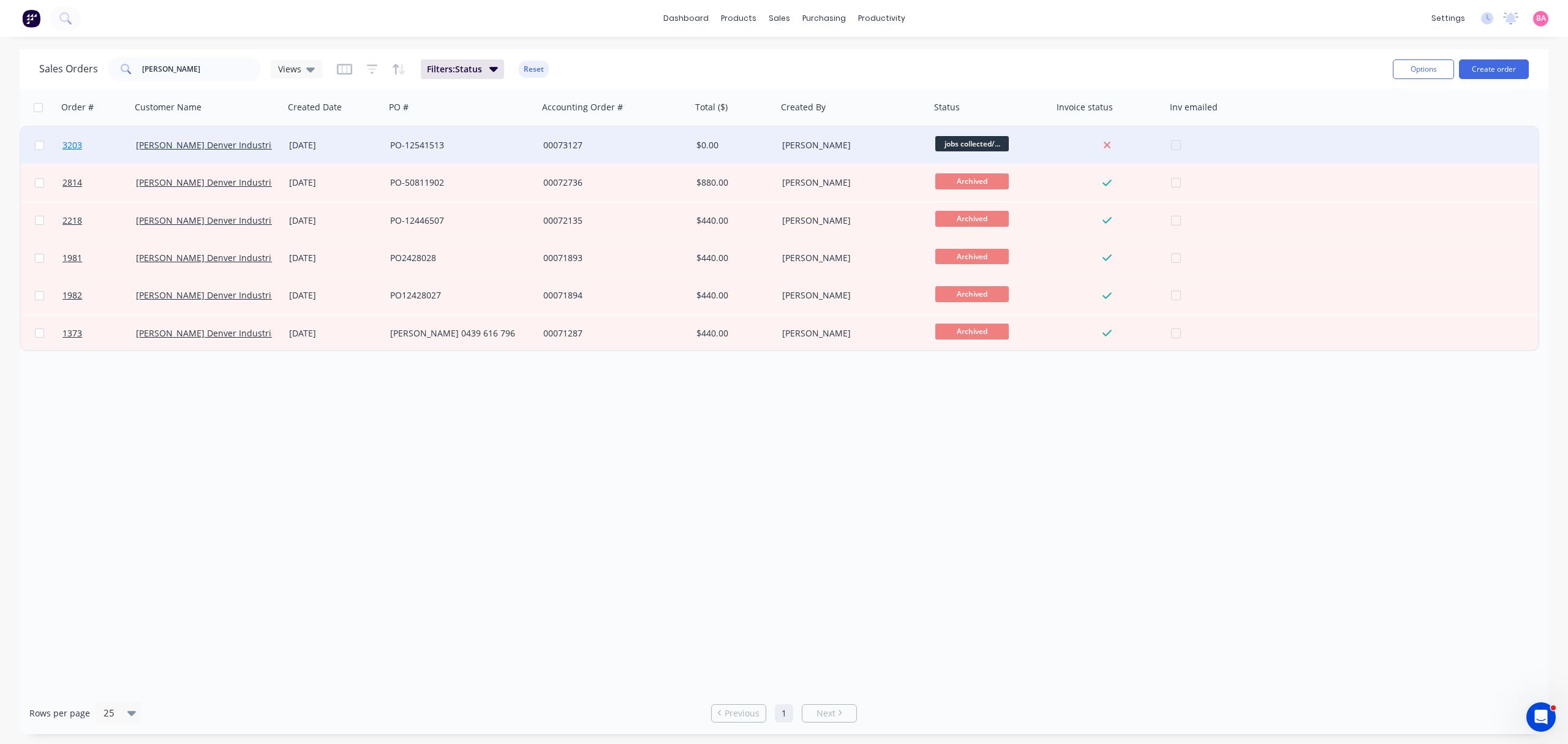
click at [69, 143] on span "3203" at bounding box center [72, 145] width 20 height 12
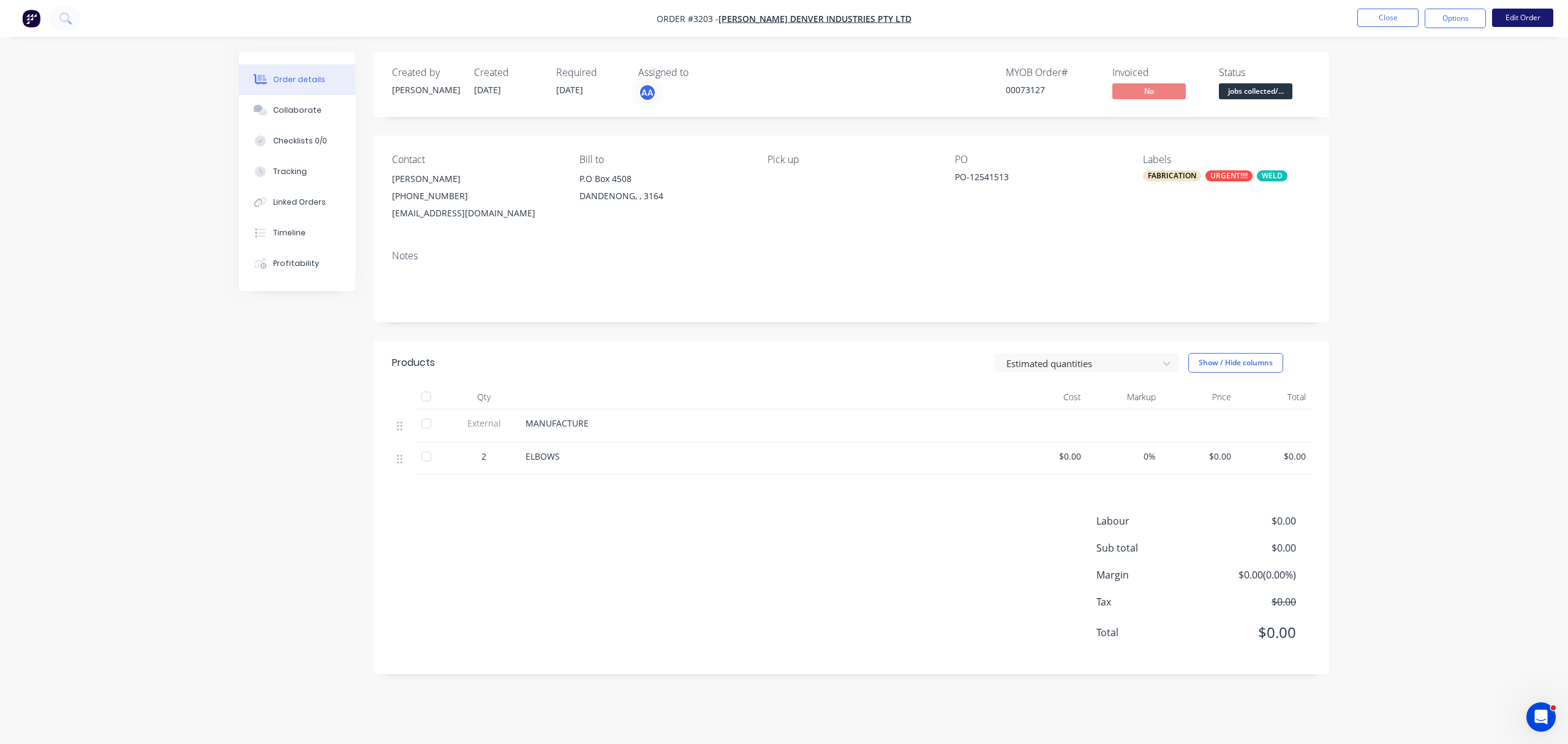
click at [1530, 15] on button "Edit Order" at bounding box center [1522, 17] width 61 height 18
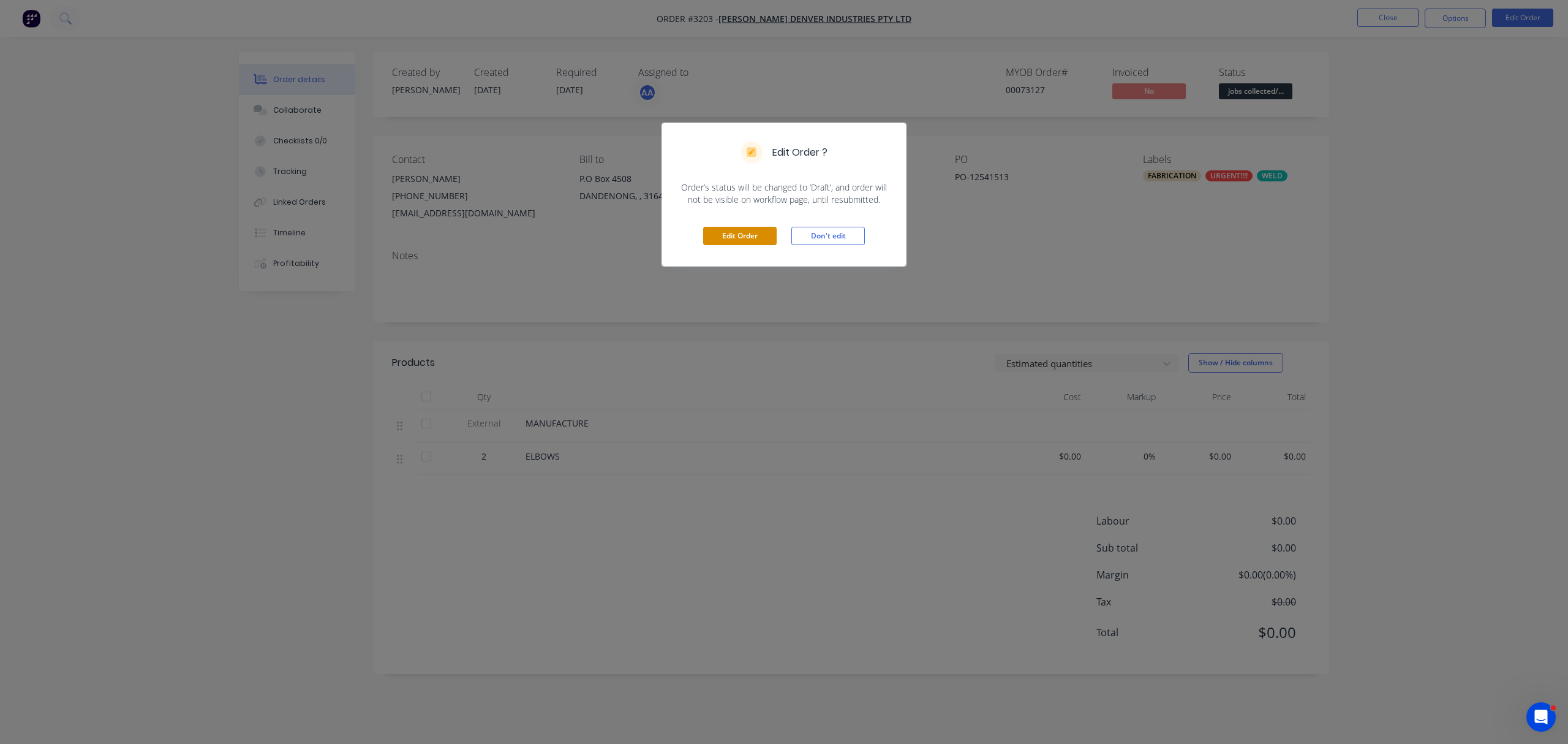
click at [731, 235] on button "Edit Order" at bounding box center [739, 236] width 73 height 18
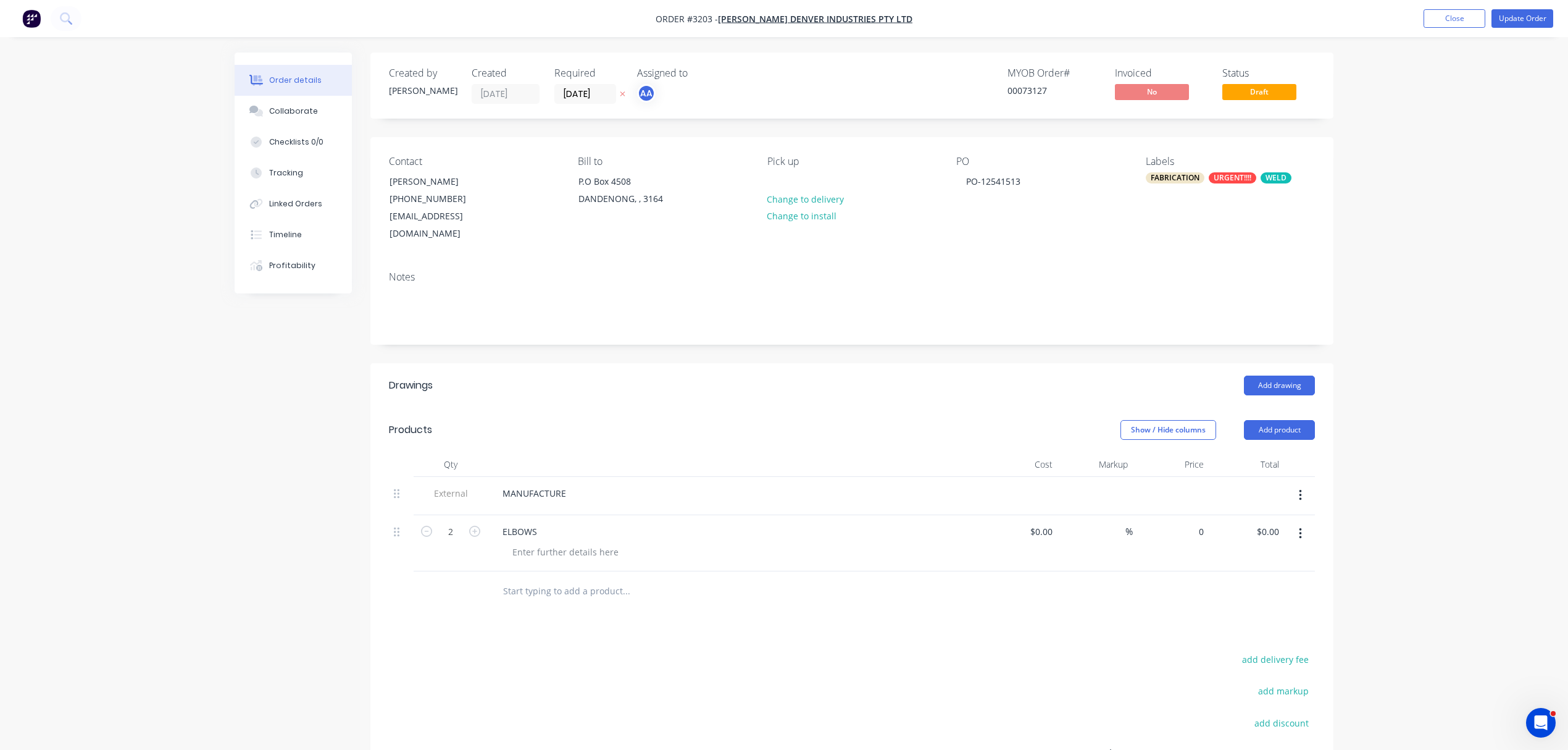
click at [1186, 515] on div "0 $0.00" at bounding box center [1171, 543] width 76 height 57
type input "$400.00"
type input "$800.00"
click at [1529, 15] on button "Update Order" at bounding box center [1522, 18] width 62 height 19
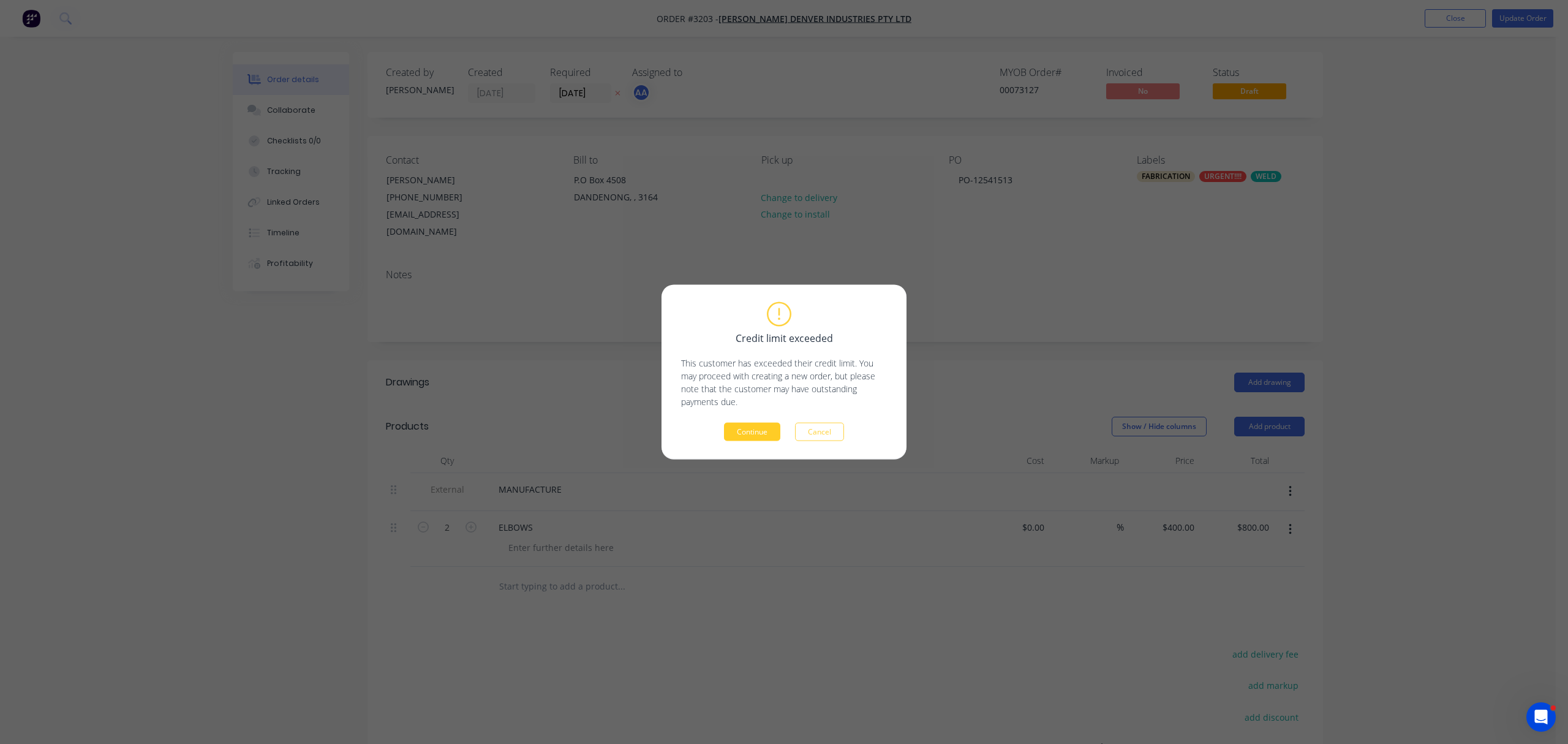
click at [751, 432] on button "Continue" at bounding box center [752, 432] width 56 height 18
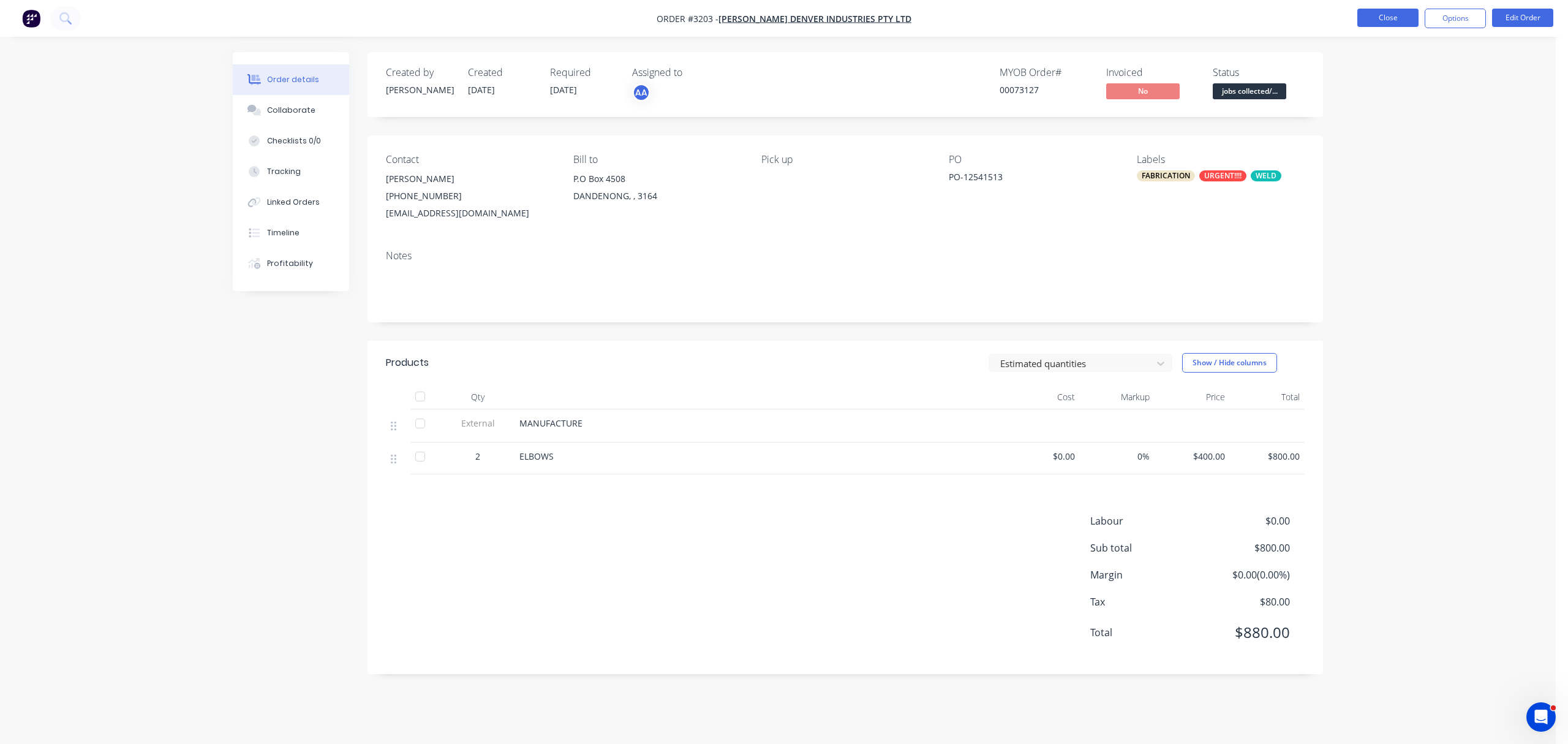
click at [1385, 13] on button "Close" at bounding box center [1388, 17] width 61 height 18
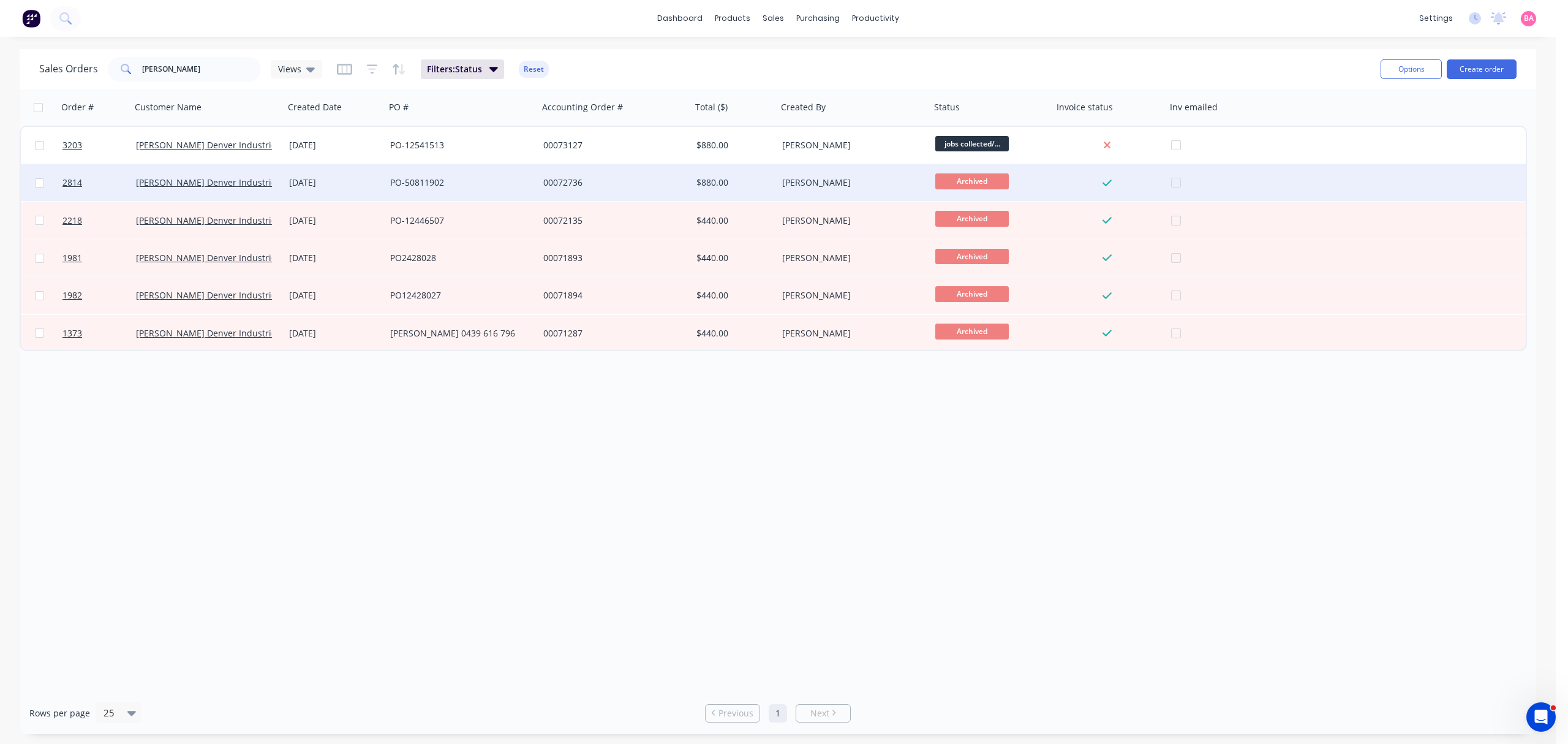
click at [59, 175] on div at bounding box center [94, 183] width 73 height 37
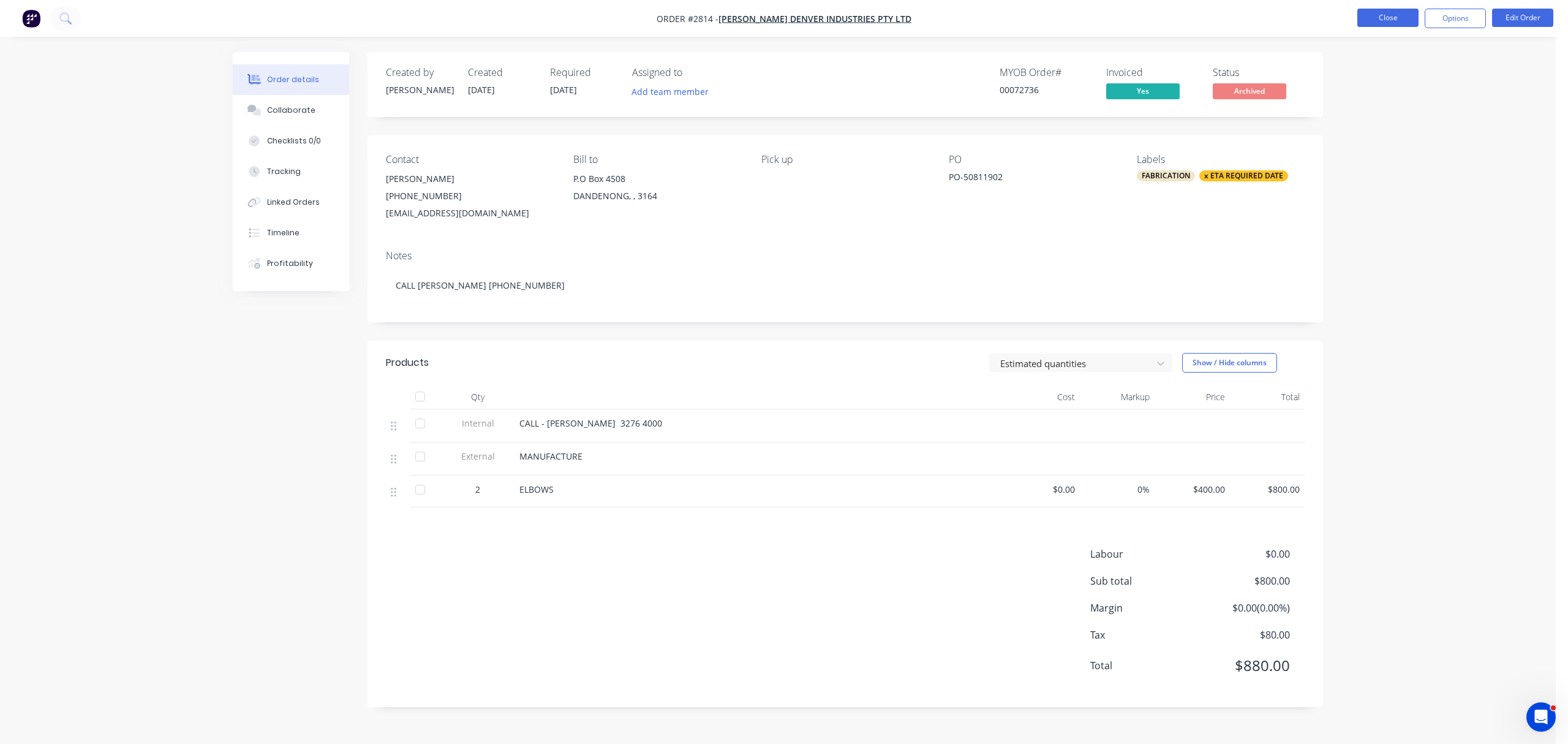
click at [1392, 15] on button "Close" at bounding box center [1388, 17] width 61 height 18
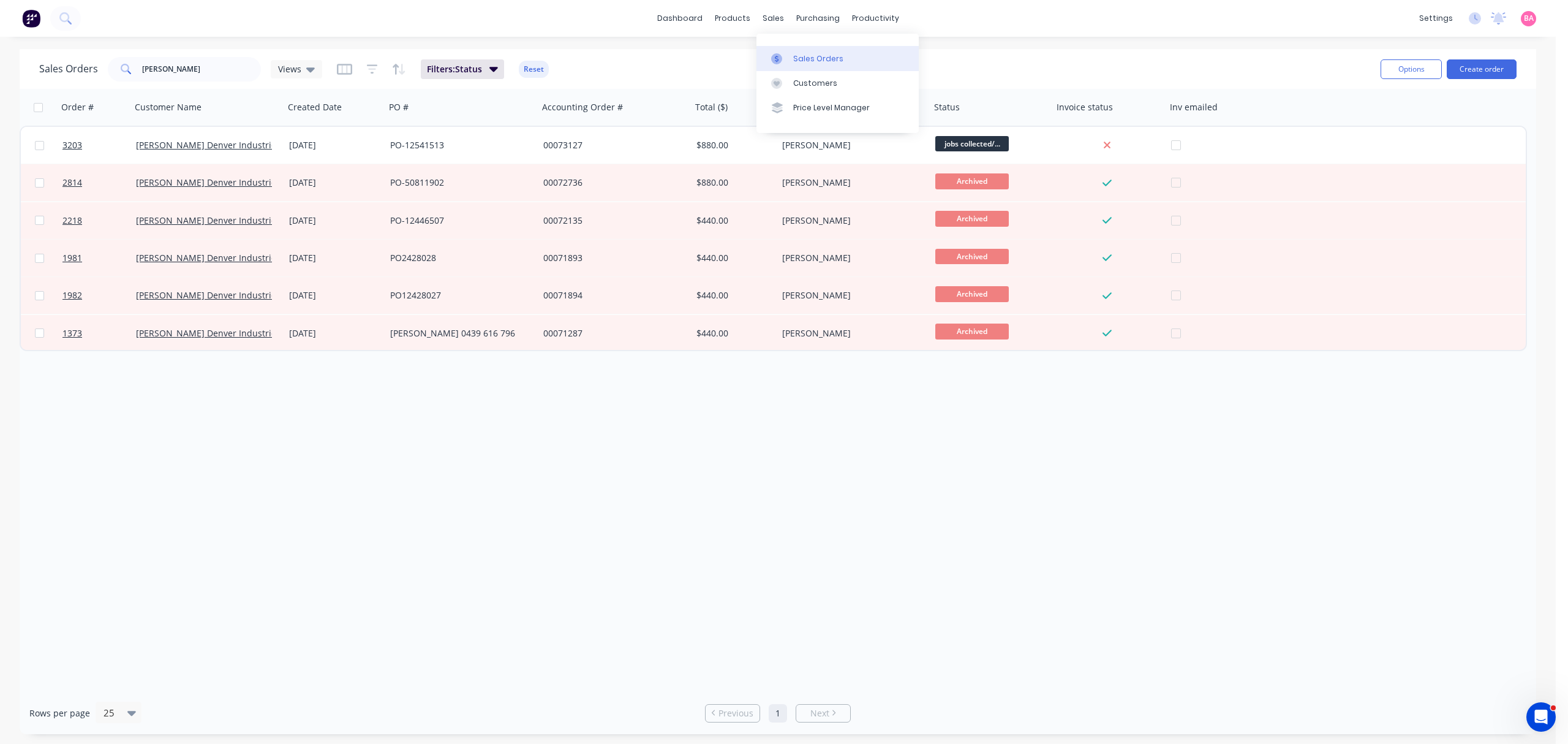
click at [814, 60] on div "Sales Orders" at bounding box center [818, 59] width 50 height 11
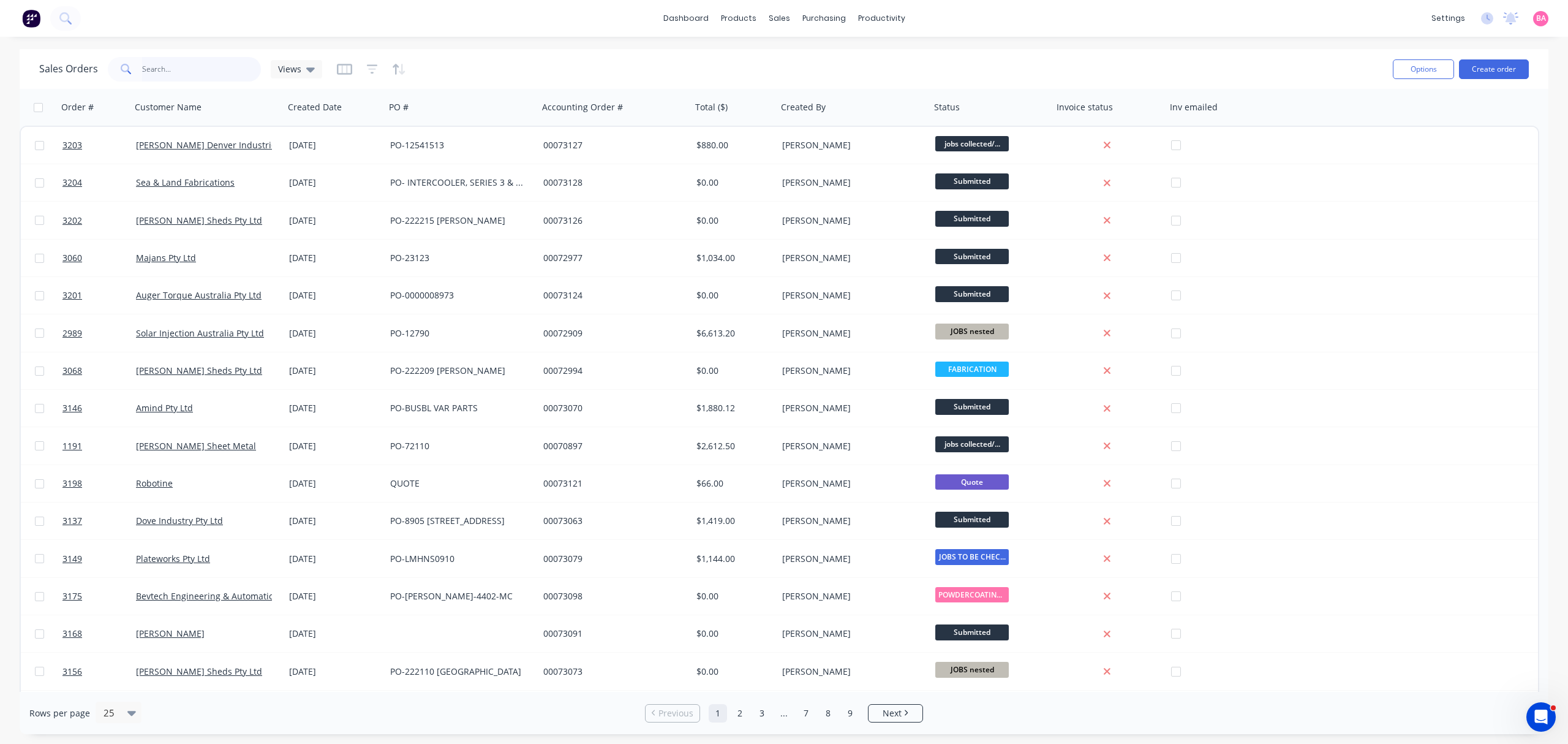
click at [194, 70] on input "text" at bounding box center [202, 69] width 120 height 24
type input "SUPERIOR"
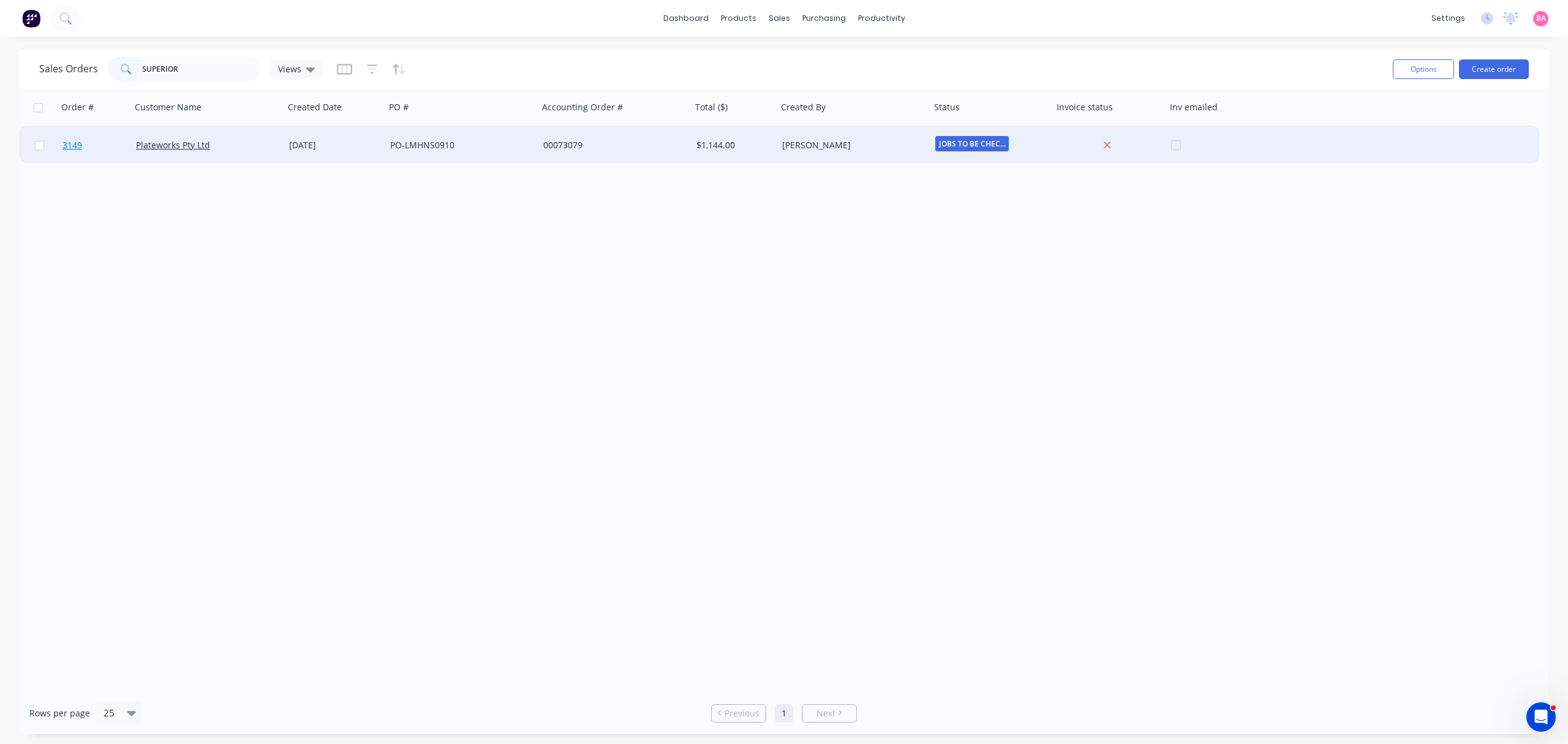
click at [73, 140] on span "3149" at bounding box center [72, 145] width 20 height 12
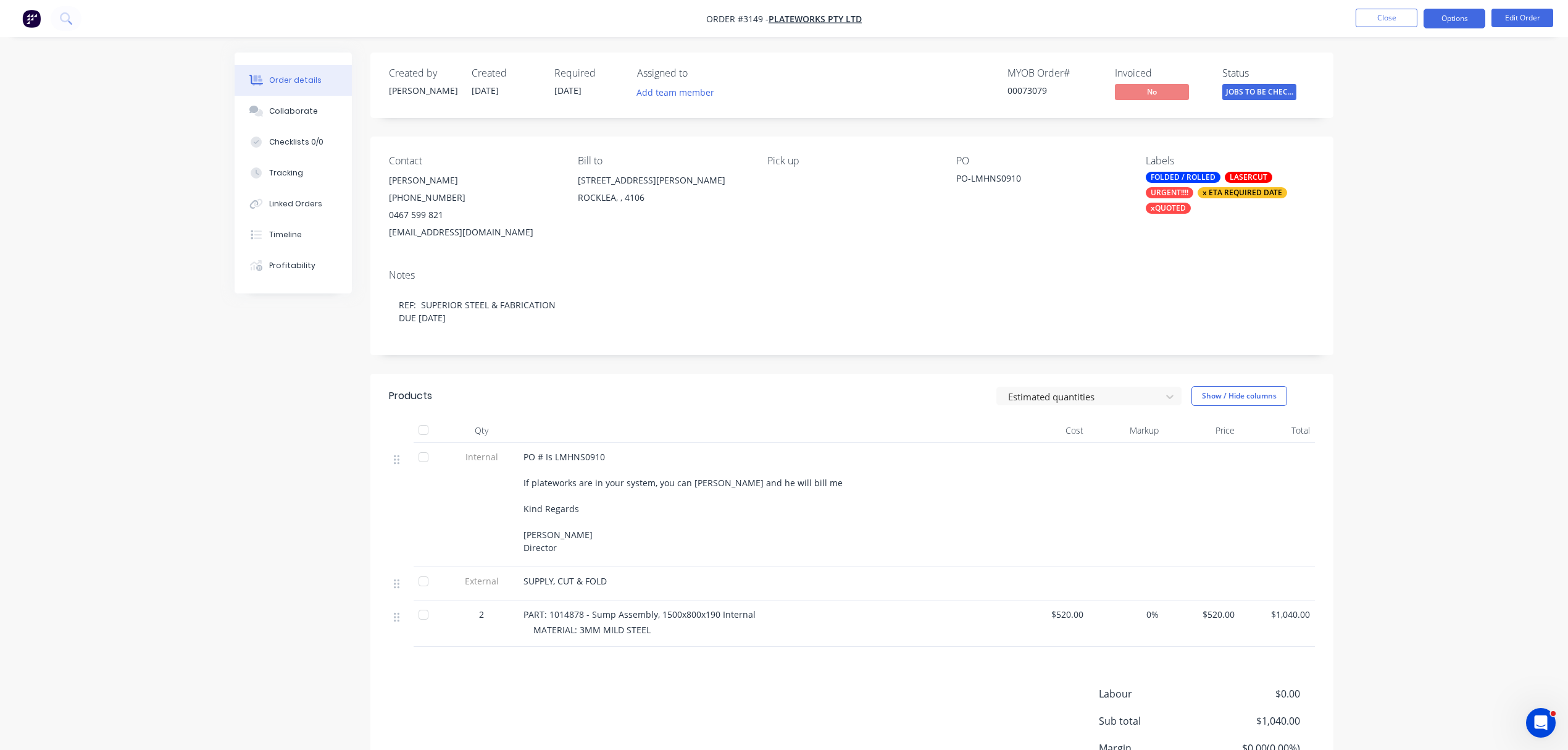
click at [1453, 21] on button "Options" at bounding box center [1454, 18] width 62 height 20
click at [1395, 173] on div "Delivery Docket" at bounding box center [1417, 174] width 114 height 18
click at [1386, 121] on div "Without pricing" at bounding box center [1417, 125] width 114 height 18
click at [302, 102] on button "Collaborate" at bounding box center [293, 111] width 117 height 31
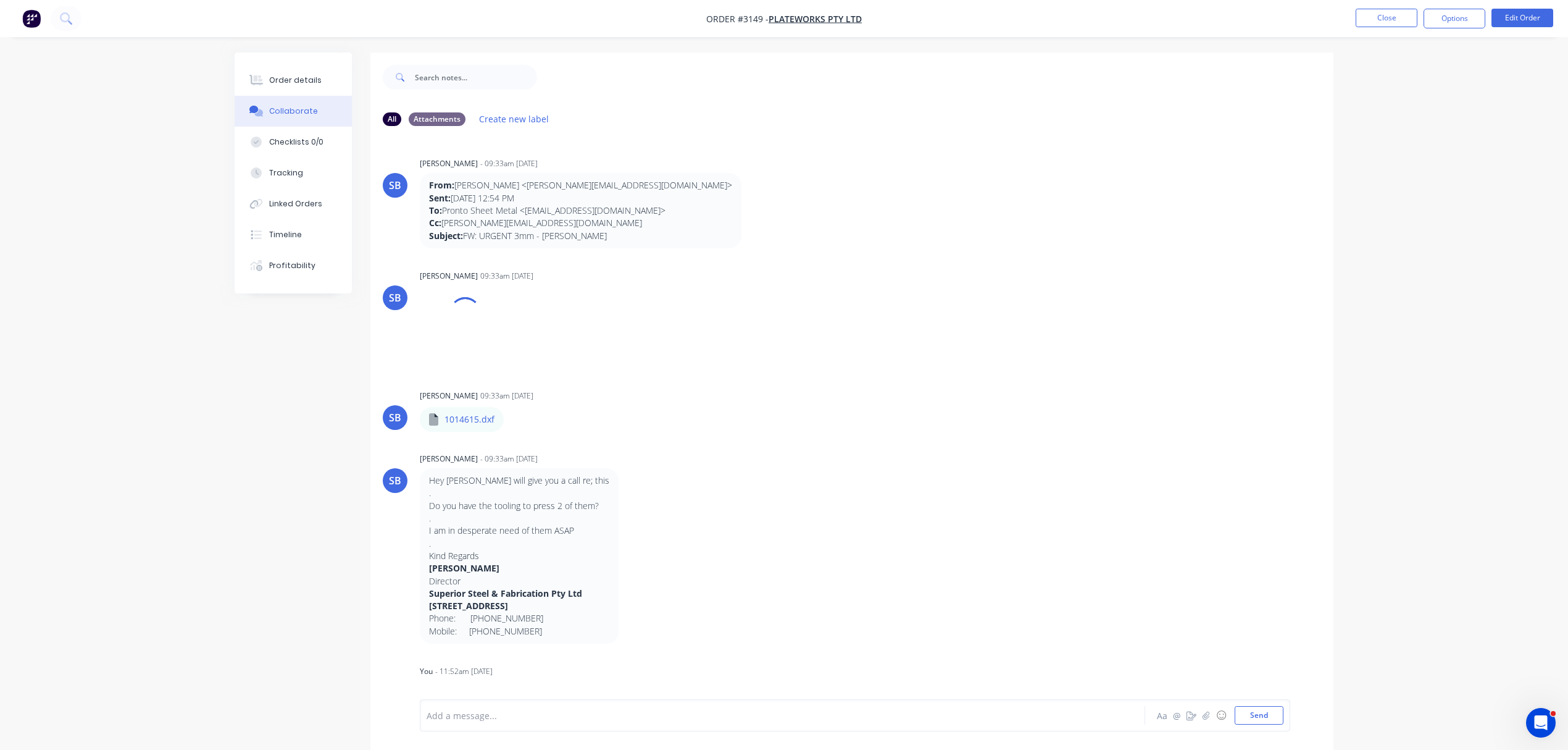
click at [561, 717] on div at bounding box center [748, 715] width 642 height 13
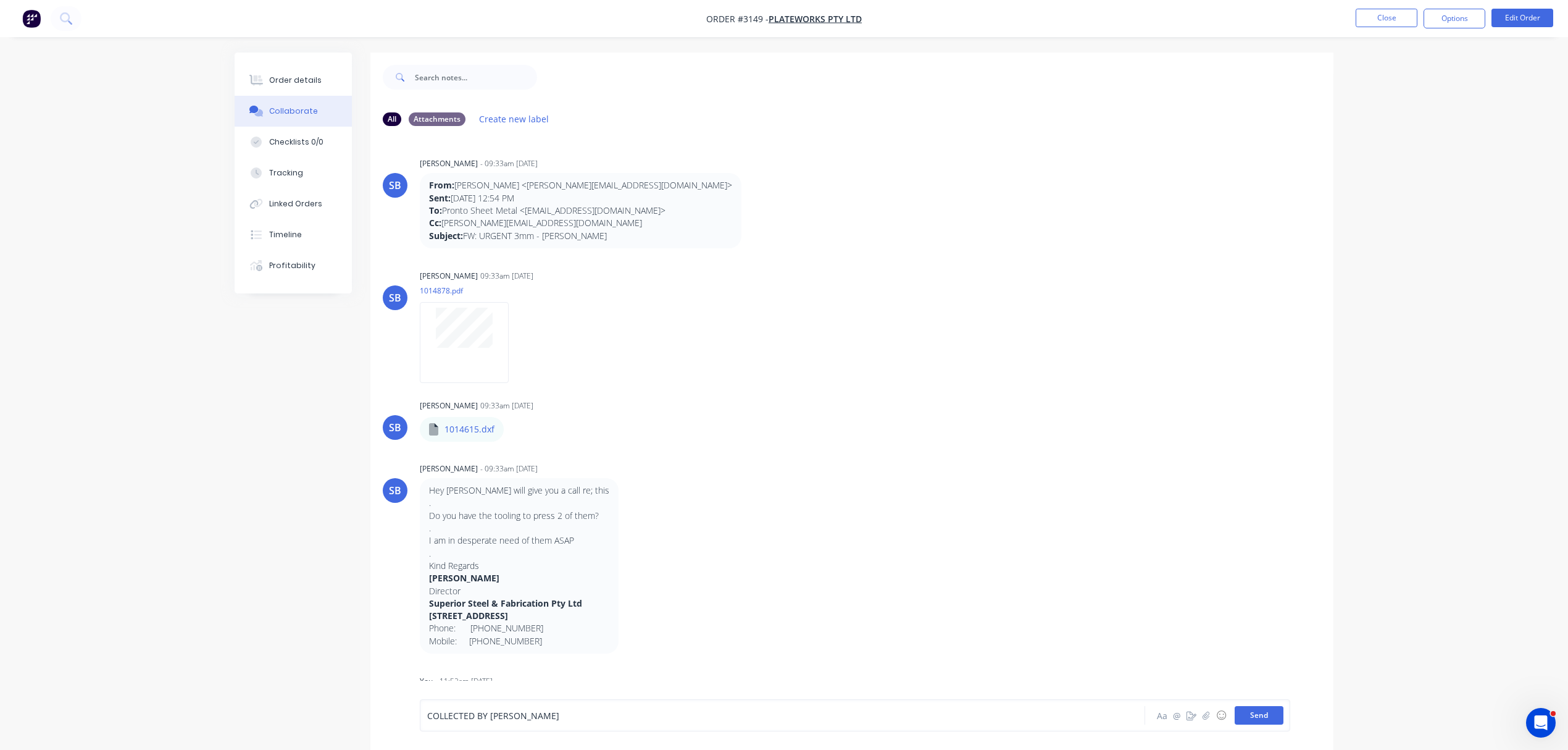
click at [1257, 712] on button "Send" at bounding box center [1259, 715] width 49 height 19
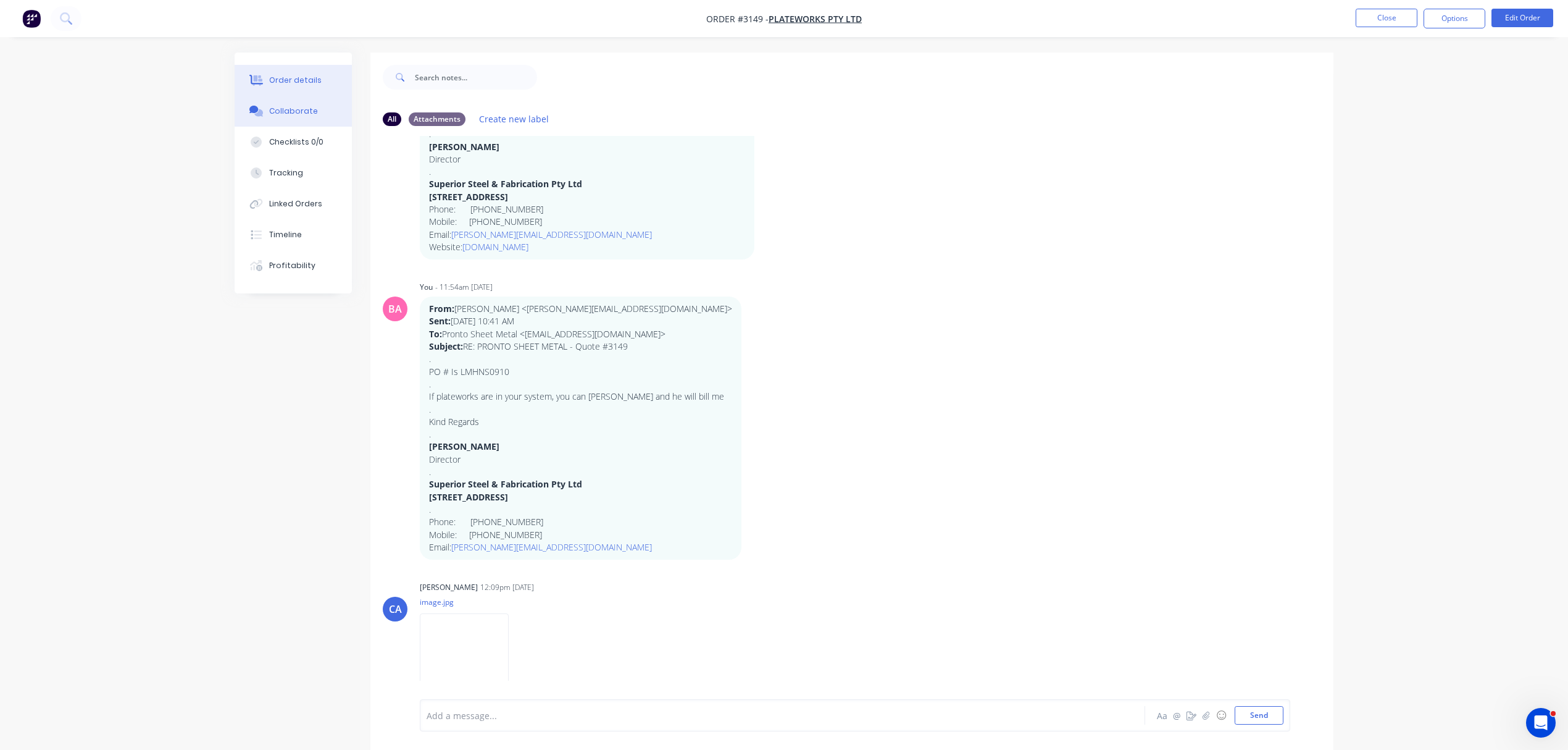
click at [285, 65] on button "Order details" at bounding box center [293, 80] width 117 height 31
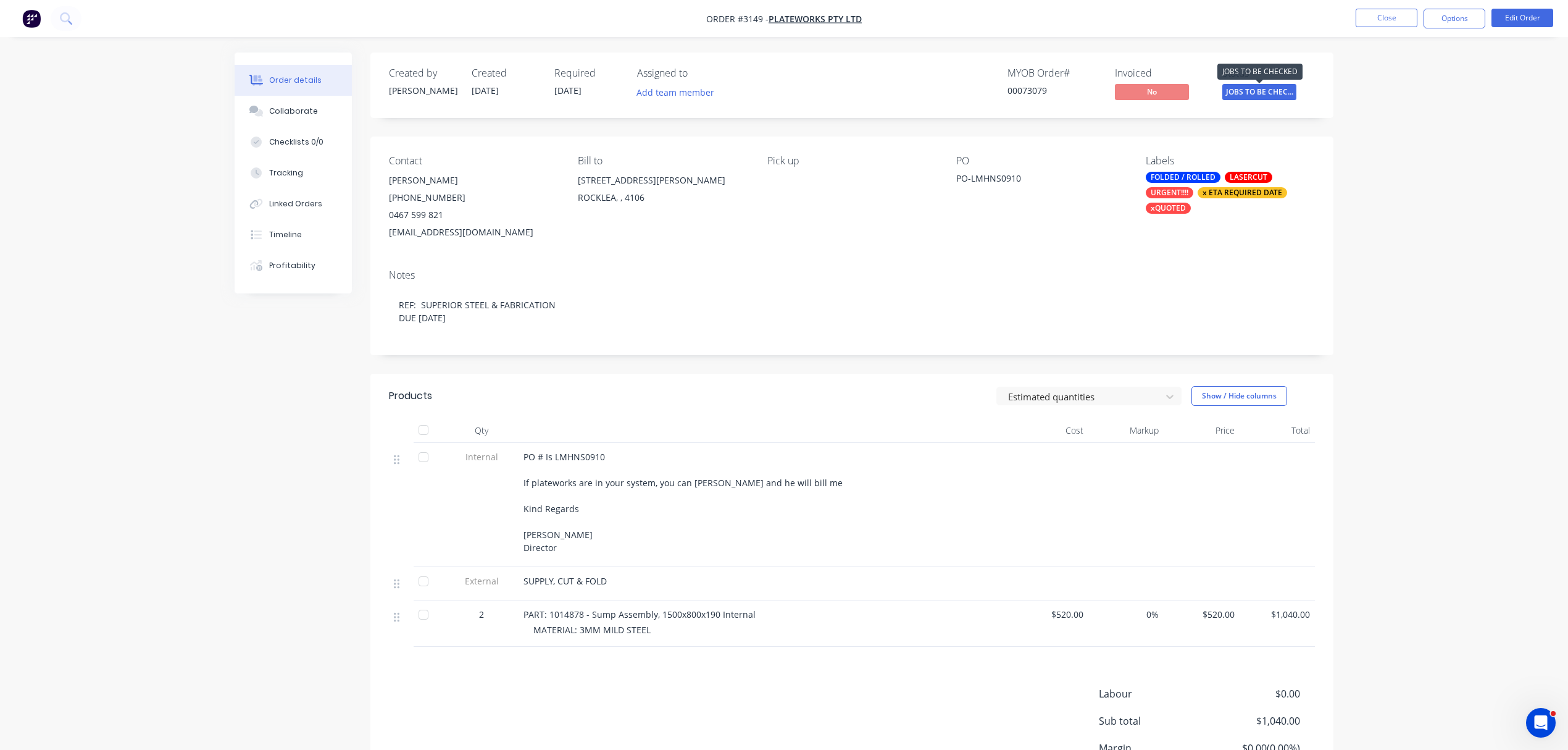
click at [1255, 87] on span "JOBS TO BE CHEC..." at bounding box center [1259, 92] width 74 height 15
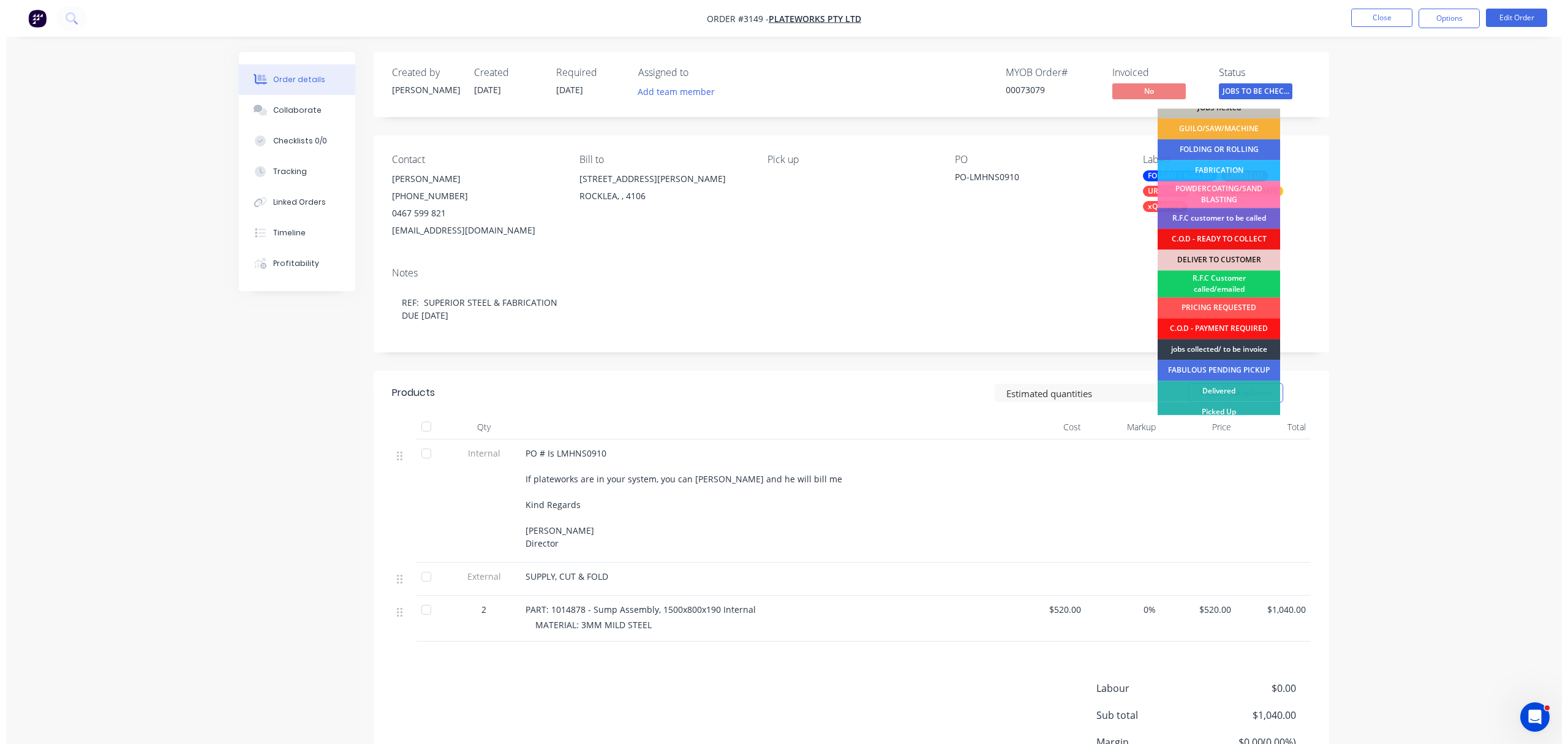
scroll to position [55, 0]
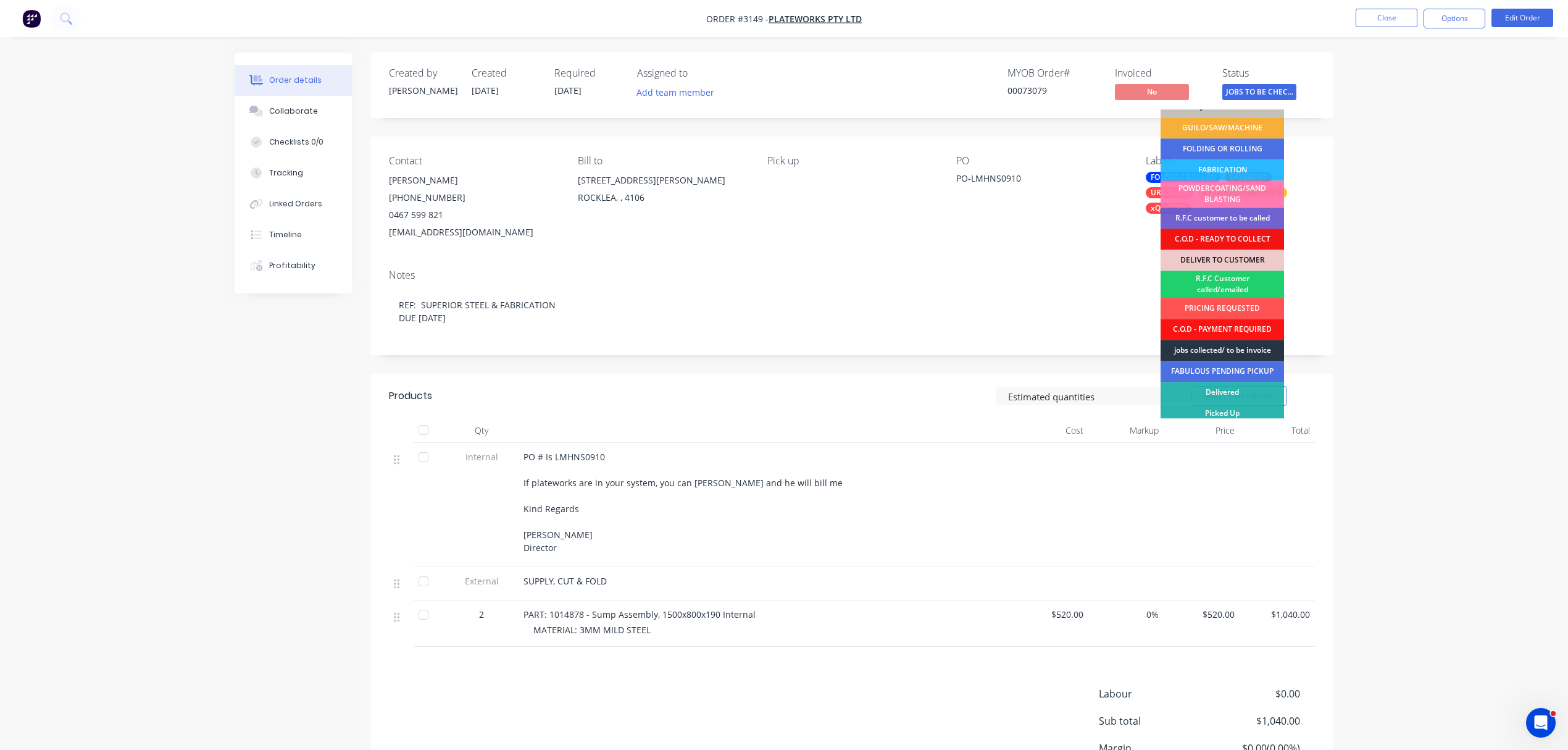
click at [1202, 345] on div "jobs collected/ to be invoice" at bounding box center [1222, 350] width 123 height 21
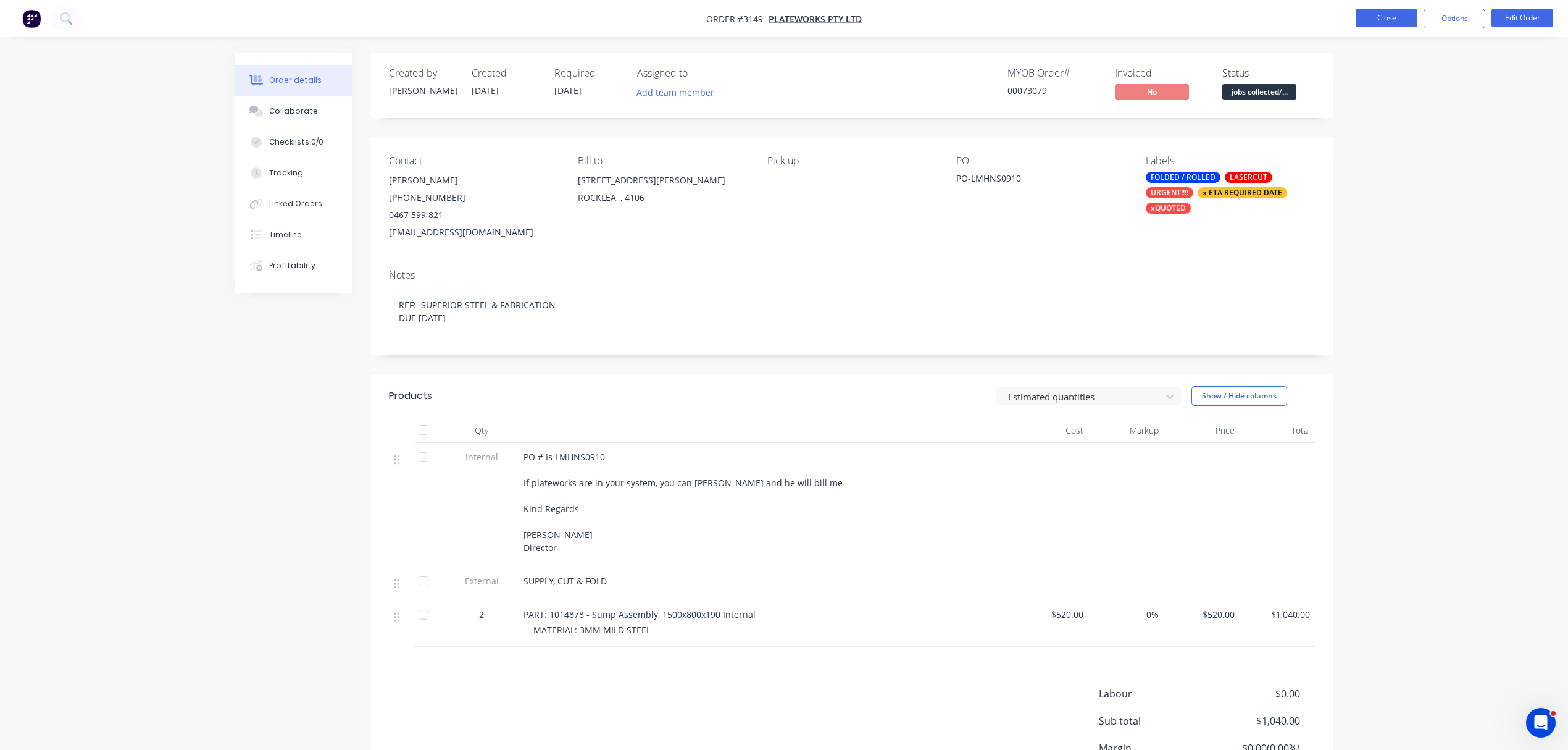
click at [1389, 15] on button "Close" at bounding box center [1386, 17] width 62 height 19
